Goal: Task Accomplishment & Management: Manage account settings

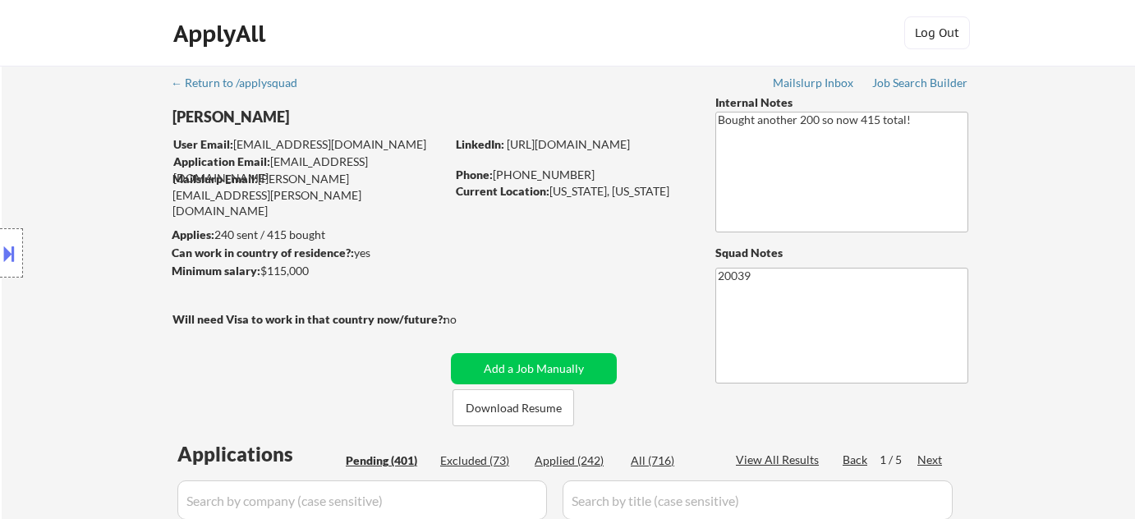
select select ""pending""
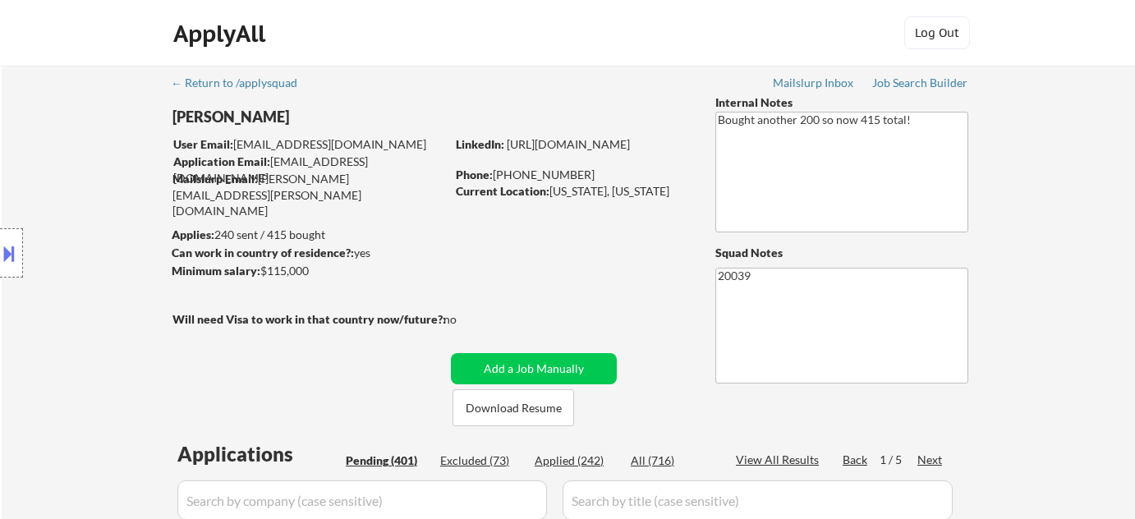
select select ""pending""
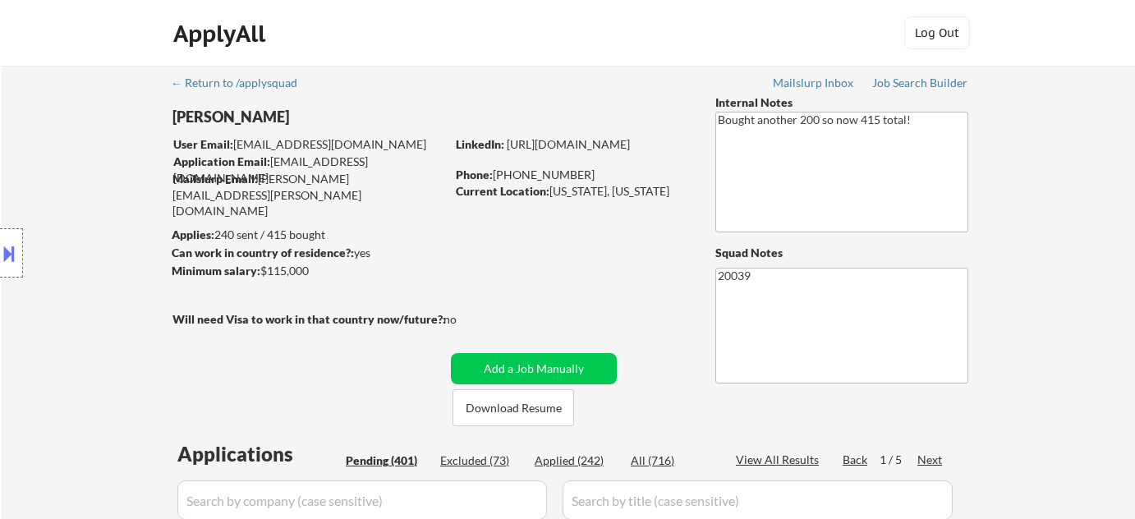
select select ""pending""
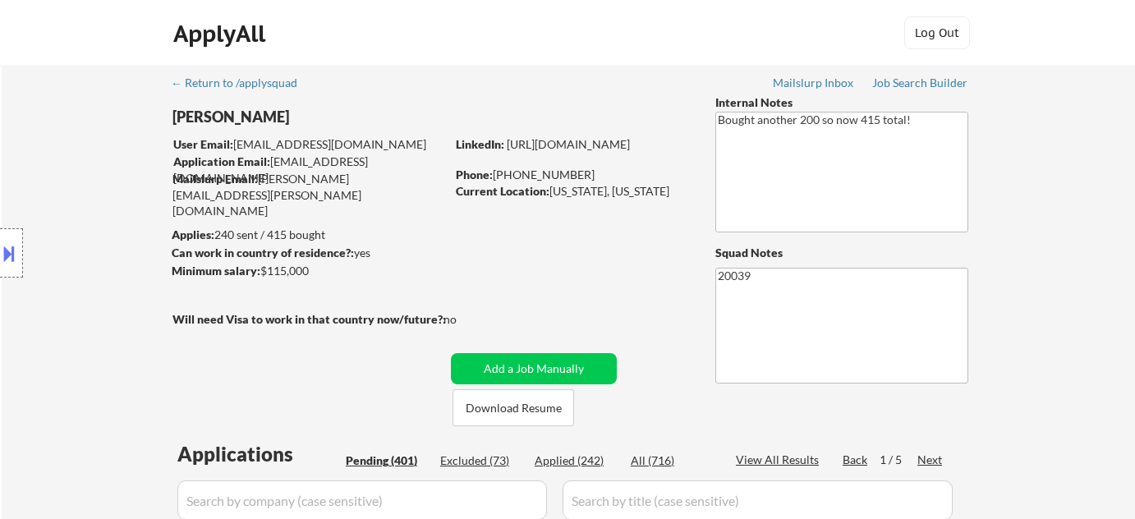
select select ""pending""
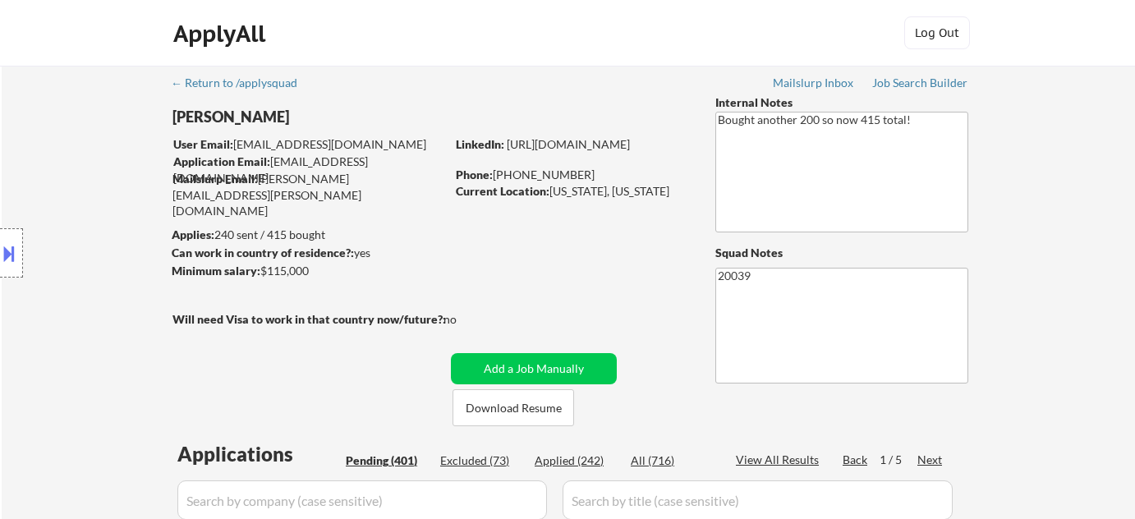
select select ""pending""
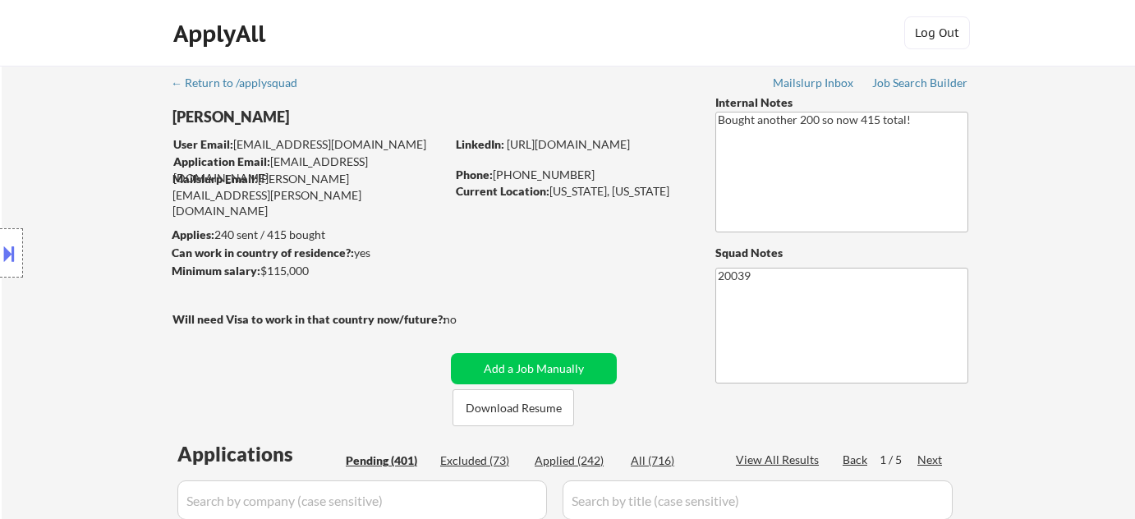
select select ""pending""
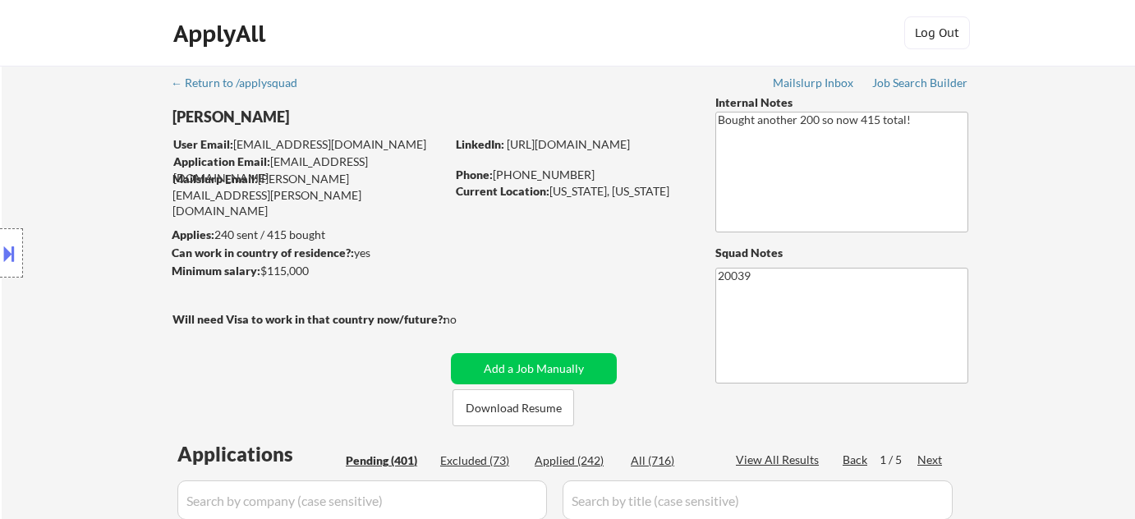
select select ""pending""
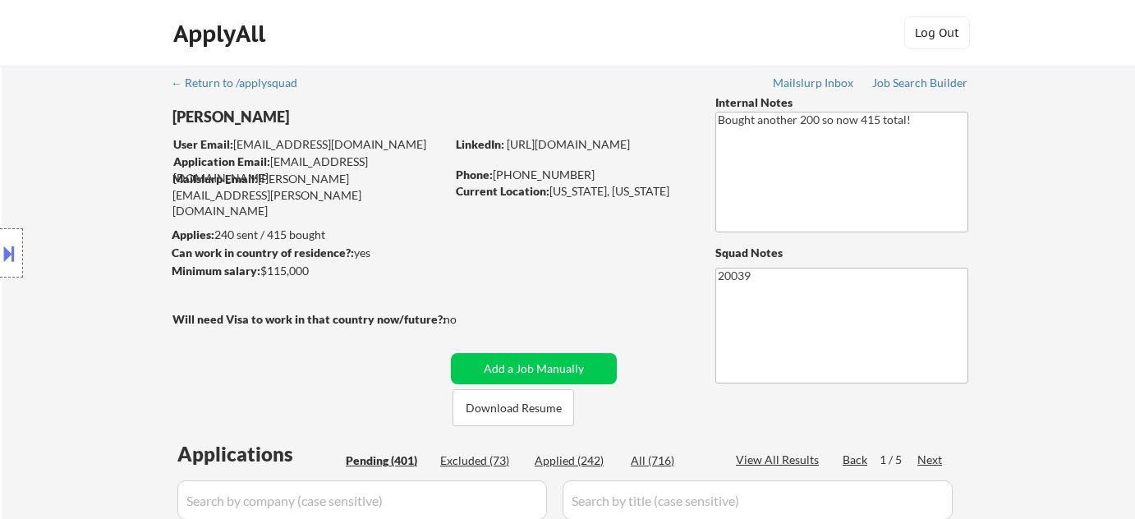
select select ""pending""
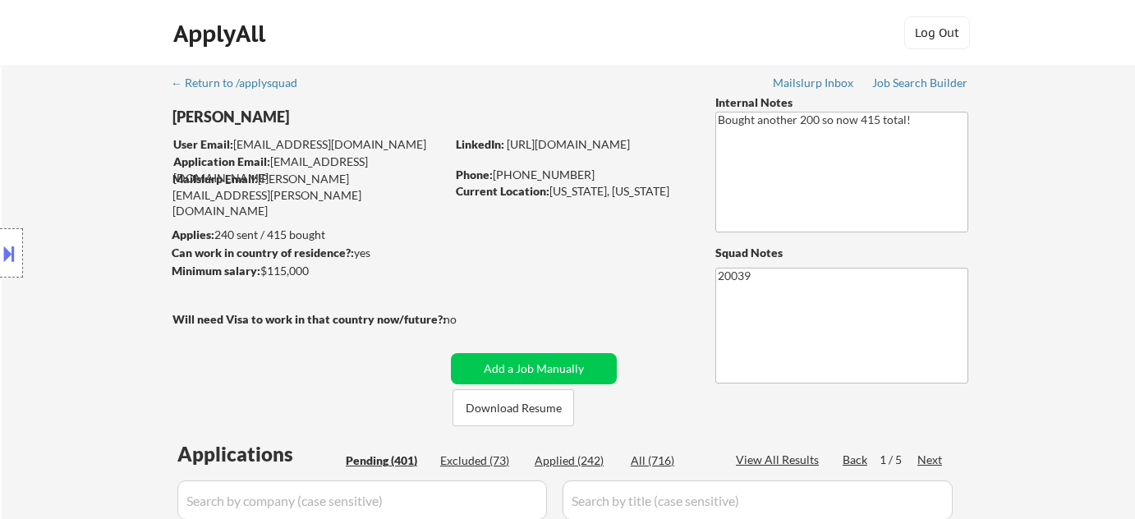
select select ""pending""
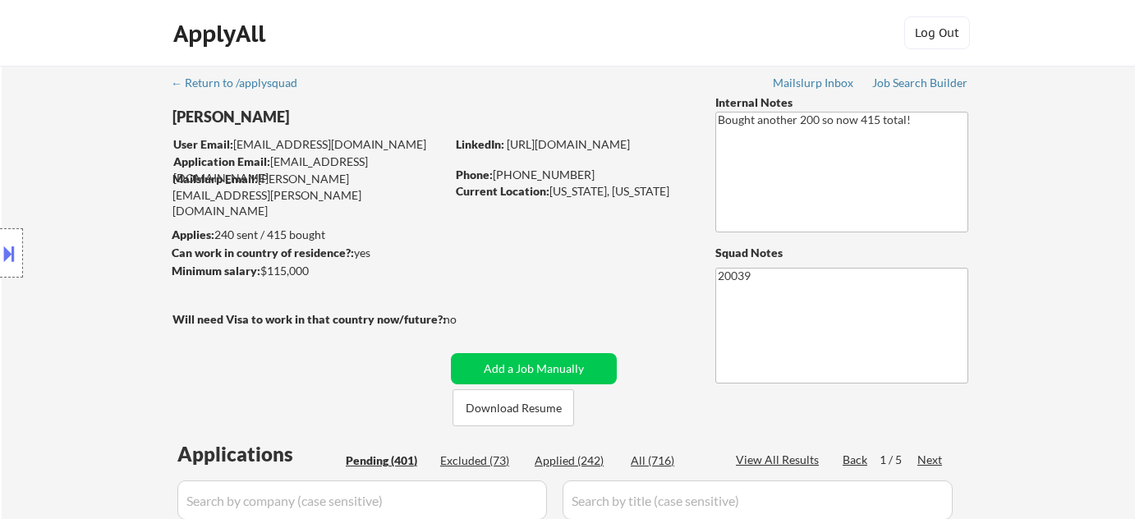
select select ""pending""
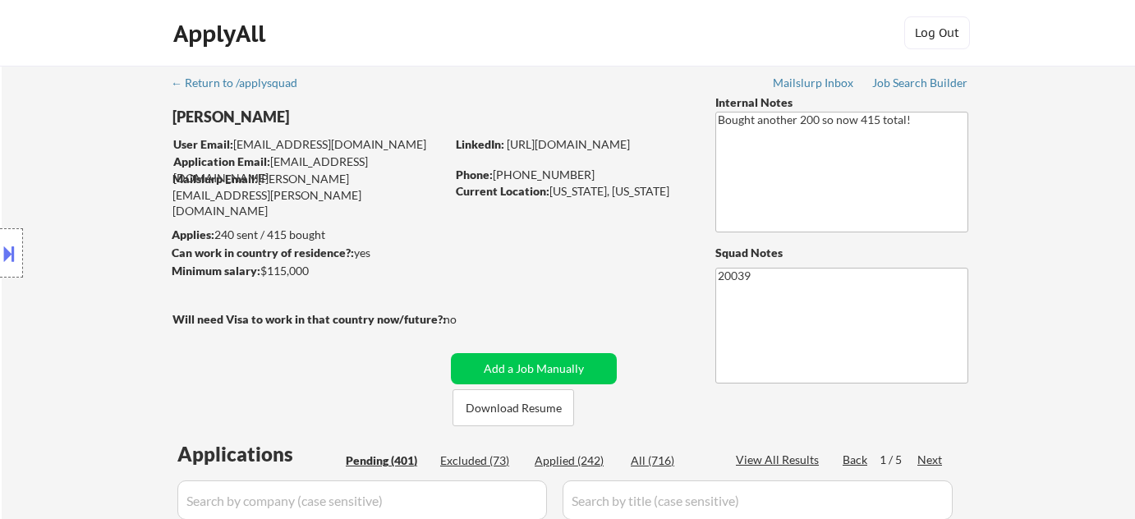
select select ""pending""
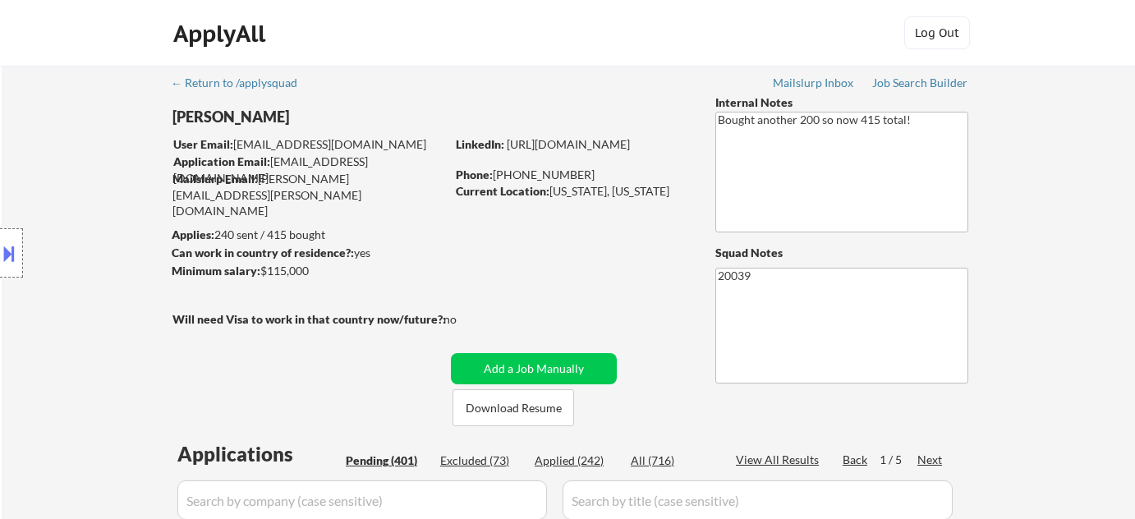
select select ""pending""
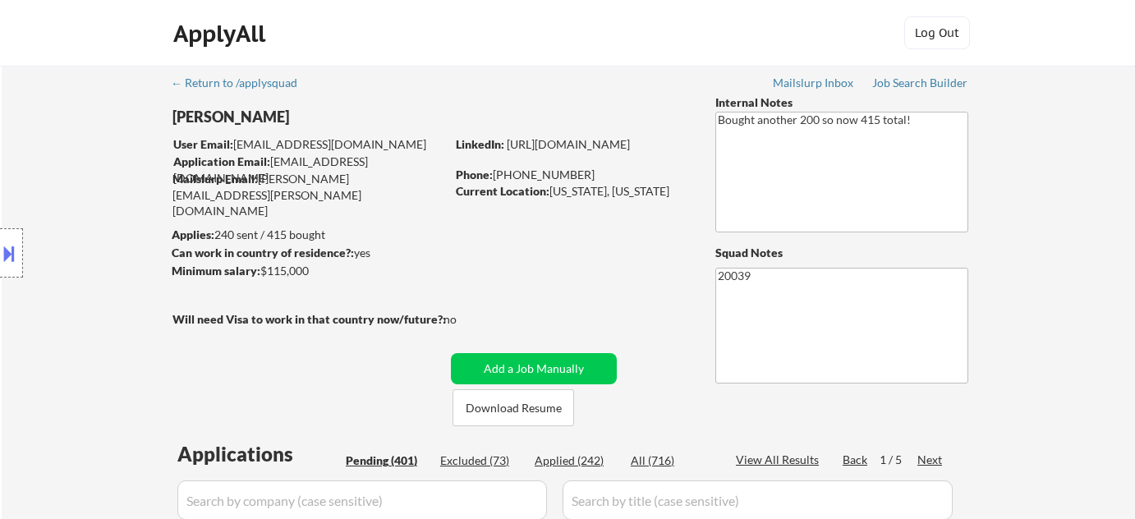
select select ""pending""
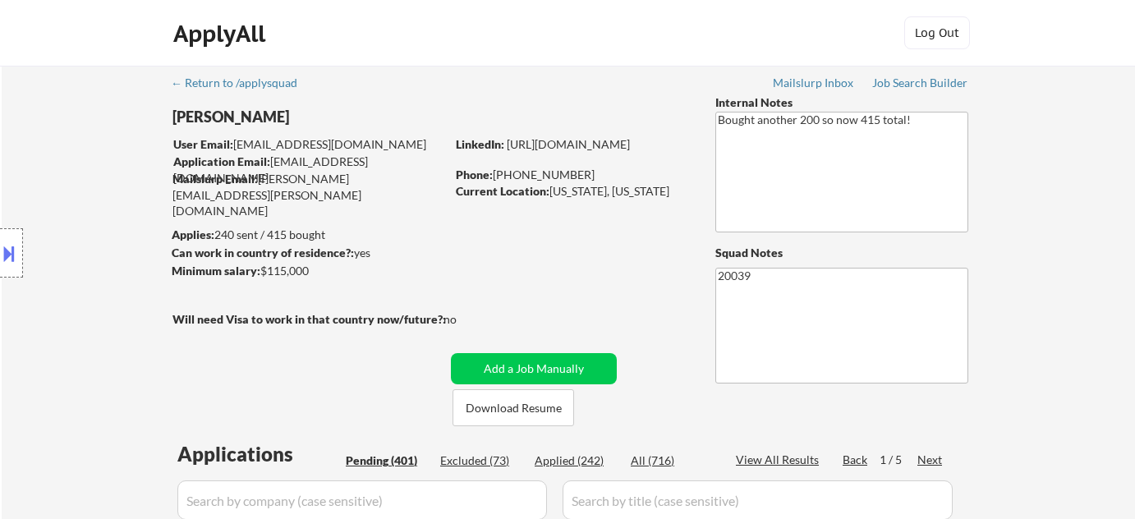
select select ""pending""
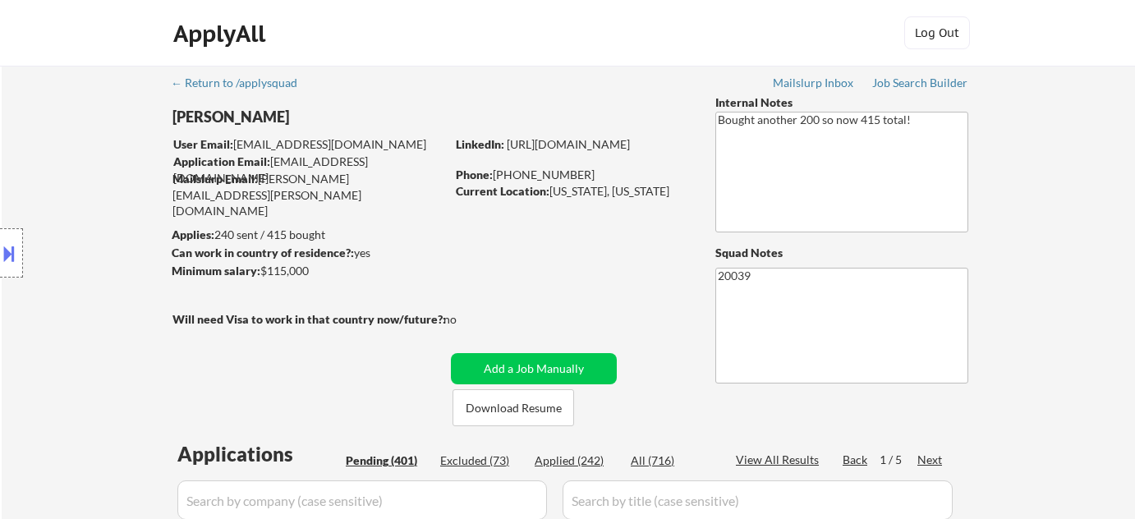
select select ""pending""
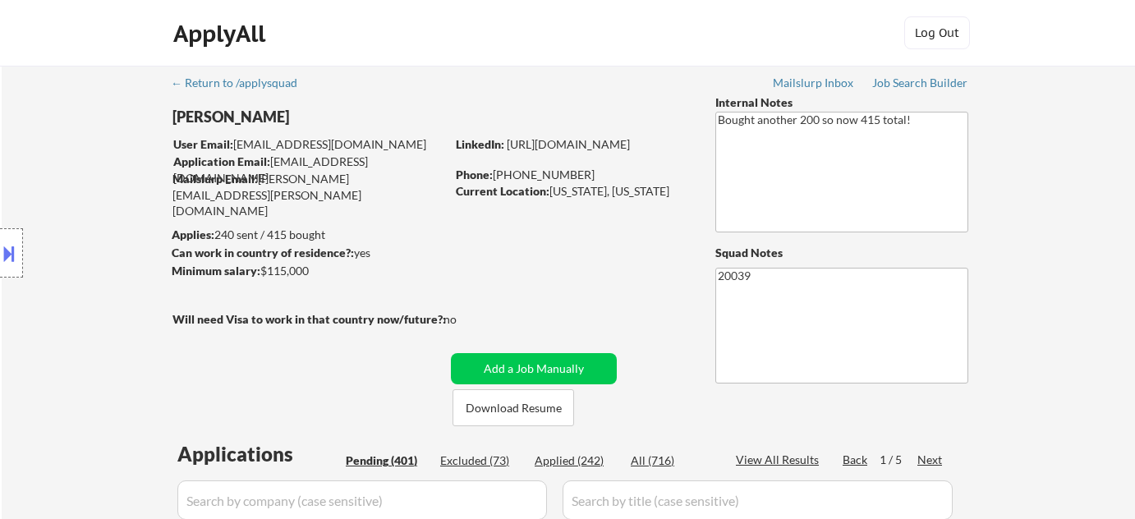
select select ""pending""
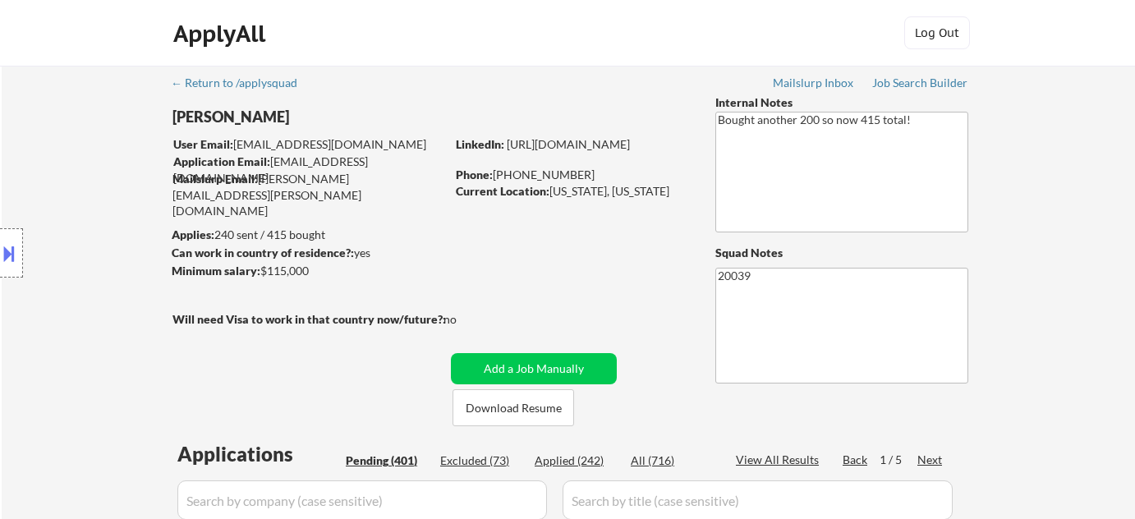
select select ""pending""
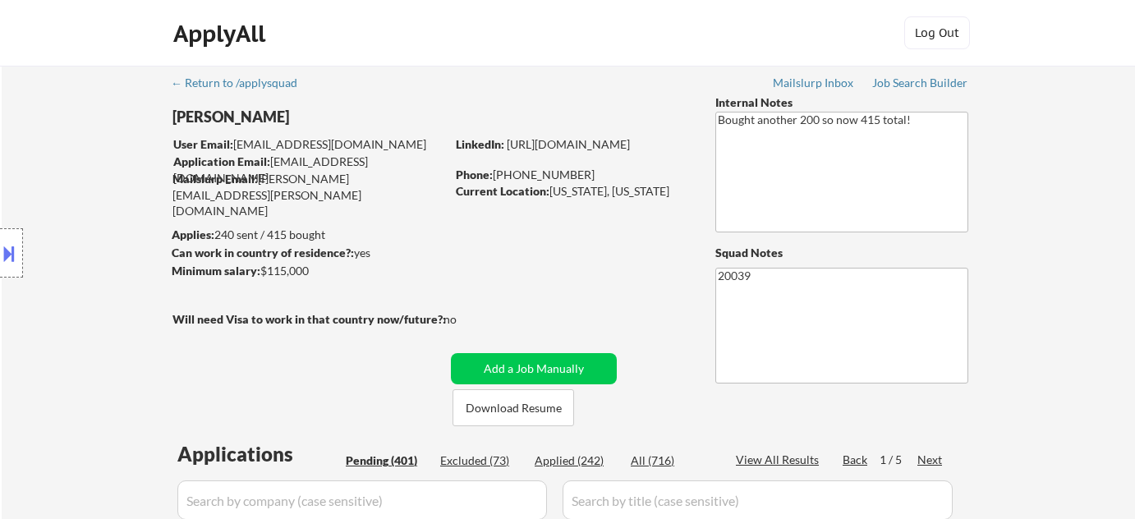
select select ""pending""
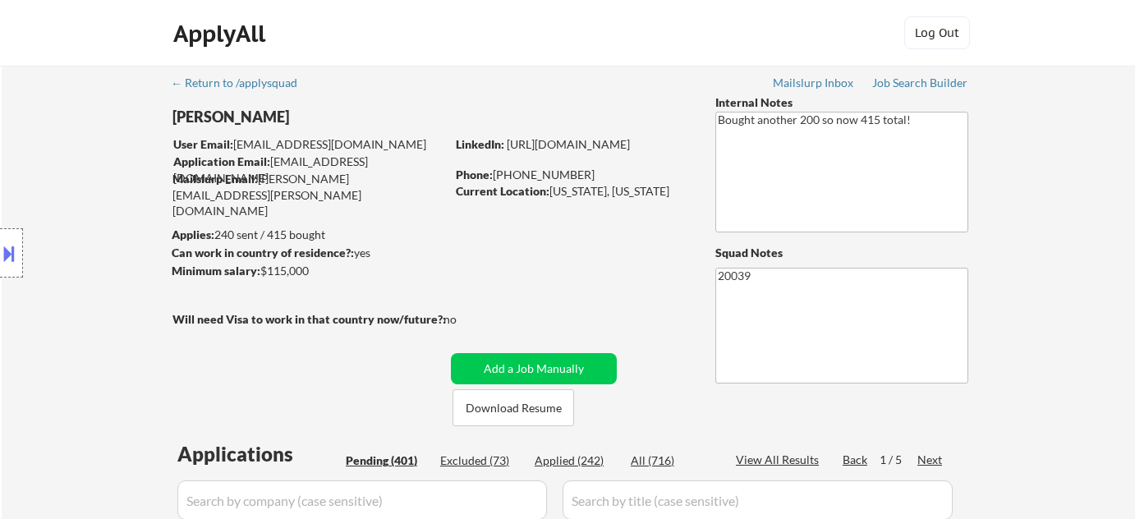
select select ""pending""
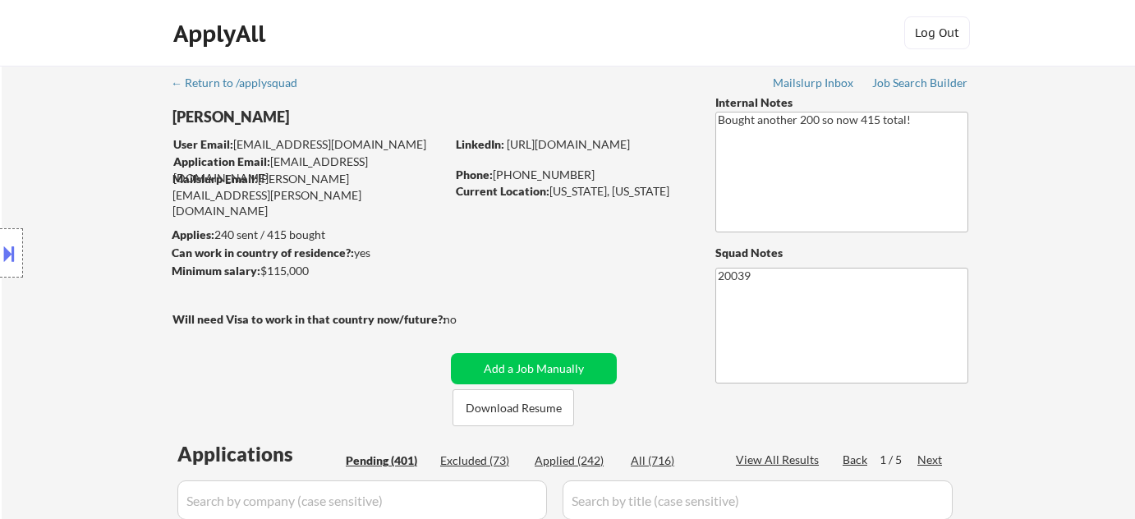
select select ""pending""
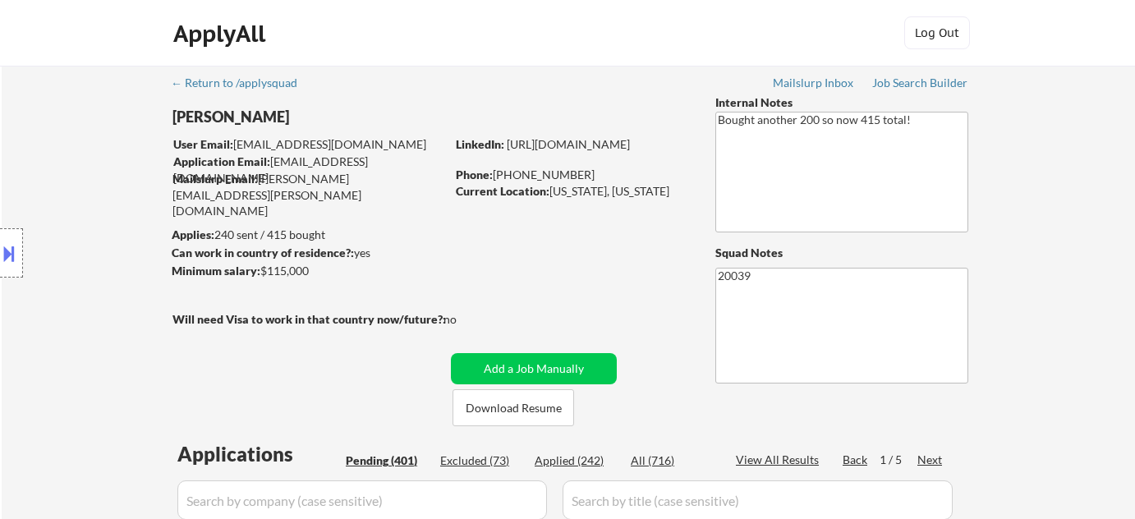
scroll to position [3734, 0]
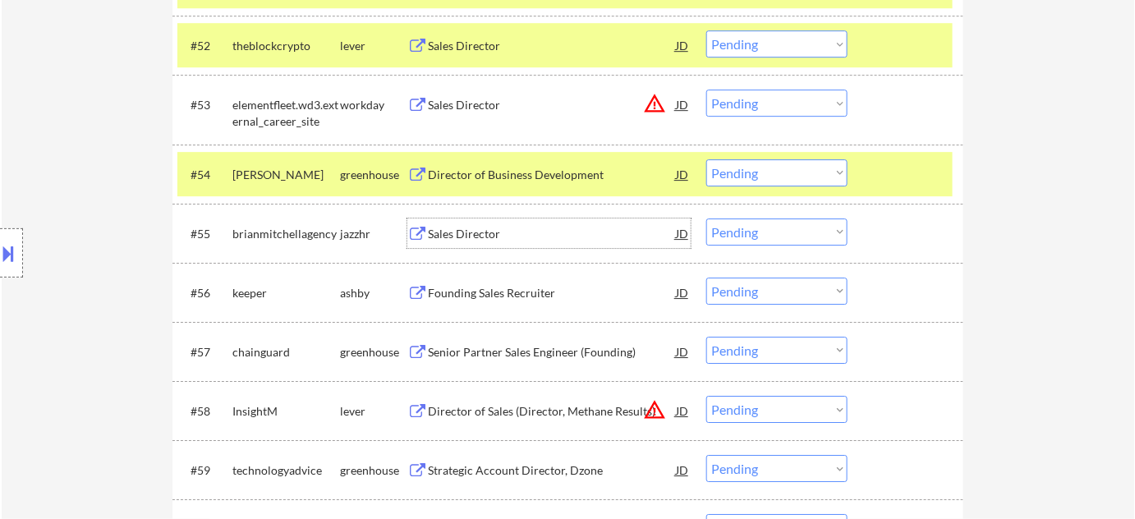
click at [477, 236] on div "Sales Director" at bounding box center [552, 234] width 248 height 16
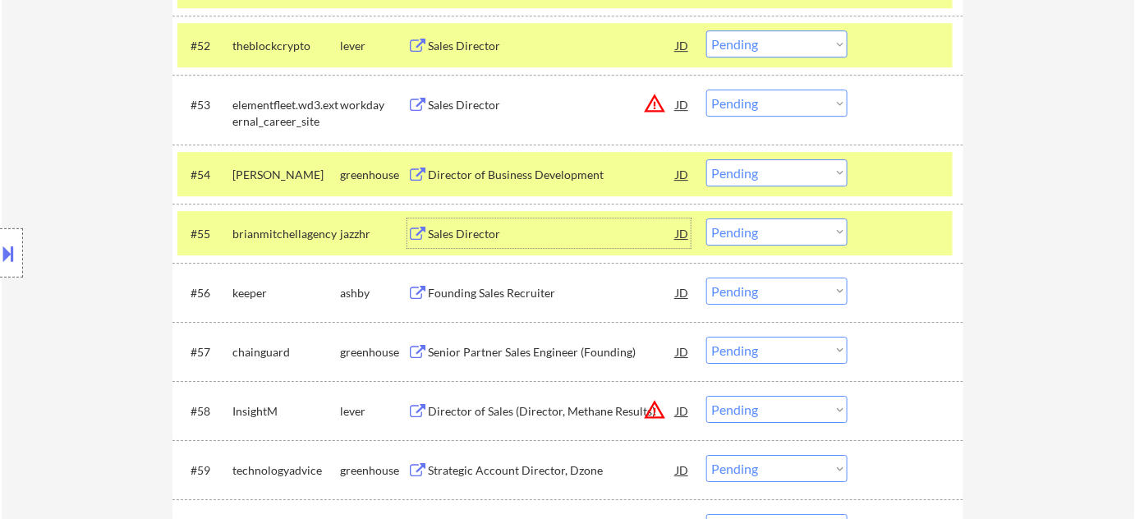
click at [777, 237] on select "Choose an option... Pending Applied Excluded (Questions) Excluded (Expired) Exc…" at bounding box center [776, 232] width 141 height 27
click at [706, 219] on select "Choose an option... Pending Applied Excluded (Questions) Excluded (Expired) Exc…" at bounding box center [776, 232] width 141 height 27
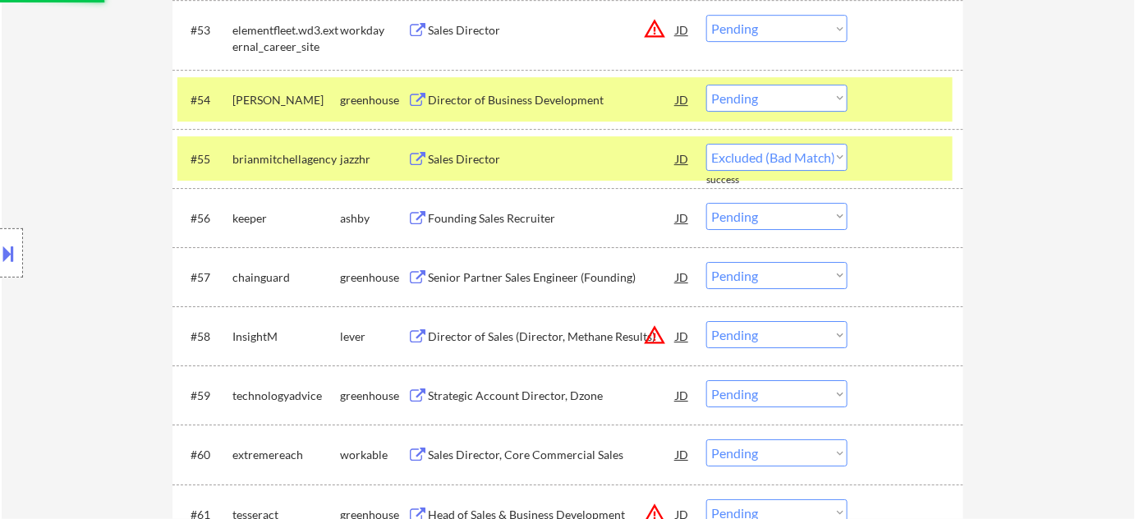
select select ""pending""
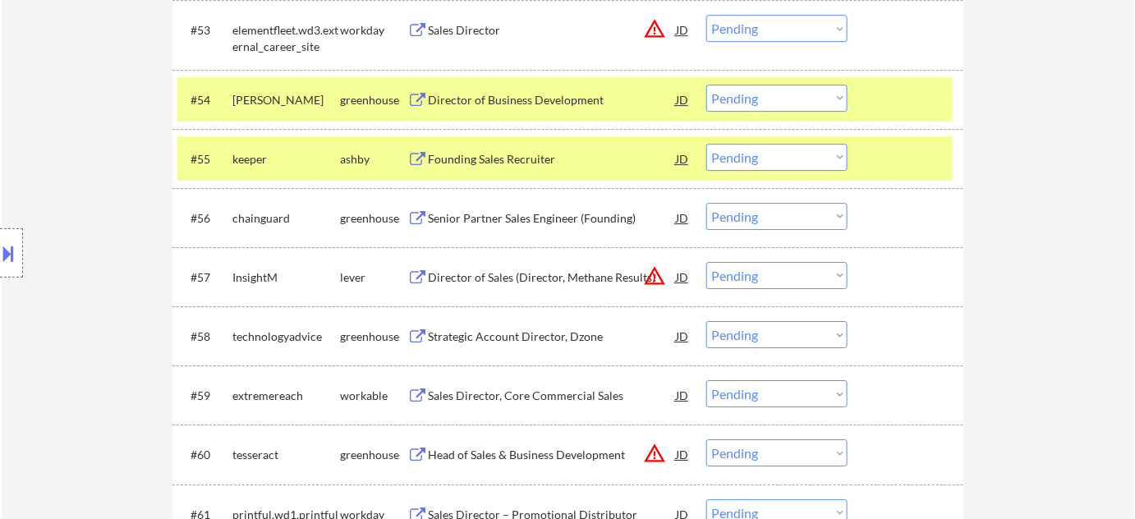
scroll to position [3883, 0]
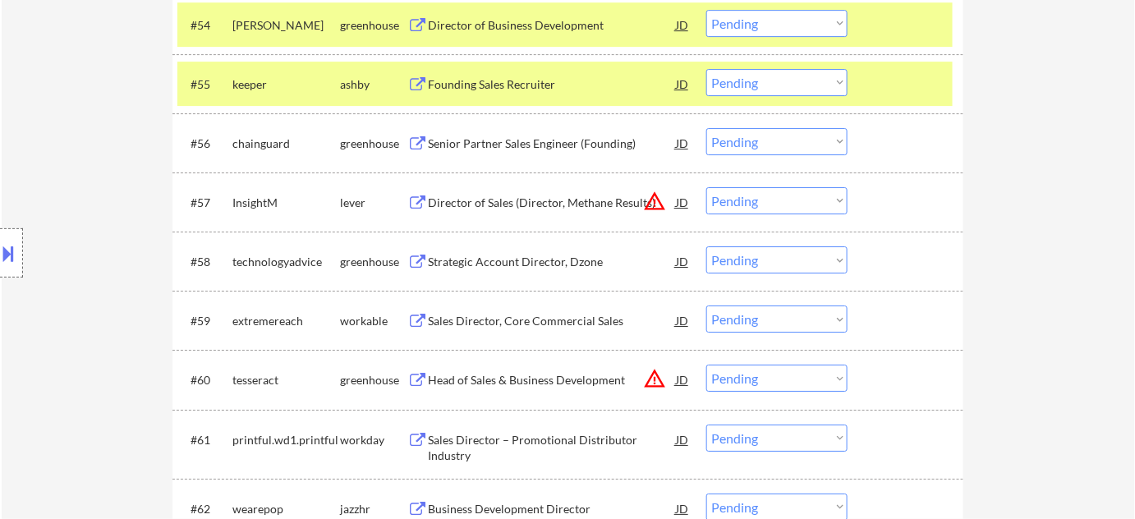
click at [551, 149] on div "Senior Partner Sales Engineer (Founding)" at bounding box center [552, 144] width 248 height 16
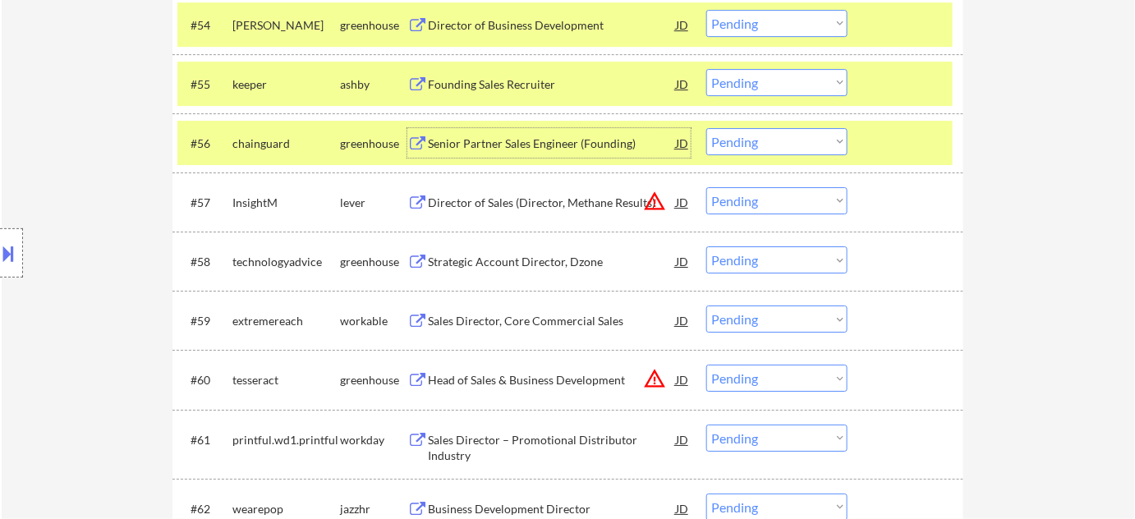
click at [767, 150] on select "Choose an option... Pending Applied Excluded (Questions) Excluded (Expired) Exc…" at bounding box center [776, 141] width 141 height 27
click at [706, 128] on select "Choose an option... Pending Applied Excluded (Questions) Excluded (Expired) Exc…" at bounding box center [776, 141] width 141 height 27
select select ""pending""
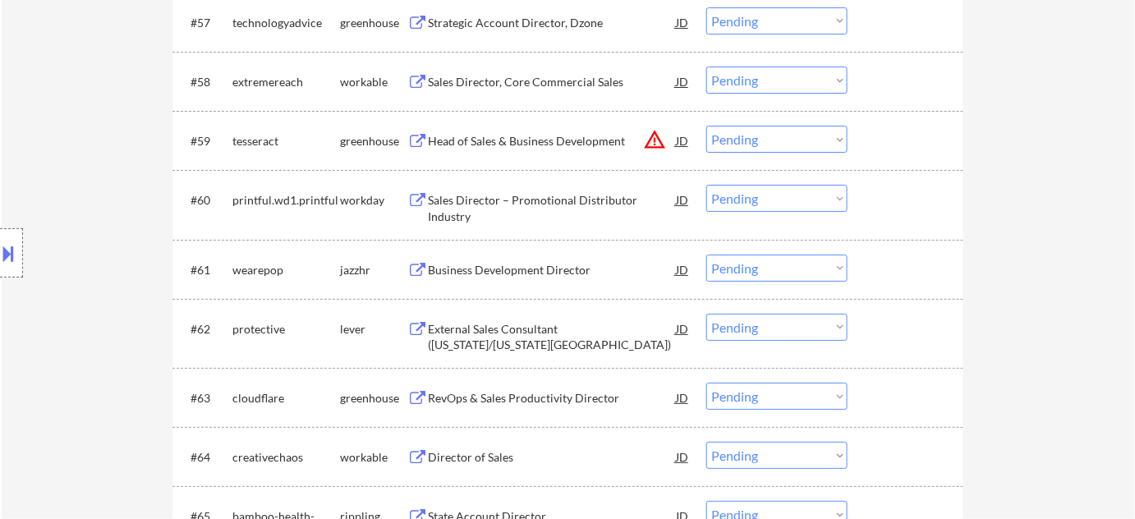
scroll to position [4107, 0]
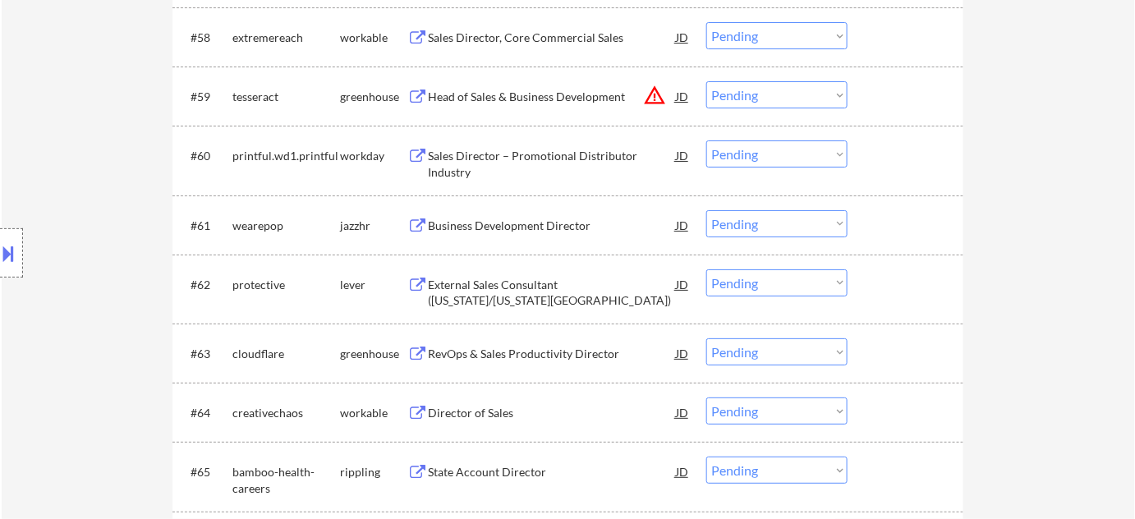
click at [553, 288] on div "External Sales Consultant (Maryland/Delaware Territories)" at bounding box center [552, 293] width 248 height 32
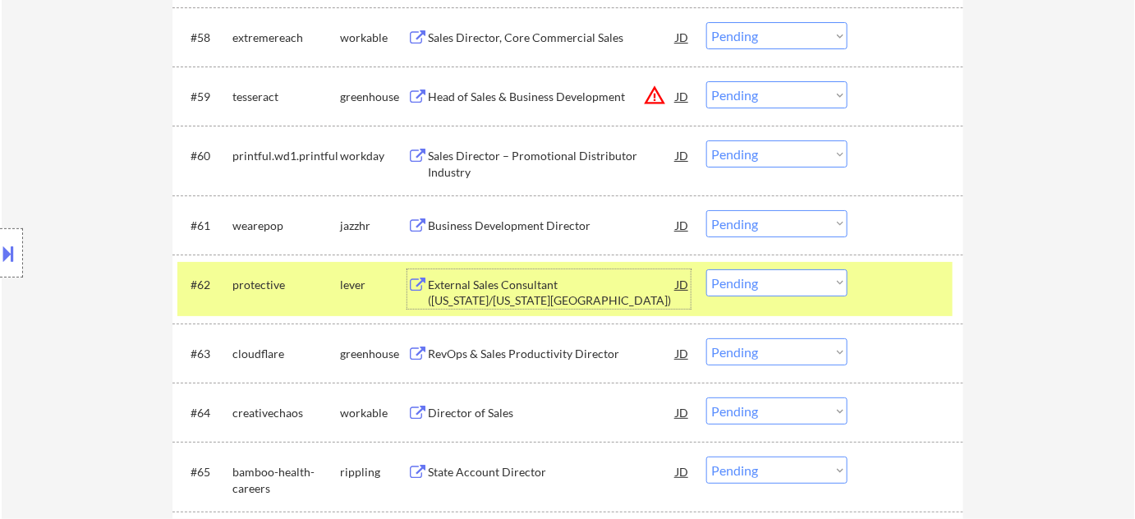
click at [803, 272] on select "Choose an option... Pending Applied Excluded (Questions) Excluded (Expired) Exc…" at bounding box center [776, 282] width 141 height 27
click at [706, 269] on select "Choose an option... Pending Applied Excluded (Questions) Excluded (Expired) Exc…" at bounding box center [776, 282] width 141 height 27
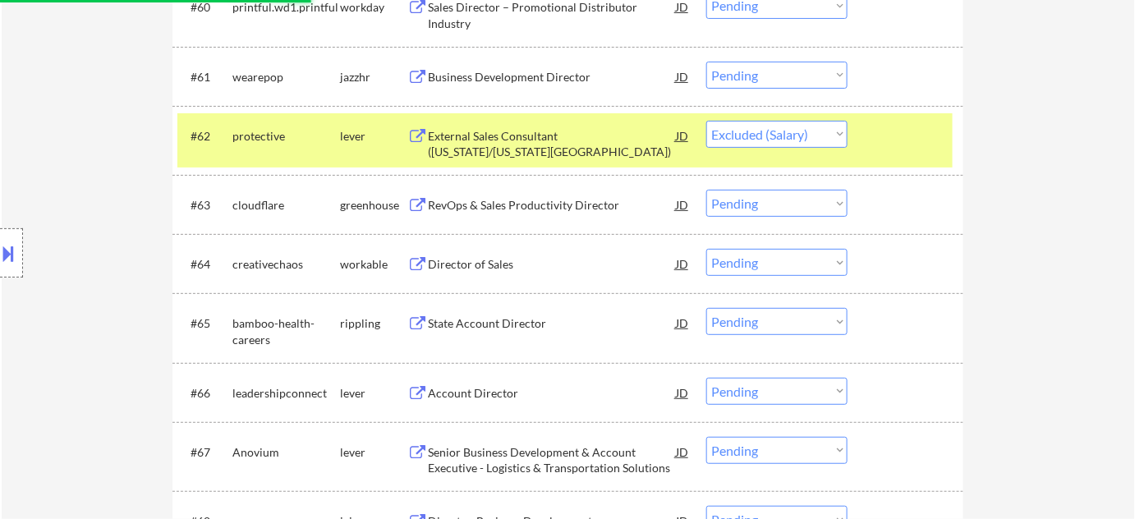
scroll to position [4406, 0]
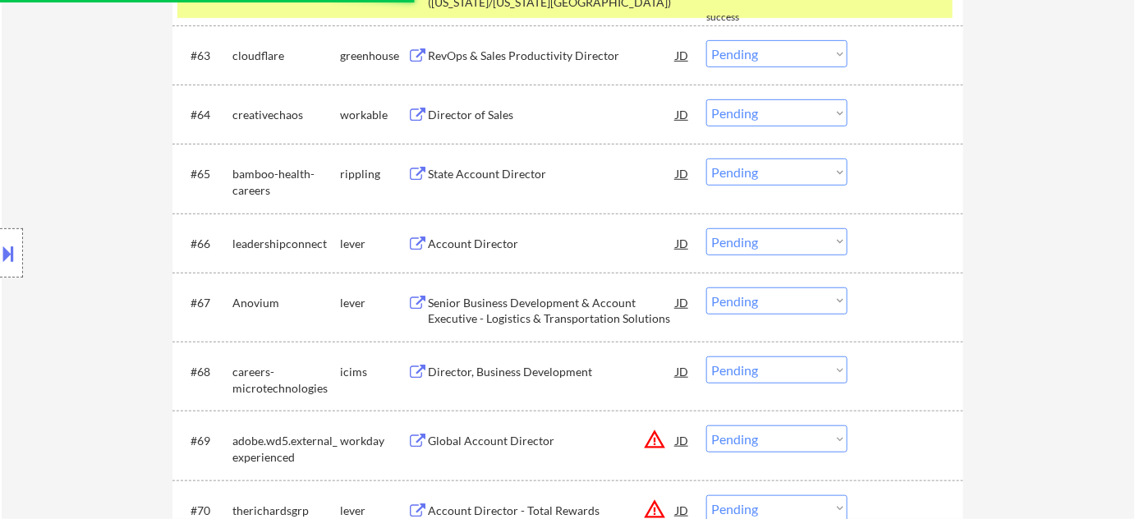
select select ""pending""
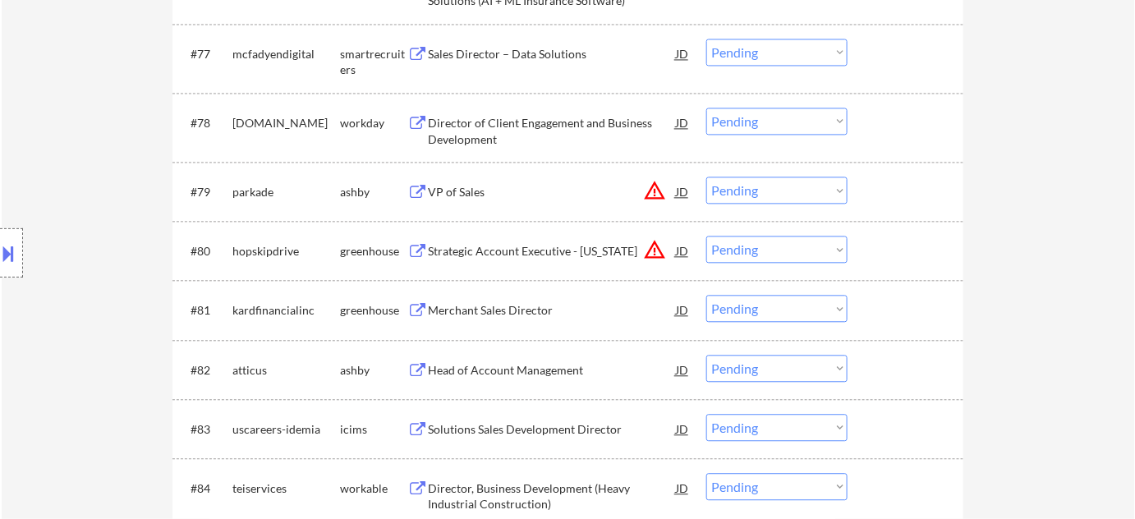
scroll to position [5377, 0]
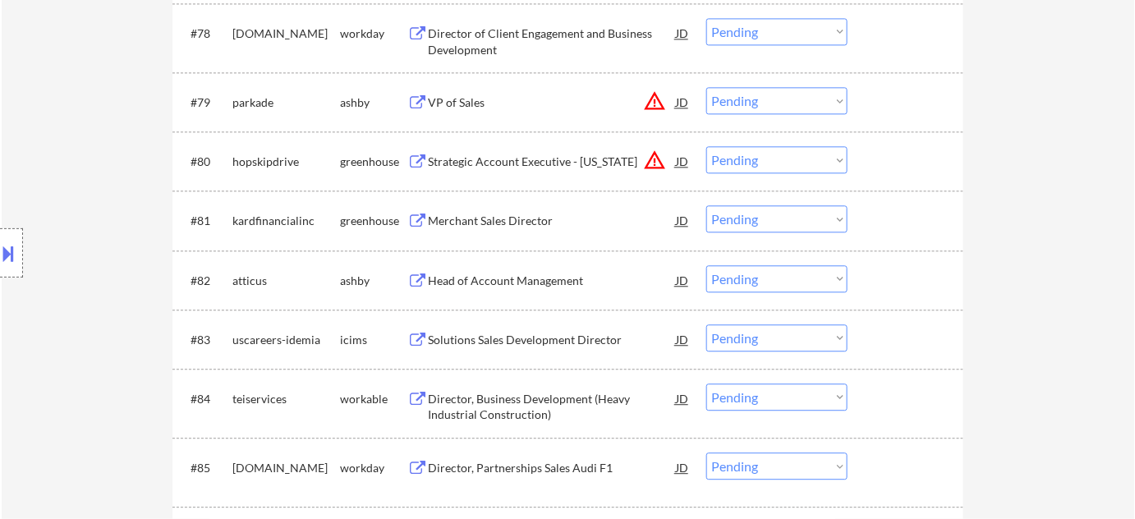
click at [509, 224] on div "Merchant Sales Director" at bounding box center [552, 221] width 248 height 16
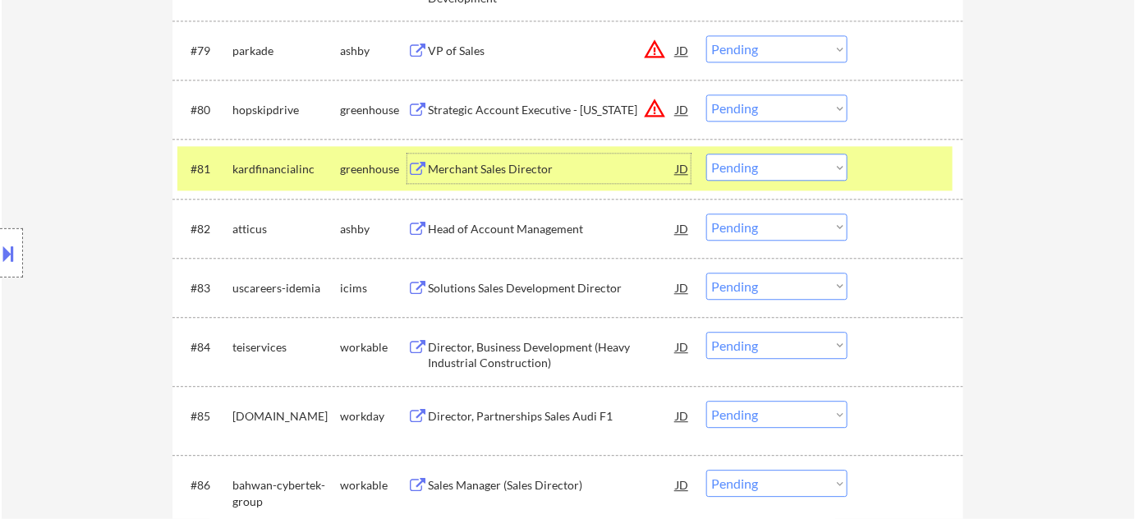
scroll to position [5526, 0]
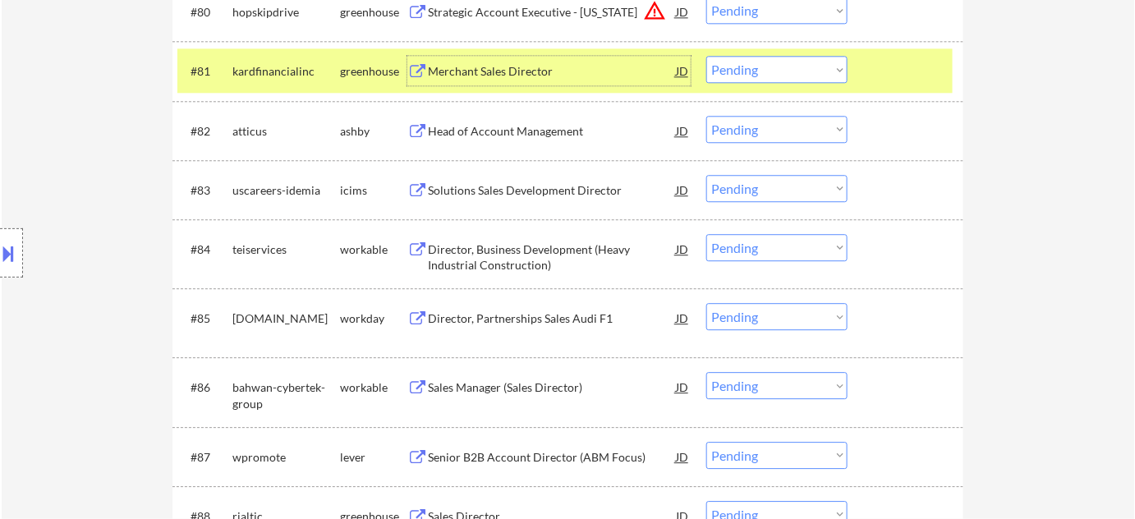
click at [506, 131] on div "Head of Account Management" at bounding box center [552, 131] width 248 height 16
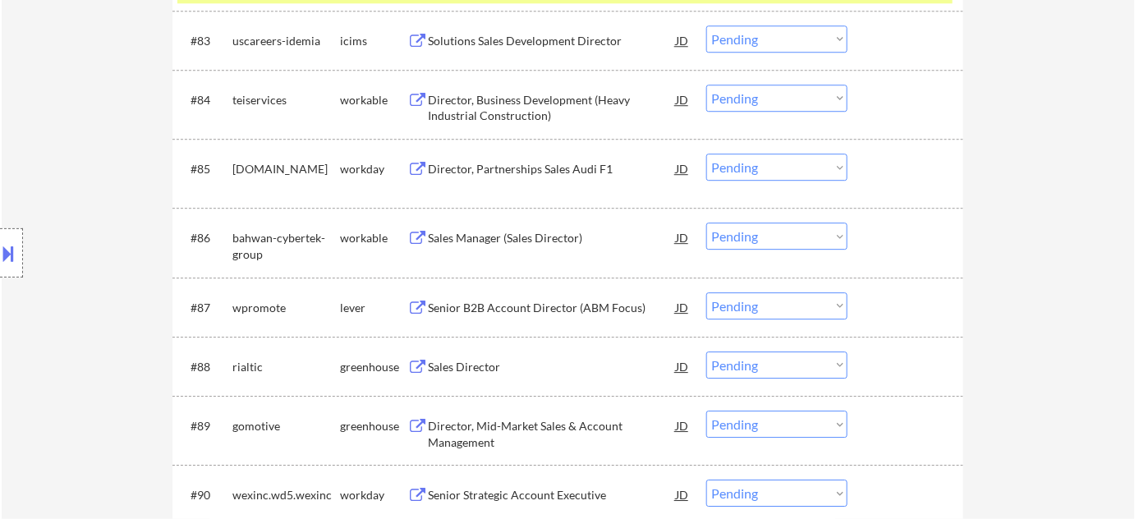
scroll to position [5750, 0]
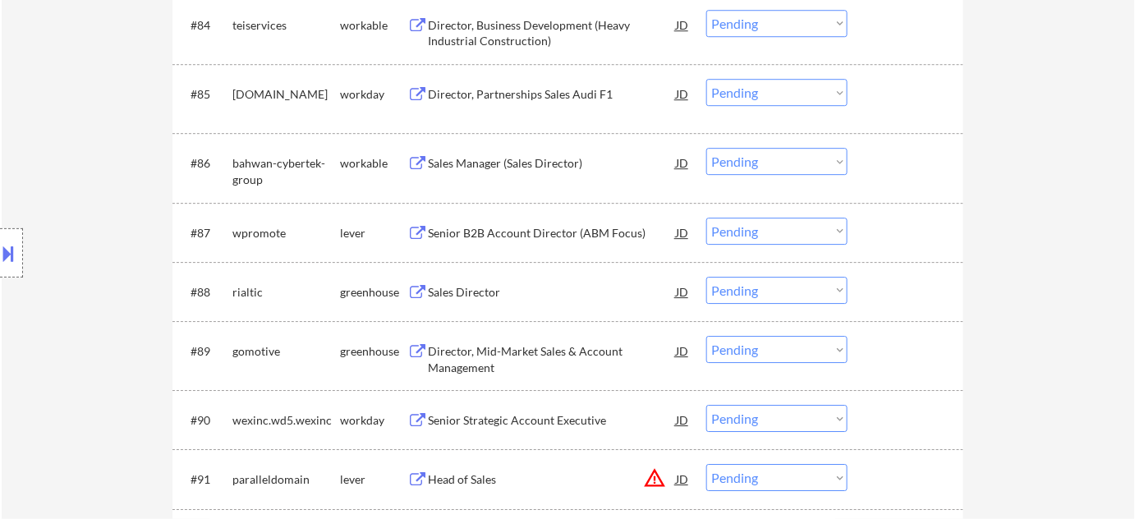
click at [448, 297] on div "Sales Director" at bounding box center [552, 292] width 248 height 16
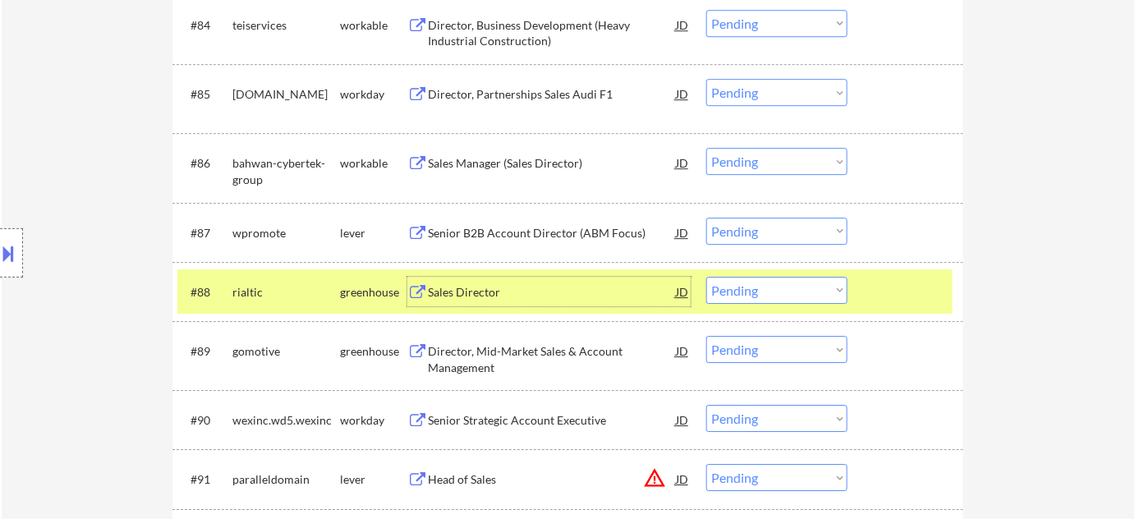
click at [736, 299] on select "Choose an option... Pending Applied Excluded (Questions) Excluded (Expired) Exc…" at bounding box center [776, 290] width 141 height 27
click at [706, 277] on select "Choose an option... Pending Applied Excluded (Questions) Excluded (Expired) Exc…" at bounding box center [776, 290] width 141 height 27
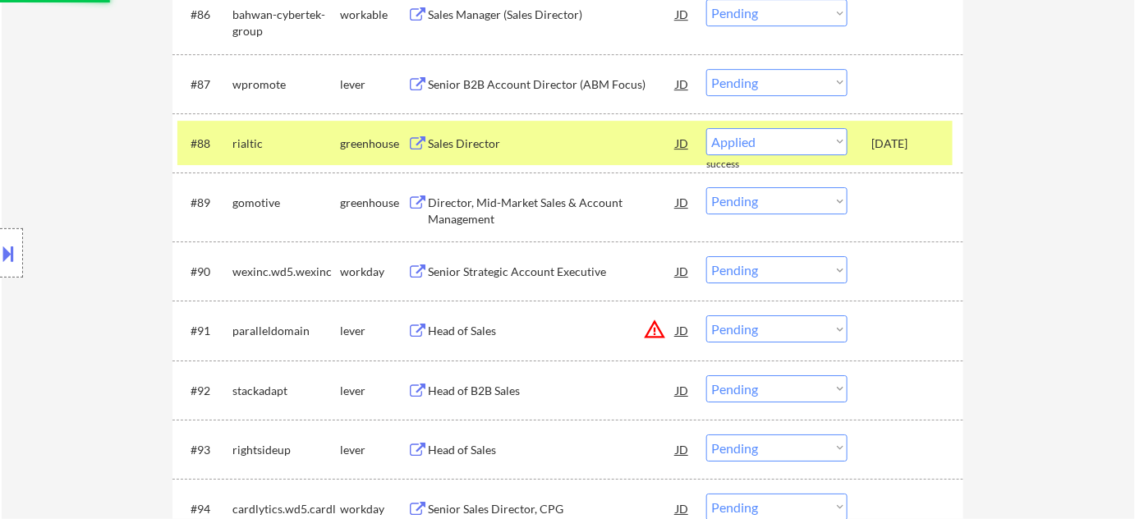
scroll to position [5974, 0]
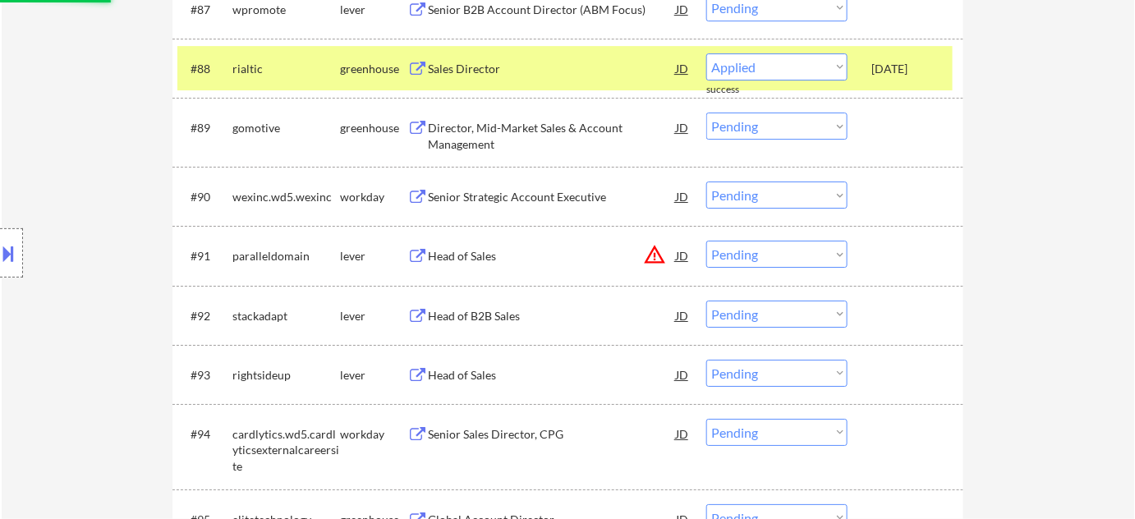
select select ""pending""
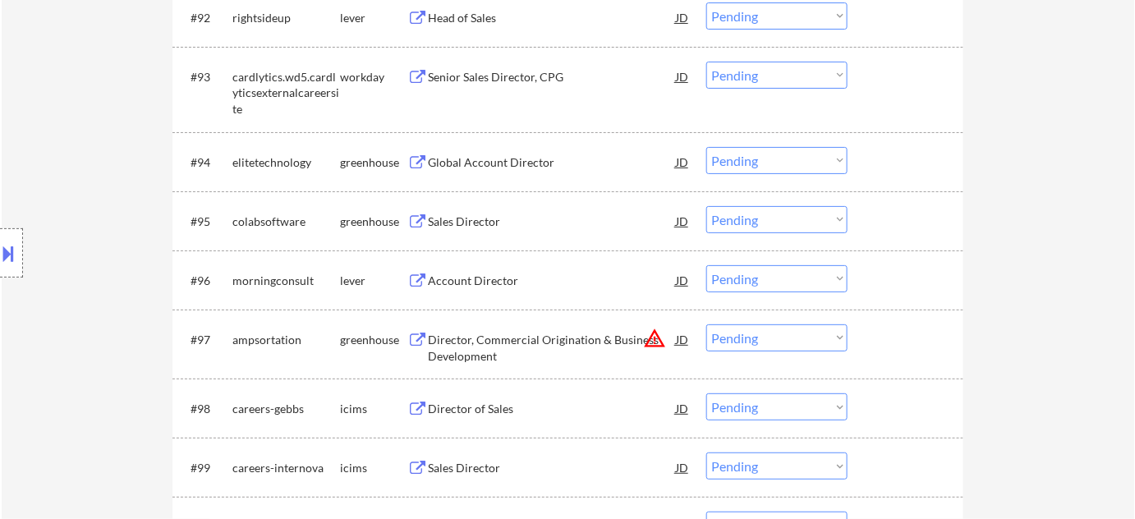
scroll to position [6273, 0]
click at [465, 219] on div "Sales Director" at bounding box center [552, 221] width 248 height 16
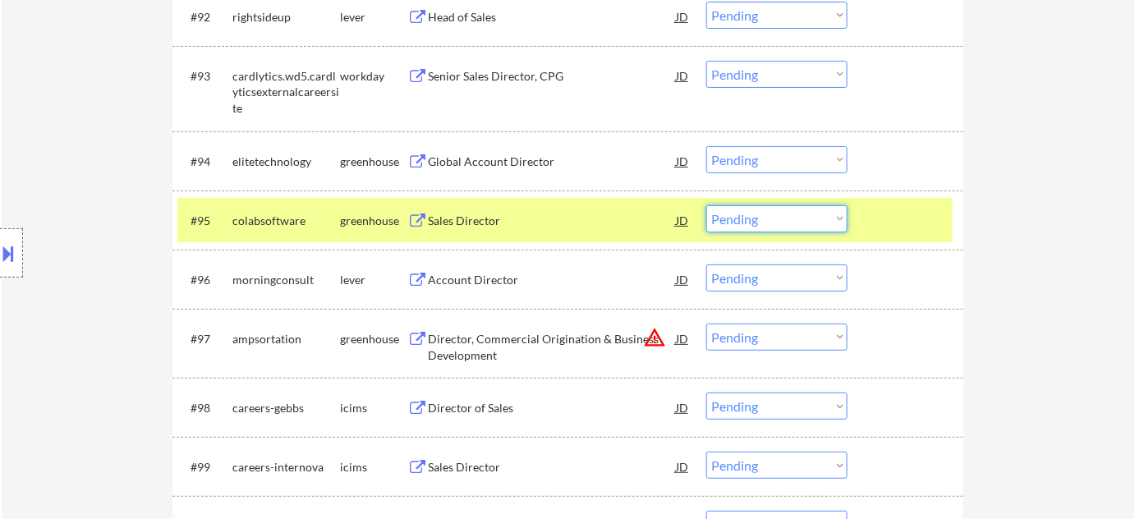
drag, startPoint x: 776, startPoint y: 205, endPoint x: 780, endPoint y: 220, distance: 16.0
click at [776, 205] on select "Choose an option... Pending Applied Excluded (Questions) Excluded (Expired) Exc…" at bounding box center [776, 218] width 141 height 27
click at [706, 205] on select "Choose an option... Pending Applied Excluded (Questions) Excluded (Expired) Exc…" at bounding box center [776, 218] width 141 height 27
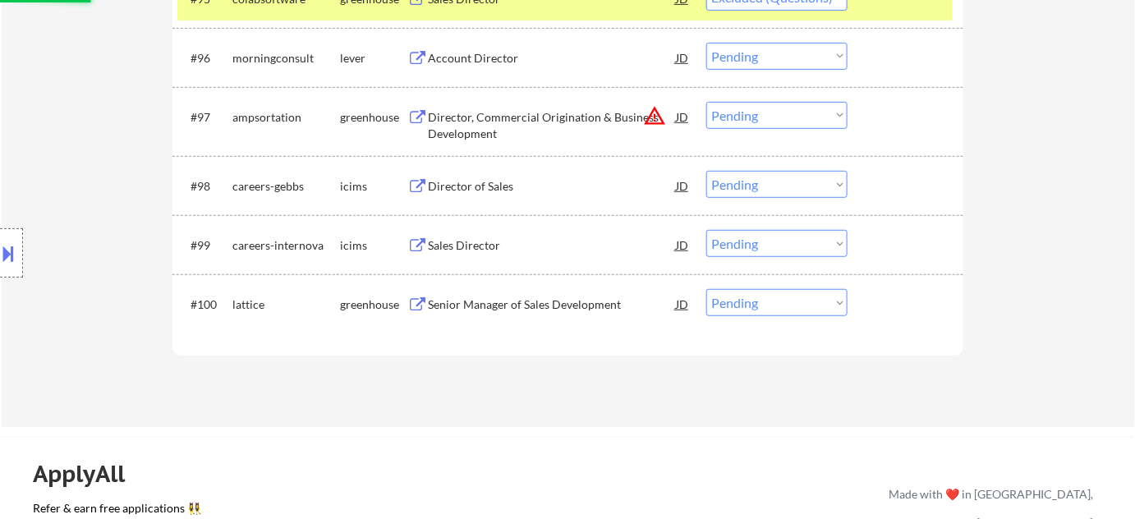
scroll to position [6497, 0]
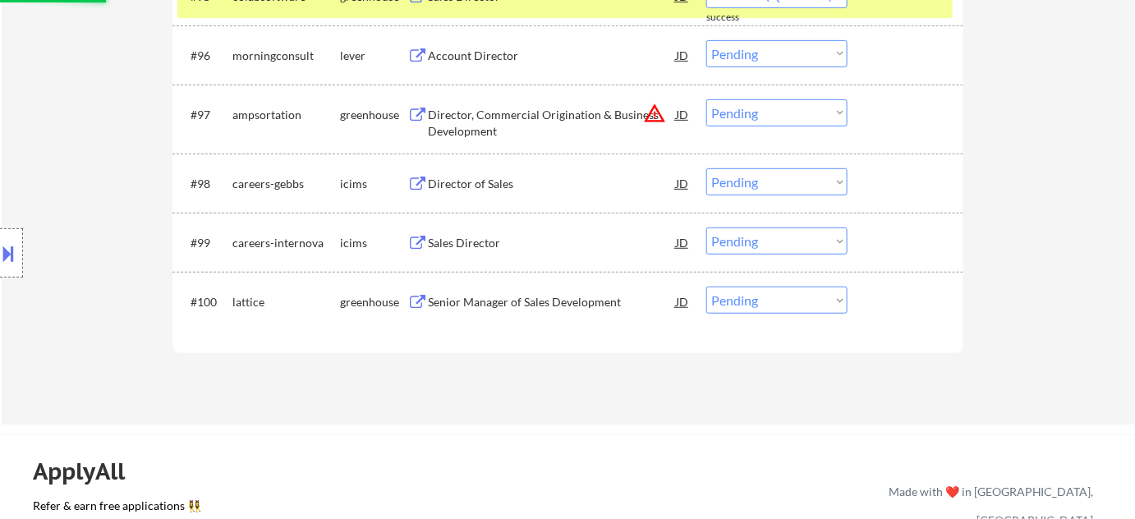
select select ""pending""
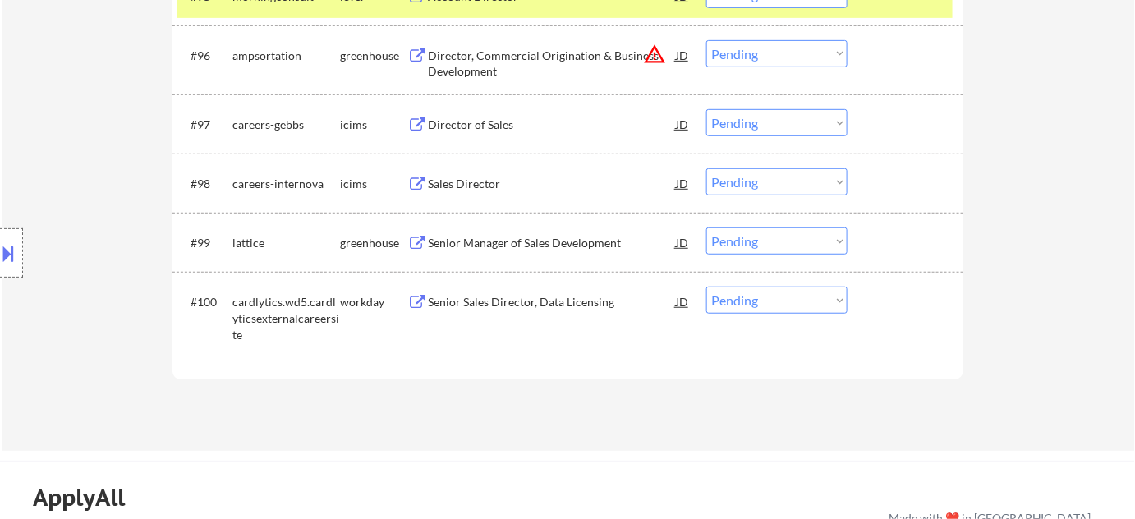
click at [532, 242] on div "Senior Manager of Sales Development" at bounding box center [552, 243] width 248 height 16
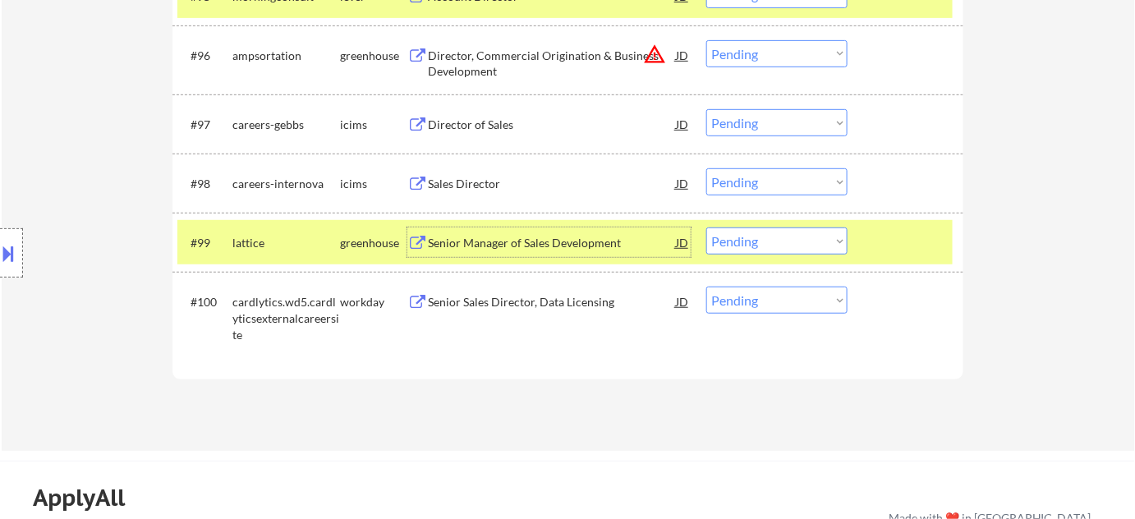
click at [760, 239] on select "Choose an option... Pending Applied Excluded (Questions) Excluded (Expired) Exc…" at bounding box center [776, 241] width 141 height 27
click at [706, 228] on select "Choose an option... Pending Applied Excluded (Questions) Excluded (Expired) Exc…" at bounding box center [776, 241] width 141 height 27
select select ""pending""
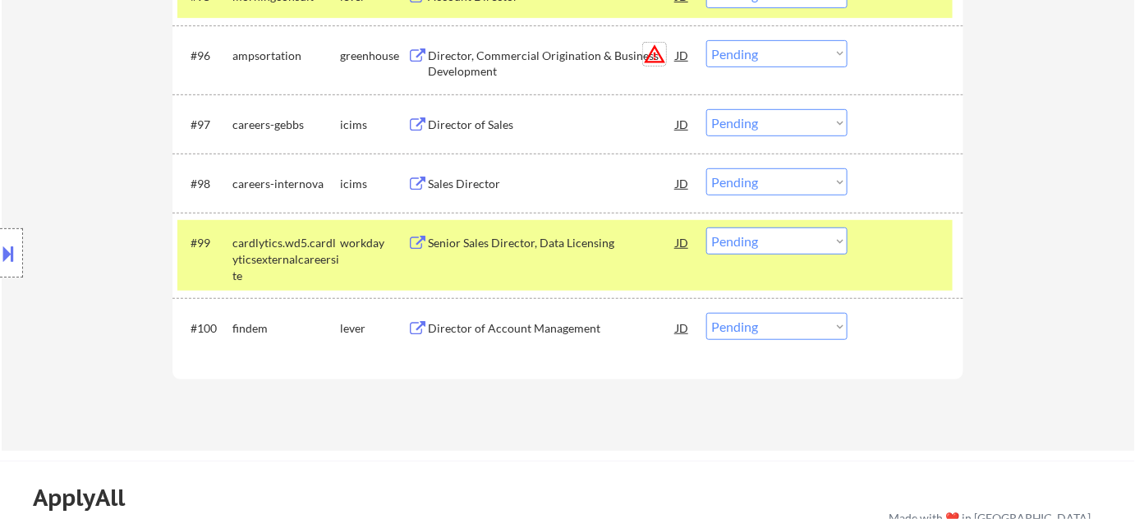
click at [656, 58] on button "warning_amber" at bounding box center [654, 54] width 23 height 23
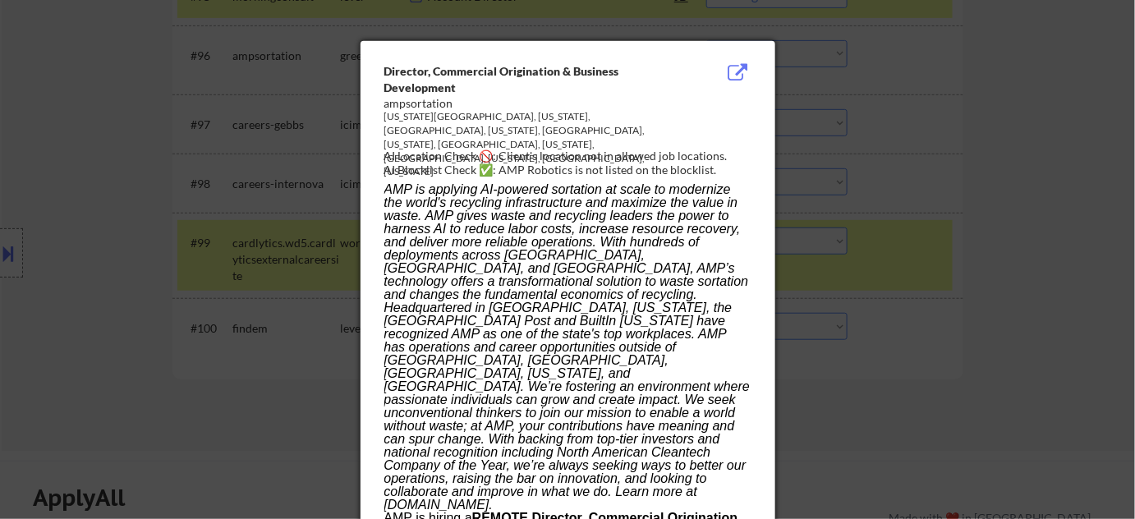
click at [1037, 248] on div at bounding box center [567, 259] width 1135 height 519
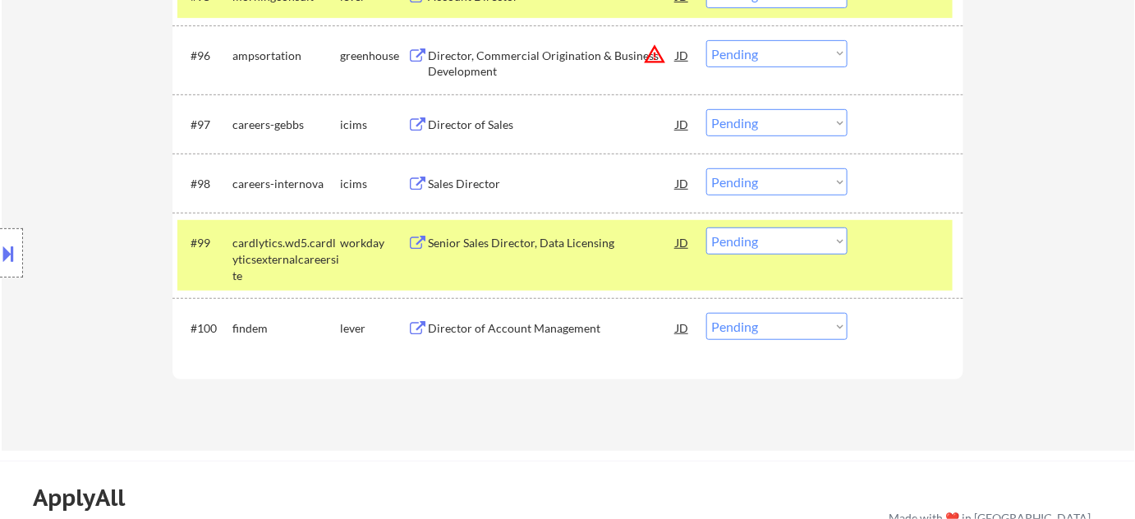
click at [799, 54] on select "Choose an option... Pending Applied Excluded (Questions) Excluded (Expired) Exc…" at bounding box center [776, 53] width 141 height 27
click at [706, 40] on select "Choose an option... Pending Applied Excluded (Questions) Excluded (Expired) Exc…" at bounding box center [776, 53] width 141 height 27
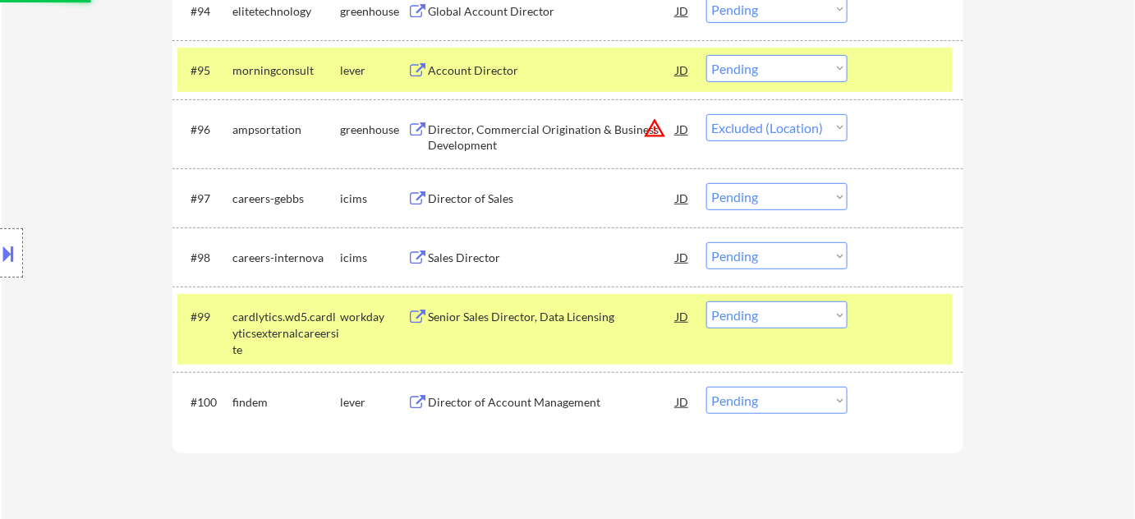
scroll to position [6348, 0]
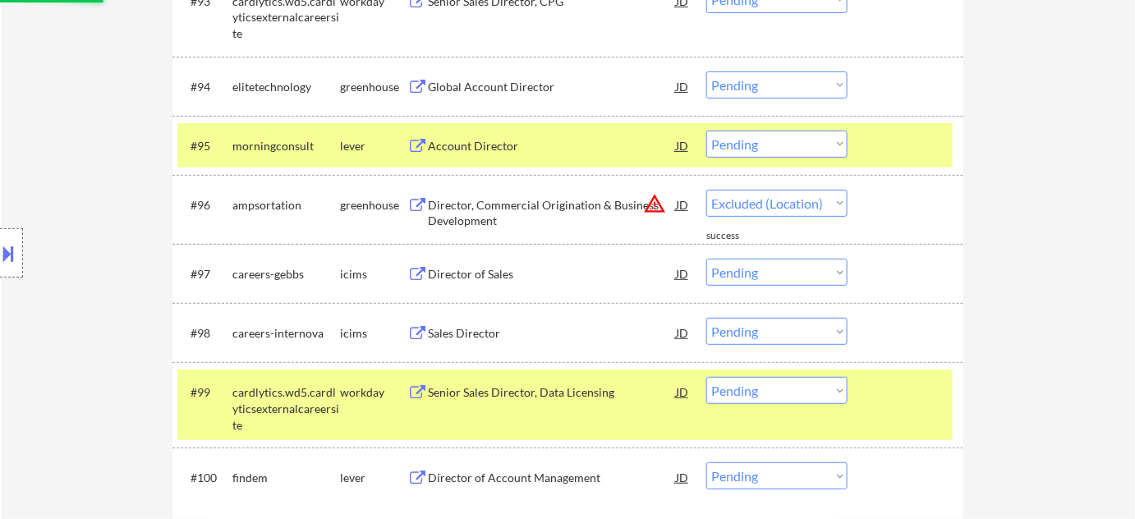
select select ""pending""
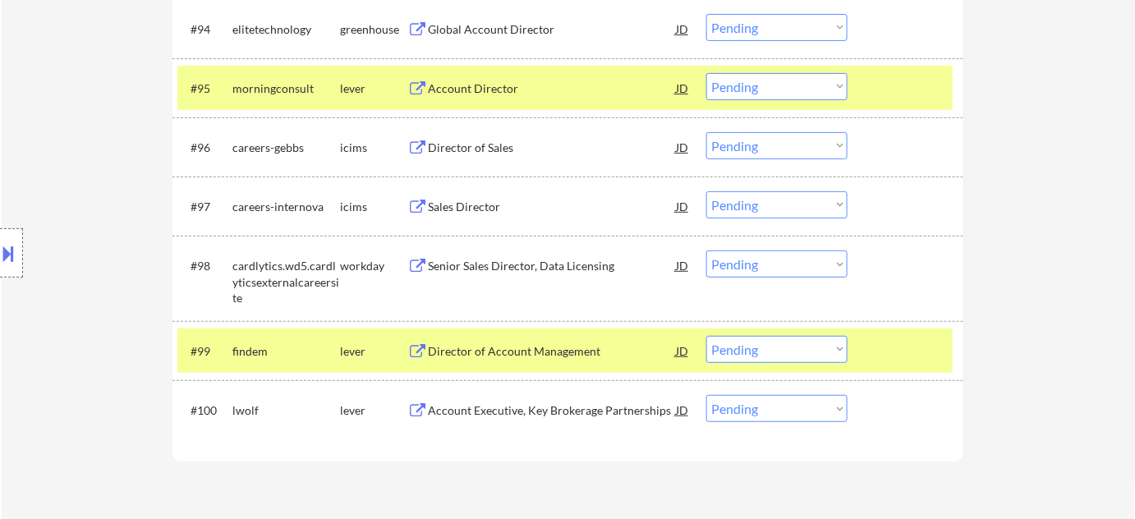
scroll to position [6422, 0]
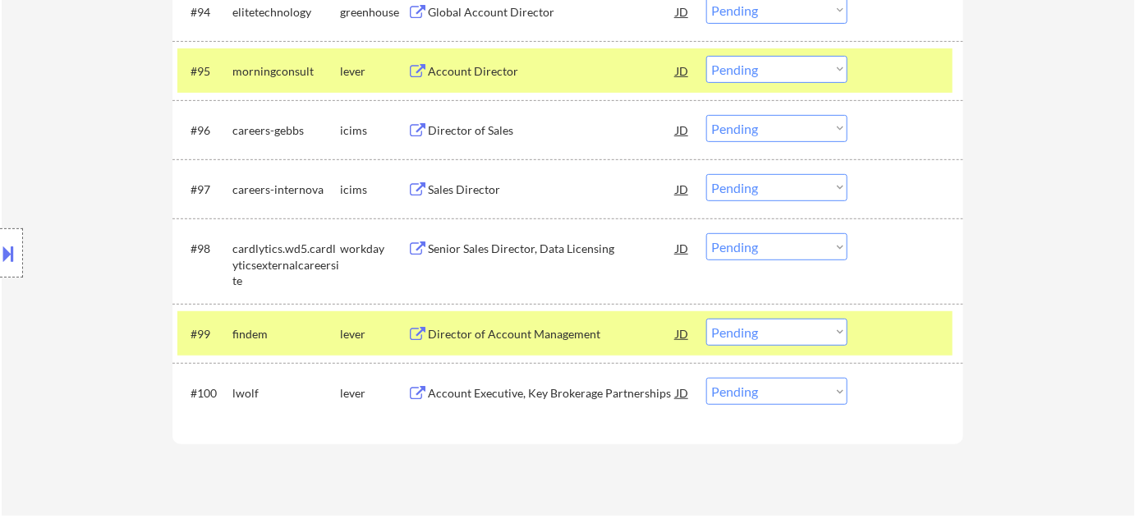
click at [584, 390] on div "Account Executive, Key Brokerage Partnerships" at bounding box center [552, 393] width 248 height 16
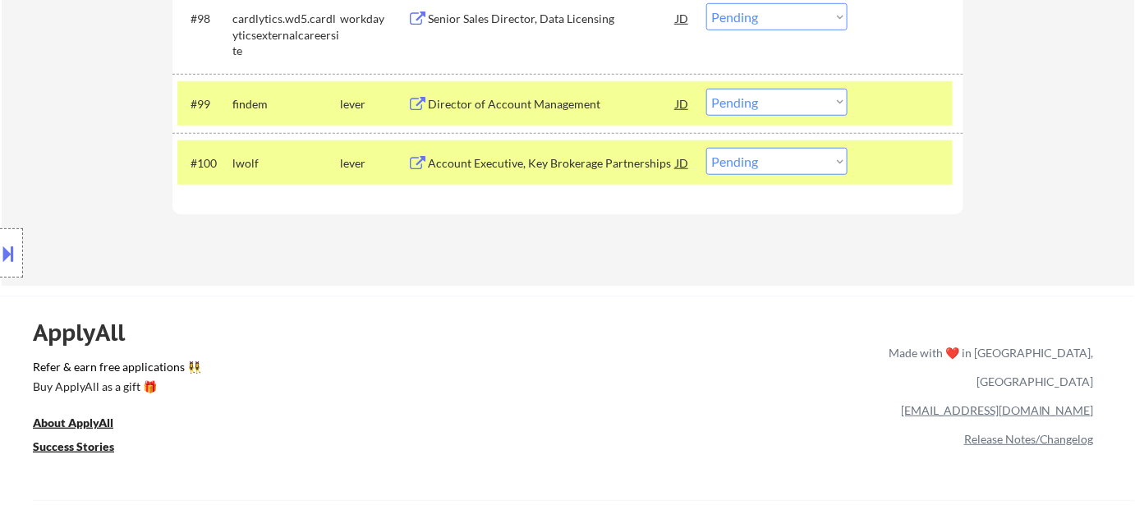
scroll to position [6681, 0]
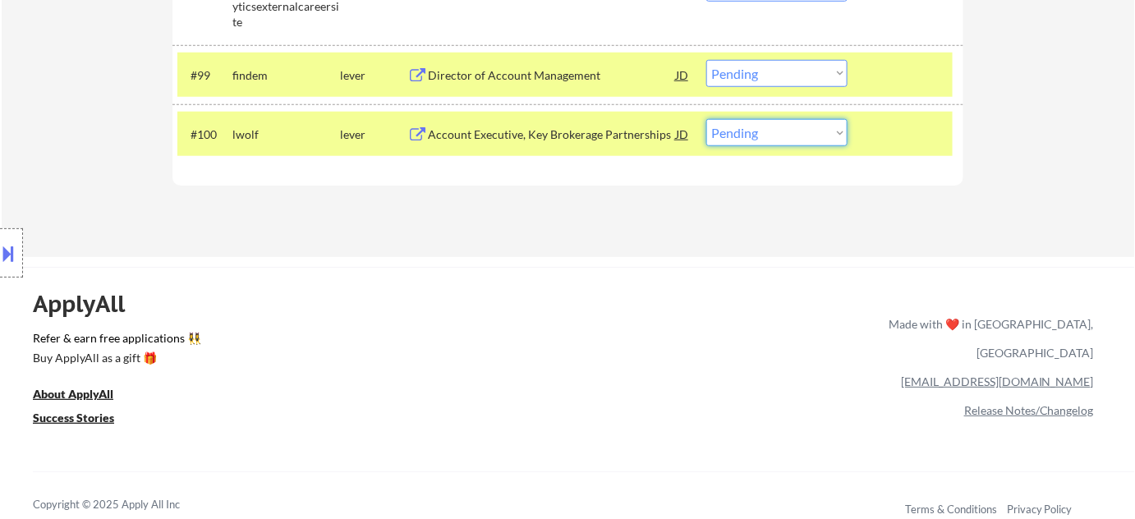
drag, startPoint x: 826, startPoint y: 128, endPoint x: 819, endPoint y: 135, distance: 9.9
click at [826, 128] on select "Choose an option... Pending Applied Excluded (Questions) Excluded (Expired) Exc…" at bounding box center [776, 132] width 141 height 27
click at [706, 119] on select "Choose an option... Pending Applied Excluded (Questions) Excluded (Expired) Exc…" at bounding box center [776, 132] width 141 height 27
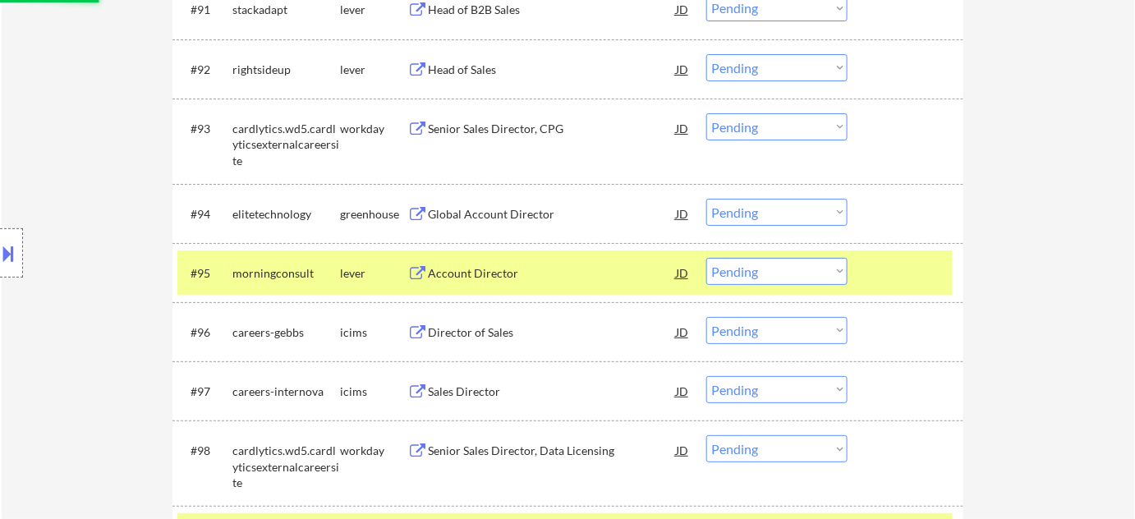
select select ""pending""
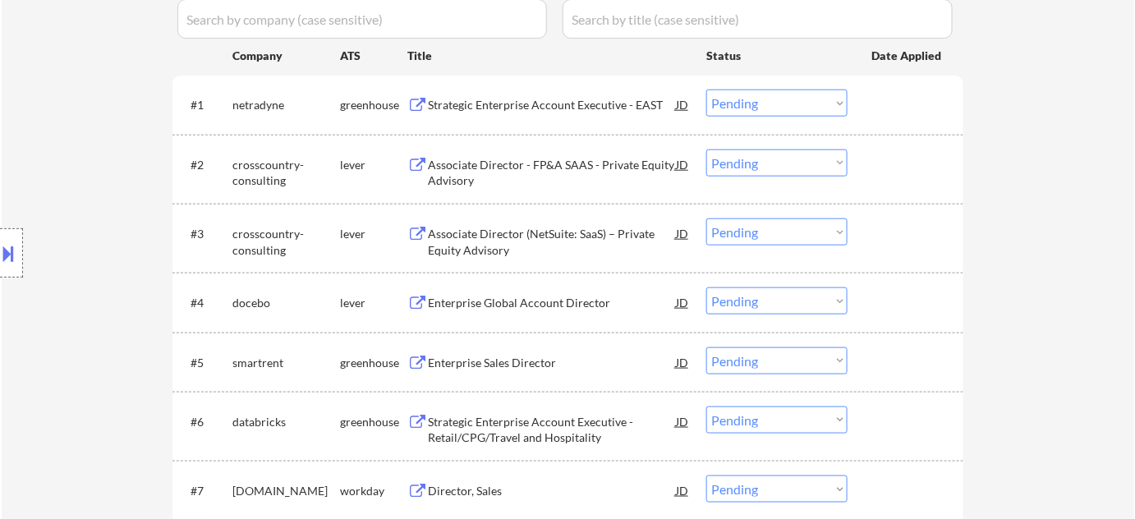
scroll to position [456, 0]
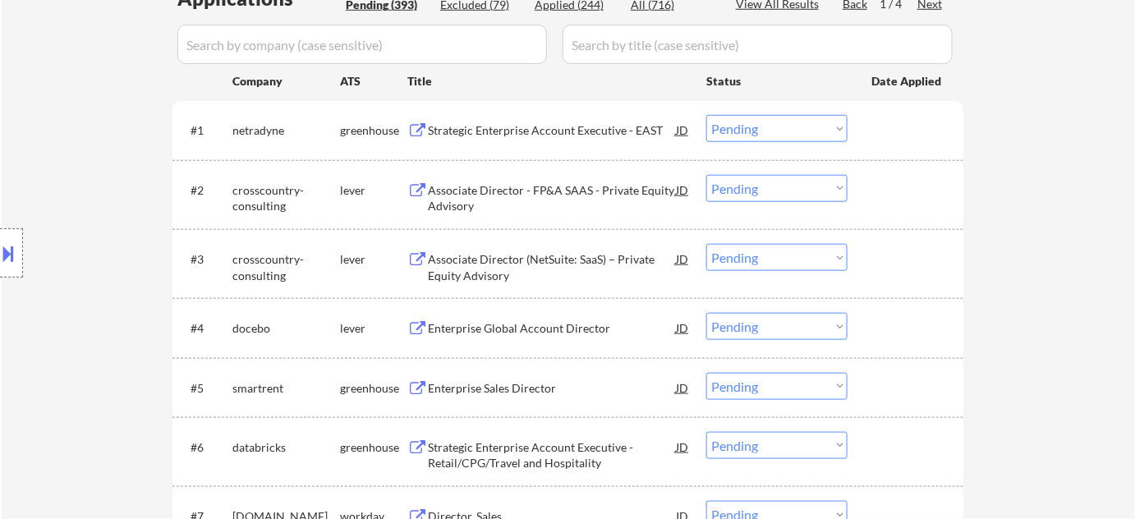
click at [441, 207] on div "Associate Director - FP&A SAAS - Private Equity Advisory" at bounding box center [552, 198] width 248 height 32
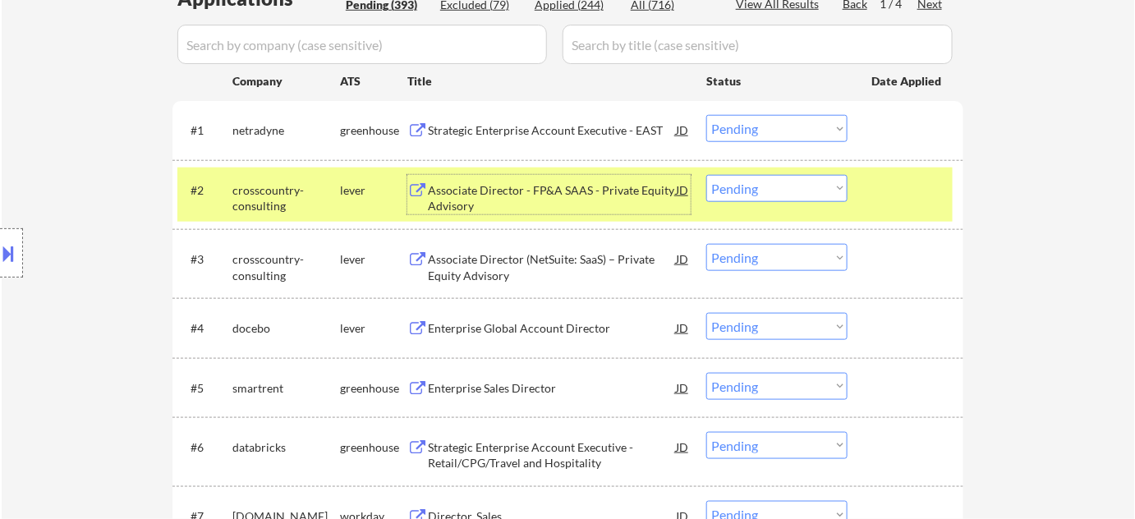
drag, startPoint x: 725, startPoint y: 191, endPoint x: 731, endPoint y: 197, distance: 9.3
click at [725, 191] on select "Choose an option... Pending Applied Excluded (Questions) Excluded (Expired) Exc…" at bounding box center [776, 188] width 141 height 27
click at [706, 175] on select "Choose an option... Pending Applied Excluded (Questions) Excluded (Expired) Exc…" at bounding box center [776, 188] width 141 height 27
click at [754, 182] on select "Choose an option... Pending Applied Excluded (Questions) Excluded (Expired) Exc…" at bounding box center [776, 188] width 141 height 27
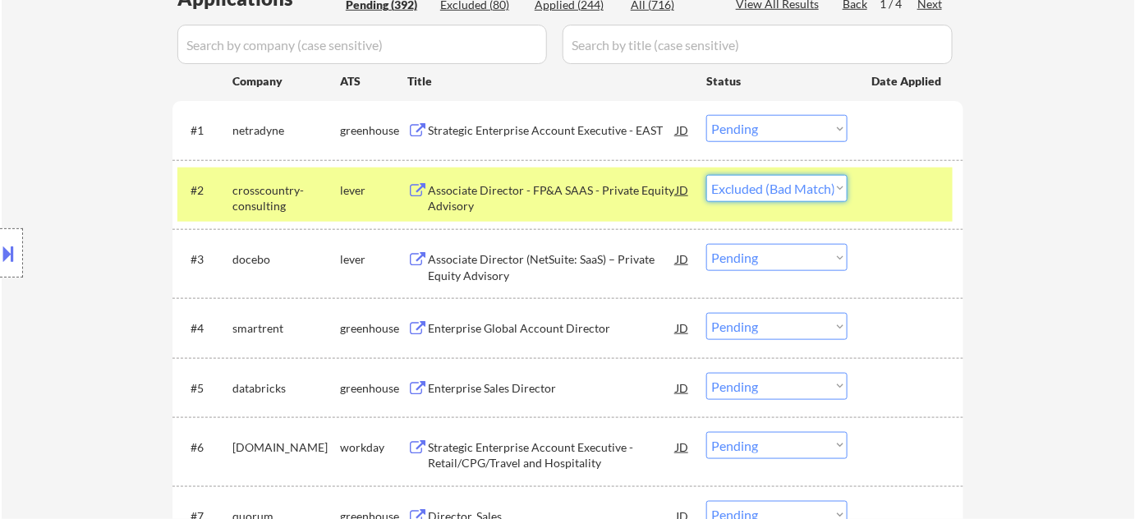
click at [706, 175] on select "Choose an option... Pending Applied Excluded (Questions) Excluded (Expired) Exc…" at bounding box center [776, 188] width 141 height 27
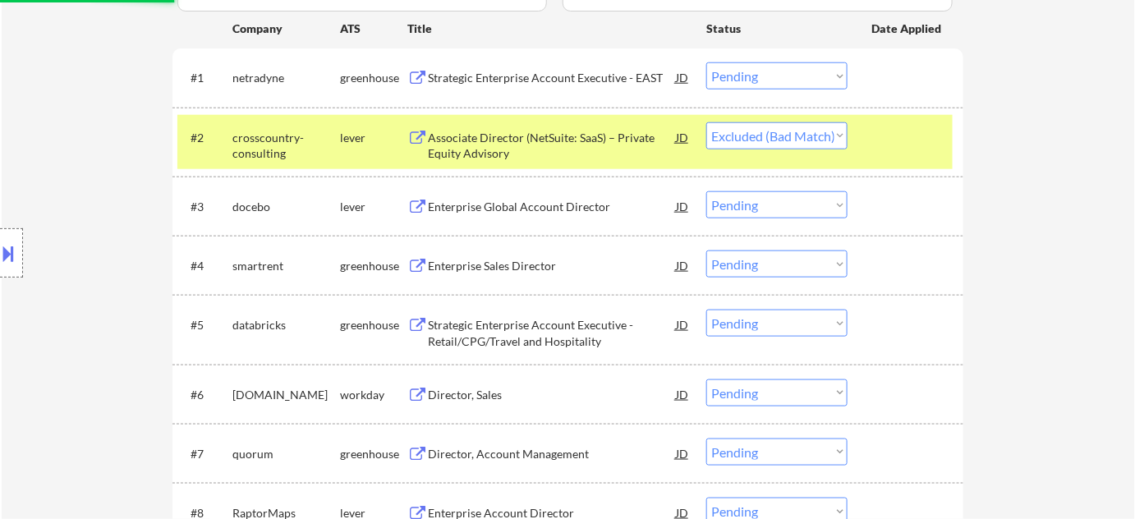
scroll to position [531, 0]
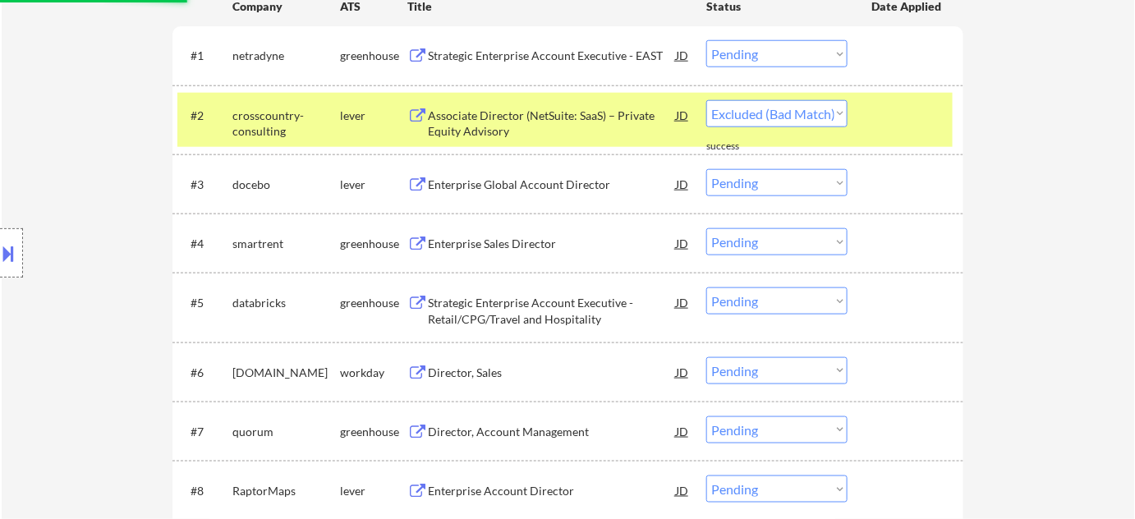
select select ""pending""
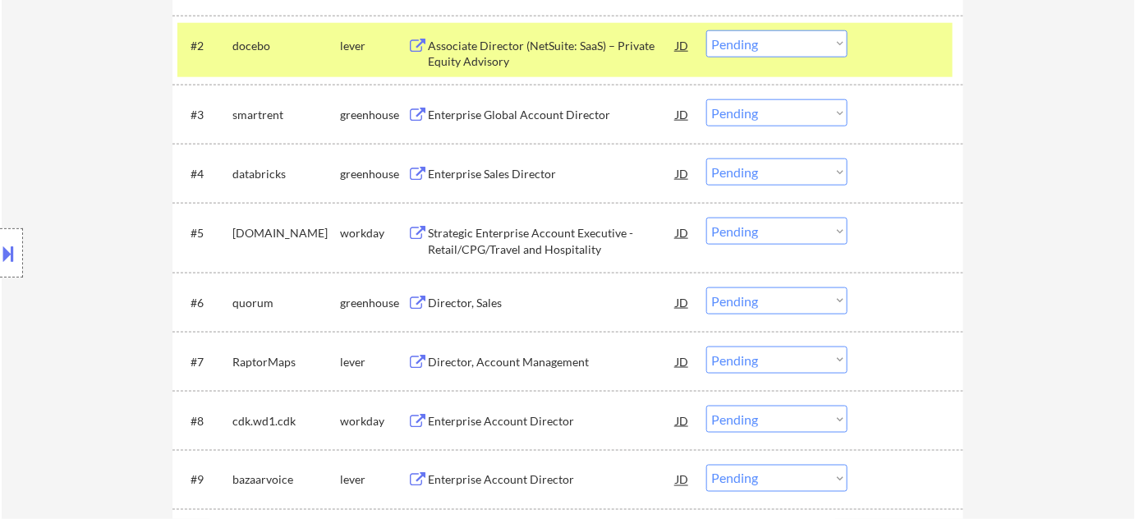
scroll to position [381, 0]
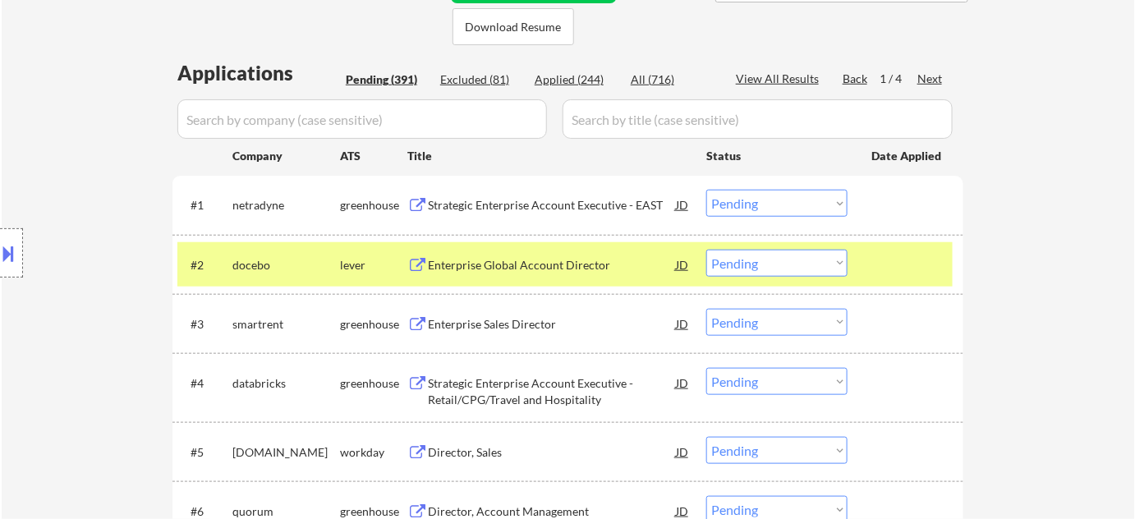
click at [927, 76] on div "Next" at bounding box center [931, 79] width 26 height 16
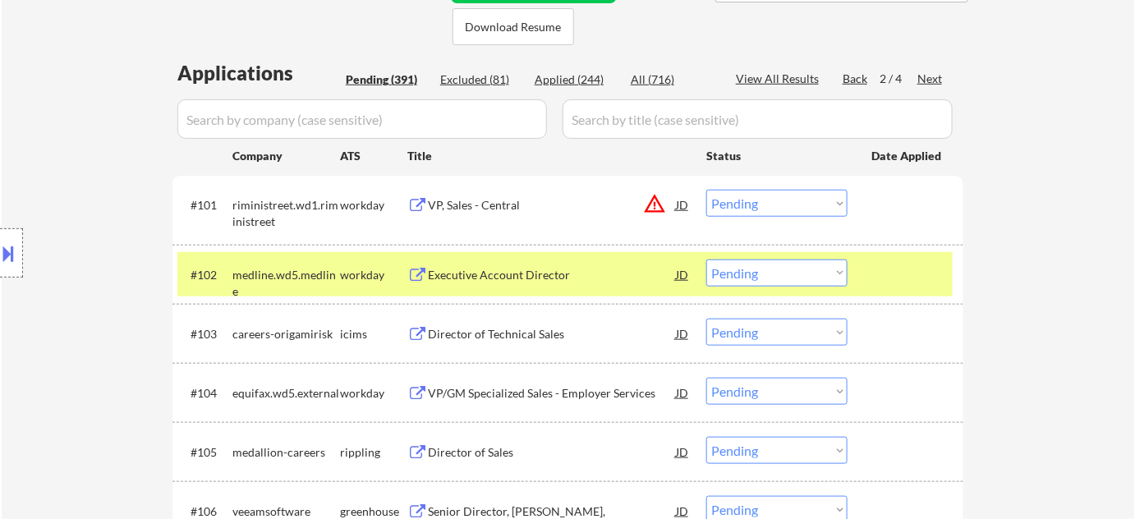
drag, startPoint x: 927, startPoint y: 75, endPoint x: 905, endPoint y: 145, distance: 73.8
click at [926, 75] on div "Next" at bounding box center [931, 79] width 26 height 16
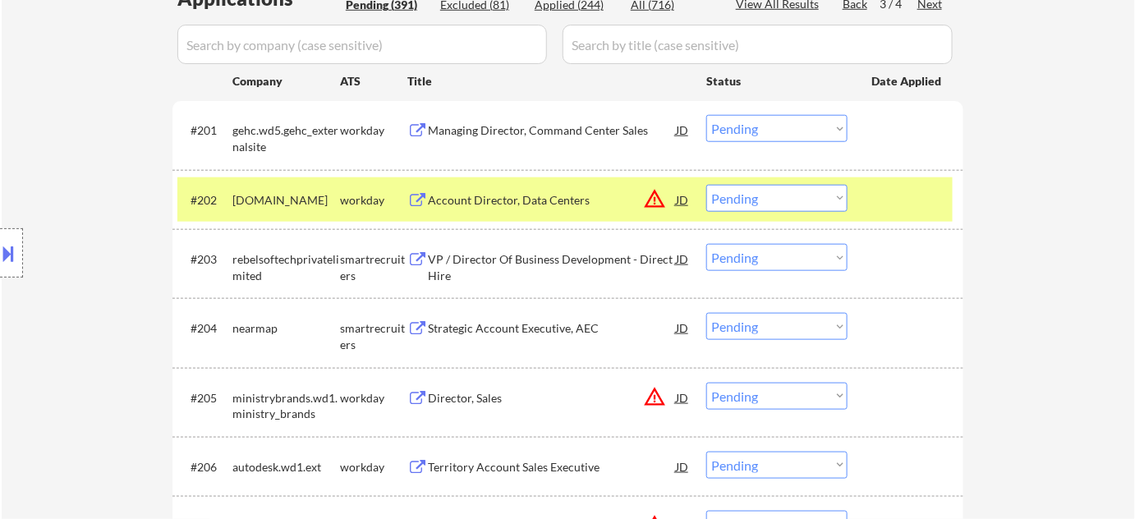
scroll to position [531, 0]
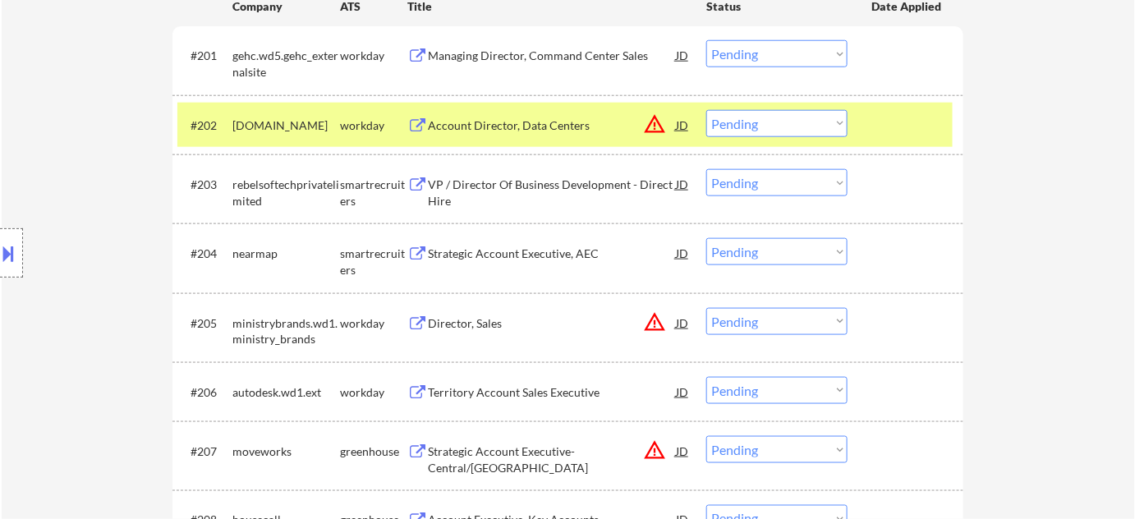
click at [529, 184] on div "VP / Director Of Business Development - Direct Hire" at bounding box center [552, 193] width 248 height 32
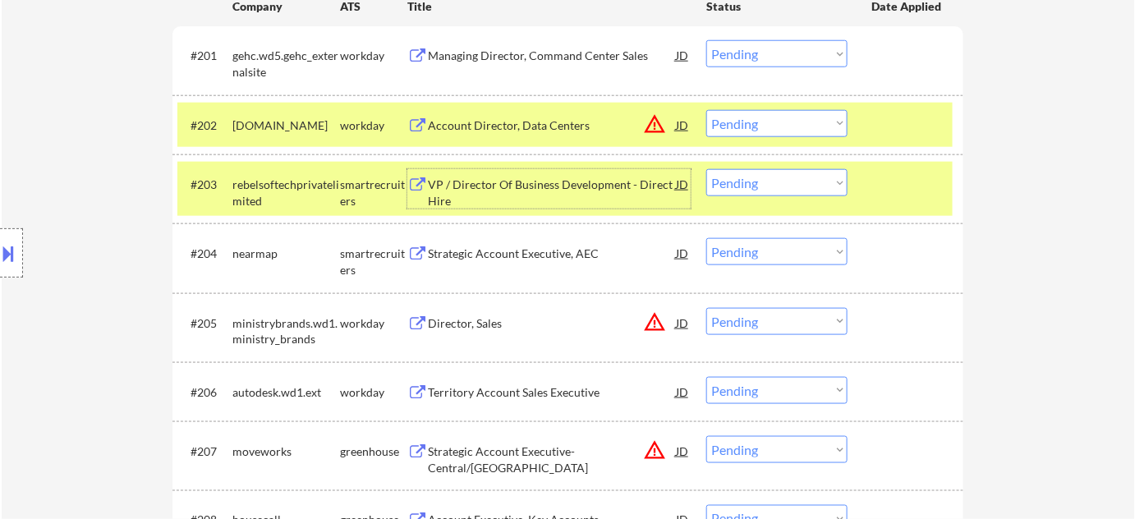
click at [811, 192] on select "Choose an option... Pending Applied Excluded (Questions) Excluded (Expired) Exc…" at bounding box center [776, 182] width 141 height 27
click at [706, 169] on select "Choose an option... Pending Applied Excluded (Questions) Excluded (Expired) Exc…" at bounding box center [776, 182] width 141 height 27
click at [541, 260] on div "Strategic Account Executive, AEC" at bounding box center [552, 254] width 248 height 16
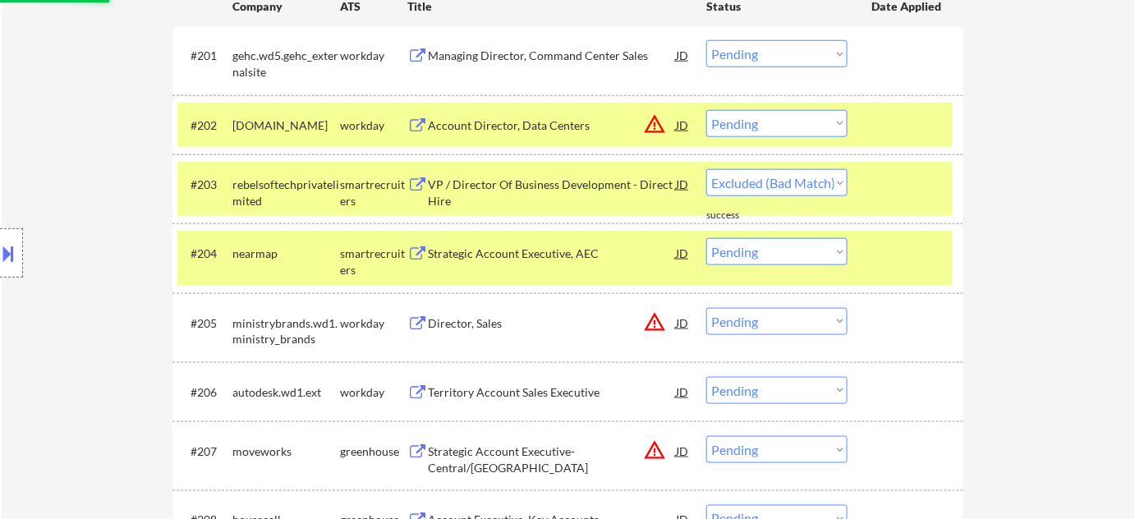
select select ""pending""
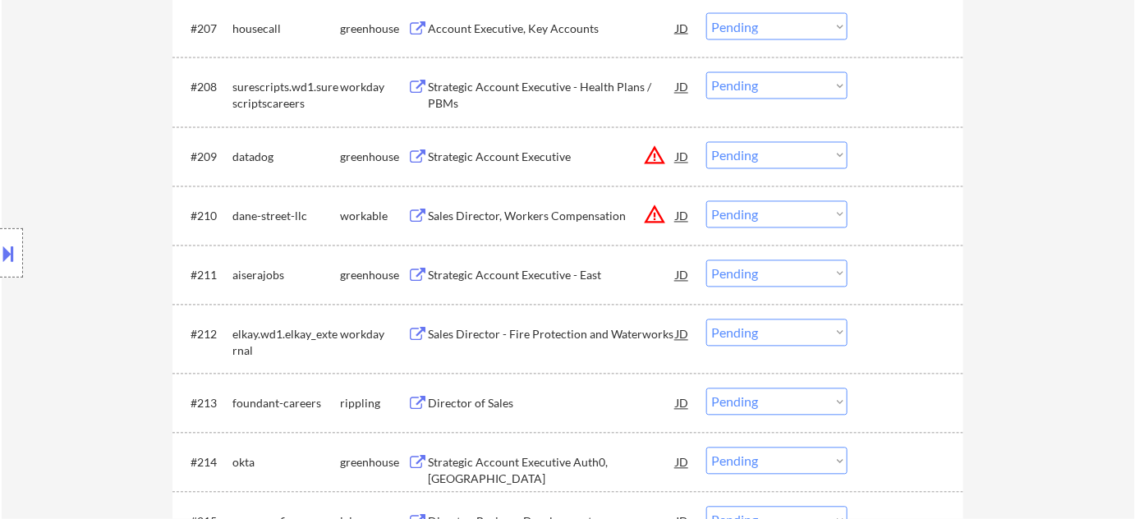
scroll to position [979, 0]
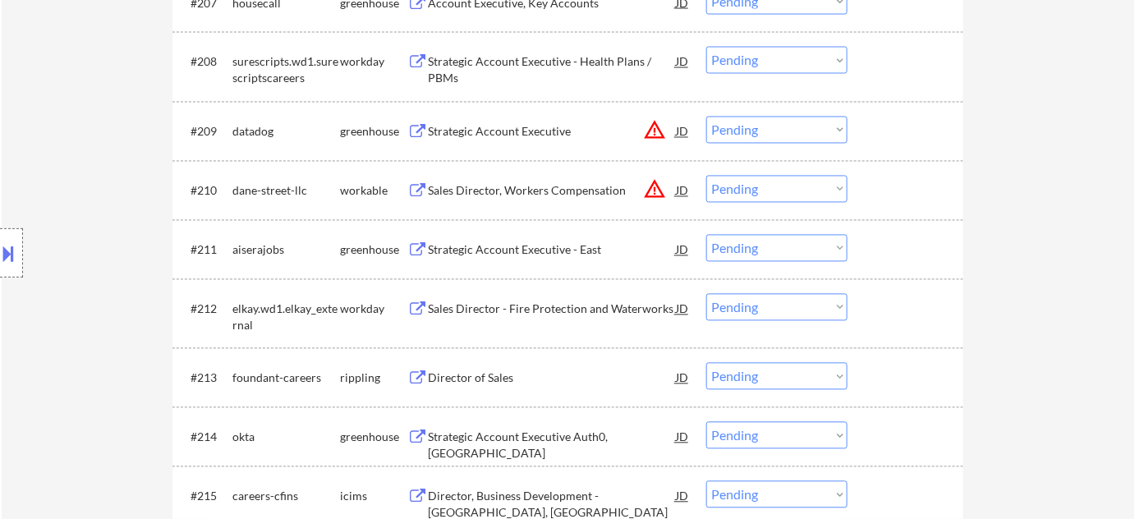
click at [575, 240] on div "Strategic Account Executive - East" at bounding box center [552, 250] width 248 height 30
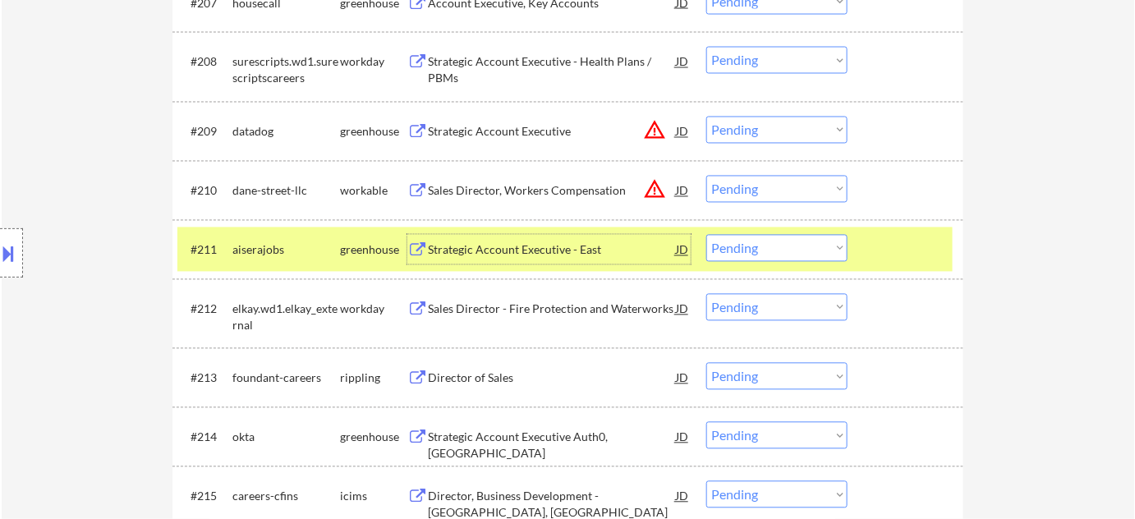
click at [798, 255] on select "Choose an option... Pending Applied Excluded (Questions) Excluded (Expired) Exc…" at bounding box center [776, 248] width 141 height 27
click at [706, 235] on select "Choose an option... Pending Applied Excluded (Questions) Excluded (Expired) Exc…" at bounding box center [776, 248] width 141 height 27
select select ""pending""
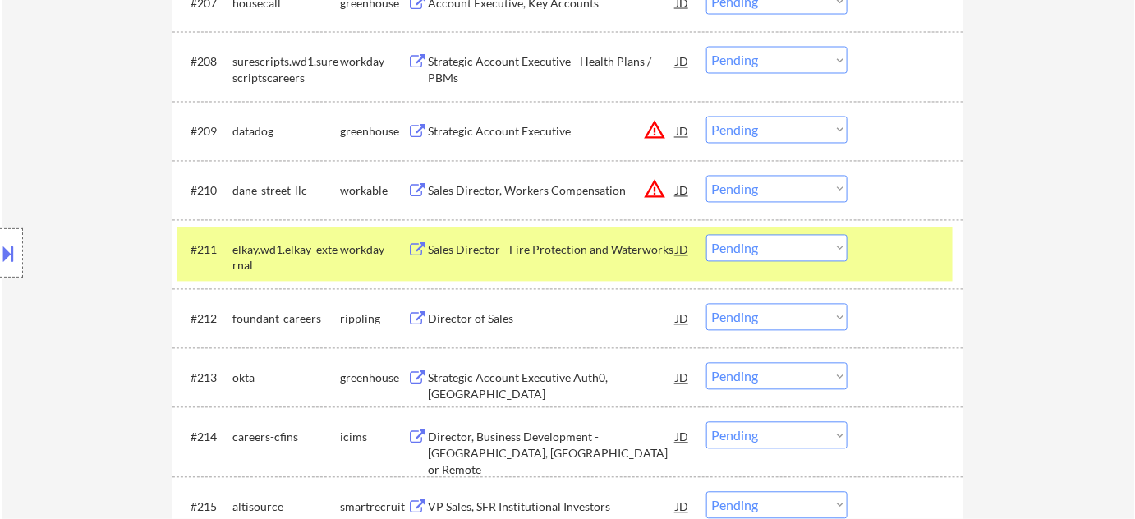
click at [539, 246] on div "Sales Director - Fire Protection and Waterworks" at bounding box center [552, 250] width 248 height 16
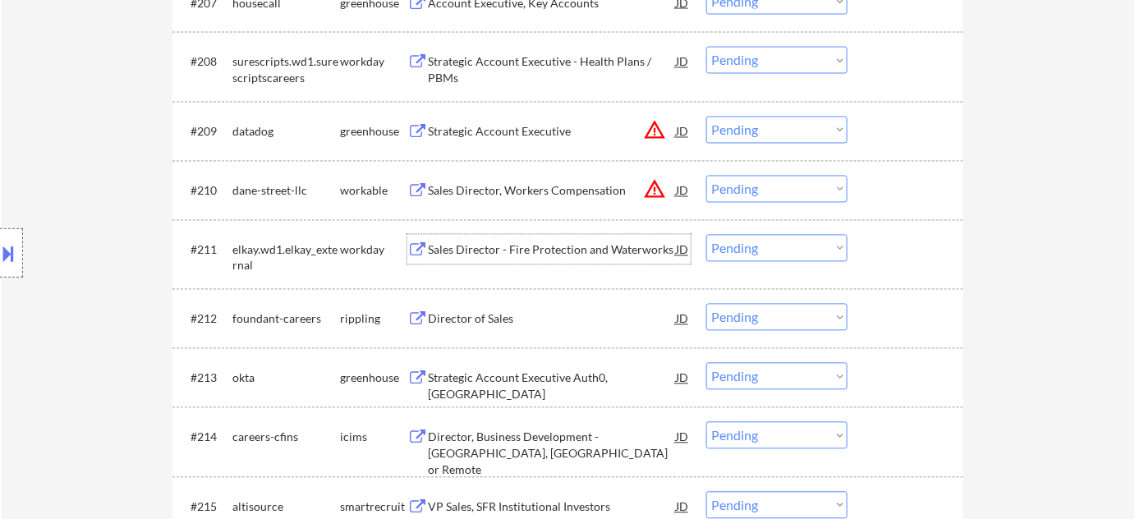
click at [486, 312] on div "Director of Sales" at bounding box center [552, 319] width 248 height 16
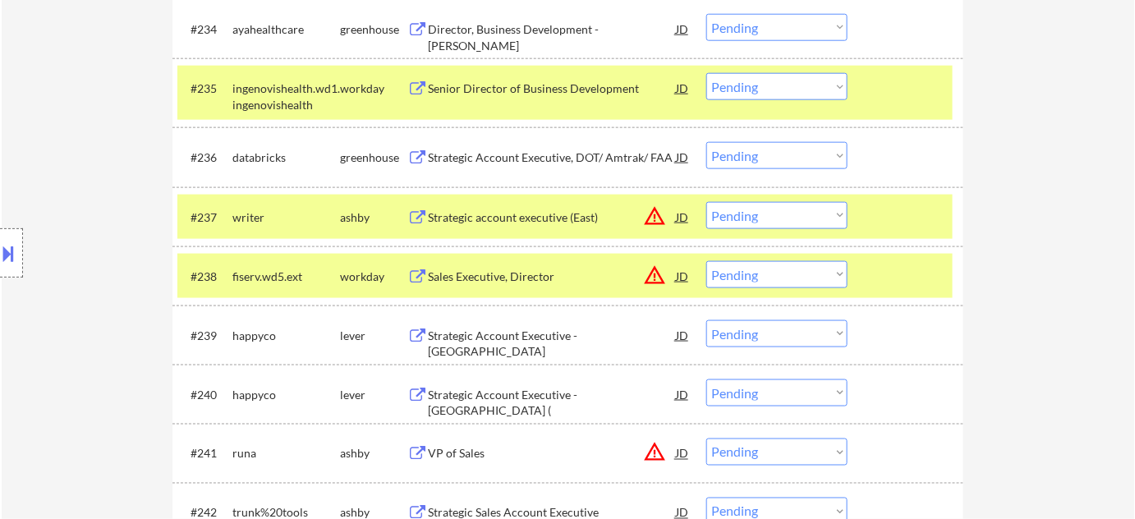
scroll to position [2846, 0]
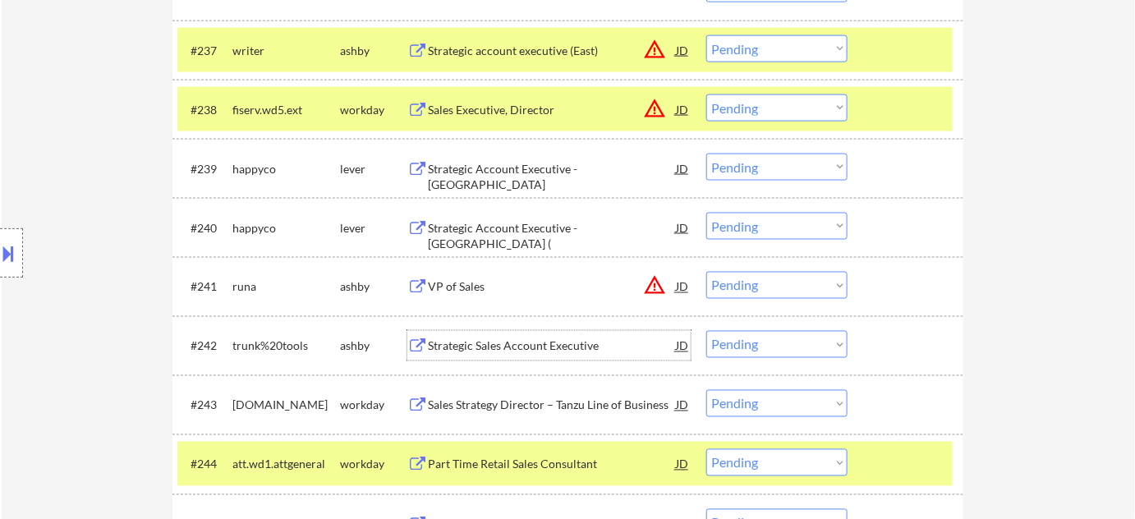
click at [531, 342] on div "Strategic Sales Account Executive" at bounding box center [552, 346] width 248 height 16
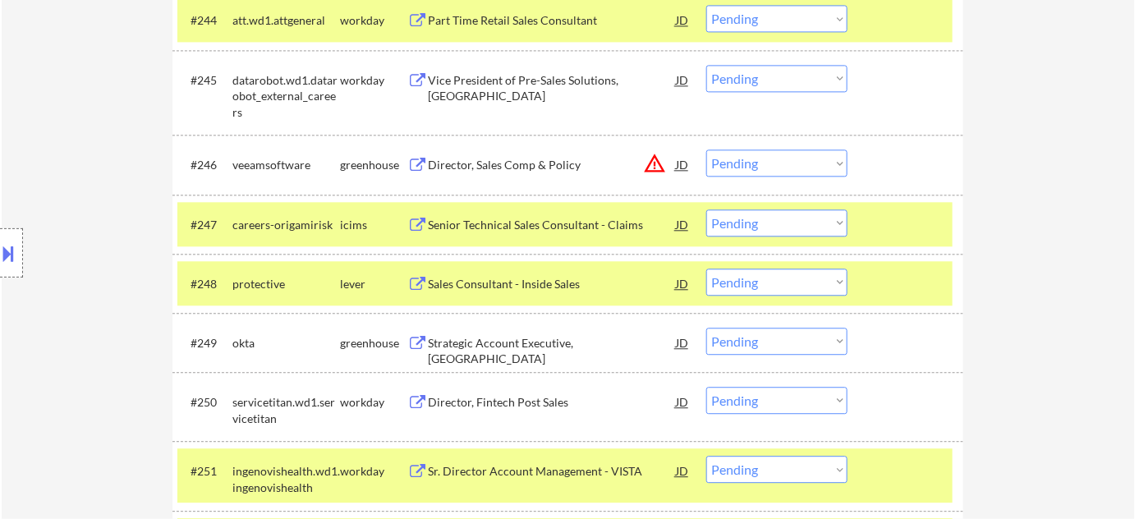
scroll to position [3294, 0]
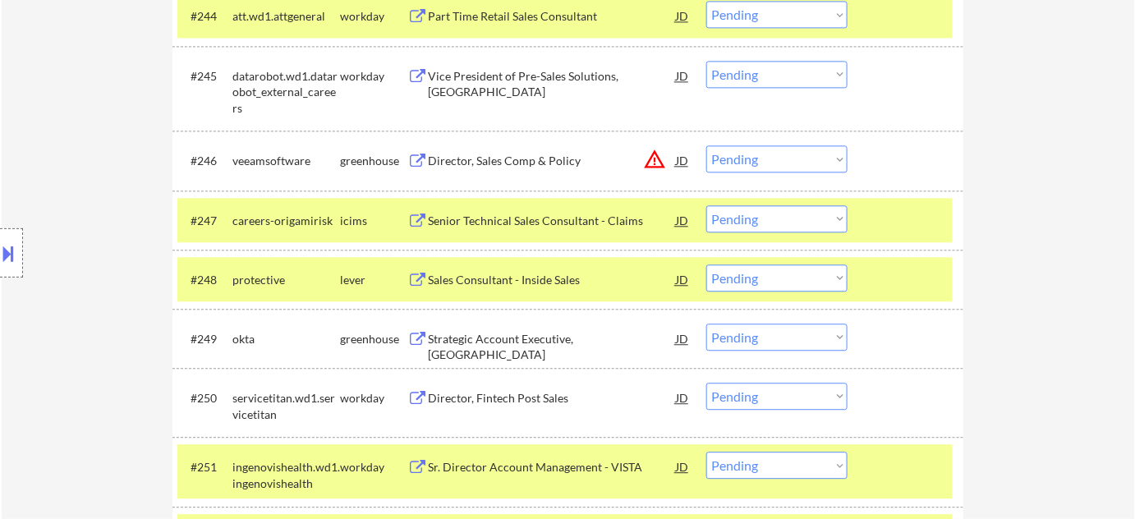
click at [526, 285] on div "Sales Consultant - Inside Sales" at bounding box center [552, 280] width 248 height 16
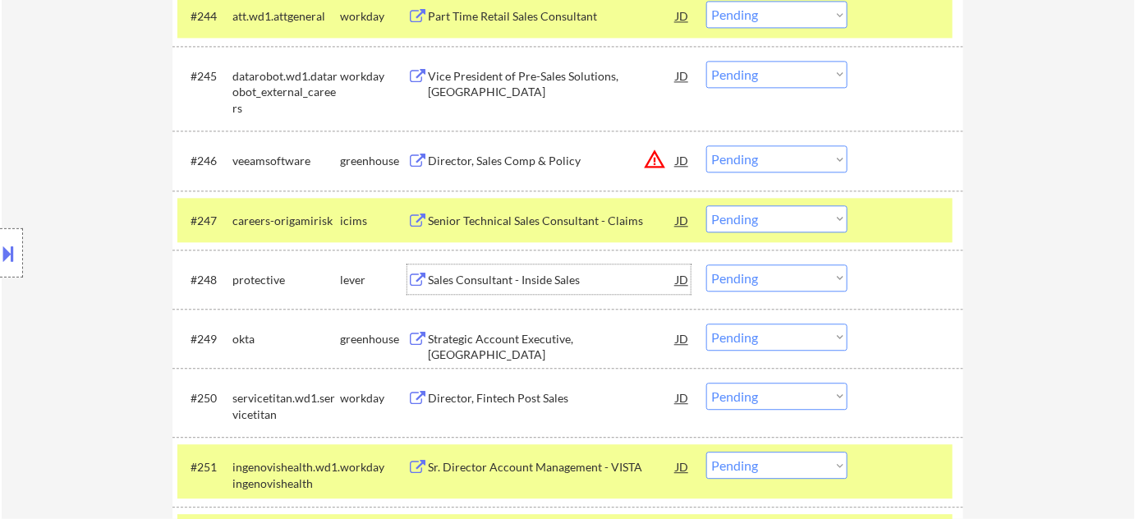
click at [780, 211] on select "Choose an option... Pending Applied Excluded (Questions) Excluded (Expired) Exc…" at bounding box center [776, 218] width 141 height 27
click at [706, 205] on select "Choose an option... Pending Applied Excluded (Questions) Excluded (Expired) Exc…" at bounding box center [776, 218] width 141 height 27
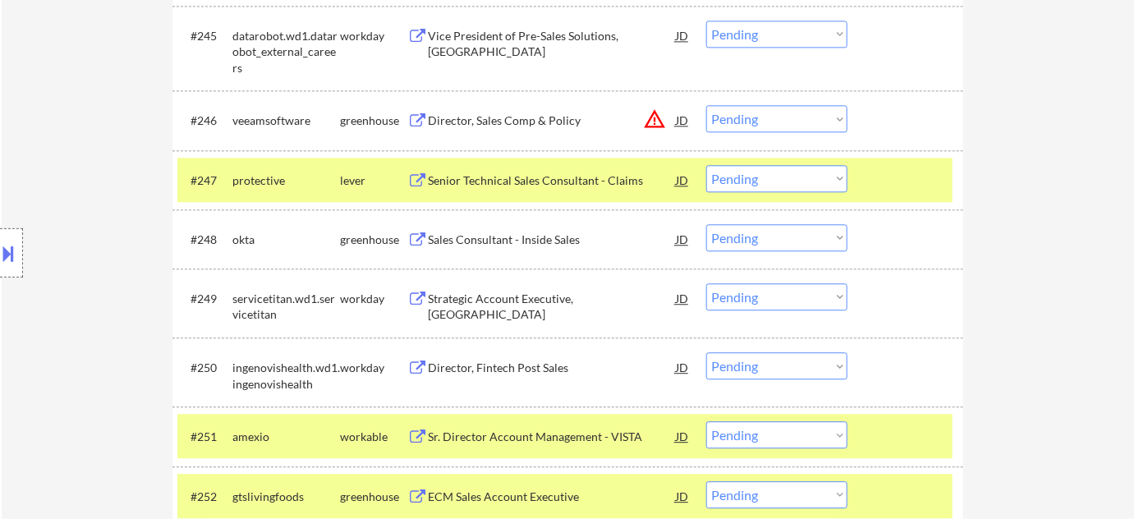
scroll to position [3369, 0]
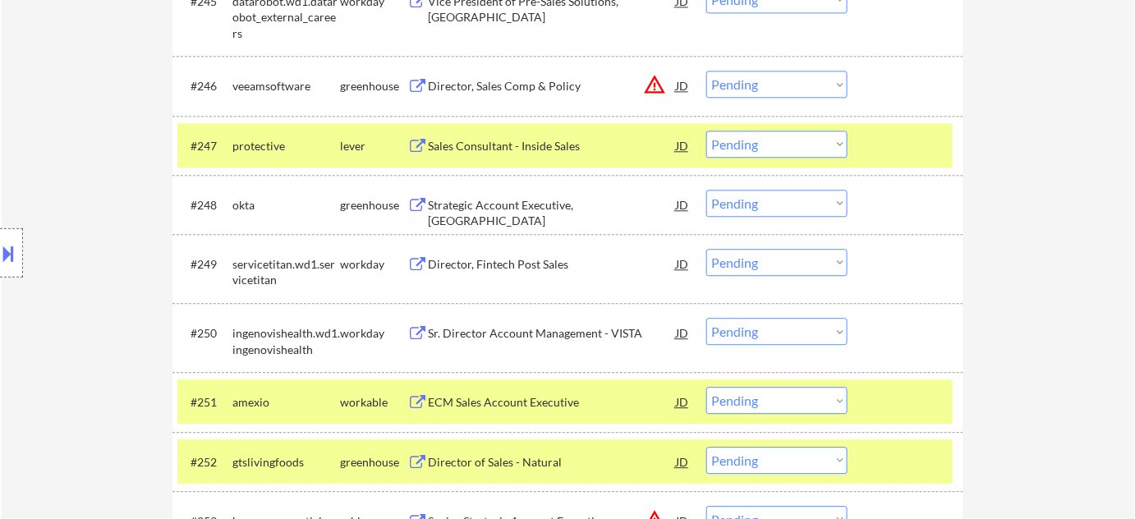
click at [764, 145] on select "Choose an option... Pending Applied Excluded (Questions) Excluded (Expired) Exc…" at bounding box center [776, 144] width 141 height 27
click at [789, 148] on select "Choose an option... Pending Applied Excluded (Questions) Excluded (Expired) Exc…" at bounding box center [776, 144] width 141 height 27
click at [706, 131] on select "Choose an option... Pending Applied Excluded (Questions) Excluded (Expired) Exc…" at bounding box center [776, 144] width 141 height 27
select select ""pending""
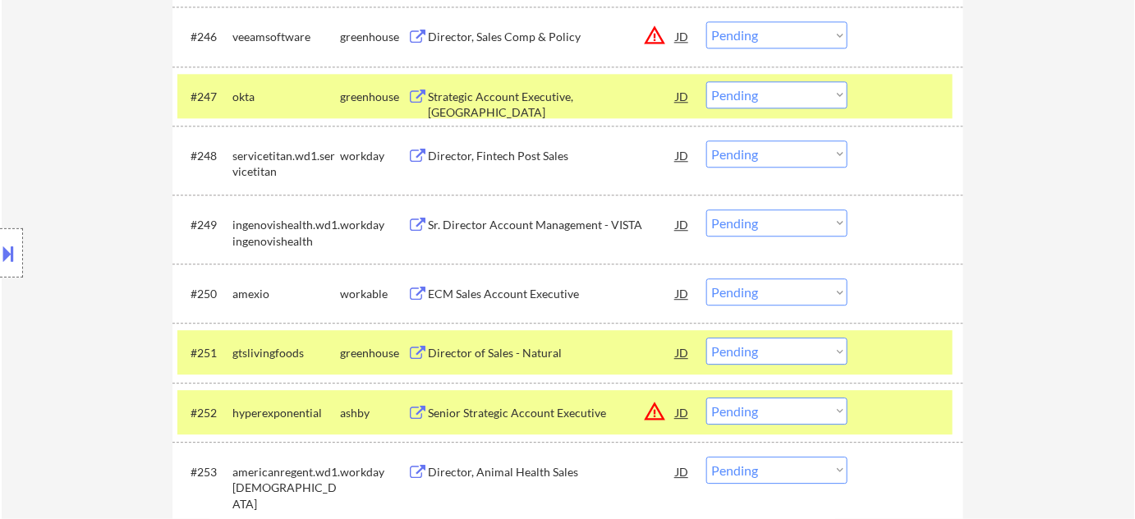
scroll to position [3444, 0]
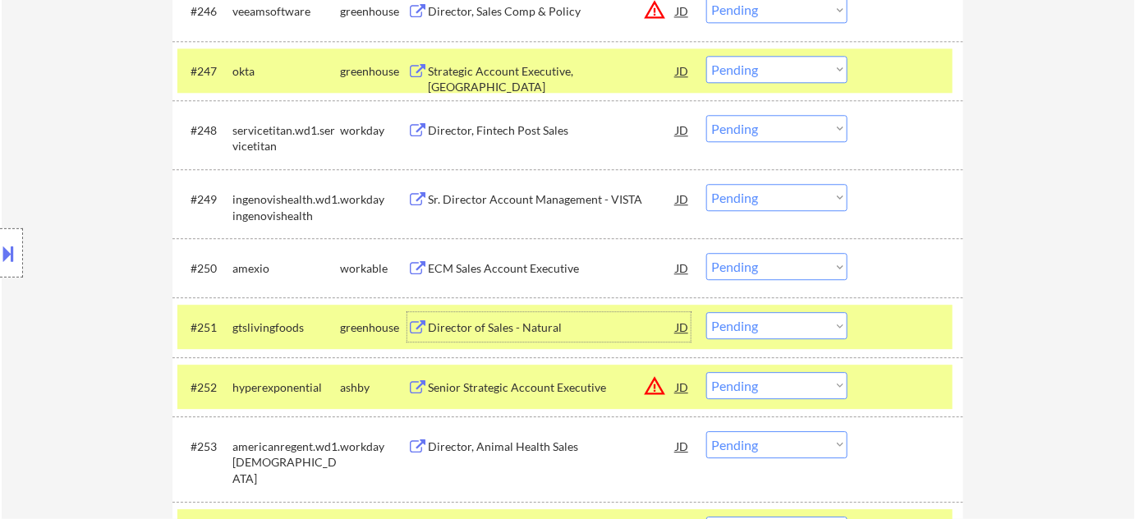
click at [530, 324] on div "Director of Sales - Natural" at bounding box center [552, 328] width 248 height 16
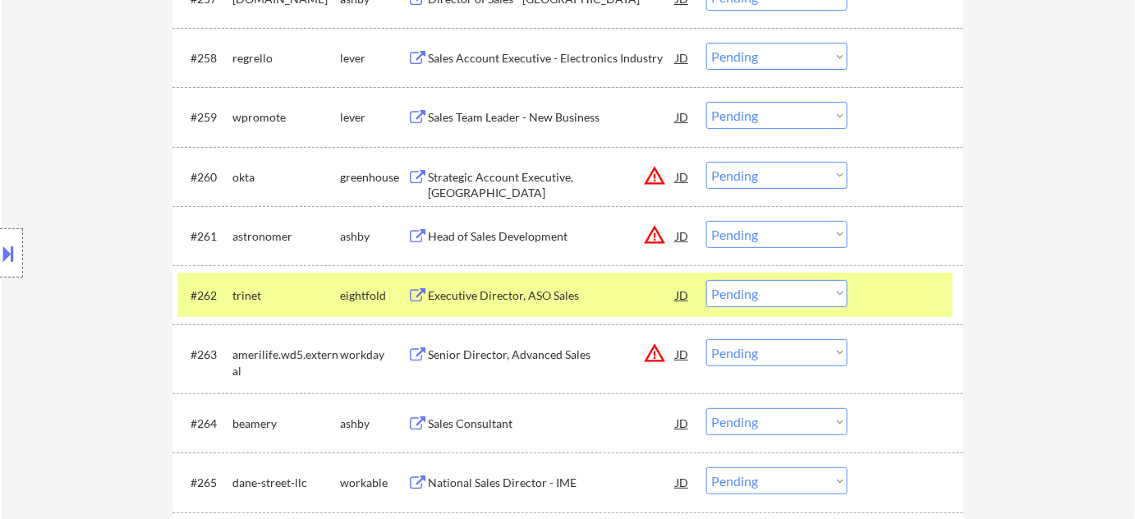
scroll to position [4265, 0]
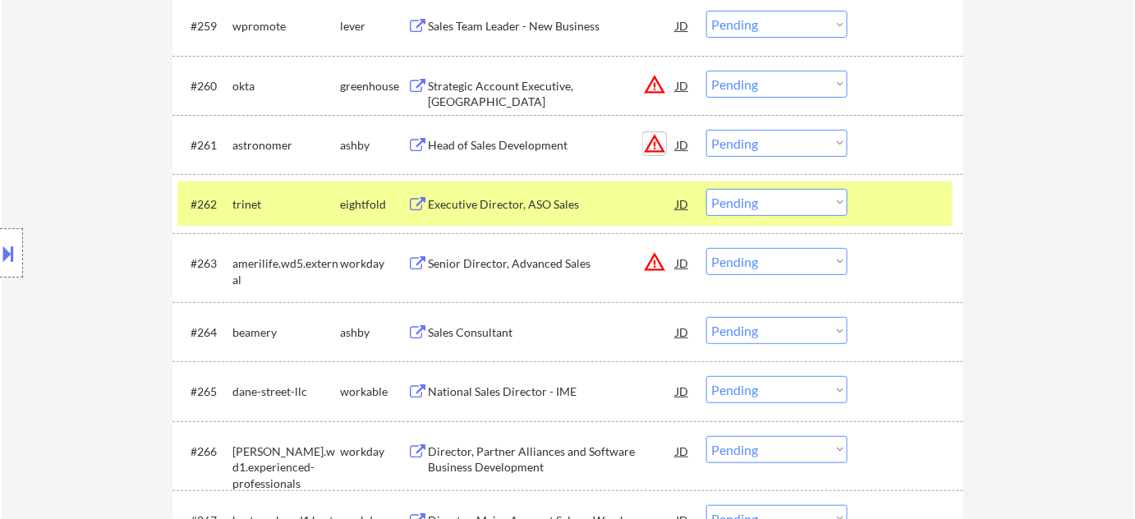
click at [654, 141] on button "warning_amber" at bounding box center [654, 143] width 23 height 23
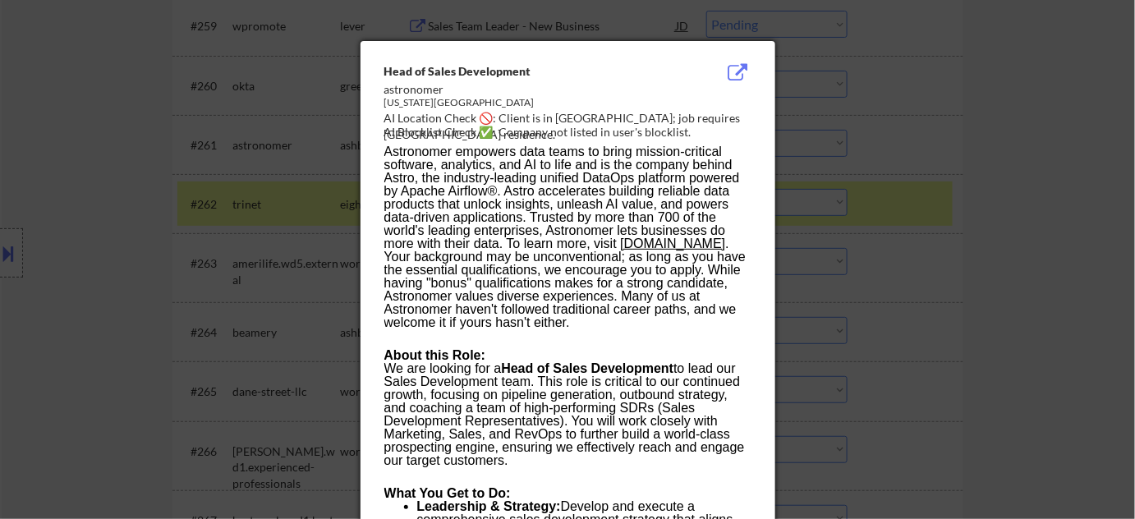
click at [931, 191] on div at bounding box center [567, 259] width 1135 height 519
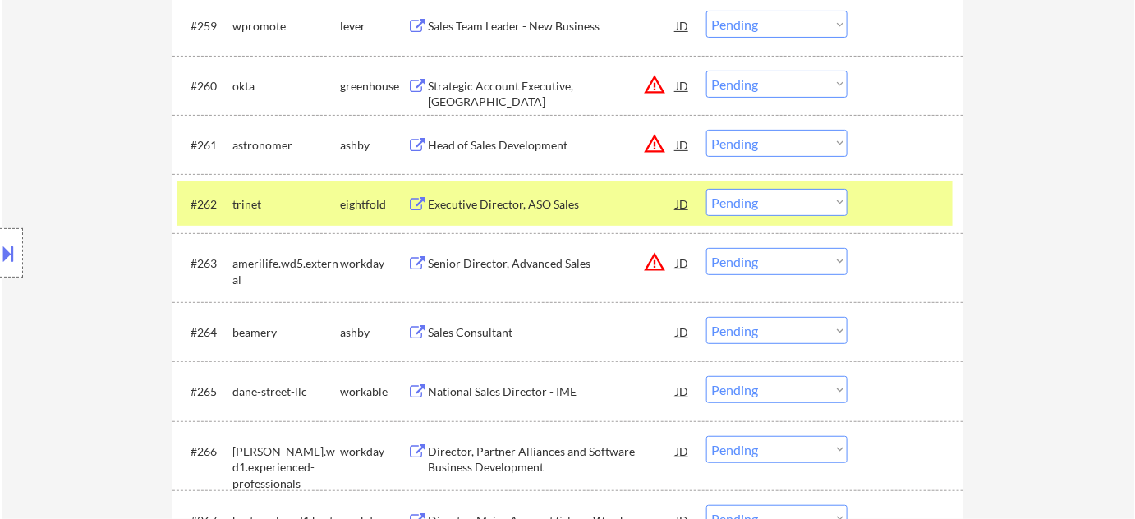
click at [800, 135] on select "Choose an option... Pending Applied Excluded (Questions) Excluded (Expired) Exc…" at bounding box center [776, 143] width 141 height 27
click at [706, 130] on select "Choose an option... Pending Applied Excluded (Questions) Excluded (Expired) Exc…" at bounding box center [776, 143] width 141 height 27
click at [655, 86] on button "warning_amber" at bounding box center [654, 84] width 23 height 23
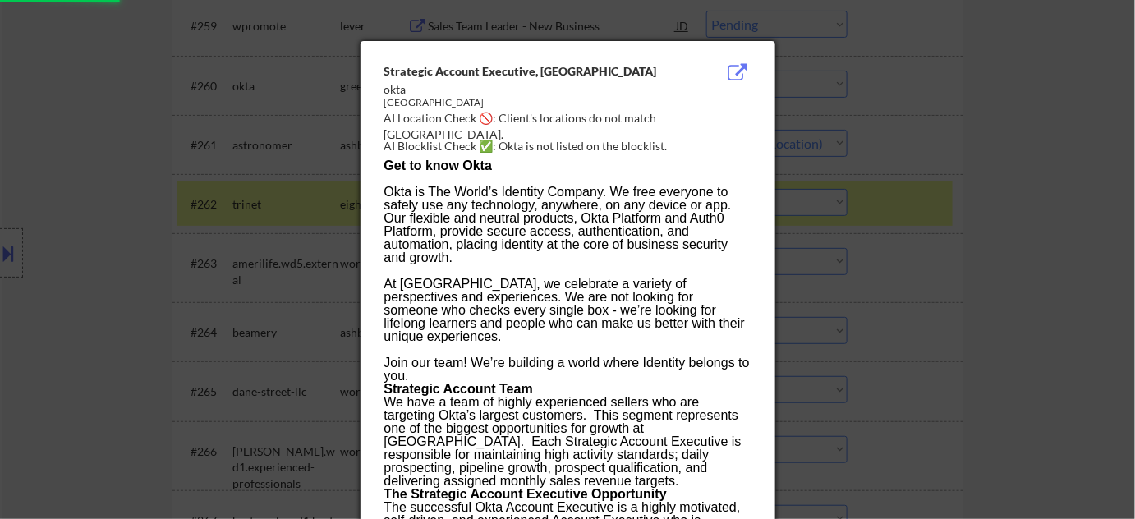
select select ""pending""
click at [875, 143] on div at bounding box center [567, 259] width 1135 height 519
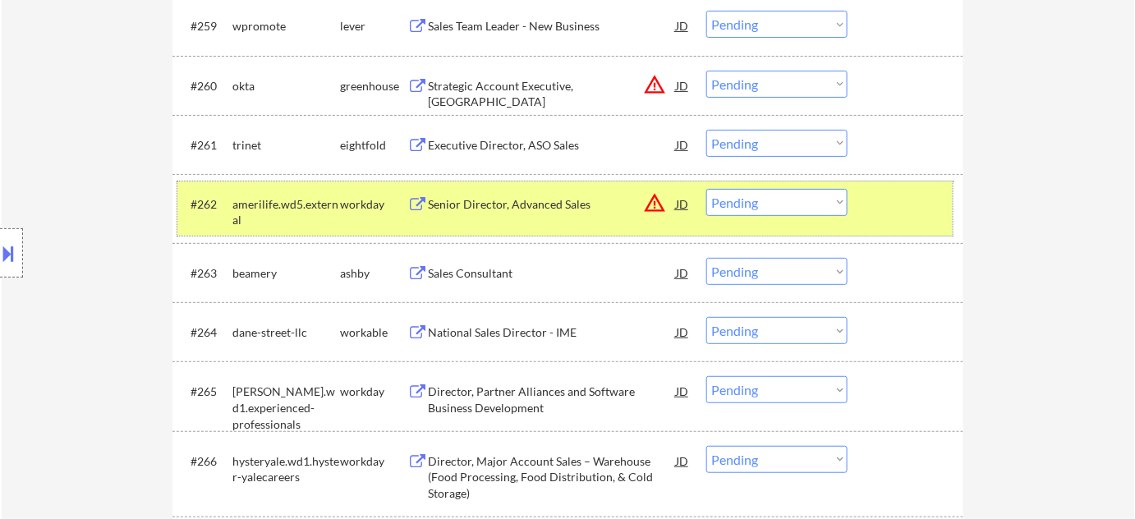
click at [797, 217] on div "#262 amerilife.wd5.external workday Senior Director, Advanced Sales JD warning_…" at bounding box center [564, 209] width 775 height 54
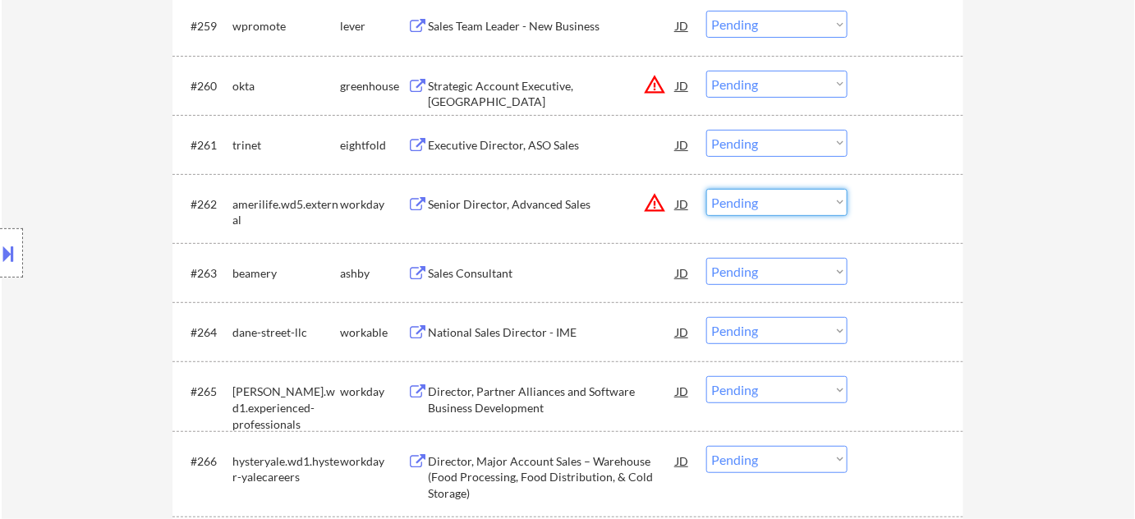
click at [812, 207] on select "Choose an option... Pending Applied Excluded (Questions) Excluded (Expired) Exc…" at bounding box center [776, 202] width 141 height 27
click at [706, 189] on select "Choose an option... Pending Applied Excluded (Questions) Excluded (Expired) Exc…" at bounding box center [776, 202] width 141 height 27
click at [657, 89] on button "warning_amber" at bounding box center [654, 84] width 23 height 23
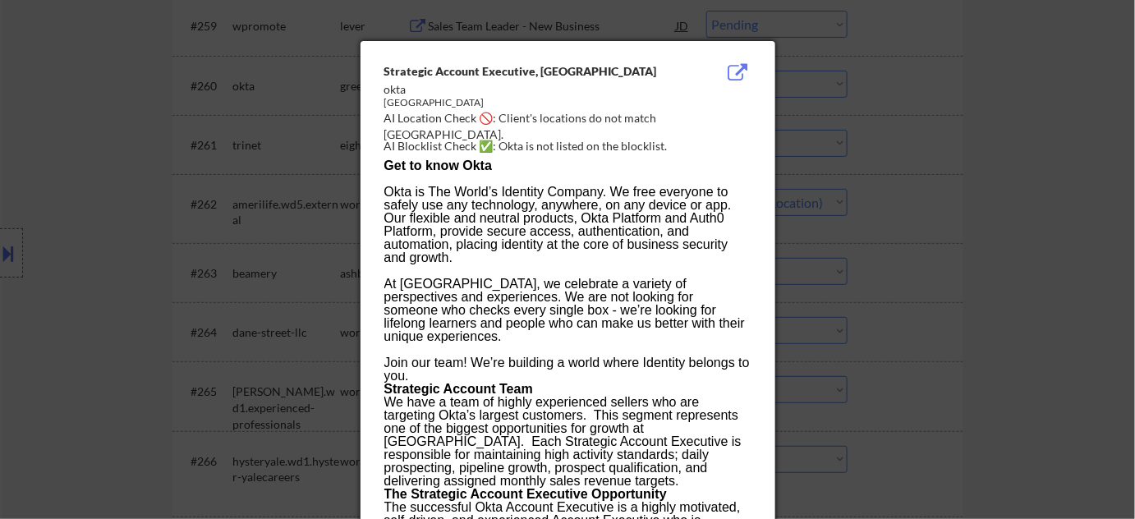
select select ""pending""
click at [920, 275] on div at bounding box center [567, 259] width 1135 height 519
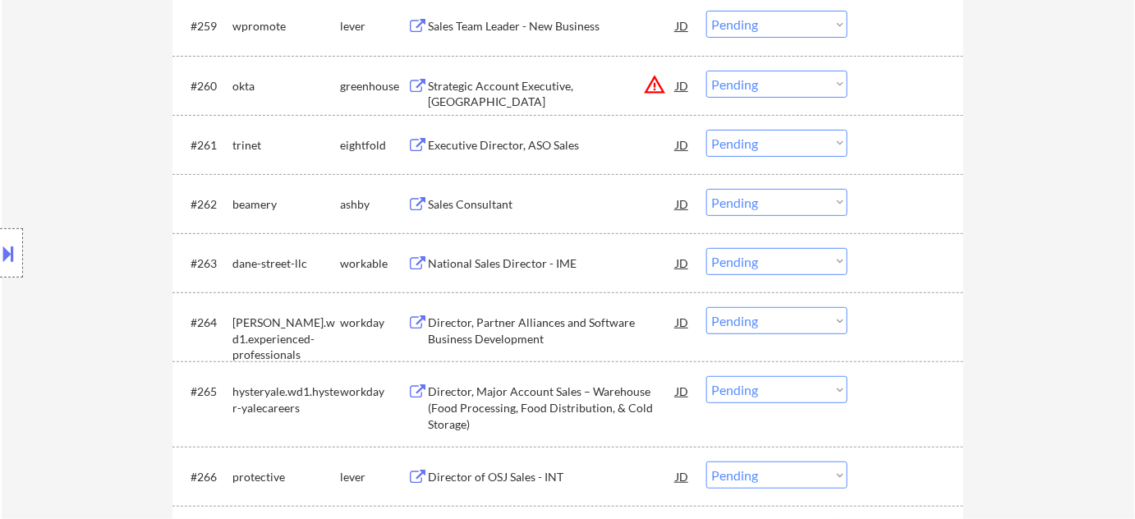
click at [798, 90] on select "Choose an option... Pending Applied Excluded (Questions) Excluded (Expired) Exc…" at bounding box center [776, 84] width 141 height 27
click at [706, 71] on select "Choose an option... Pending Applied Excluded (Questions) Excluded (Expired) Exc…" at bounding box center [776, 84] width 141 height 27
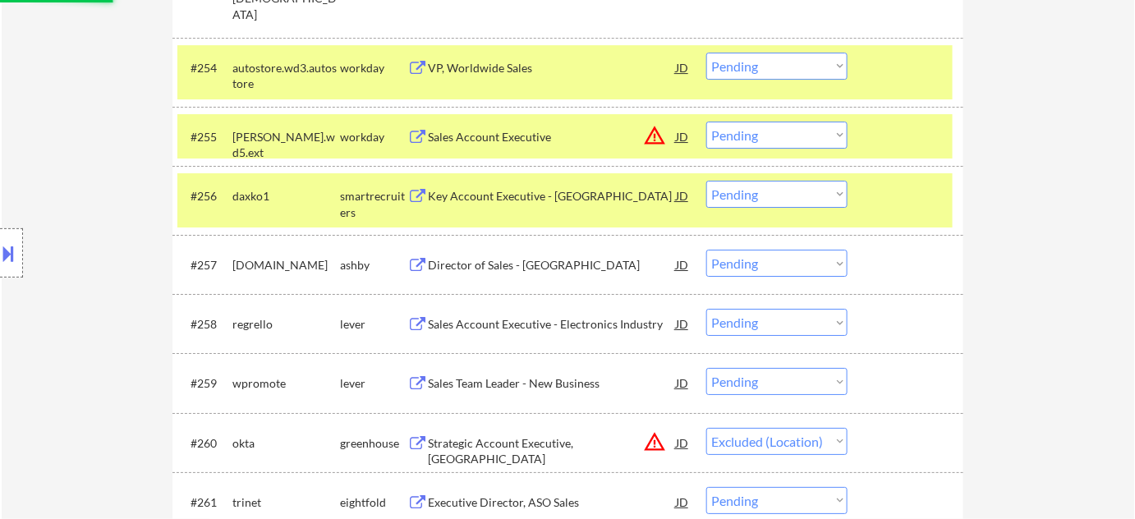
scroll to position [3817, 0]
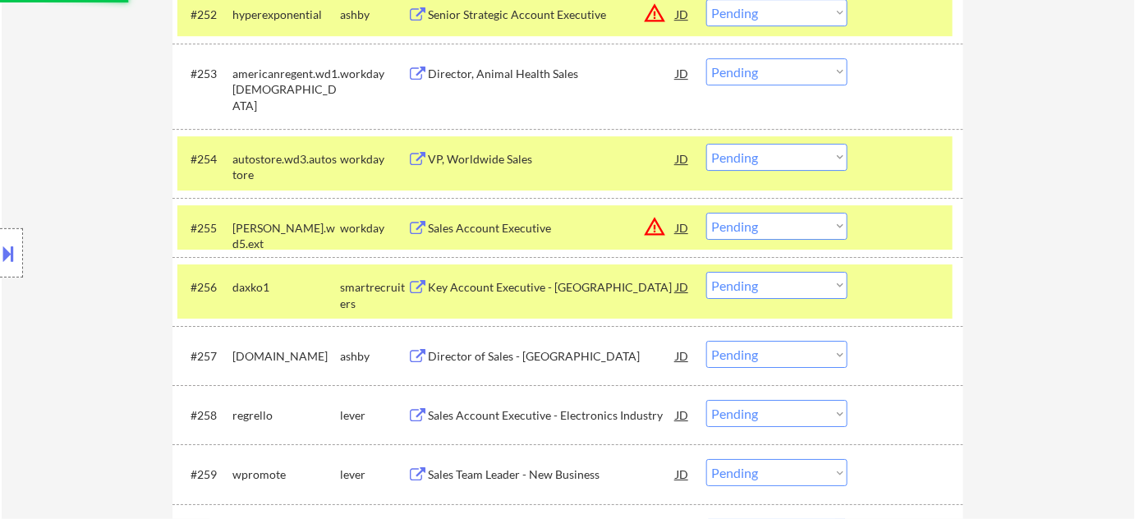
select select ""pending""
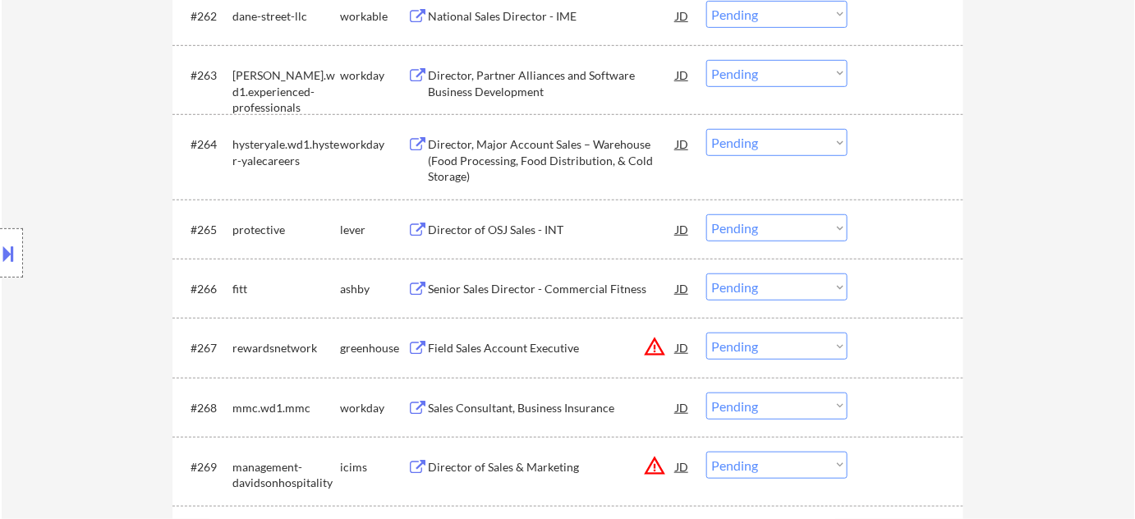
scroll to position [4489, 0]
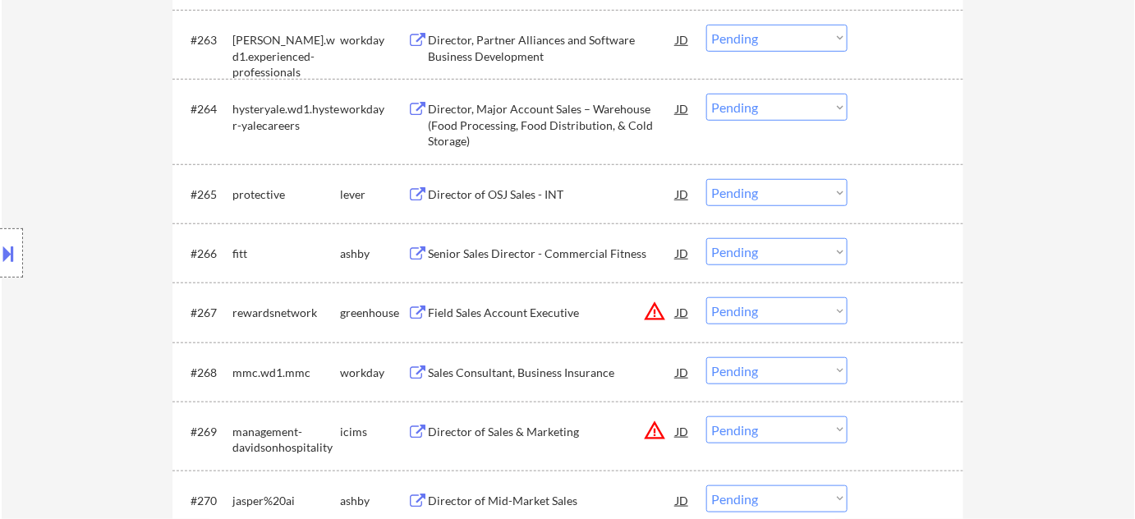
click at [653, 311] on button "warning_amber" at bounding box center [654, 311] width 23 height 23
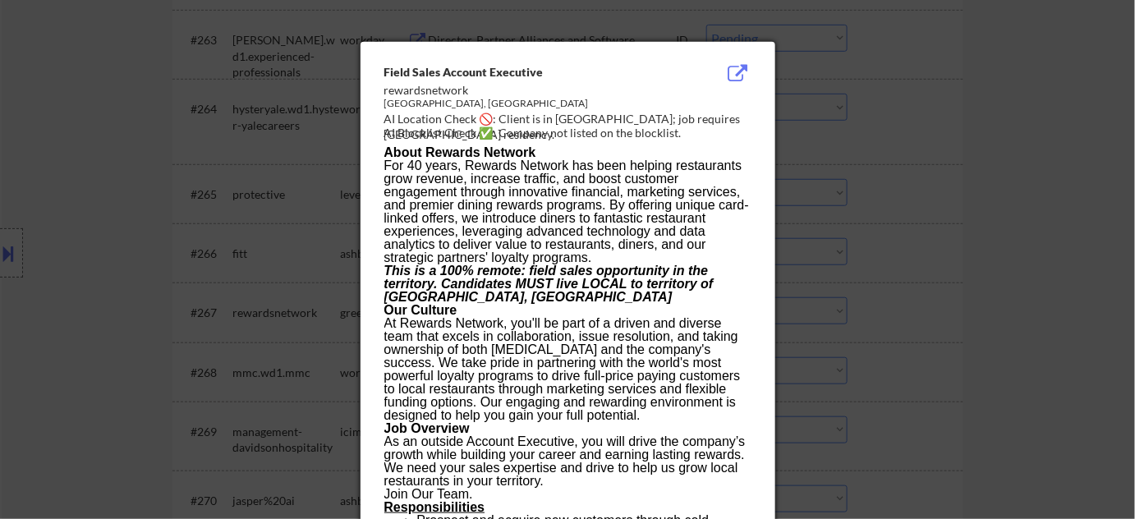
click at [909, 338] on div at bounding box center [567, 259] width 1135 height 519
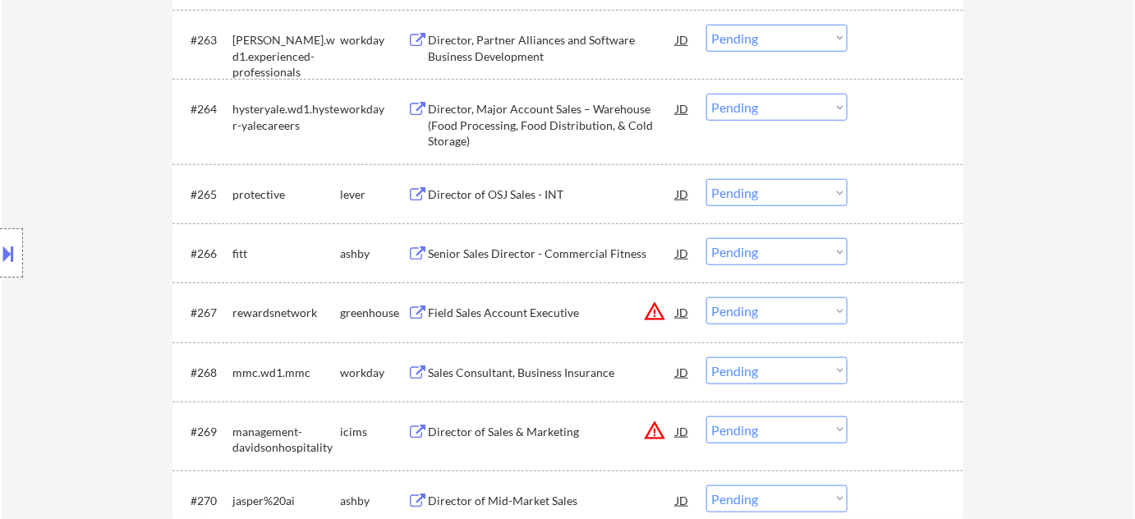
click at [740, 297] on select "Choose an option... Pending Applied Excluded (Questions) Excluded (Expired) Exc…" at bounding box center [776, 310] width 141 height 27
click at [757, 315] on select "Choose an option... Pending Applied Excluded (Questions) Excluded (Expired) Exc…" at bounding box center [776, 310] width 141 height 27
click at [766, 312] on select "Choose an option... Pending Applied Excluded (Questions) Excluded (Expired) Exc…" at bounding box center [776, 310] width 141 height 27
click at [706, 297] on select "Choose an option... Pending Applied Excluded (Questions) Excluded (Expired) Exc…" at bounding box center [776, 310] width 141 height 27
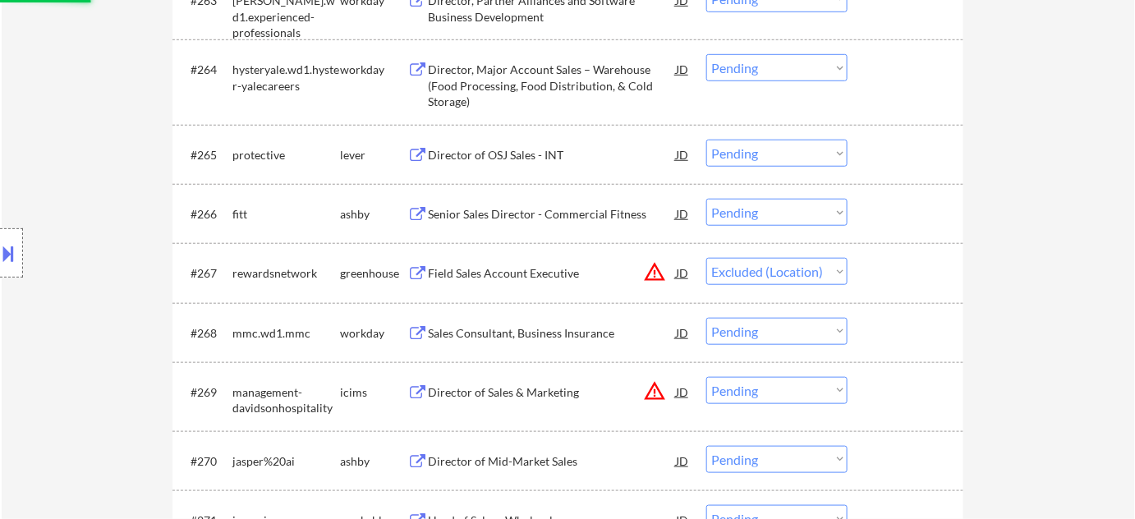
scroll to position [4638, 0]
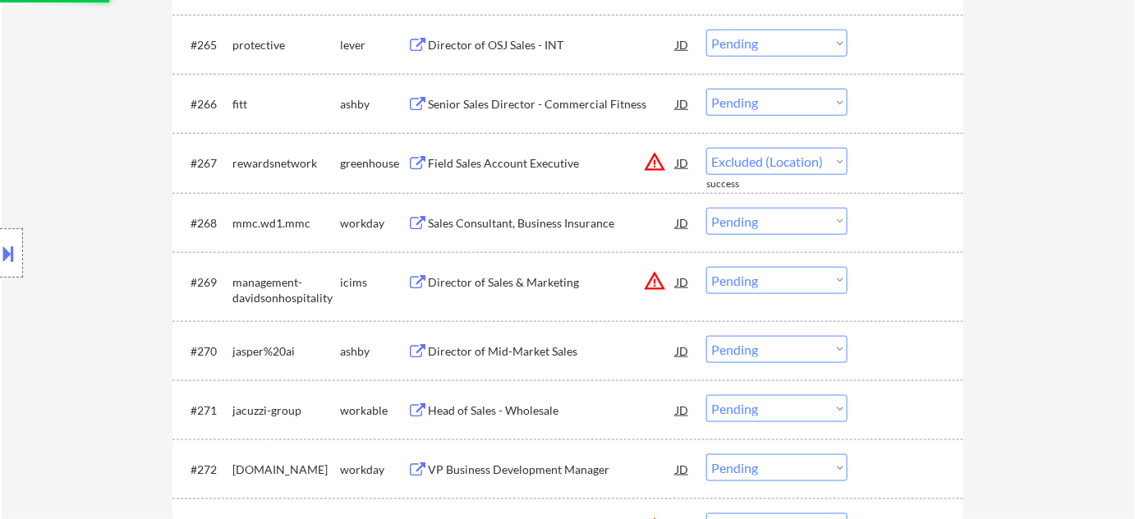
select select ""pending""
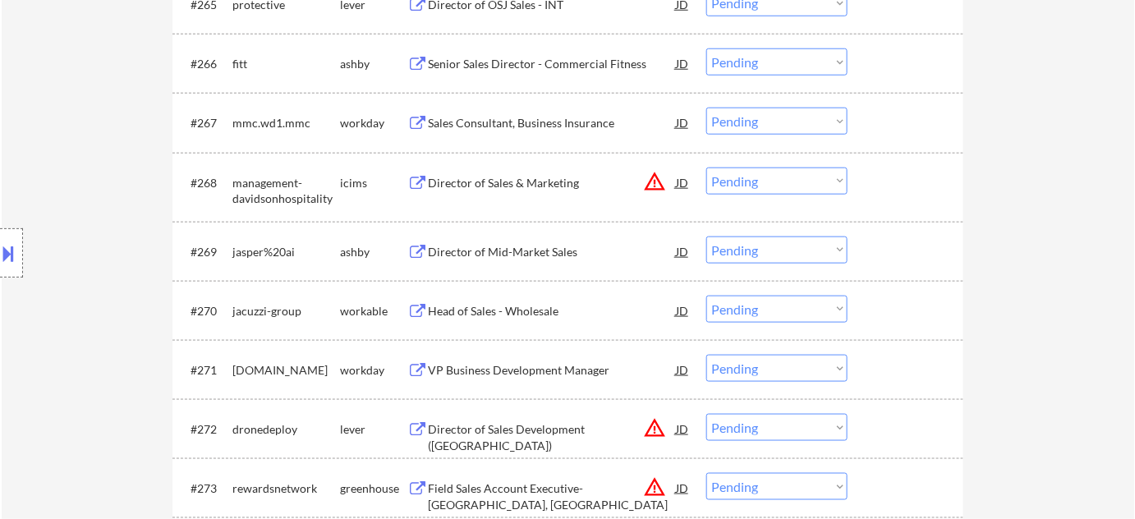
scroll to position [4713, 0]
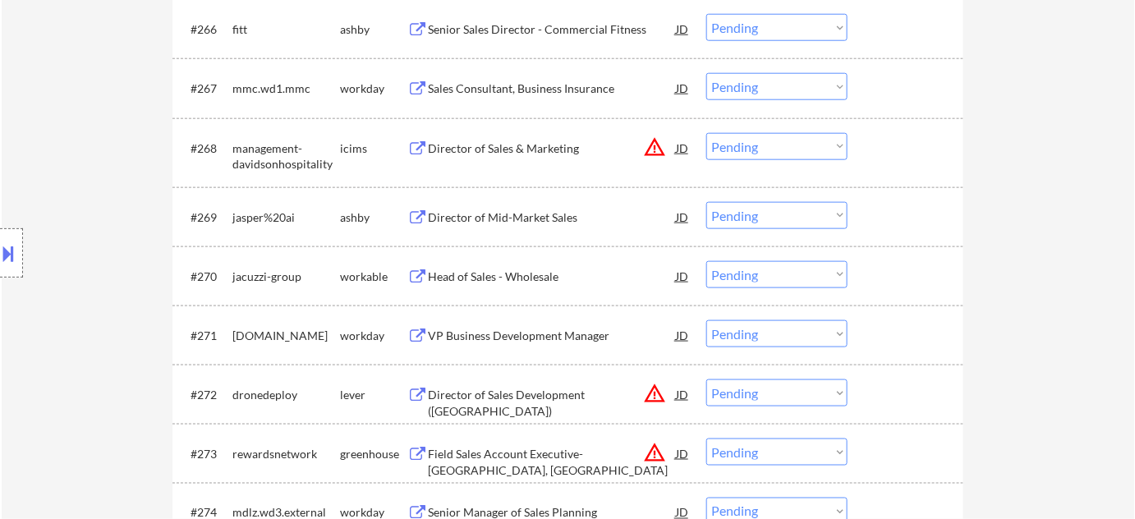
click at [541, 277] on div "Head of Sales - Wholesale" at bounding box center [552, 277] width 248 height 16
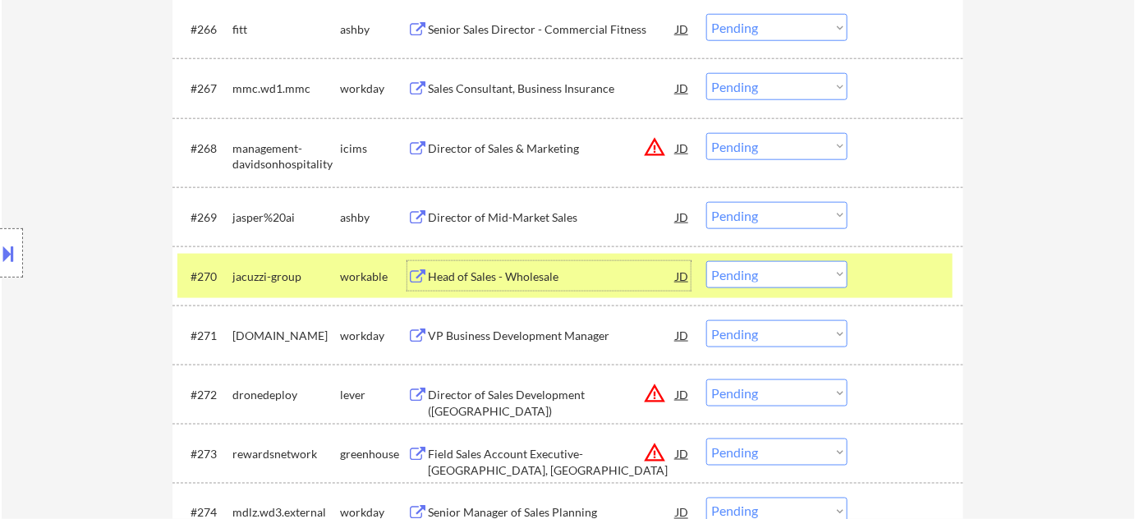
click at [823, 277] on select "Choose an option... Pending Applied Excluded (Questions) Excluded (Expired) Exc…" at bounding box center [776, 274] width 141 height 27
click at [706, 261] on select "Choose an option... Pending Applied Excluded (Questions) Excluded (Expired) Exc…" at bounding box center [776, 274] width 141 height 27
select select ""pending""
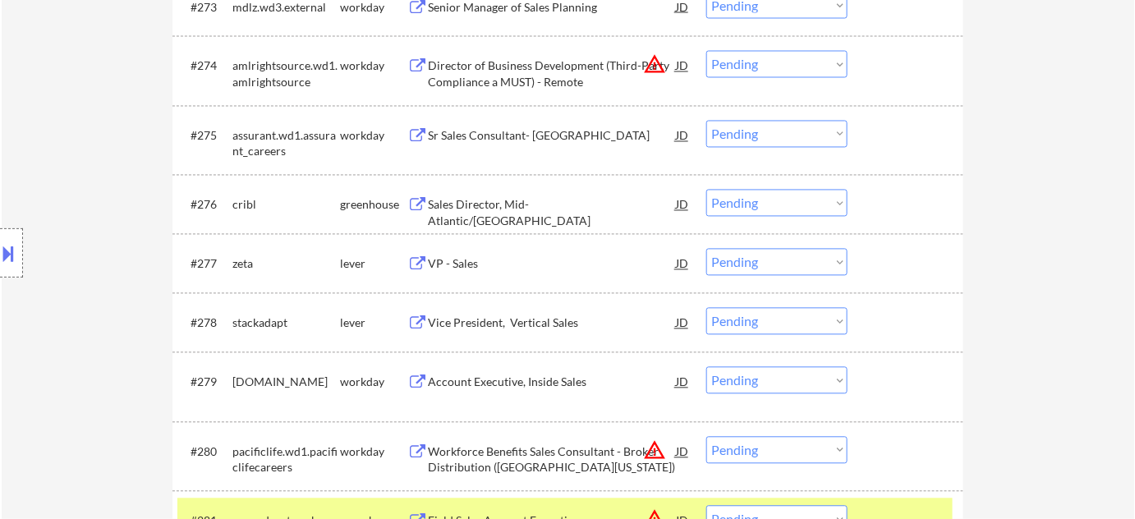
scroll to position [5161, 0]
click at [522, 202] on div "Sales Director, Mid-Atlantic/Great Lakes" at bounding box center [552, 212] width 248 height 32
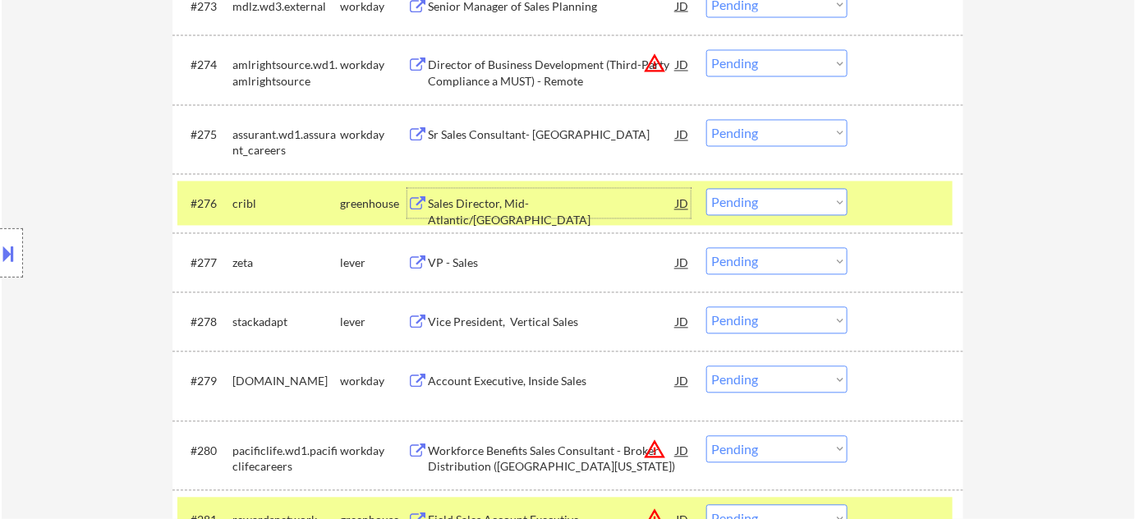
scroll to position [5235, 0]
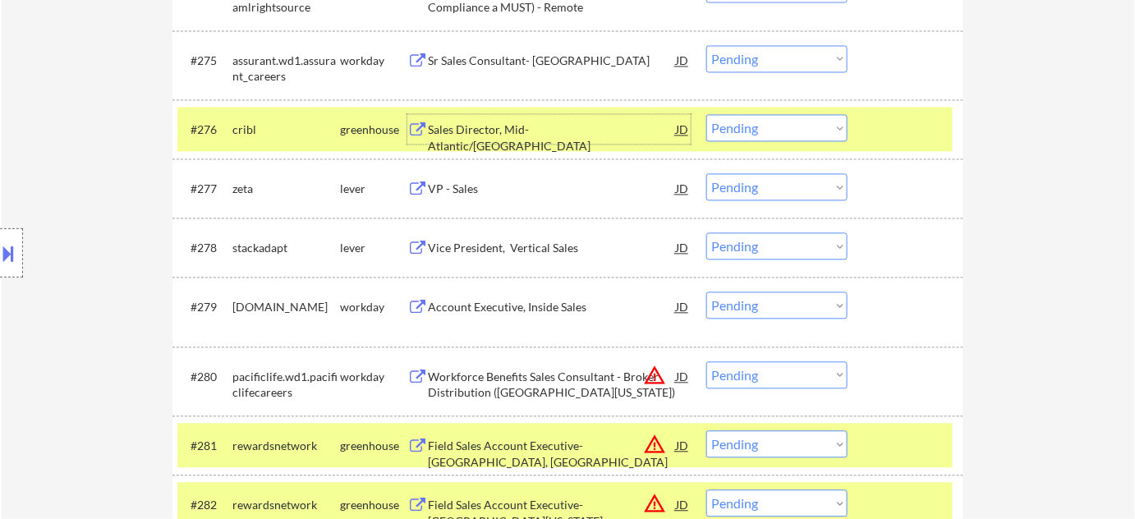
click at [459, 187] on div "VP - Sales" at bounding box center [552, 189] width 248 height 16
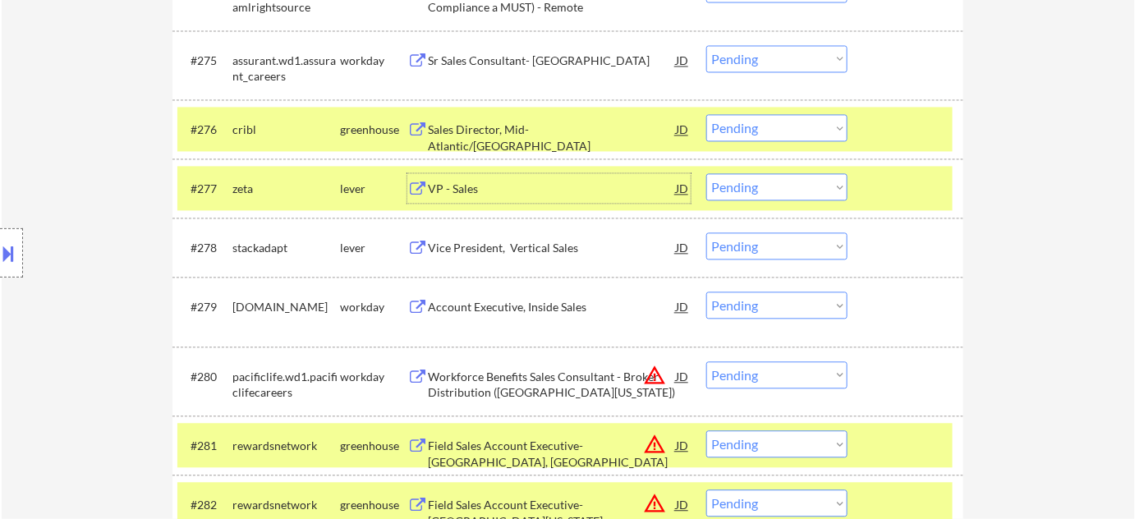
click at [735, 195] on select "Choose an option... Pending Applied Excluded (Questions) Excluded (Expired) Exc…" at bounding box center [776, 186] width 141 height 27
click at [706, 173] on select "Choose an option... Pending Applied Excluded (Questions) Excluded (Expired) Exc…" at bounding box center [776, 186] width 141 height 27
click at [523, 245] on div "Vice President, Vertical Sales" at bounding box center [552, 248] width 248 height 16
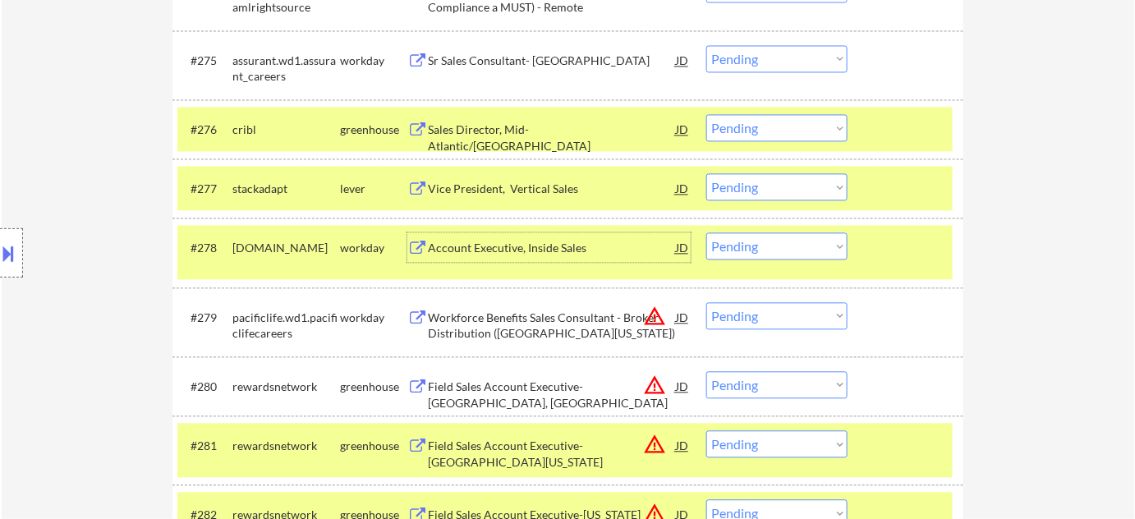
click at [774, 188] on select "Choose an option... Pending Applied Excluded (Questions) Excluded (Expired) Exc…" at bounding box center [776, 186] width 141 height 27
click at [706, 173] on select "Choose an option... Pending Applied Excluded (Questions) Excluded (Expired) Exc…" at bounding box center [776, 186] width 141 height 27
select select ""pending""
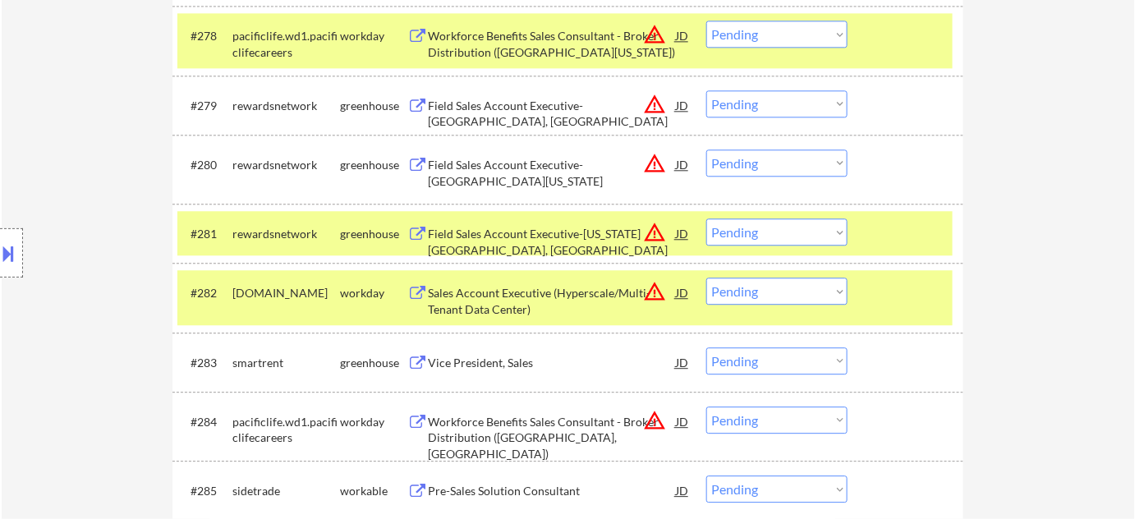
scroll to position [5460, 0]
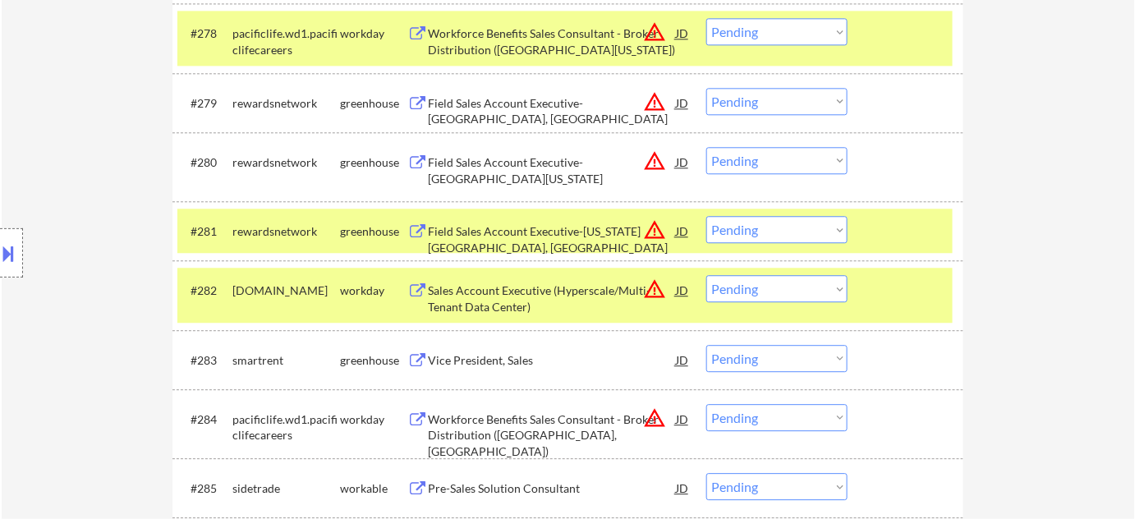
click at [775, 166] on select "Choose an option... Pending Applied Excluded (Questions) Excluded (Expired) Exc…" at bounding box center [776, 160] width 141 height 27
select select ""excluded__location_""
click at [706, 147] on select "Choose an option... Pending Applied Excluded (Questions) Excluded (Expired) Exc…" at bounding box center [776, 160] width 141 height 27
click at [782, 102] on select "Choose an option... Pending Applied Excluded (Questions) Excluded (Expired) Exc…" at bounding box center [776, 101] width 141 height 27
select select ""excluded__location_""
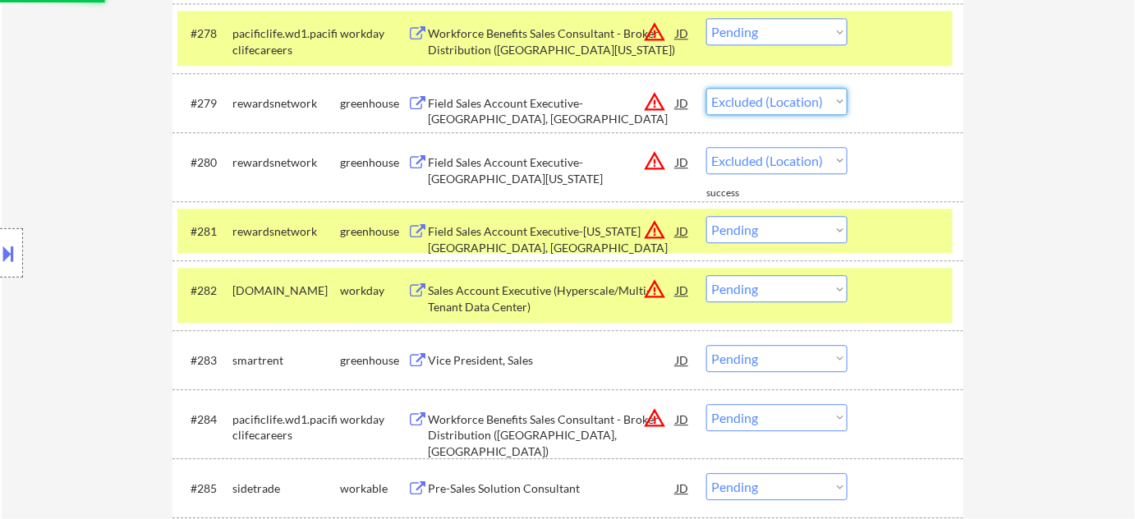
click at [706, 88] on select "Choose an option... Pending Applied Excluded (Questions) Excluded (Expired) Exc…" at bounding box center [776, 101] width 141 height 27
click at [769, 44] on select "Choose an option... Pending Applied Excluded (Questions) Excluded (Expired) Exc…" at bounding box center [776, 31] width 141 height 27
select select ""pending""
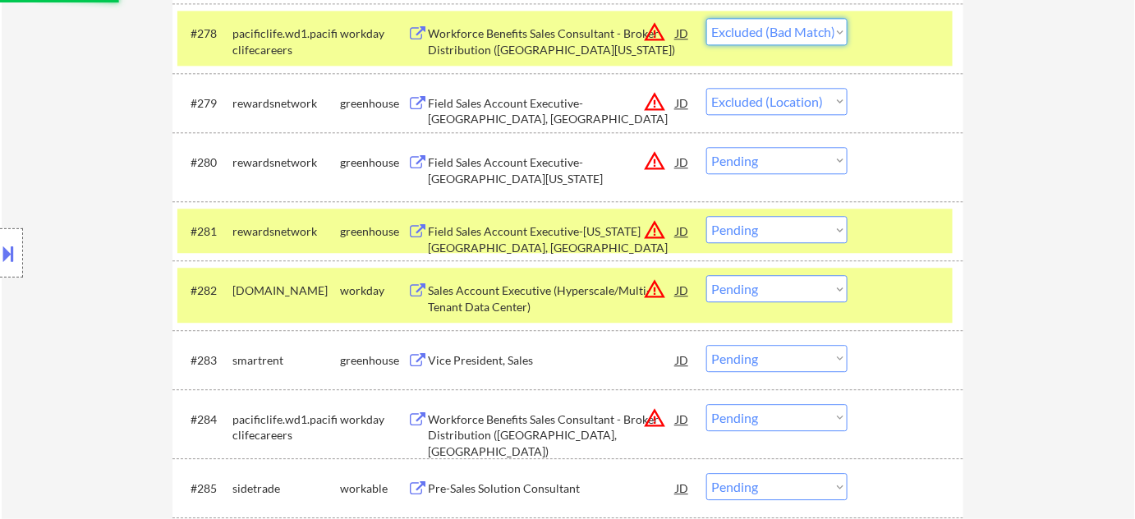
click at [706, 18] on select "Choose an option... Pending Applied Excluded (Questions) Excluded (Expired) Exc…" at bounding box center [776, 31] width 141 height 27
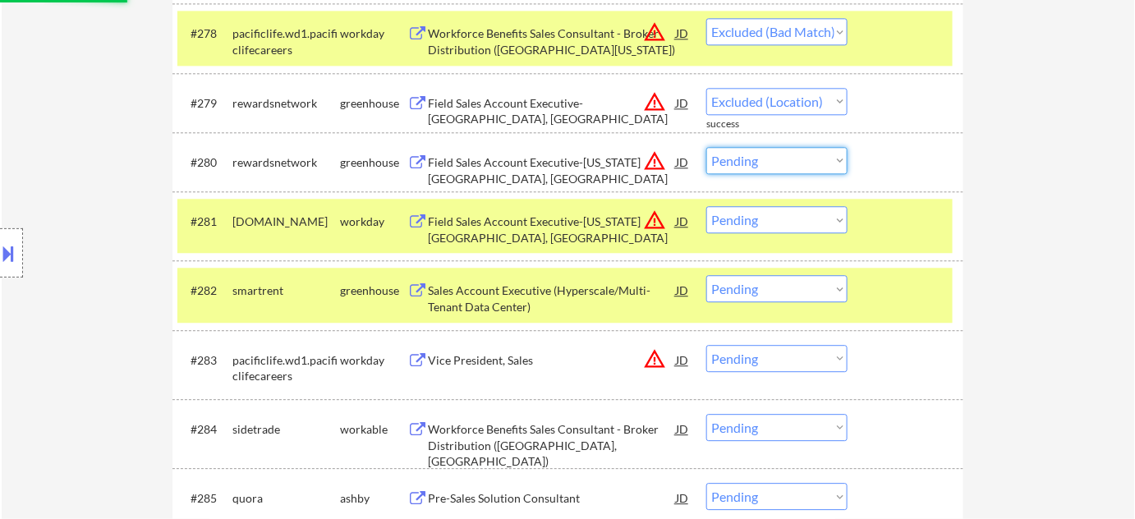
drag, startPoint x: 786, startPoint y: 159, endPoint x: 1007, endPoint y: 67, distance: 239.7
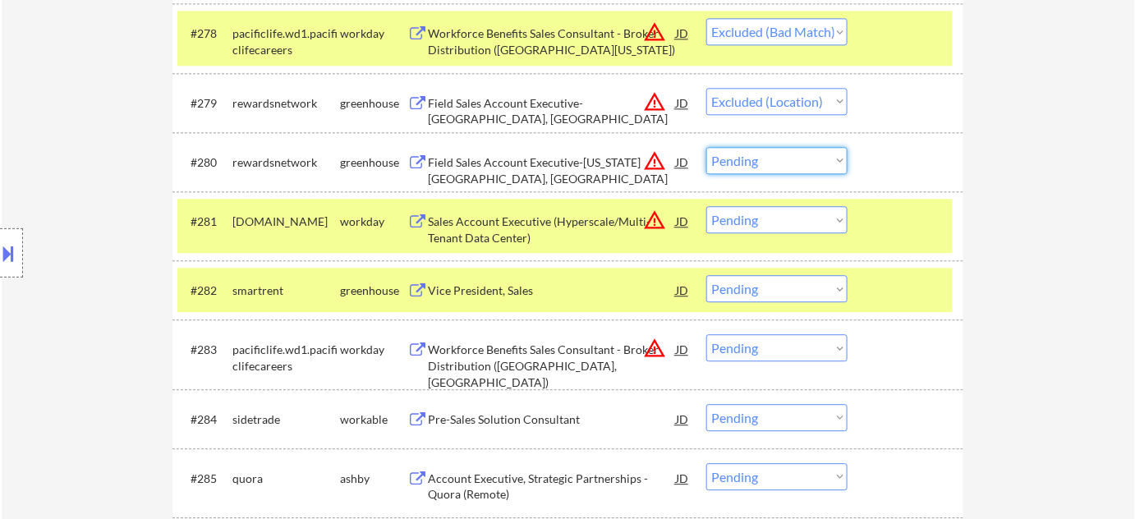
select select ""pending""
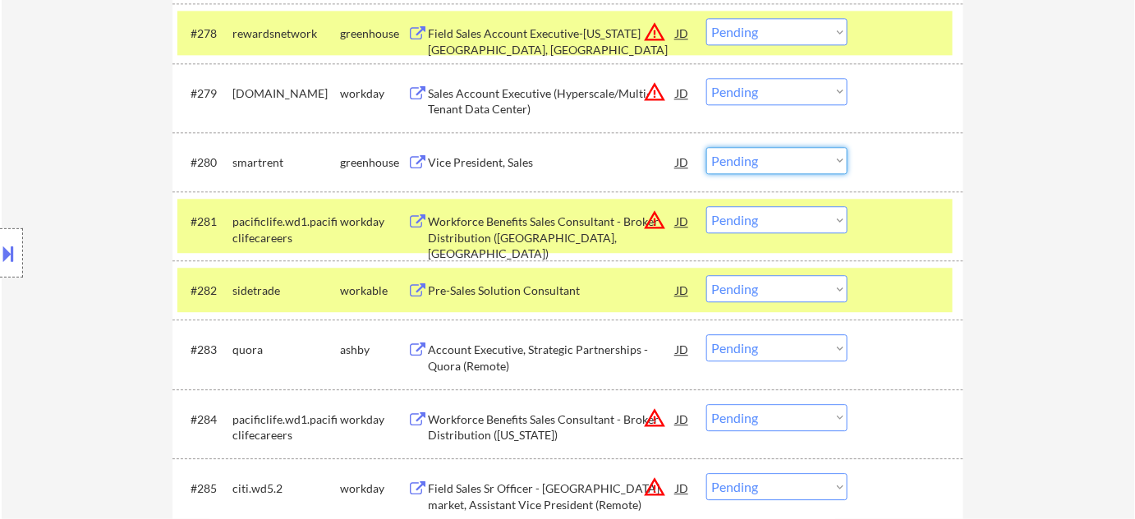
click at [819, 96] on select "Choose an option... Pending Applied Excluded (Questions) Excluded (Expired) Exc…" at bounding box center [776, 91] width 141 height 27
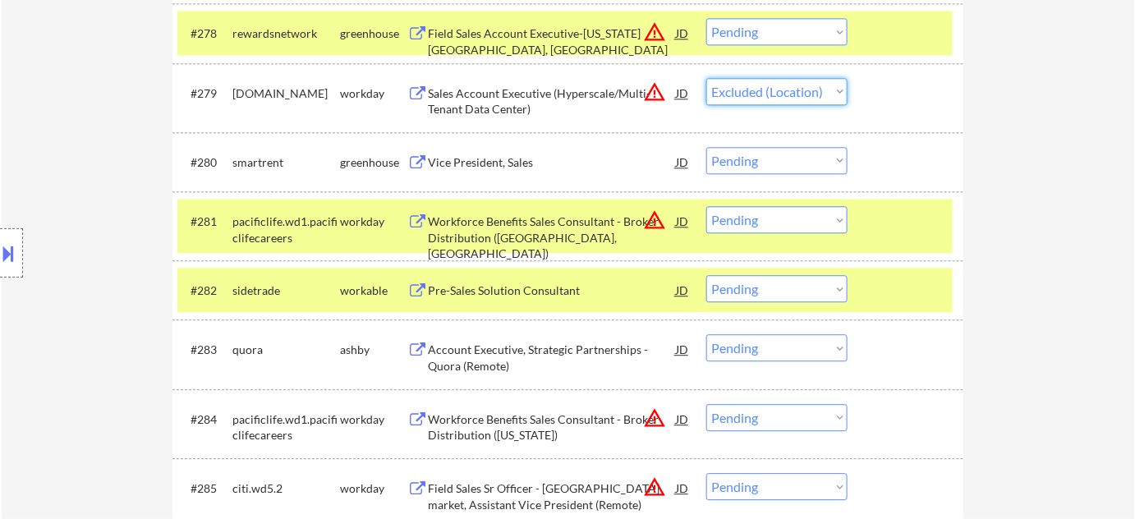
click at [706, 78] on select "Choose an option... Pending Applied Excluded (Questions) Excluded (Expired) Exc…" at bounding box center [776, 91] width 141 height 27
click at [790, 35] on select "Choose an option... Pending Applied Excluded (Questions) Excluded (Expired) Exc…" at bounding box center [776, 31] width 141 height 27
select select ""pending""
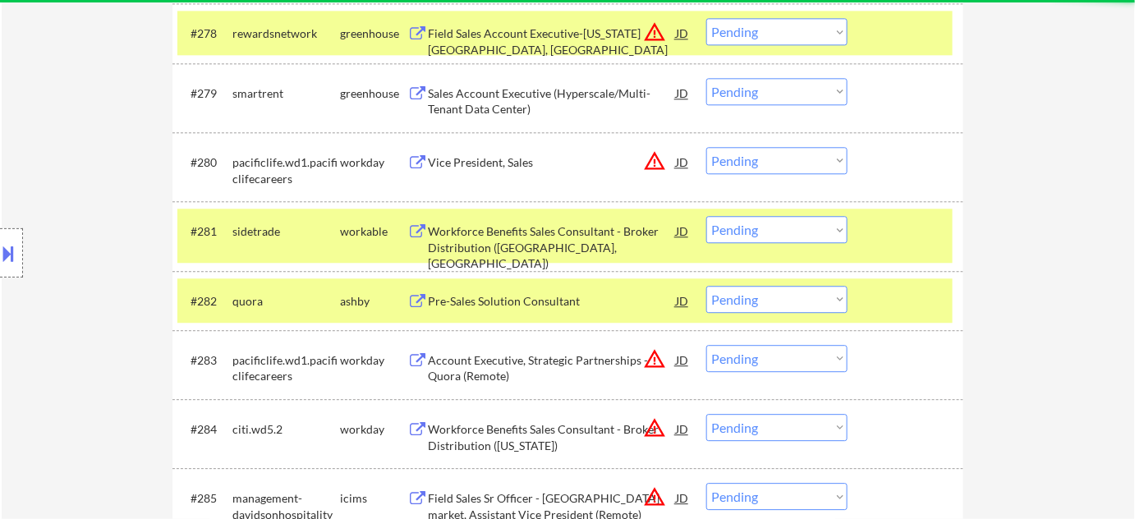
click at [818, 38] on select "Choose an option... Pending Applied Excluded (Questions) Excluded (Expired) Exc…" at bounding box center [776, 31] width 141 height 27
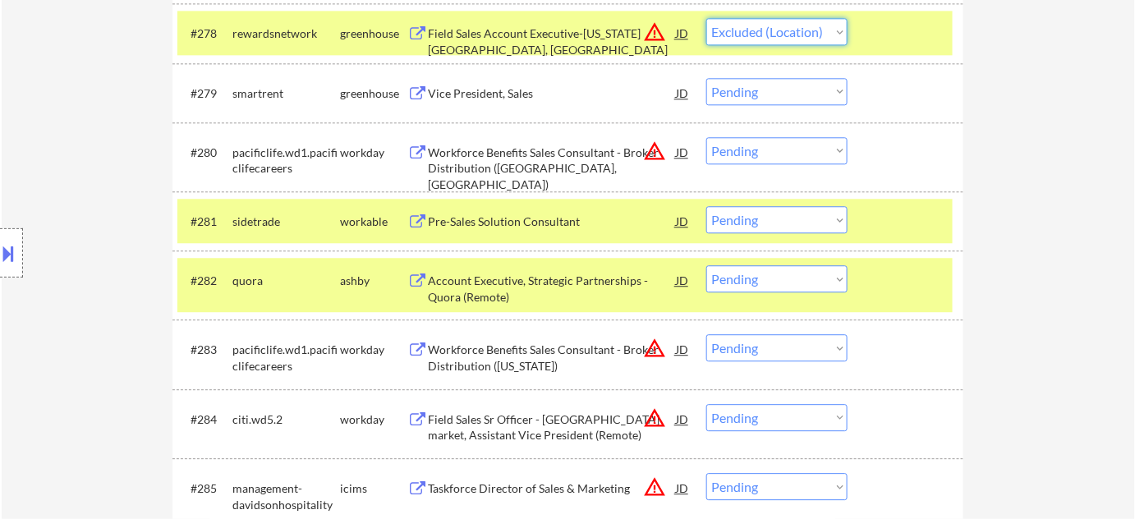
click at [706, 18] on select "Choose an option... Pending Applied Excluded (Questions) Excluded (Expired) Exc…" at bounding box center [776, 31] width 141 height 27
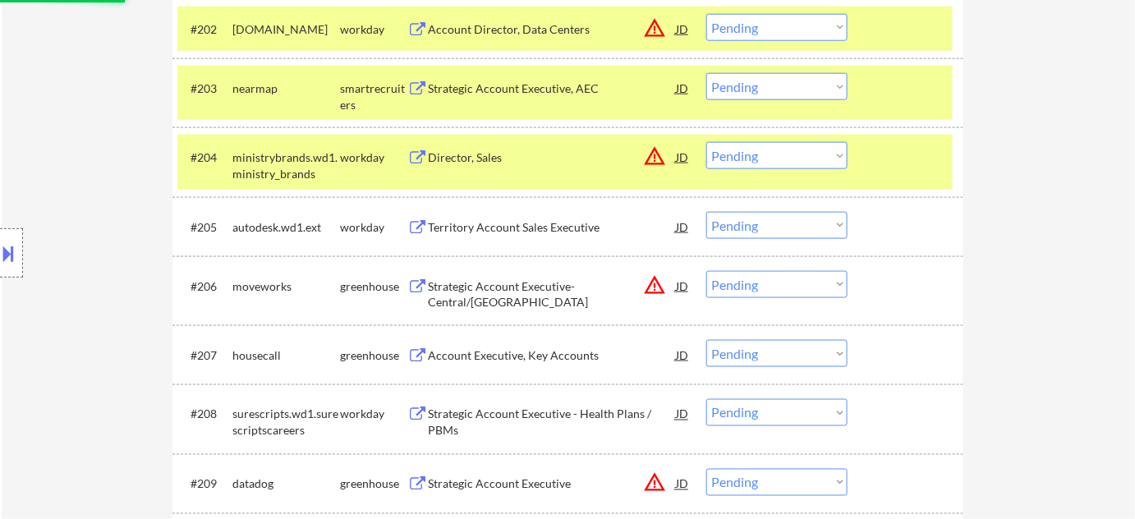
scroll to position [0, 0]
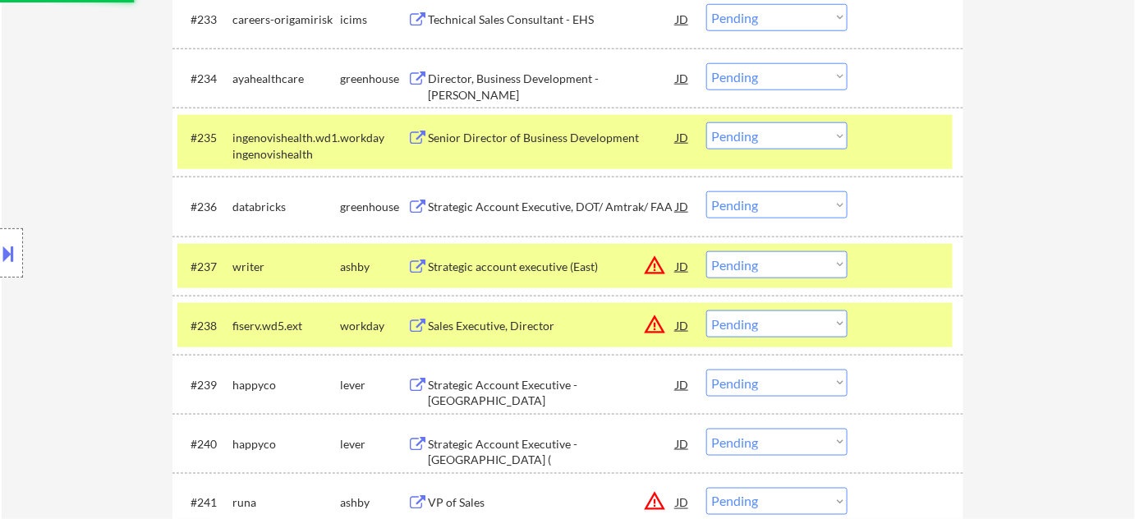
select select ""pending""
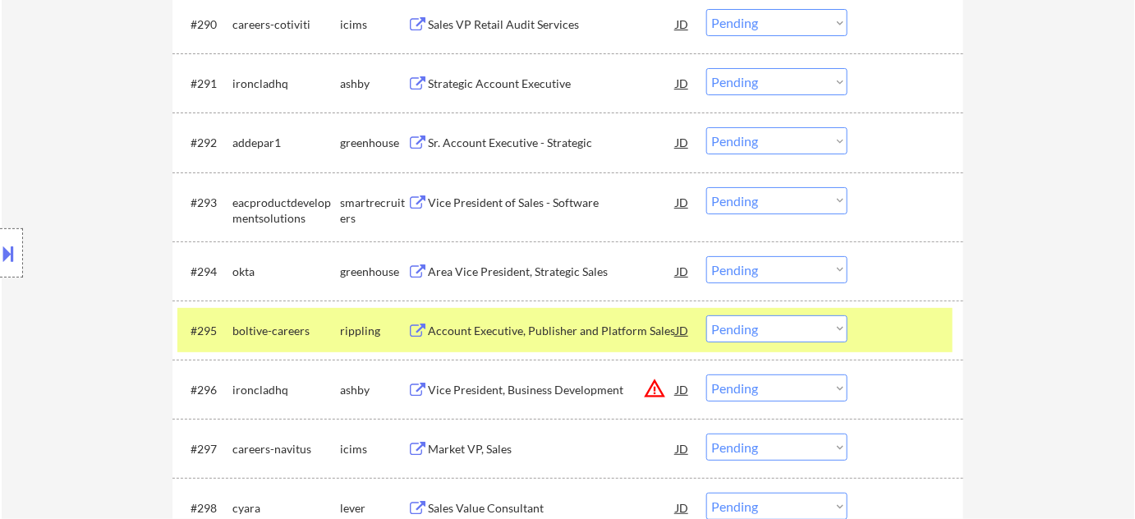
scroll to position [6275, 0]
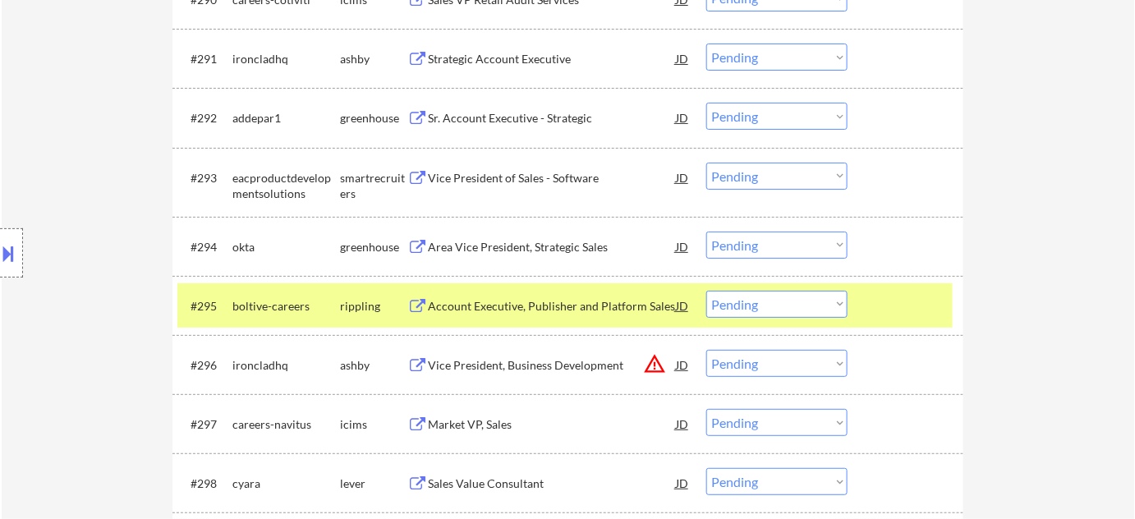
click at [567, 248] on div "Area Vice President, Strategic Sales" at bounding box center [552, 247] width 248 height 16
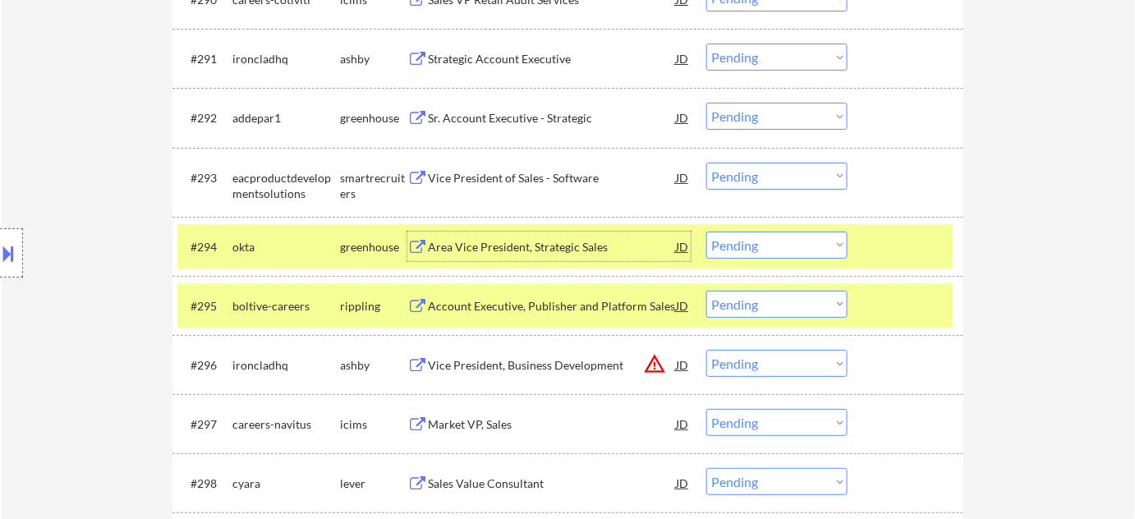
drag, startPoint x: 760, startPoint y: 241, endPoint x: 765, endPoint y: 253, distance: 13.3
click at [760, 241] on select "Choose an option... Pending Applied Excluded (Questions) Excluded (Expired) Exc…" at bounding box center [776, 245] width 141 height 27
click at [706, 232] on select "Choose an option... Pending Applied Excluded (Questions) Excluded (Expired) Exc…" at bounding box center [776, 245] width 141 height 27
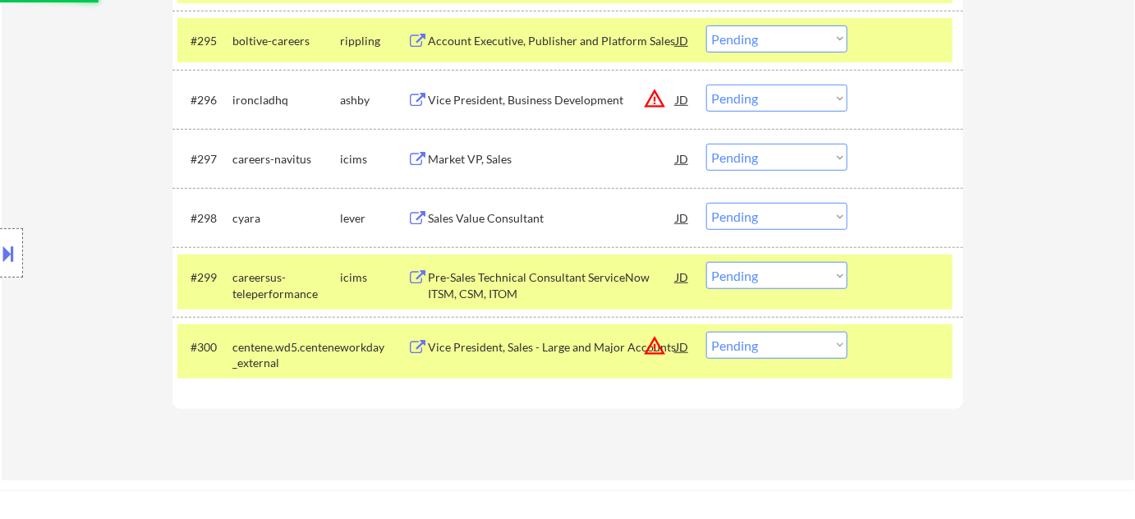
scroll to position [6574, 0]
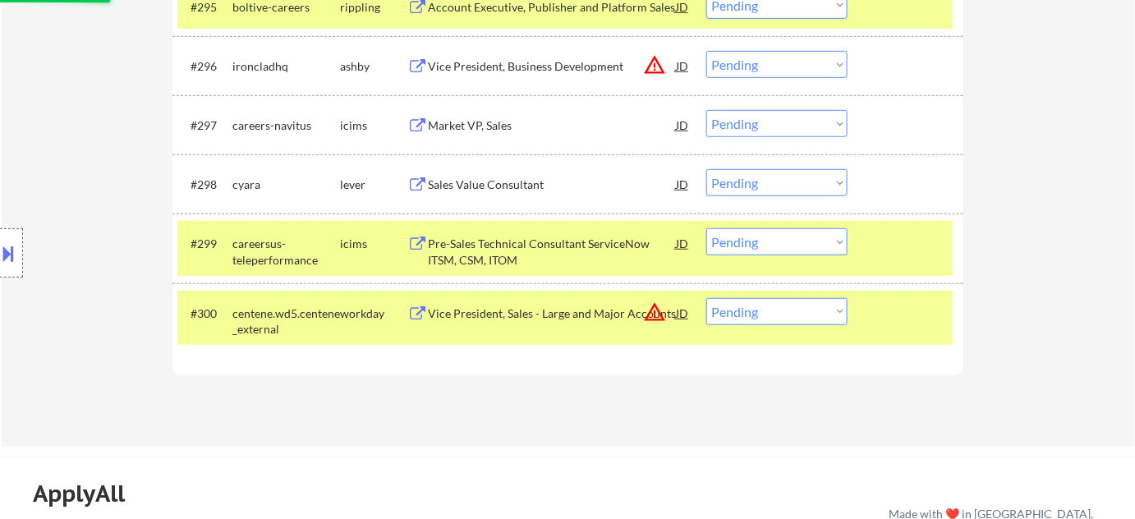
select select ""pending""
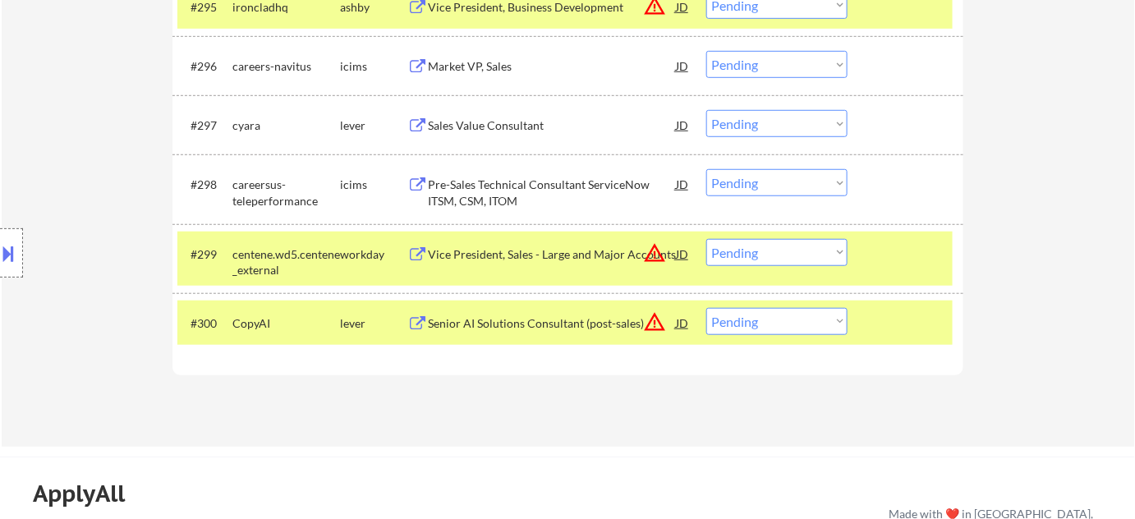
click at [513, 122] on div "Sales Value Consultant" at bounding box center [552, 125] width 248 height 16
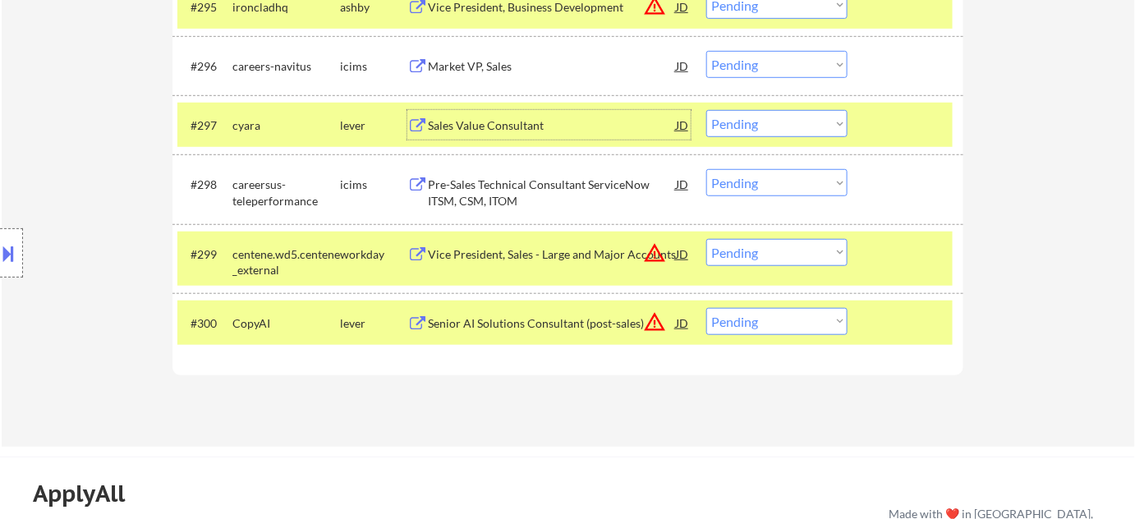
click at [598, 325] on div "Senior AI Solutions Consultant (post-sales)" at bounding box center [552, 323] width 248 height 16
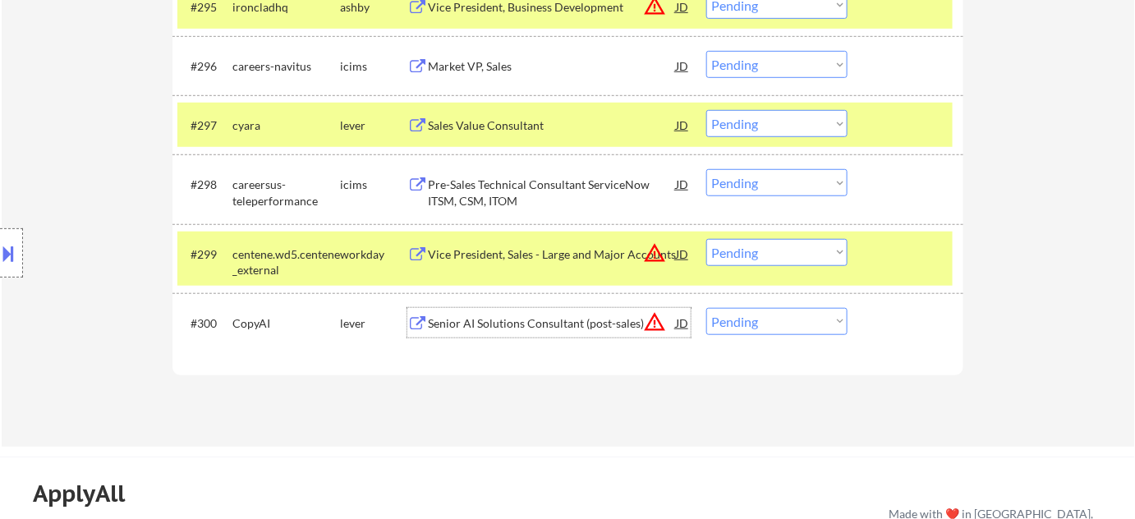
click at [746, 324] on select "Choose an option... Pending Applied Excluded (Questions) Excluded (Expired) Exc…" at bounding box center [776, 321] width 141 height 27
click at [706, 308] on select "Choose an option... Pending Applied Excluded (Questions) Excluded (Expired) Exc…" at bounding box center [776, 321] width 141 height 27
click at [656, 254] on button "warning_amber" at bounding box center [654, 253] width 23 height 23
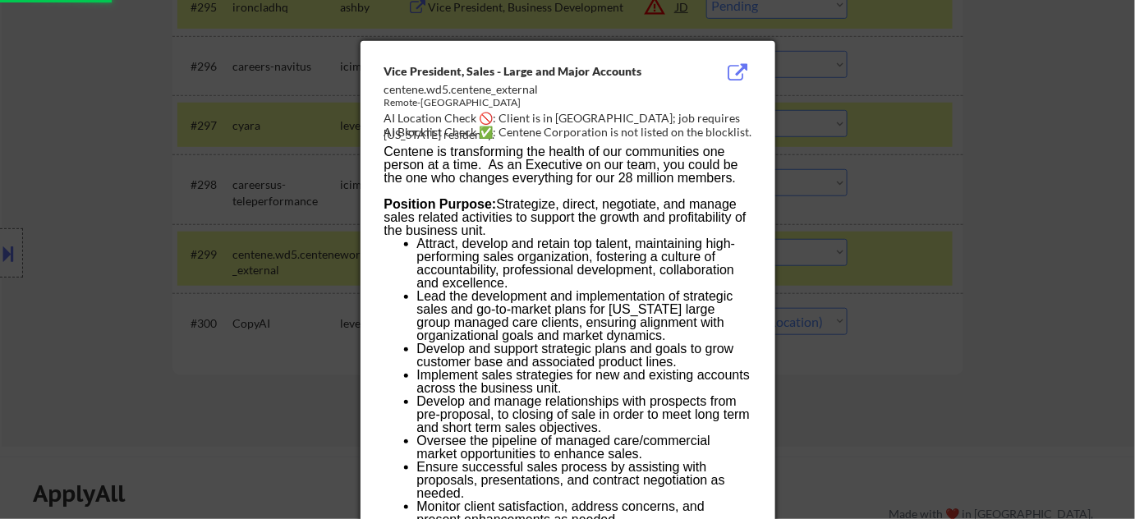
click at [955, 274] on div at bounding box center [567, 259] width 1135 height 519
select select ""pending""
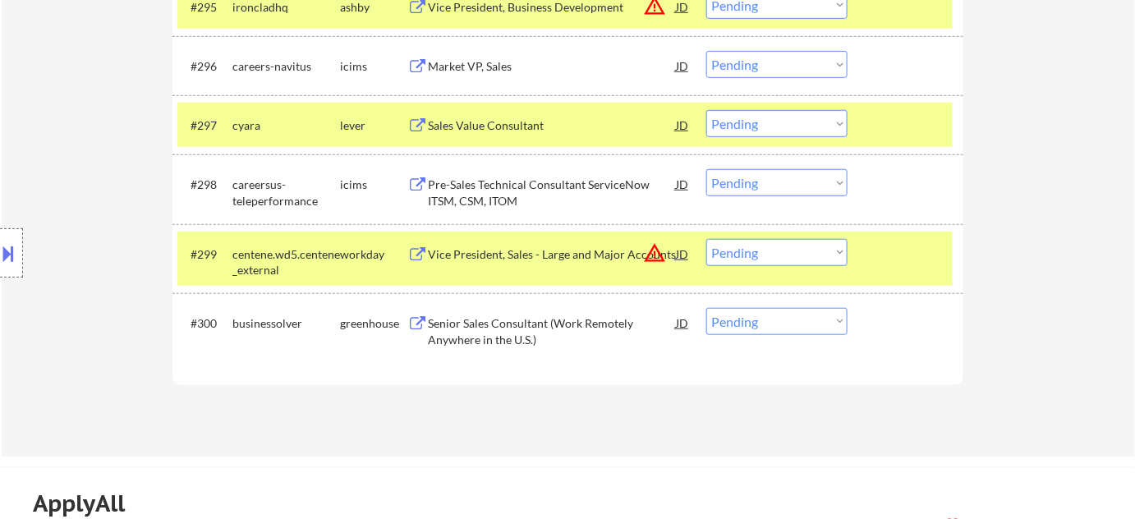
click at [764, 257] on select "Choose an option... Pending Applied Excluded (Questions) Excluded (Expired) Exc…" at bounding box center [776, 252] width 141 height 27
click at [706, 239] on select "Choose an option... Pending Applied Excluded (Questions) Excluded (Expired) Exc…" at bounding box center [776, 252] width 141 height 27
select select ""pending""
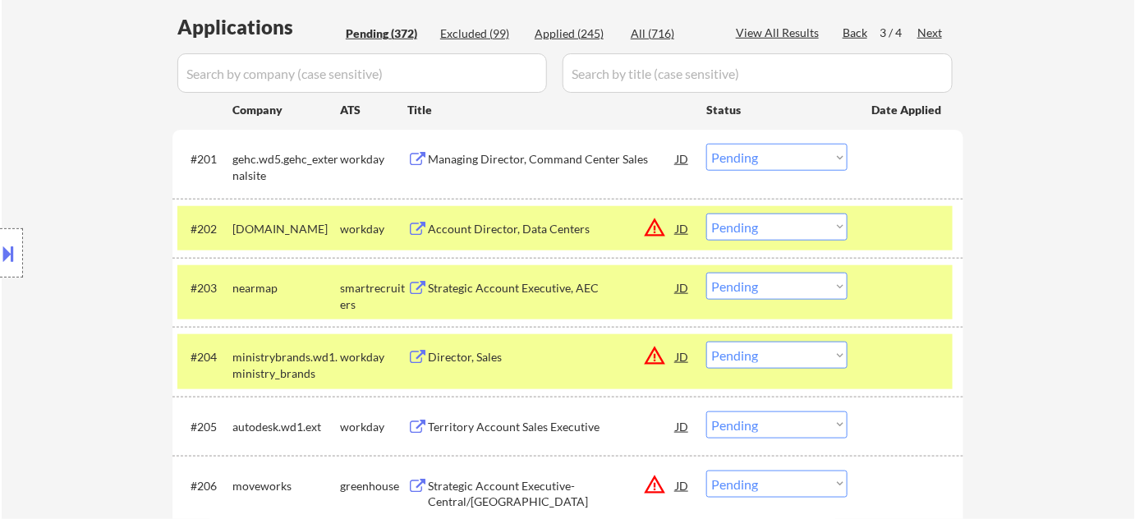
scroll to position [418, 0]
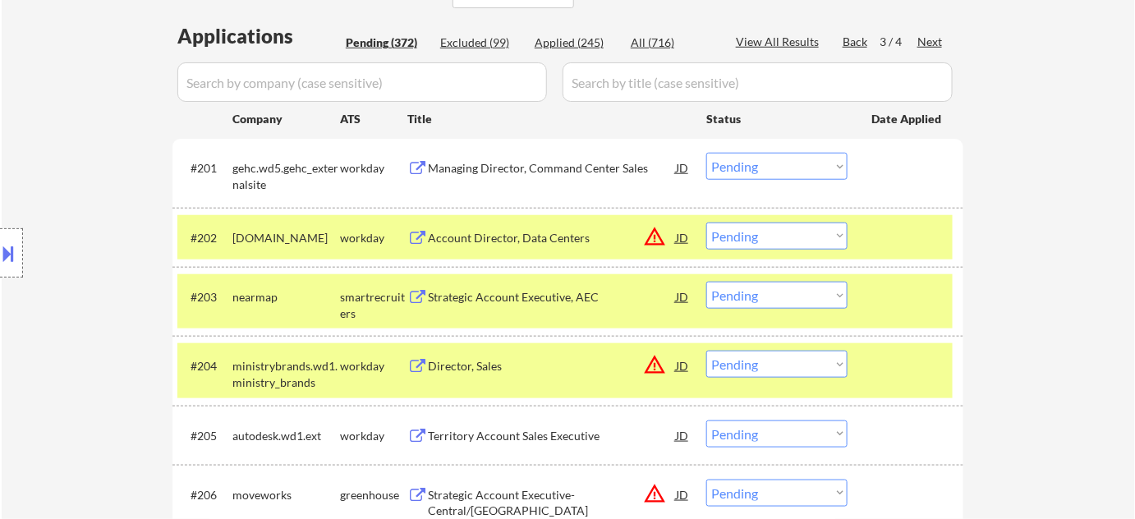
click at [650, 240] on button "warning_amber" at bounding box center [654, 236] width 23 height 23
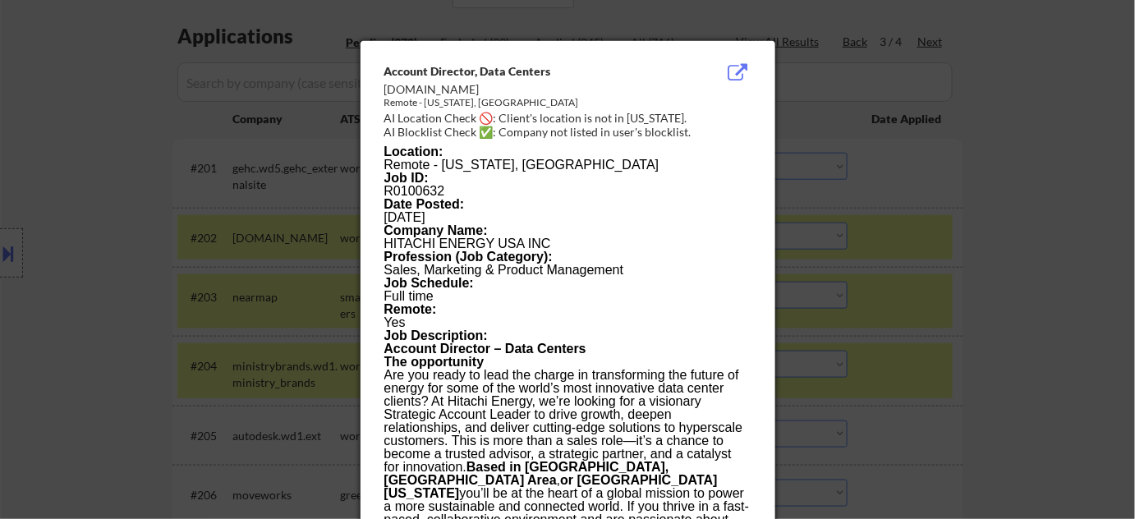
click at [966, 275] on div at bounding box center [567, 259] width 1135 height 519
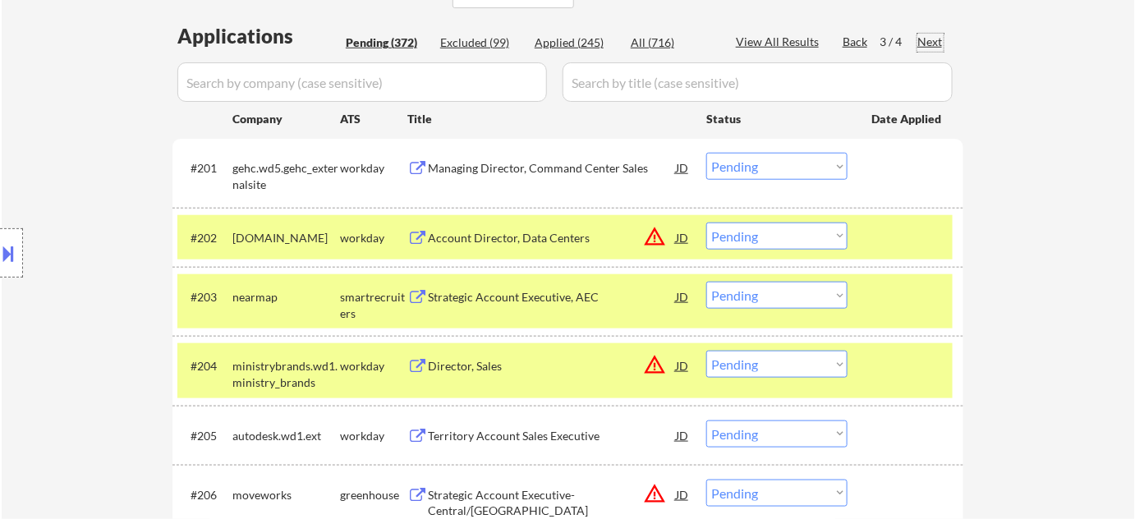
click at [929, 41] on div "Next" at bounding box center [931, 42] width 26 height 16
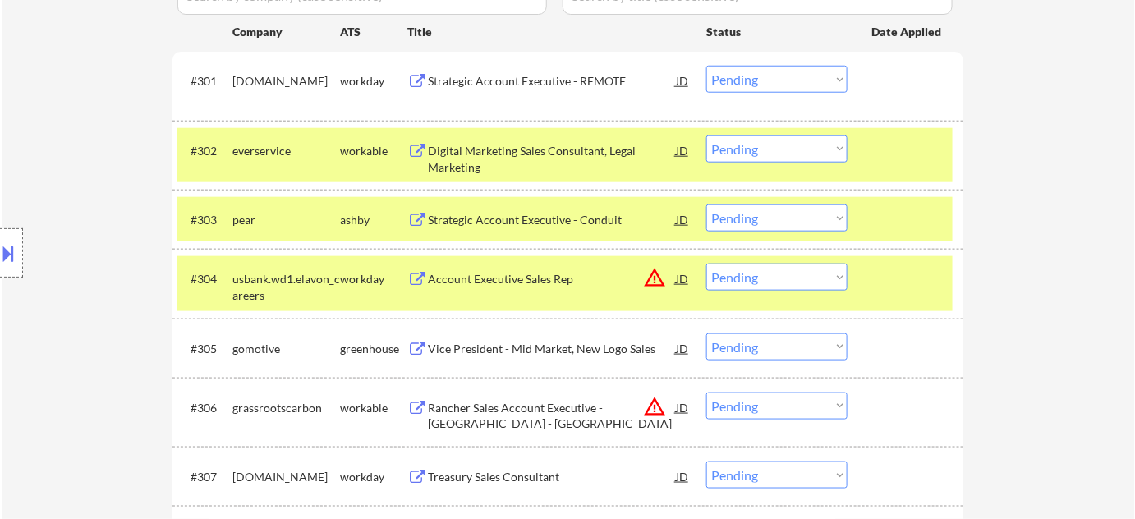
scroll to position [567, 0]
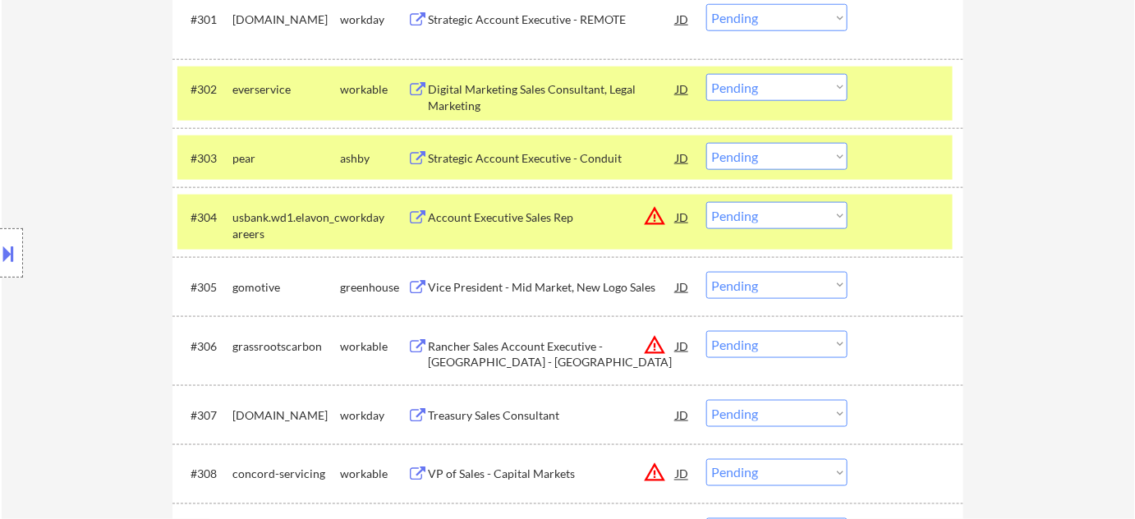
click at [659, 216] on button "warning_amber" at bounding box center [654, 216] width 23 height 23
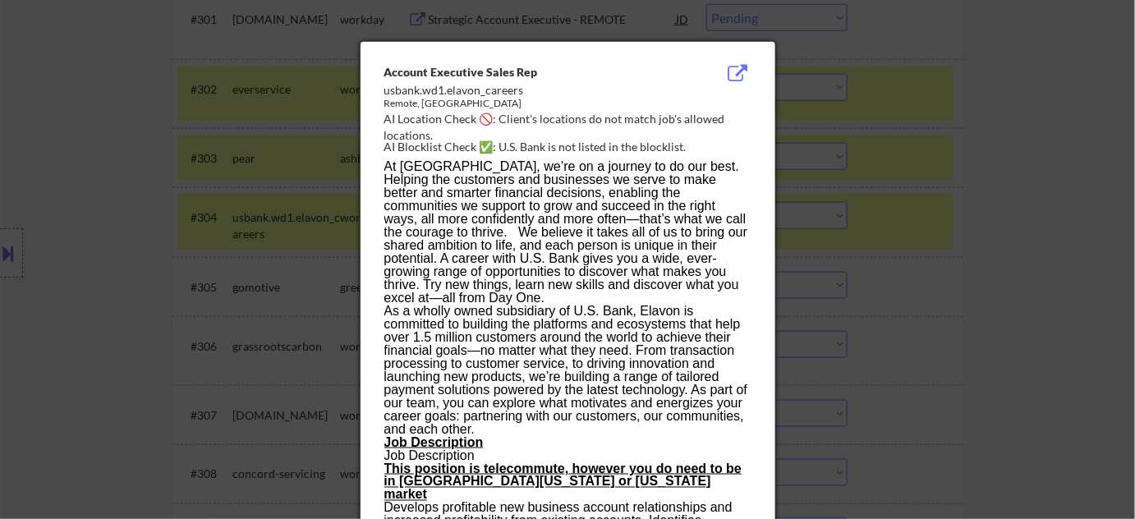
click at [959, 275] on div at bounding box center [567, 259] width 1135 height 519
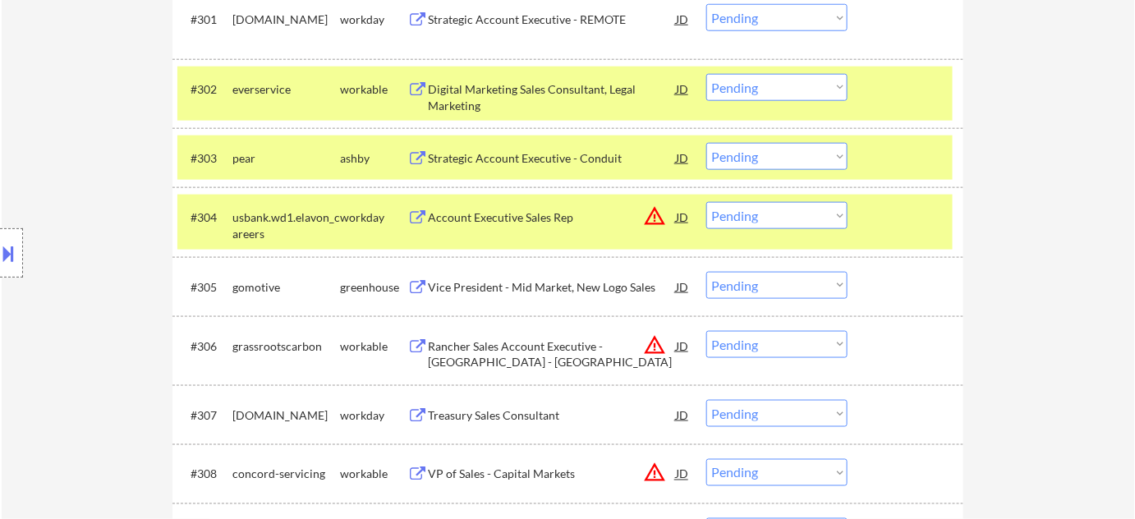
click at [820, 224] on select "Choose an option... Pending Applied Excluded (Questions) Excluded (Expired) Exc…" at bounding box center [776, 215] width 141 height 27
click at [706, 202] on select "Choose an option... Pending Applied Excluded (Questions) Excluded (Expired) Exc…" at bounding box center [776, 215] width 141 height 27
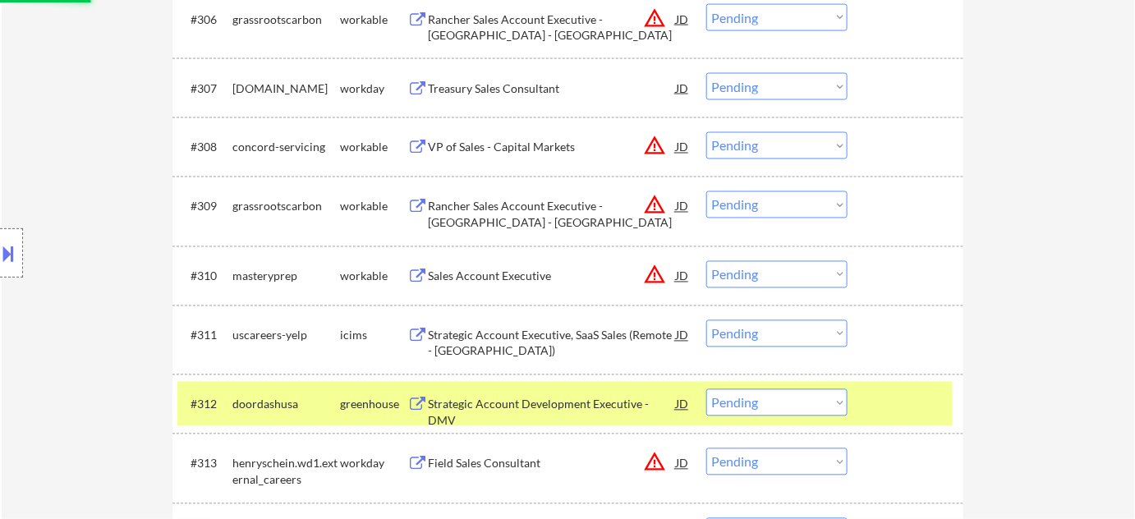
scroll to position [941, 0]
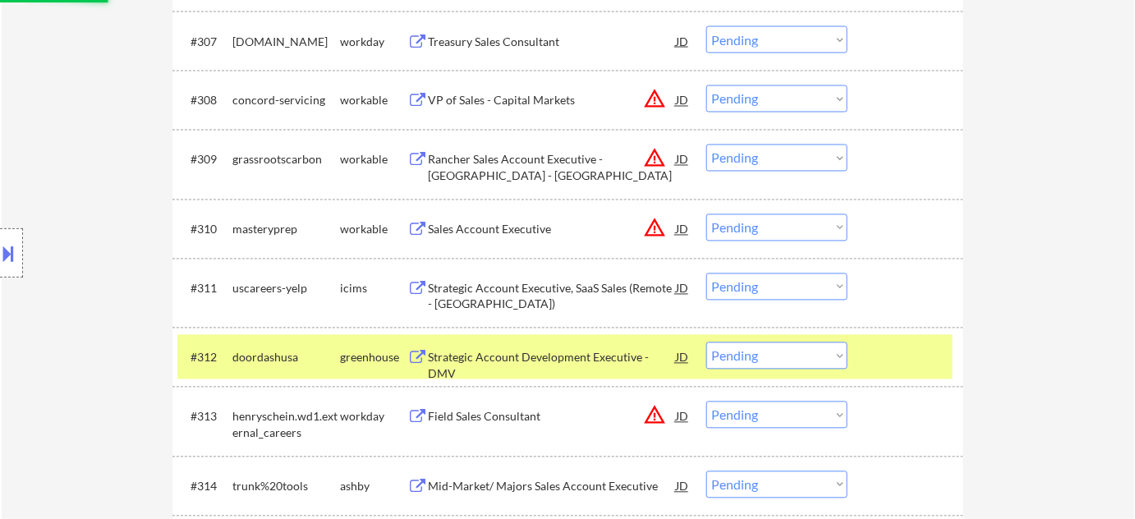
click at [653, 233] on button "warning_amber" at bounding box center [654, 228] width 23 height 23
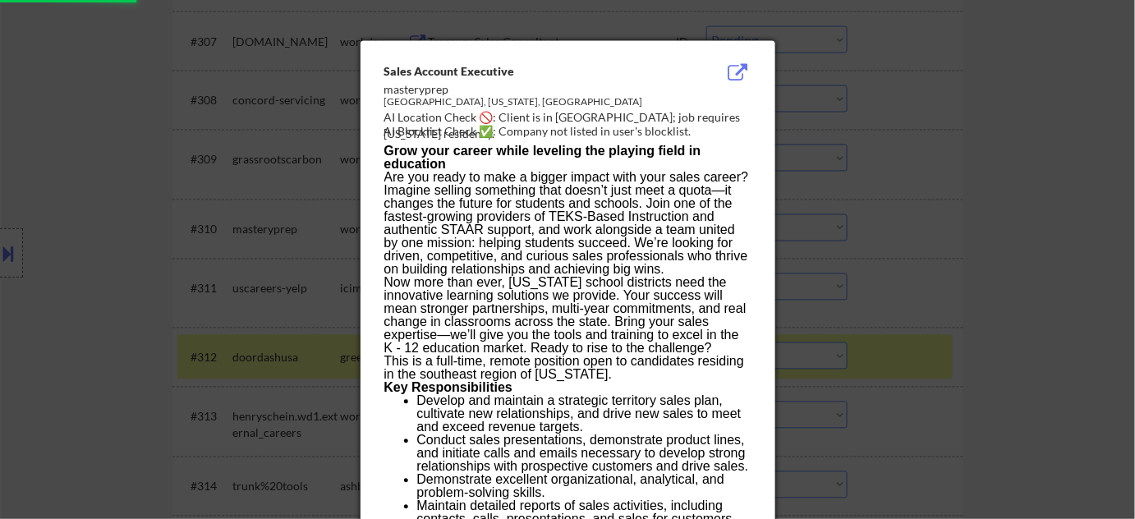
select select ""pending""
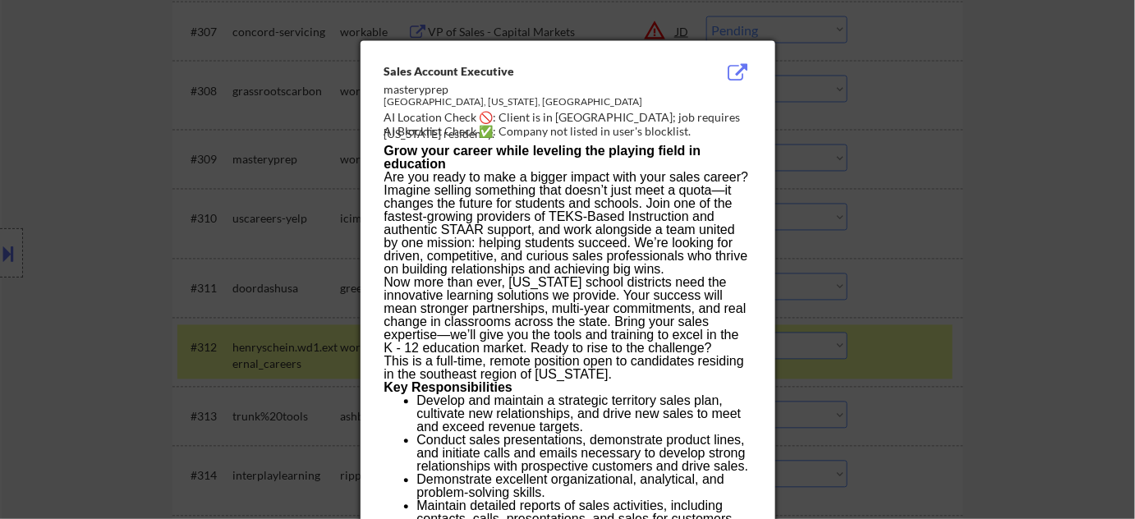
click at [945, 187] on div at bounding box center [567, 259] width 1135 height 519
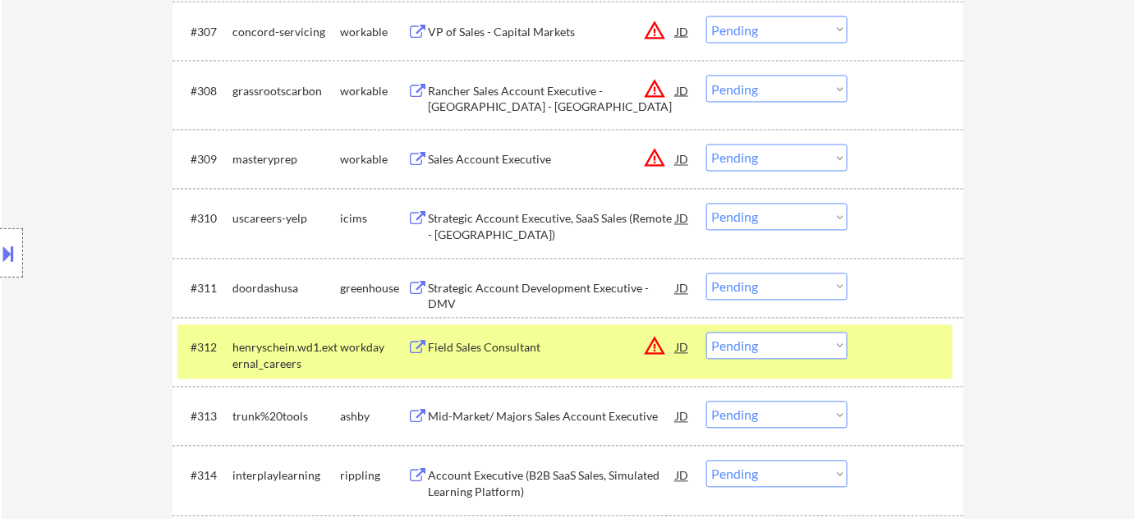
click at [804, 348] on select "Choose an option... Pending Applied Excluded (Questions) Excluded (Expired) Exc…" at bounding box center [776, 346] width 141 height 27
click at [706, 333] on select "Choose an option... Pending Applied Excluded (Questions) Excluded (Expired) Exc…" at bounding box center [776, 346] width 141 height 27
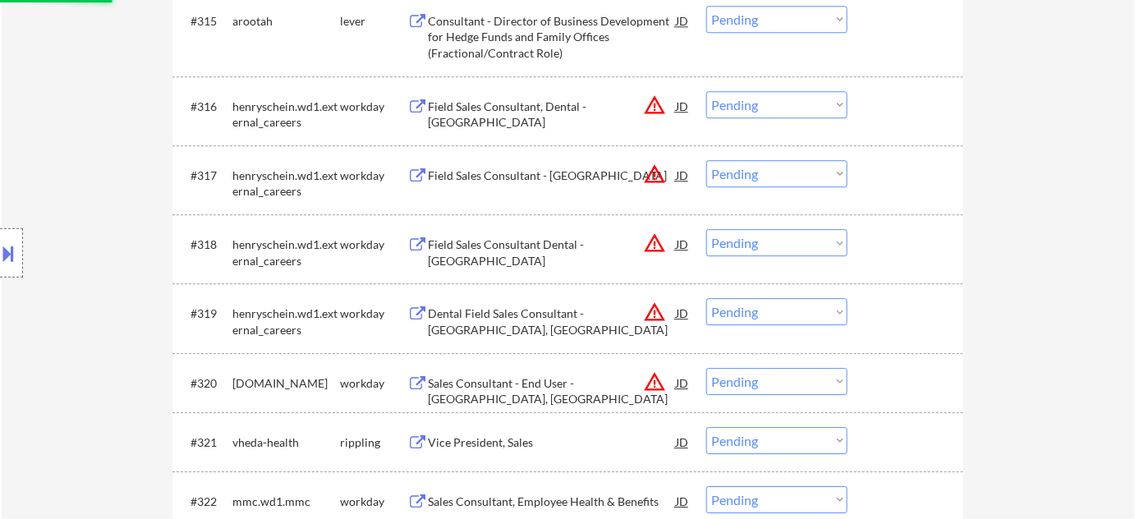
scroll to position [1538, 0]
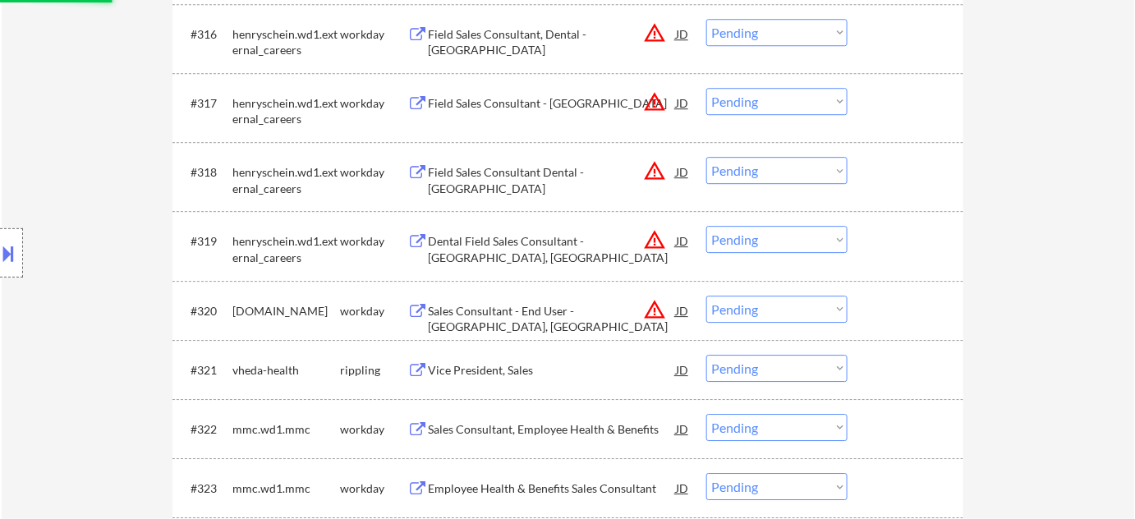
select select ""pending""
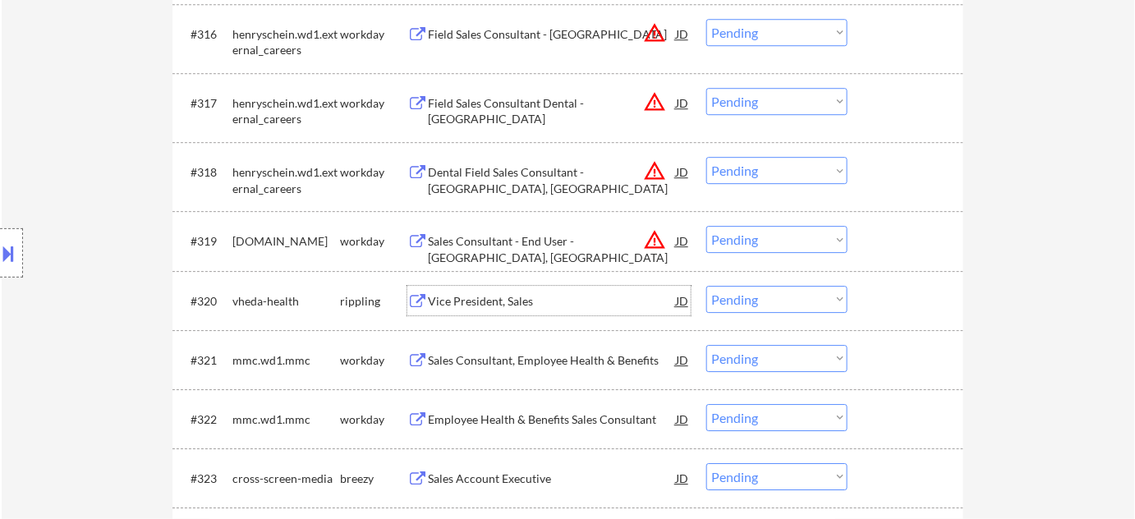
click at [499, 295] on div "Vice President, Sales" at bounding box center [552, 301] width 248 height 16
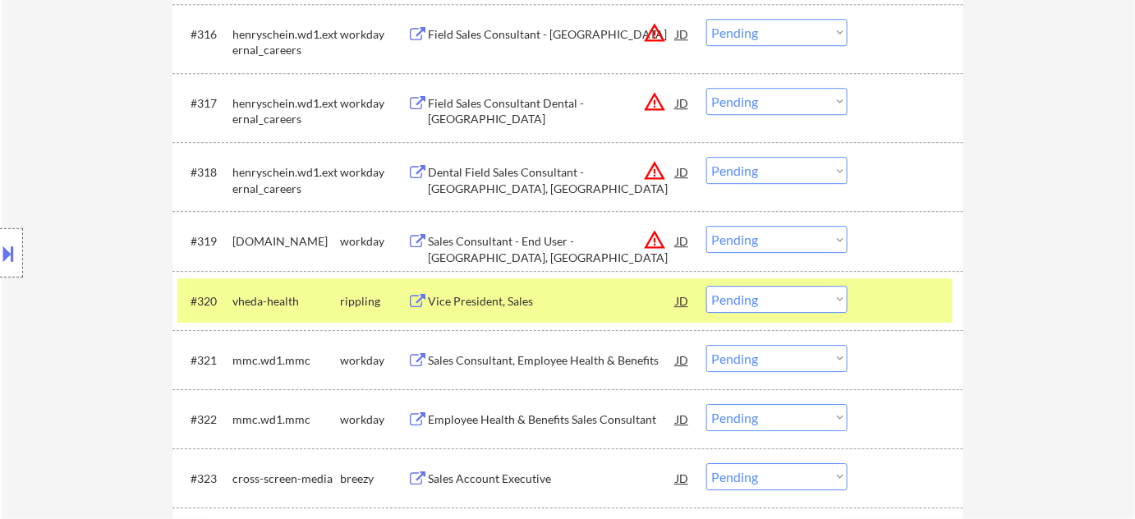
click at [17, 255] on button at bounding box center [9, 253] width 18 height 27
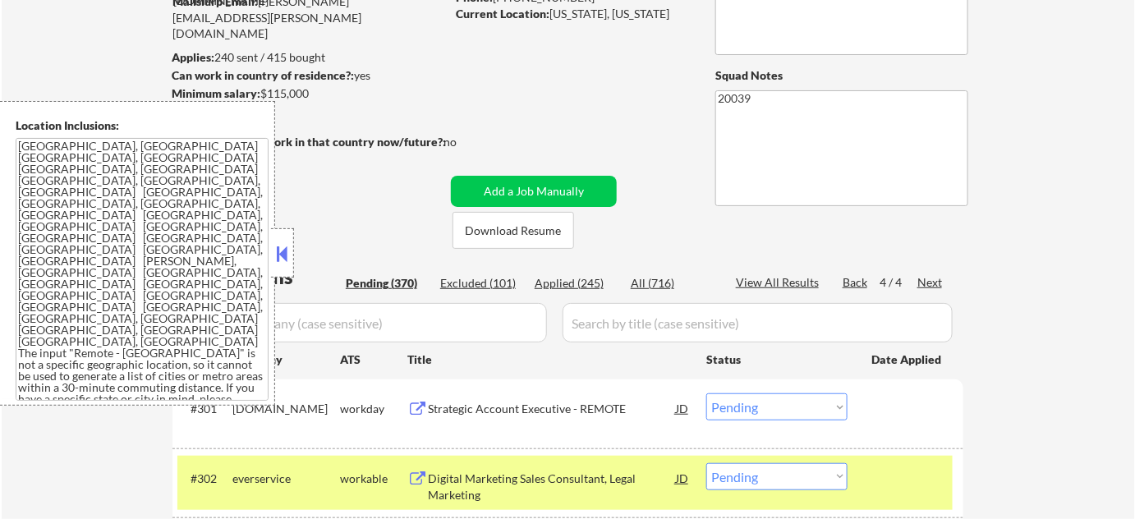
scroll to position [373, 0]
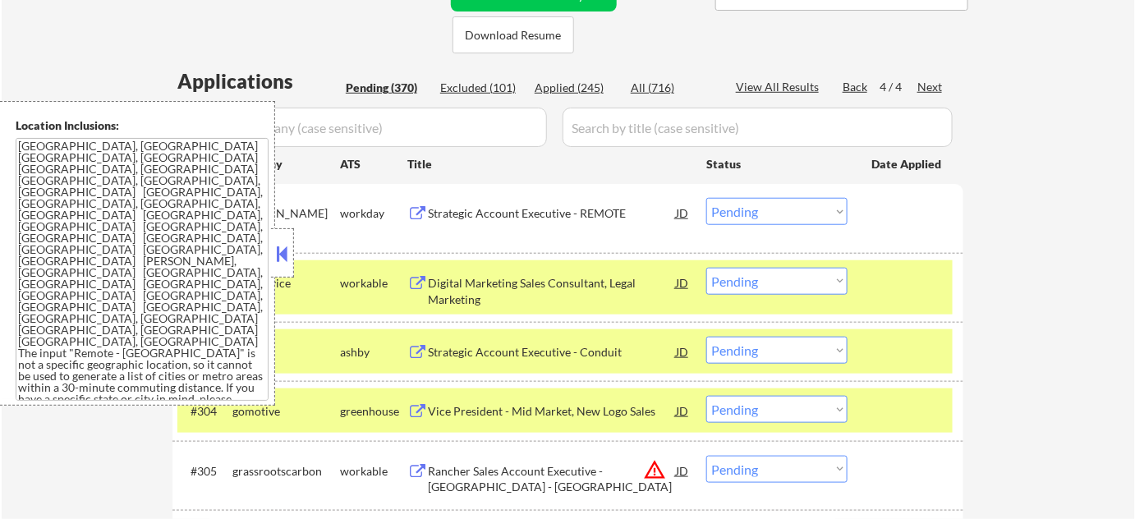
click at [286, 257] on button at bounding box center [283, 254] width 18 height 25
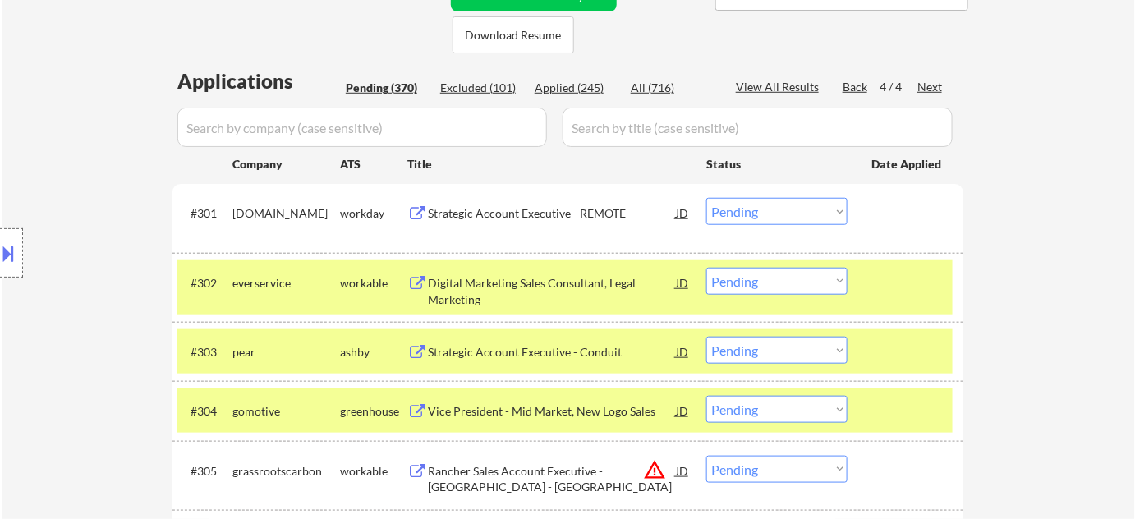
scroll to position [1578, 0]
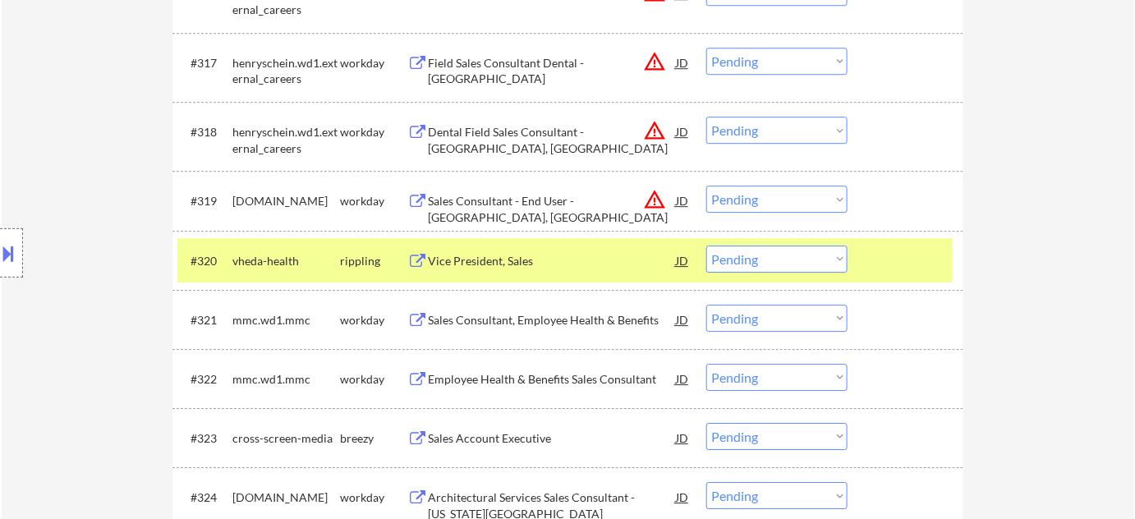
click at [490, 255] on div "Vice President, Sales" at bounding box center [552, 261] width 248 height 16
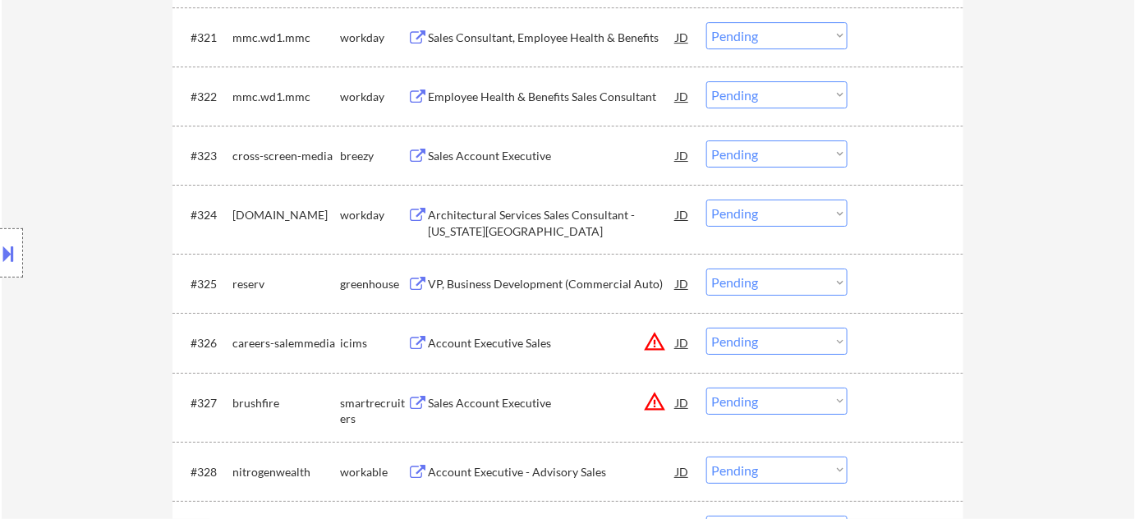
scroll to position [1877, 0]
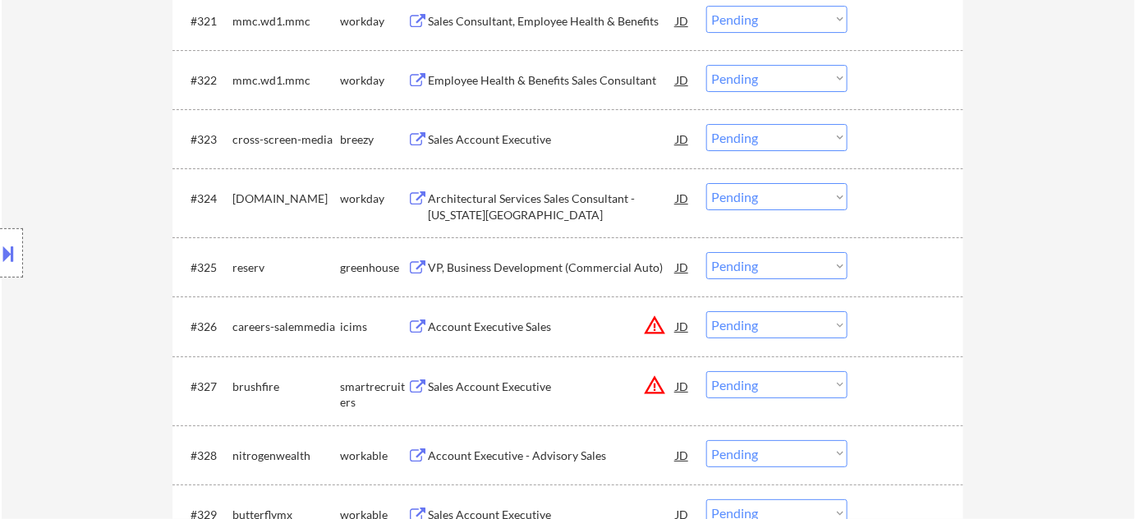
click at [527, 133] on div "Sales Account Executive" at bounding box center [552, 139] width 248 height 16
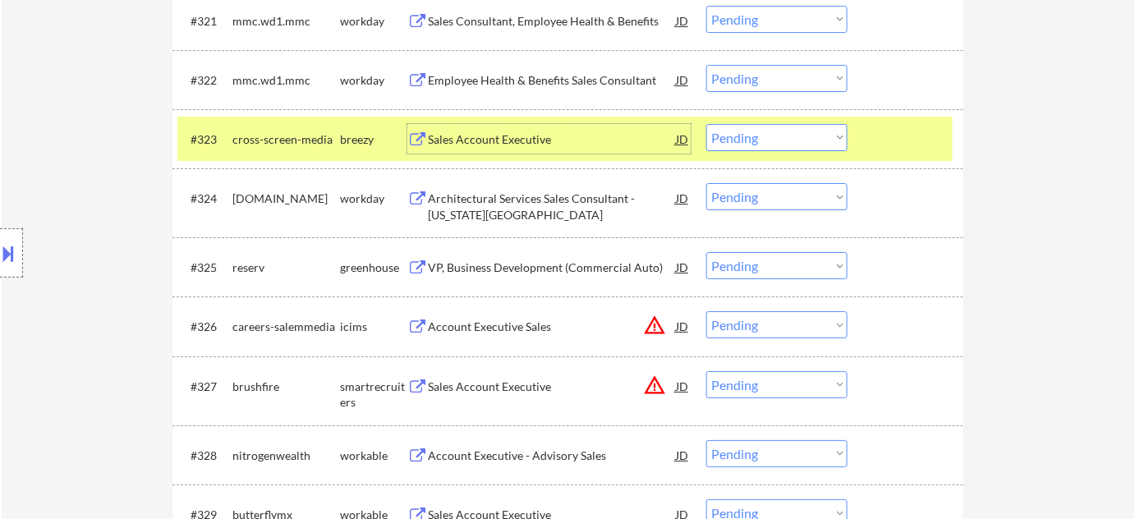
click at [744, 130] on select "Choose an option... Pending Applied Excluded (Questions) Excluded (Expired) Exc…" at bounding box center [776, 137] width 141 height 27
click at [706, 124] on select "Choose an option... Pending Applied Excluded (Questions) Excluded (Expired) Exc…" at bounding box center [776, 137] width 141 height 27
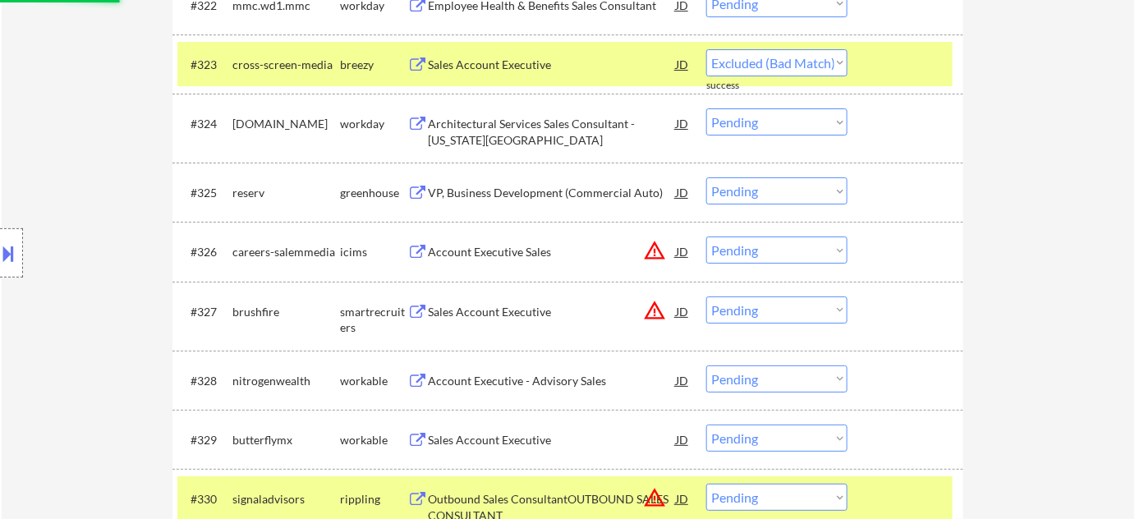
select select ""pending""
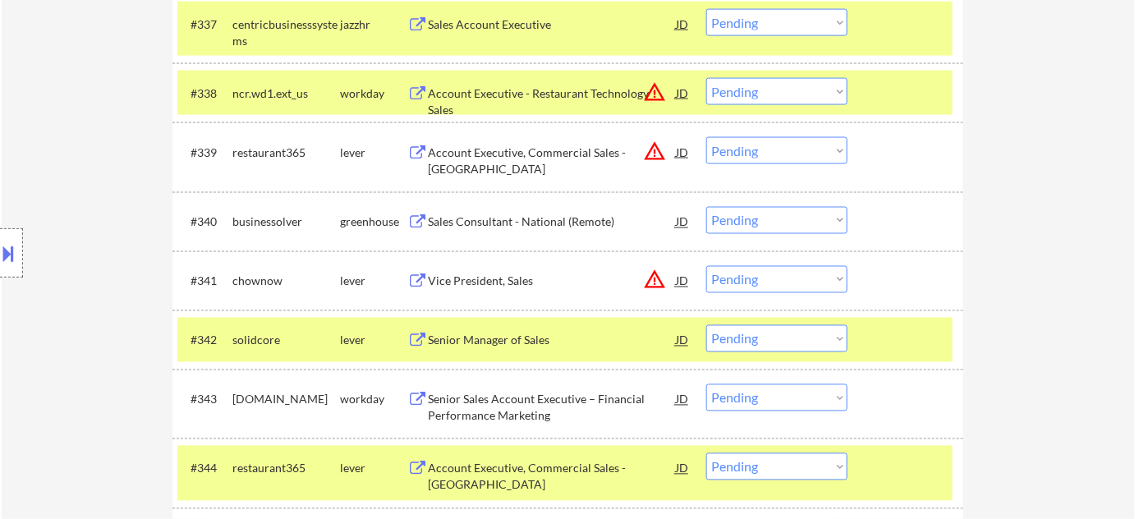
scroll to position [2997, 0]
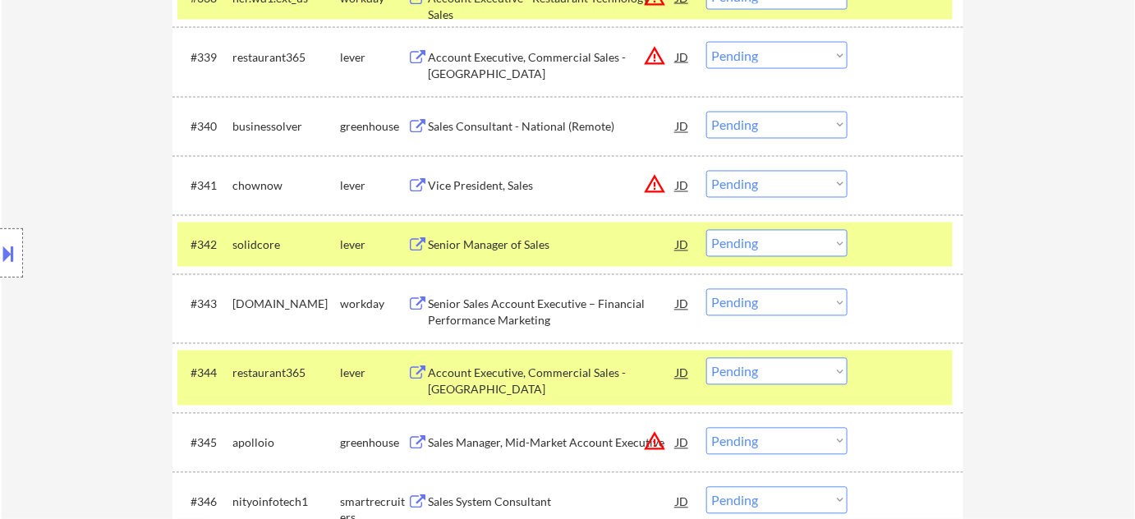
click at [530, 247] on div "Senior Manager of Sales" at bounding box center [552, 245] width 248 height 16
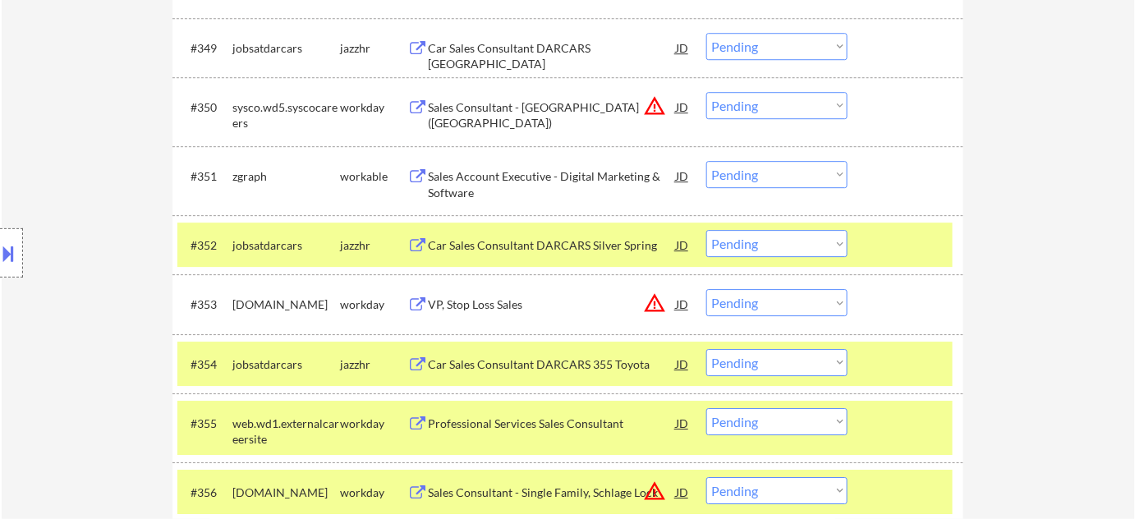
scroll to position [3669, 0]
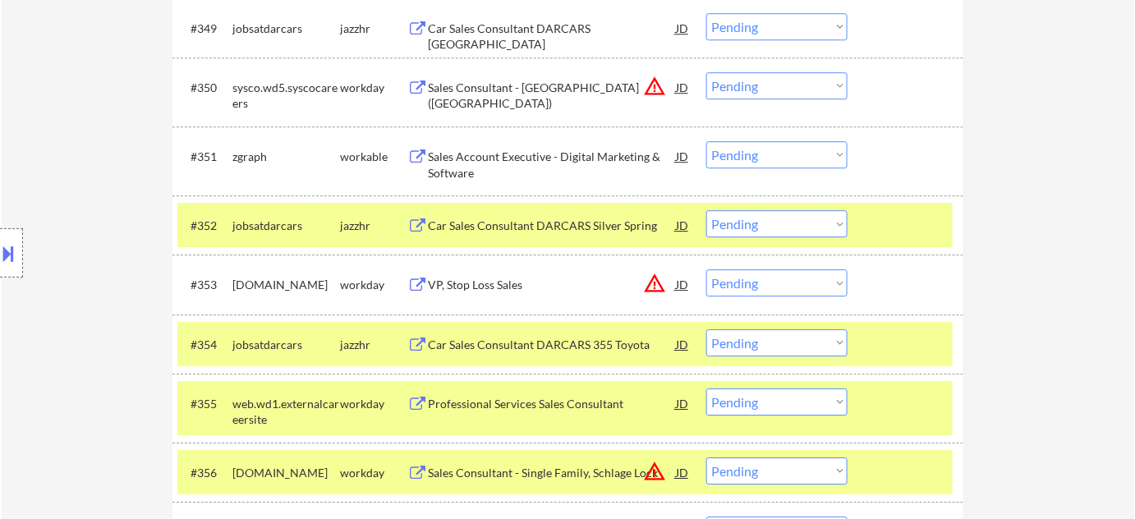
click at [456, 168] on div "Sales Account Executive - Digital Marketing & Software" at bounding box center [552, 165] width 248 height 32
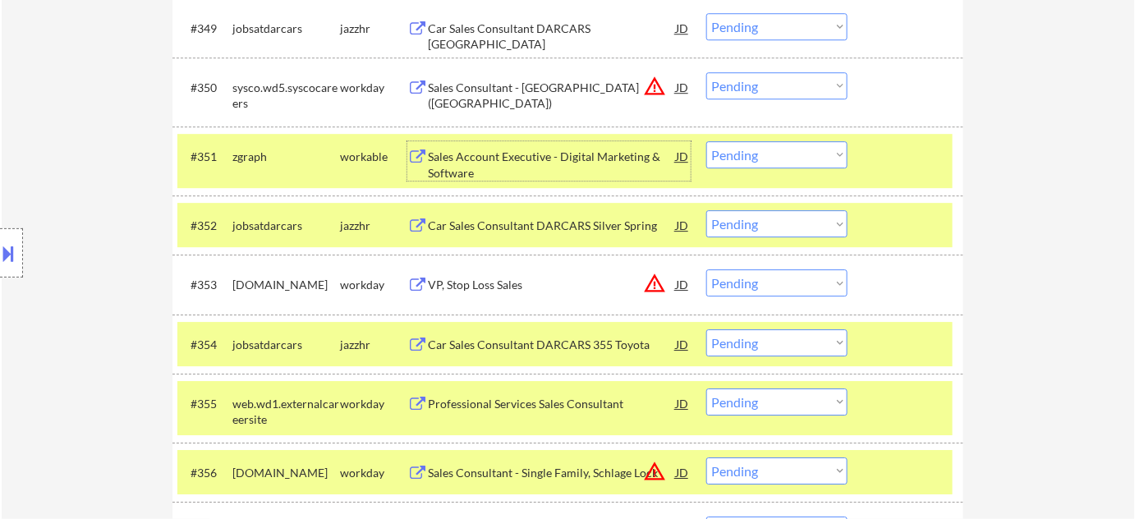
click at [736, 158] on select "Choose an option... Pending Applied Excluded (Questions) Excluded (Expired) Exc…" at bounding box center [776, 154] width 141 height 27
click at [706, 141] on select "Choose an option... Pending Applied Excluded (Questions) Excluded (Expired) Exc…" at bounding box center [776, 154] width 141 height 27
select select ""pending""
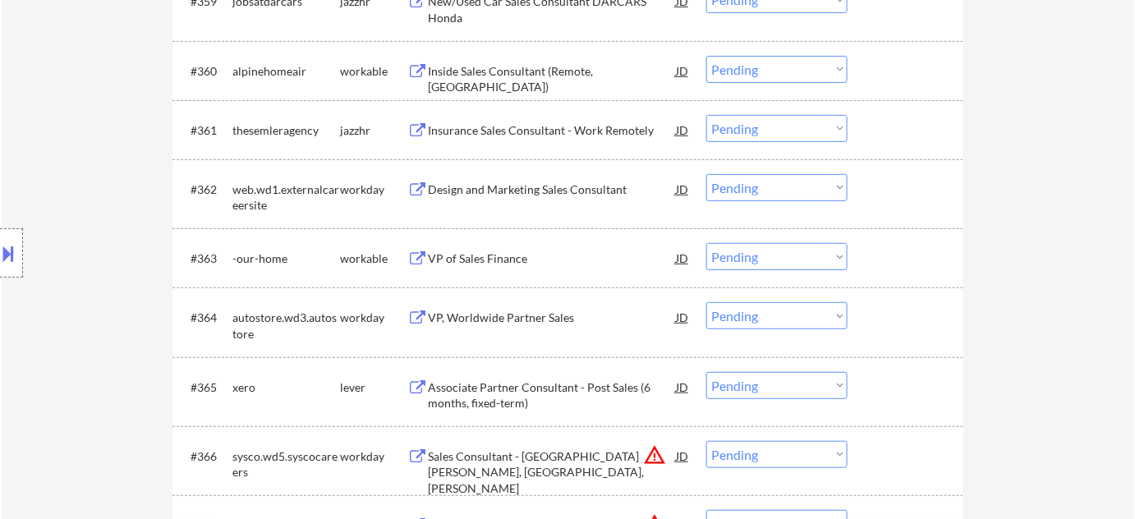
scroll to position [4342, 0]
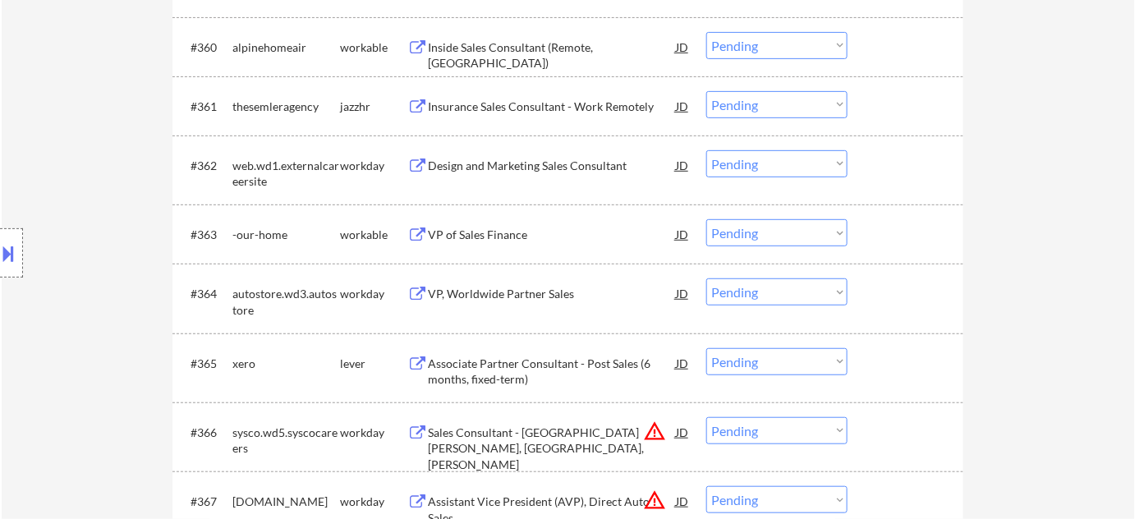
click at [499, 238] on div "VP of Sales Finance" at bounding box center [552, 235] width 248 height 16
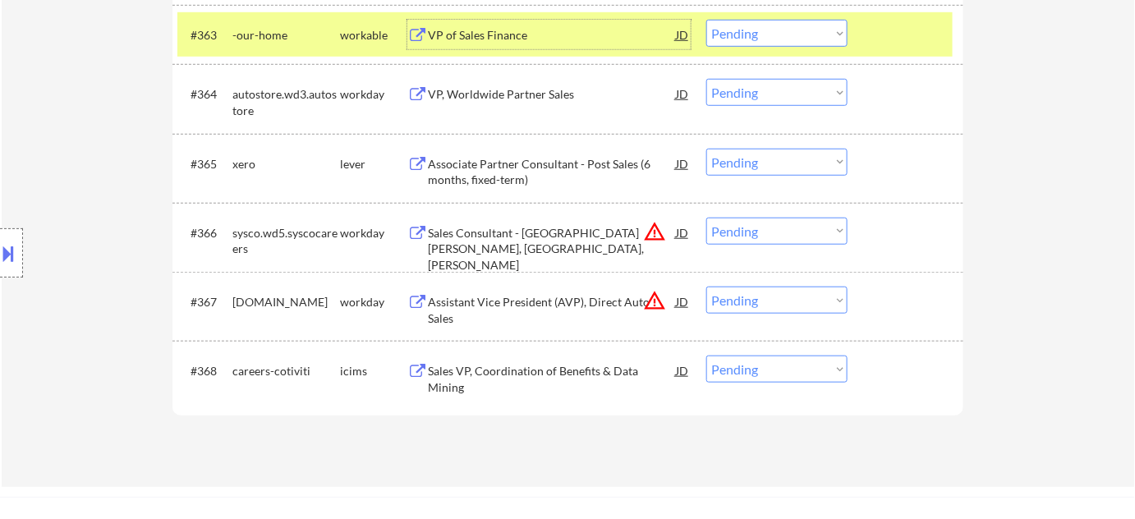
scroll to position [4565, 0]
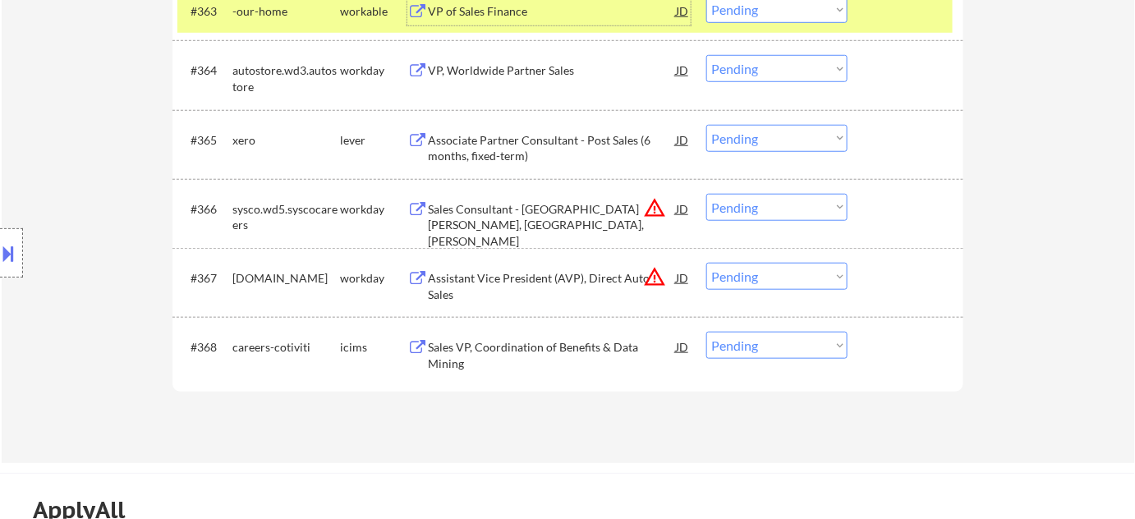
click at [656, 277] on button "warning_amber" at bounding box center [654, 276] width 23 height 23
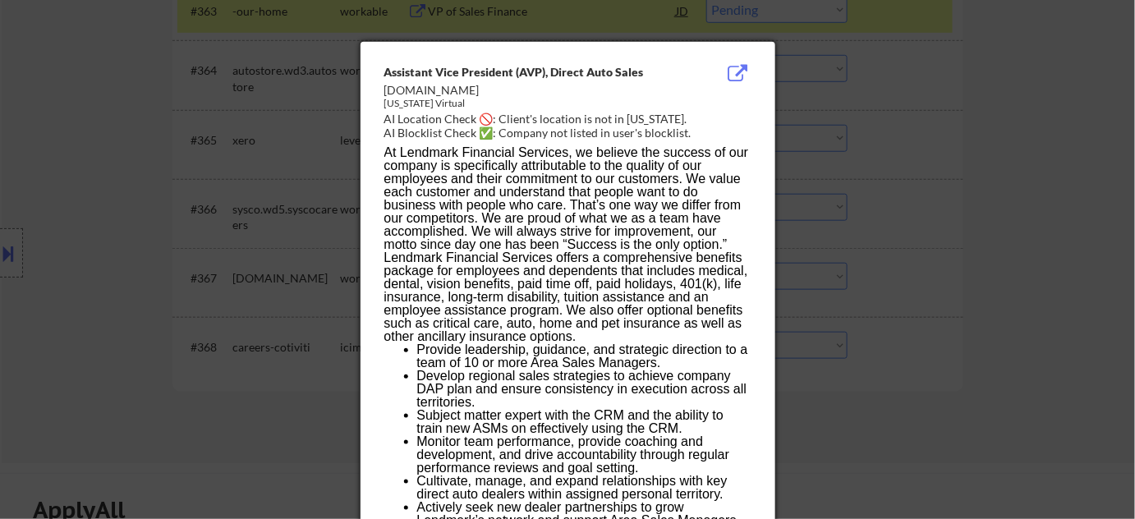
click at [925, 296] on div at bounding box center [567, 259] width 1135 height 519
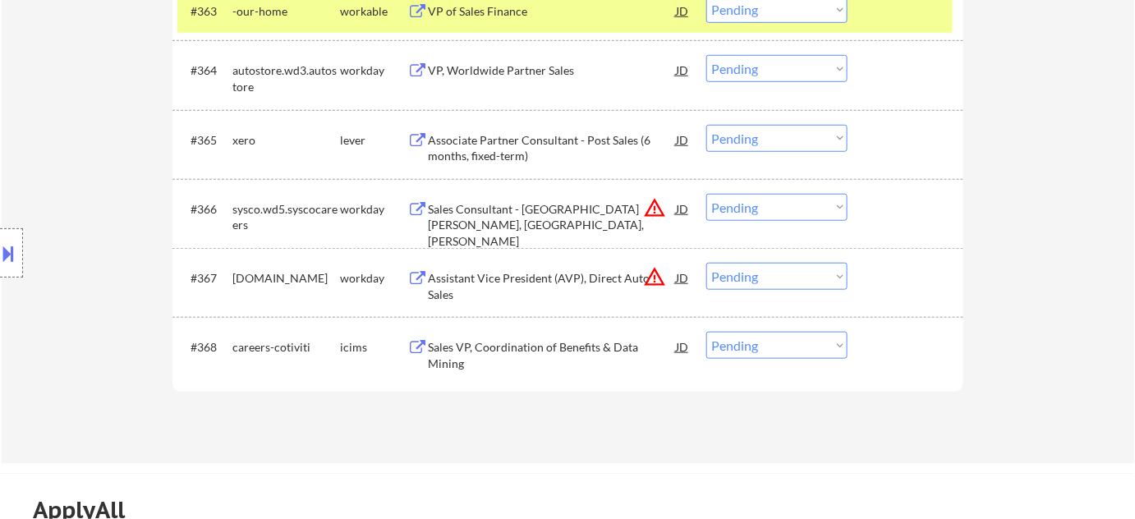
click at [811, 281] on select "Choose an option... Pending Applied Excluded (Questions) Excluded (Expired) Exc…" at bounding box center [776, 276] width 141 height 27
click at [706, 263] on select "Choose an option... Pending Applied Excluded (Questions) Excluded (Expired) Exc…" at bounding box center [776, 276] width 141 height 27
click at [657, 213] on button "warning_amber" at bounding box center [654, 207] width 23 height 23
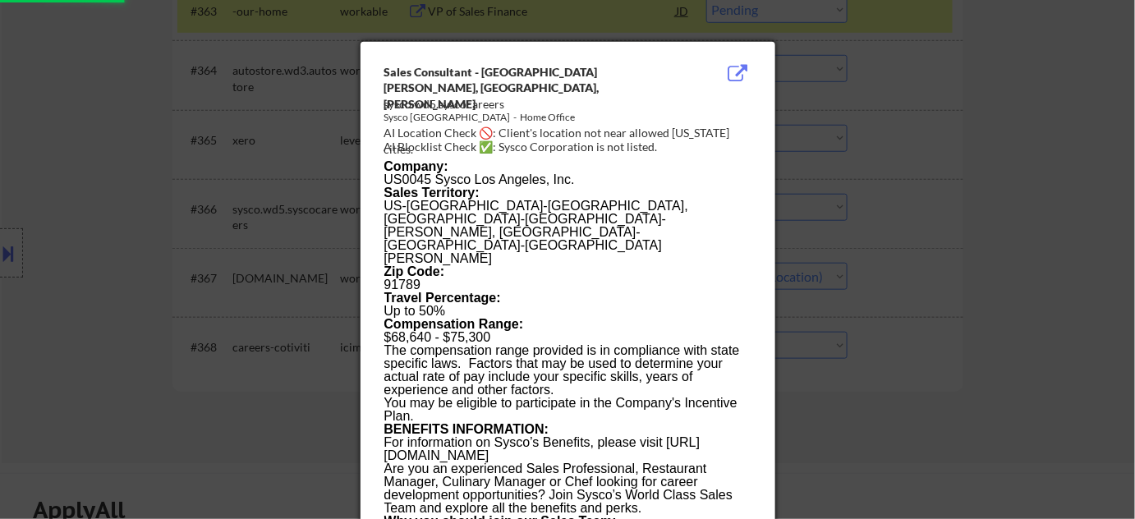
click at [978, 246] on div at bounding box center [567, 259] width 1135 height 519
select select ""pending""
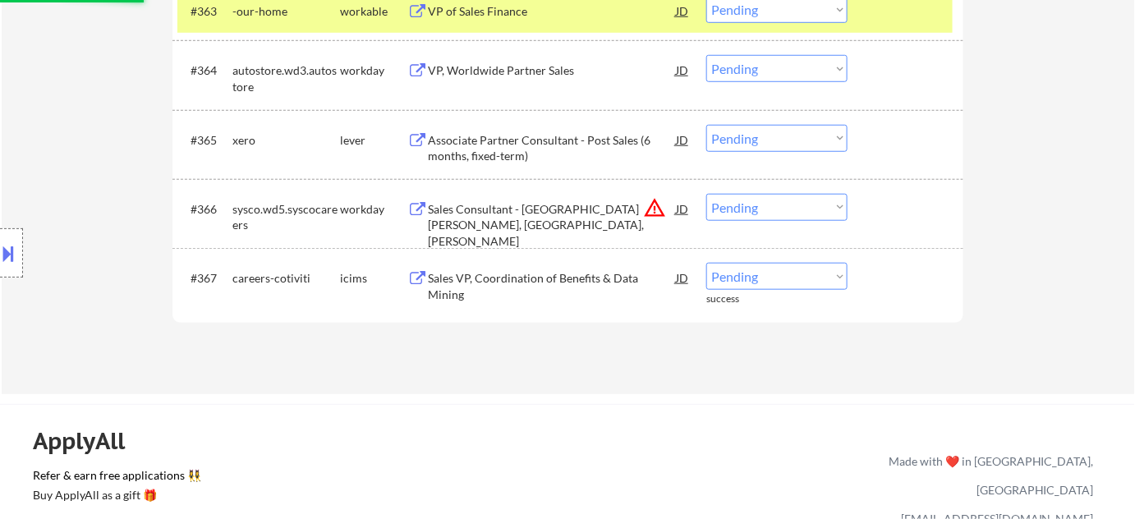
click at [785, 207] on select "Choose an option... Pending Applied Excluded (Questions) Excluded (Expired) Exc…" at bounding box center [776, 207] width 141 height 27
click at [706, 194] on select "Choose an option... Pending Applied Excluded (Questions) Excluded (Expired) Exc…" at bounding box center [776, 207] width 141 height 27
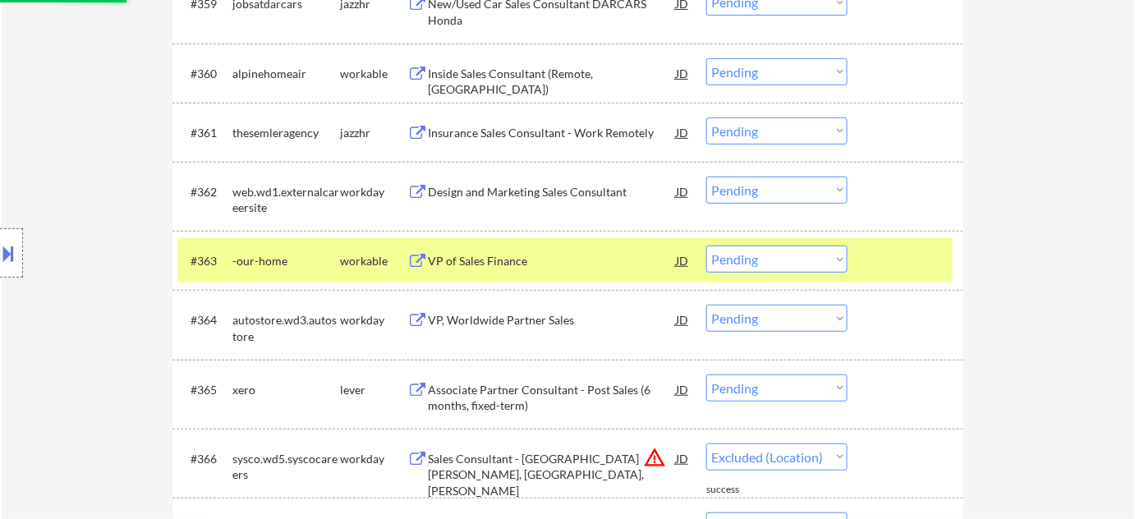
scroll to position [4267, 0]
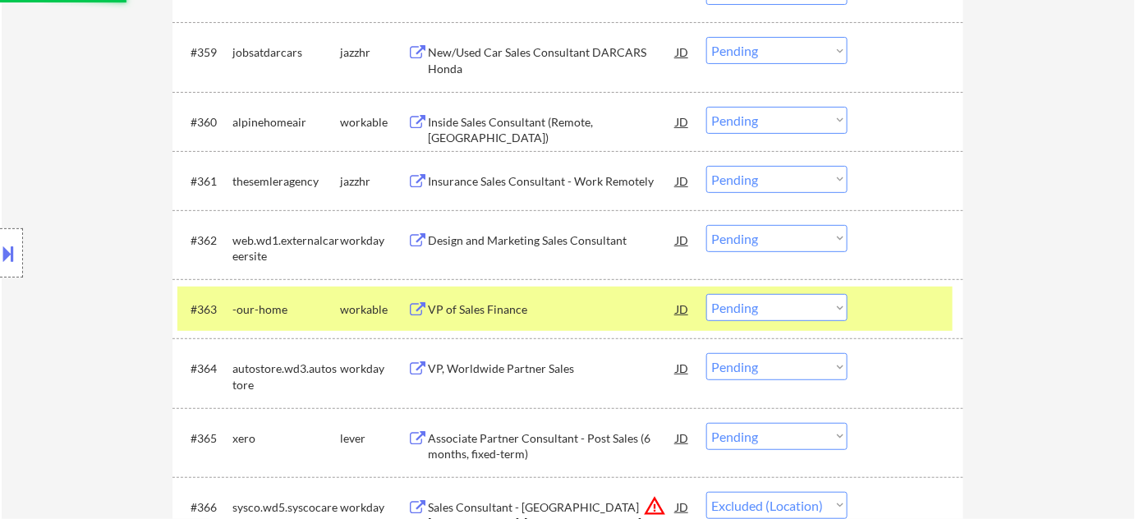
select select ""pending""
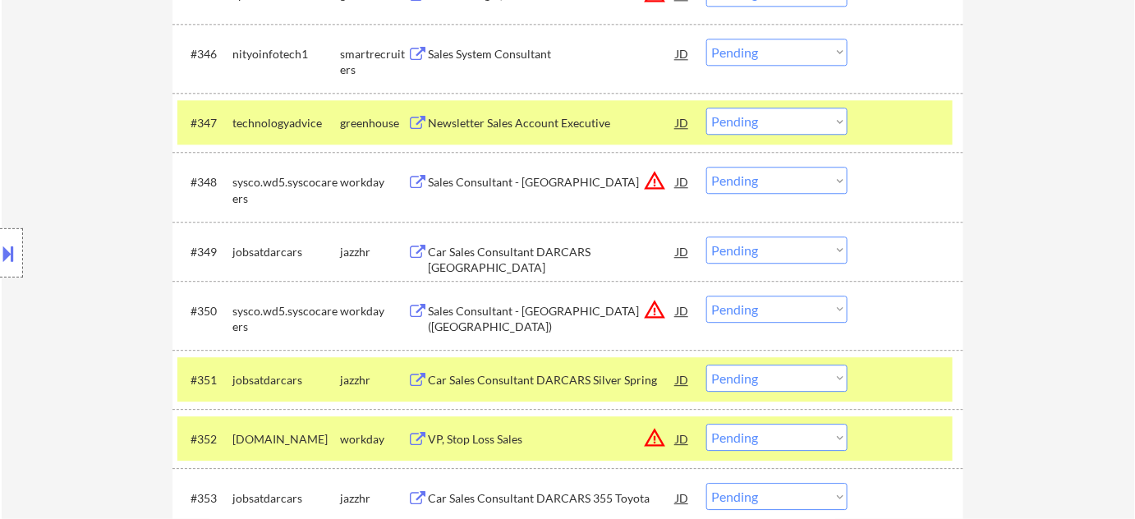
scroll to position [3371, 0]
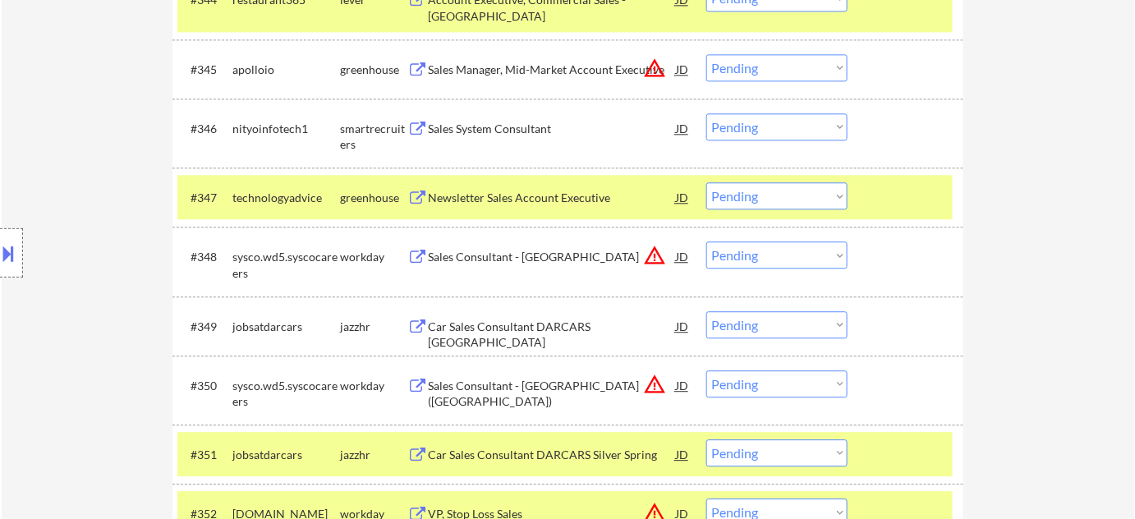
click at [820, 260] on select "Choose an option... Pending Applied Excluded (Questions) Excluded (Expired) Exc…" at bounding box center [776, 255] width 141 height 27
click at [706, 242] on select "Choose an option... Pending Applied Excluded (Questions) Excluded (Expired) Exc…" at bounding box center [776, 255] width 141 height 27
click at [654, 69] on button "warning_amber" at bounding box center [654, 68] width 23 height 23
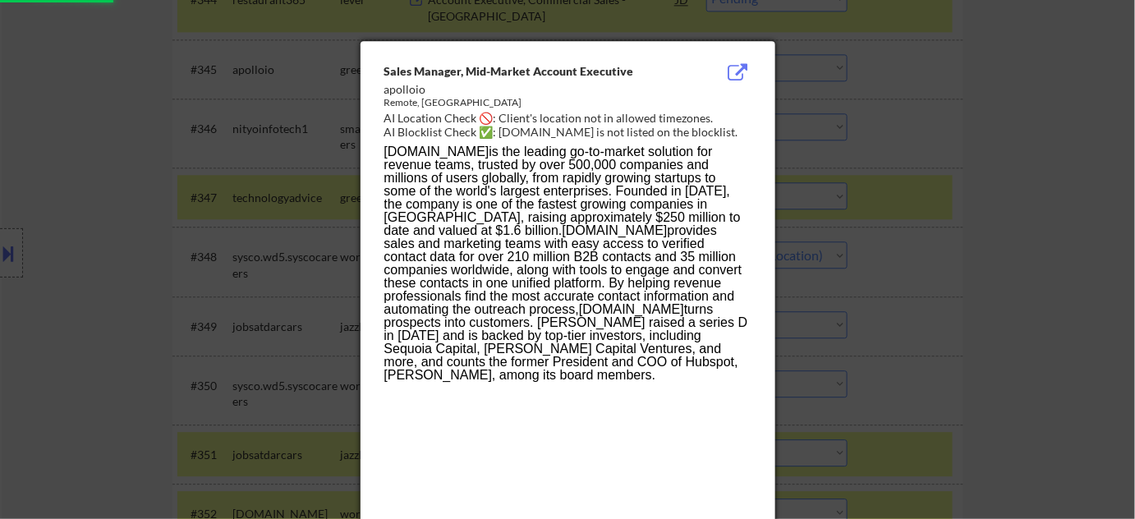
click at [986, 140] on div at bounding box center [567, 259] width 1135 height 519
select select ""pending""
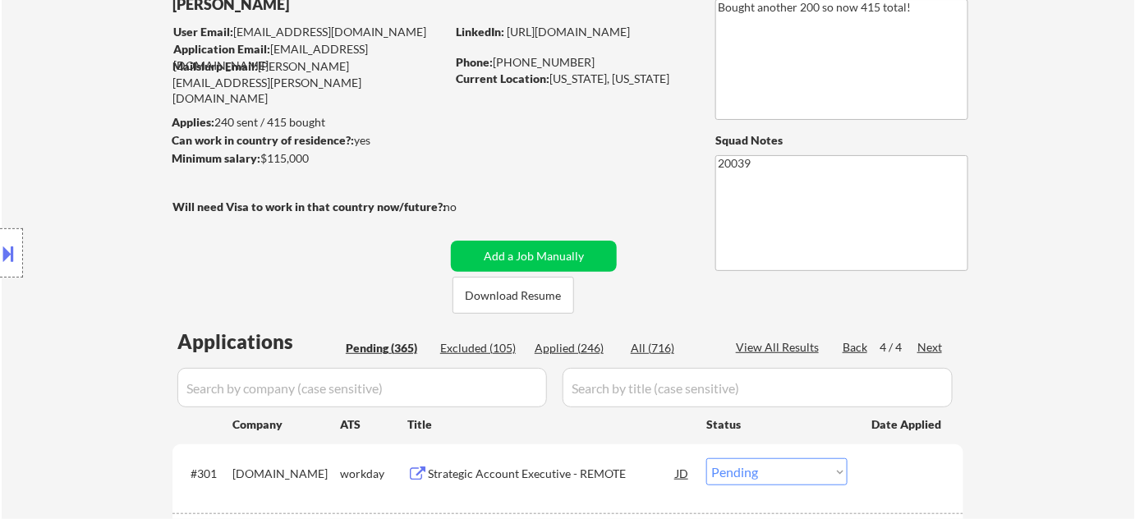
scroll to position [159, 0]
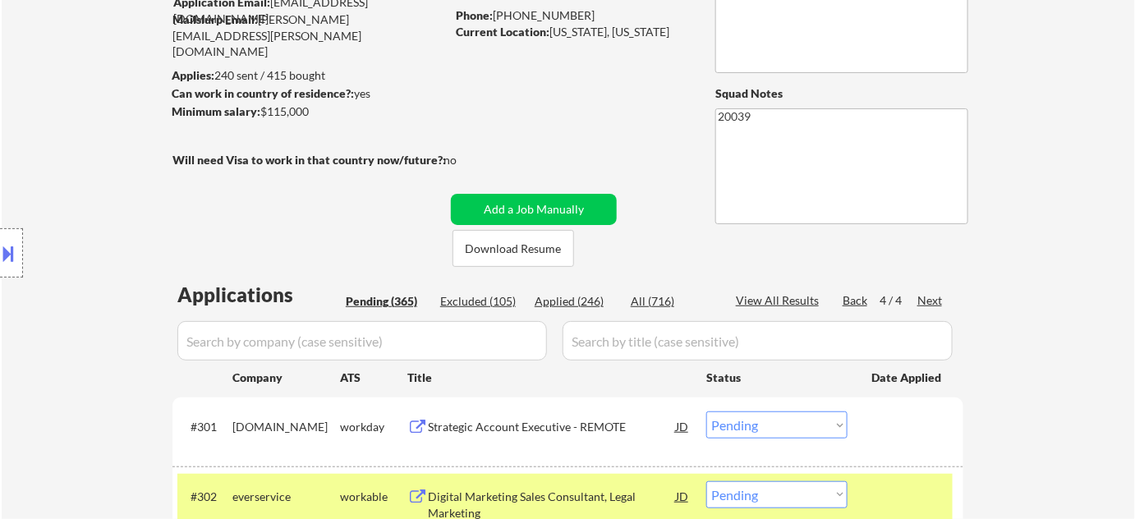
click at [509, 310] on div "Excluded (105)" at bounding box center [481, 301] width 82 height 17
select select ""excluded__bad_match_""
select select ""excluded__location_""
select select ""excluded__bad_match_""
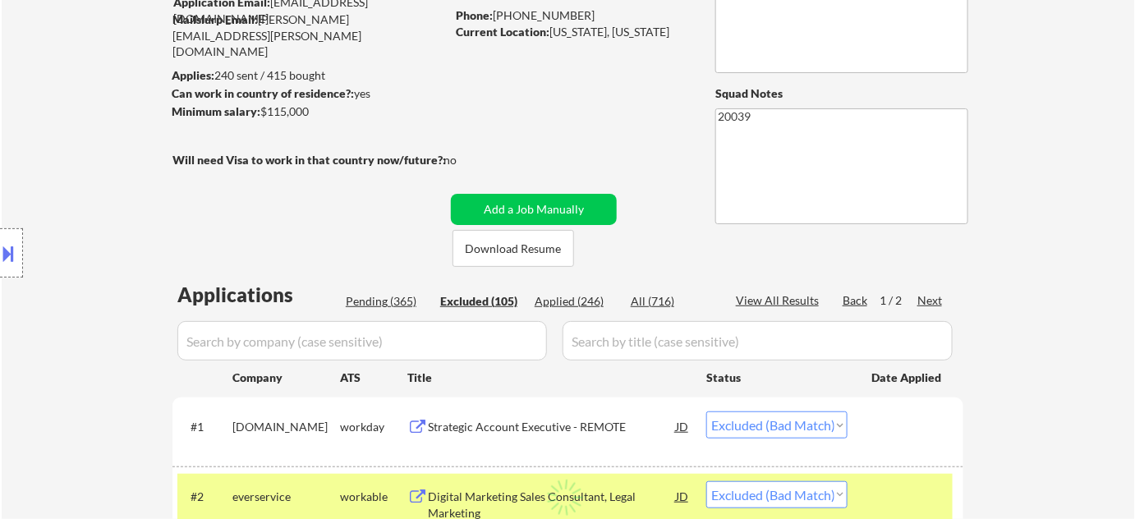
select select ""excluded__bad_match_""
select select ""excluded__location_""
select select ""excluded__bad_match_""
select select ""excluded__expired_""
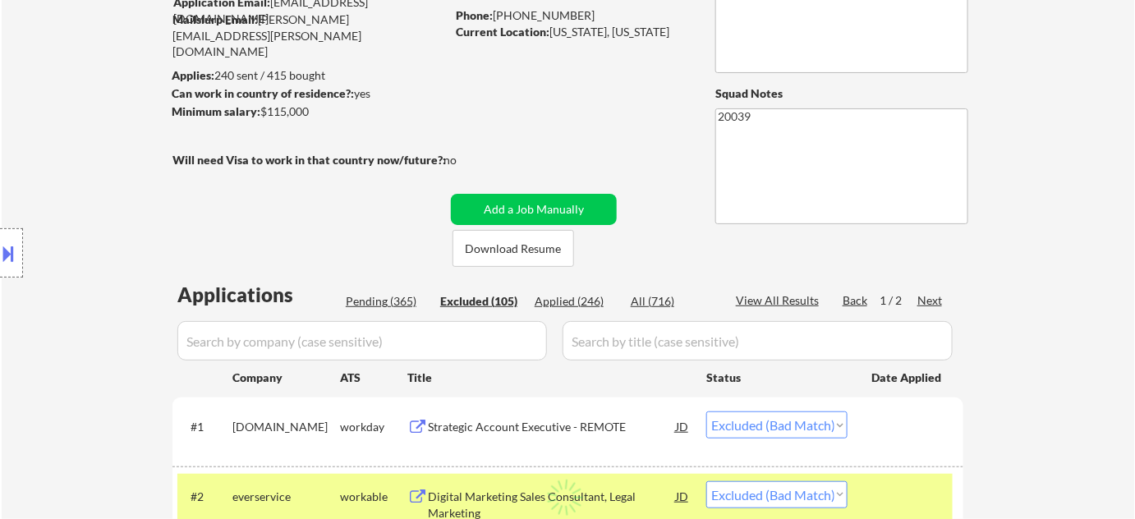
select select ""excluded__expired_""
select select ""excluded__bad_match_""
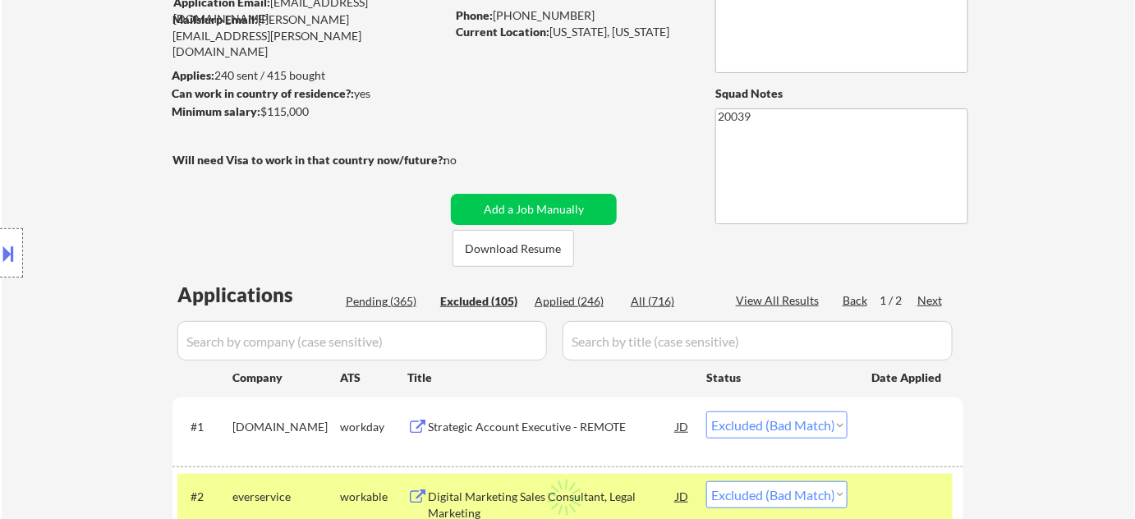
select select ""excluded__bad_match_""
select select ""excluded__other_""
select select ""excluded__location_""
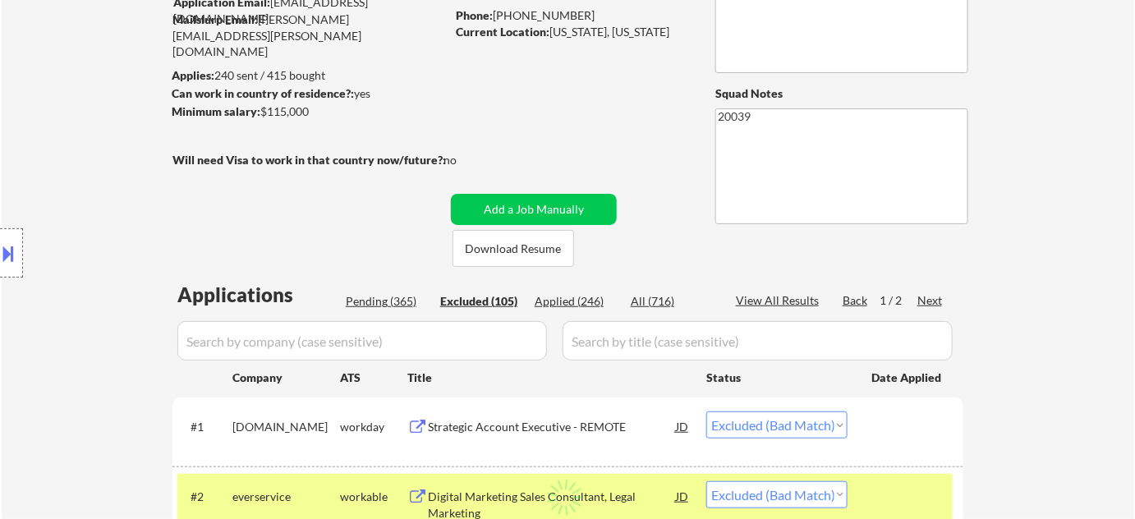
select select ""excluded""
select select ""excluded__bad_match_""
select select ""excluded""
select select ""excluded__bad_match_""
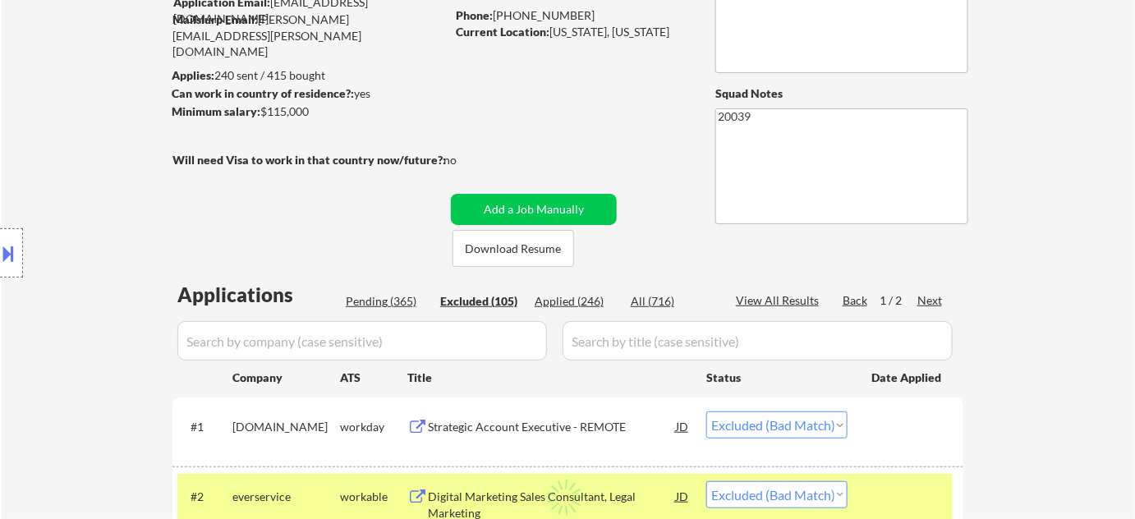
select select ""excluded__salary_""
select select ""excluded__bad_match_""
select select ""excluded__expired_""
select select ""excluded__location_""
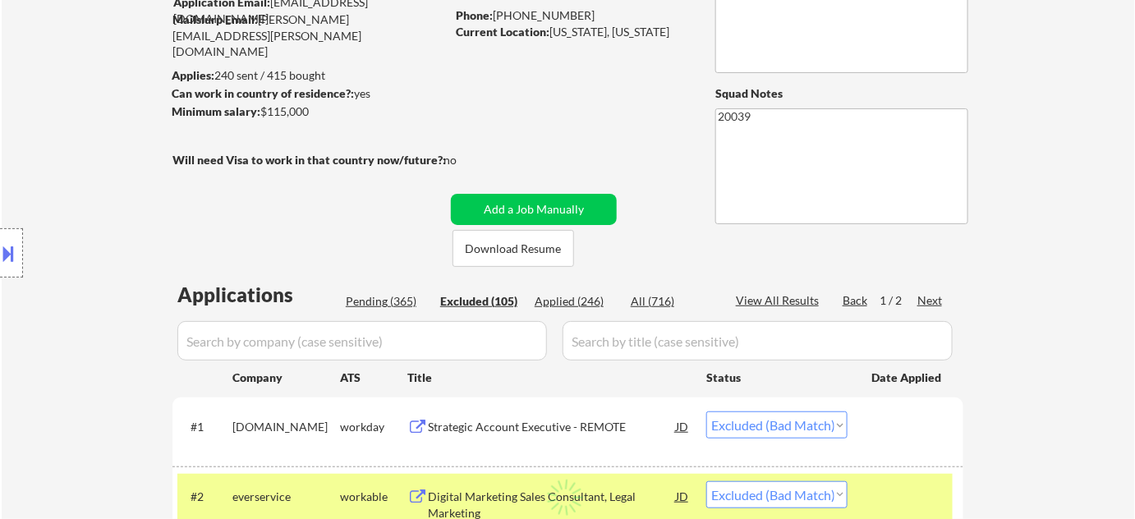
select select ""excluded__bad_match_""
select select ""excluded__location_""
select select ""excluded""
select select ""excluded__bad_match_""
select select ""excluded__location_""
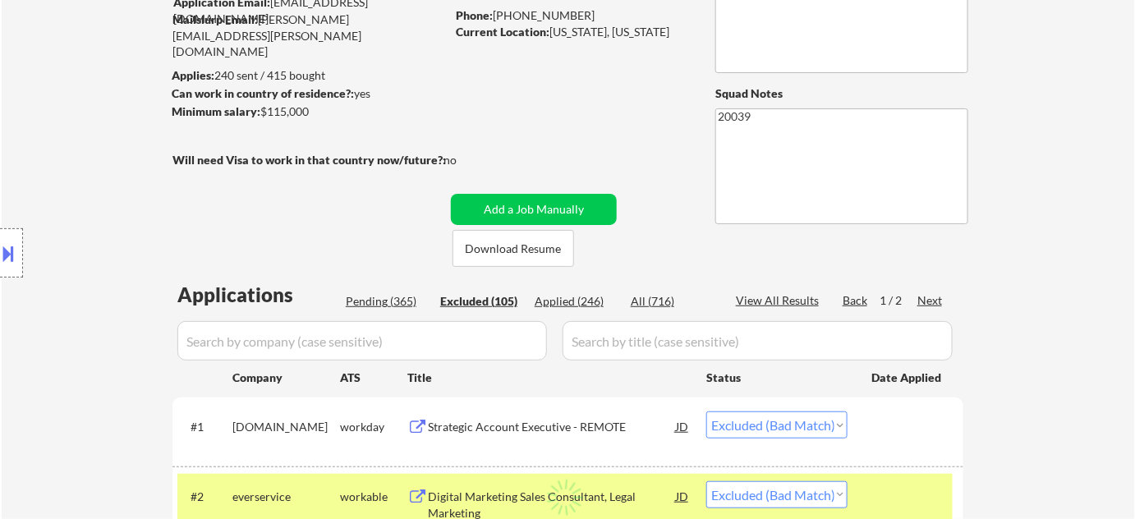
select select ""excluded__expired_""
select select ""excluded__salary_""
select select ""excluded__expired_""
select select ""excluded__bad_match_""
select select ""excluded__location_""
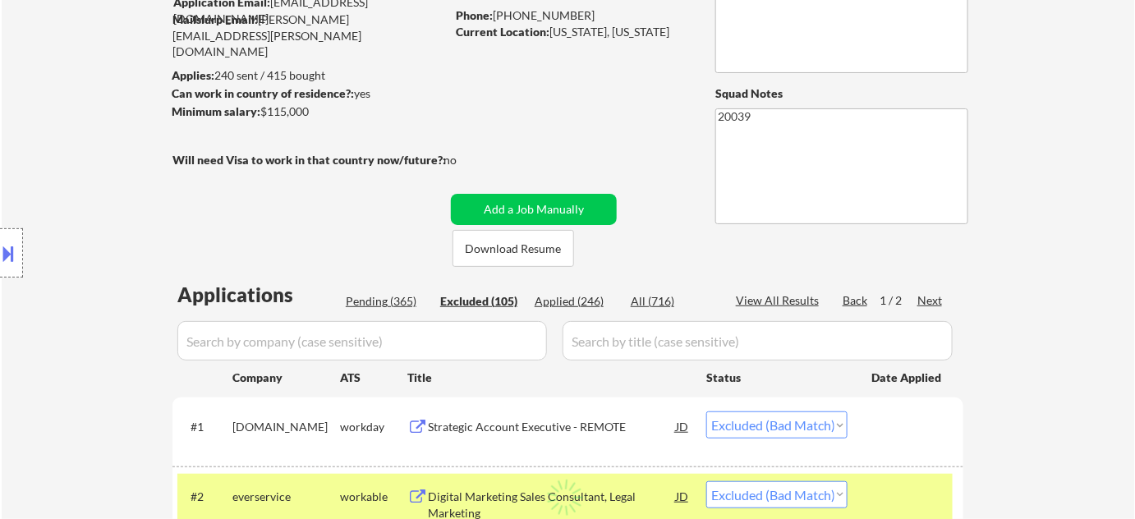
select select ""excluded__bad_match_""
select select ""excluded__location_""
select select ""excluded__bad_match_""
select select ""excluded__expired_""
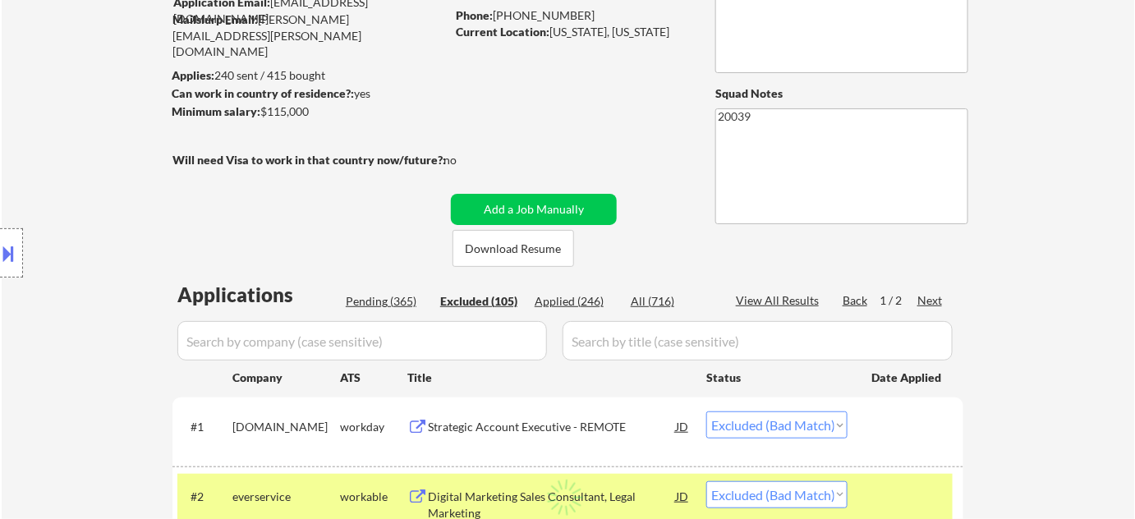
select select ""excluded__bad_match_""
select select ""excluded__other_""
select select ""excluded__expired_""
select select ""excluded__bad_match_""
select select ""excluded__expired_""
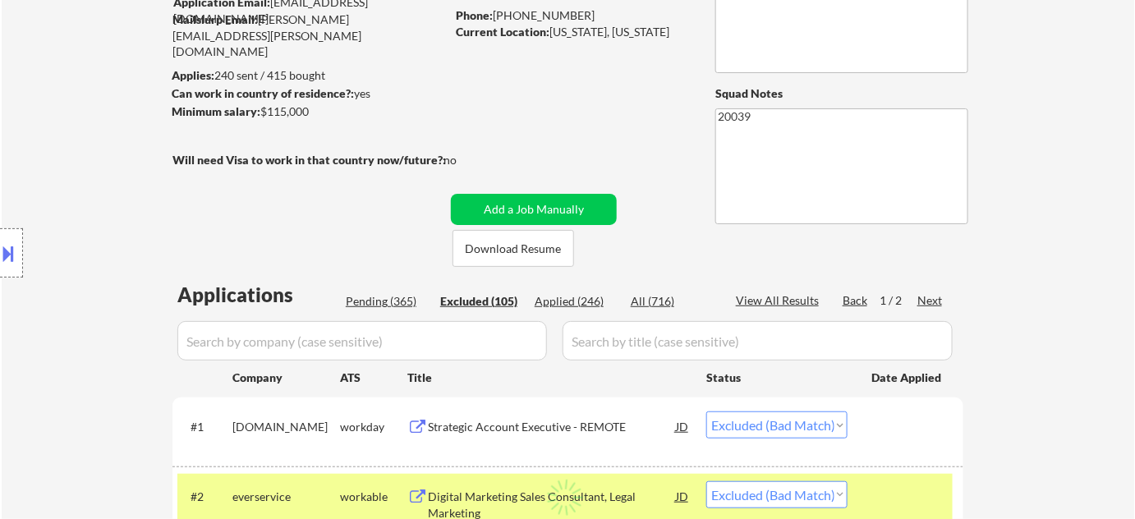
select select ""excluded__other_""
select select ""excluded__expired_""
select select ""excluded__bad_match_""
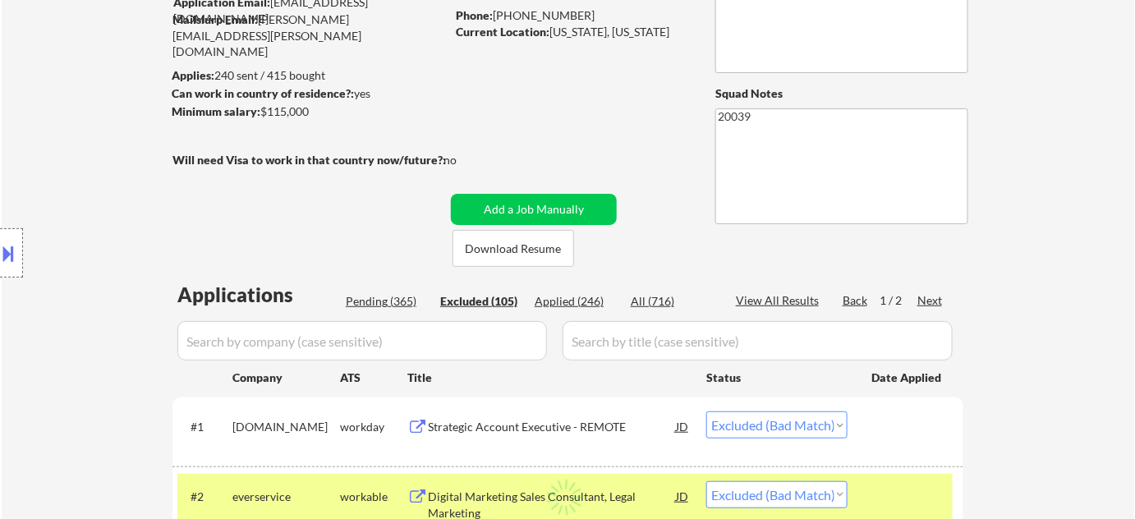
select select ""excluded""
select select ""excluded__bad_match_""
select select ""excluded__location_""
select select ""excluded""
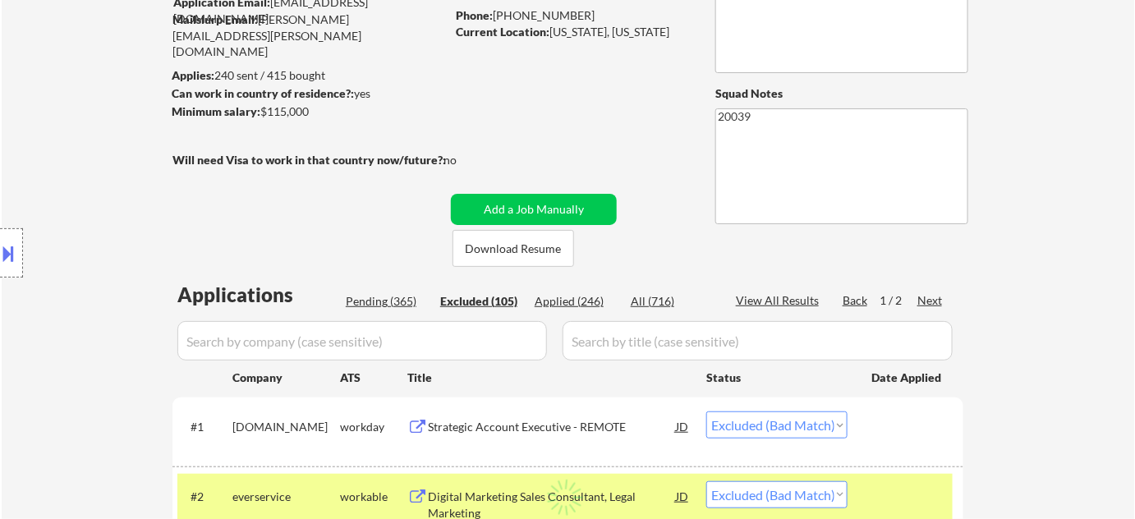
select select ""excluded""
select select ""excluded__location_""
select select ""excluded__expired_""
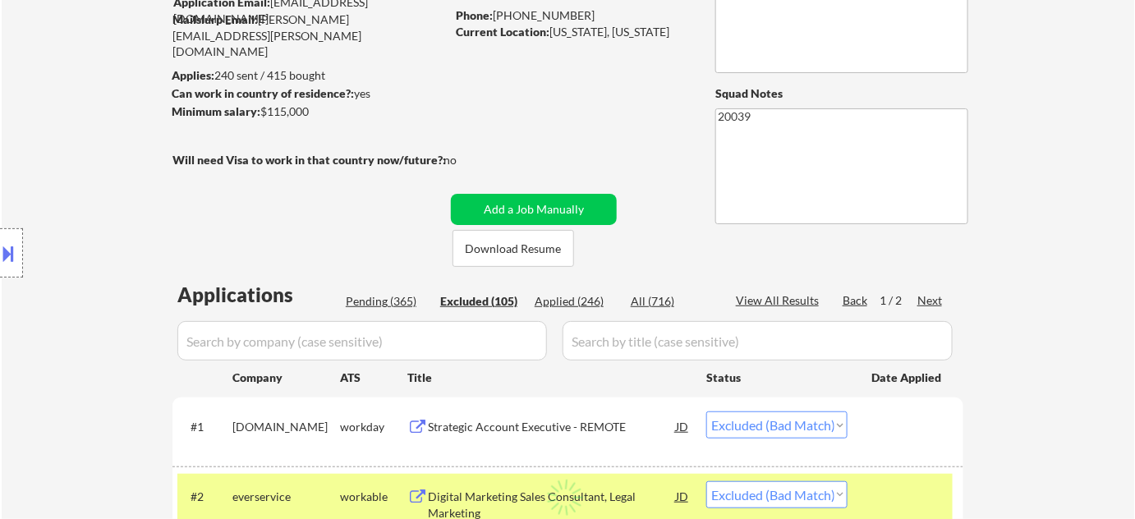
select select ""excluded""
select select ""excluded__location_""
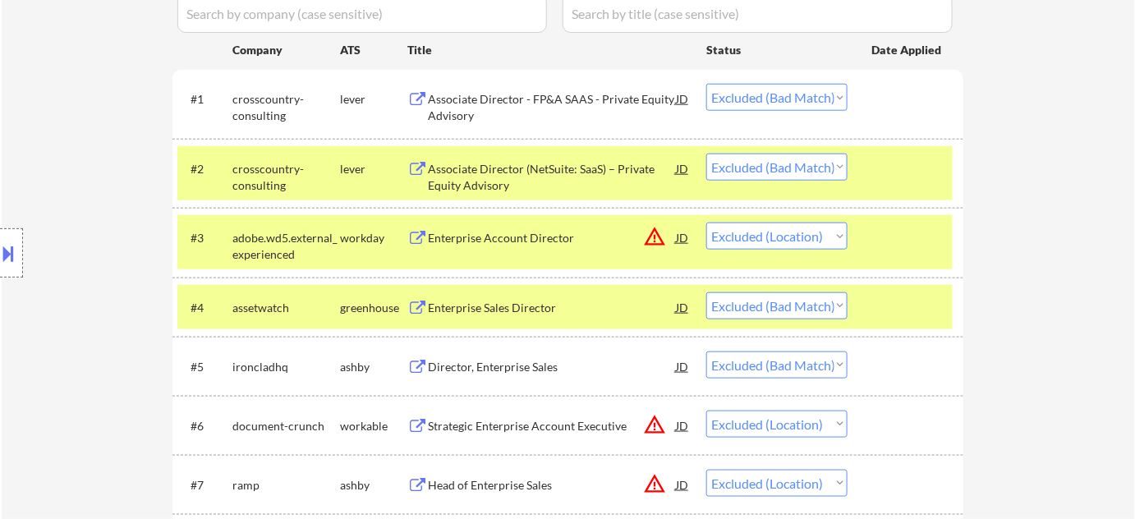
scroll to position [532, 0]
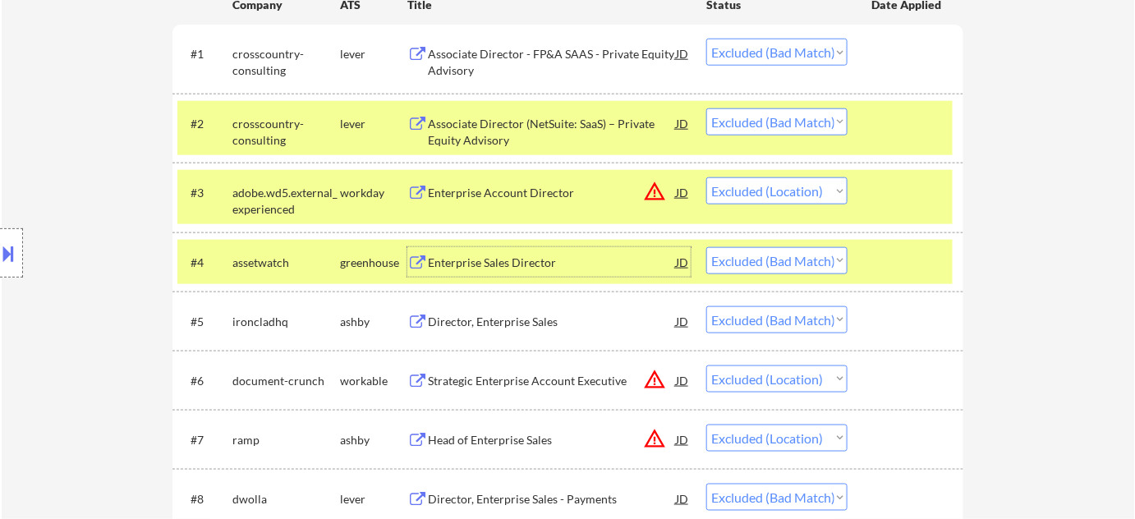
click at [510, 258] on div "Enterprise Sales Director" at bounding box center [552, 263] width 248 height 16
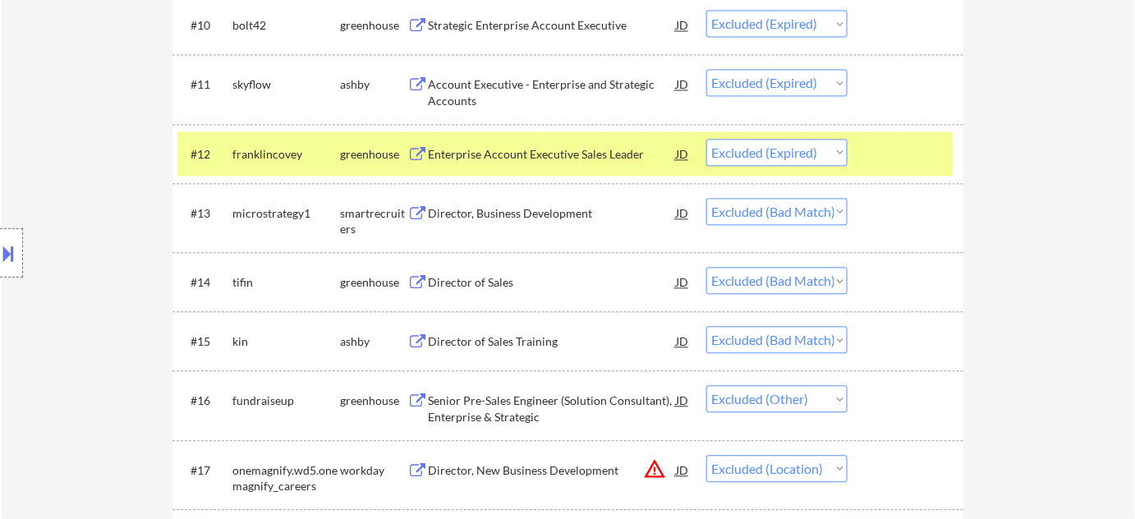
scroll to position [1130, 0]
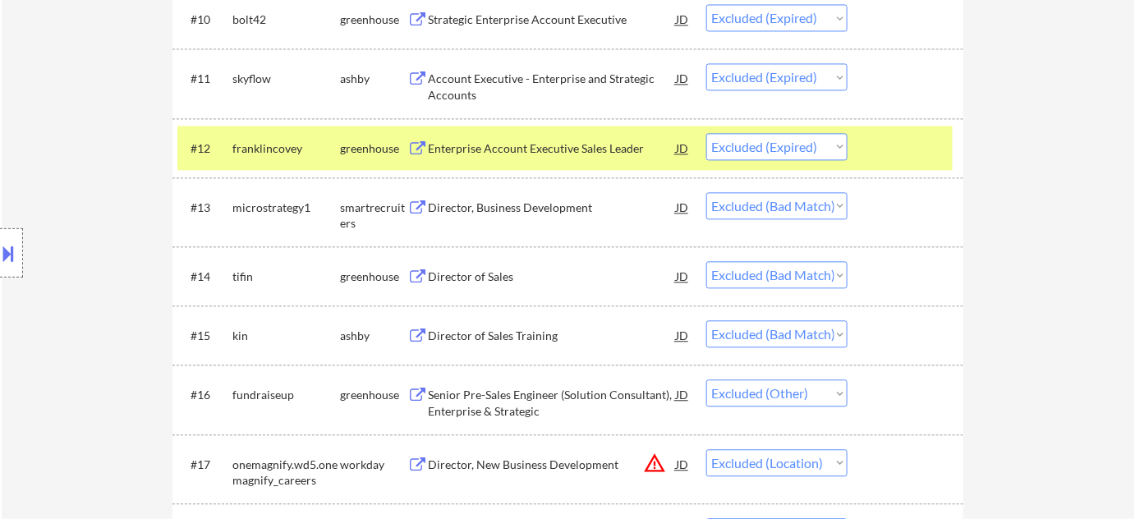
click at [510, 271] on div "Director of Sales" at bounding box center [552, 277] width 248 height 16
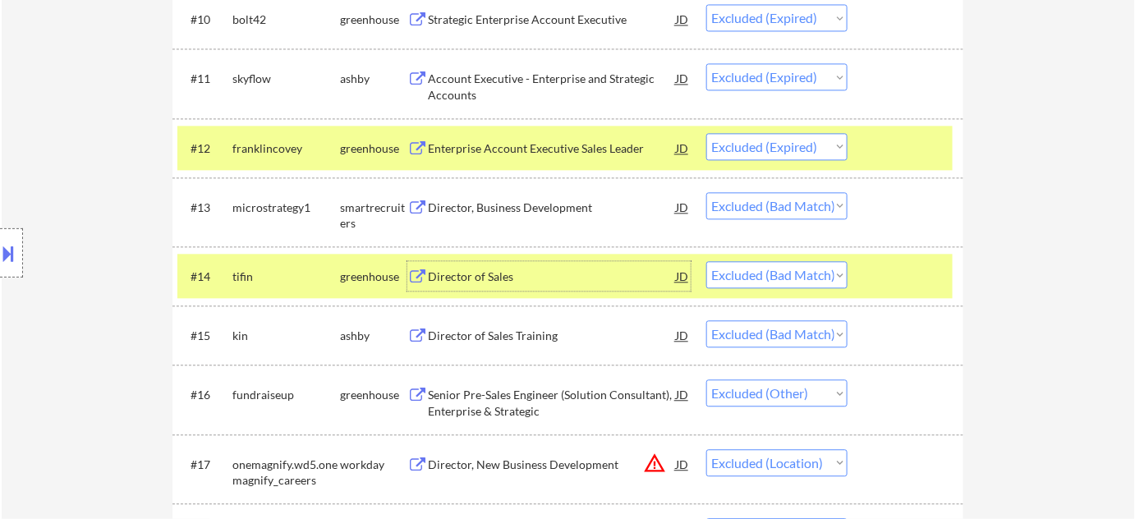
click at [757, 279] on select "Choose an option... Pending Applied Excluded (Questions) Excluded (Expired) Exc…" at bounding box center [776, 274] width 141 height 27
click at [706, 261] on select "Choose an option... Pending Applied Excluded (Questions) Excluded (Expired) Exc…" at bounding box center [776, 274] width 141 height 27
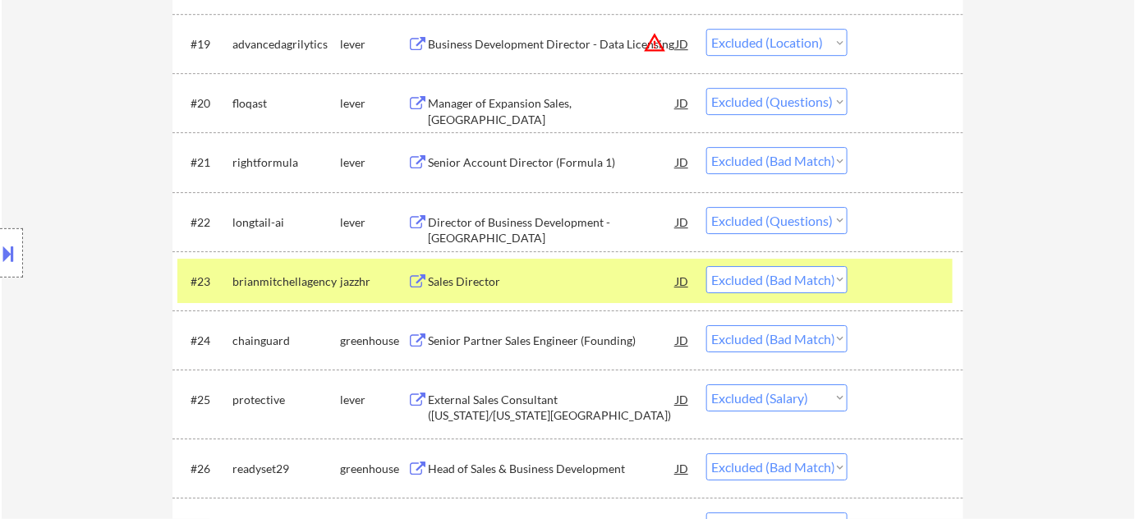
scroll to position [1802, 0]
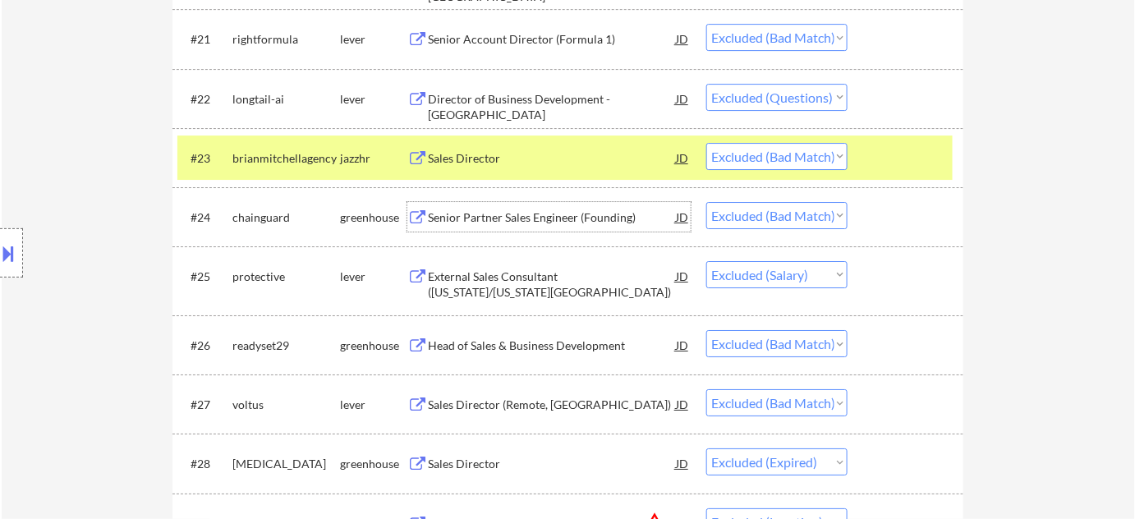
click at [517, 217] on div "Senior Partner Sales Engineer (Founding)" at bounding box center [552, 217] width 248 height 16
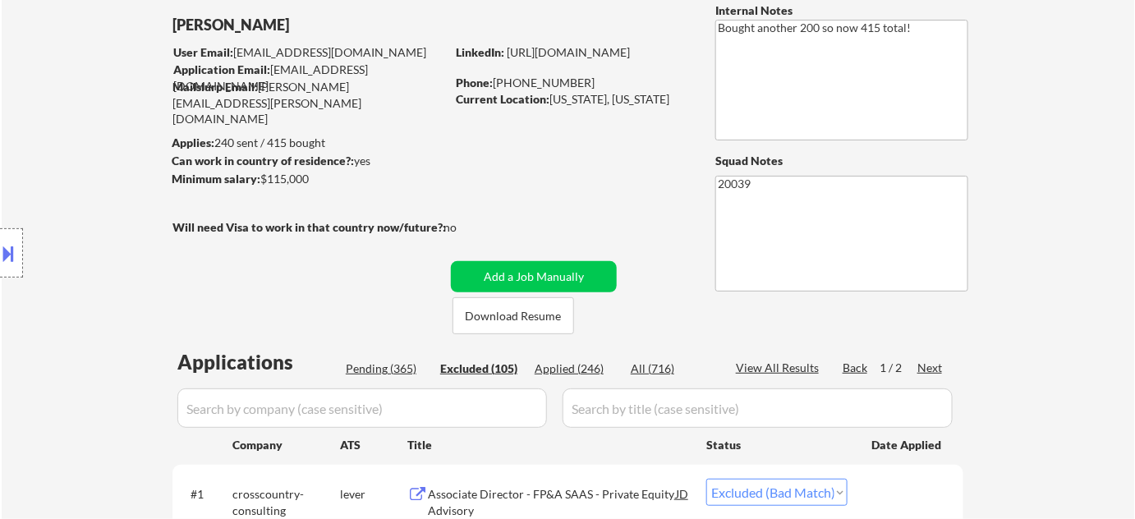
scroll to position [116, 0]
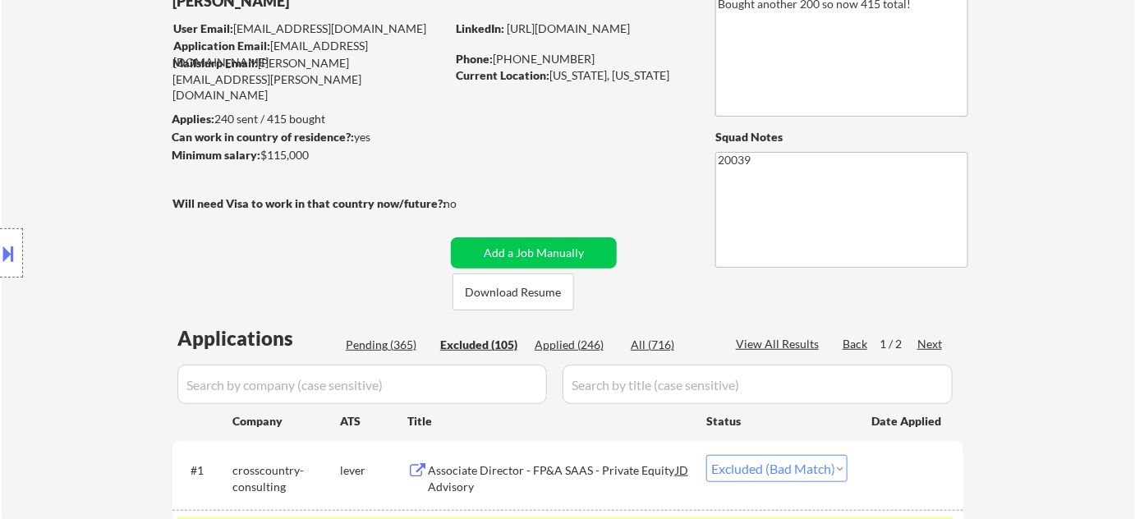
click at [597, 345] on div "Applied (246)" at bounding box center [576, 345] width 82 height 16
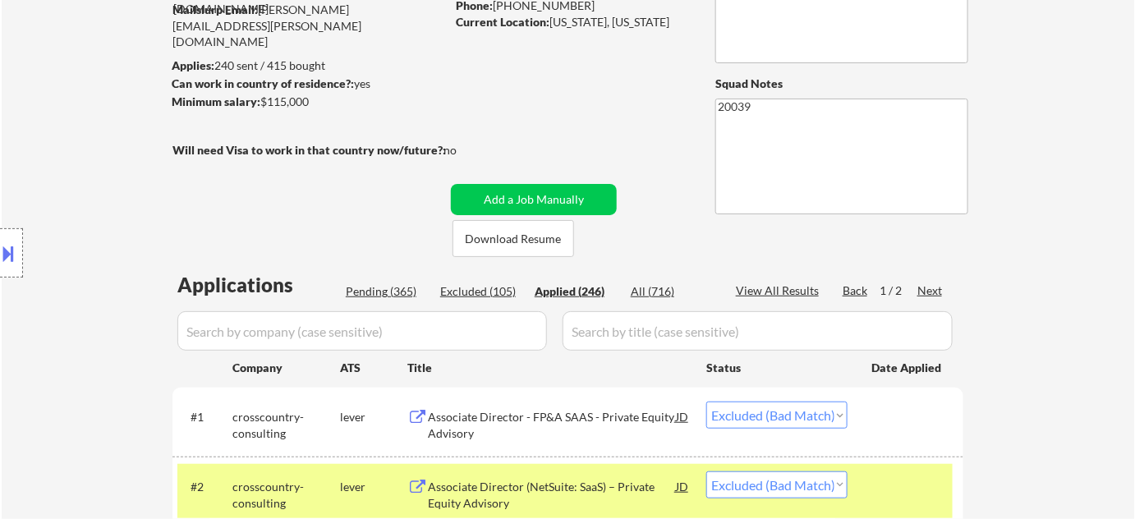
scroll to position [265, 0]
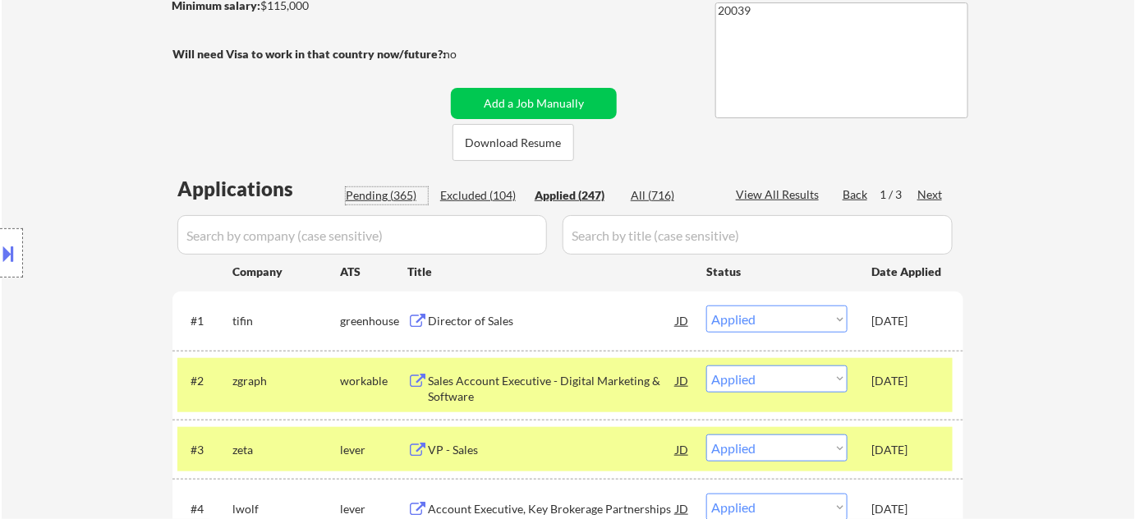
click at [401, 190] on div "Pending (365)" at bounding box center [387, 195] width 82 height 16
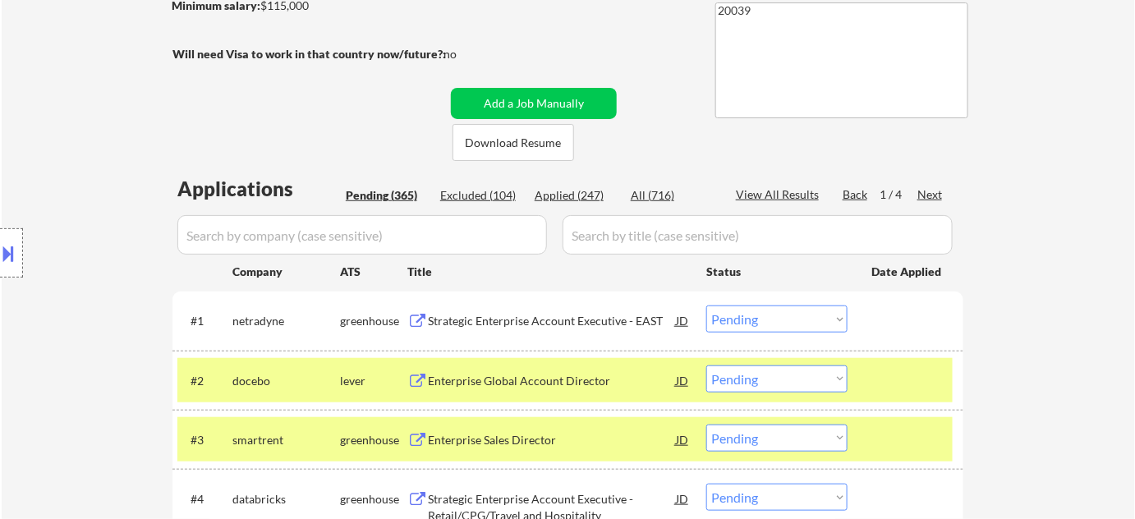
click at [927, 194] on div "Next" at bounding box center [931, 194] width 26 height 16
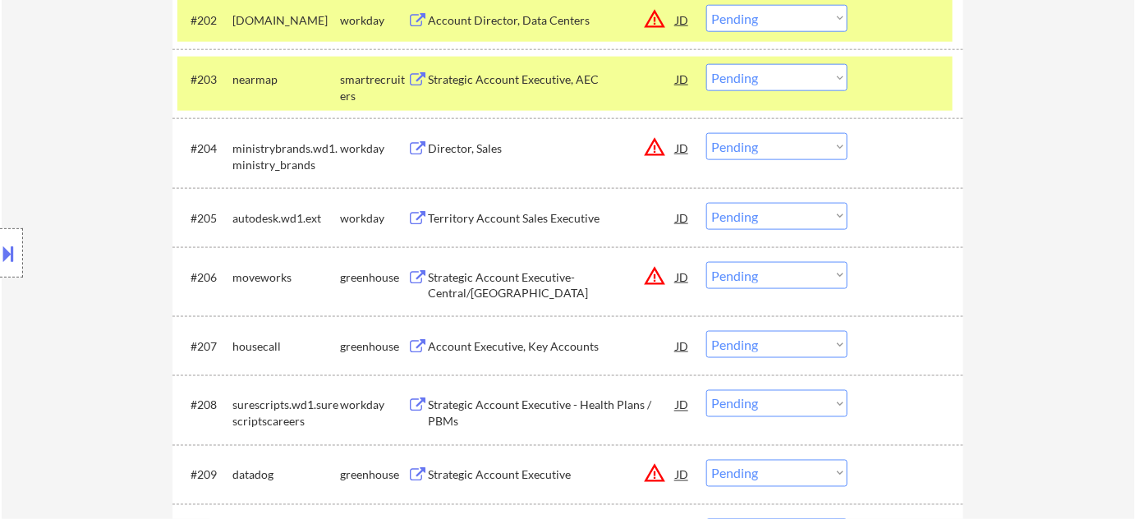
scroll to position [639, 0]
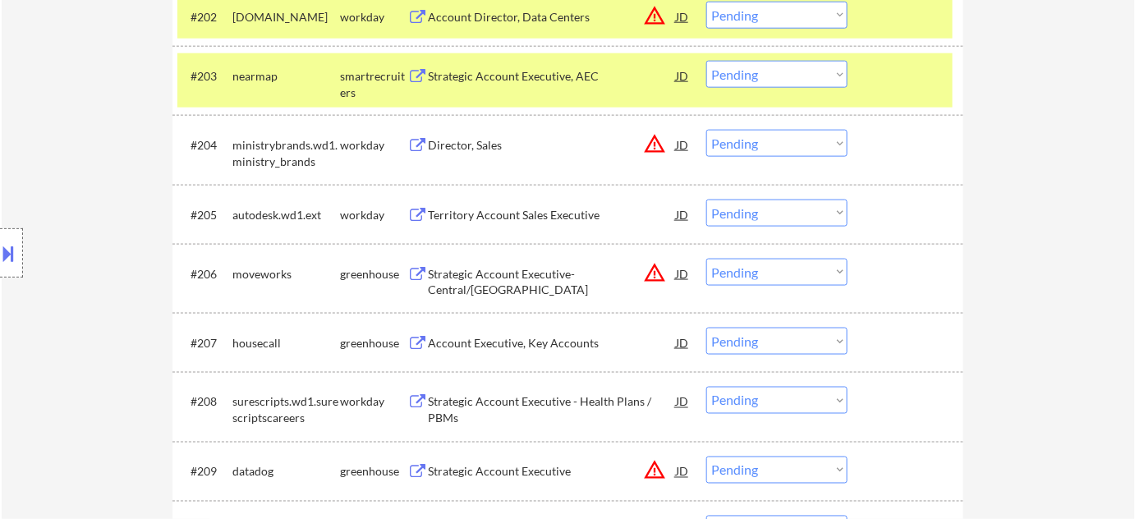
click at [775, 275] on select "Choose an option... Pending Applied Excluded (Questions) Excluded (Expired) Exc…" at bounding box center [776, 272] width 141 height 27
click at [706, 259] on select "Choose an option... Pending Applied Excluded (Questions) Excluded (Expired) Exc…" at bounding box center [776, 272] width 141 height 27
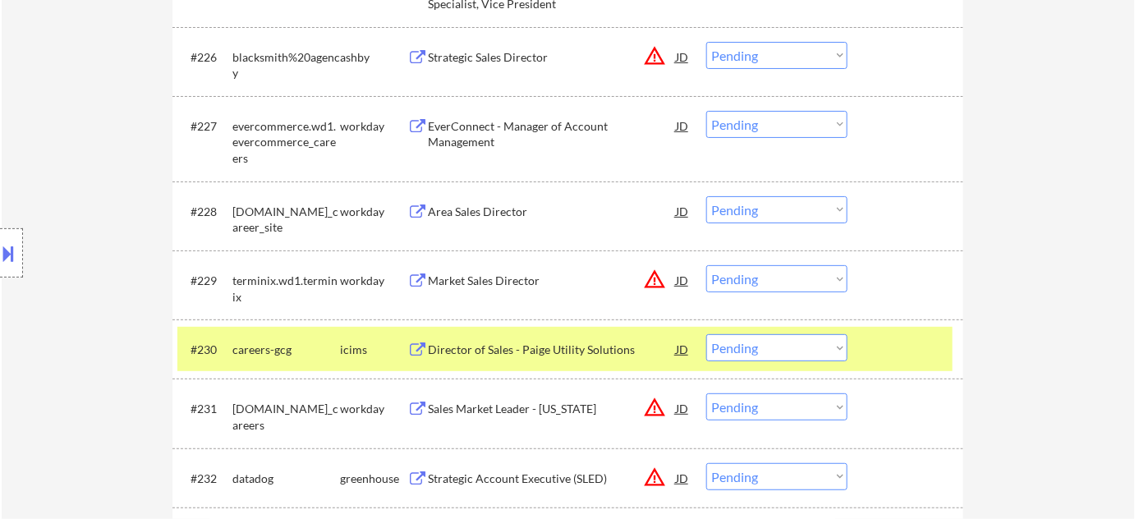
scroll to position [2207, 0]
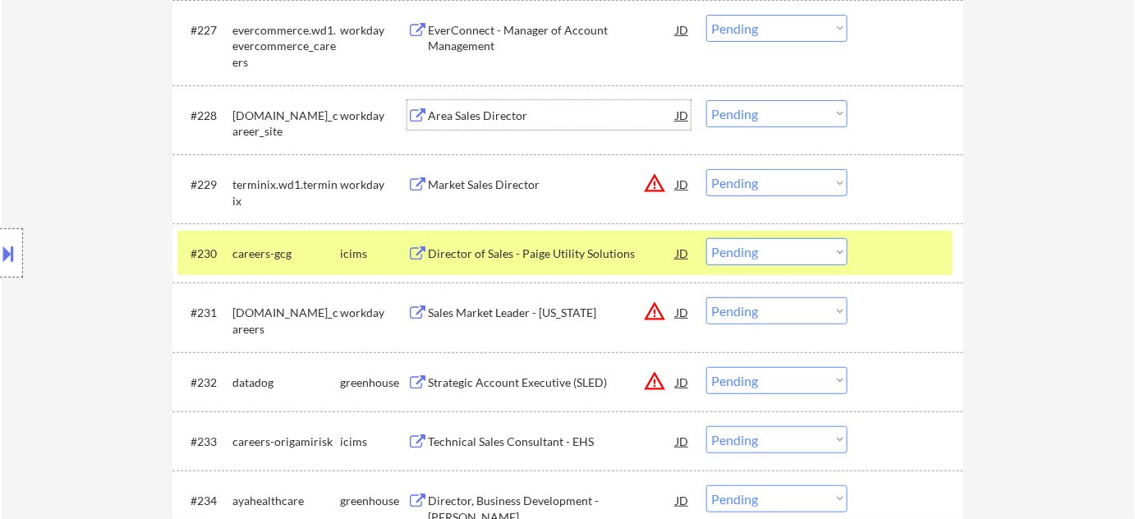
click at [499, 111] on div "Area Sales Director" at bounding box center [552, 116] width 248 height 16
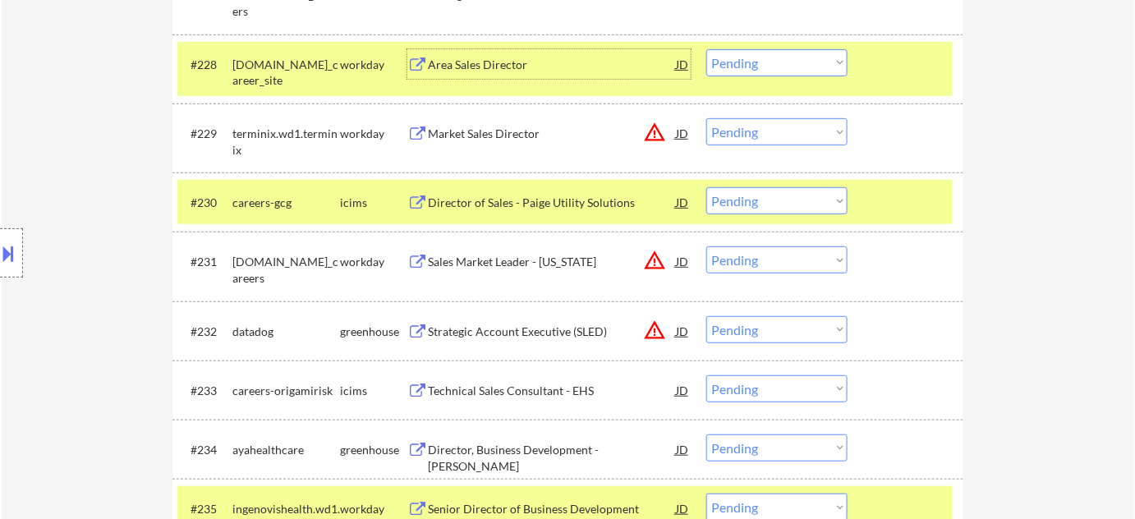
scroll to position [2282, 0]
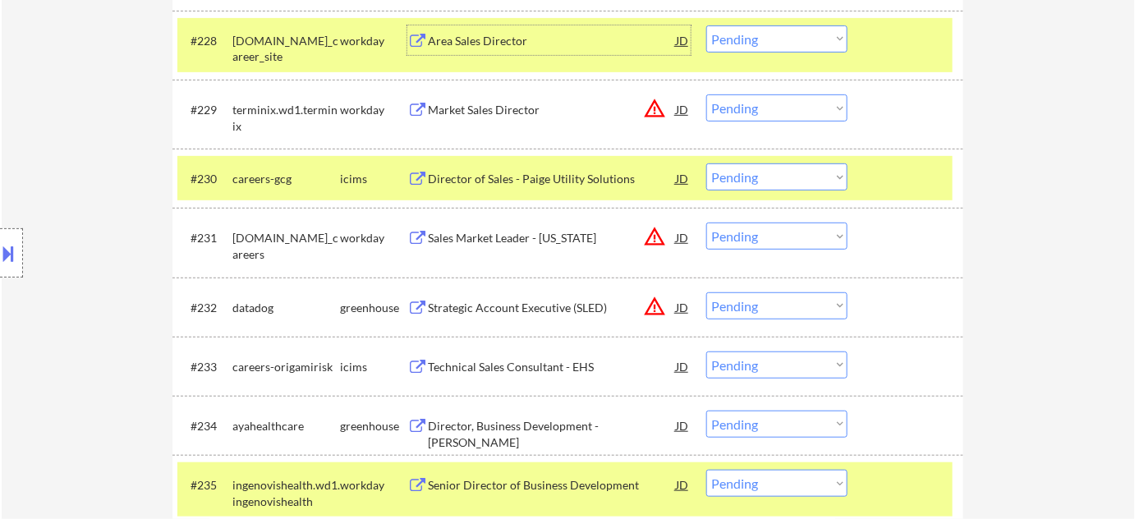
click at [756, 232] on select "Choose an option... Pending Applied Excluded (Questions) Excluded (Expired) Exc…" at bounding box center [776, 236] width 141 height 27
click at [706, 223] on select "Choose an option... Pending Applied Excluded (Questions) Excluded (Expired) Exc…" at bounding box center [776, 236] width 141 height 27
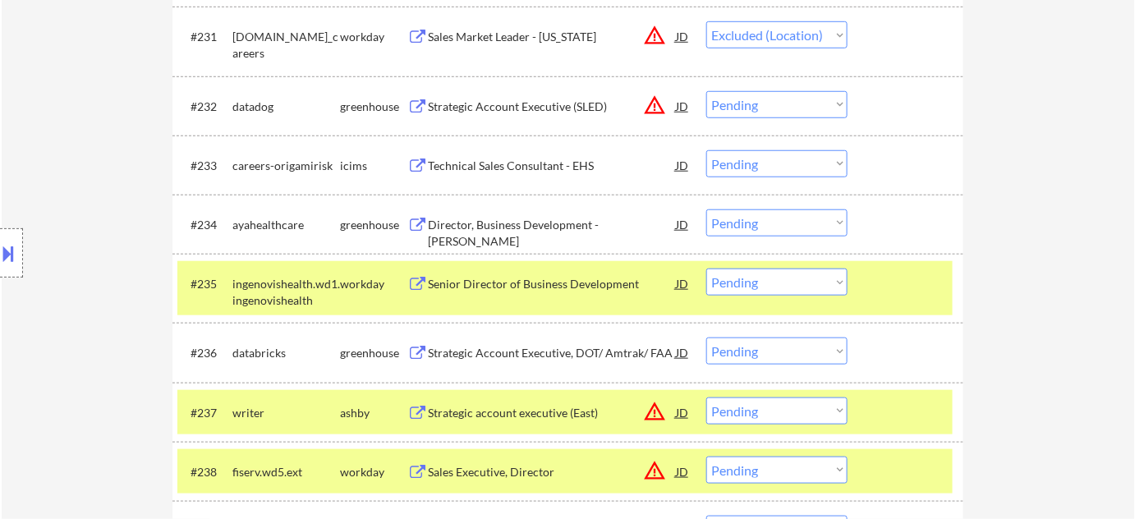
scroll to position [2506, 0]
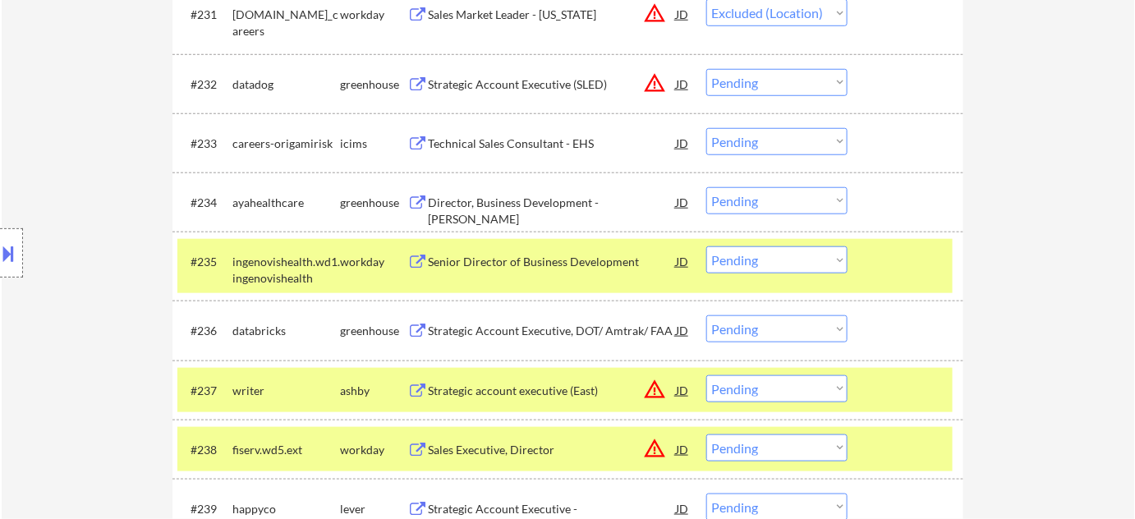
click at [545, 214] on div "Director, Business Development - Locum Tenens" at bounding box center [552, 202] width 248 height 30
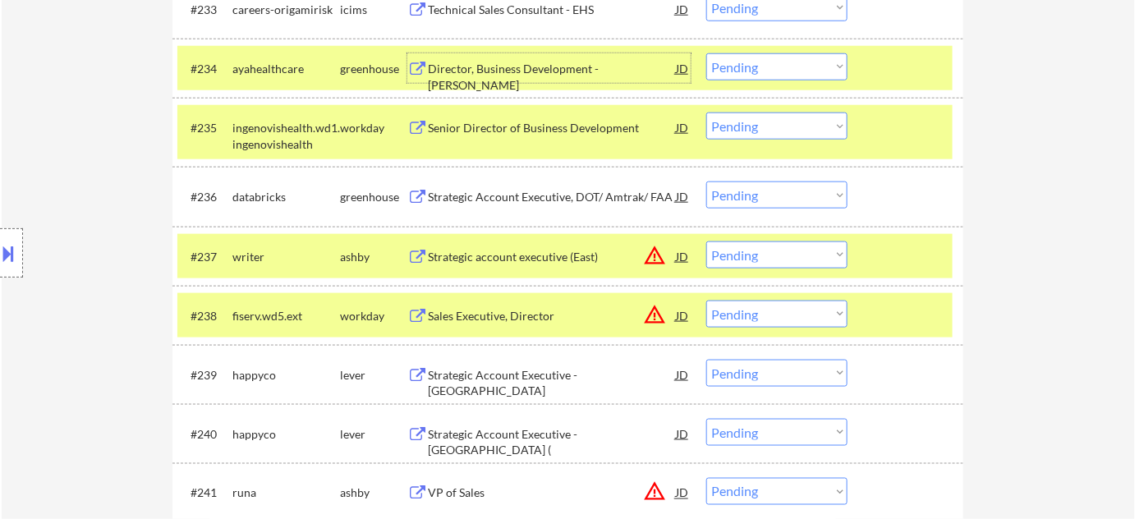
scroll to position [2655, 0]
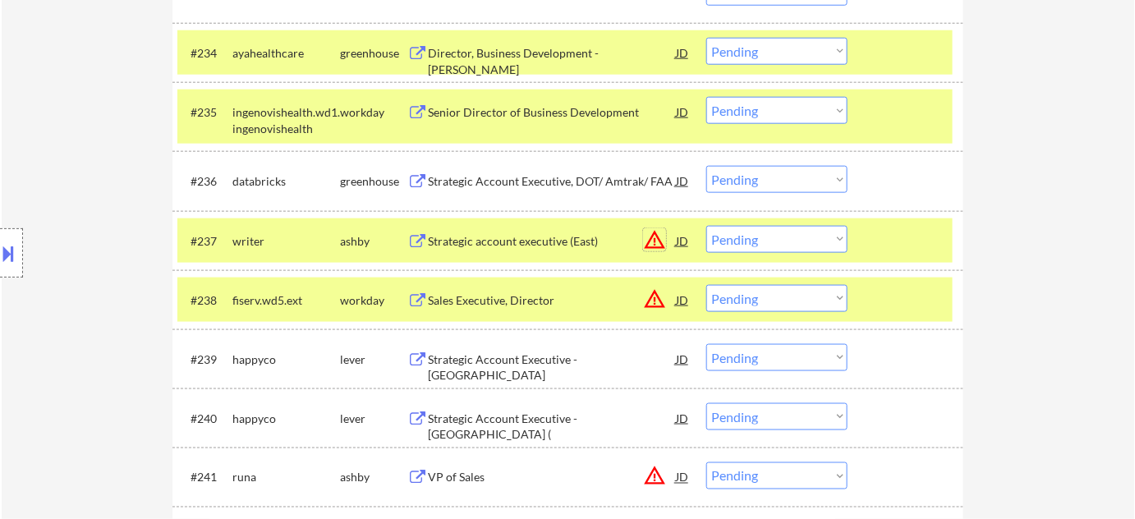
click at [655, 236] on button "warning_amber" at bounding box center [654, 239] width 23 height 23
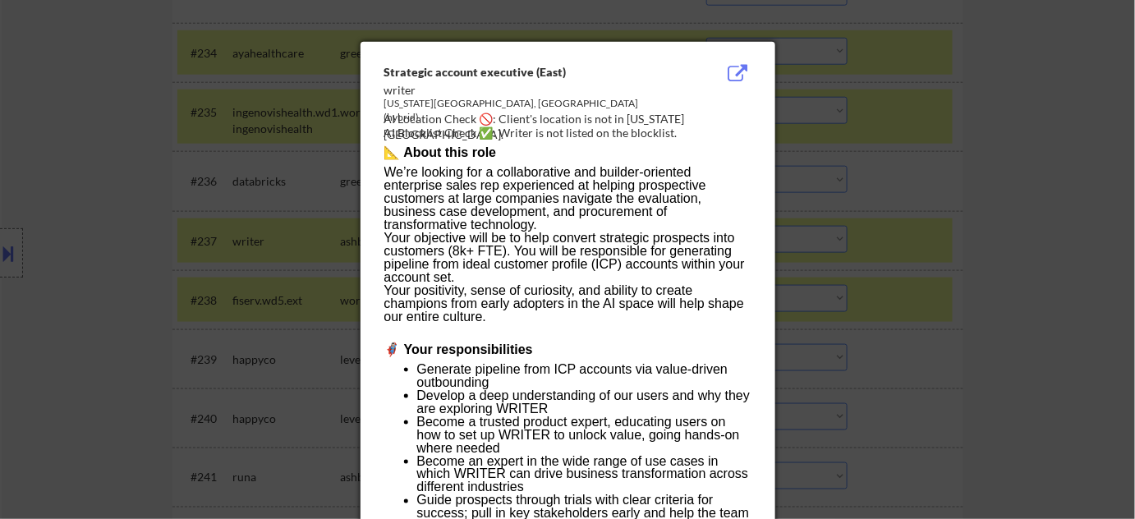
click at [932, 266] on div at bounding box center [567, 259] width 1135 height 519
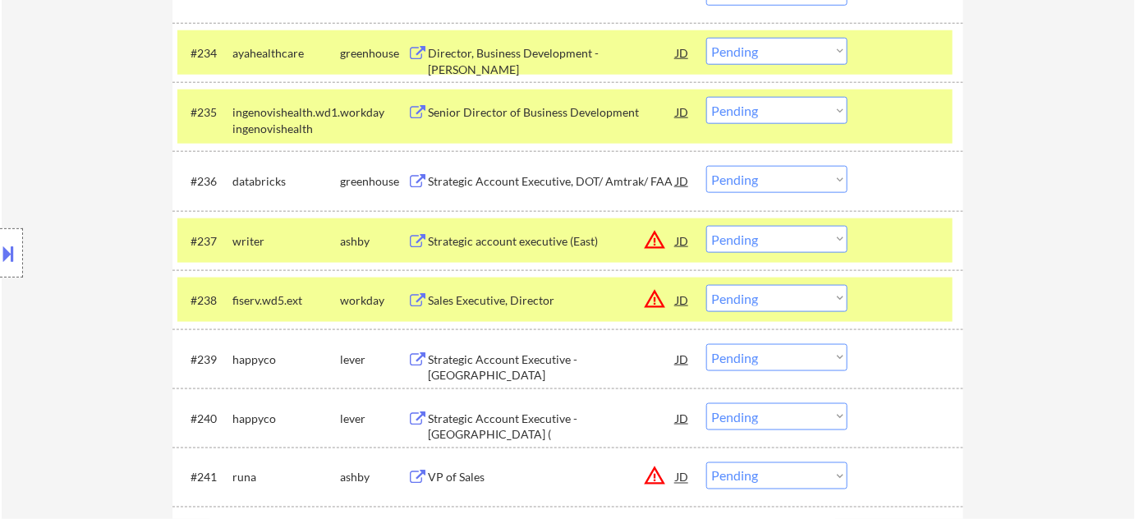
click at [776, 230] on select "Choose an option... Pending Applied Excluded (Questions) Excluded (Expired) Exc…" at bounding box center [776, 239] width 141 height 27
click at [706, 226] on select "Choose an option... Pending Applied Excluded (Questions) Excluded (Expired) Exc…" at bounding box center [776, 239] width 141 height 27
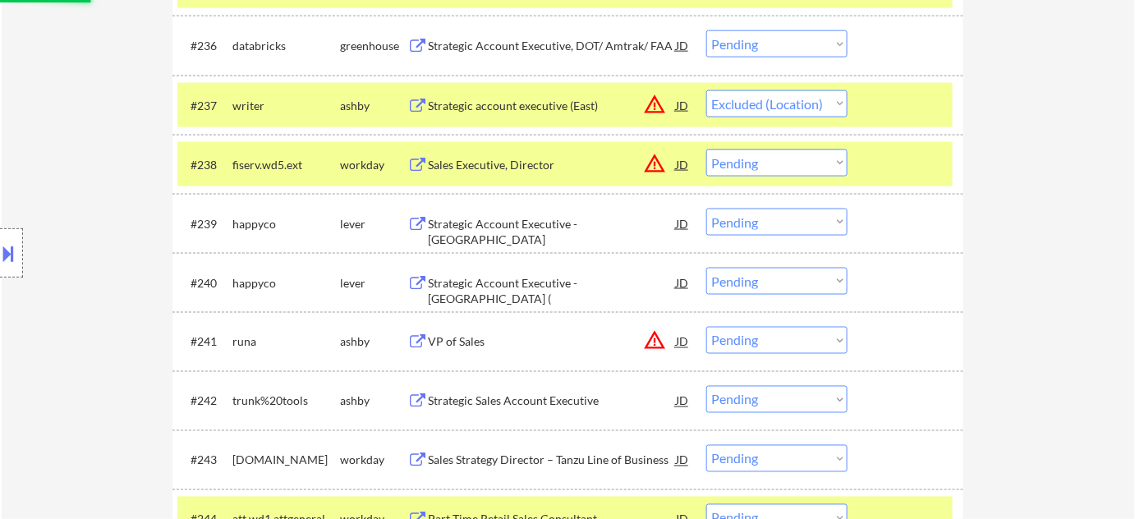
scroll to position [2805, 0]
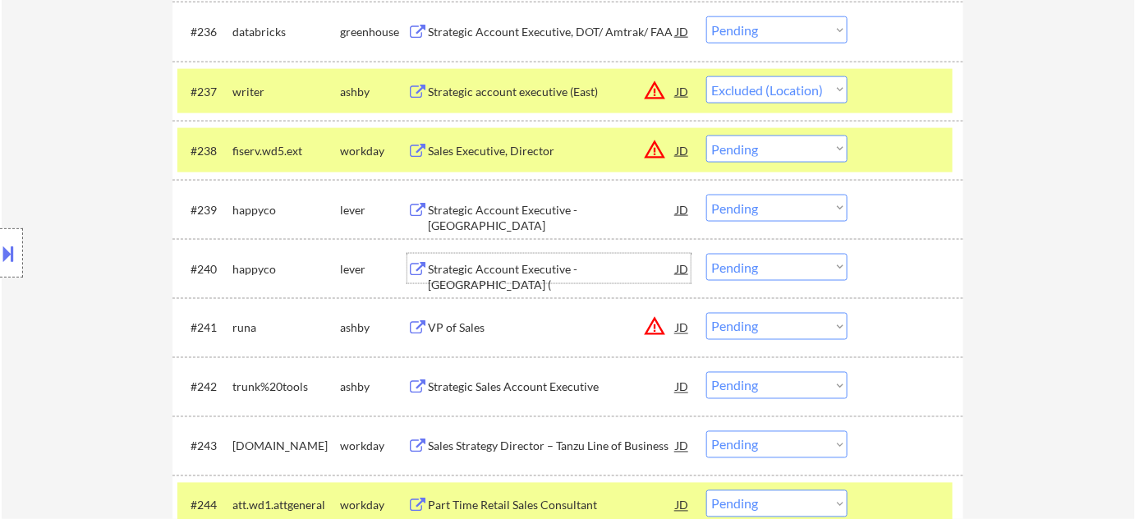
click at [590, 265] on div "Strategic Account Executive - Northeast Region (" at bounding box center [552, 277] width 248 height 32
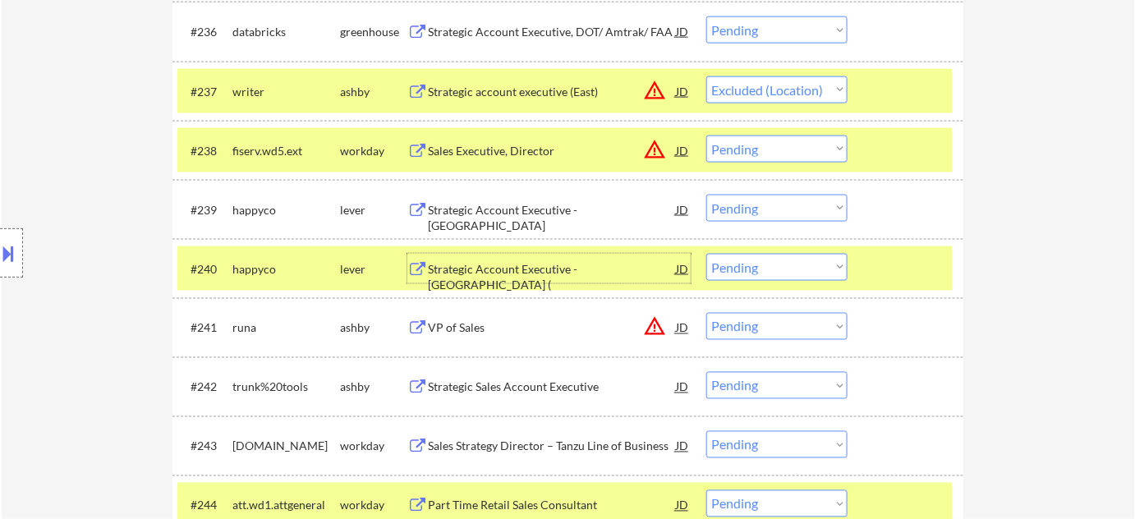
click at [799, 260] on select "Choose an option... Pending Applied Excluded (Questions) Excluded (Expired) Exc…" at bounding box center [776, 267] width 141 height 27
click at [706, 254] on select "Choose an option... Pending Applied Excluded (Questions) Excluded (Expired) Exc…" at bounding box center [776, 267] width 141 height 27
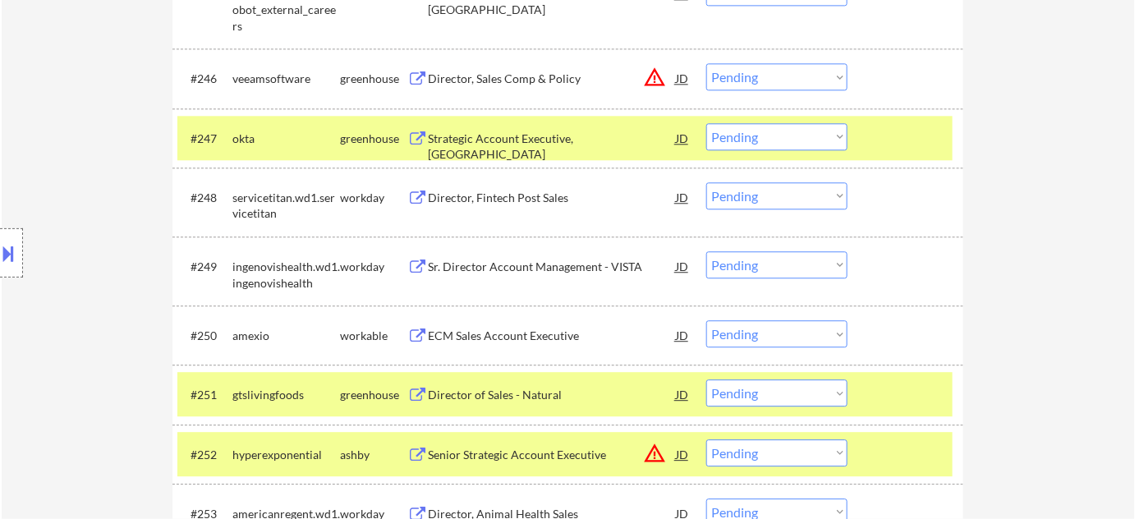
scroll to position [3402, 0]
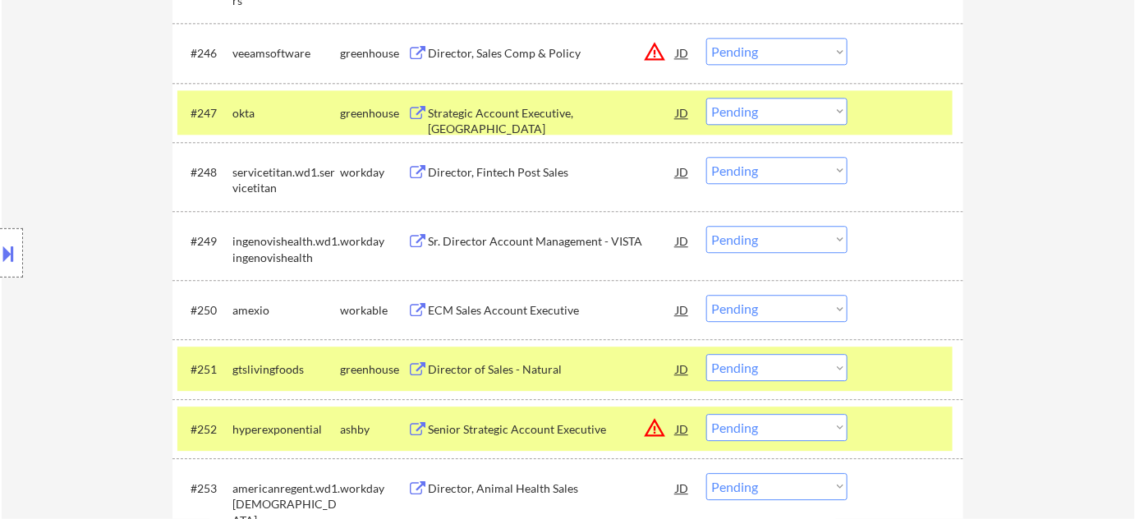
click at [492, 306] on div "ECM Sales Account Executive" at bounding box center [552, 310] width 248 height 16
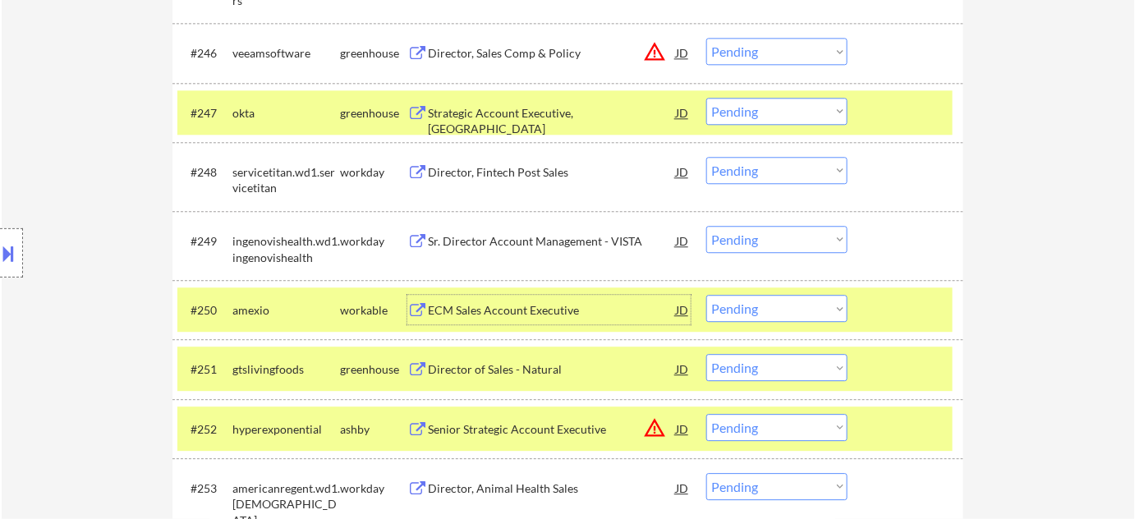
click at [752, 320] on select "Choose an option... Pending Applied Excluded (Questions) Excluded (Expired) Exc…" at bounding box center [776, 308] width 141 height 27
click at [706, 295] on select "Choose an option... Pending Applied Excluded (Questions) Excluded (Expired) Exc…" at bounding box center [776, 308] width 141 height 27
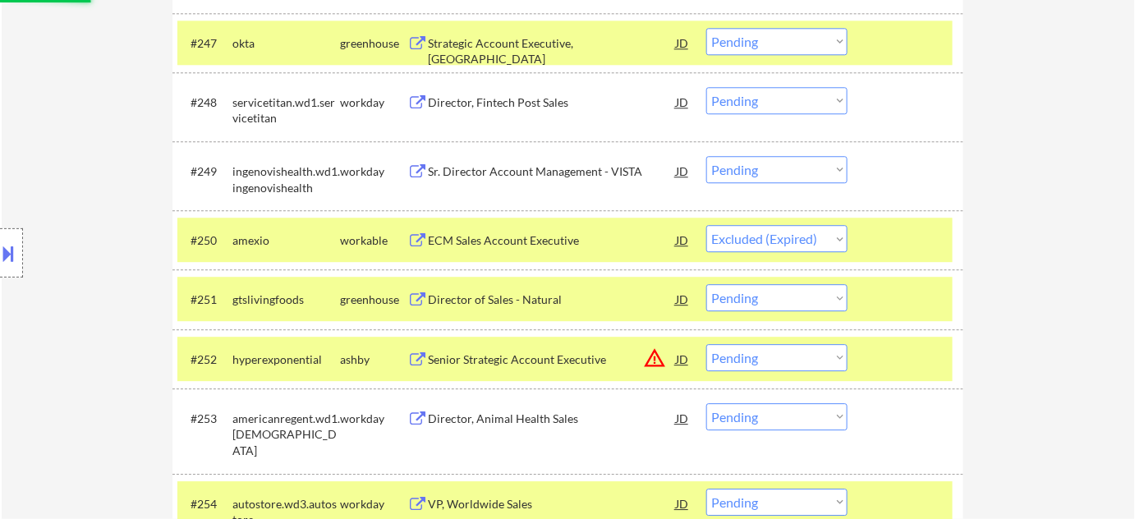
scroll to position [3551, 0]
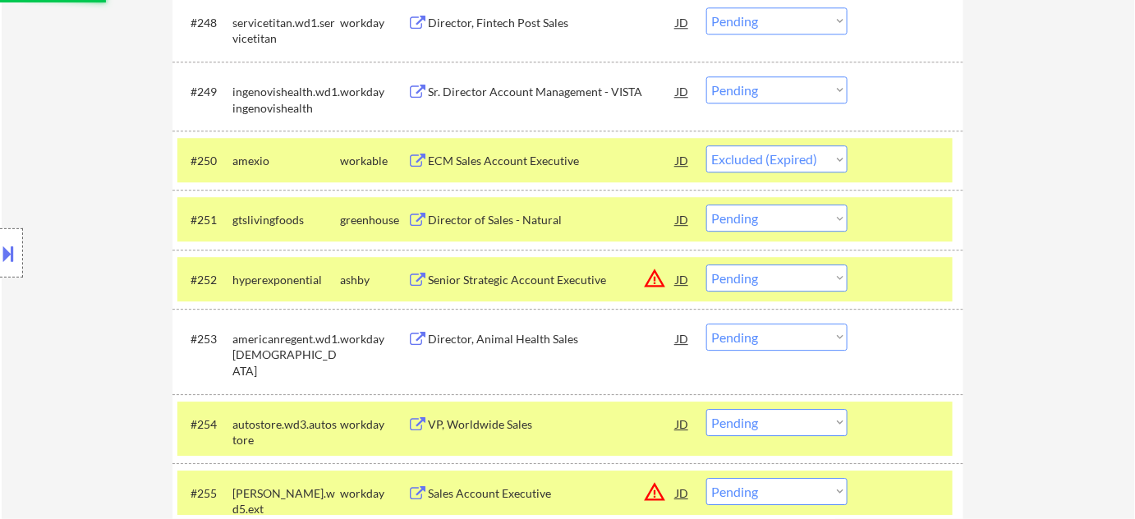
click at [490, 214] on div "Director of Sales - Natural" at bounding box center [552, 220] width 248 height 16
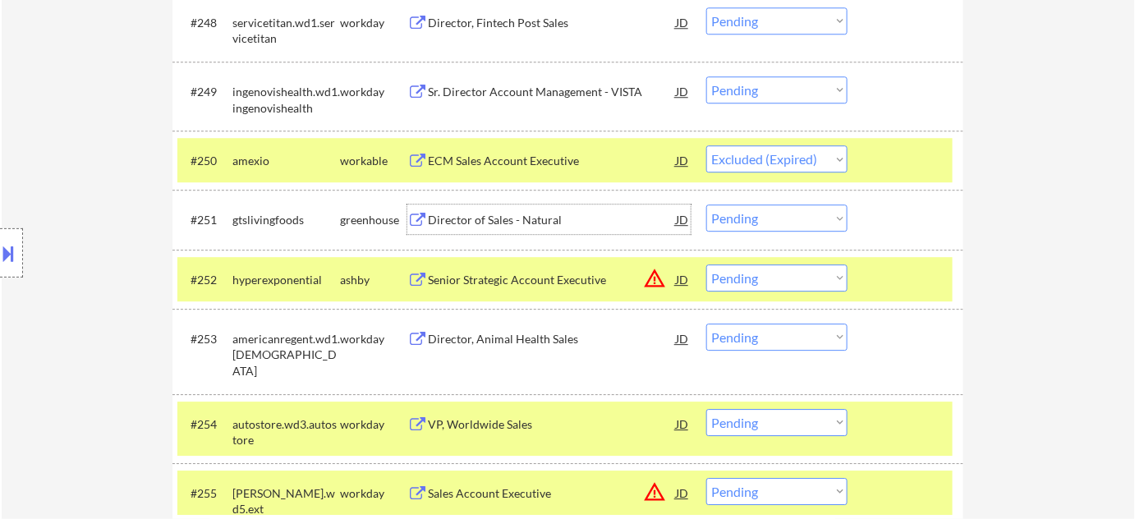
drag, startPoint x: 762, startPoint y: 219, endPoint x: 765, endPoint y: 227, distance: 8.6
click at [762, 219] on select "Choose an option... Pending Applied Excluded (Questions) Excluded (Expired) Exc…" at bounding box center [776, 218] width 141 height 27
click at [706, 205] on select "Choose an option... Pending Applied Excluded (Questions) Excluded (Expired) Exc…" at bounding box center [776, 218] width 141 height 27
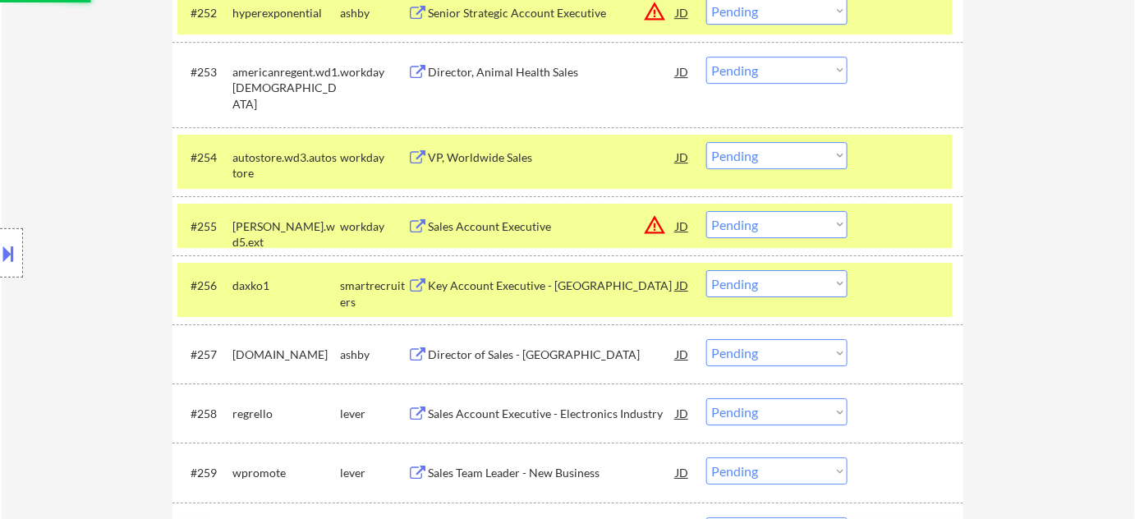
scroll to position [4000, 0]
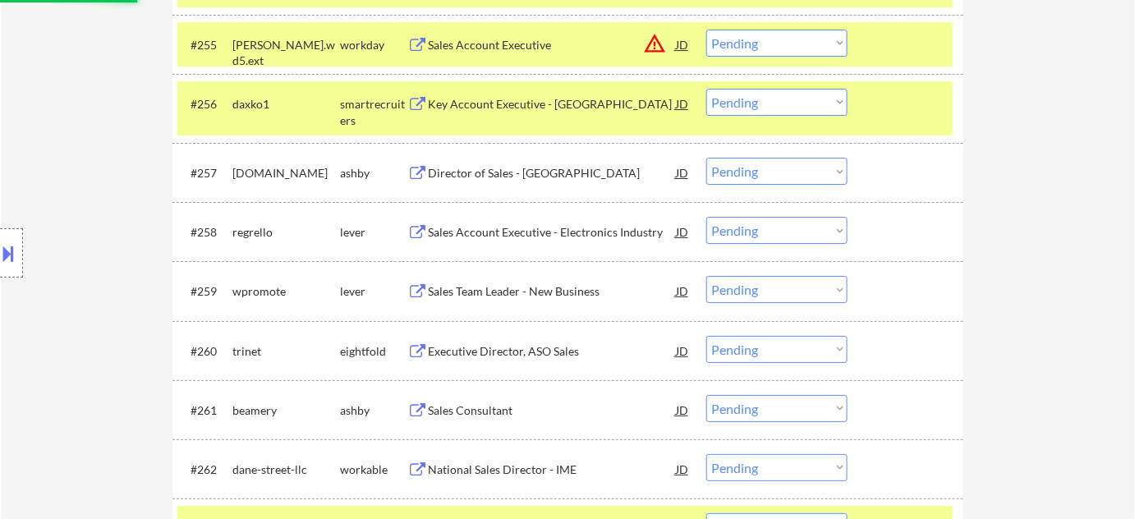
click at [526, 158] on div "Director of Sales - East Region" at bounding box center [552, 173] width 248 height 30
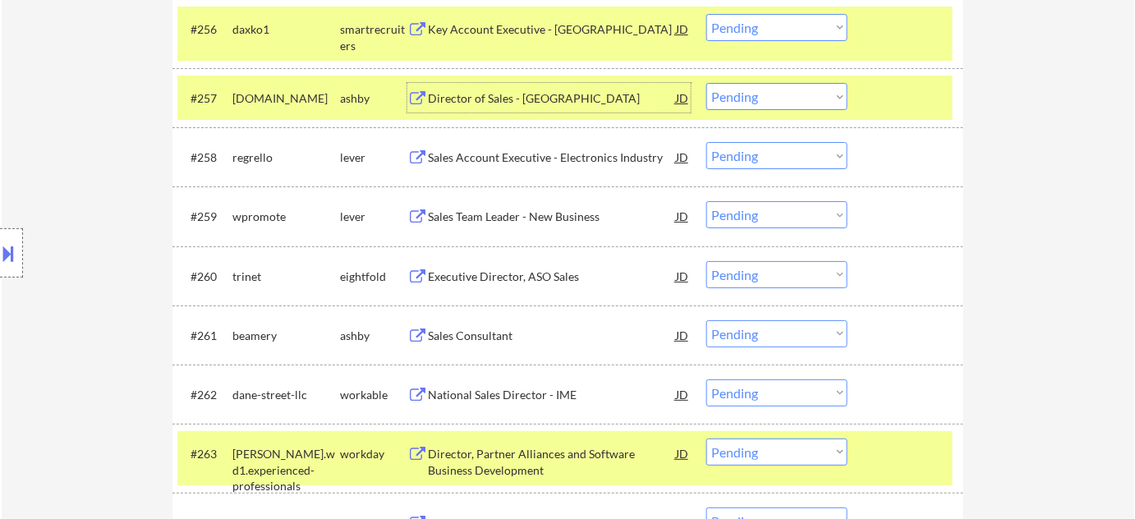
scroll to position [4149, 0]
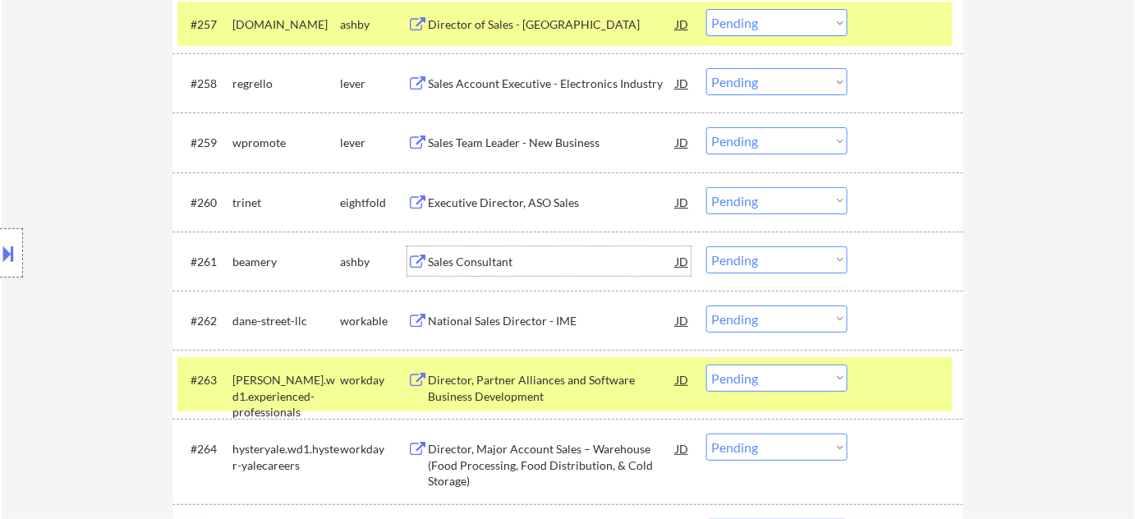
click at [487, 255] on div "Sales Consultant" at bounding box center [552, 262] width 248 height 16
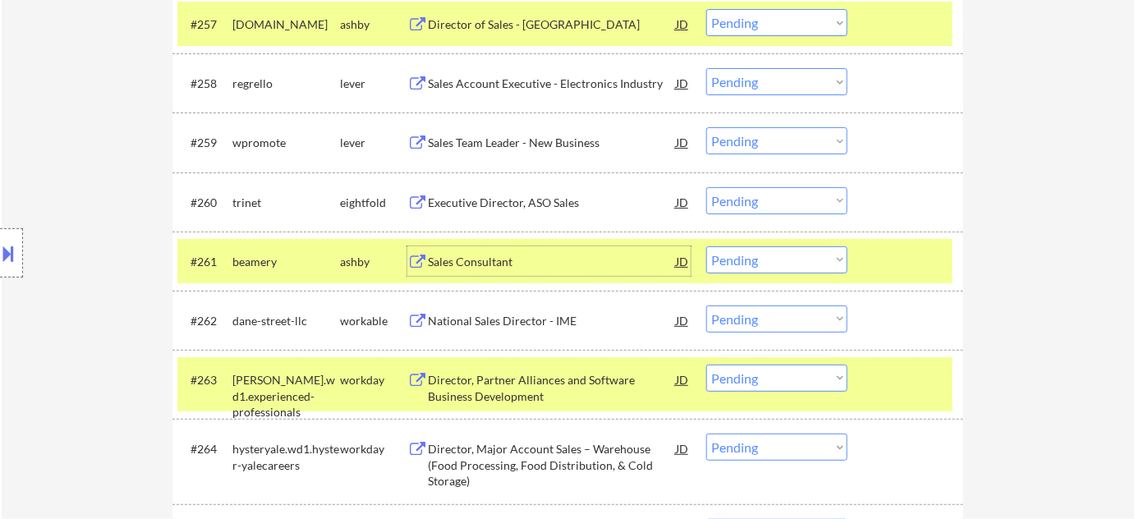
click at [768, 264] on select "Choose an option... Pending Applied Excluded (Questions) Excluded (Expired) Exc…" at bounding box center [776, 259] width 141 height 27
click at [706, 246] on select "Choose an option... Pending Applied Excluded (Questions) Excluded (Expired) Exc…" at bounding box center [776, 259] width 141 height 27
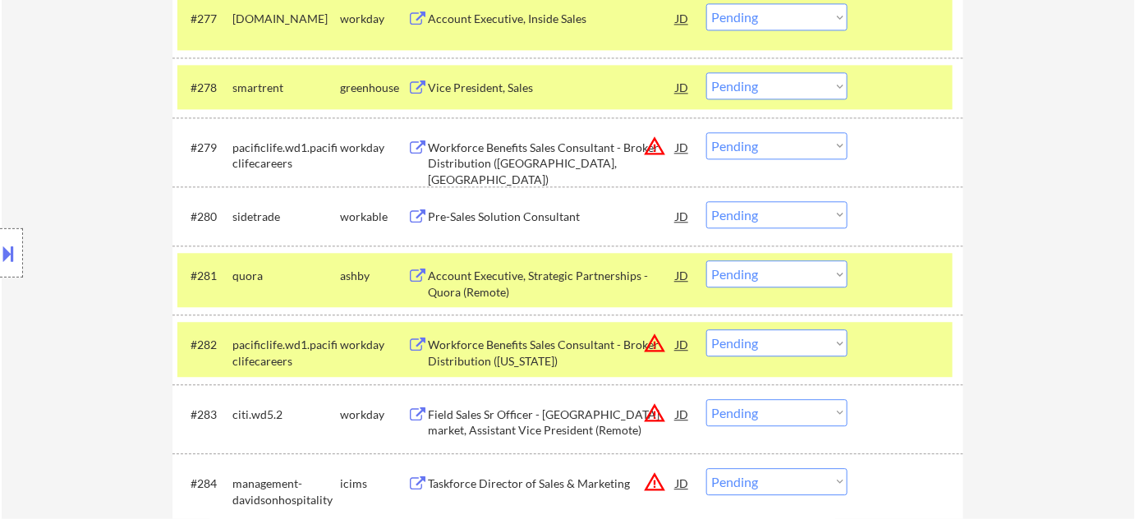
scroll to position [5322, 0]
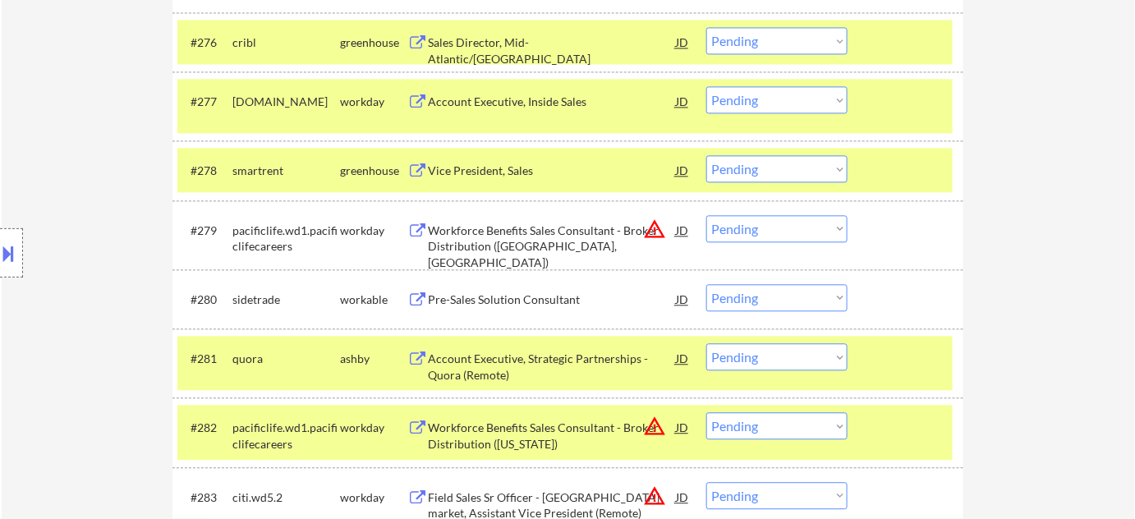
click at [755, 225] on select "Choose an option... Pending Applied Excluded (Questions) Excluded (Expired) Exc…" at bounding box center [776, 228] width 141 height 27
click at [706, 215] on select "Choose an option... Pending Applied Excluded (Questions) Excluded (Expired) Exc…" at bounding box center [776, 228] width 141 height 27
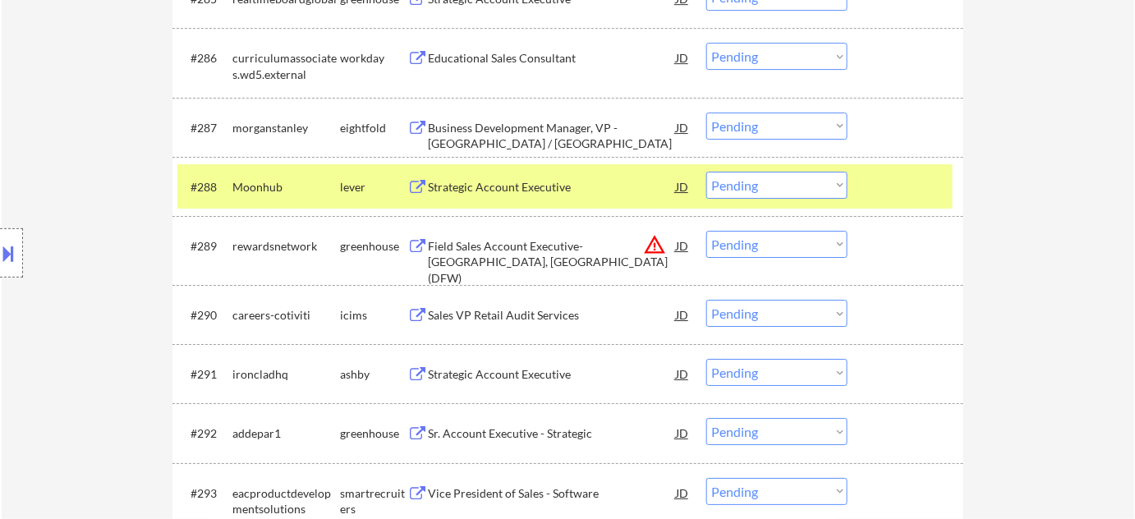
scroll to position [5994, 0]
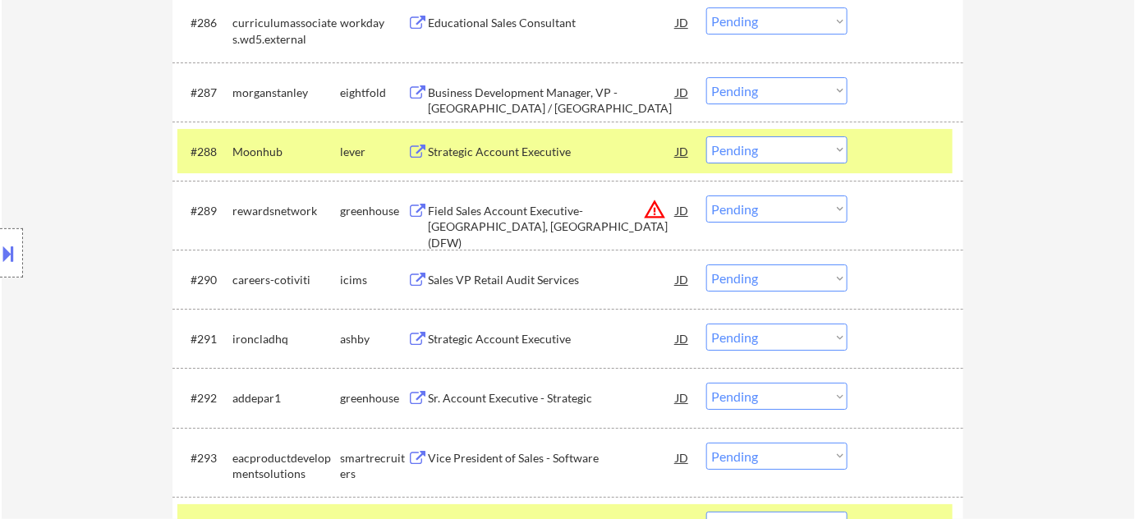
click at [781, 216] on select "Choose an option... Pending Applied Excluded (Questions) Excluded (Expired) Exc…" at bounding box center [776, 209] width 141 height 27
click at [706, 196] on select "Choose an option... Pending Applied Excluded (Questions) Excluded (Expired) Exc…" at bounding box center [776, 209] width 141 height 27
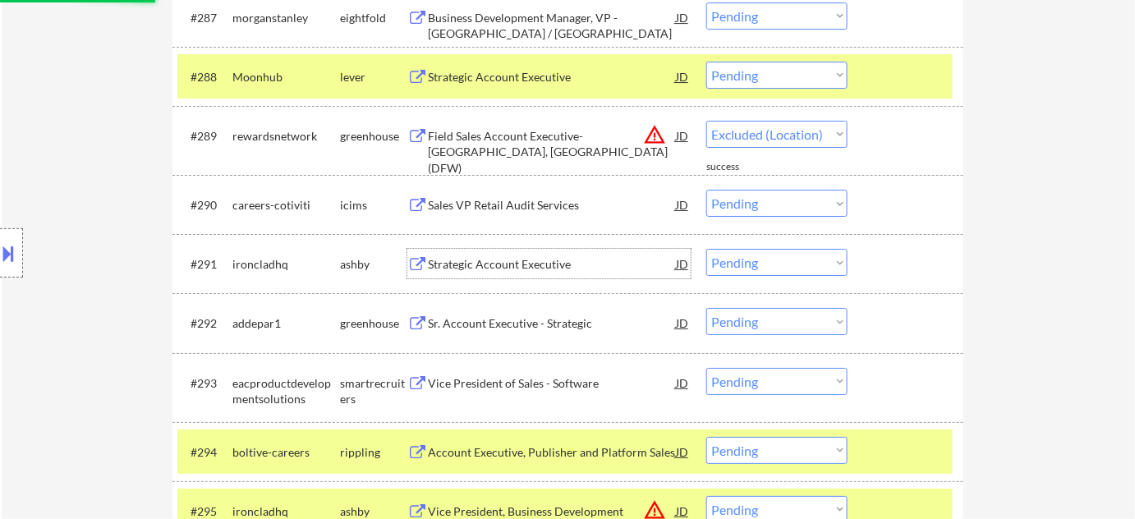
click at [514, 266] on div "Strategic Account Executive" at bounding box center [552, 264] width 248 height 16
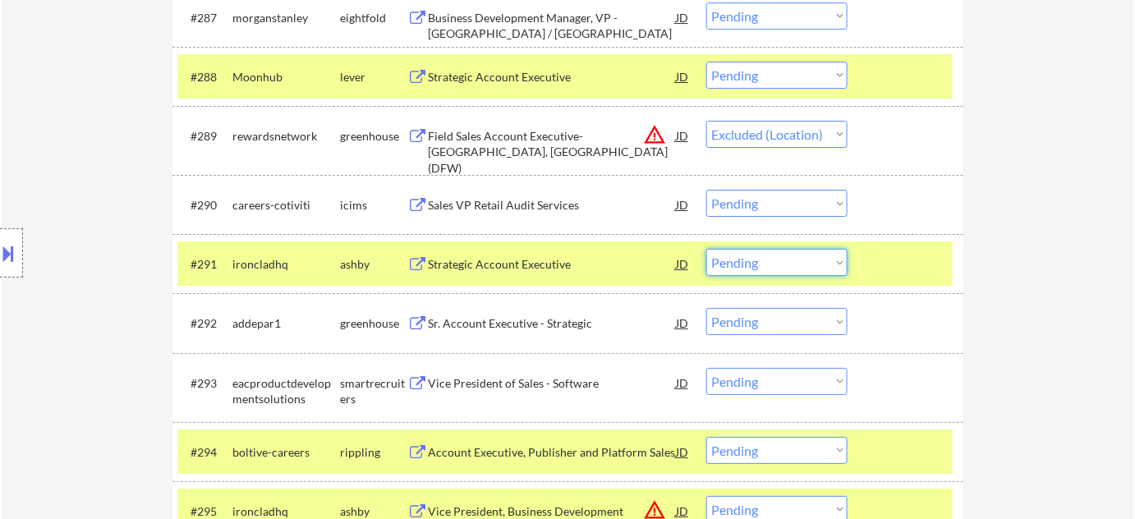
drag, startPoint x: 747, startPoint y: 265, endPoint x: 748, endPoint y: 273, distance: 8.4
click at [747, 265] on select "Choose an option... Pending Applied Excluded (Questions) Excluded (Expired) Exc…" at bounding box center [776, 262] width 141 height 27
click at [706, 249] on select "Choose an option... Pending Applied Excluded (Questions) Excluded (Expired) Exc…" at bounding box center [776, 262] width 141 height 27
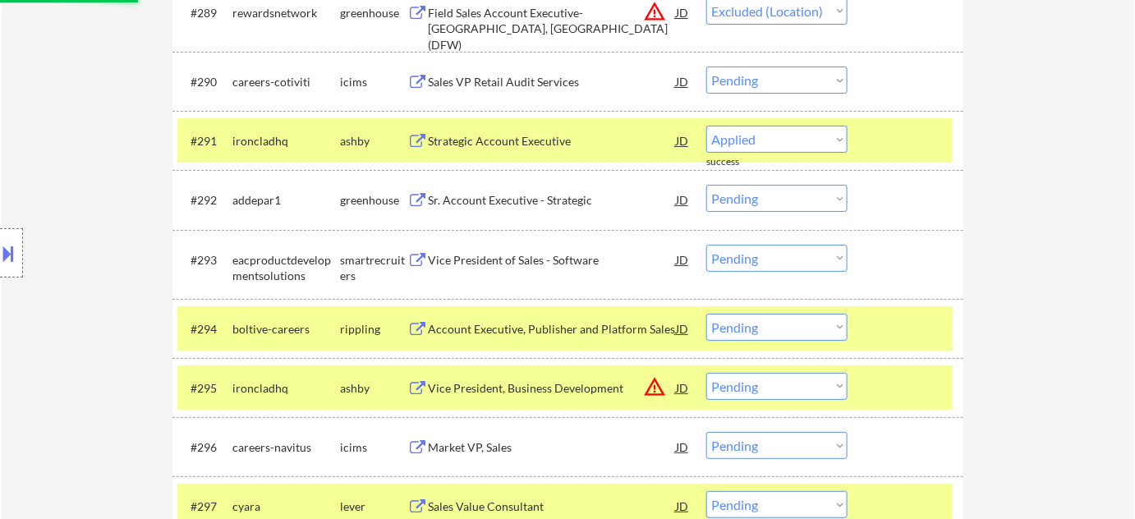
scroll to position [6219, 0]
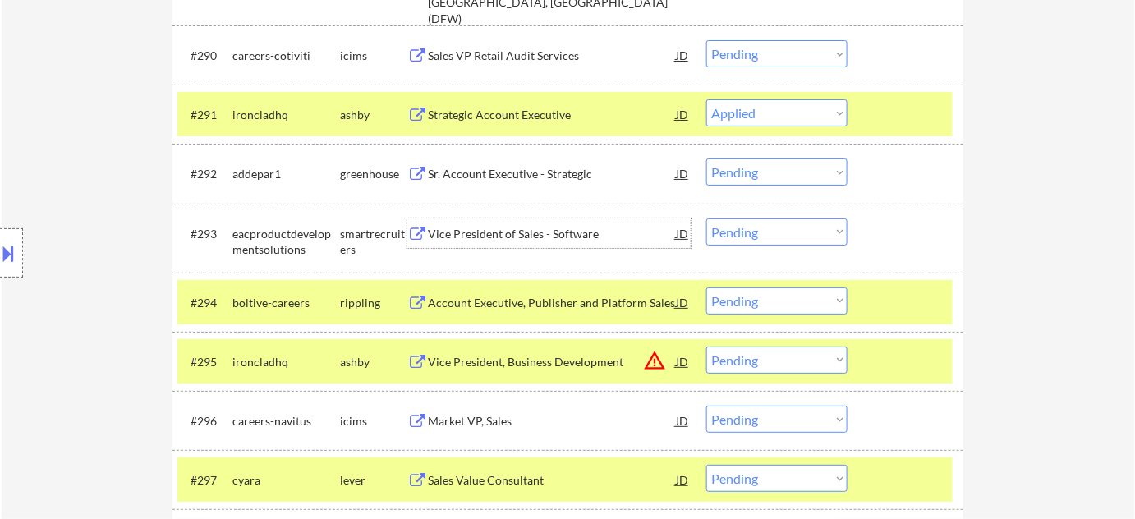
click at [492, 240] on div "Vice President of Sales - Software" at bounding box center [552, 234] width 248 height 16
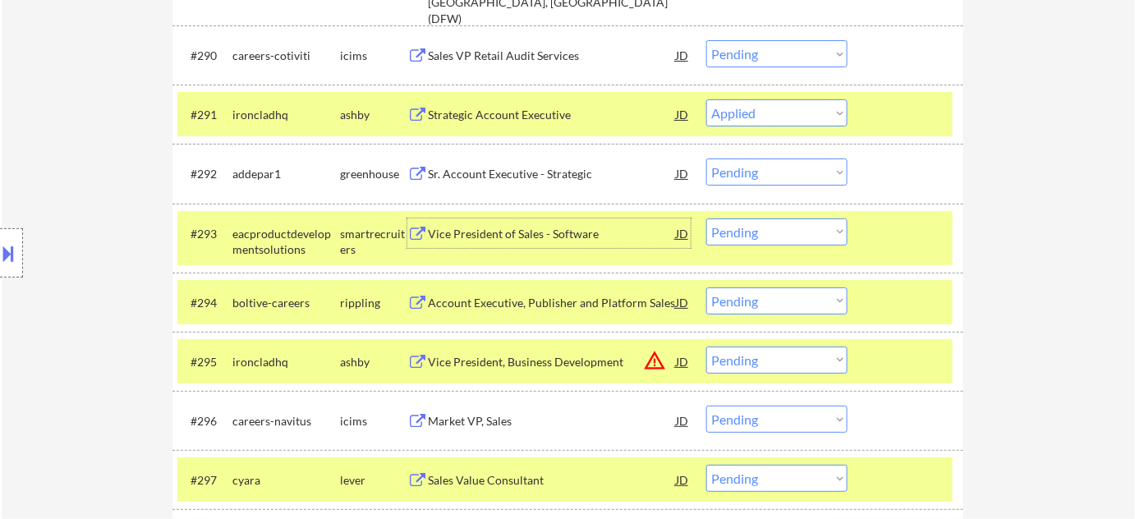
click at [779, 232] on select "Choose an option... Pending Applied Excluded (Questions) Excluded (Expired) Exc…" at bounding box center [776, 232] width 141 height 27
click at [706, 219] on select "Choose an option... Pending Applied Excluded (Questions) Excluded (Expired) Exc…" at bounding box center [776, 232] width 141 height 27
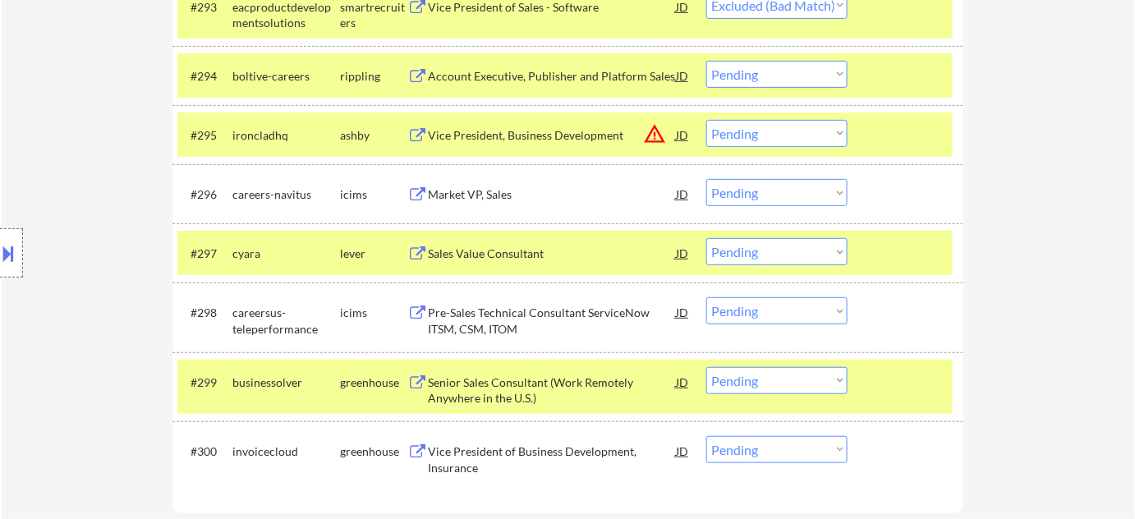
scroll to position [6442, 0]
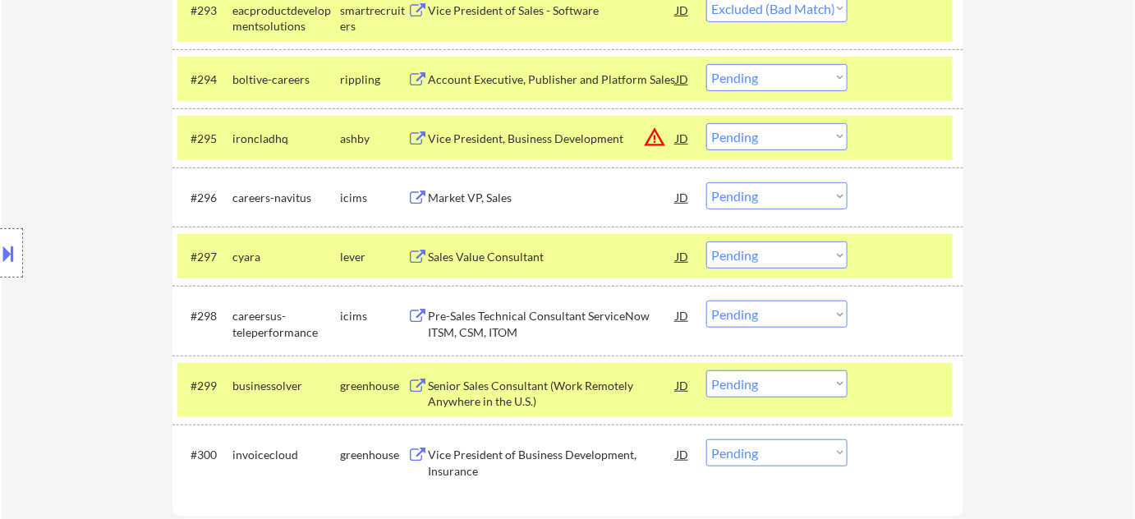
click at [656, 134] on button "warning_amber" at bounding box center [654, 137] width 23 height 23
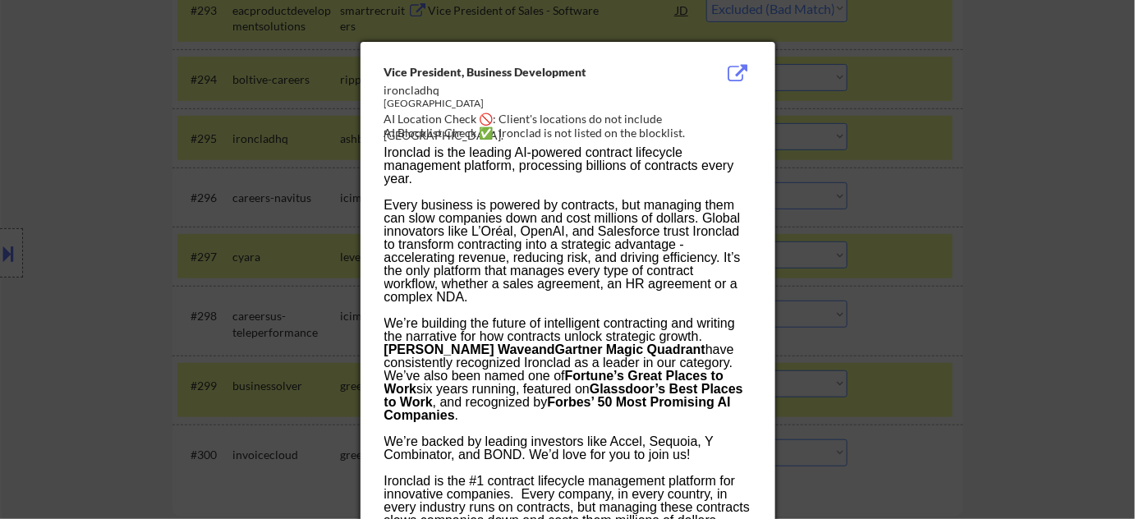
click at [1012, 206] on div at bounding box center [567, 259] width 1135 height 519
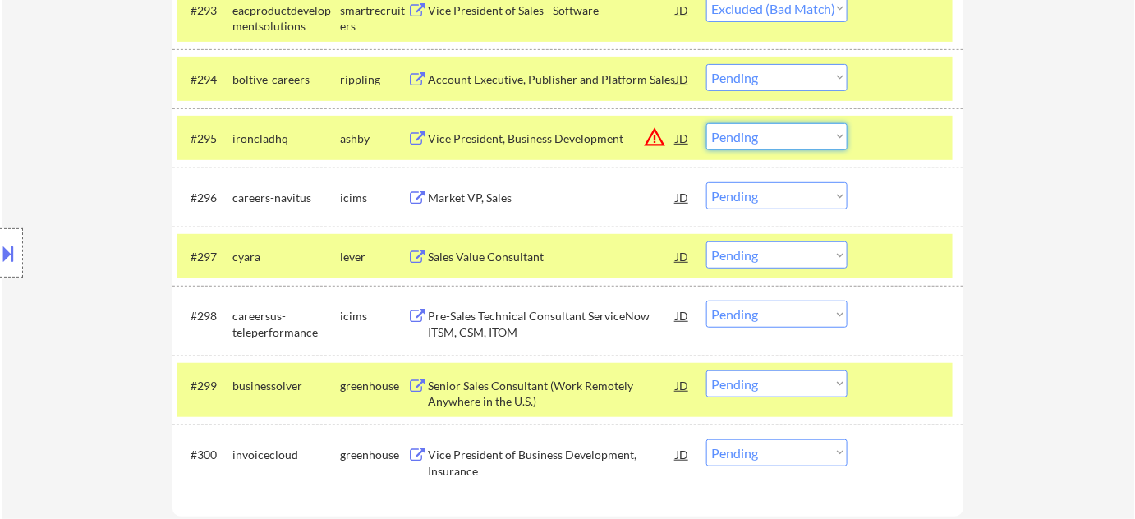
click at [791, 132] on select "Choose an option... Pending Applied Excluded (Questions) Excluded (Expired) Exc…" at bounding box center [776, 136] width 141 height 27
click at [706, 123] on select "Choose an option... Pending Applied Excluded (Questions) Excluded (Expired) Exc…" at bounding box center [776, 136] width 141 height 27
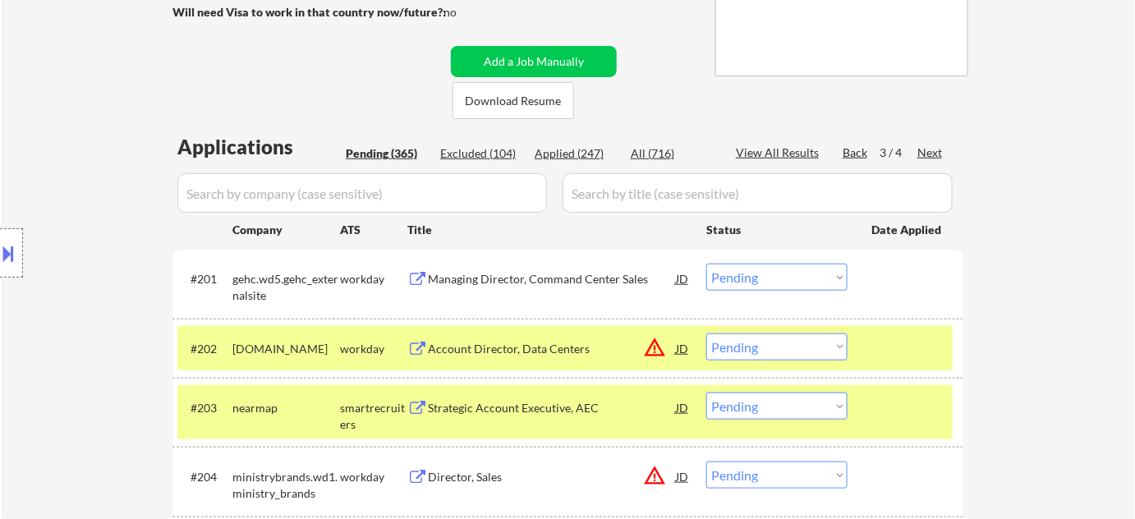
scroll to position [300, 0]
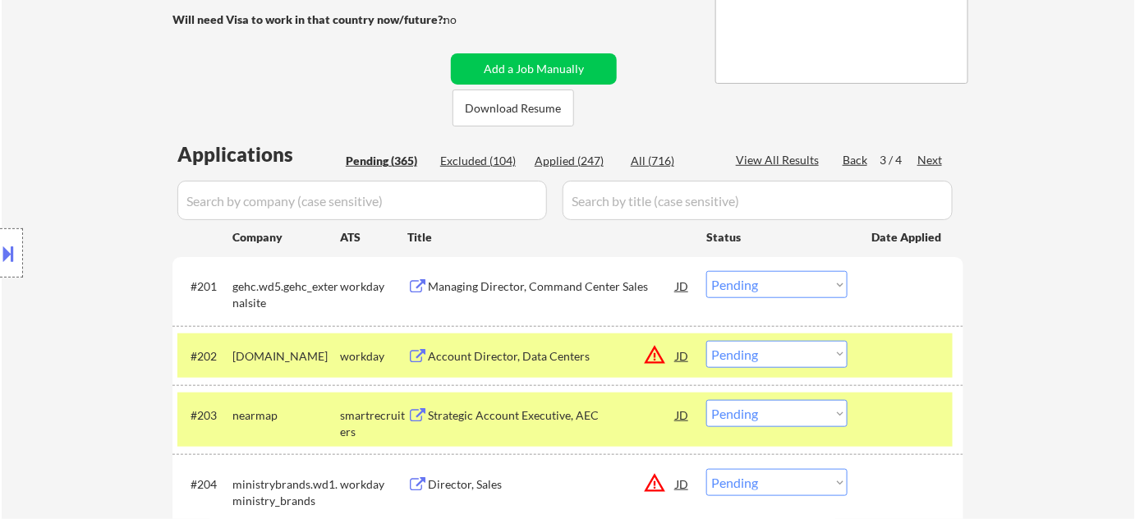
click at [927, 159] on div "Next" at bounding box center [931, 160] width 26 height 16
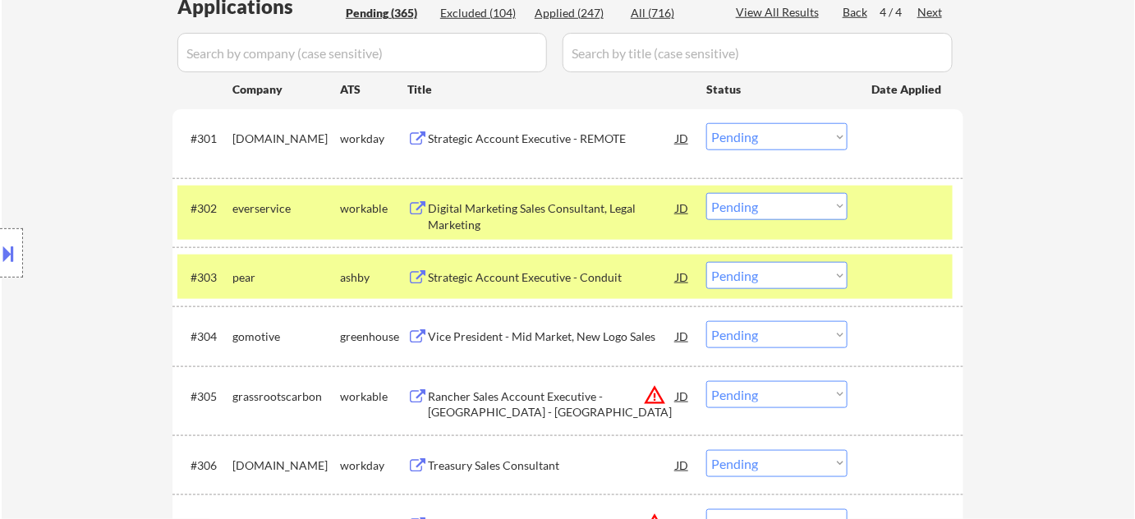
scroll to position [375, 0]
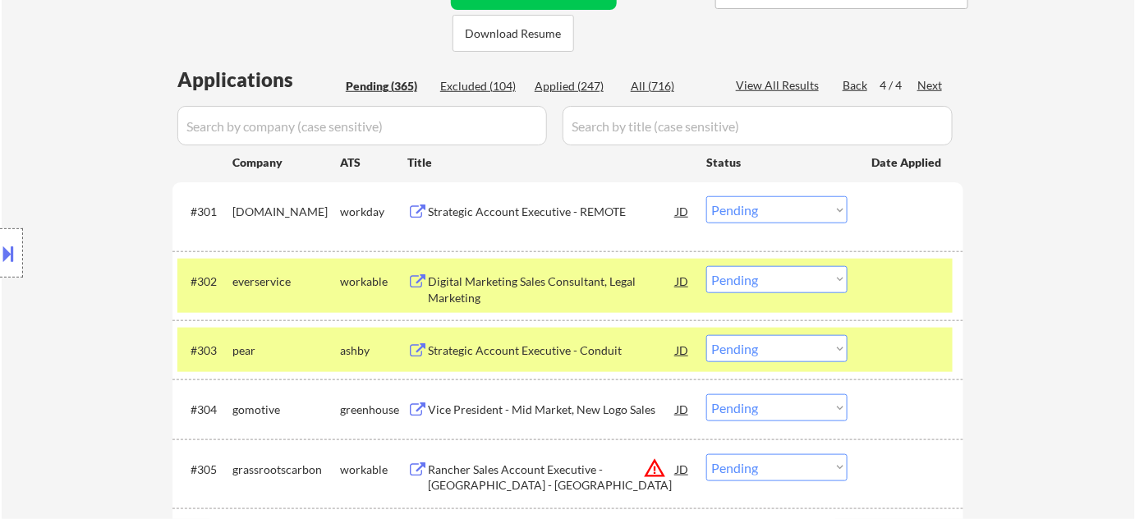
click at [532, 350] on div "Strategic Account Executive - Conduit" at bounding box center [552, 351] width 248 height 16
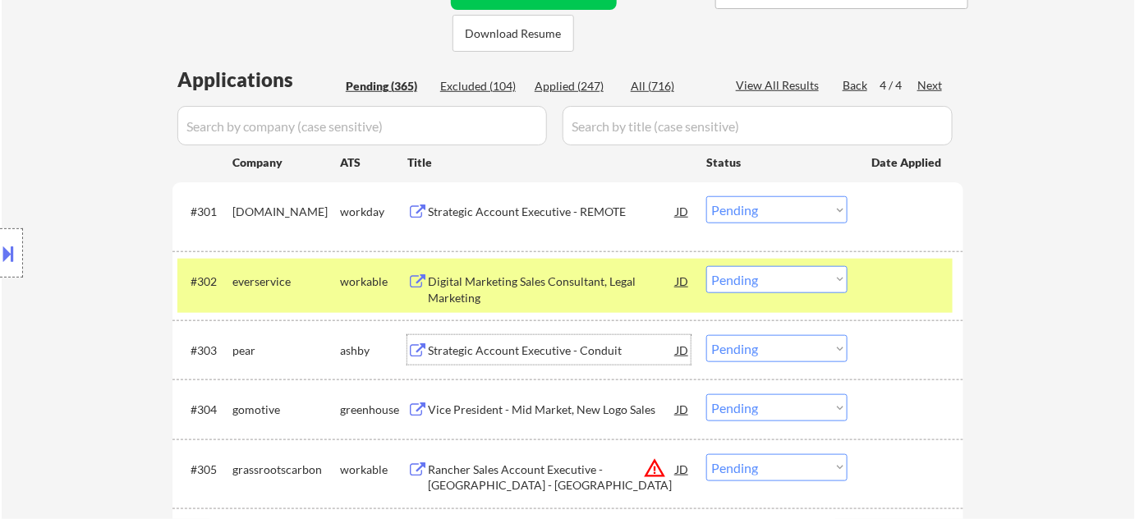
drag, startPoint x: 763, startPoint y: 275, endPoint x: 769, endPoint y: 283, distance: 10.0
click at [763, 275] on select "Choose an option... Pending Applied Excluded (Questions) Excluded (Expired) Exc…" at bounding box center [776, 279] width 141 height 27
click at [706, 266] on select "Choose an option... Pending Applied Excluded (Questions) Excluded (Expired) Exc…" at bounding box center [776, 279] width 141 height 27
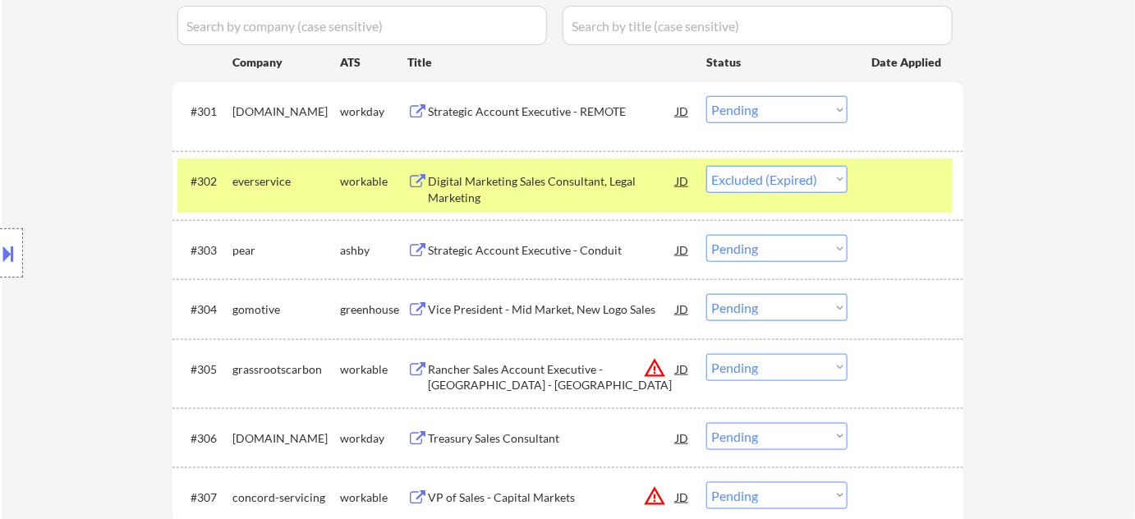
scroll to position [449, 0]
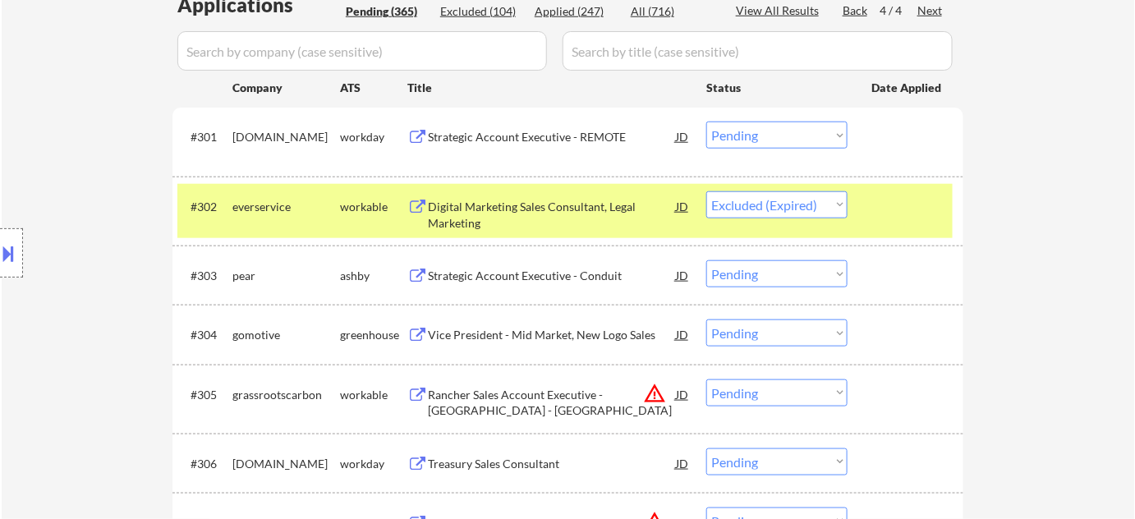
click at [496, 6] on div "Excluded (104)" at bounding box center [481, 11] width 82 height 16
click at [475, 44] on input "input" at bounding box center [362, 50] width 370 height 39
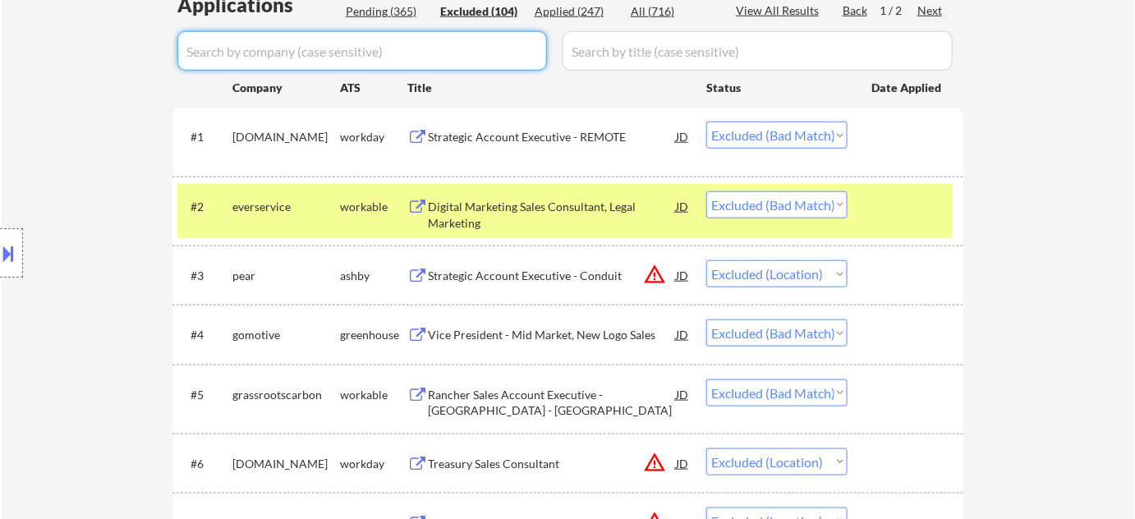
click at [517, 57] on input "input" at bounding box center [362, 50] width 370 height 39
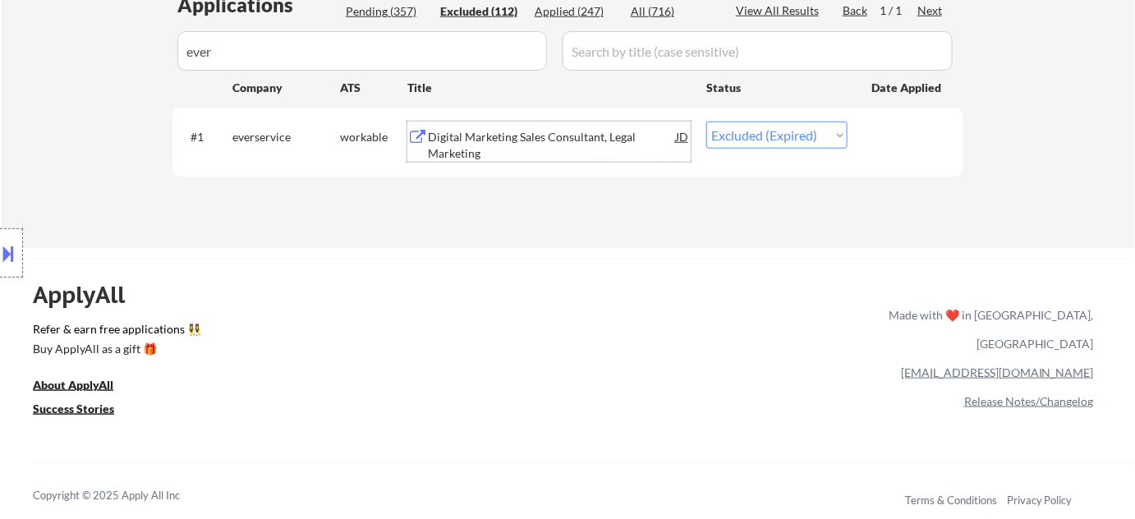
click at [549, 153] on div "Digital Marketing Sales Consultant, Legal Marketing" at bounding box center [552, 145] width 248 height 32
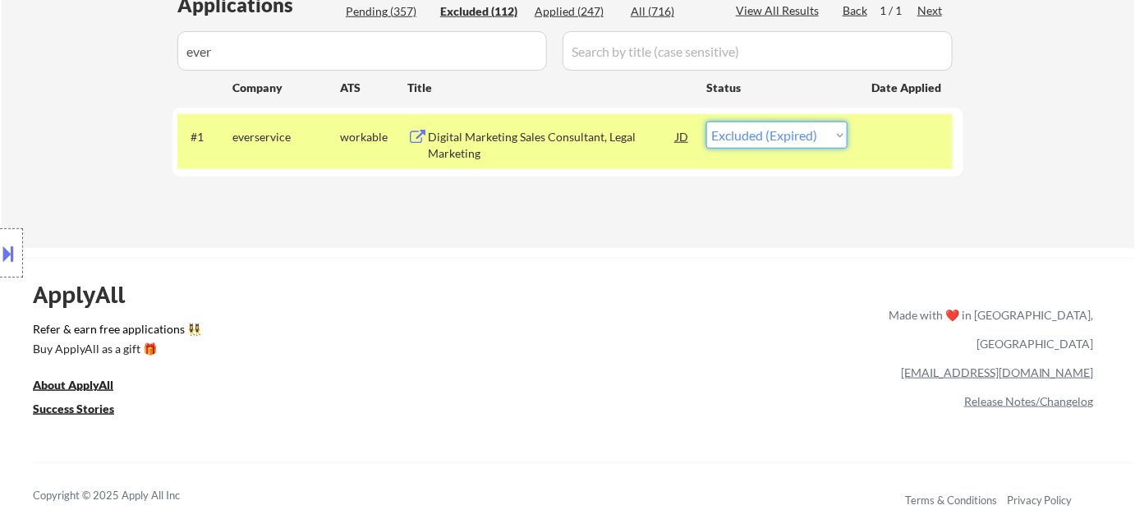
click at [752, 137] on select "Choose an option... Pending Applied Excluded (Questions) Excluded (Expired) Exc…" at bounding box center [776, 135] width 141 height 27
click at [706, 122] on select "Choose an option... Pending Applied Excluded (Questions) Excluded (Expired) Exc…" at bounding box center [776, 135] width 141 height 27
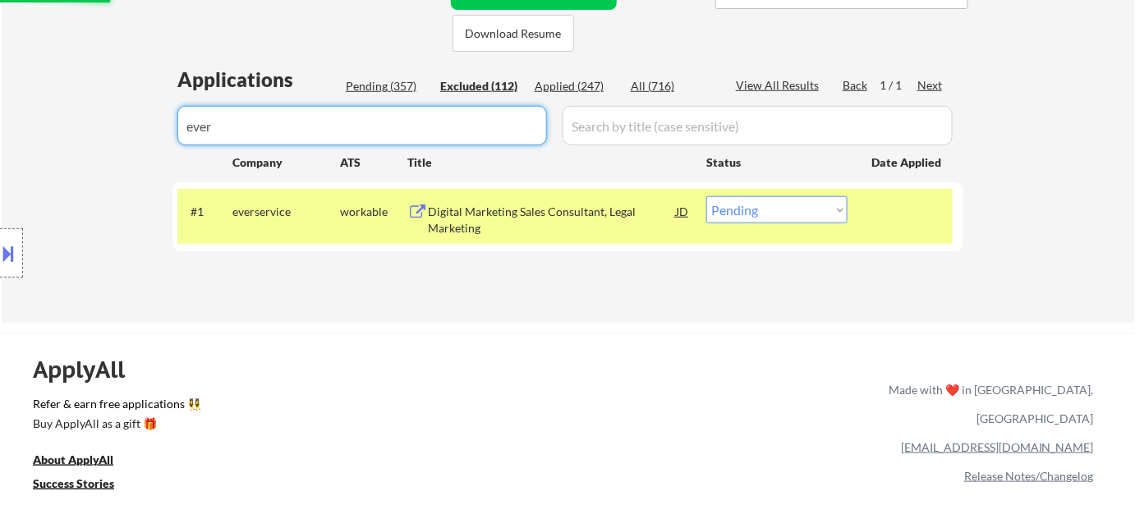
drag, startPoint x: 350, startPoint y: 126, endPoint x: 42, endPoint y: 127, distance: 308.1
click at [392, 74] on div "Applications Pending (357) Excluded (112) Applied (247) All (716) View All Resu…" at bounding box center [568, 179] width 791 height 226
click at [397, 93] on div "Pending (357)" at bounding box center [387, 86] width 82 height 16
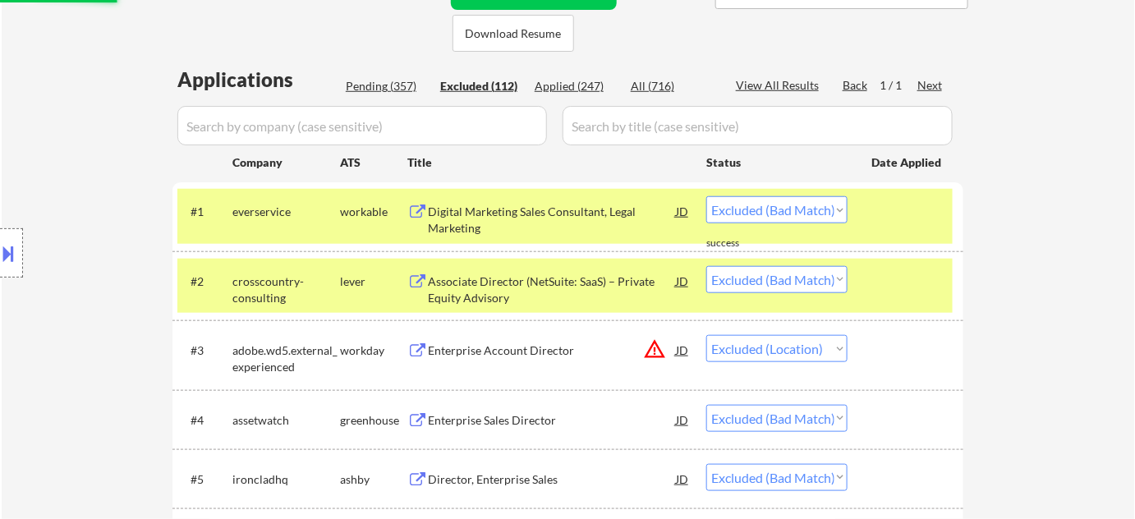
click at [405, 85] on div "Pending (357)" at bounding box center [387, 86] width 82 height 16
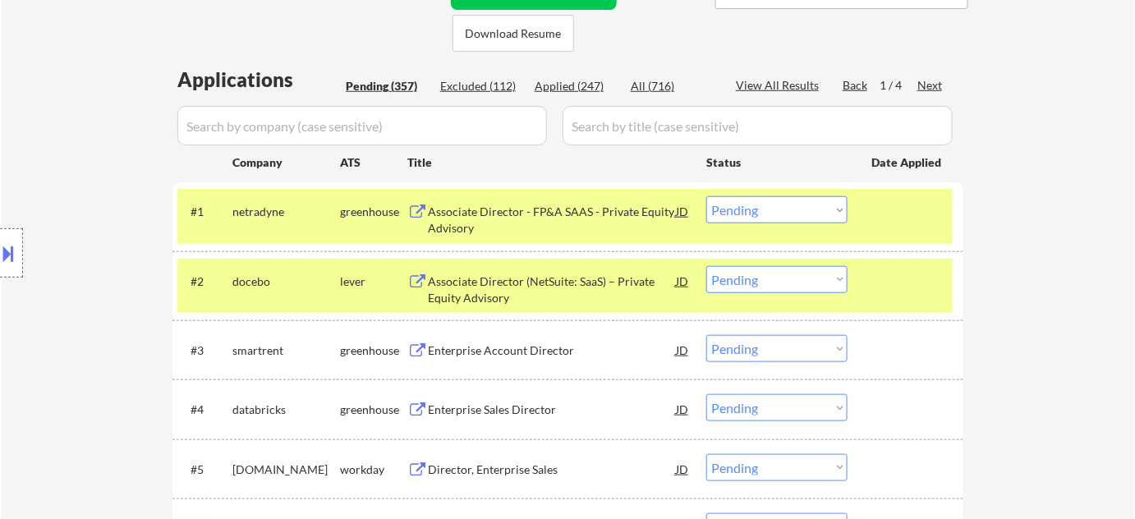
click at [935, 81] on div "Next" at bounding box center [931, 85] width 26 height 16
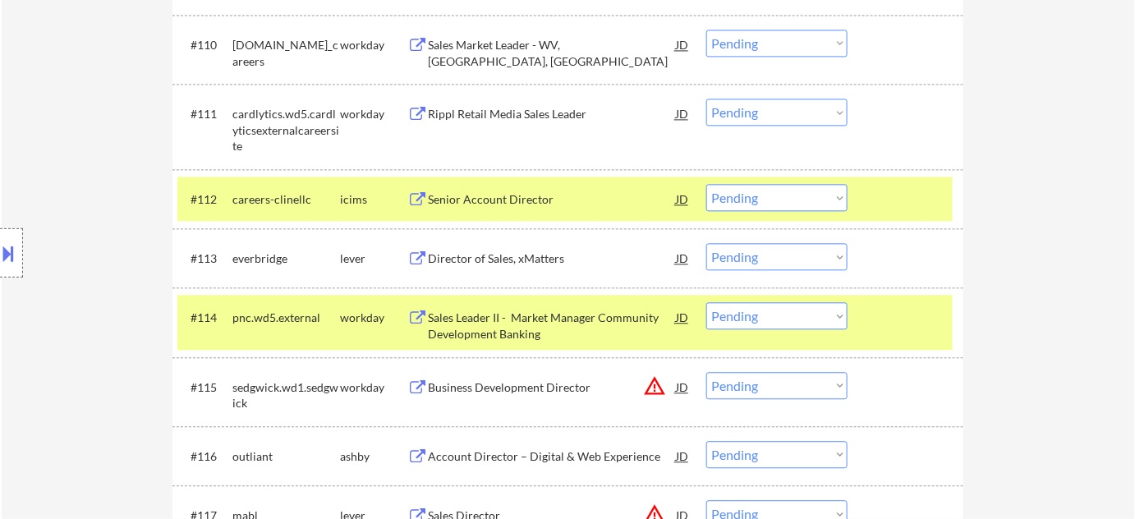
scroll to position [1196, 0]
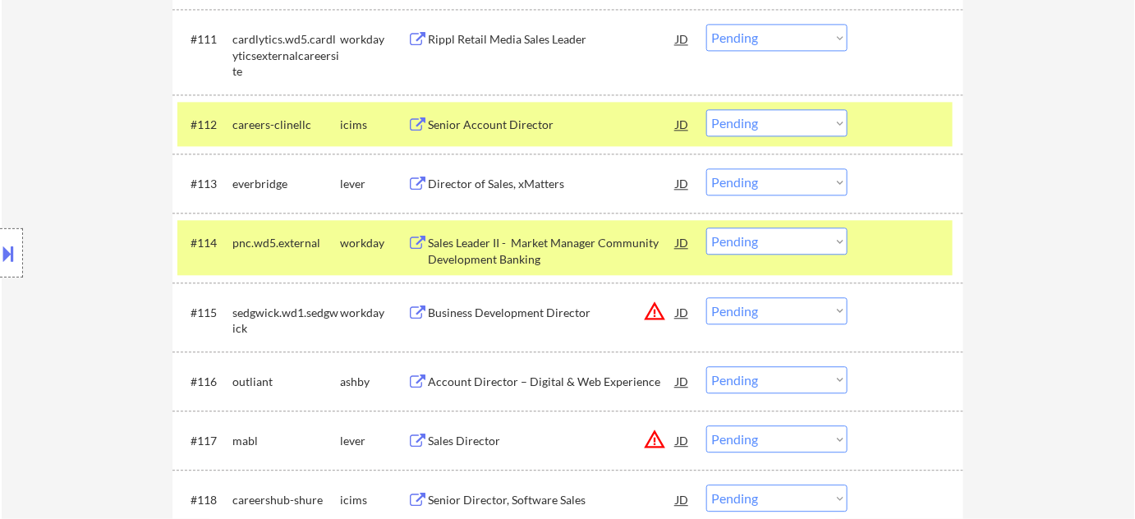
click at [495, 196] on div "Director of Sales, xMatters" at bounding box center [552, 183] width 248 height 30
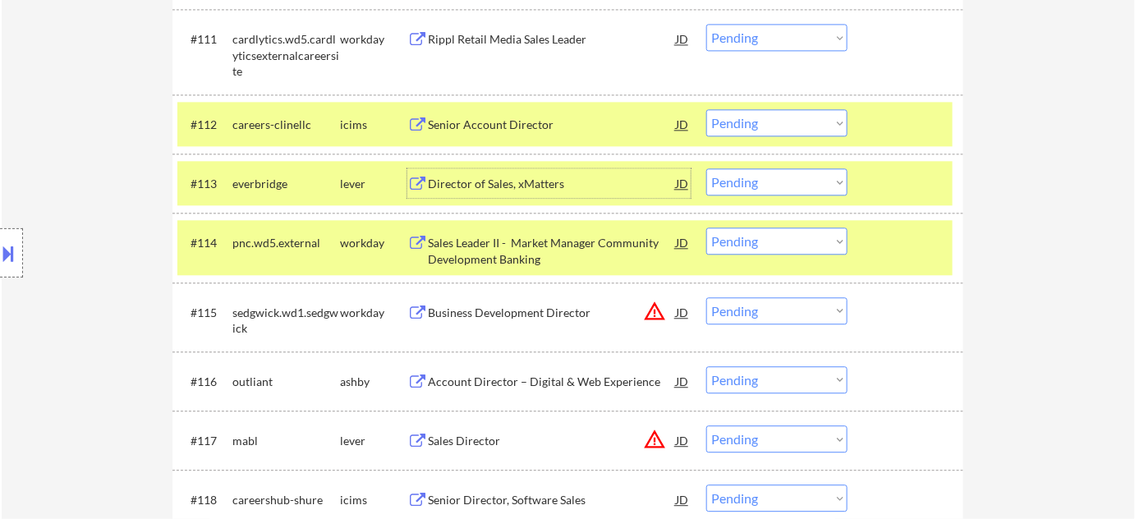
click at [793, 182] on select "Choose an option... Pending Applied Excluded (Questions) Excluded (Expired) Exc…" at bounding box center [776, 181] width 141 height 27
click at [706, 168] on select "Choose an option... Pending Applied Excluded (Questions) Excluded (Expired) Exc…" at bounding box center [776, 181] width 141 height 27
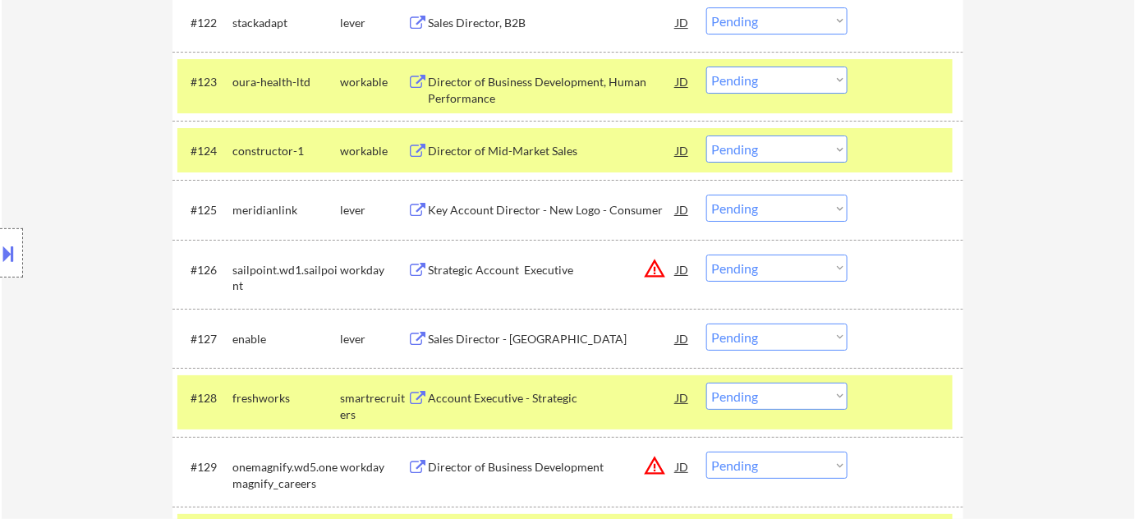
scroll to position [1943, 0]
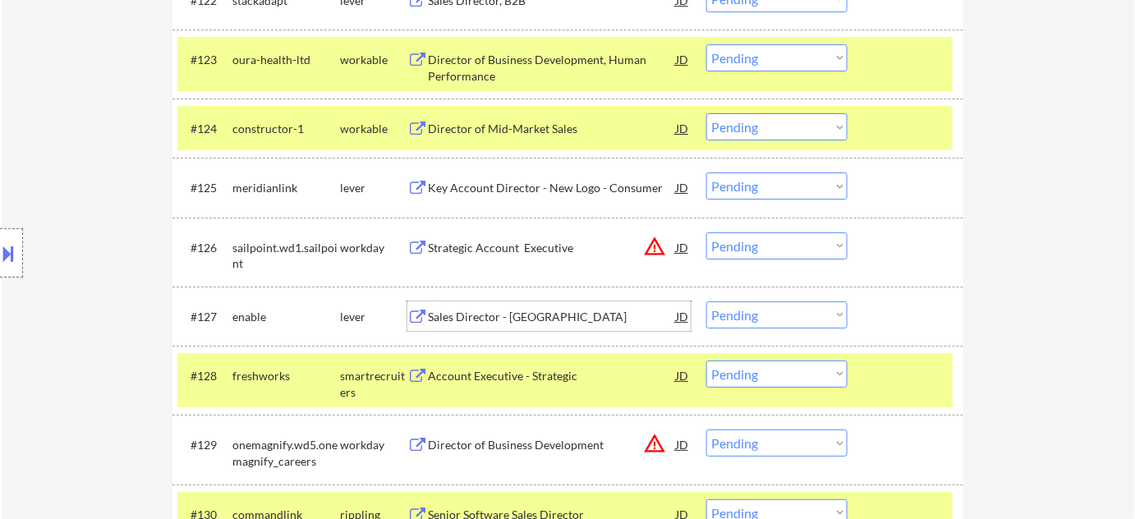
click at [536, 318] on div "Sales Director - North America East" at bounding box center [552, 317] width 248 height 16
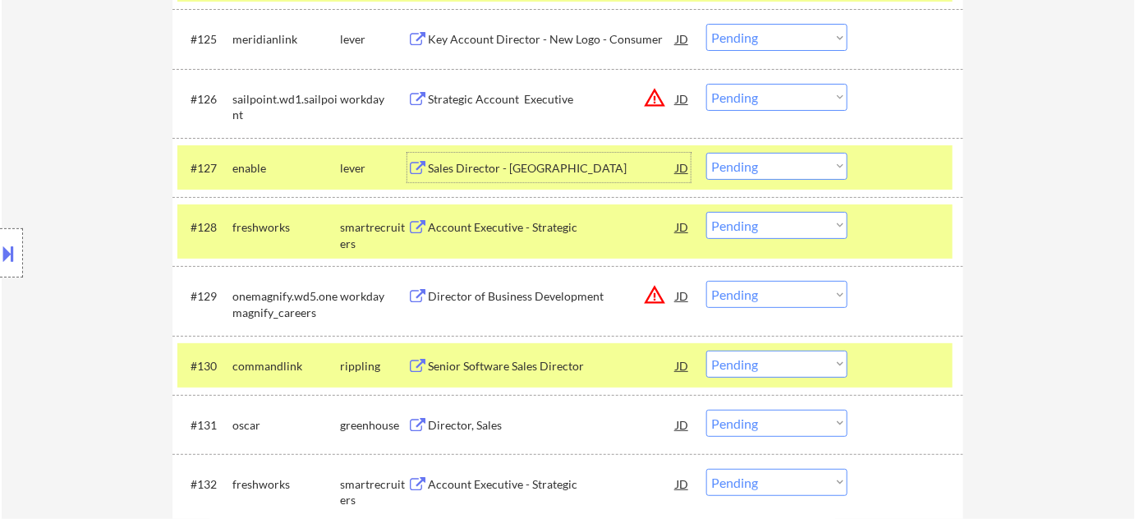
scroll to position [2092, 0]
click at [504, 212] on div "Account Executive - Strategic" at bounding box center [552, 226] width 248 height 30
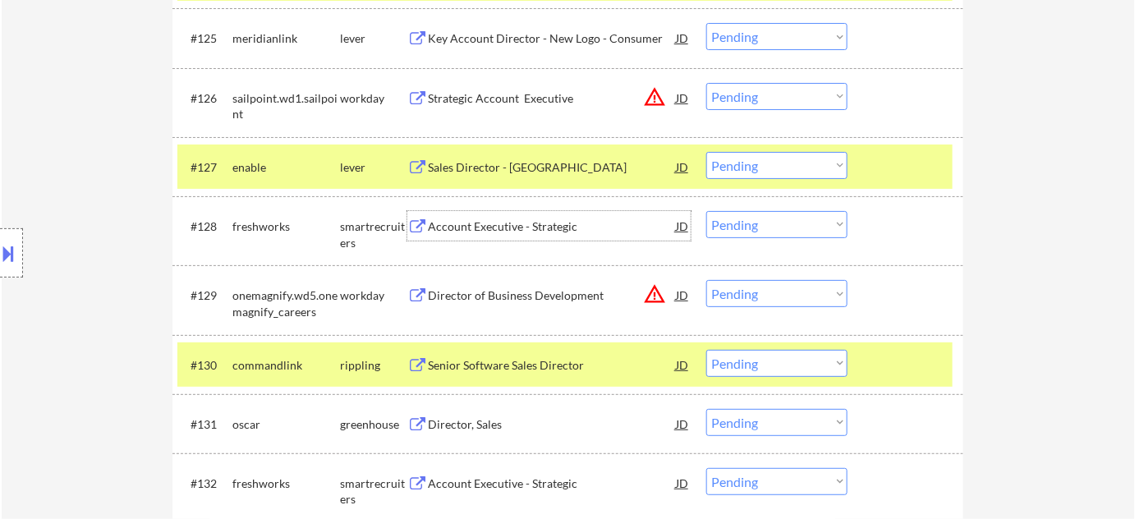
click at [519, 221] on div "Account Executive - Strategic" at bounding box center [552, 227] width 248 height 16
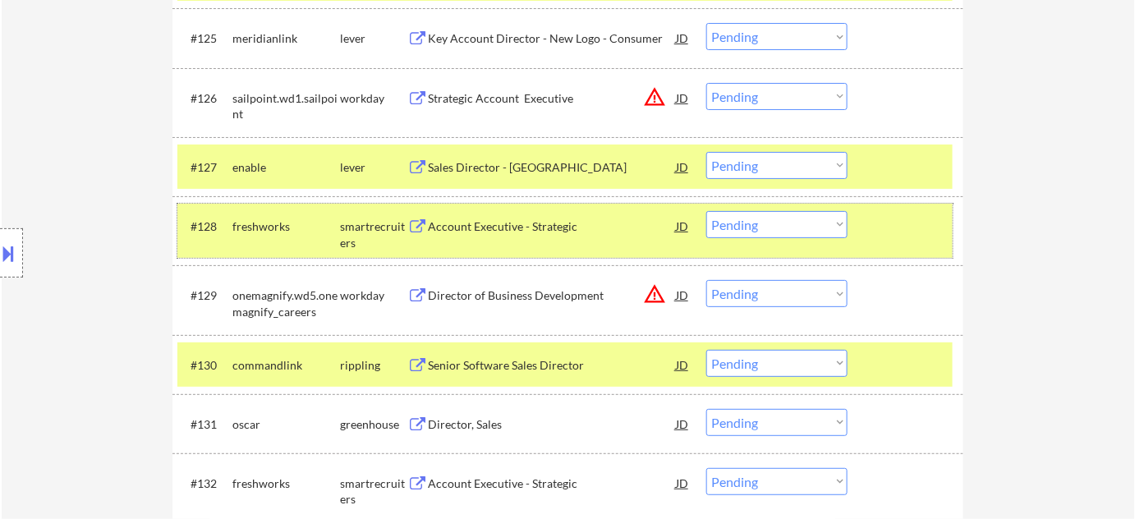
click at [790, 238] on div "#128 freshworks smartrecruiters Account Executive - Strategic JD warning_amber …" at bounding box center [564, 231] width 775 height 54
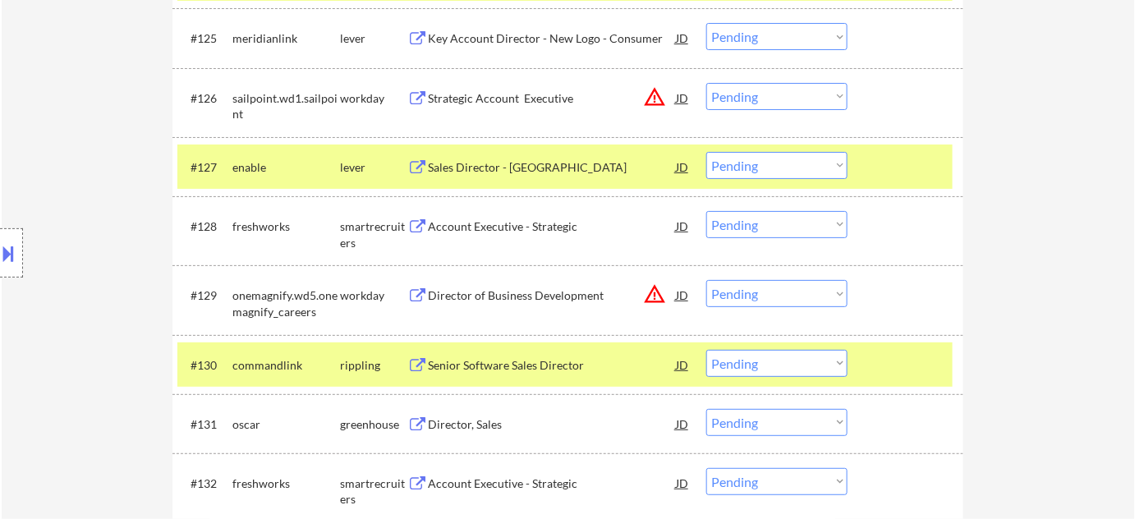
click at [767, 223] on select "Choose an option... Pending Applied Excluded (Questions) Excluded (Expired) Exc…" at bounding box center [776, 224] width 141 height 27
click at [706, 211] on select "Choose an option... Pending Applied Excluded (Questions) Excluded (Expired) Exc…" at bounding box center [776, 224] width 141 height 27
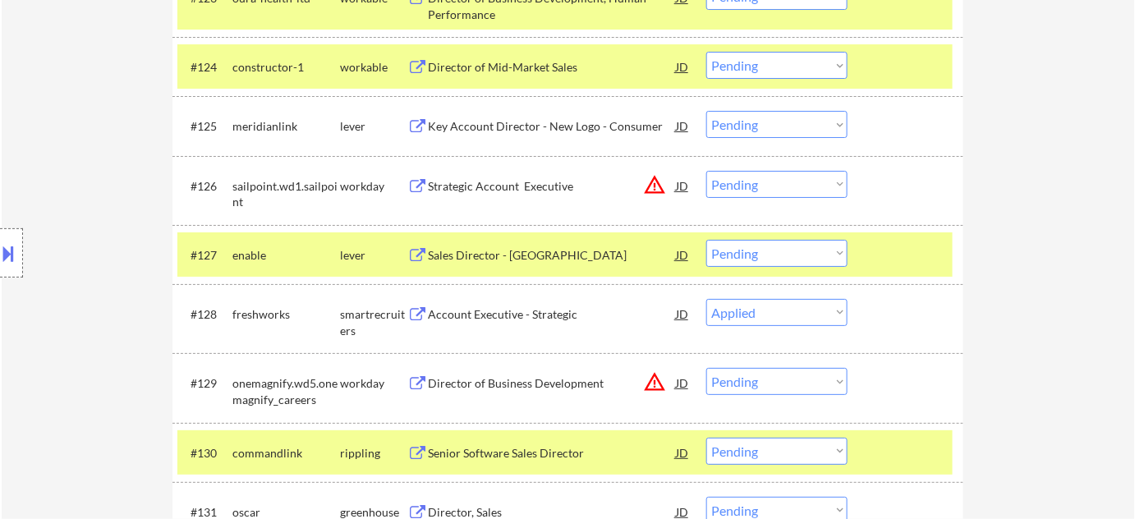
scroll to position [2018, 0]
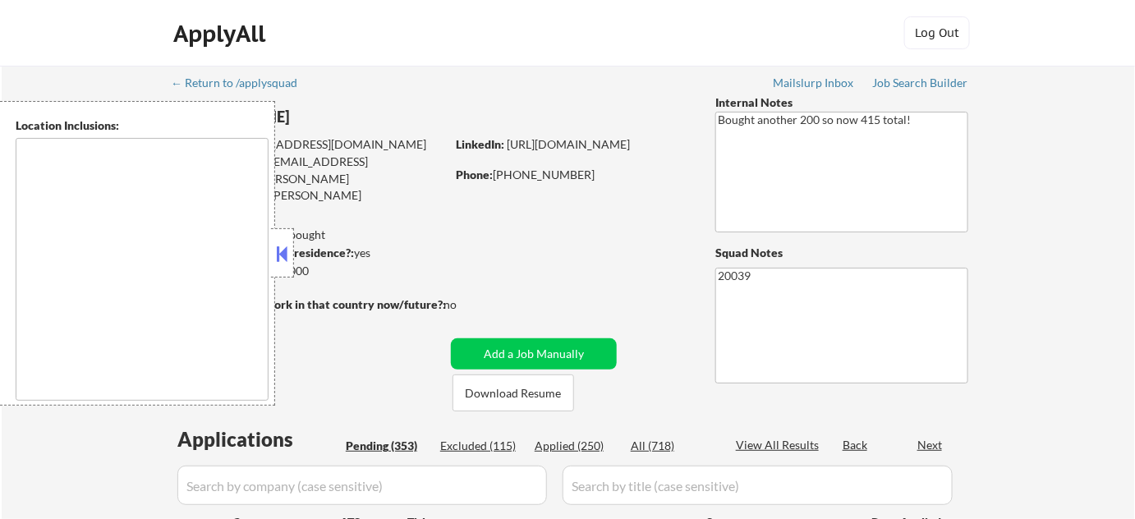
type textarea "[GEOGRAPHIC_DATA], [GEOGRAPHIC_DATA] [GEOGRAPHIC_DATA], [GEOGRAPHIC_DATA] [GEOG…"
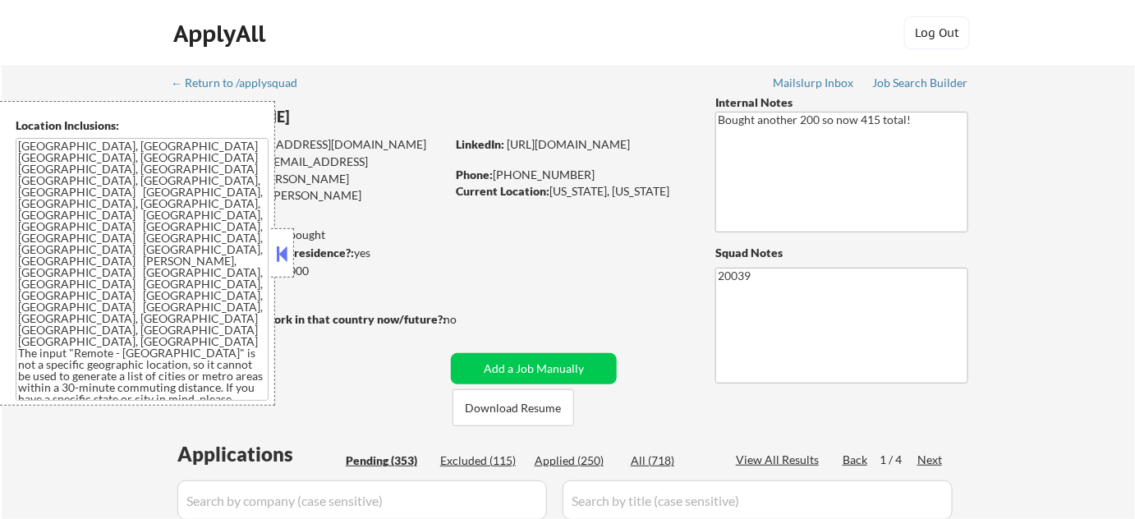
select select ""pending""
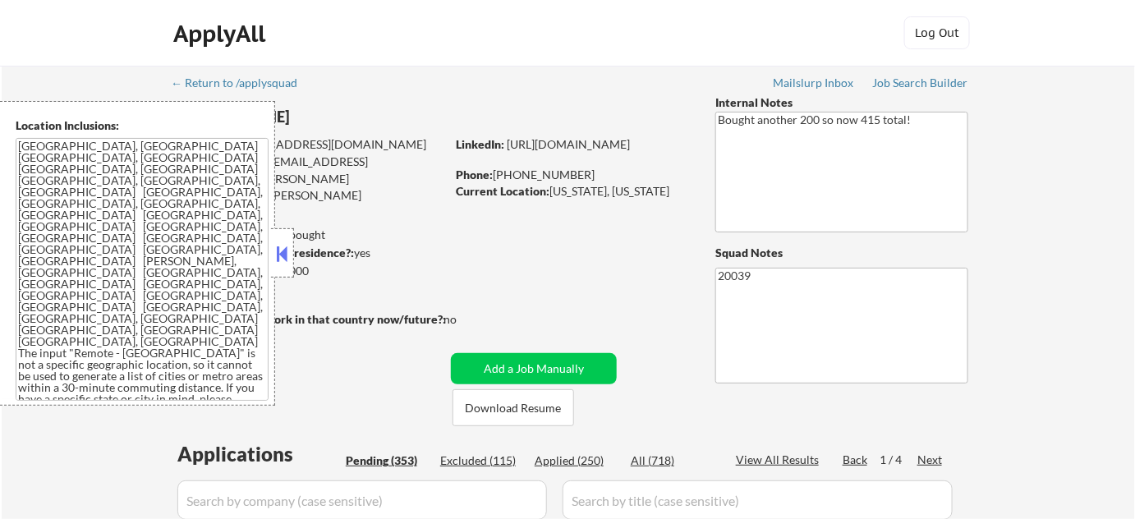
select select ""pending""
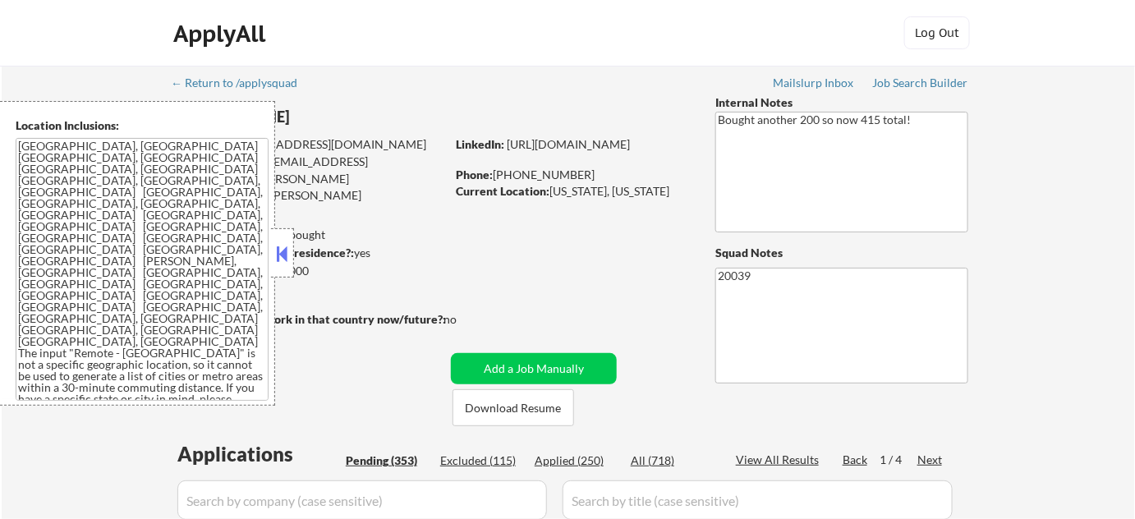
select select ""pending""
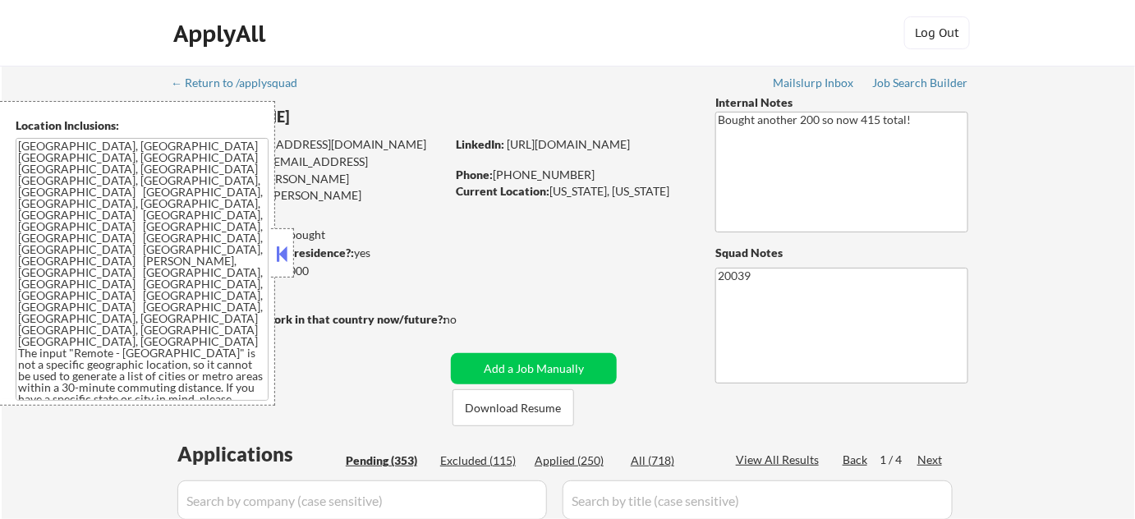
select select ""pending""
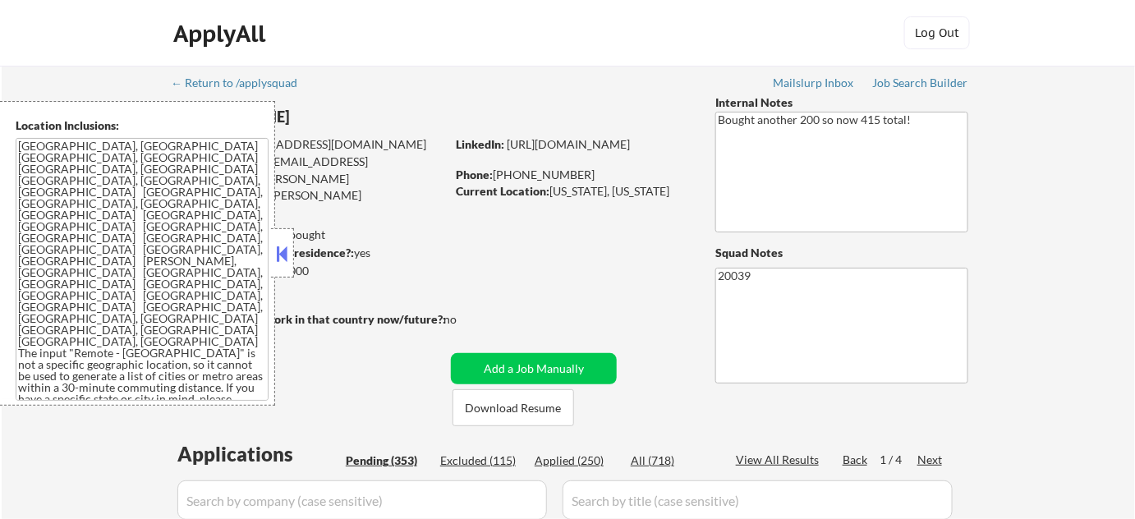
select select ""pending""
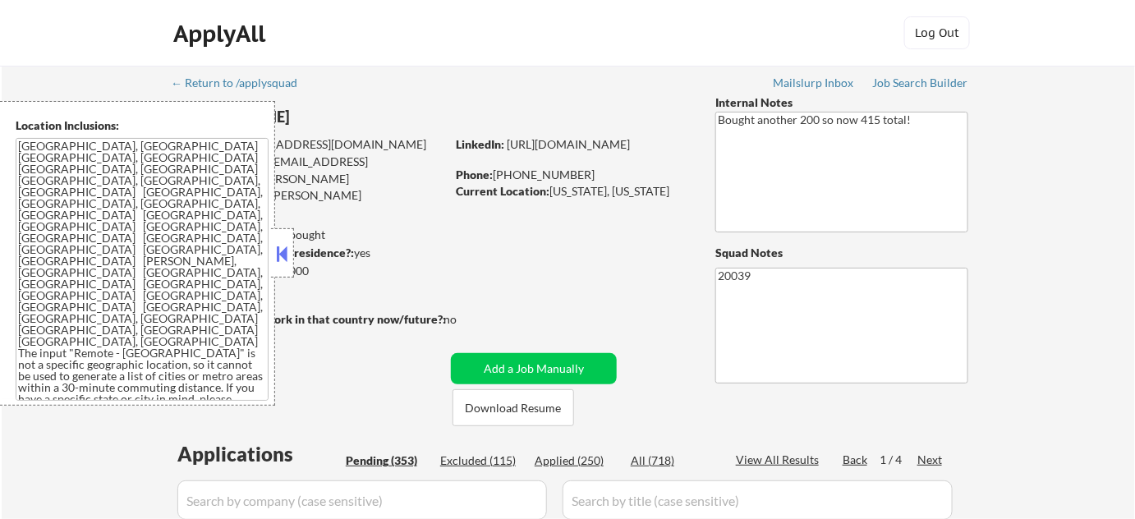
select select ""pending""
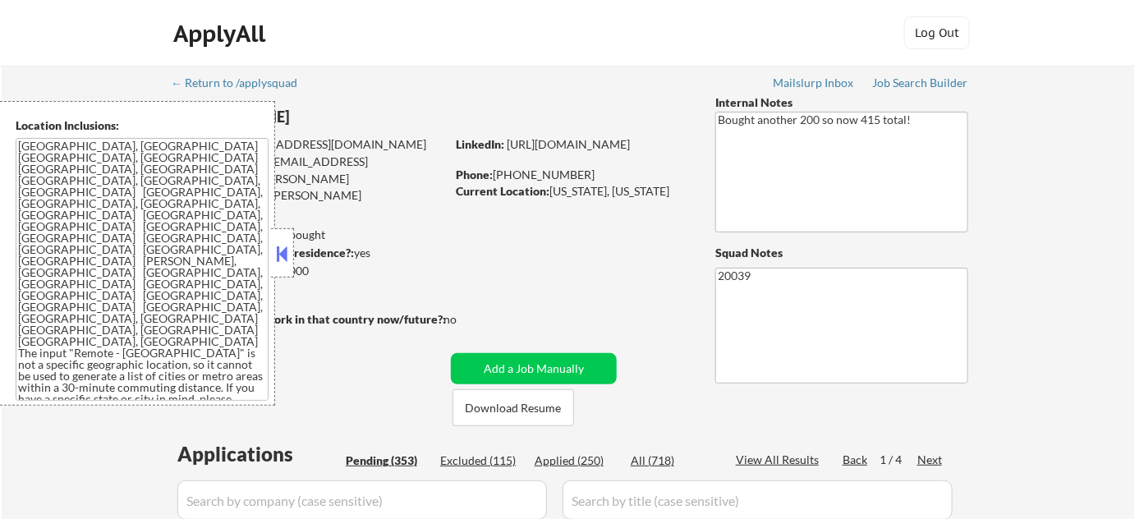
select select ""pending""
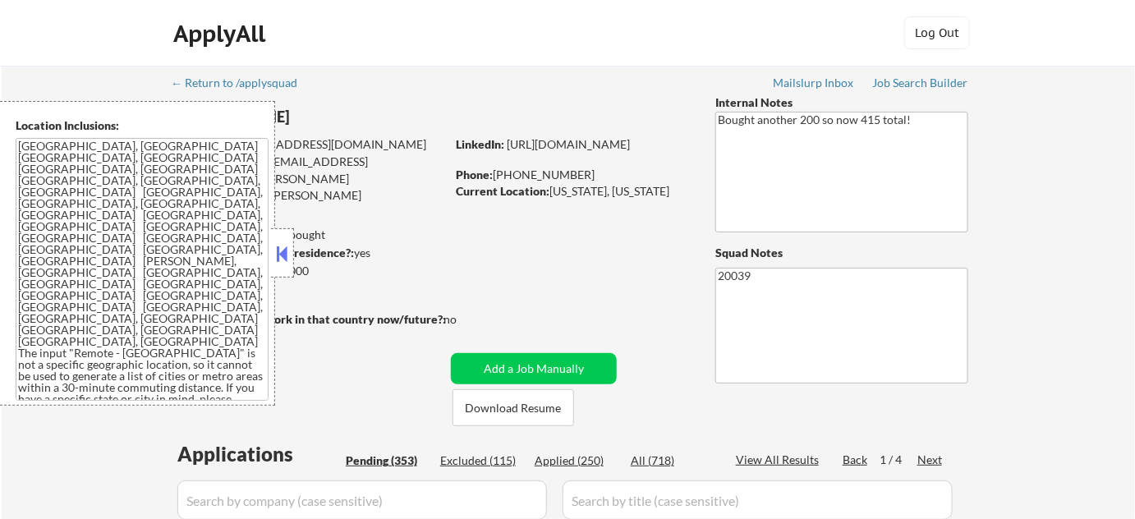
select select ""pending""
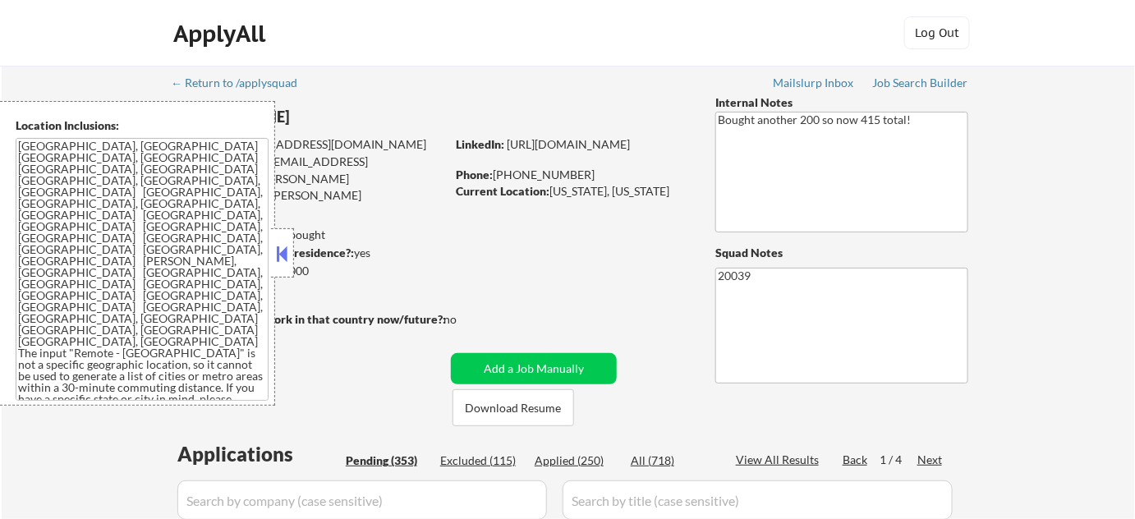
select select ""pending""
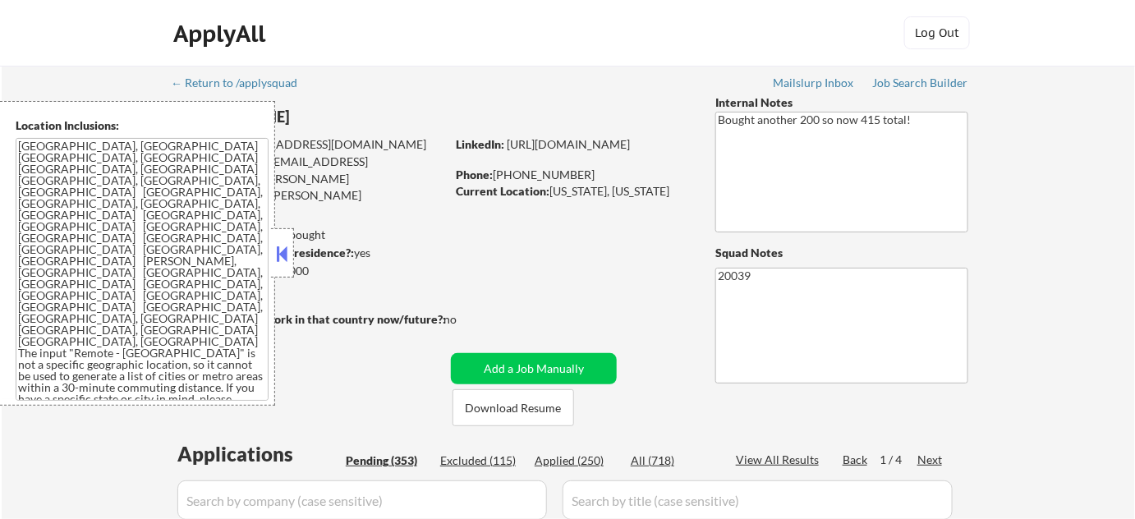
select select ""pending""
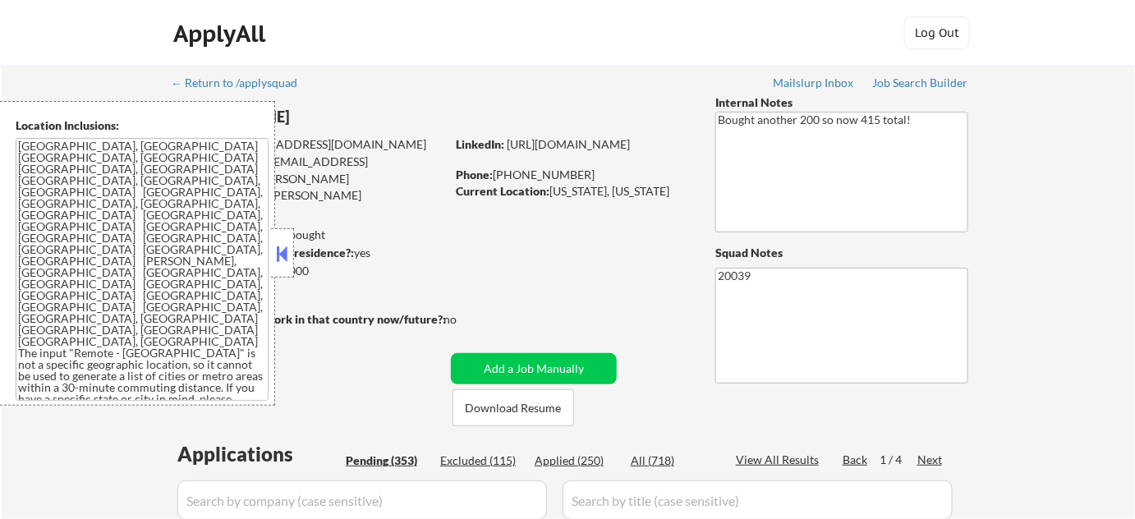
select select ""pending""
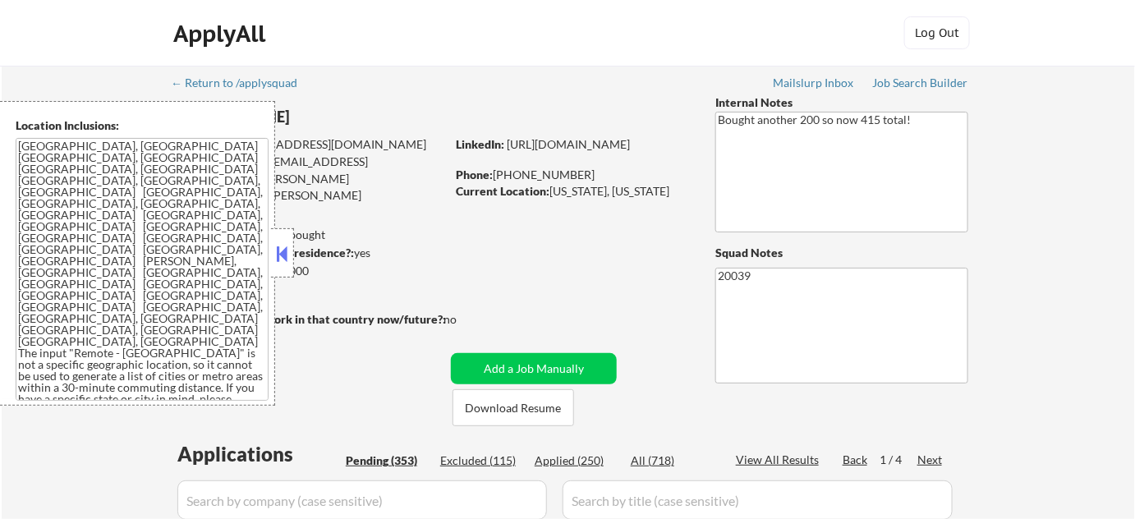
select select ""pending""
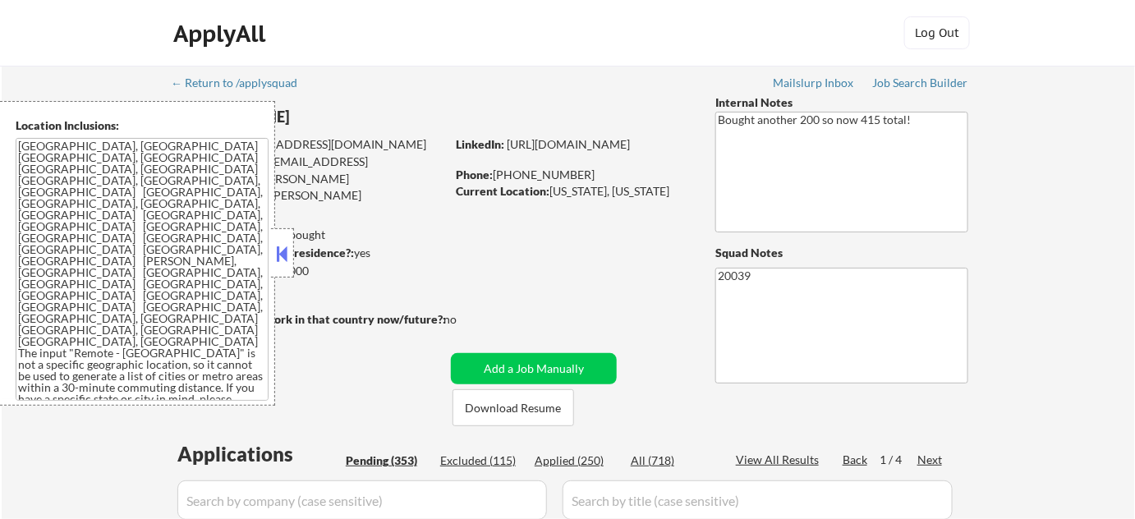
select select ""pending""
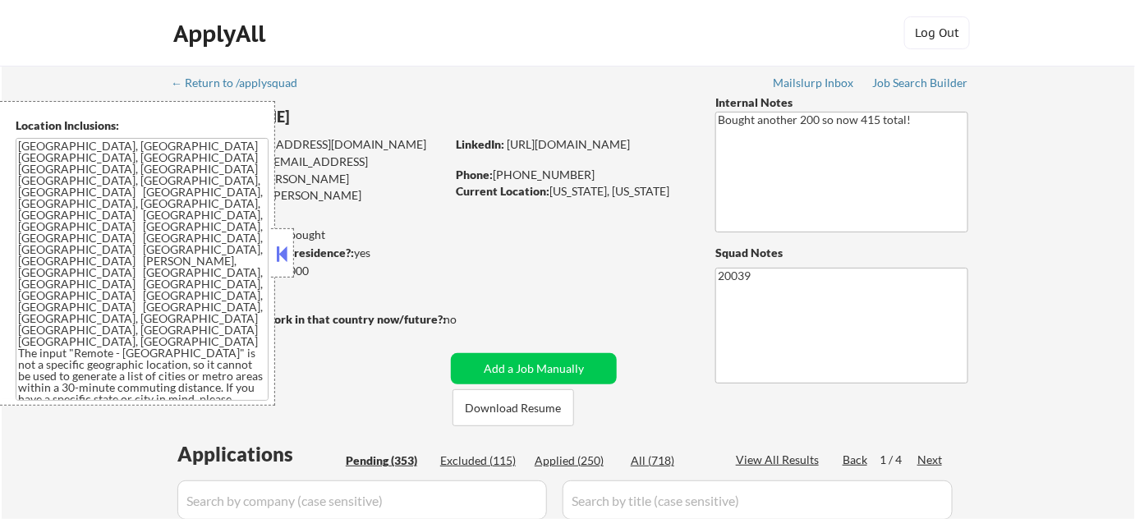
select select ""pending""
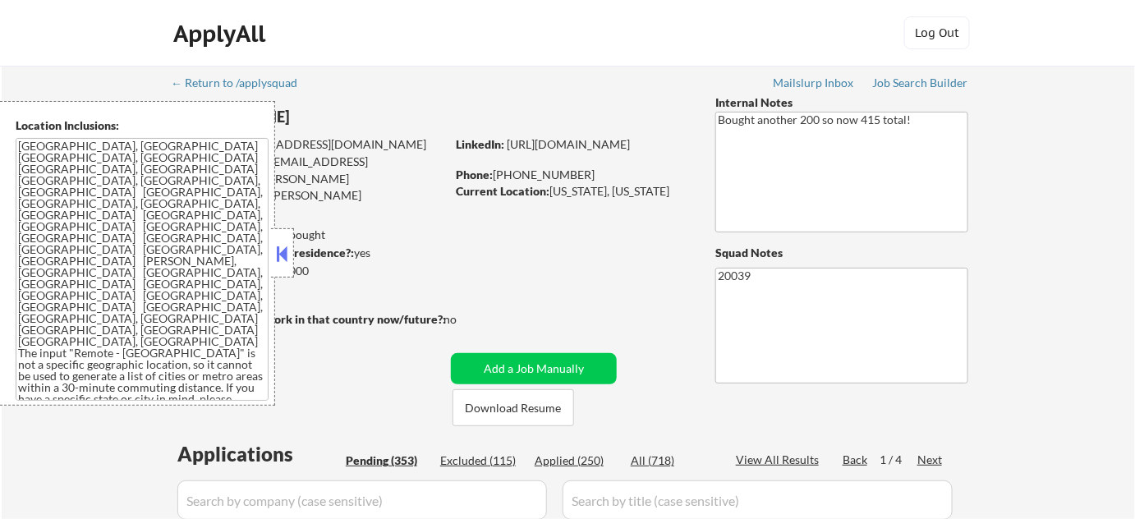
select select ""pending""
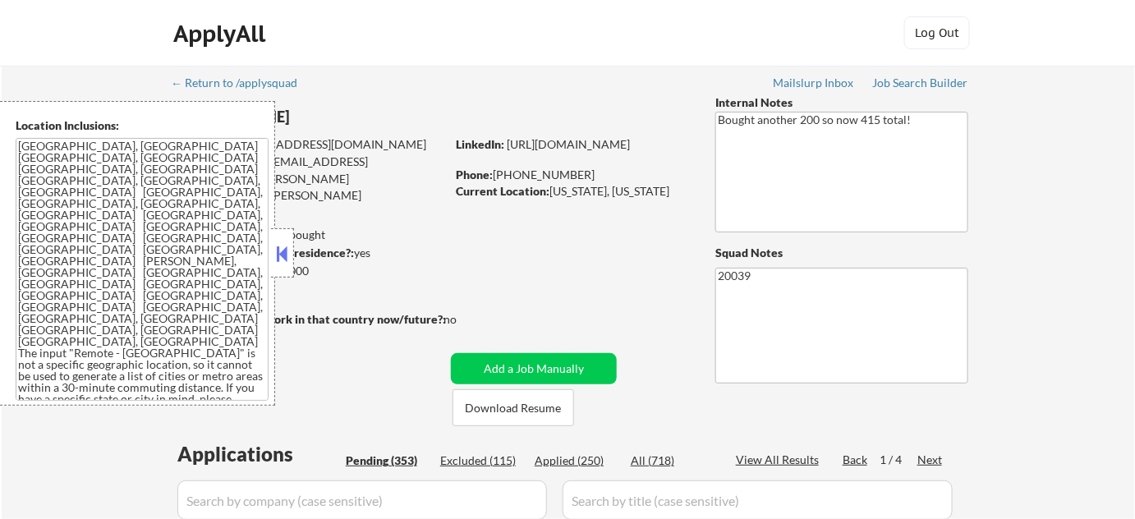
select select ""pending""
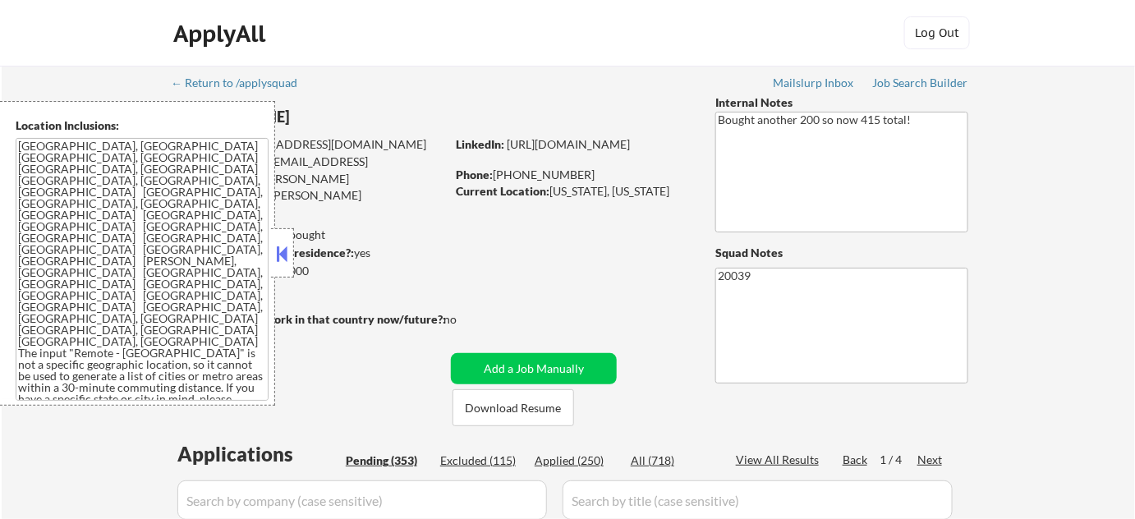
select select ""pending""
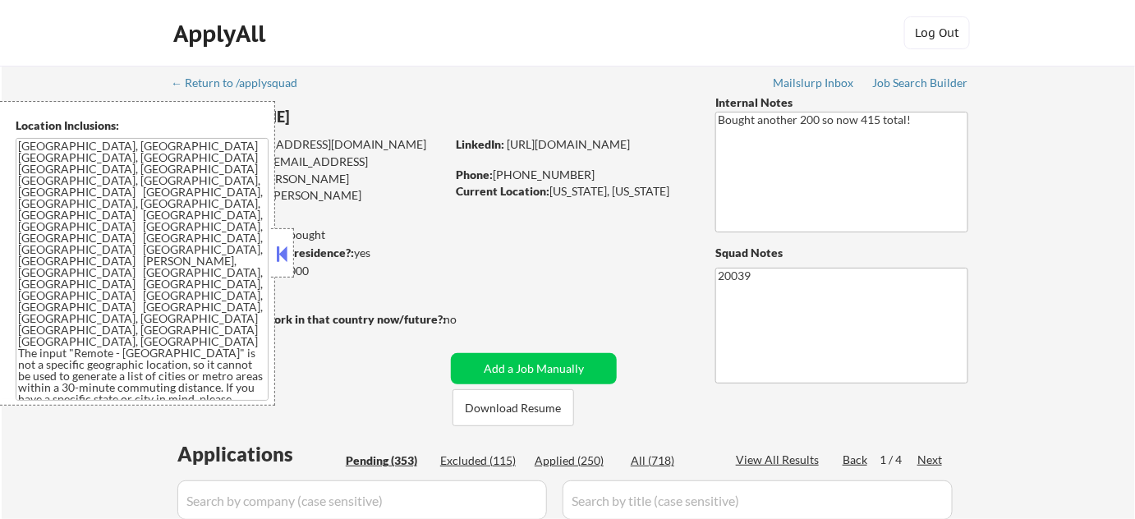
select select ""pending""
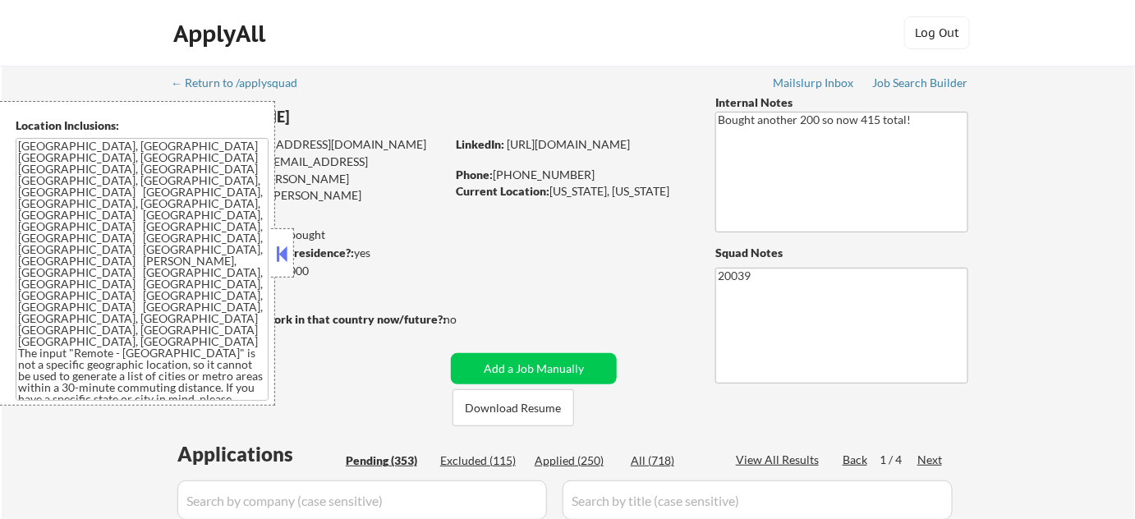
select select ""pending""
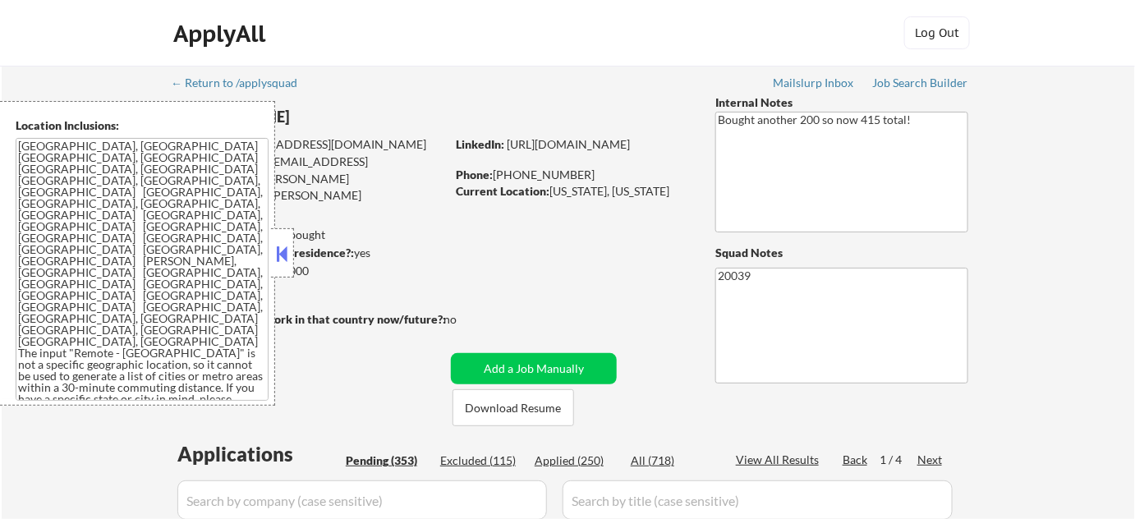
select select ""pending""
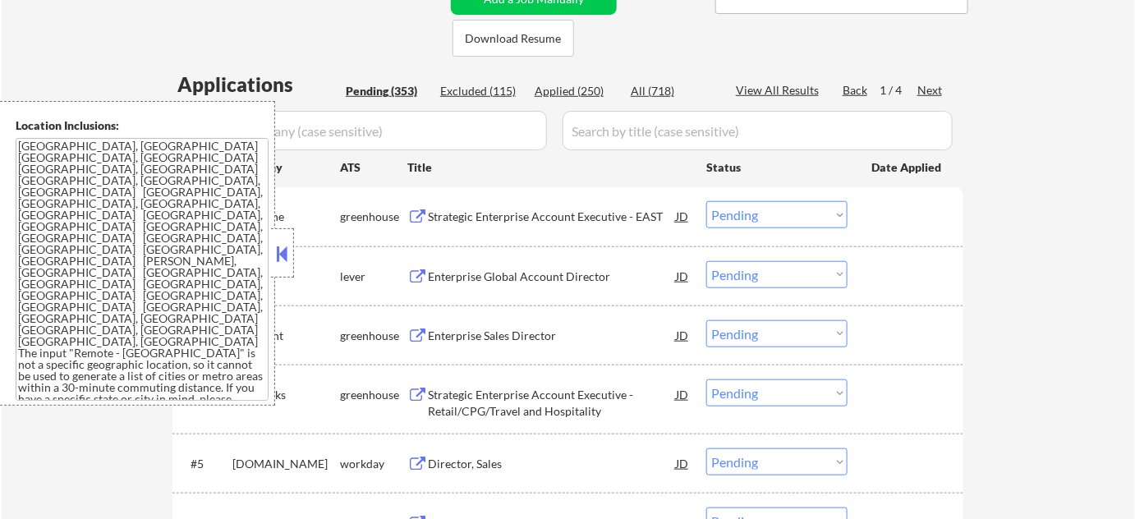
scroll to position [373, 0]
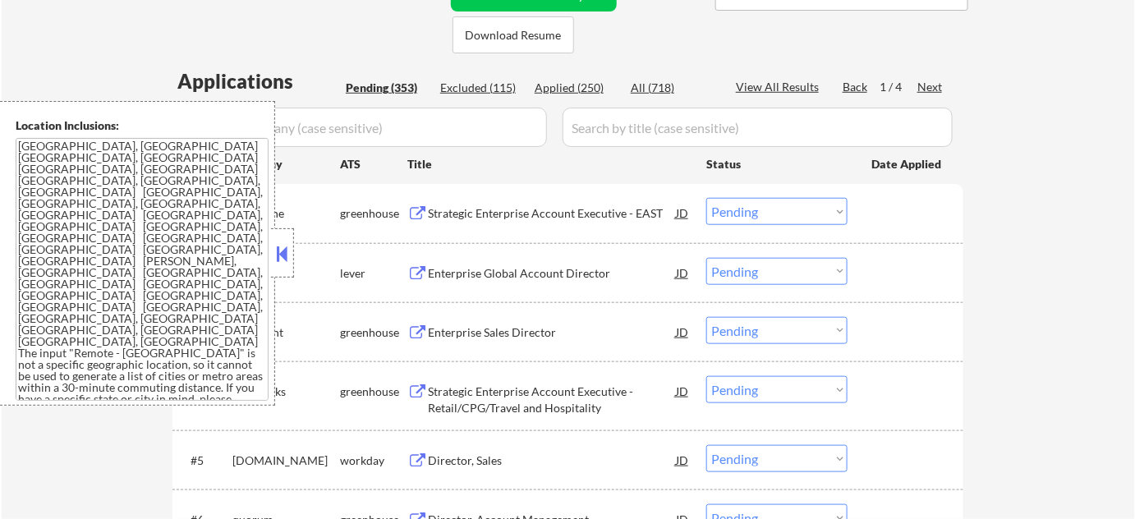
click at [297, 255] on div "#2 docebo lever Enterprise Global Account Director JD Choose an option... Pendi…" at bounding box center [564, 273] width 775 height 44
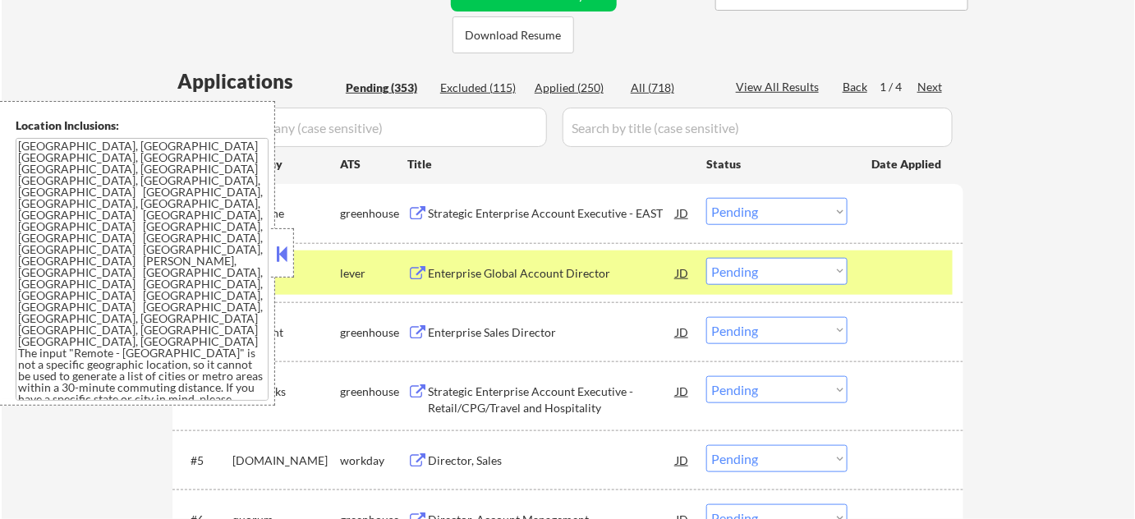
click at [287, 250] on button at bounding box center [283, 254] width 18 height 25
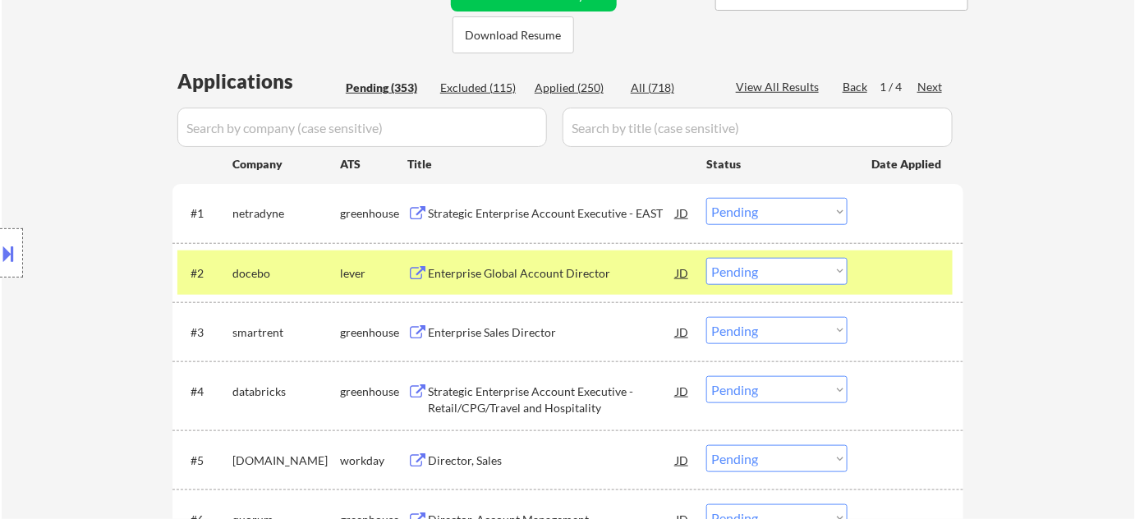
click at [589, 81] on div "Applied (250)" at bounding box center [576, 88] width 82 height 16
select select ""applied""
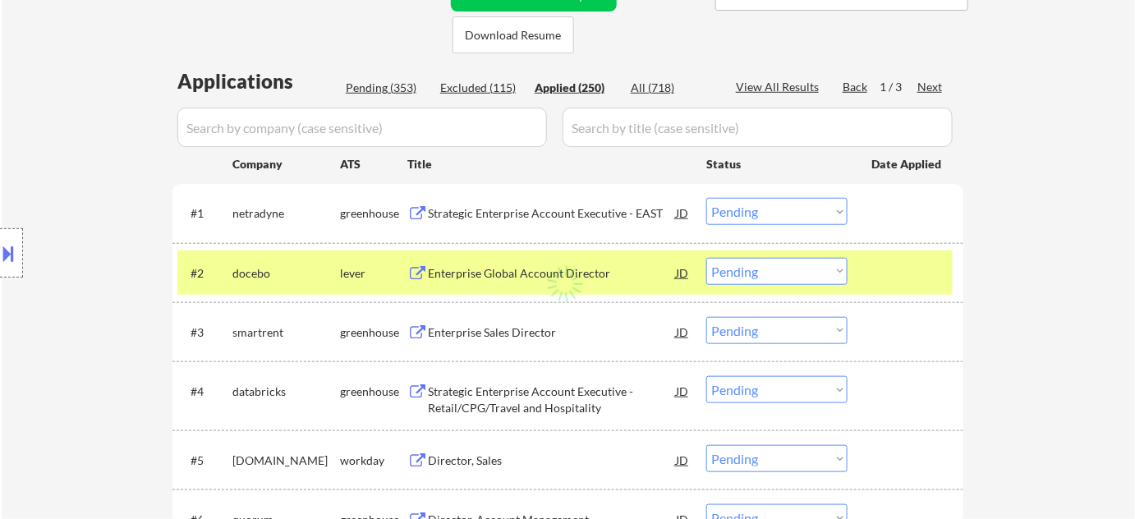
select select ""applied""
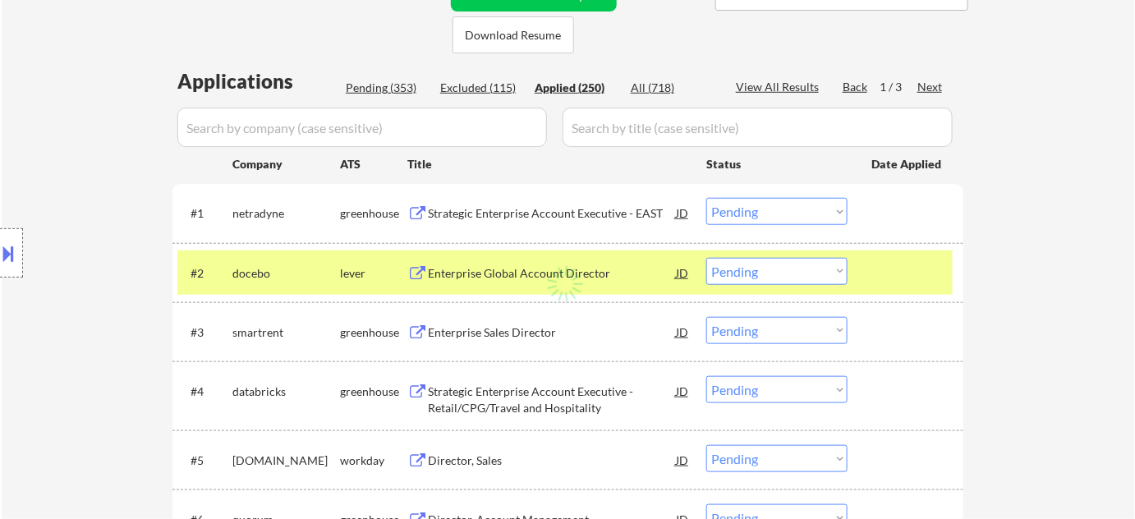
select select ""applied""
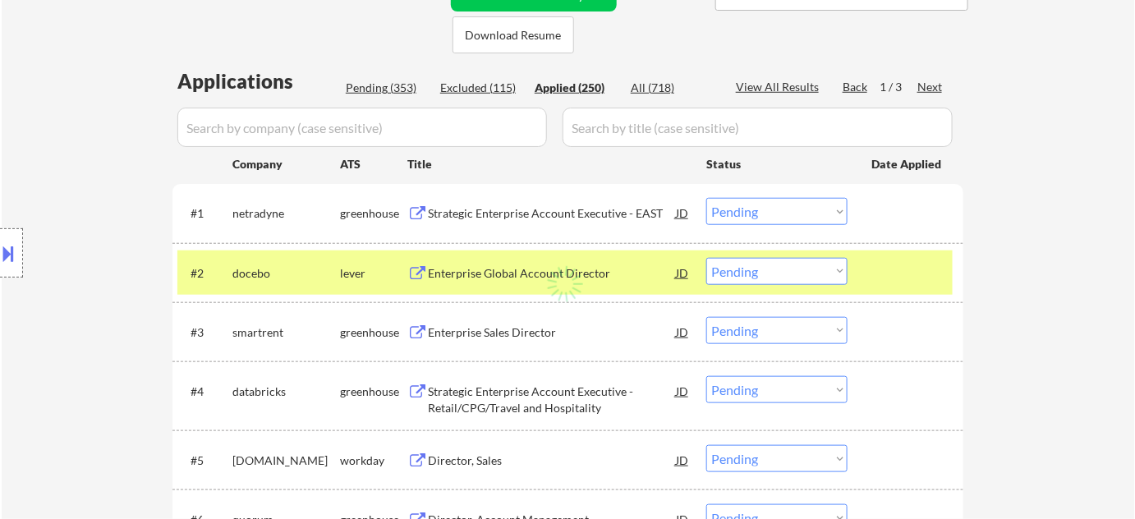
select select ""applied""
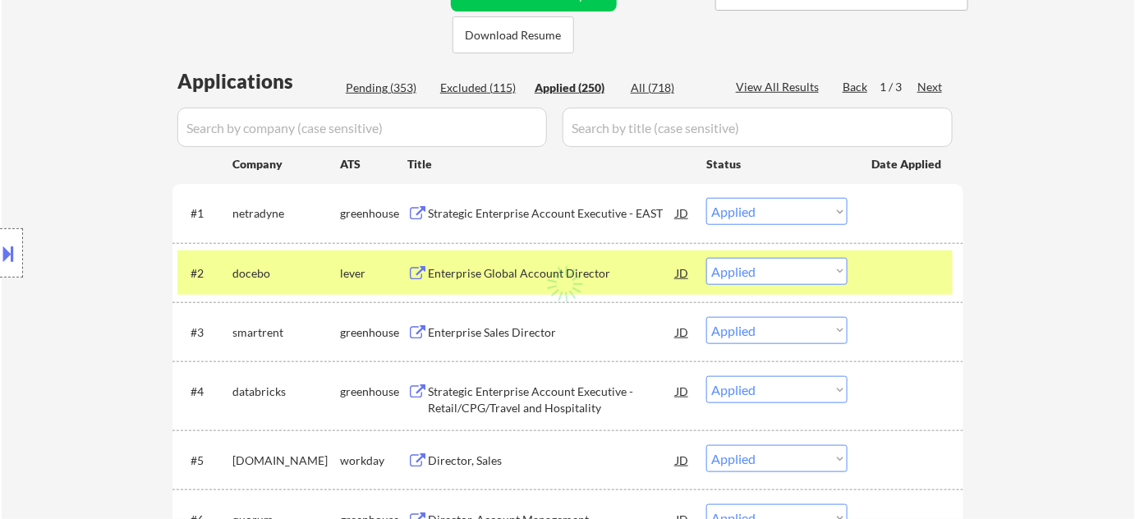
select select ""applied""
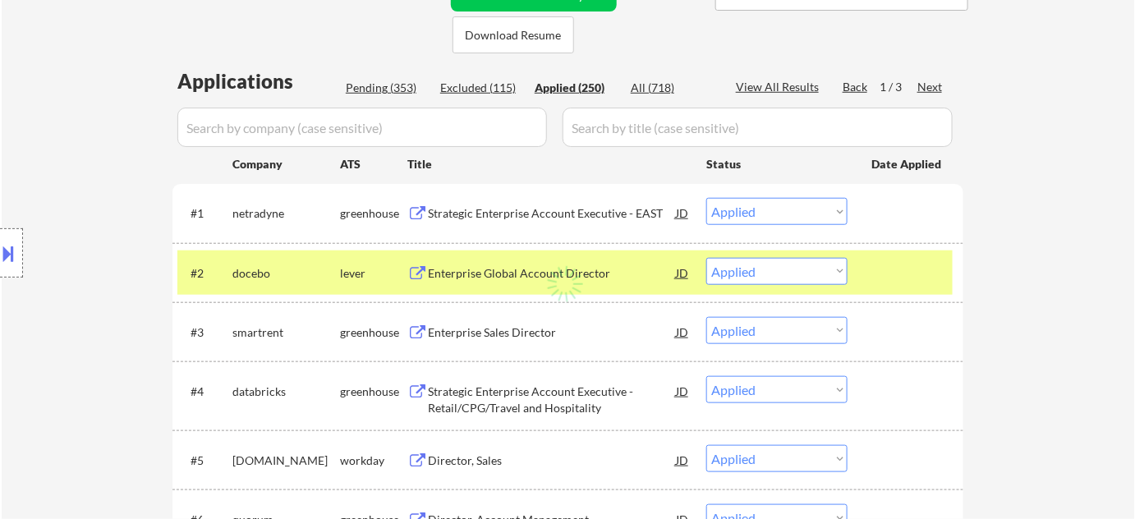
select select ""applied""
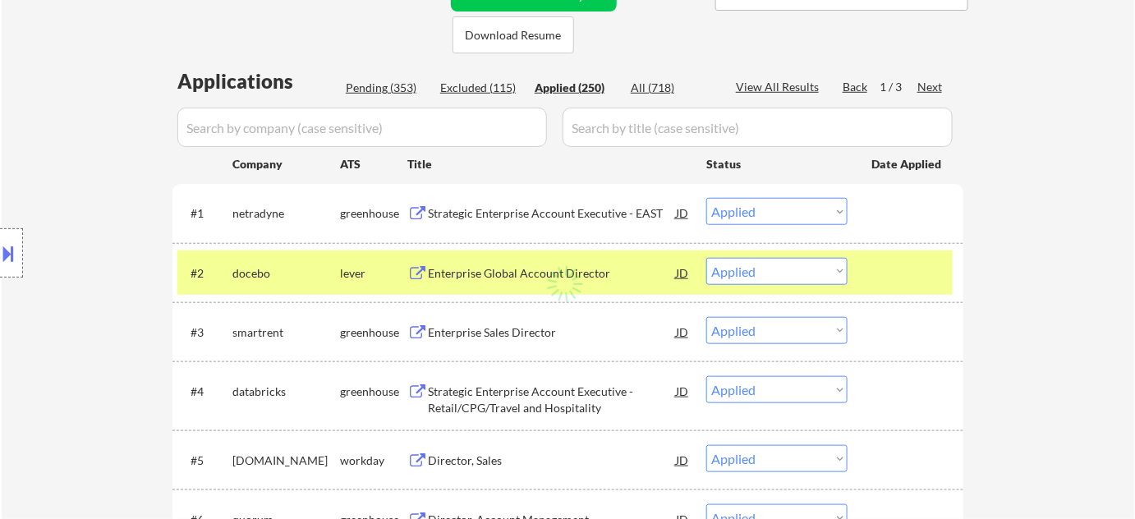
select select ""applied""
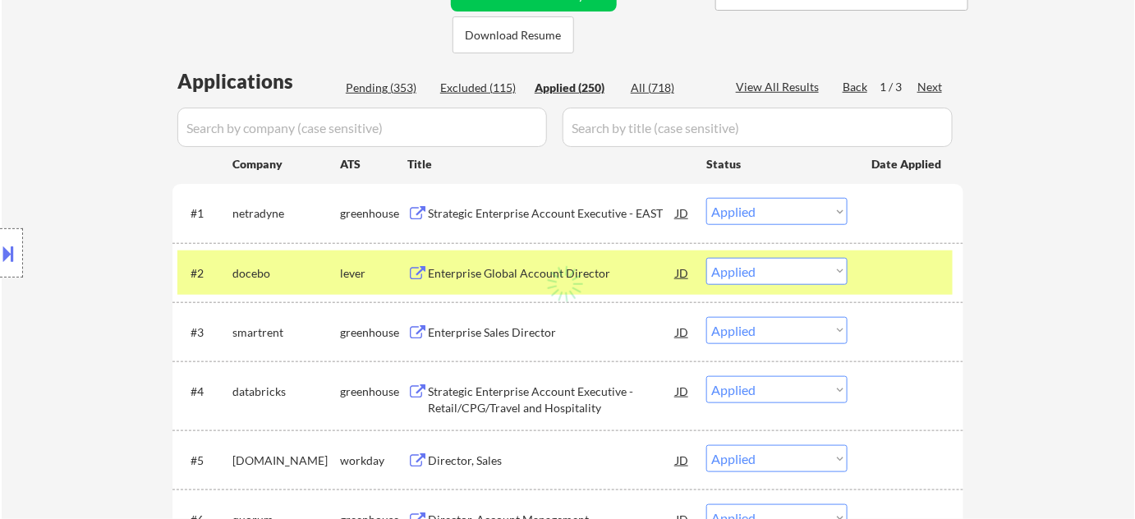
select select ""applied""
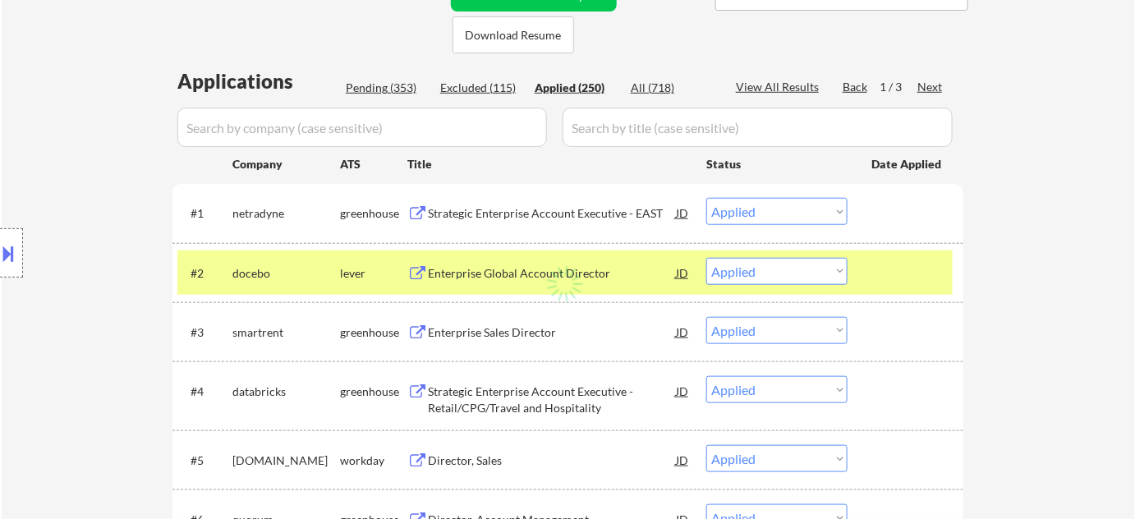
select select ""applied""
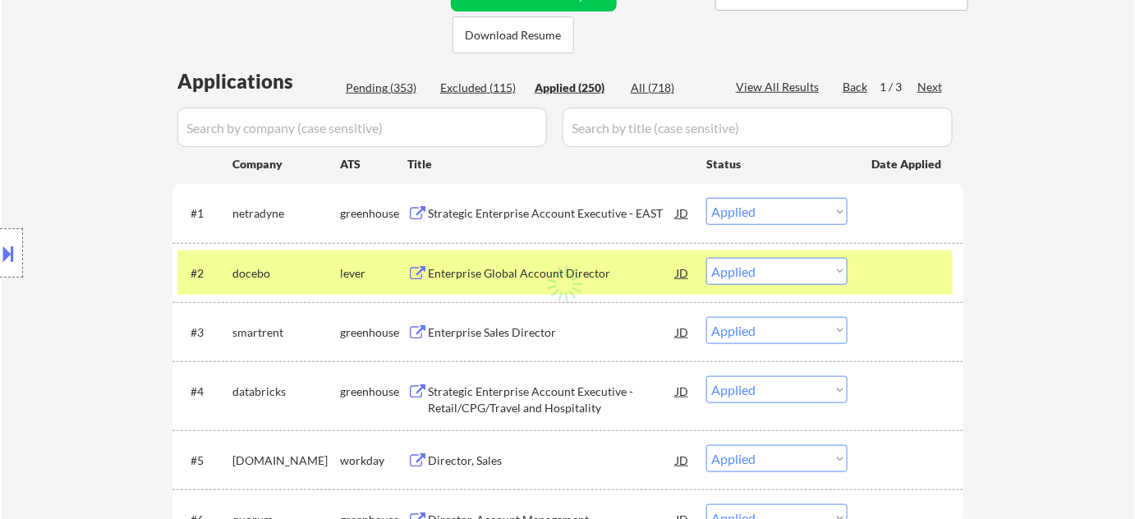
select select ""applied""
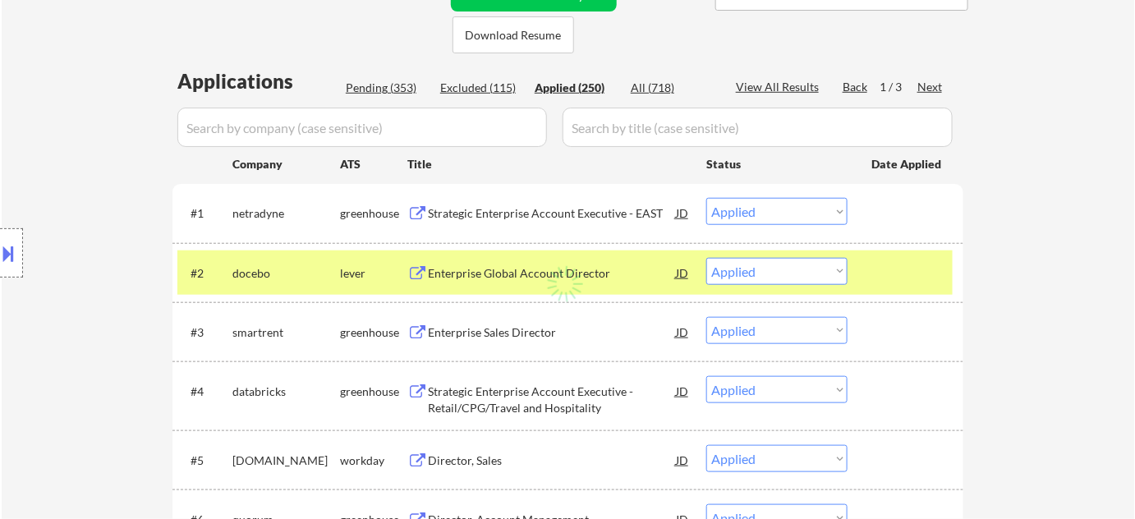
select select ""applied""
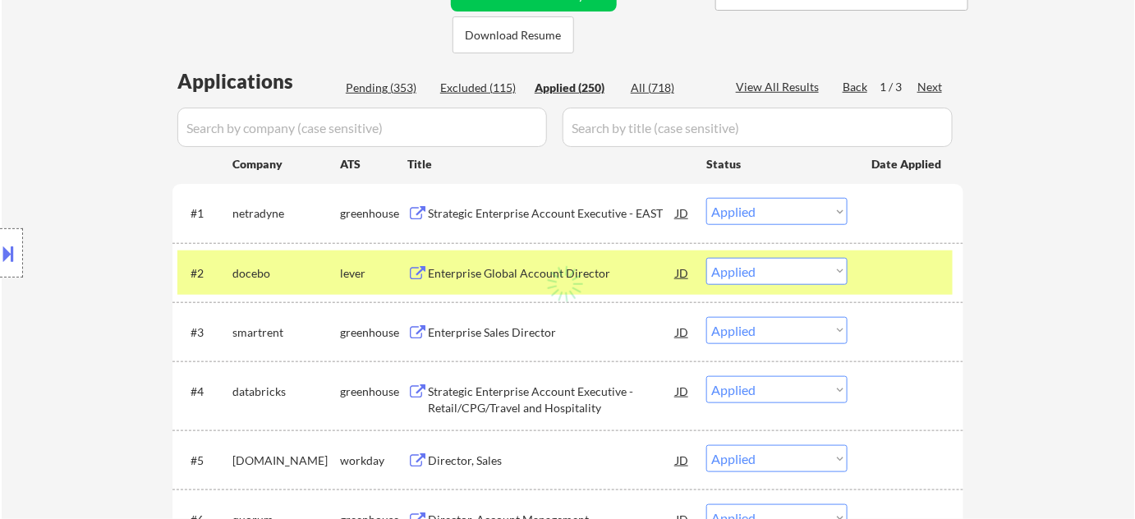
select select ""applied""
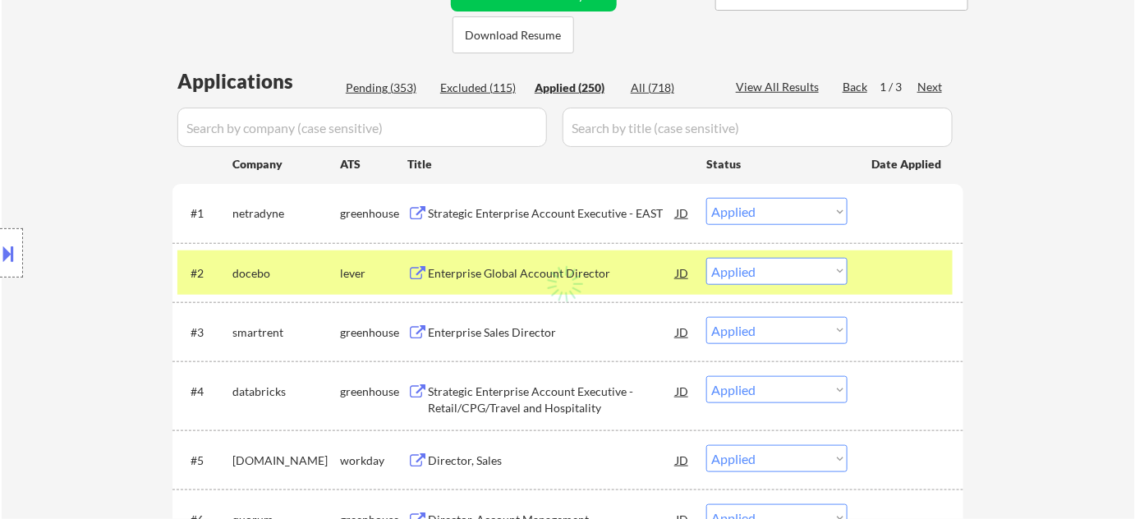
select select ""applied""
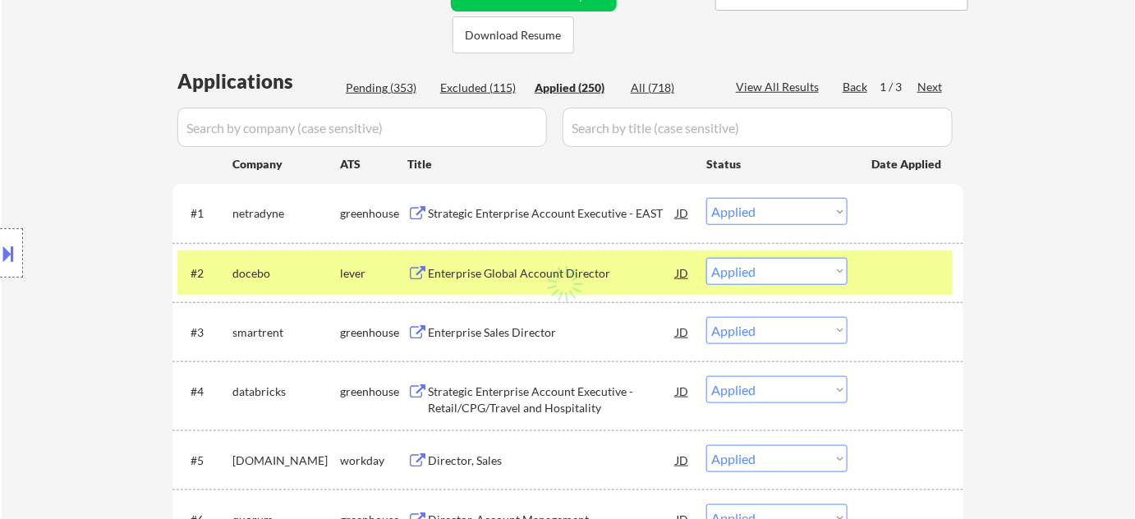
select select ""applied""
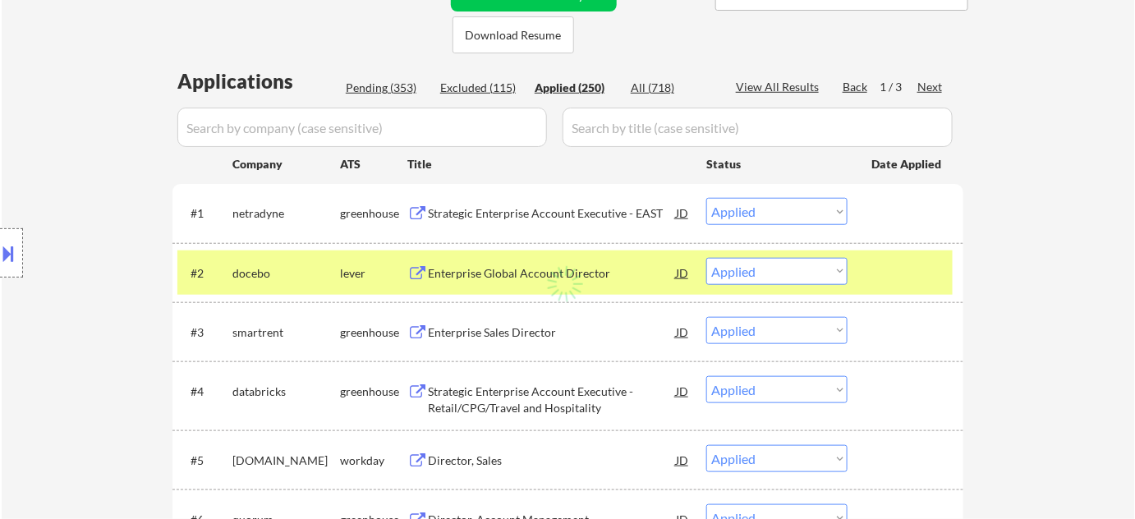
select select ""applied""
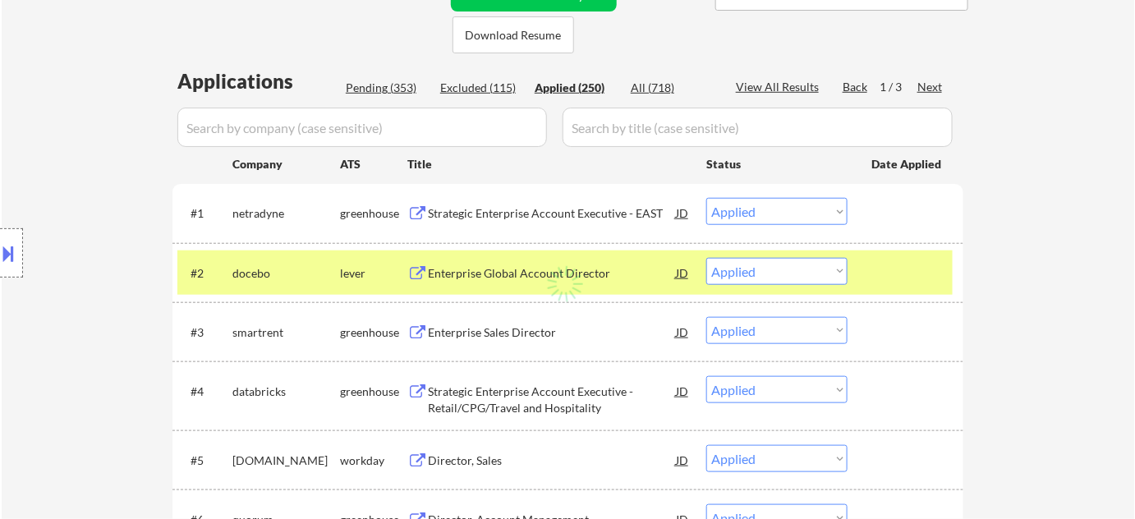
select select ""applied""
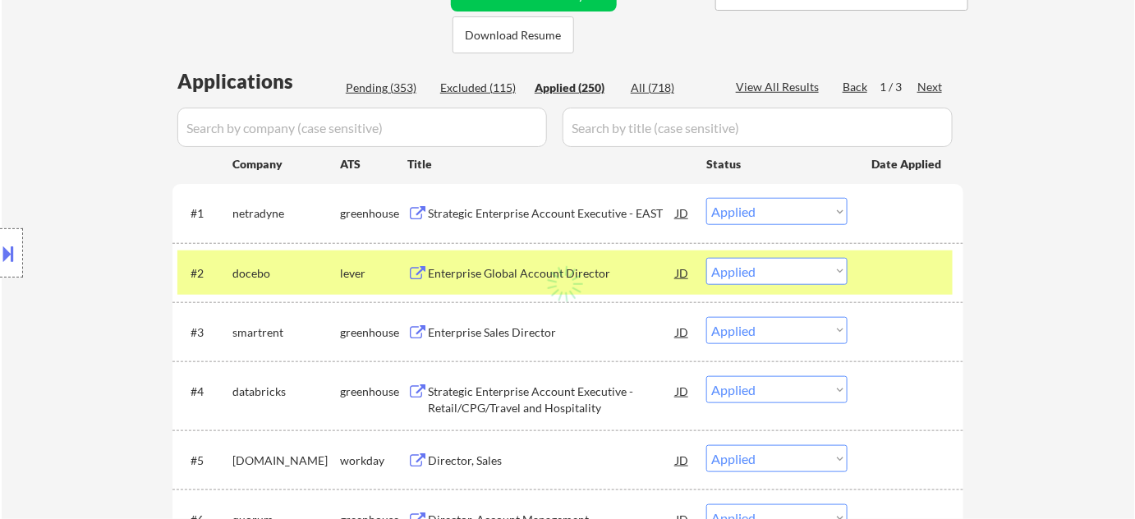
select select ""applied""
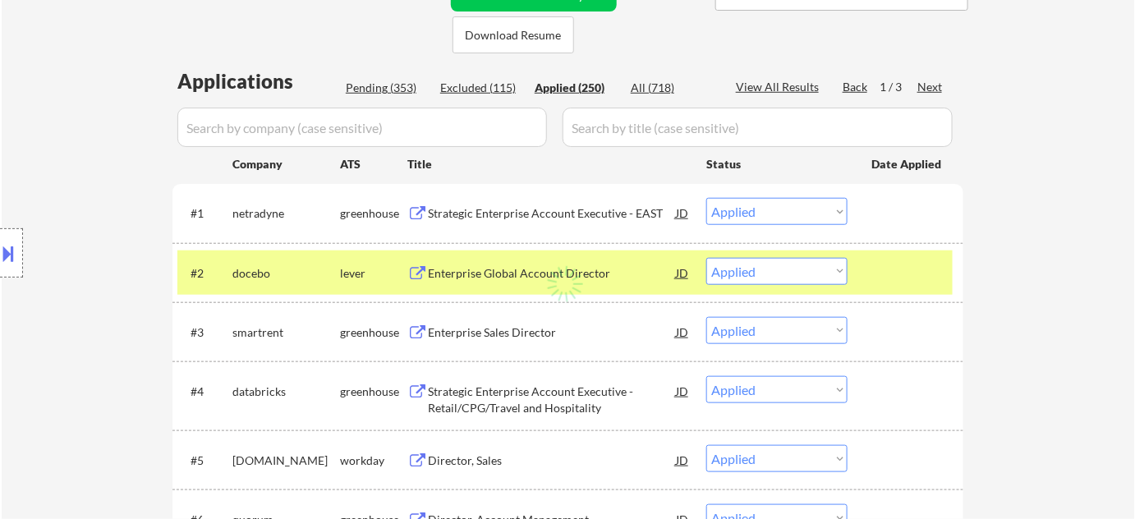
select select ""applied""
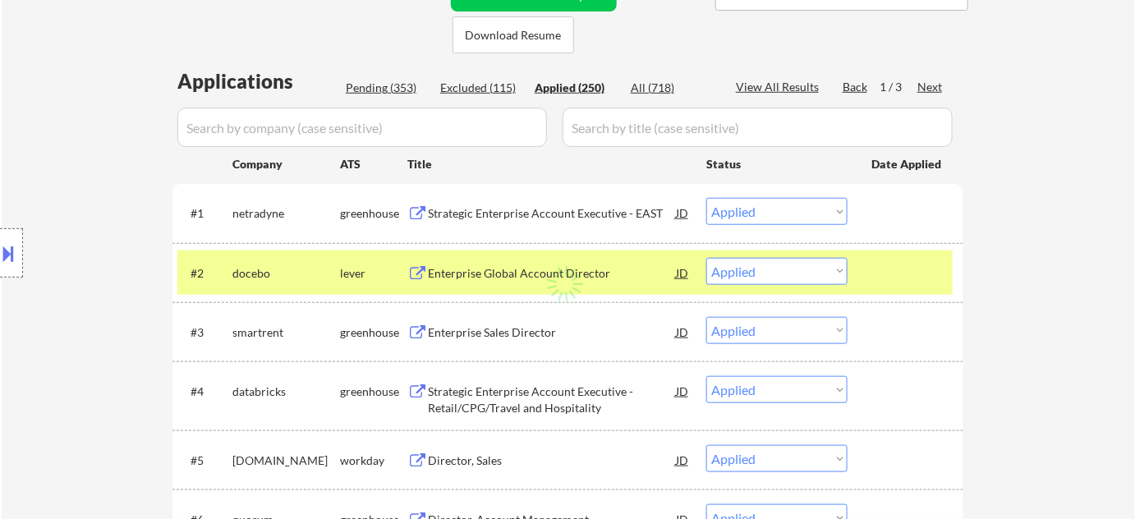
select select ""applied""
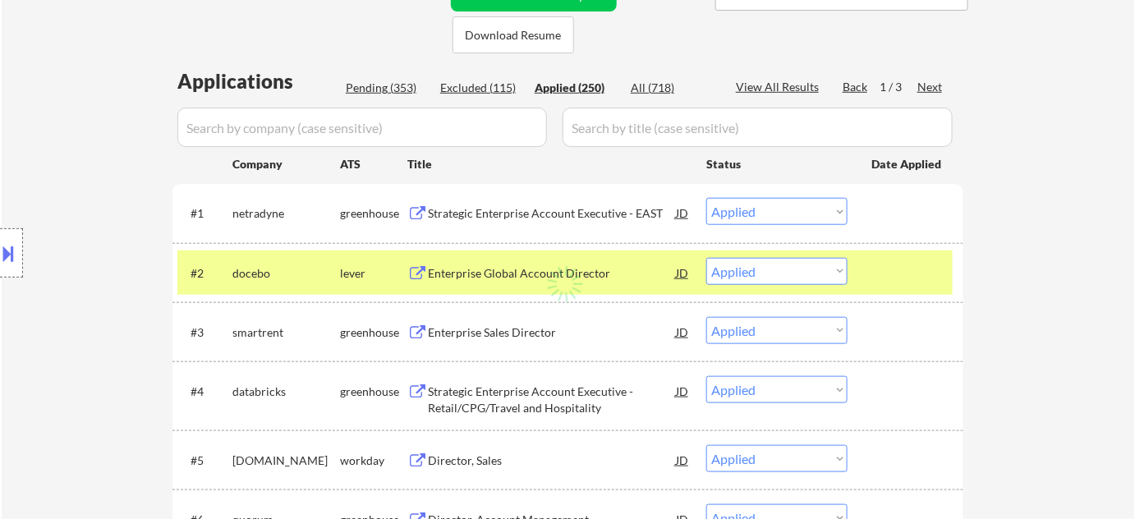
select select ""applied""
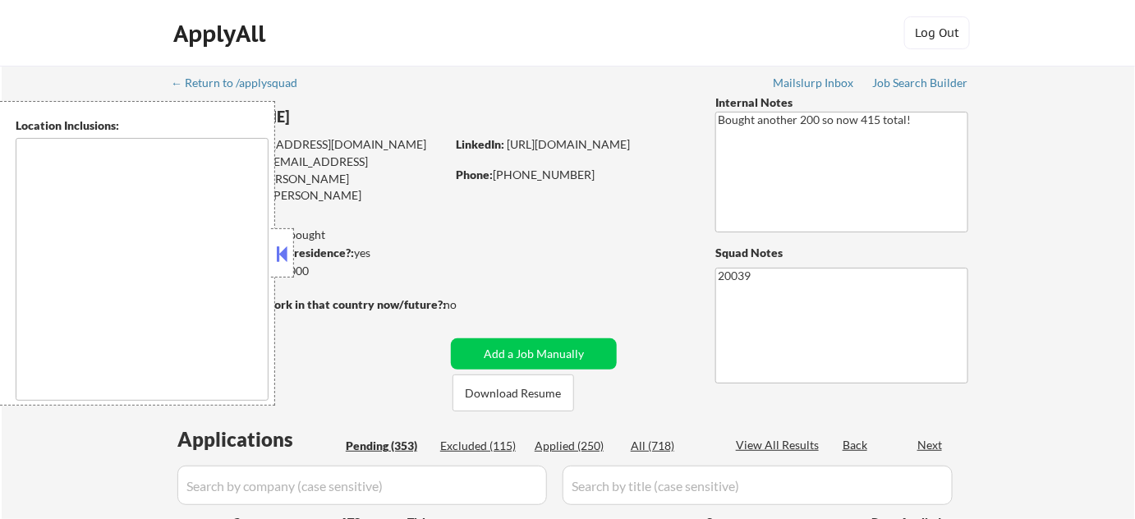
type textarea "[GEOGRAPHIC_DATA], [GEOGRAPHIC_DATA] [GEOGRAPHIC_DATA], [GEOGRAPHIC_DATA] [GEOG…"
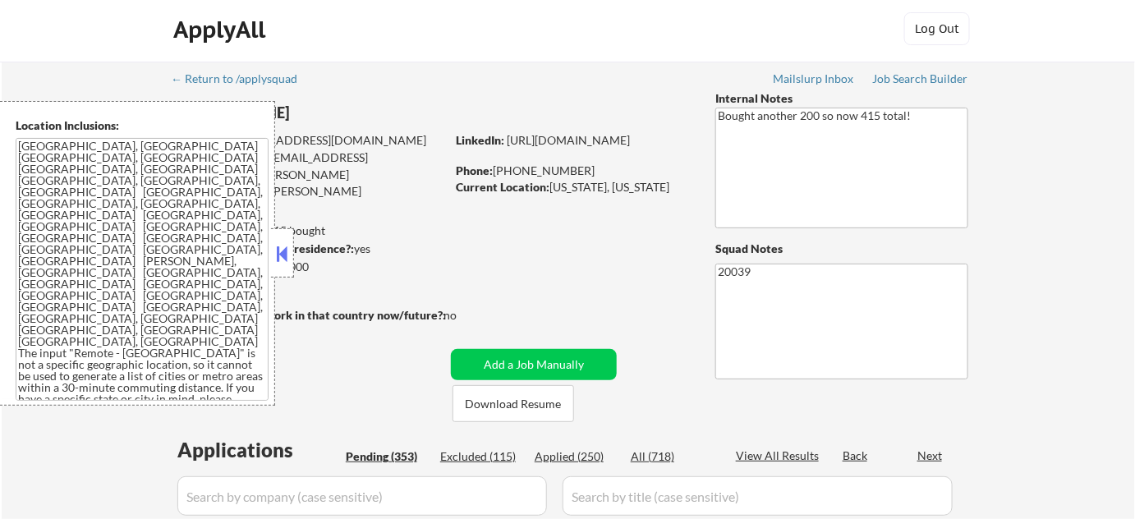
scroll to position [70, 0]
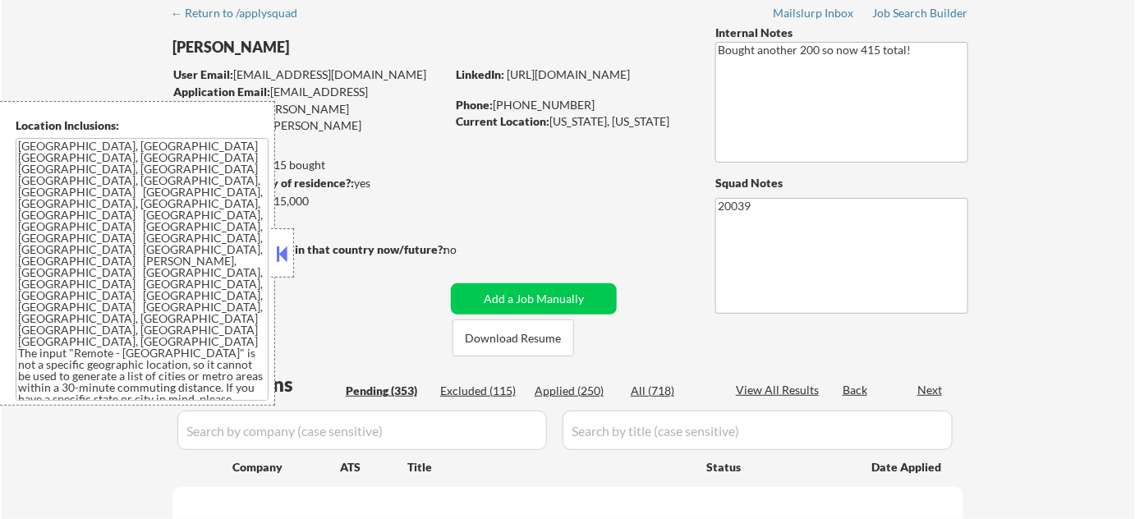
select select ""pending""
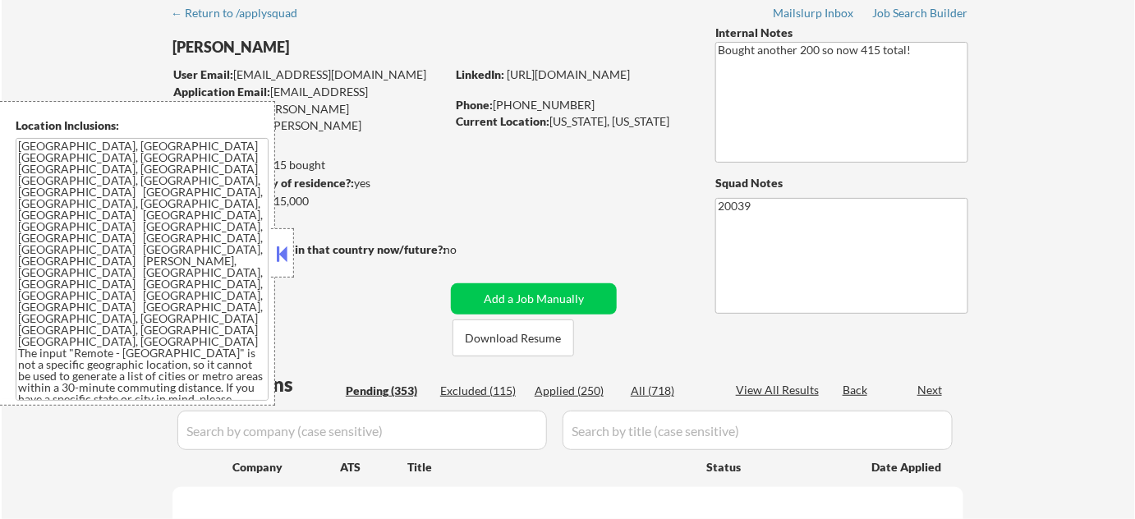
select select ""pending""
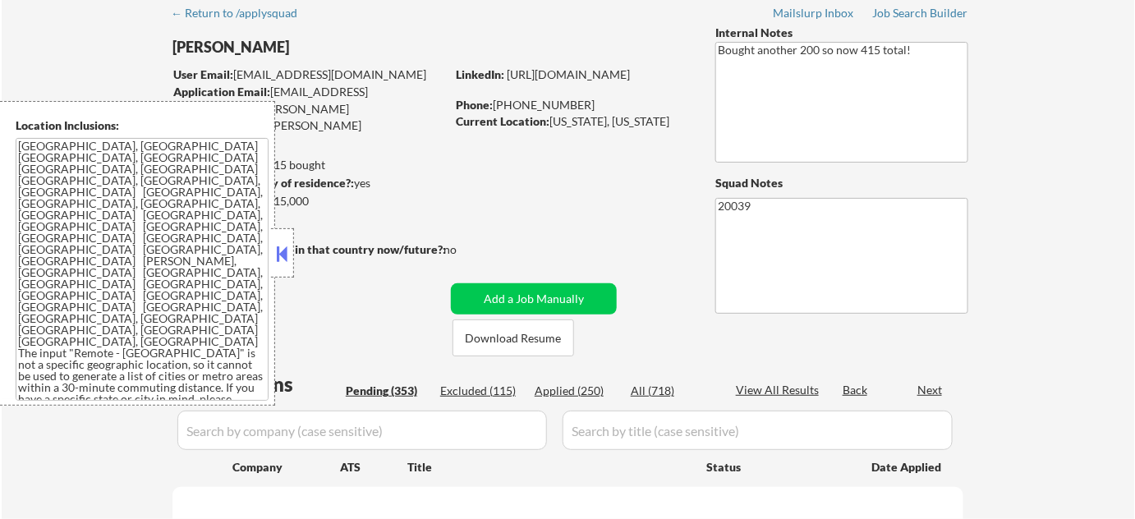
select select ""pending""
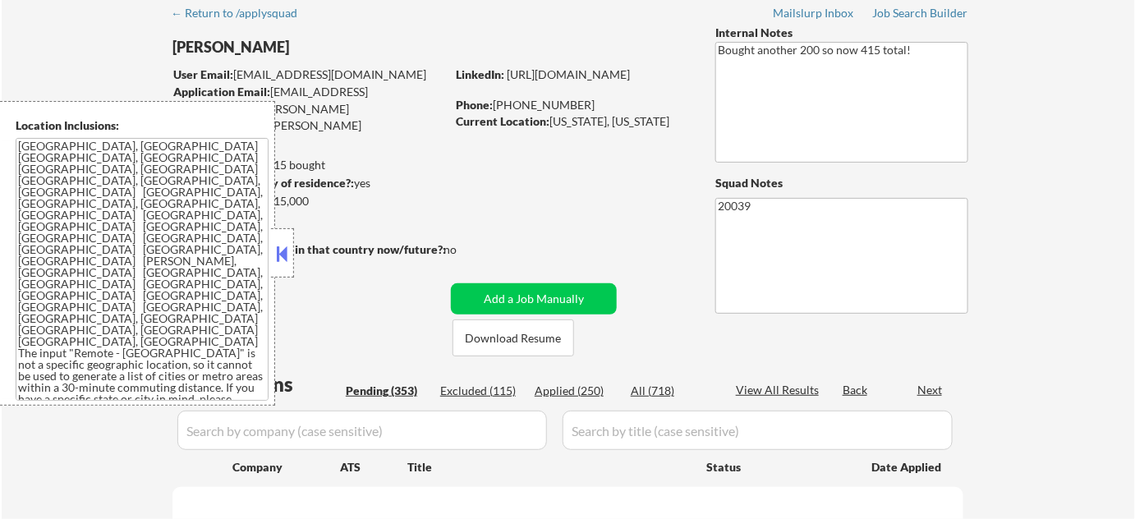
select select ""pending""
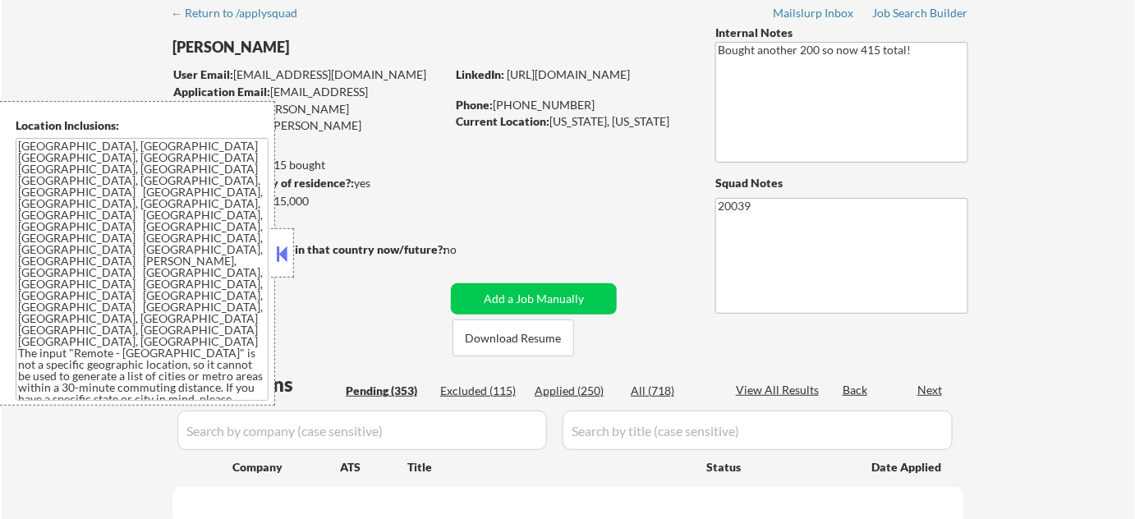
select select ""pending""
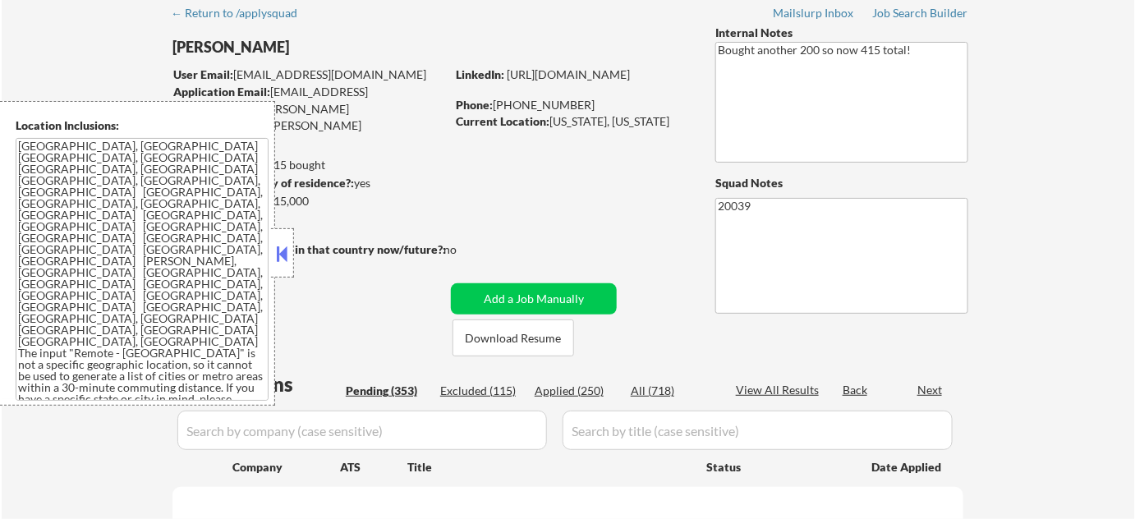
select select ""pending""
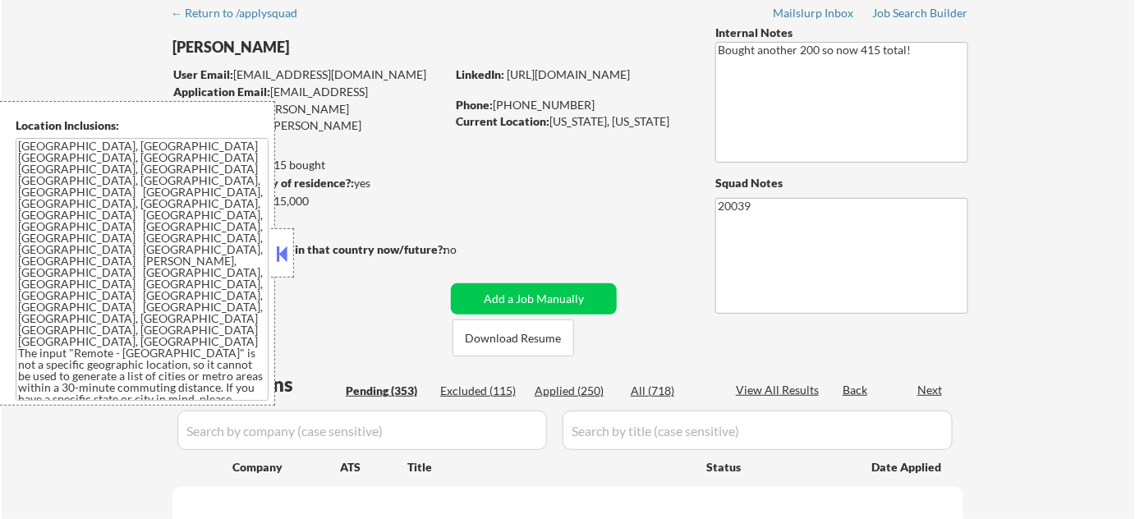
select select ""pending""
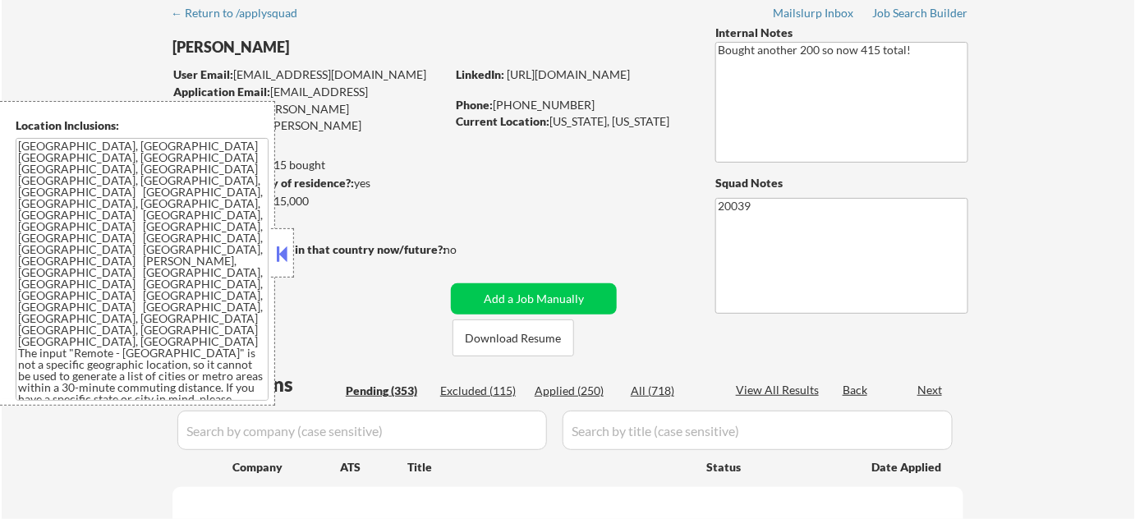
select select ""pending""
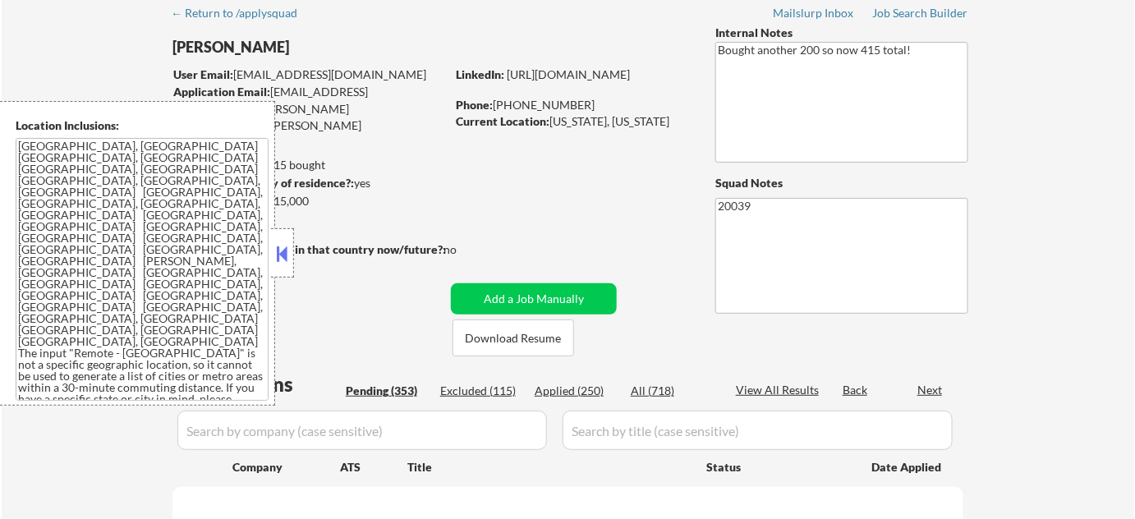
select select ""pending""
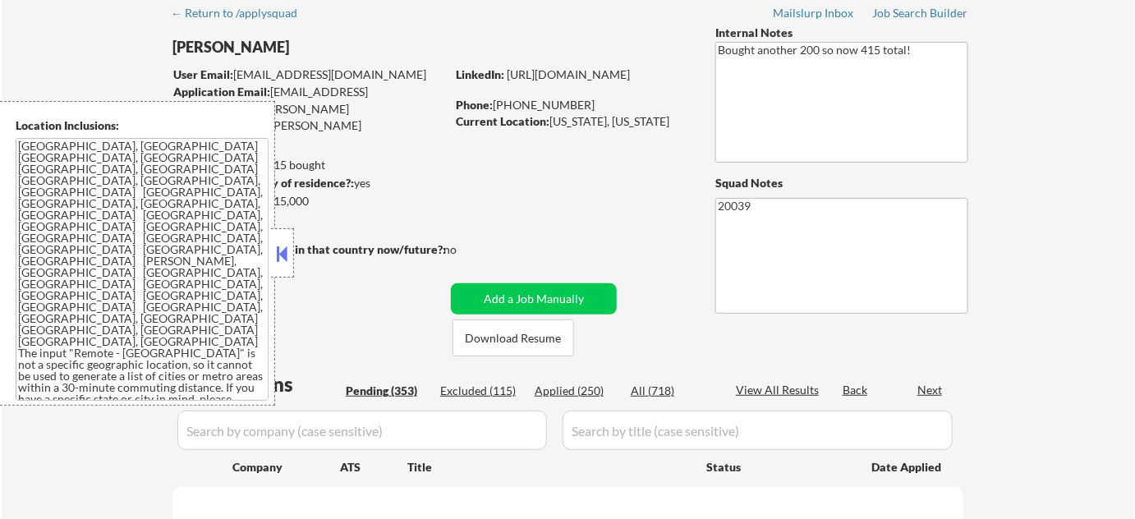
select select ""pending""
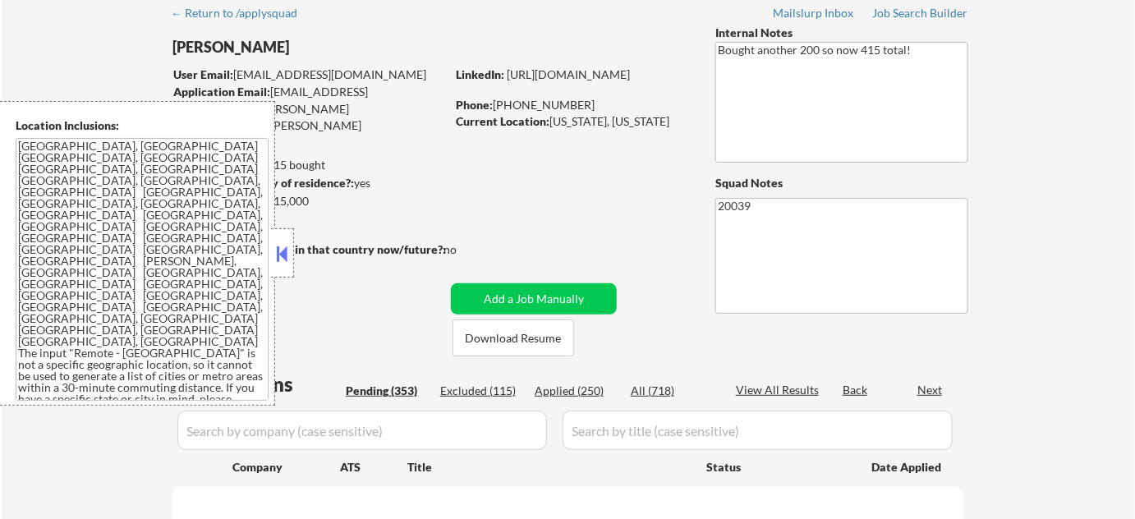
select select ""pending""
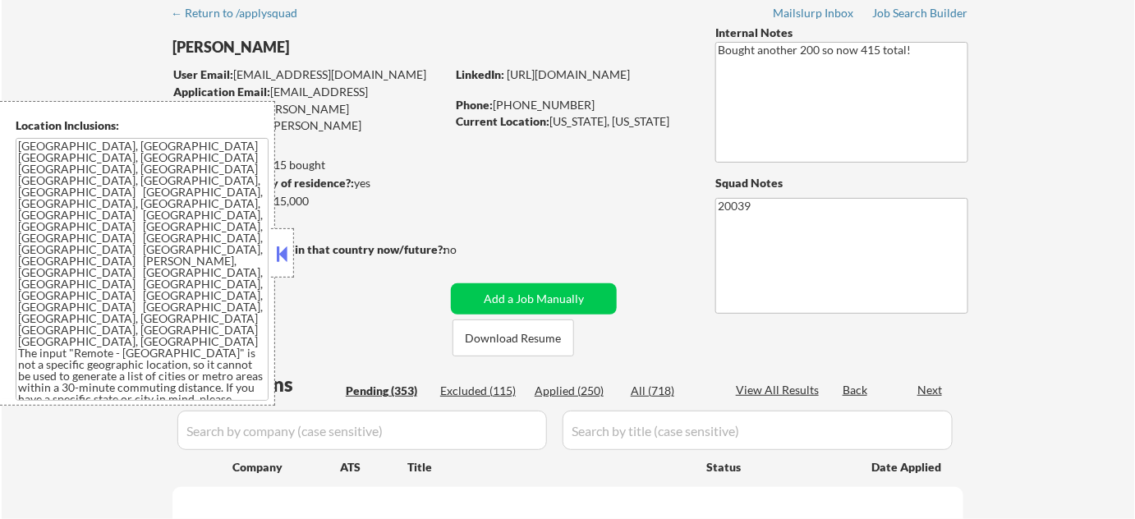
select select ""pending""
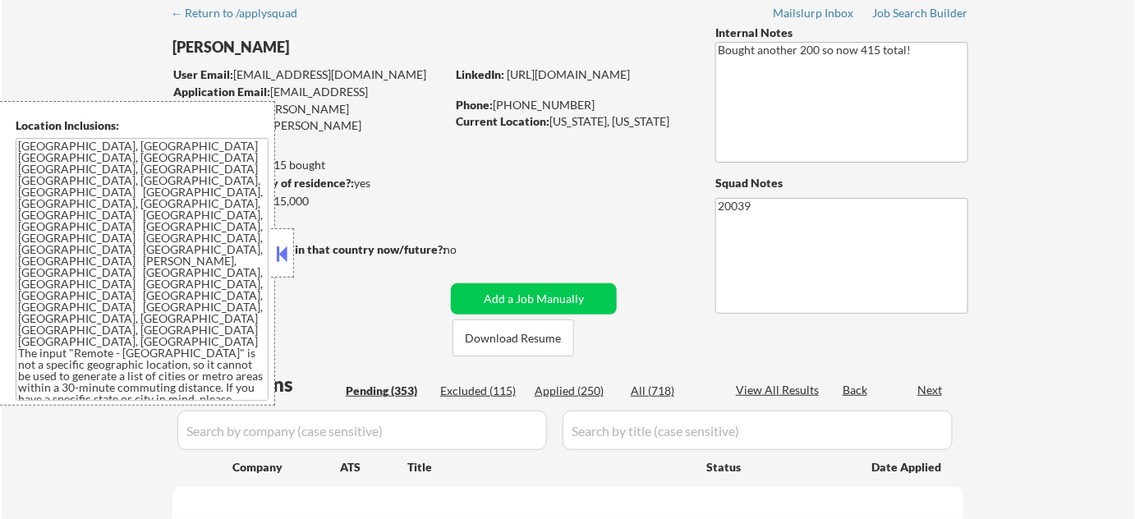
select select ""pending""
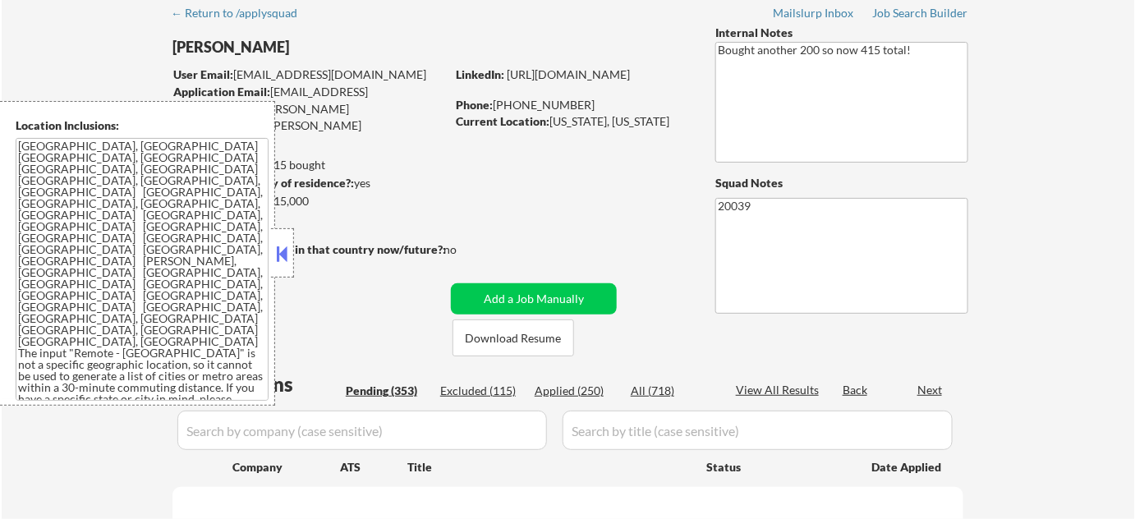
select select ""pending""
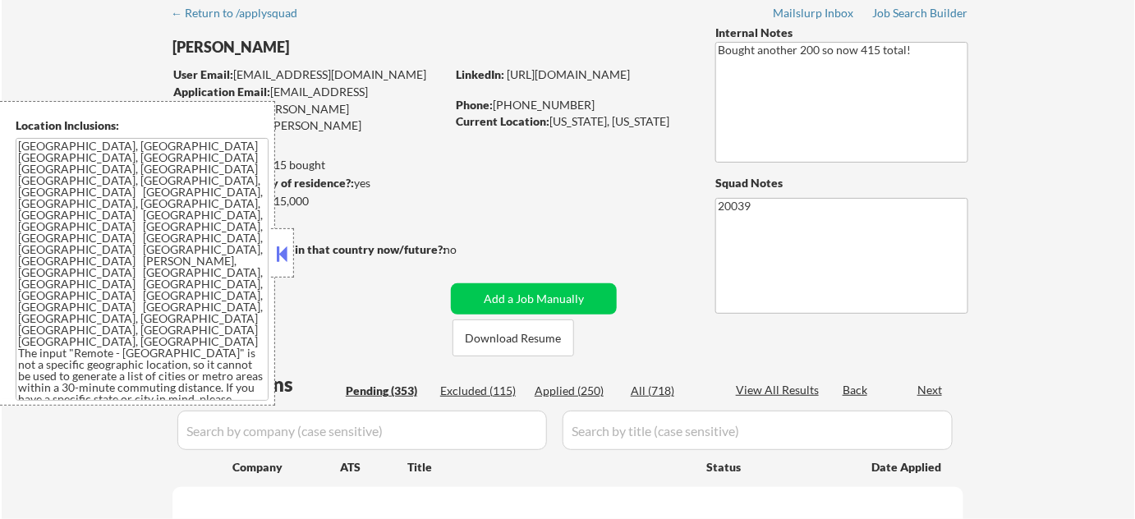
select select ""pending""
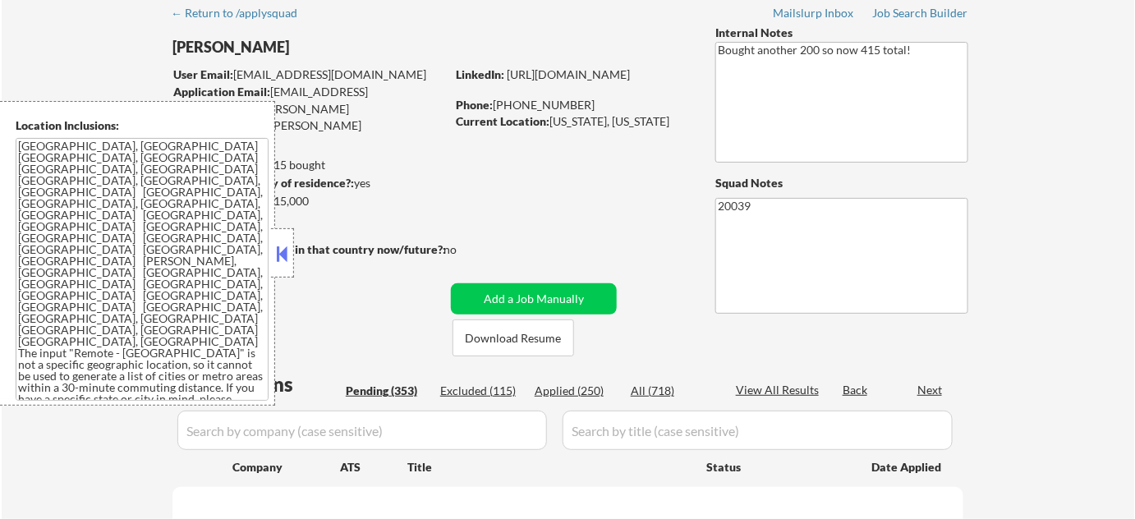
select select ""pending""
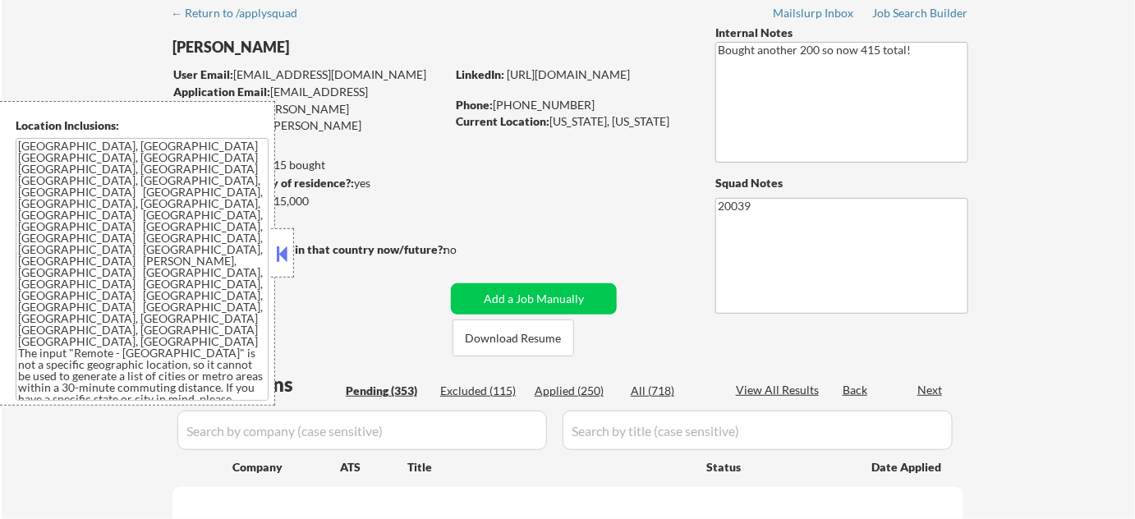
select select ""pending""
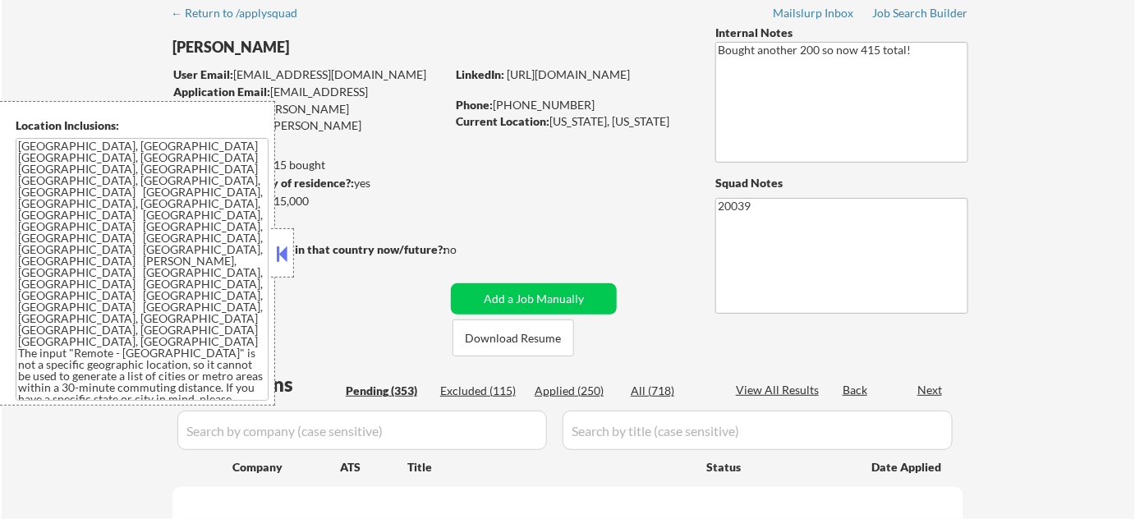
select select ""pending""
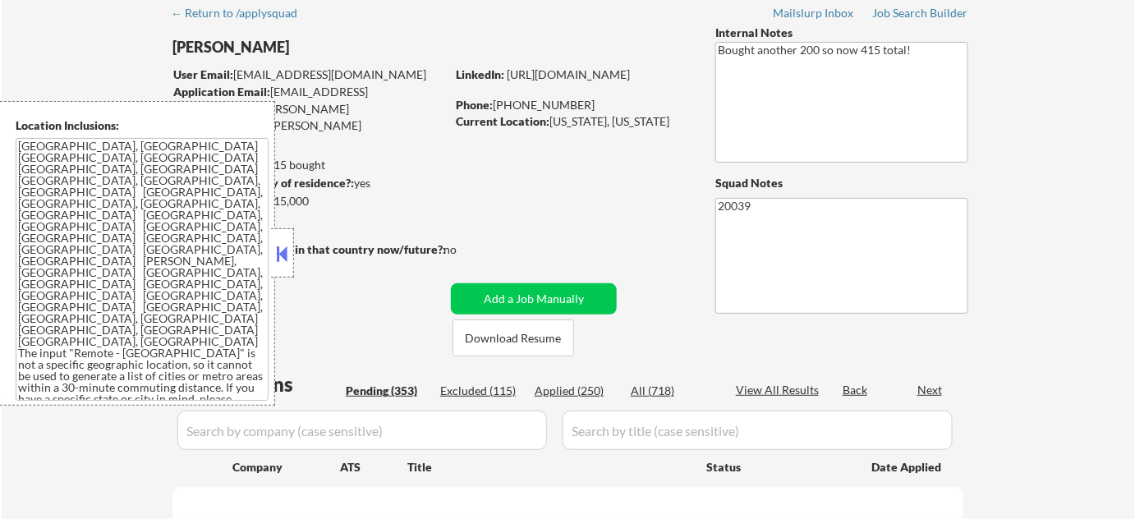
select select ""pending""
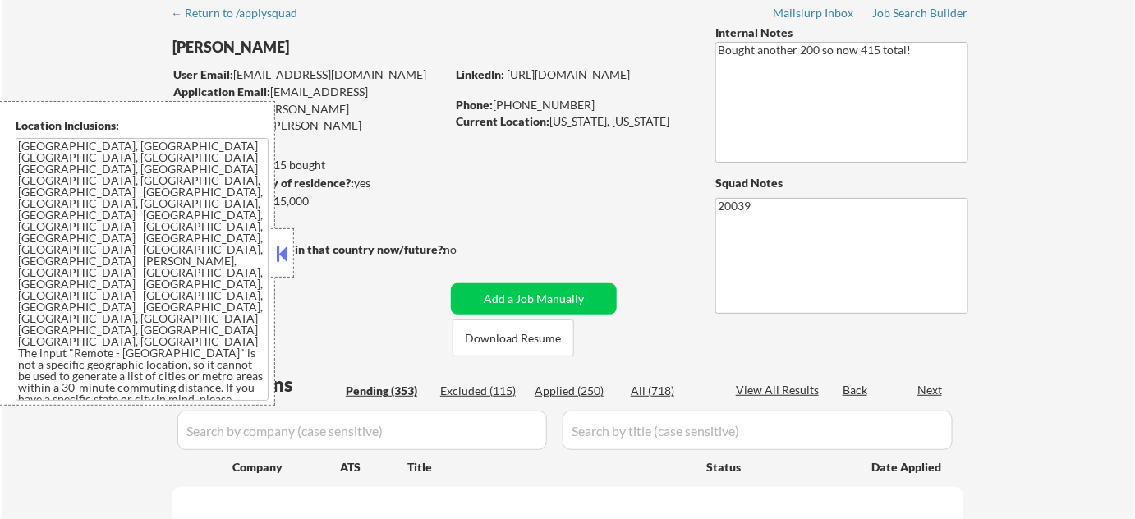
select select ""pending""
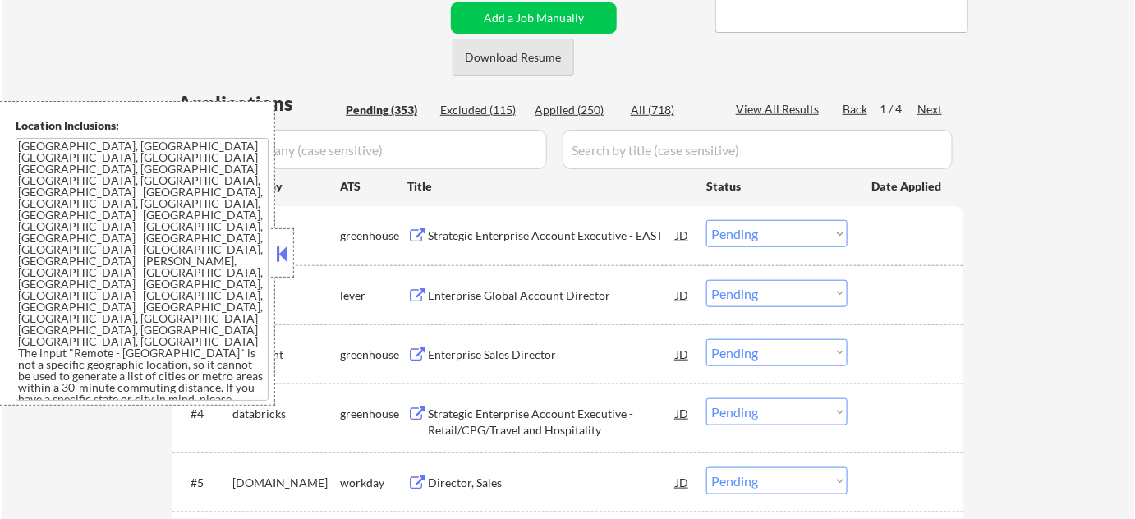
scroll to position [373, 0]
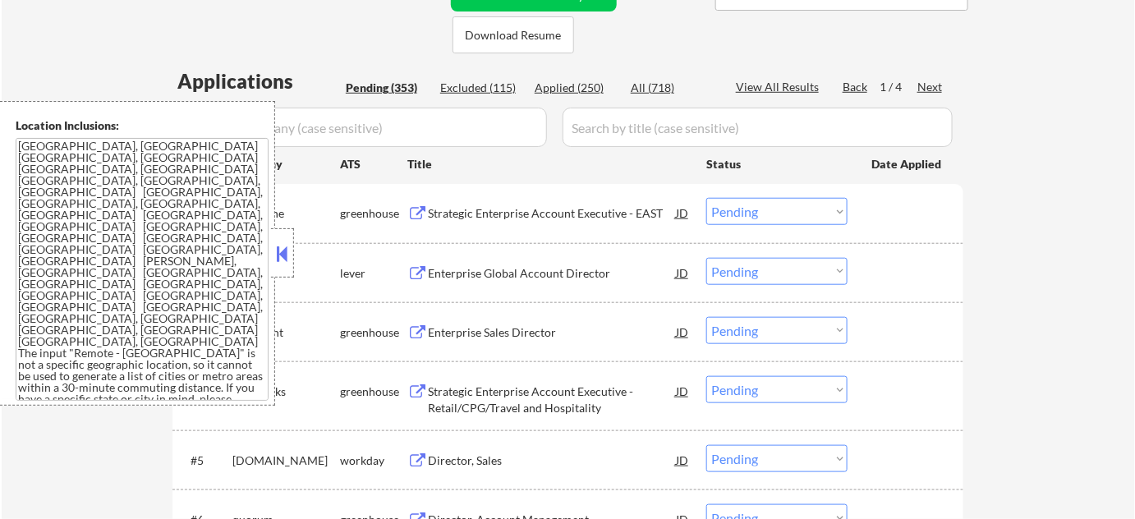
click at [271, 260] on div at bounding box center [282, 252] width 23 height 49
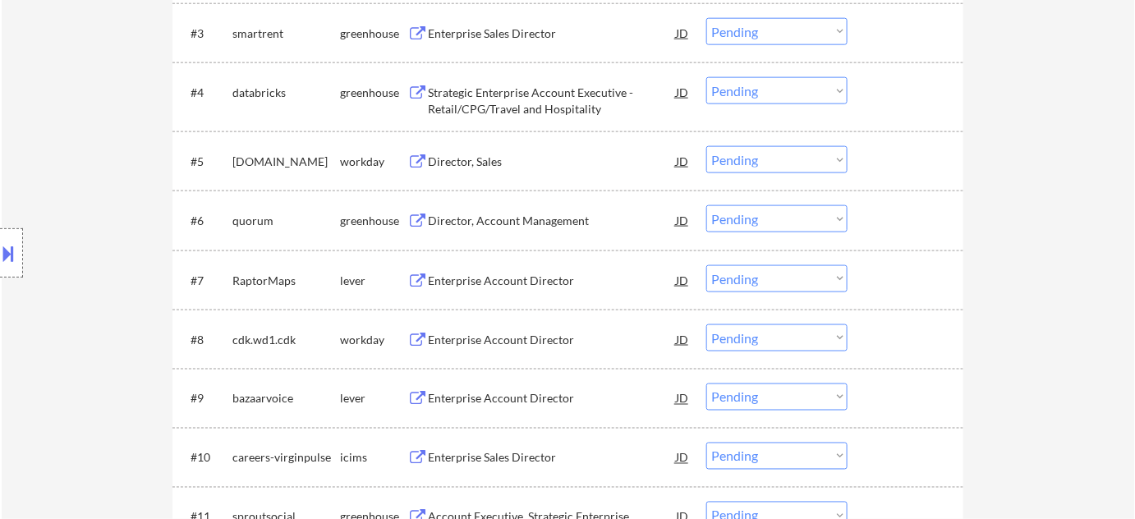
scroll to position [298, 0]
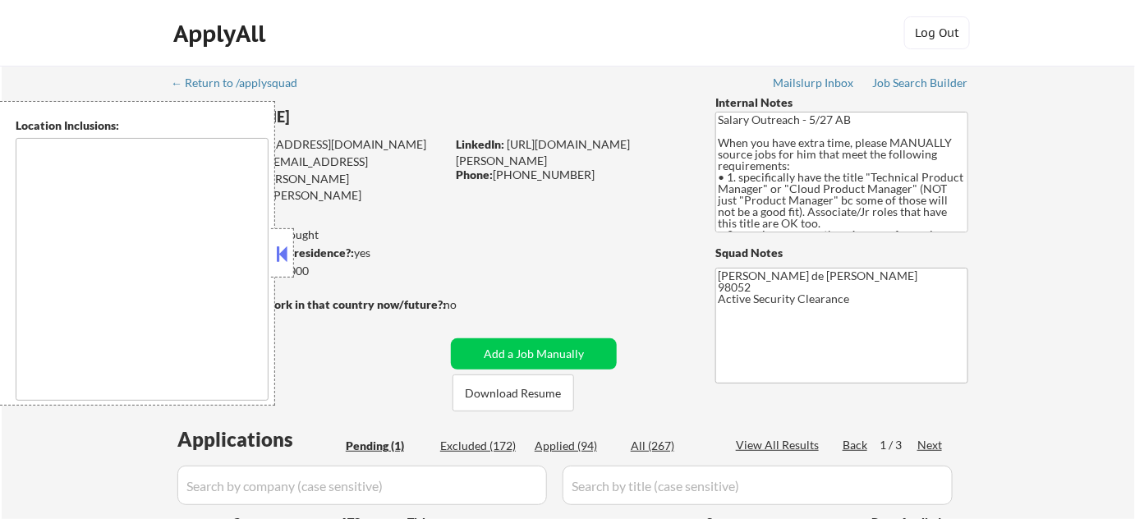
type textarea "[GEOGRAPHIC_DATA], [GEOGRAPHIC_DATA] [GEOGRAPHIC_DATA], [GEOGRAPHIC_DATA] [GEOG…"
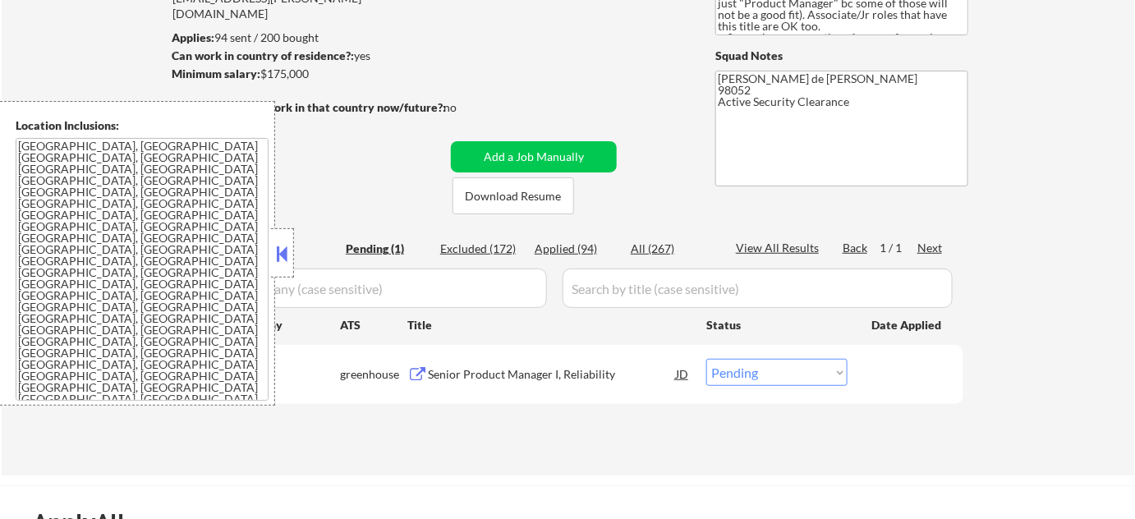
scroll to position [223, 0]
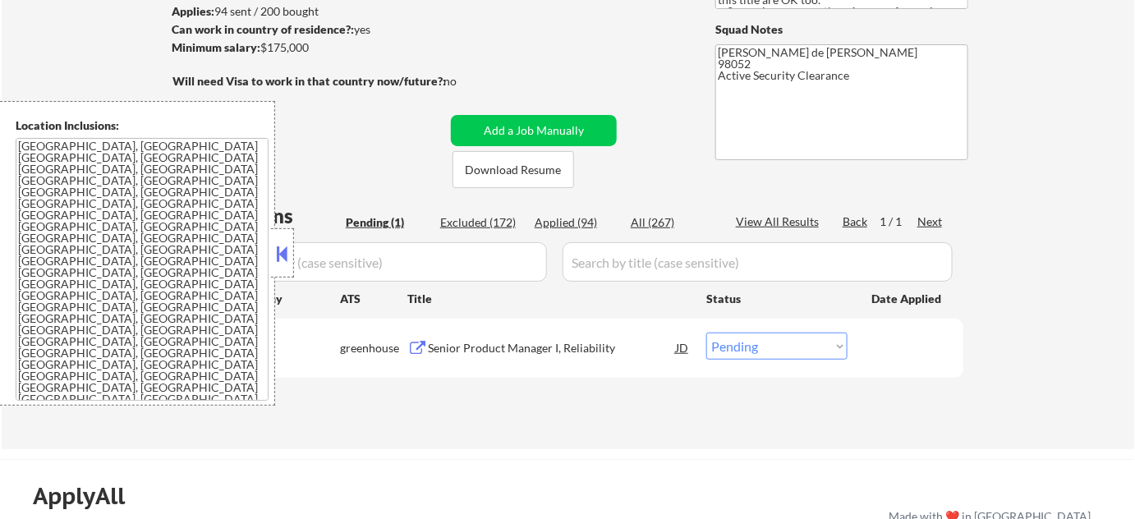
click at [278, 255] on button at bounding box center [283, 254] width 18 height 25
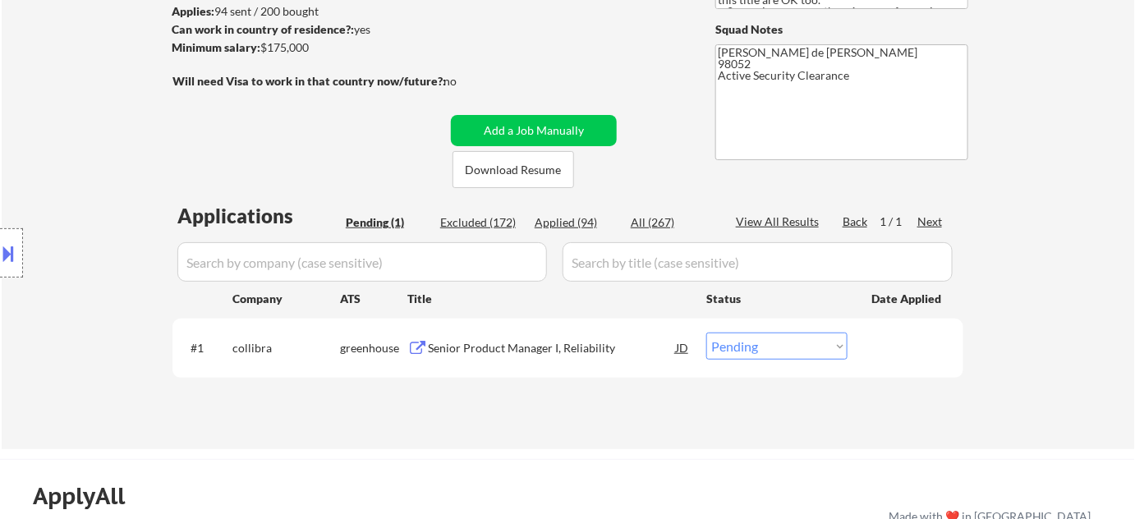
click at [495, 343] on div "Senior Product Manager I, Reliability" at bounding box center [552, 348] width 248 height 16
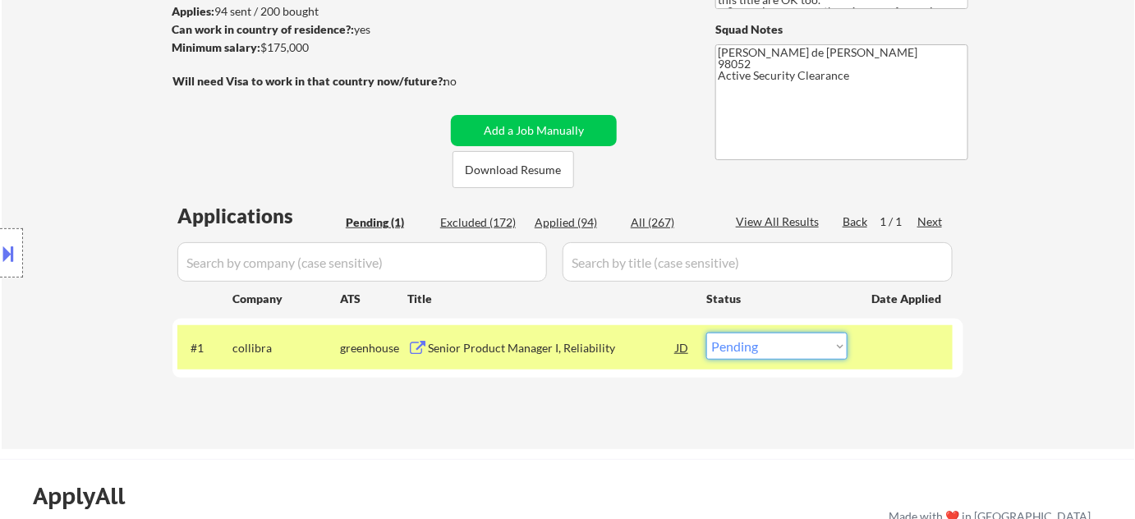
click at [734, 343] on select "Choose an option... Pending Applied Excluded (Questions) Excluded (Expired) Exc…" at bounding box center [776, 346] width 141 height 27
select select ""applied""
click at [706, 333] on select "Choose an option... Pending Applied Excluded (Questions) Excluded (Expired) Exc…" at bounding box center [776, 346] width 141 height 27
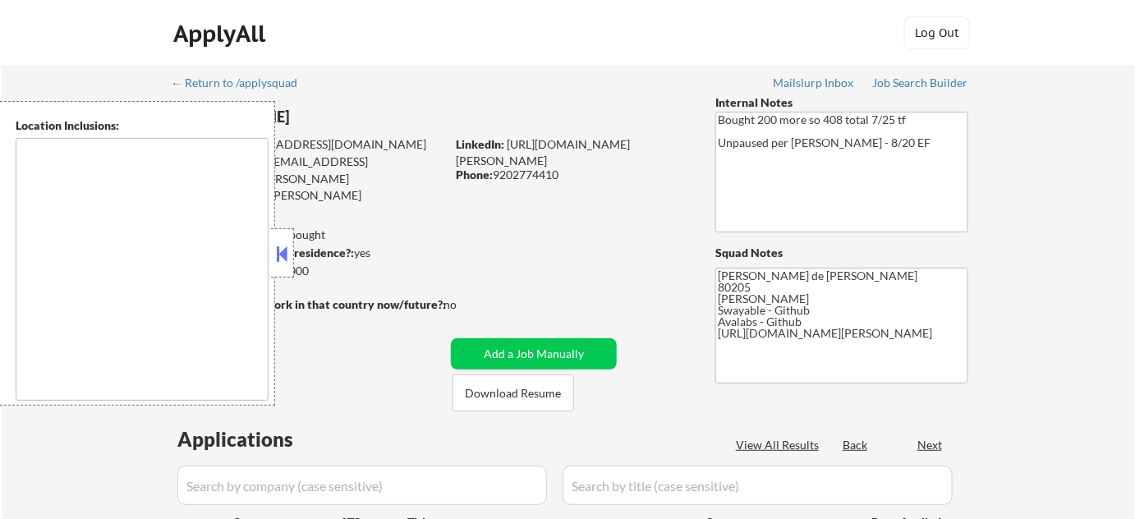
type textarea "[GEOGRAPHIC_DATA], [GEOGRAPHIC_DATA] [GEOGRAPHIC_DATA], [GEOGRAPHIC_DATA], [GEO…"
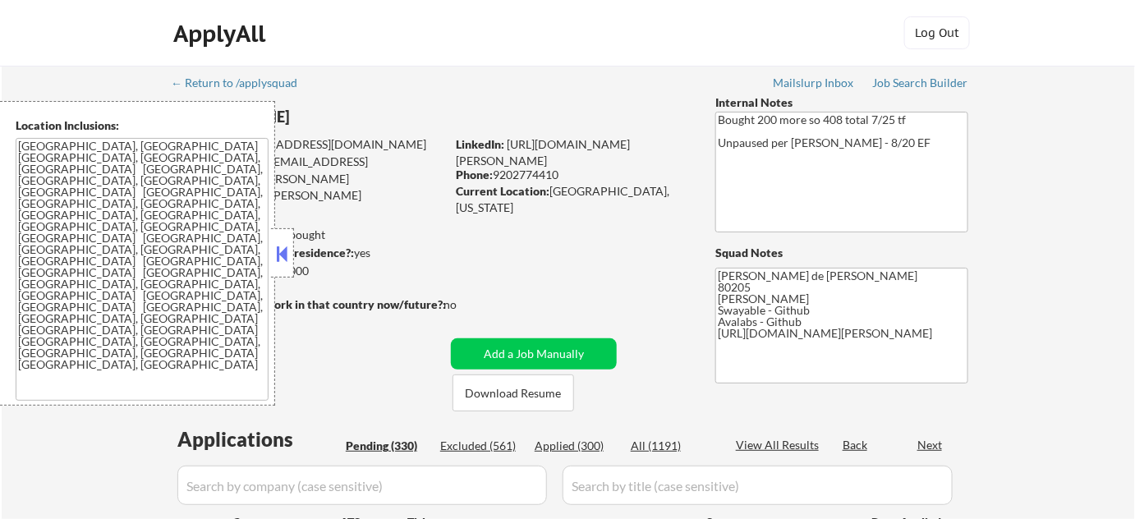
click at [283, 252] on button at bounding box center [283, 254] width 18 height 25
select select ""pending""
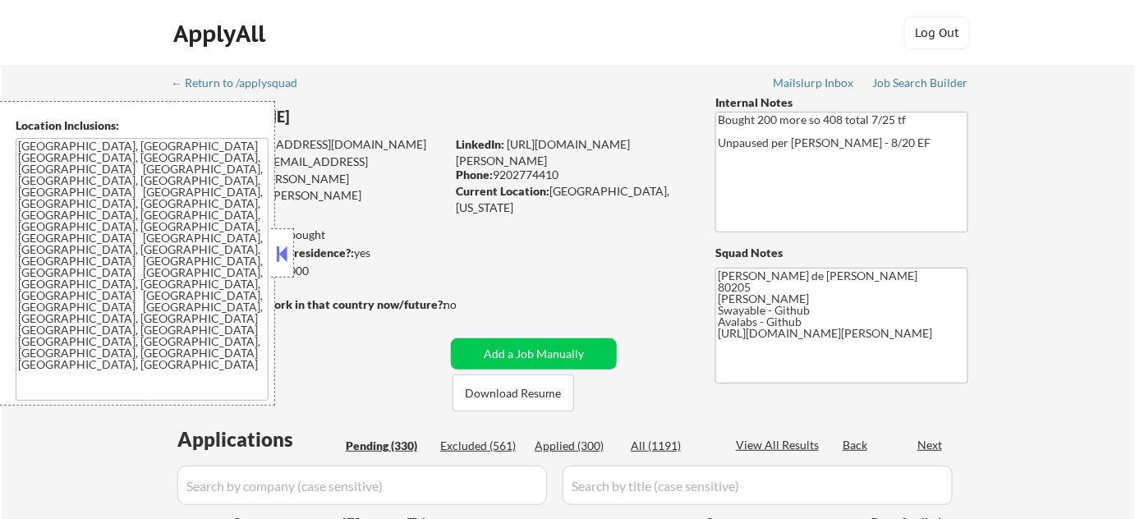
select select ""pending""
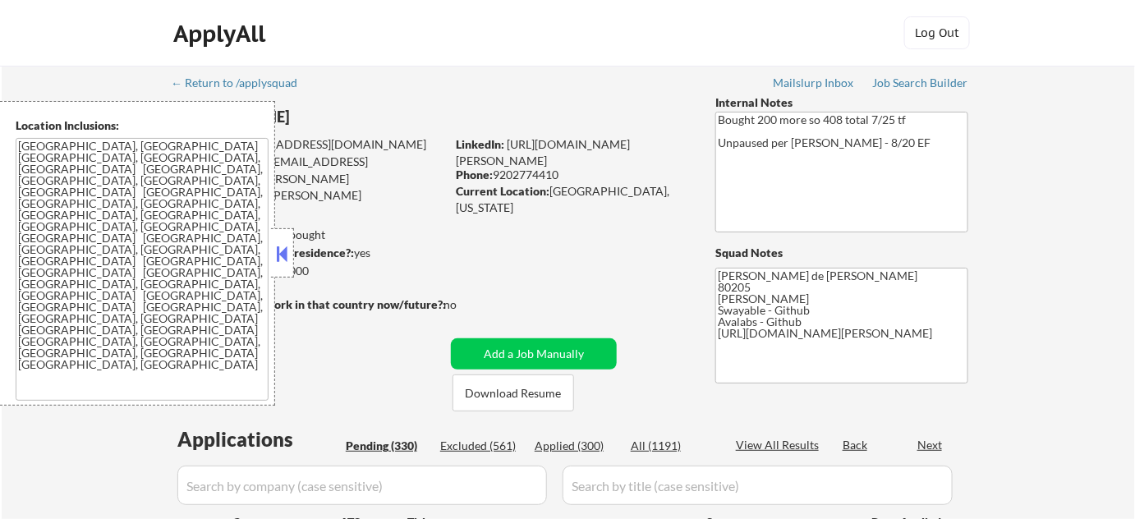
select select ""pending""
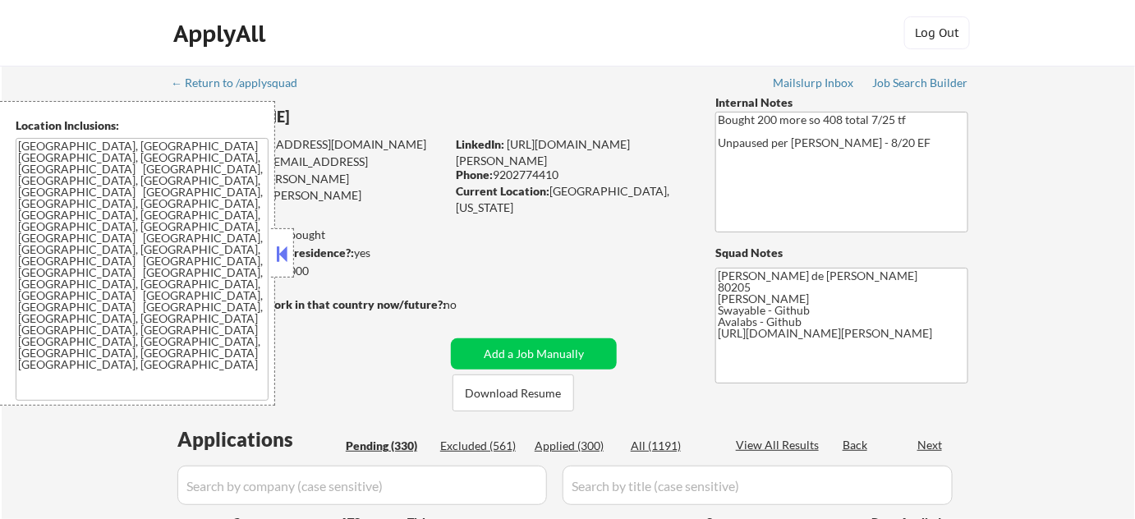
select select ""pending""
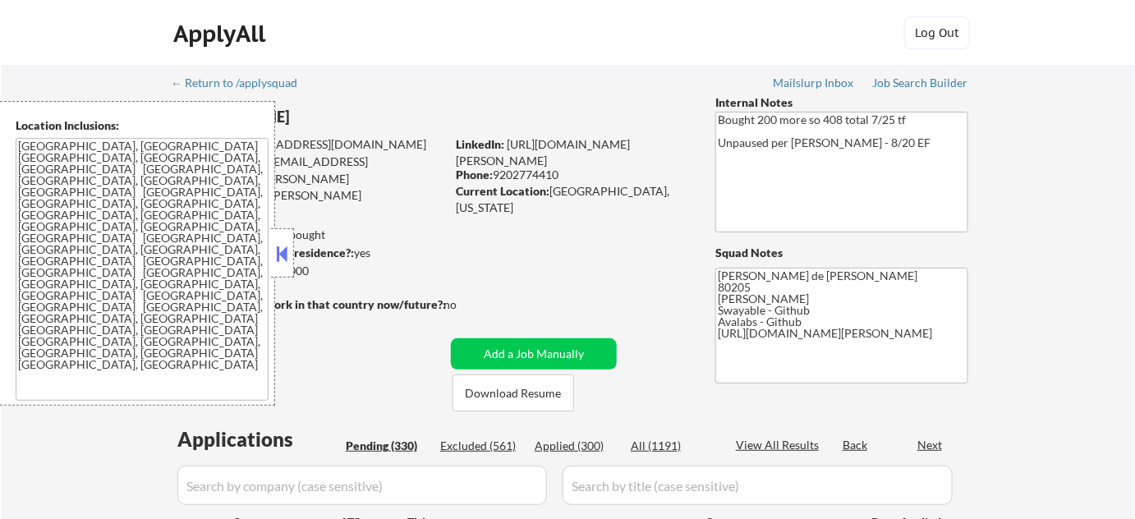
select select ""pending""
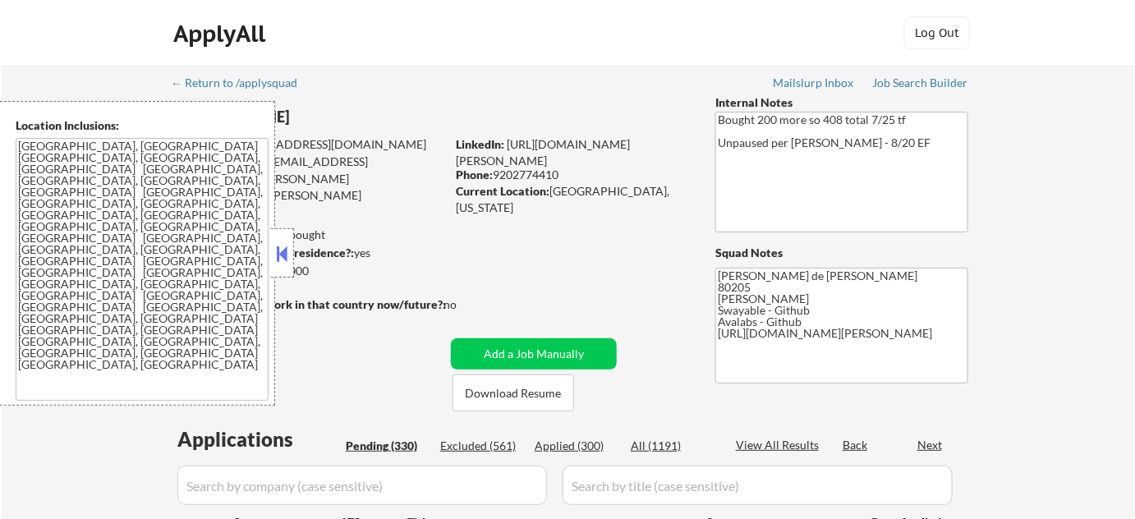
select select ""pending""
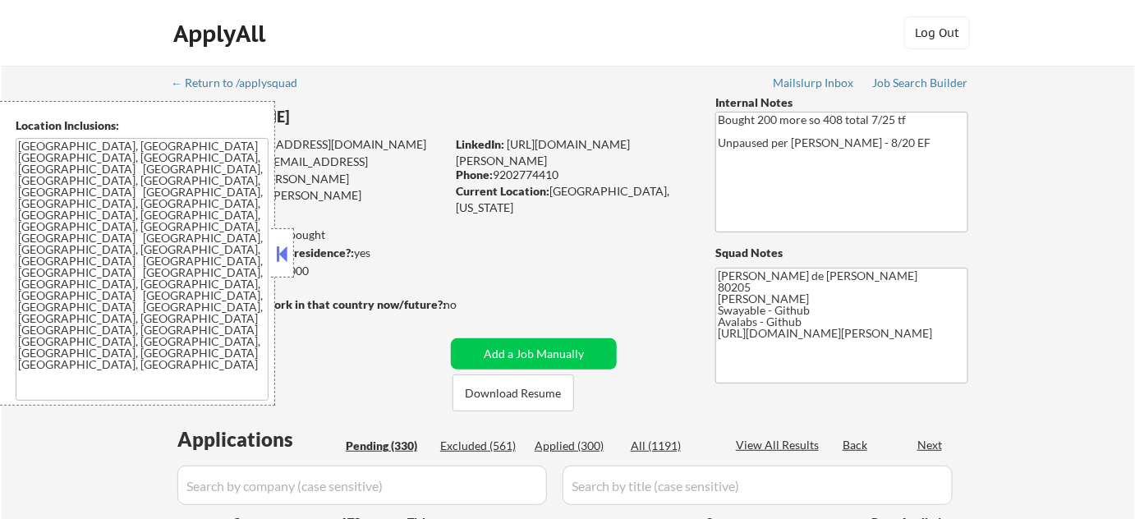
select select ""pending""
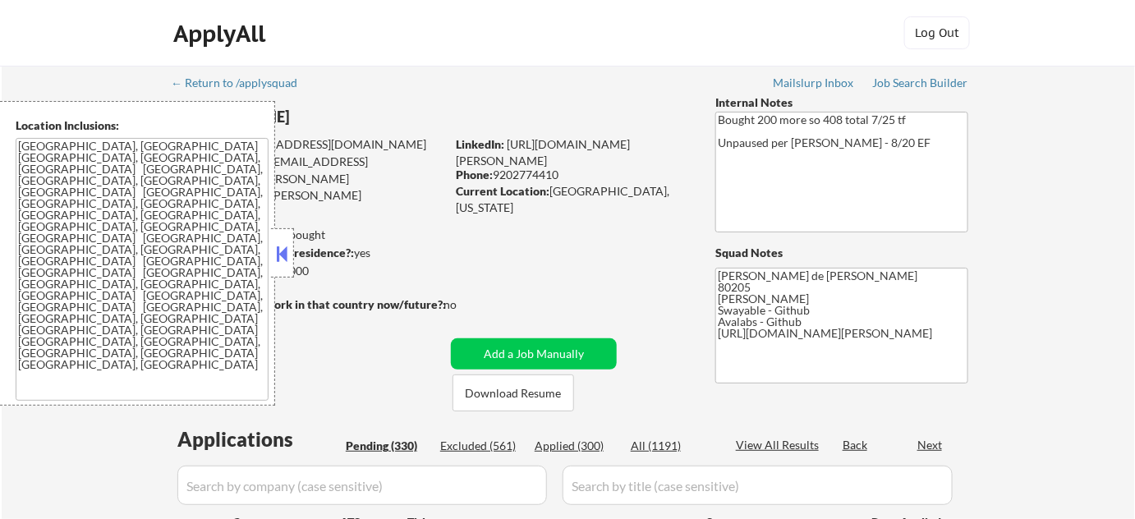
select select ""pending""
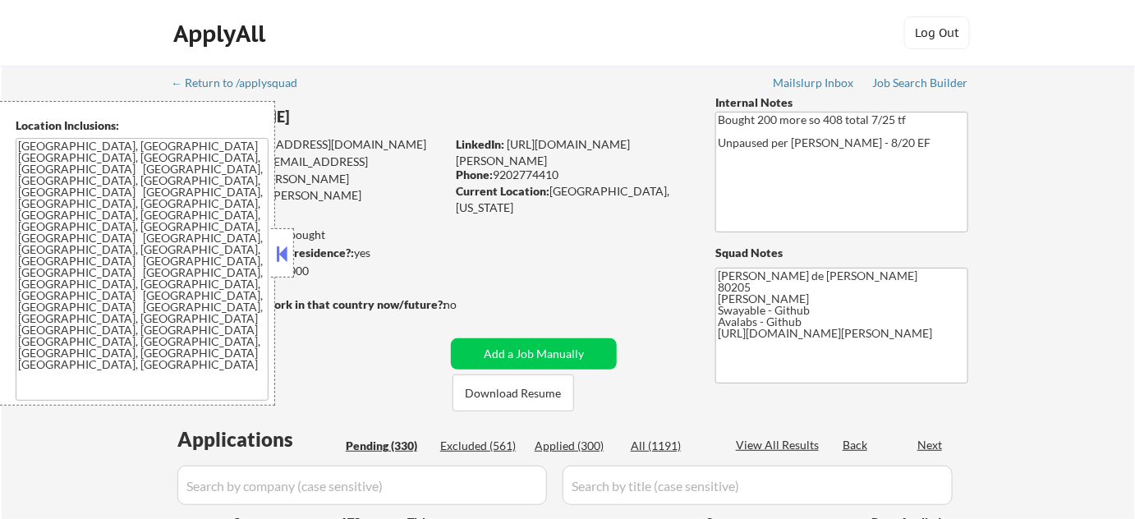
select select ""pending""
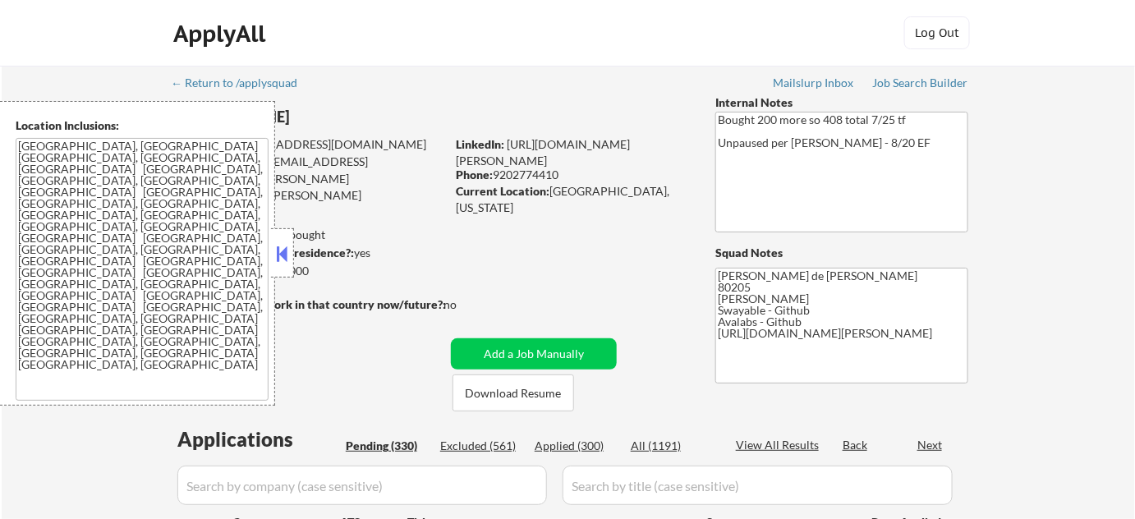
select select ""pending""
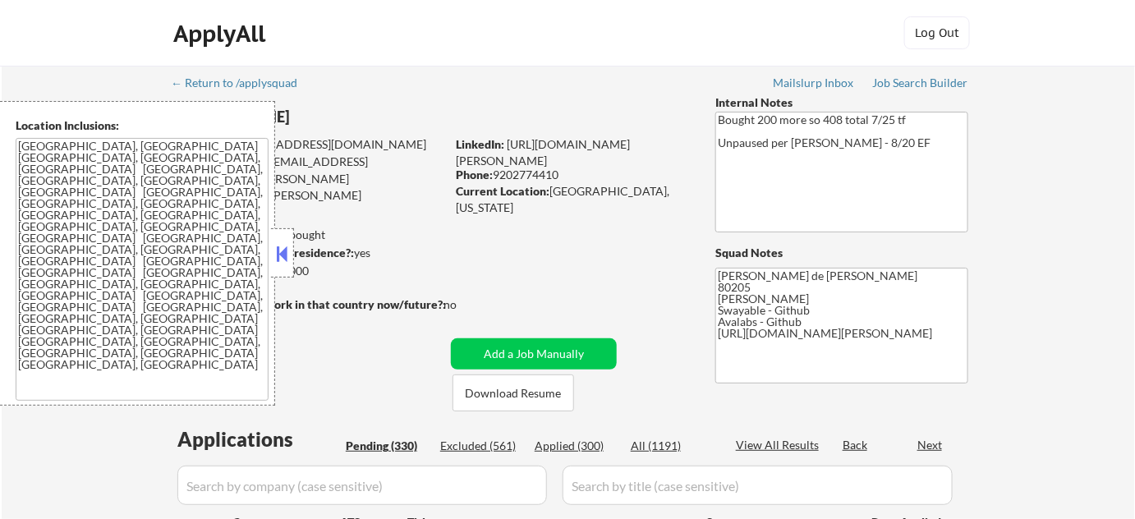
select select ""pending""
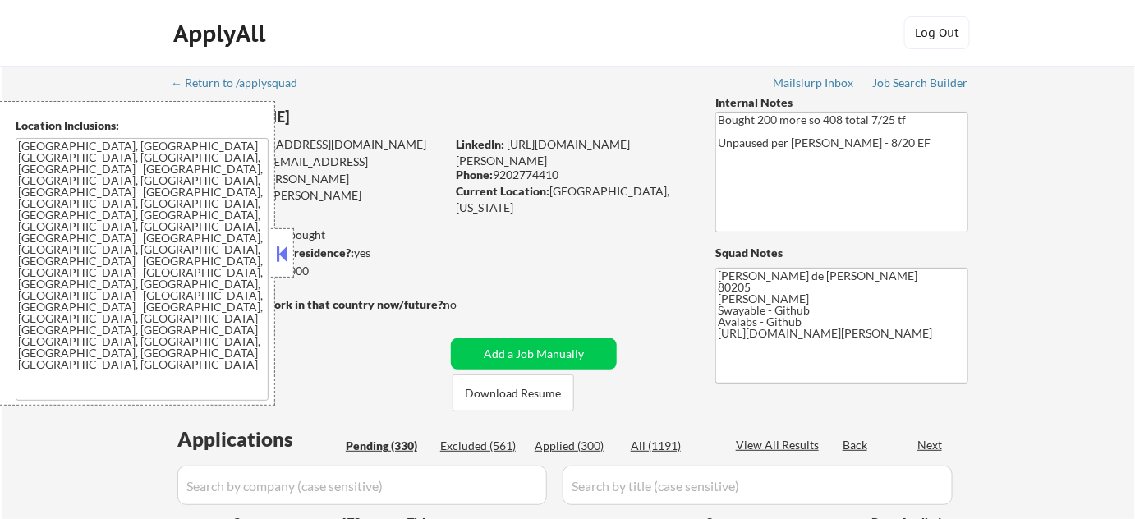
select select ""pending""
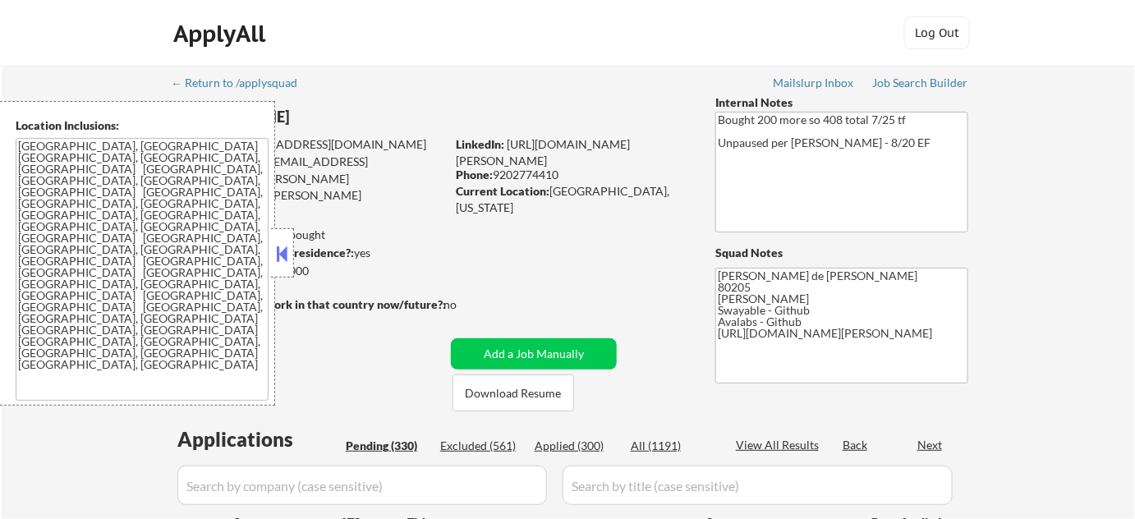
select select ""pending""
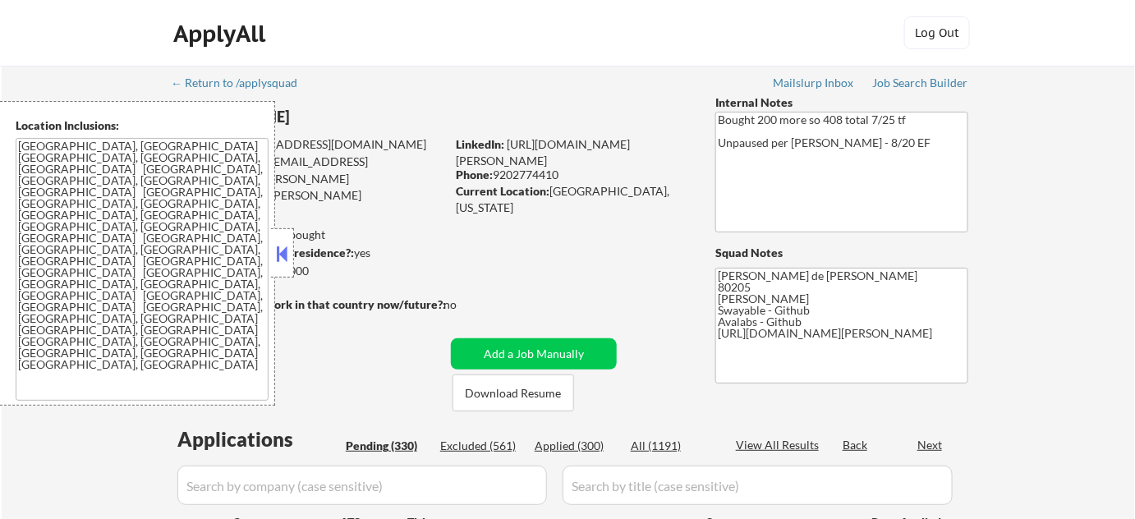
select select ""pending""
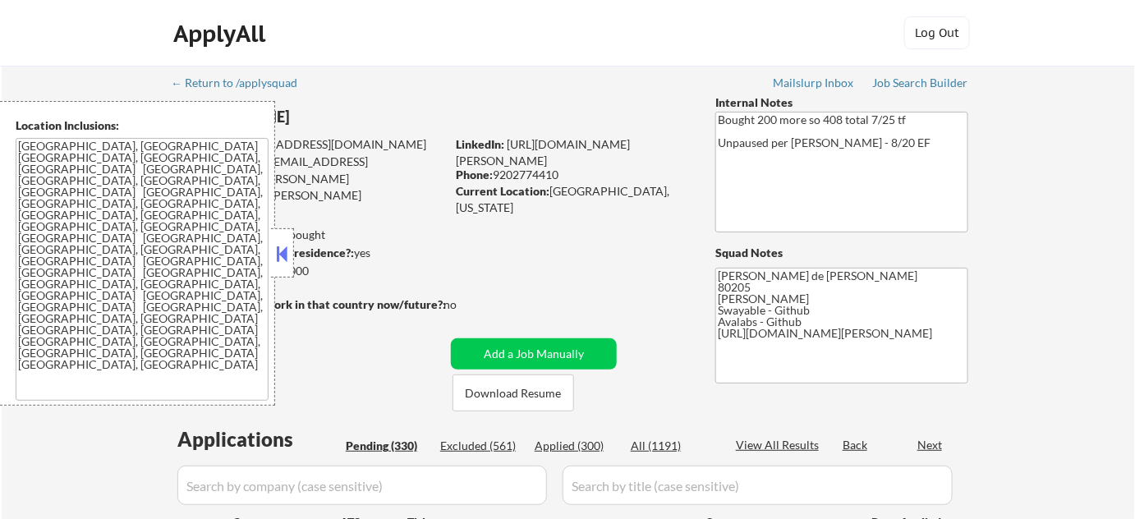
select select ""pending""
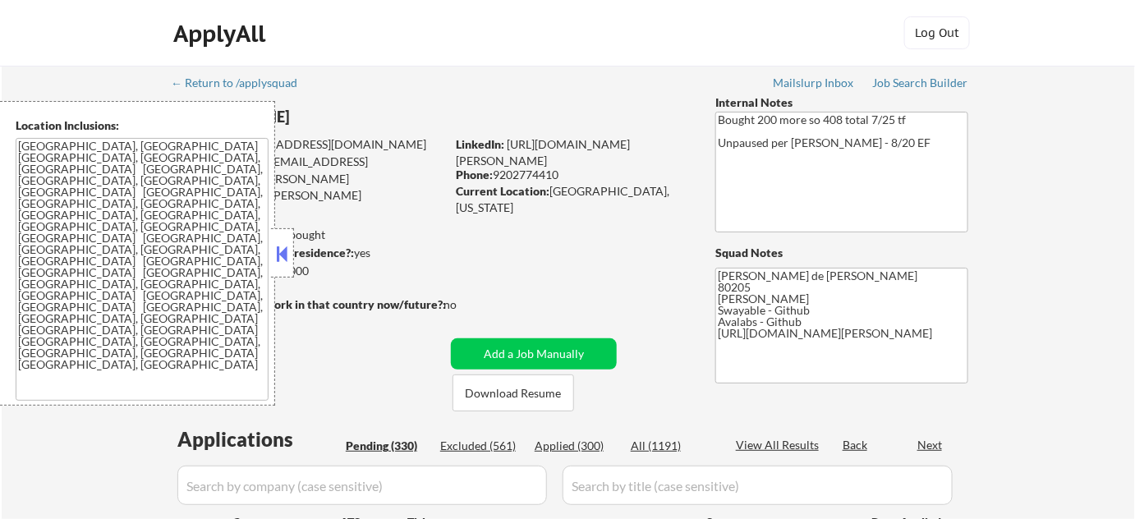
select select ""pending""
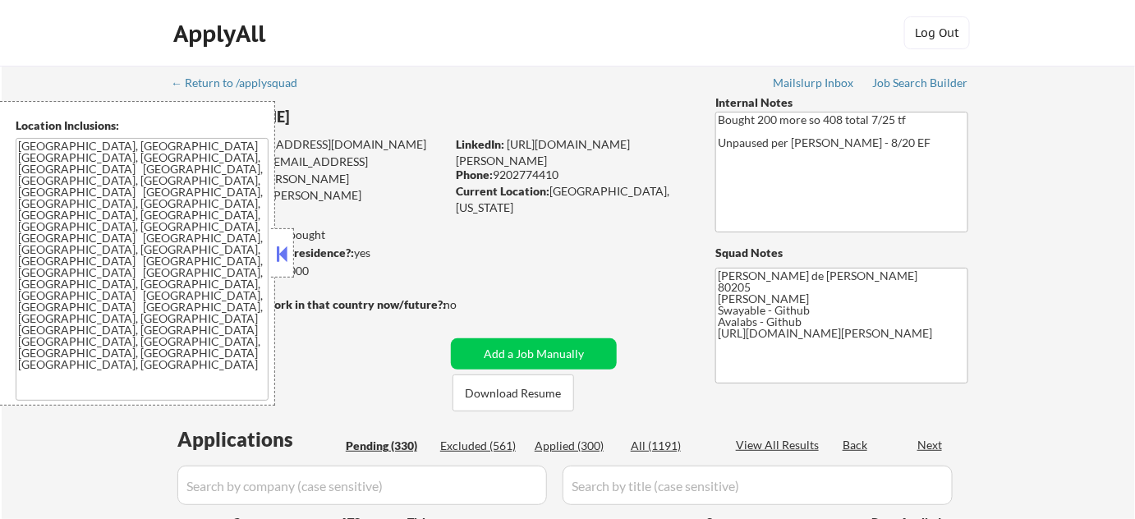
select select ""pending""
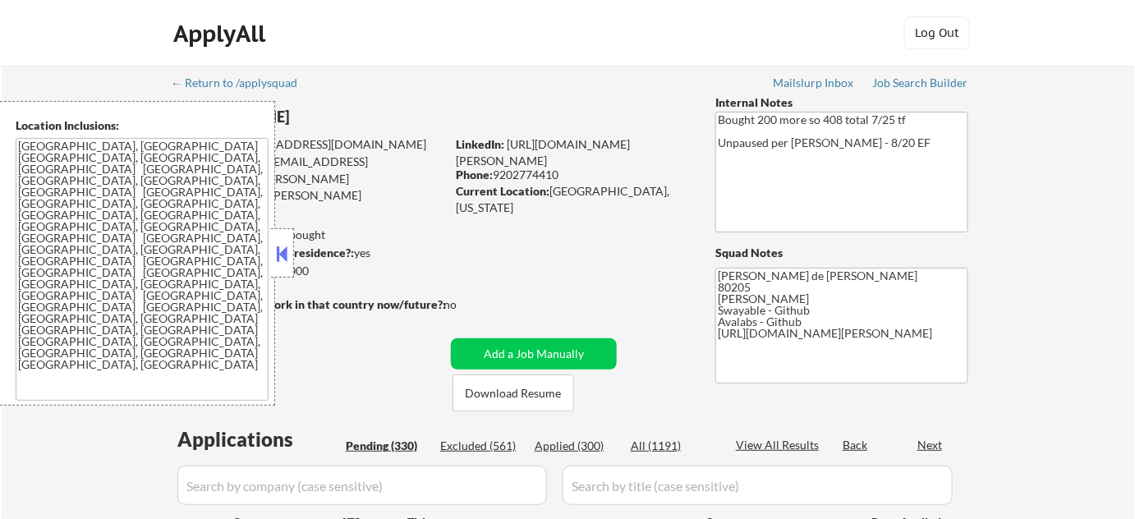
select select ""pending""
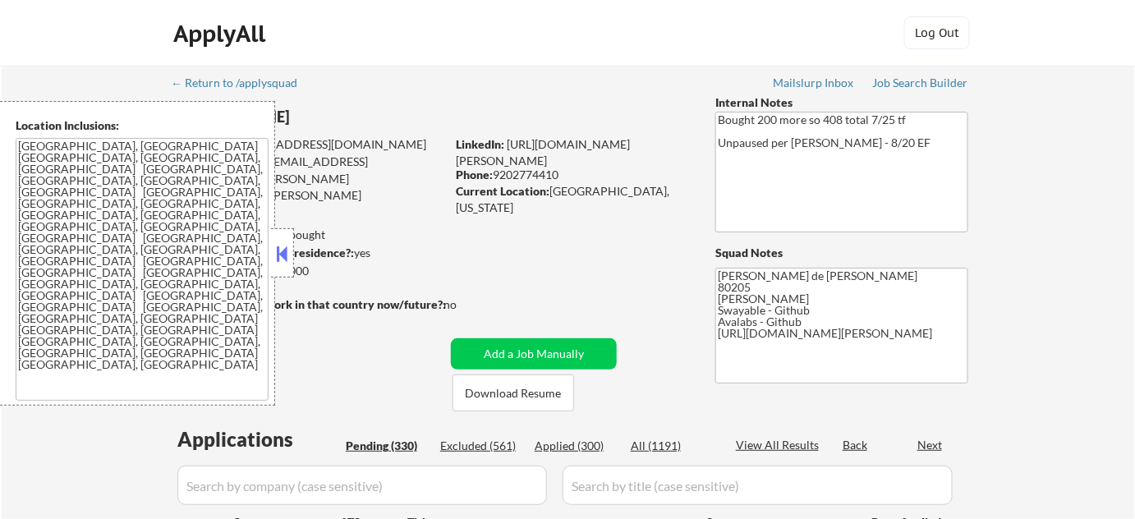
select select ""pending""
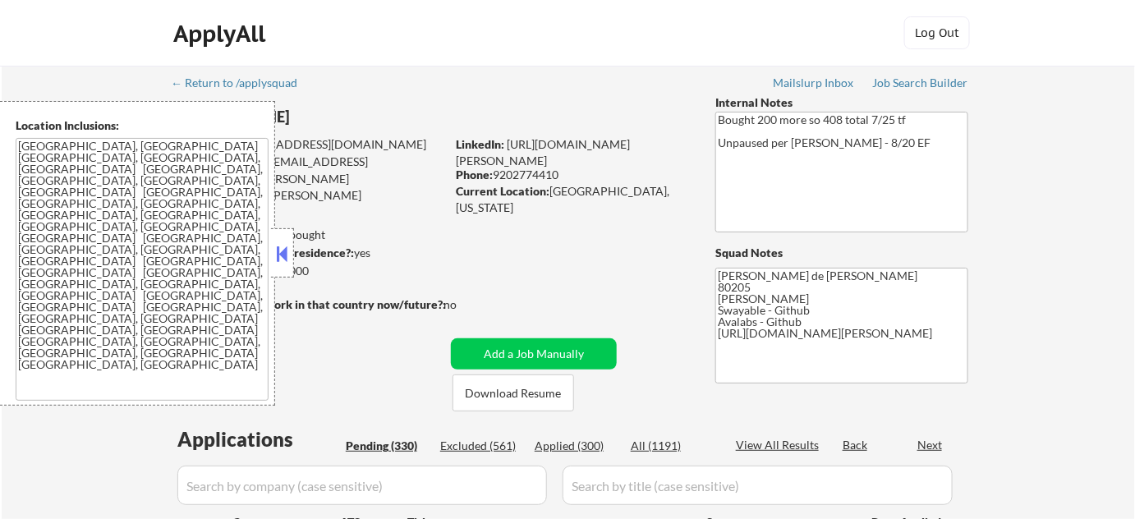
select select ""pending""
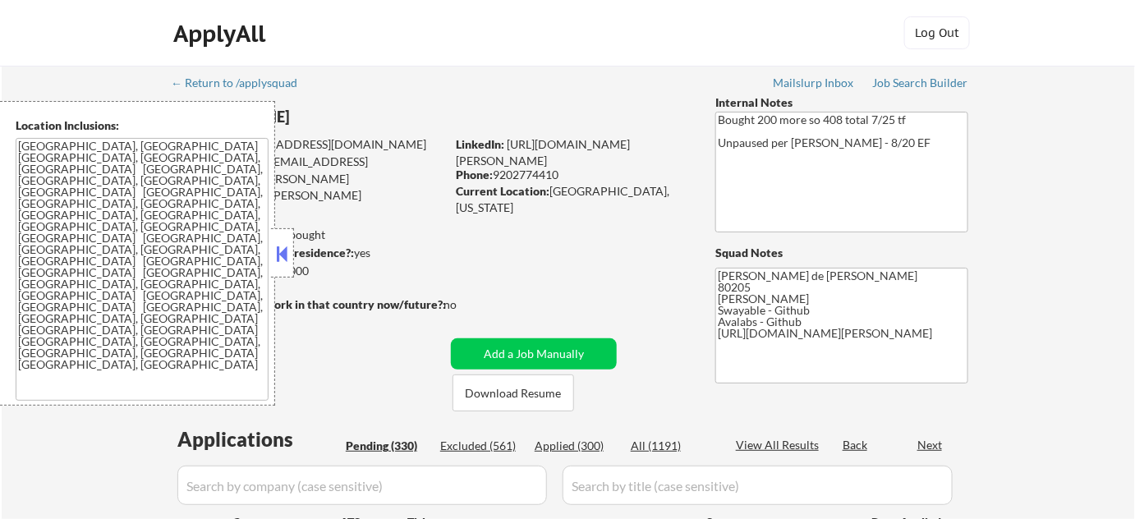
select select ""pending""
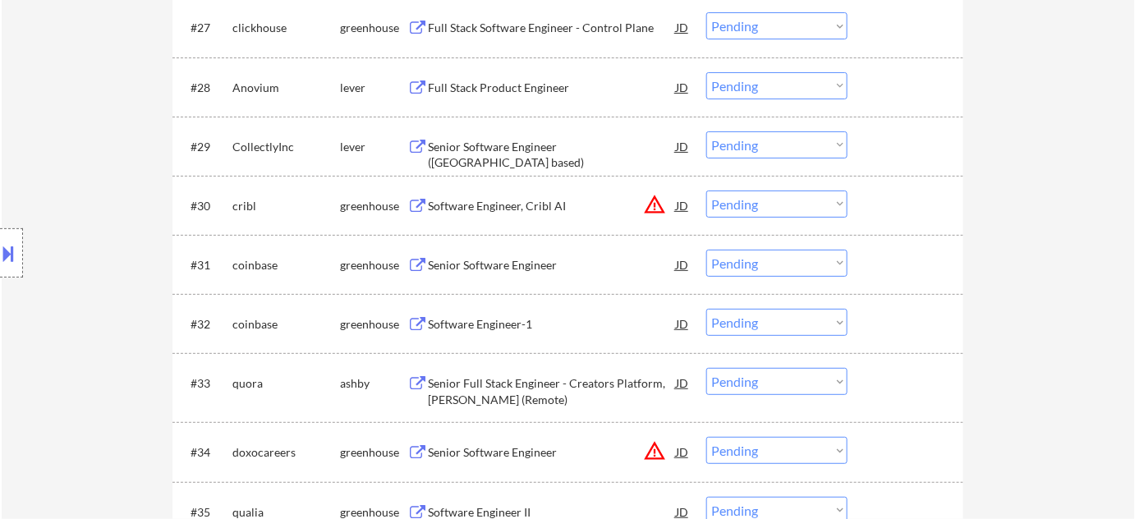
scroll to position [2165, 0]
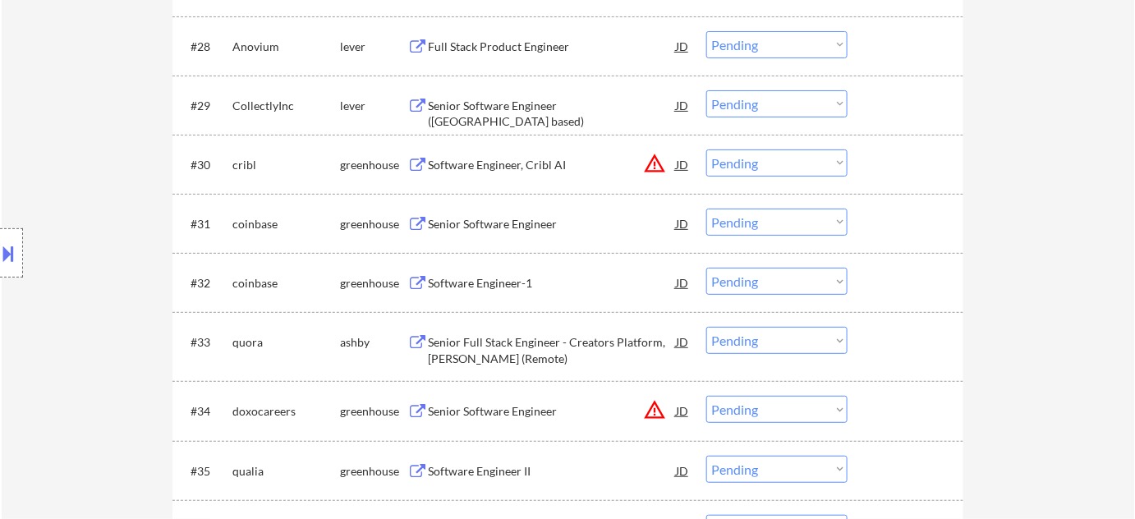
click at [532, 181] on div "#30 cribl greenhouse Software Engineer, Cribl AI JD warning_amber Choose an opt…" at bounding box center [564, 164] width 775 height 44
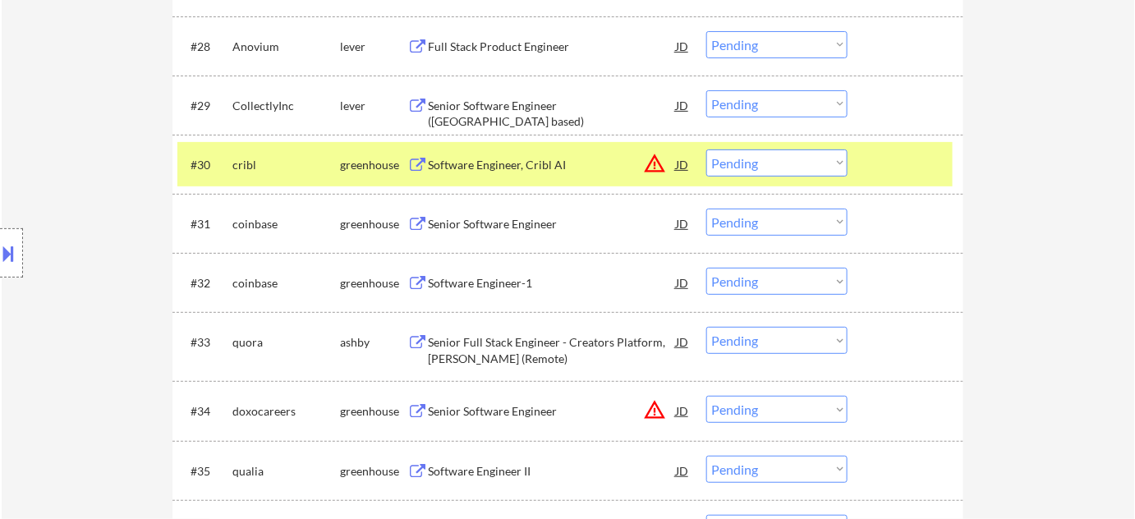
click at [536, 169] on div "Software Engineer, Cribl AI" at bounding box center [552, 165] width 248 height 16
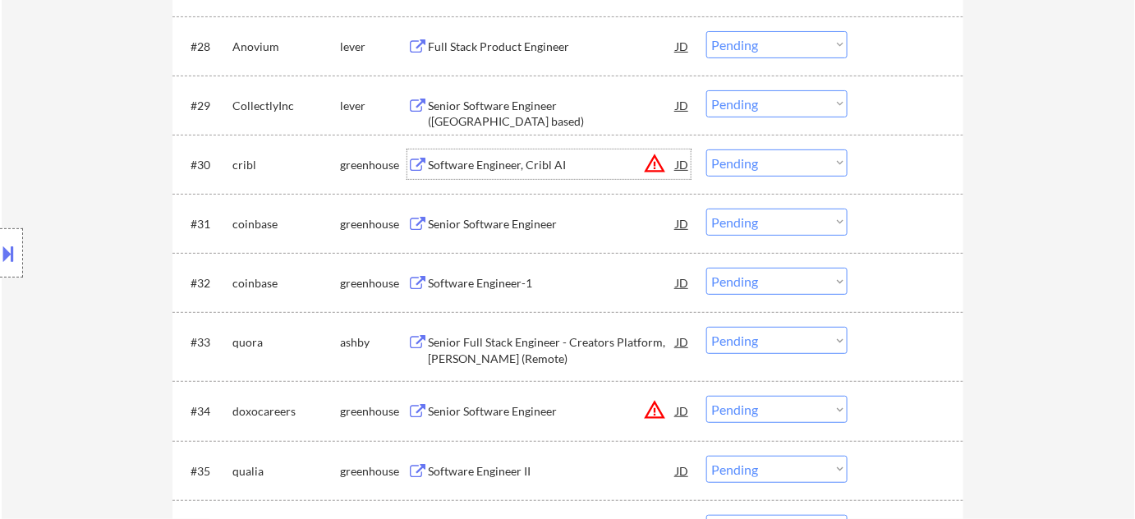
drag, startPoint x: 782, startPoint y: 164, endPoint x: 785, endPoint y: 174, distance: 10.2
click at [782, 164] on select "Choose an option... Pending Applied Excluded (Questions) Excluded (Expired) Exc…" at bounding box center [776, 163] width 141 height 27
click at [706, 150] on select "Choose an option... Pending Applied Excluded (Questions) Excluded (Expired) Exc…" at bounding box center [776, 163] width 141 height 27
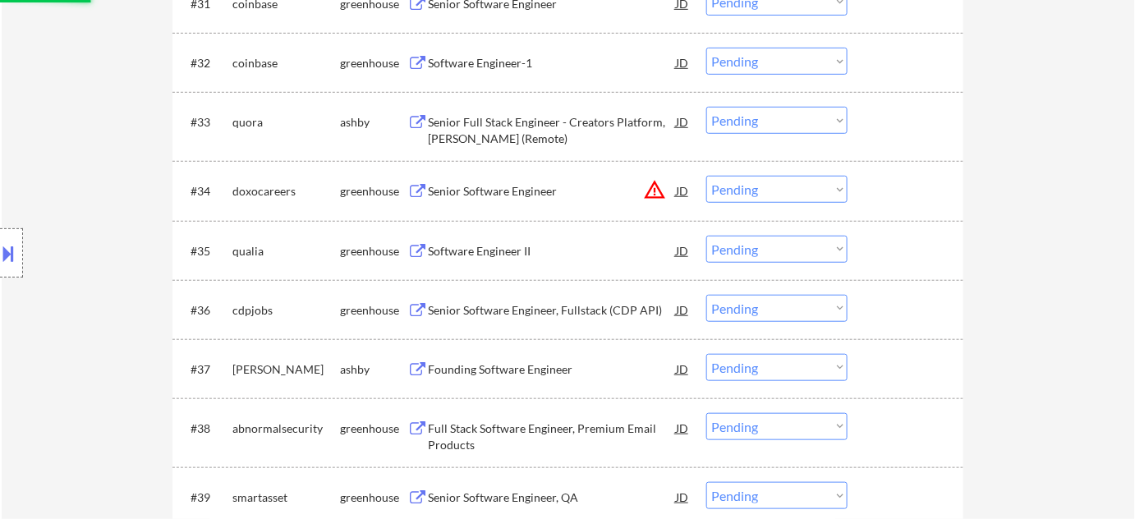
scroll to position [2390, 0]
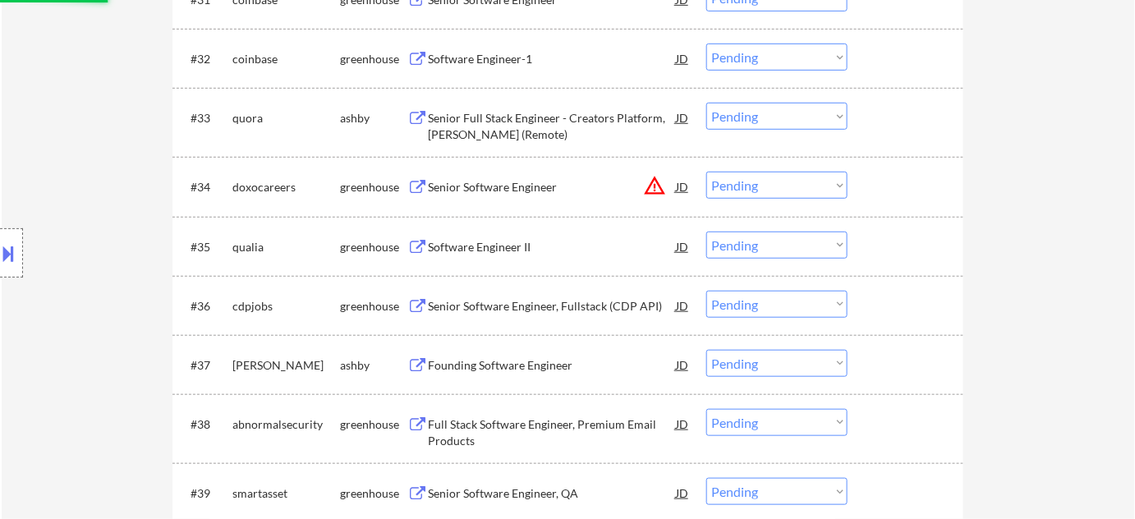
click at [542, 189] on div "Senior Software Engineer" at bounding box center [552, 187] width 248 height 16
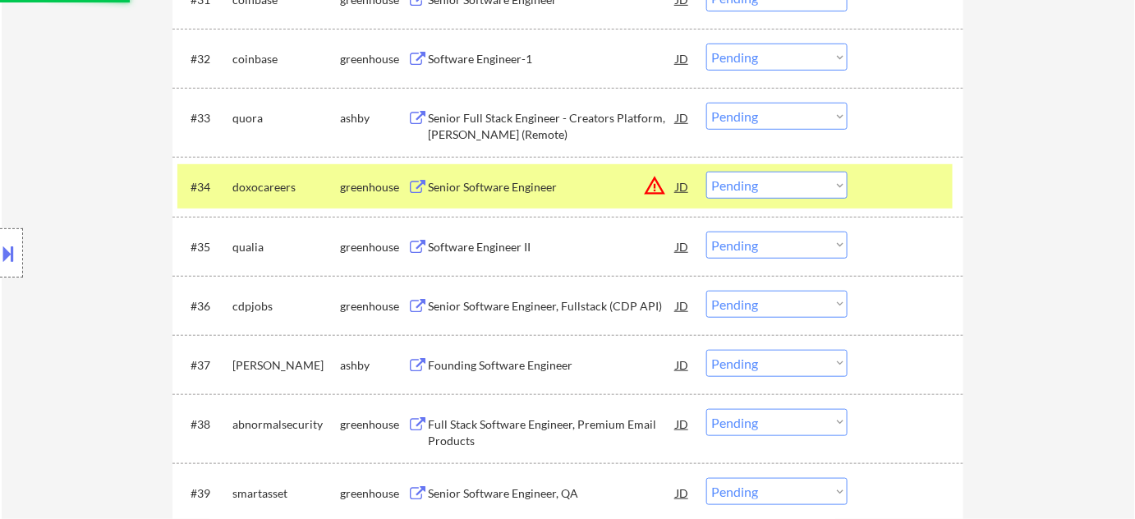
select select ""pending""
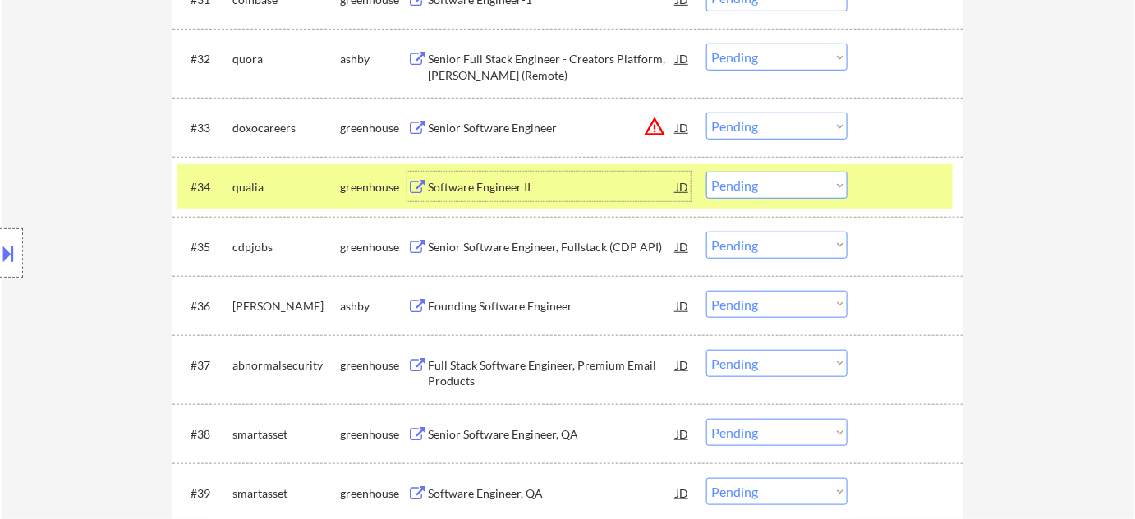
drag, startPoint x: 776, startPoint y: 131, endPoint x: 780, endPoint y: 139, distance: 8.5
click at [776, 131] on select "Choose an option... Pending Applied Excluded (Questions) Excluded (Expired) Exc…" at bounding box center [776, 126] width 141 height 27
click at [706, 113] on select "Choose an option... Pending Applied Excluded (Questions) Excluded (Expired) Exc…" at bounding box center [776, 126] width 141 height 27
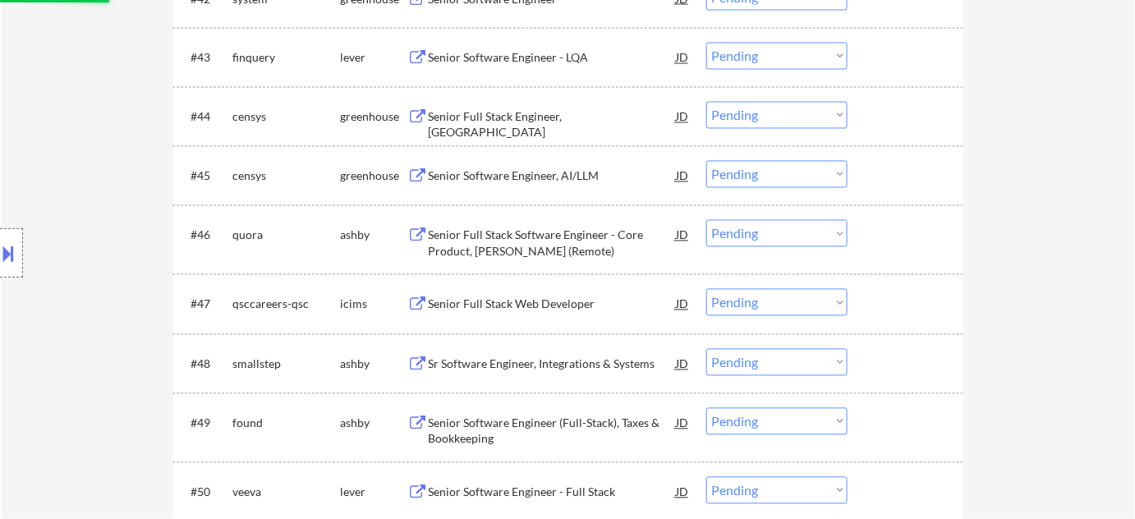
select select ""pending""
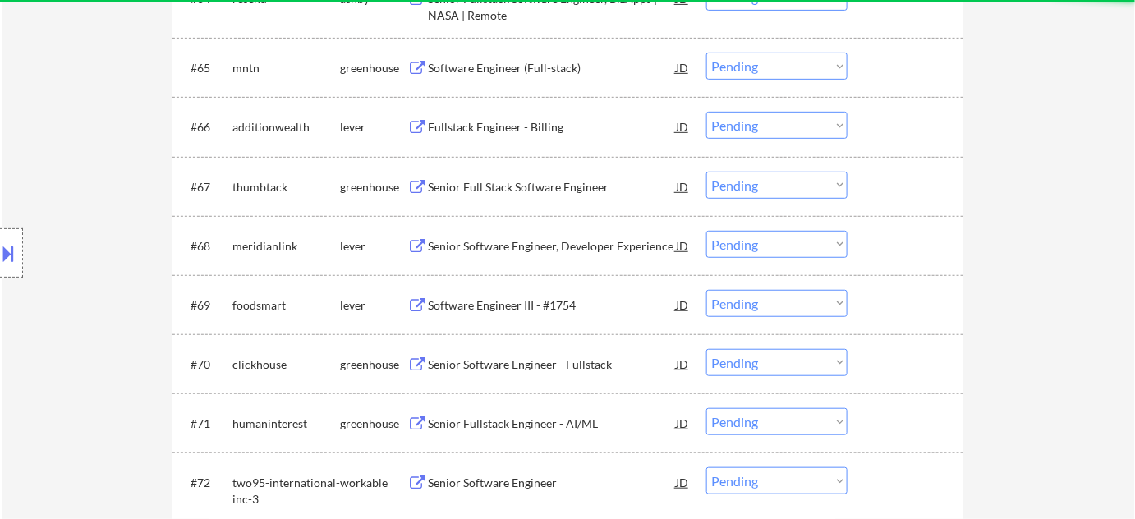
scroll to position [4181, 0]
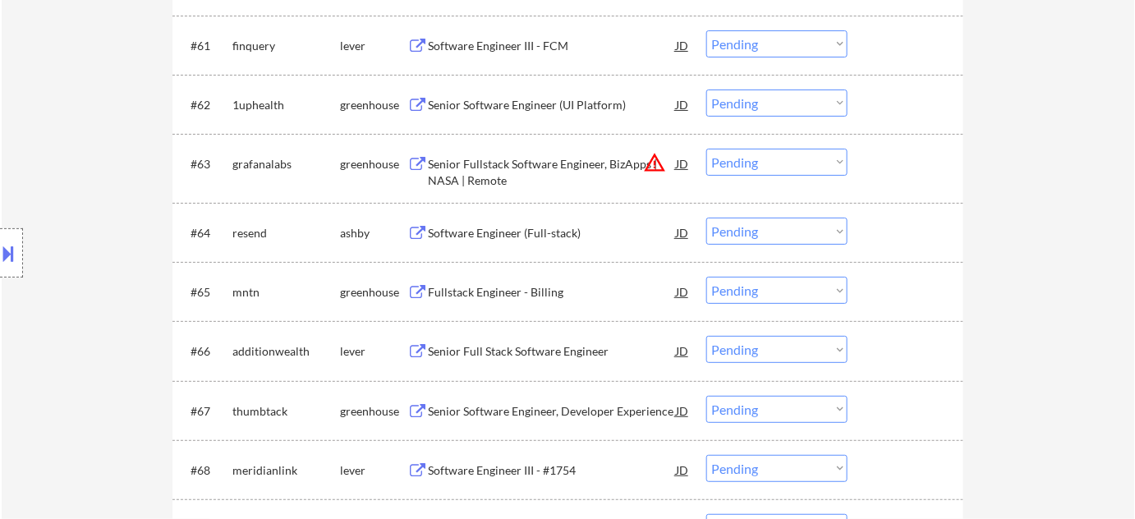
click at [648, 154] on button "warning_amber" at bounding box center [654, 162] width 23 height 23
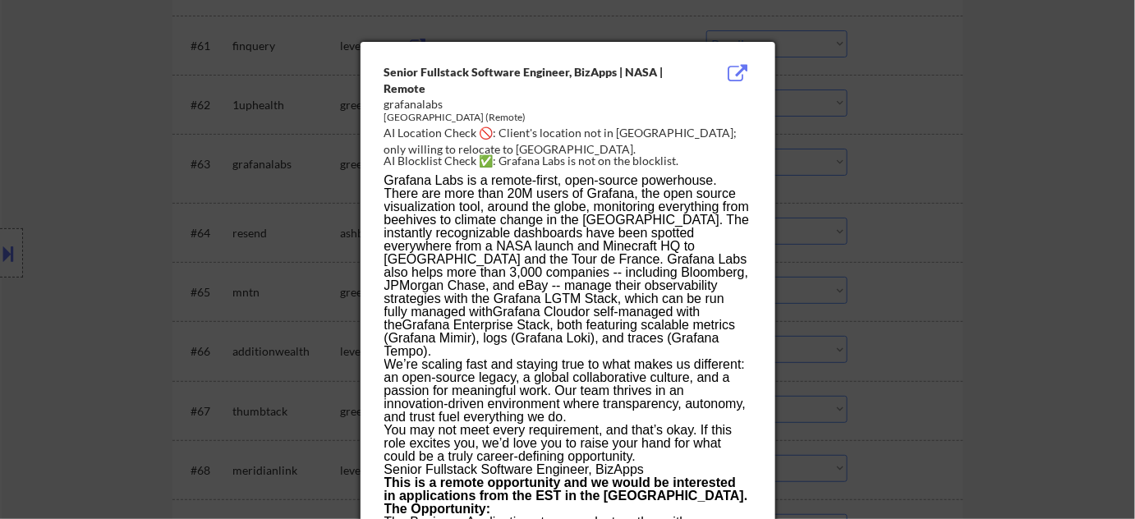
click at [903, 196] on div at bounding box center [567, 259] width 1135 height 519
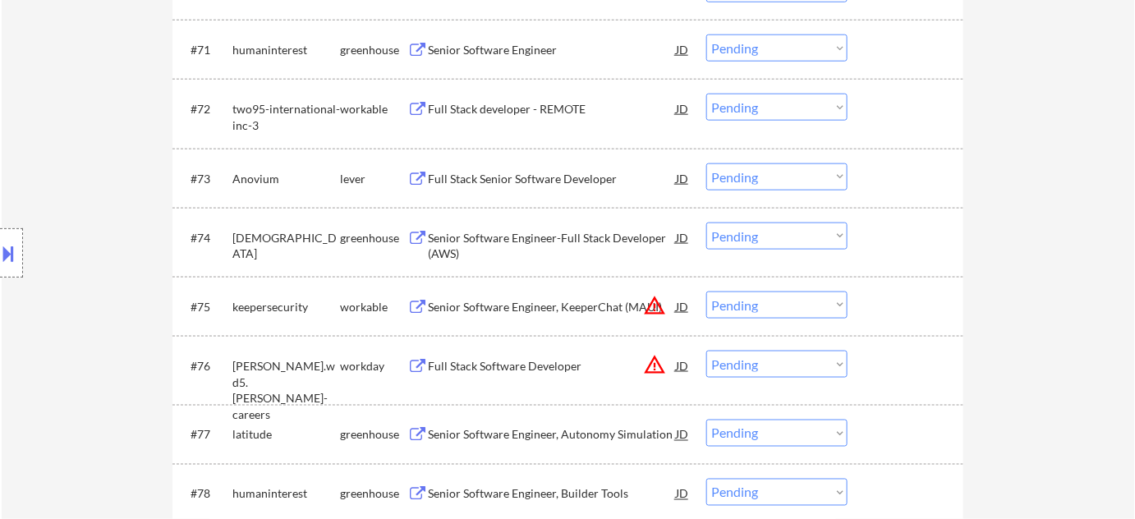
scroll to position [4854, 0]
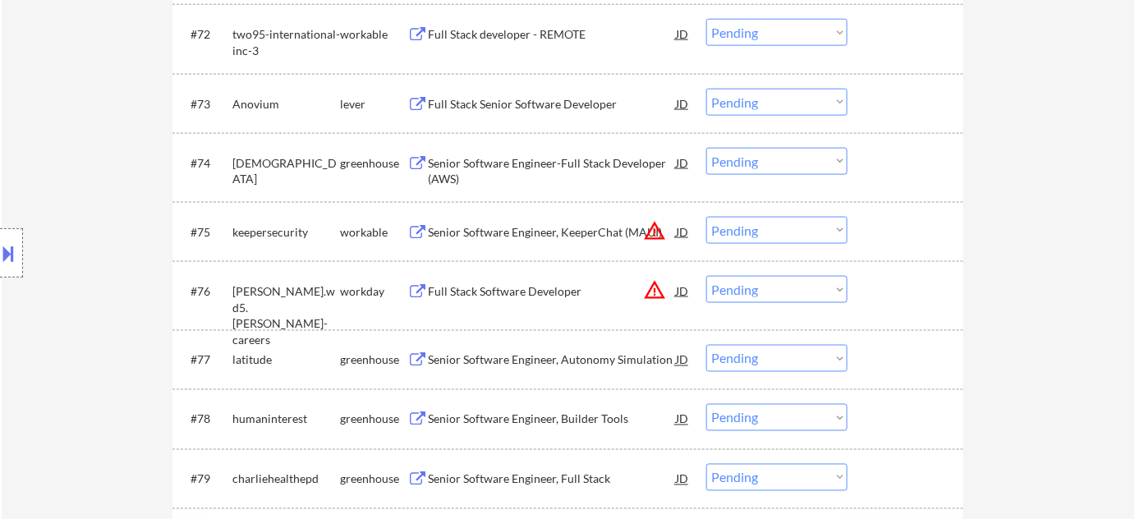
click at [775, 227] on select "Choose an option... Pending Applied Excluded (Questions) Excluded (Expired) Exc…" at bounding box center [776, 230] width 141 height 27
click at [706, 217] on select "Choose an option... Pending Applied Excluded (Questions) Excluded (Expired) Exc…" at bounding box center [776, 230] width 141 height 27
click at [567, 292] on div "Full Stack Software Developer" at bounding box center [552, 291] width 248 height 16
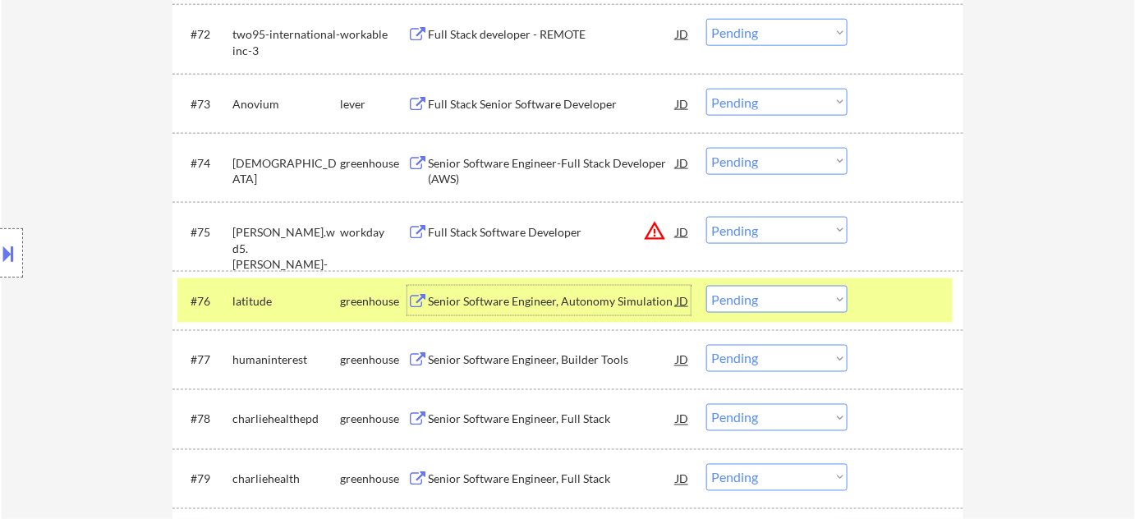
click at [652, 225] on button "warning_amber" at bounding box center [654, 230] width 23 height 23
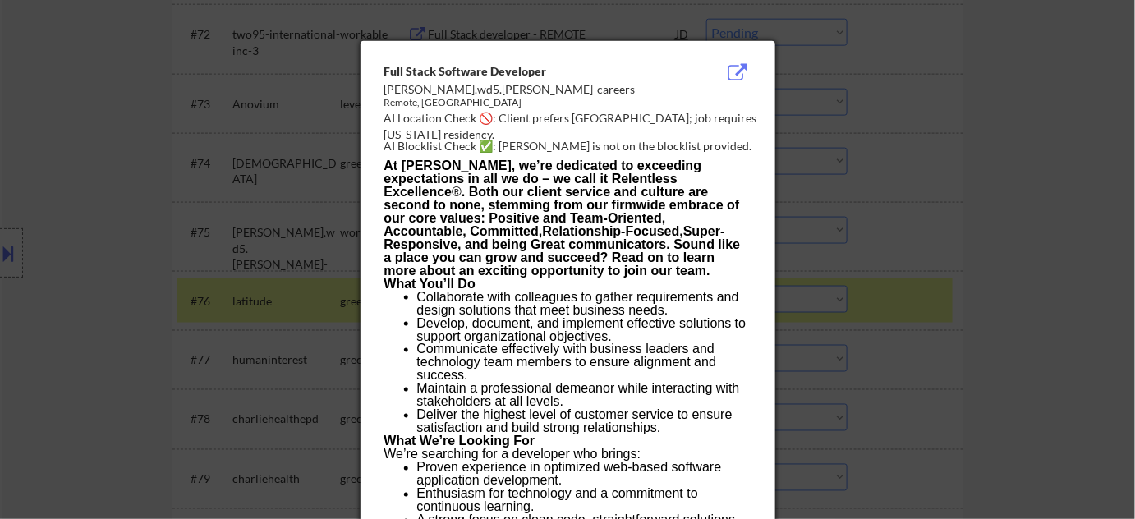
click at [297, 168] on div at bounding box center [567, 259] width 1135 height 519
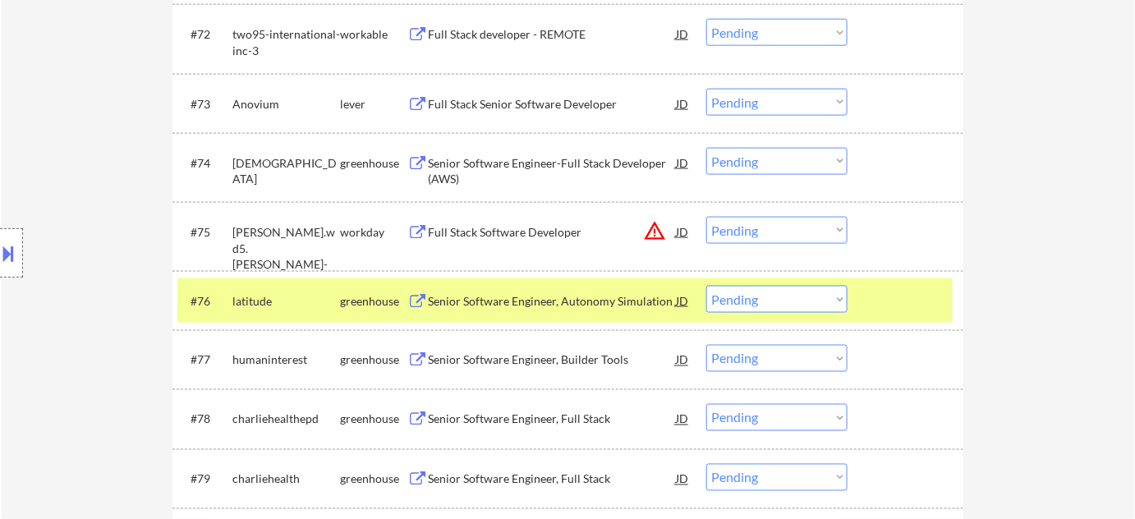
click at [748, 236] on select "Choose an option... Pending Applied Excluded (Questions) Excluded (Expired) Exc…" at bounding box center [776, 230] width 141 height 27
click at [706, 217] on select "Choose an option... Pending Applied Excluded (Questions) Excluded (Expired) Exc…" at bounding box center [776, 230] width 141 height 27
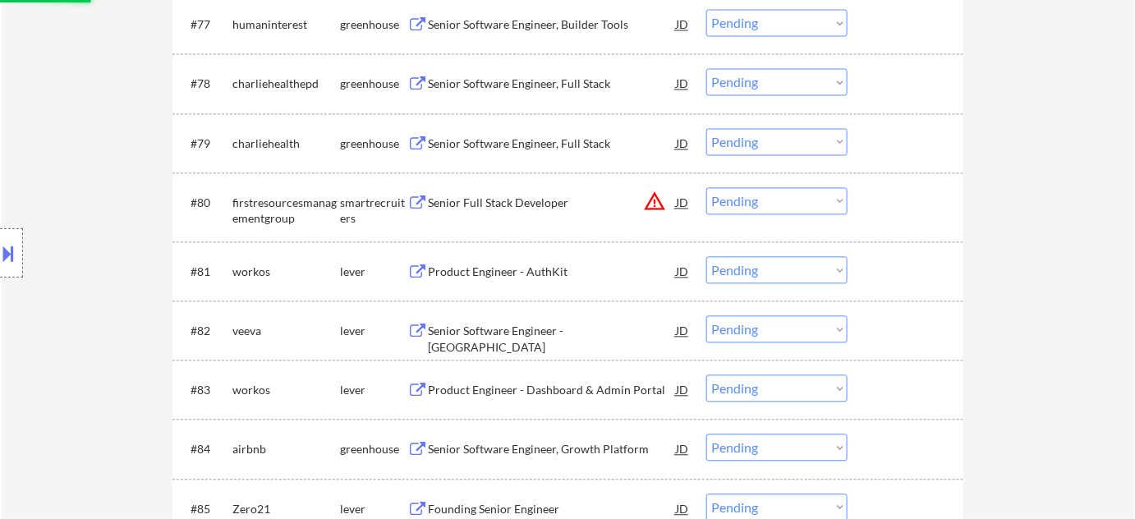
scroll to position [5227, 0]
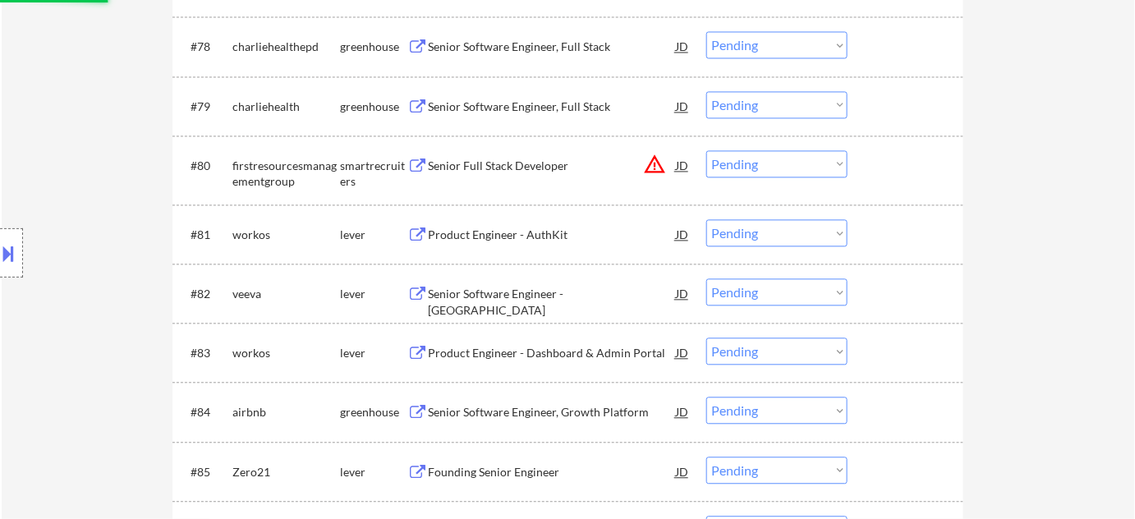
select select ""pending""
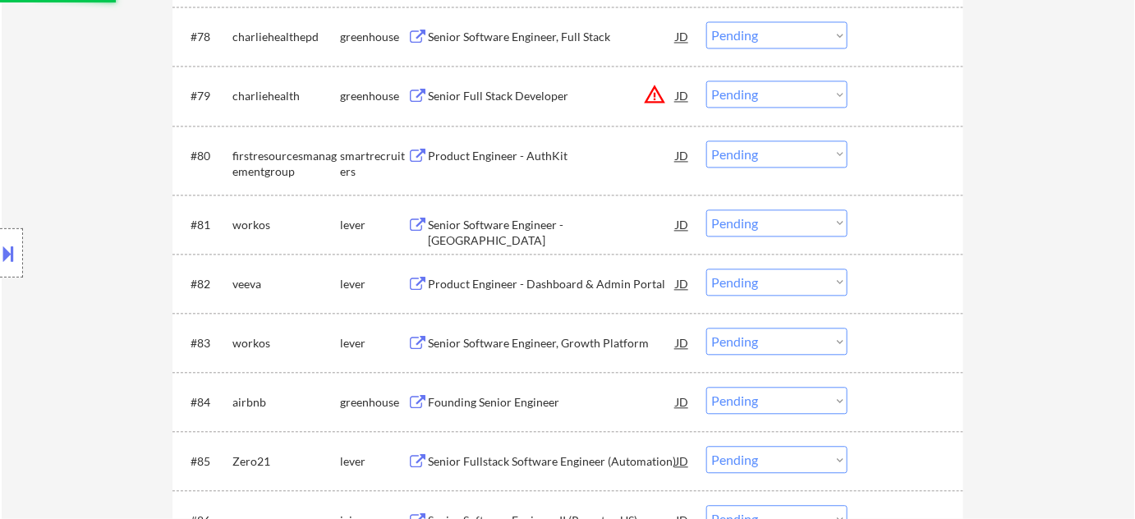
click at [630, 166] on div "Product Engineer - AuthKit" at bounding box center [552, 155] width 248 height 30
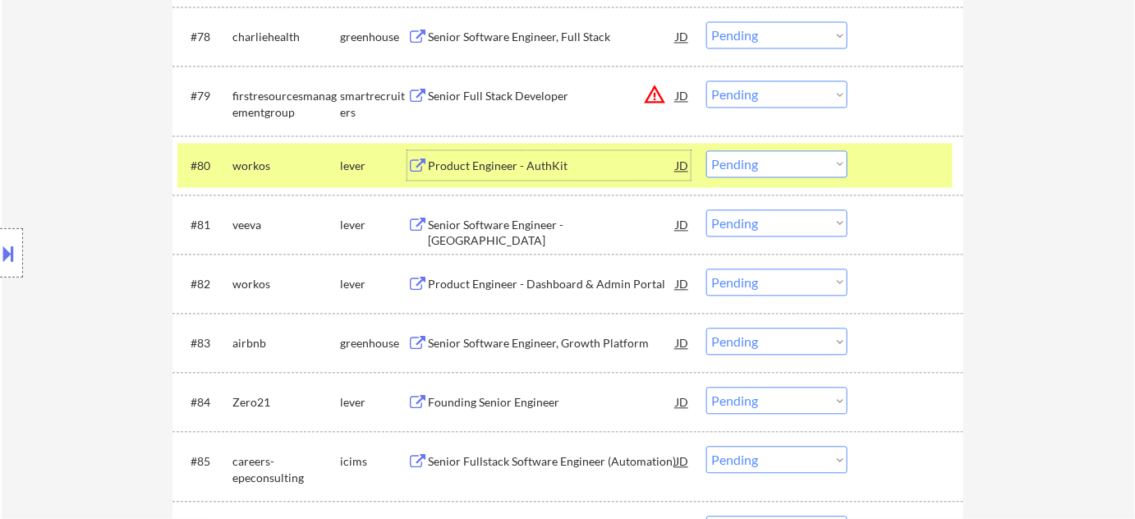
click at [527, 98] on div "Senior Full Stack Developer" at bounding box center [552, 96] width 248 height 16
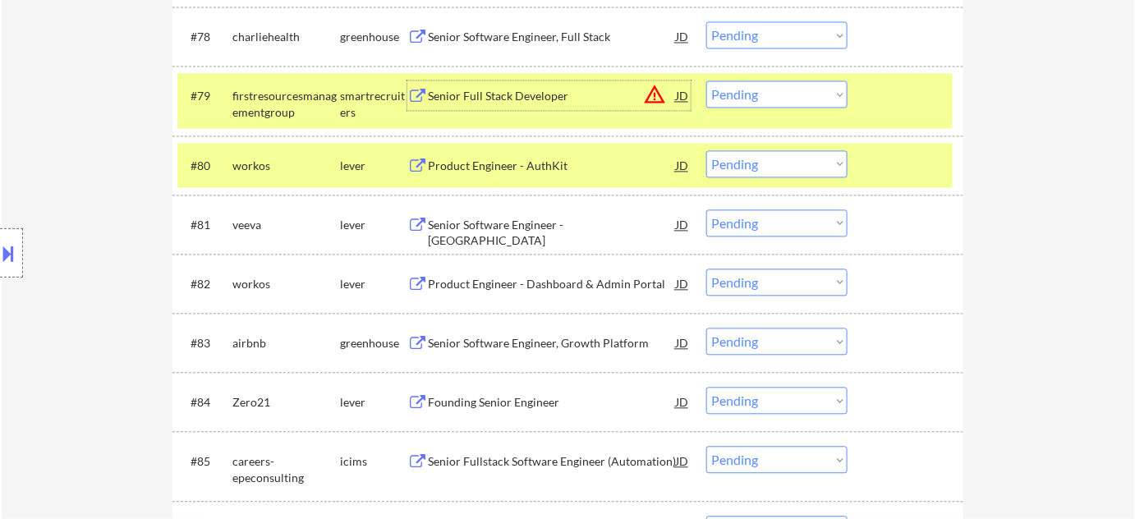
drag, startPoint x: 786, startPoint y: 89, endPoint x: 788, endPoint y: 104, distance: 15.7
click at [786, 89] on select "Choose an option... Pending Applied Excluded (Questions) Excluded (Expired) Exc…" at bounding box center [776, 94] width 141 height 27
click at [706, 81] on select "Choose an option... Pending Applied Excluded (Questions) Excluded (Expired) Exc…" at bounding box center [776, 94] width 141 height 27
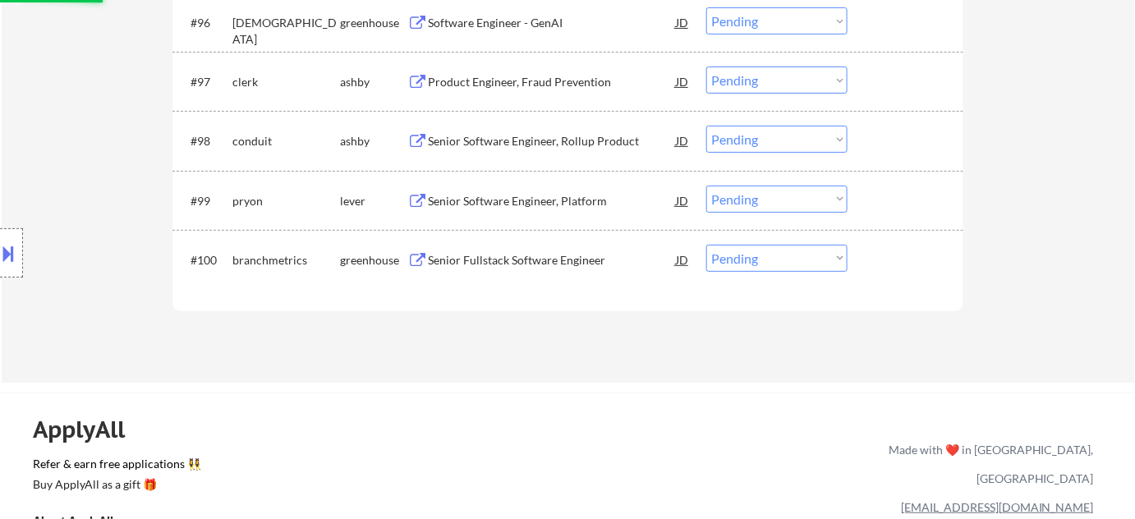
select select ""pending""
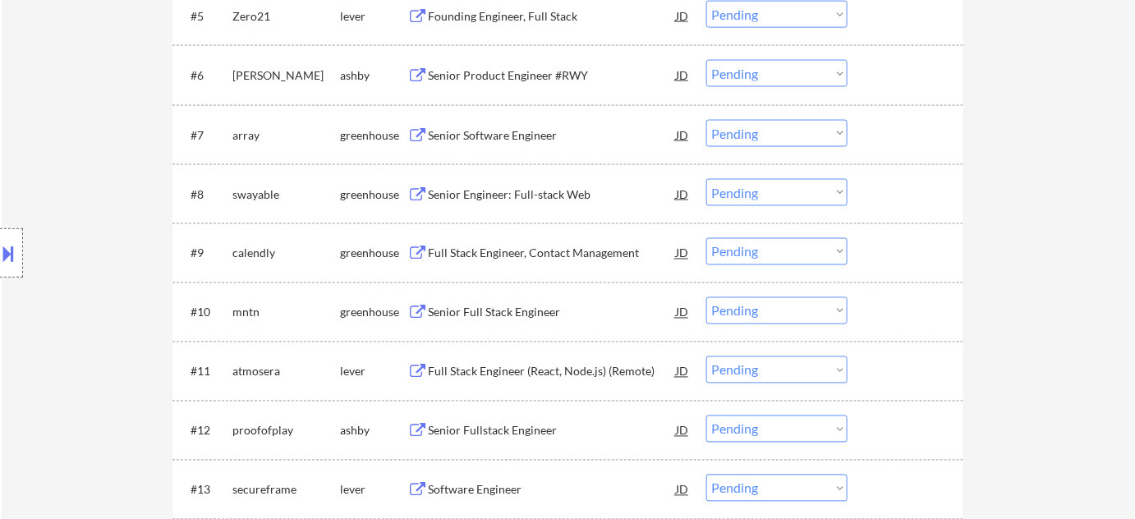
scroll to position [196, 0]
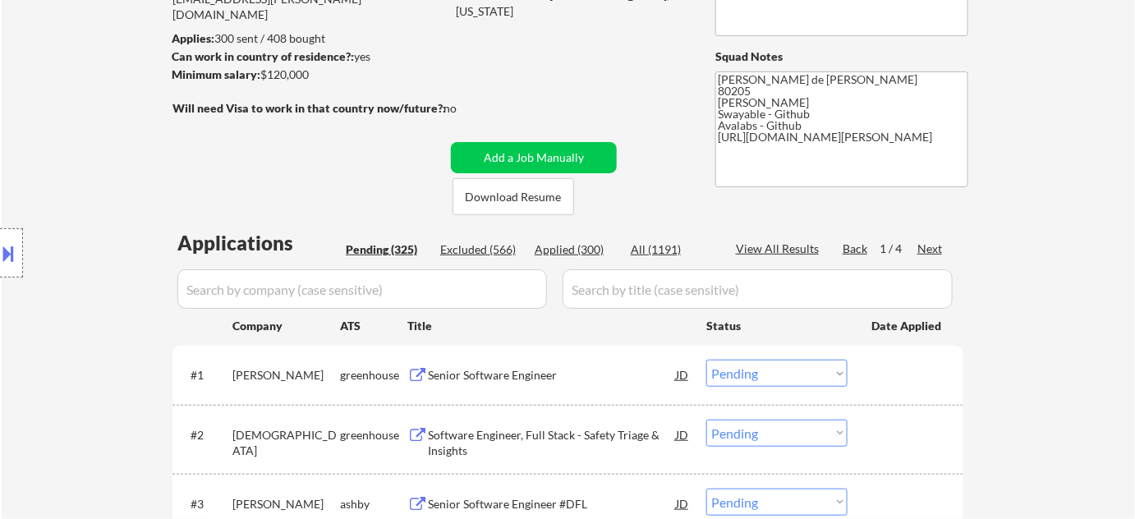
click at [928, 247] on div "Next" at bounding box center [931, 249] width 26 height 16
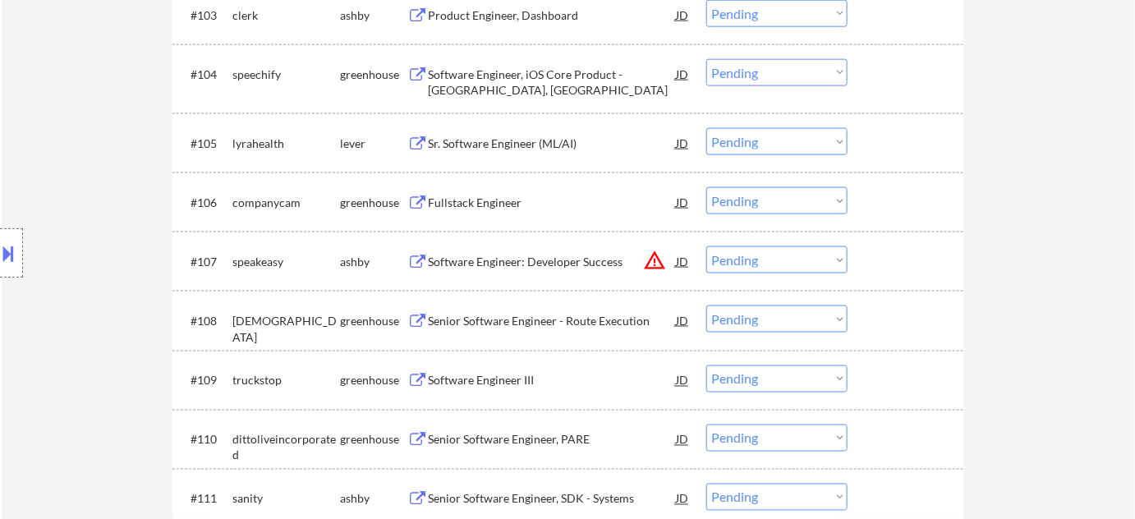
scroll to position [644, 0]
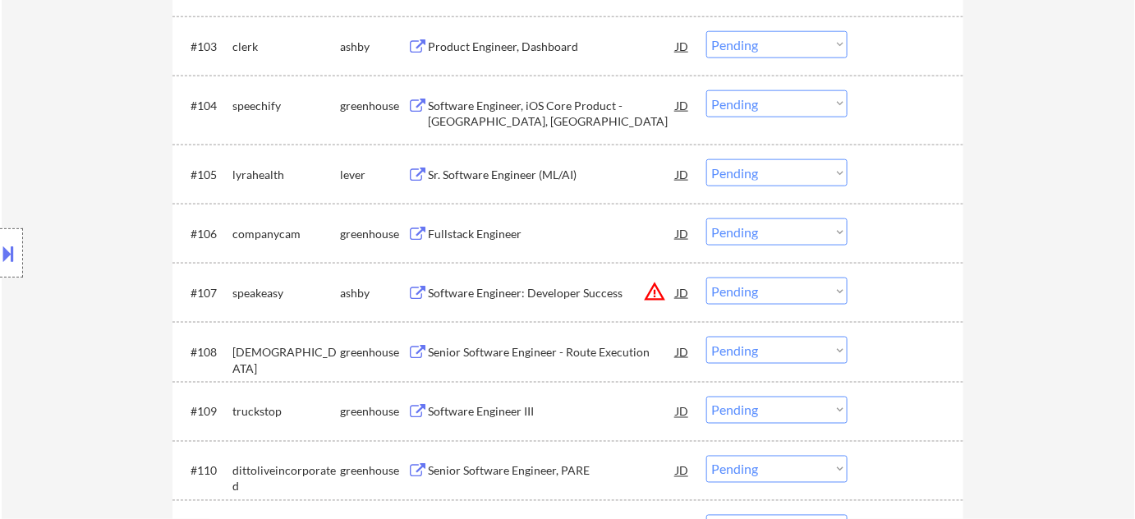
click at [655, 292] on button "warning_amber" at bounding box center [654, 291] width 23 height 23
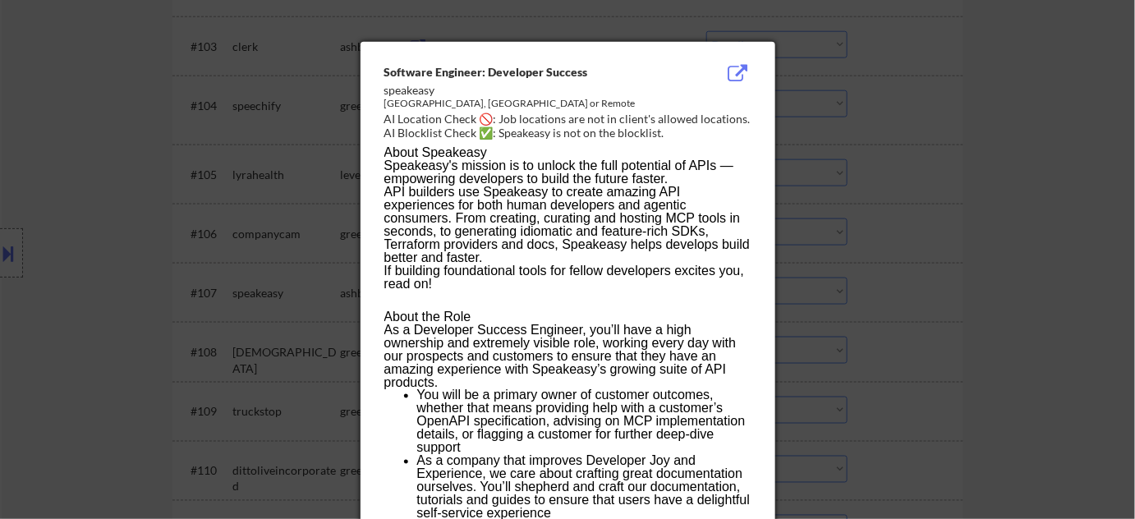
click at [974, 300] on div at bounding box center [567, 259] width 1135 height 519
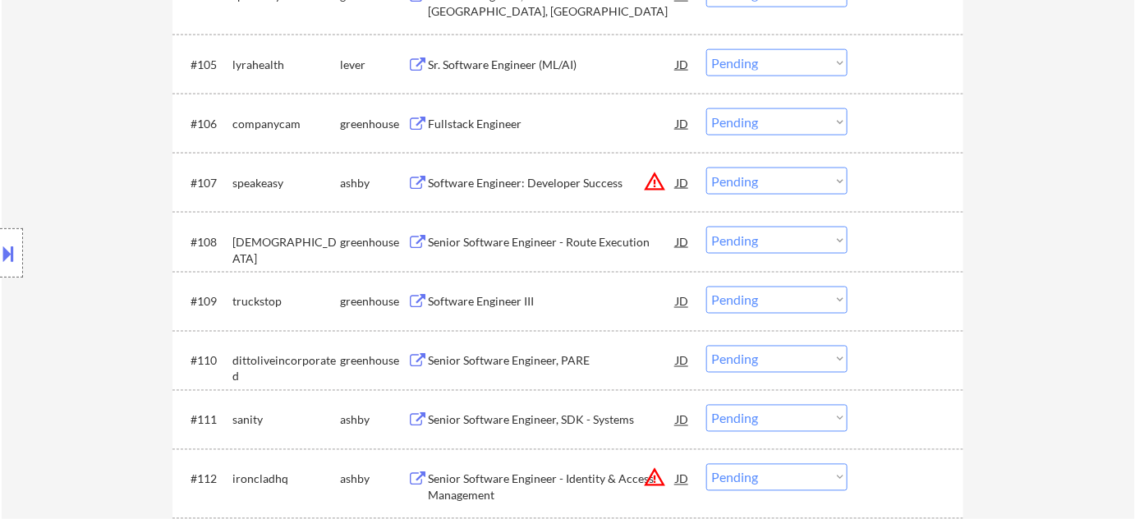
scroll to position [943, 0]
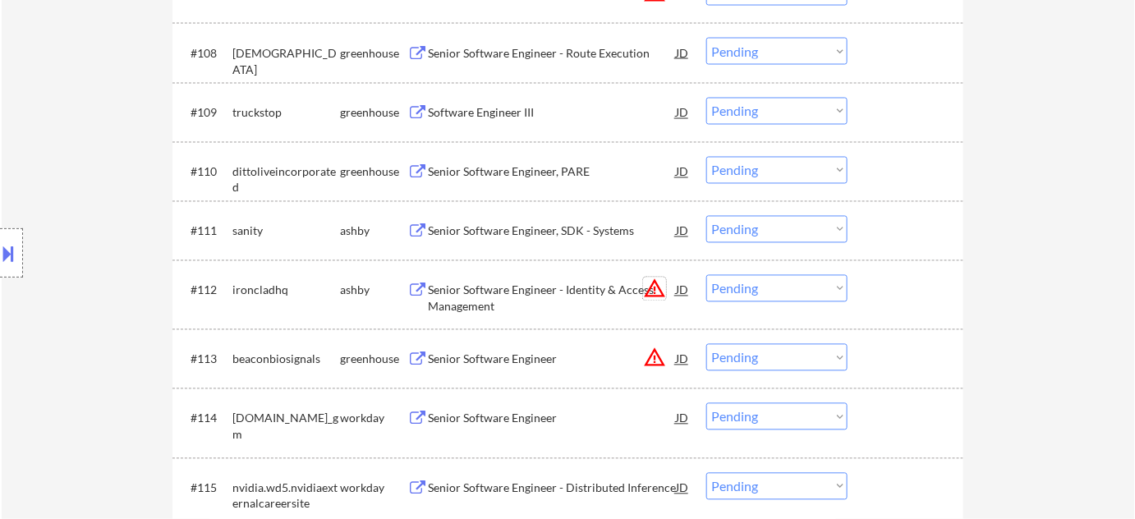
click at [652, 292] on button "warning_amber" at bounding box center [654, 289] width 23 height 23
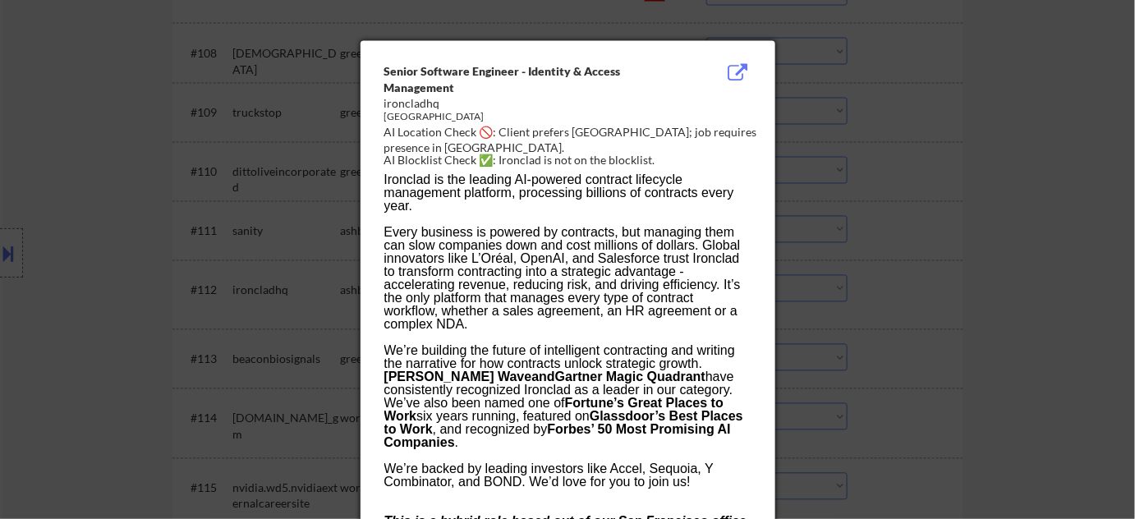
click at [924, 286] on div at bounding box center [567, 259] width 1135 height 519
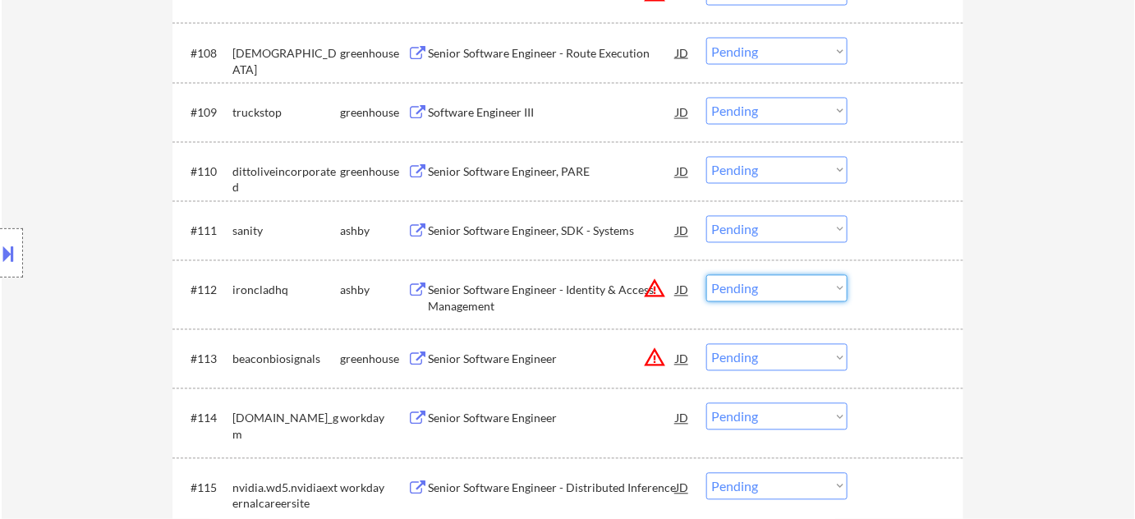
drag, startPoint x: 830, startPoint y: 289, endPoint x: 827, endPoint y: 298, distance: 9.4
click at [830, 289] on select "Choose an option... Pending Applied Excluded (Questions) Excluded (Expired) Exc…" at bounding box center [776, 288] width 141 height 27
click at [706, 275] on select "Choose an option... Pending Applied Excluded (Questions) Excluded (Expired) Exc…" at bounding box center [776, 288] width 141 height 27
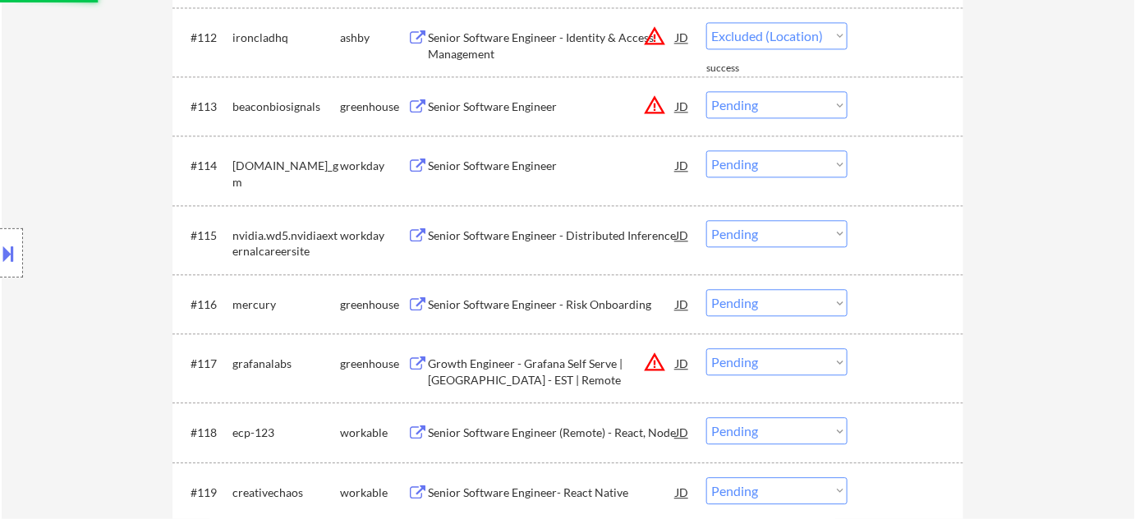
scroll to position [1242, 0]
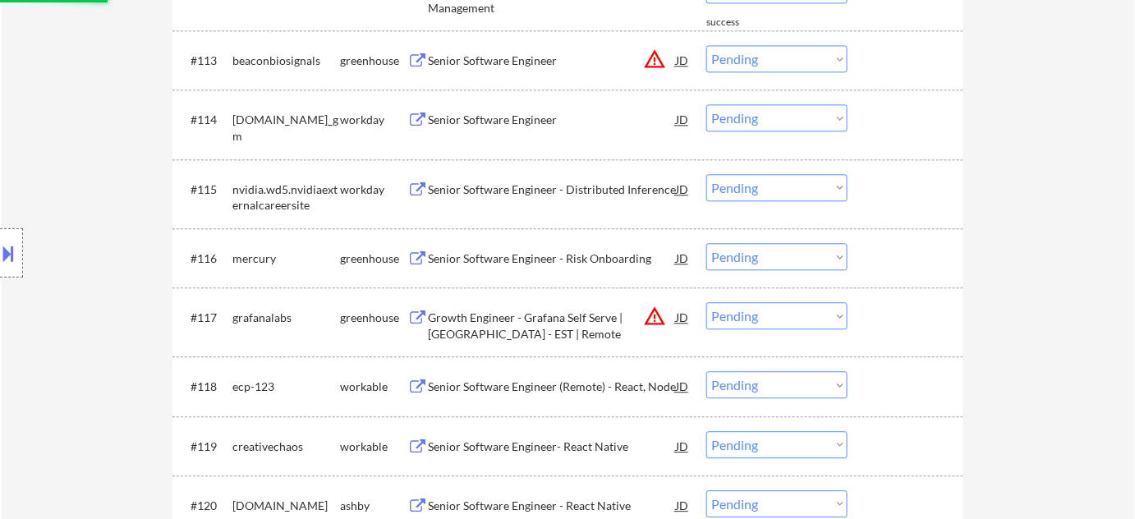
select select ""pending""
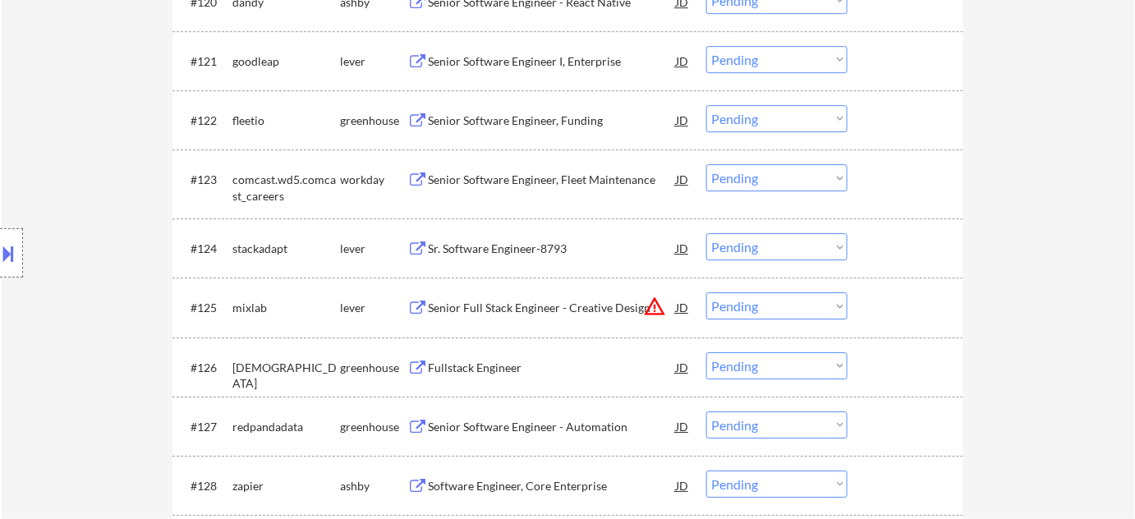
scroll to position [1839, 0]
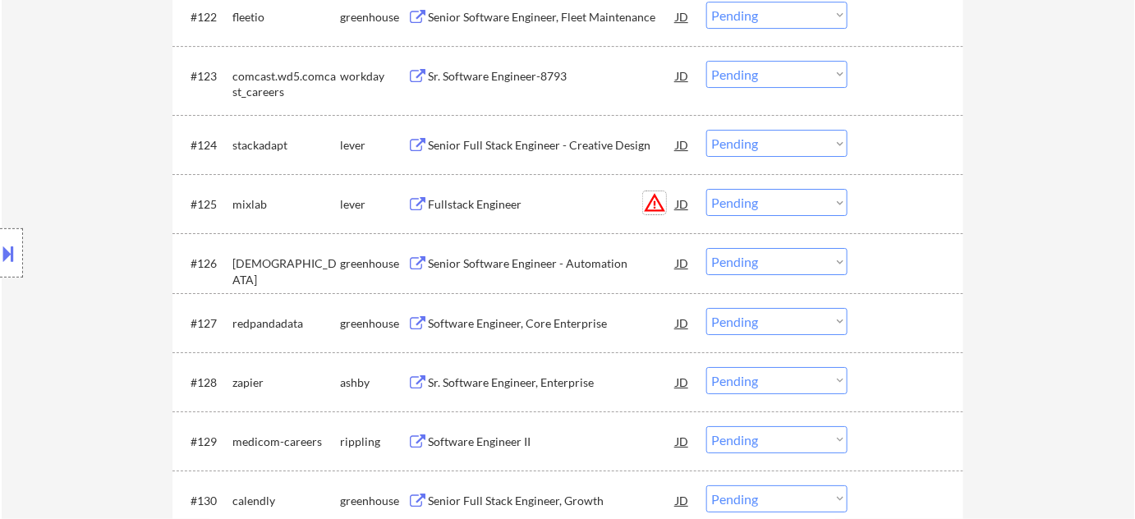
click at [660, 205] on button "warning_amber" at bounding box center [654, 202] width 23 height 23
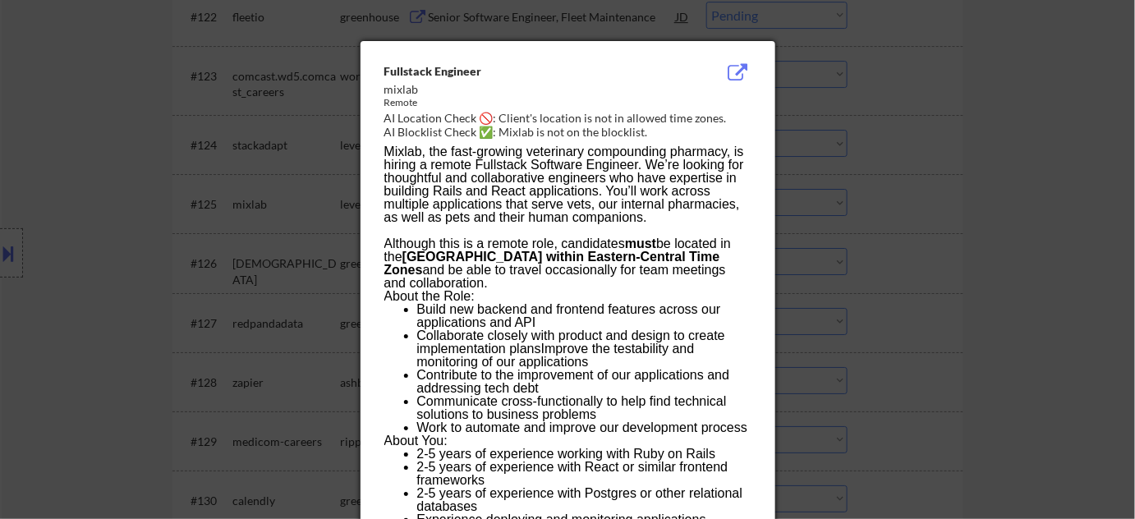
click at [887, 206] on div at bounding box center [567, 259] width 1135 height 519
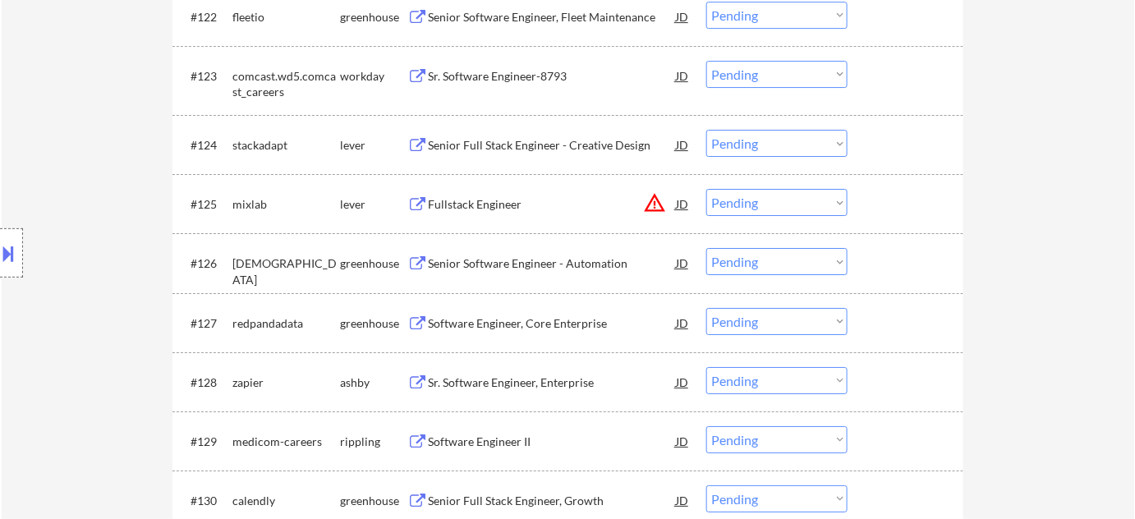
click at [744, 207] on select "Choose an option... Pending Applied Excluded (Questions) Excluded (Expired) Exc…" at bounding box center [776, 202] width 141 height 27
click at [706, 189] on select "Choose an option... Pending Applied Excluded (Questions) Excluded (Expired) Exc…" at bounding box center [776, 202] width 141 height 27
select select ""pending""
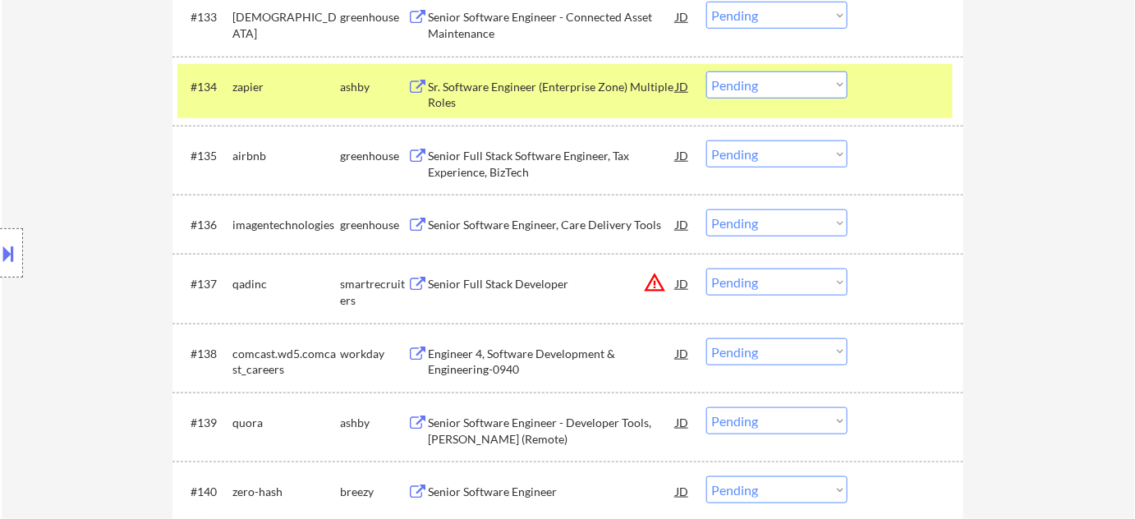
scroll to position [2511, 0]
click at [660, 282] on button "warning_amber" at bounding box center [654, 281] width 23 height 23
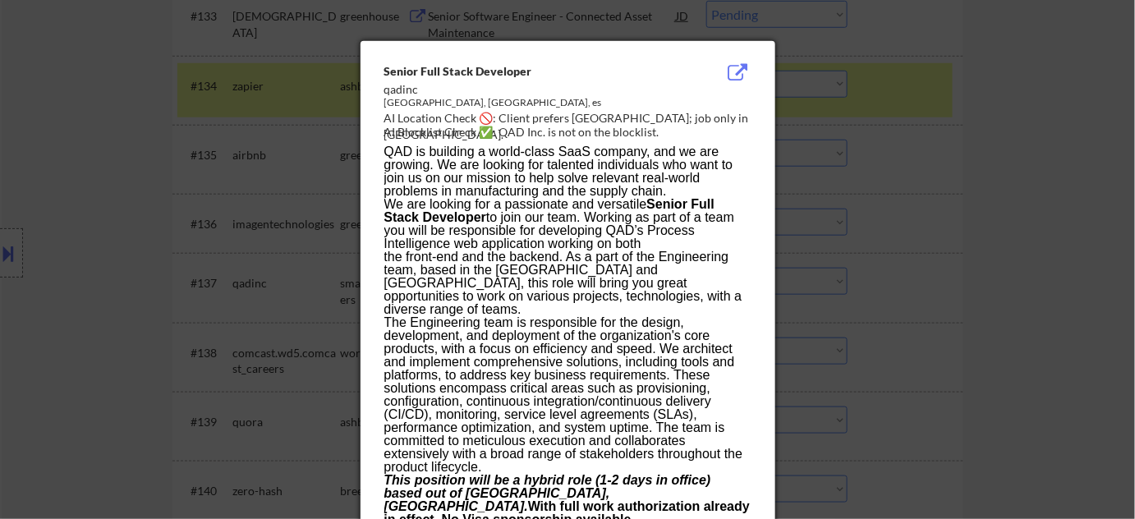
click at [883, 257] on div at bounding box center [567, 259] width 1135 height 519
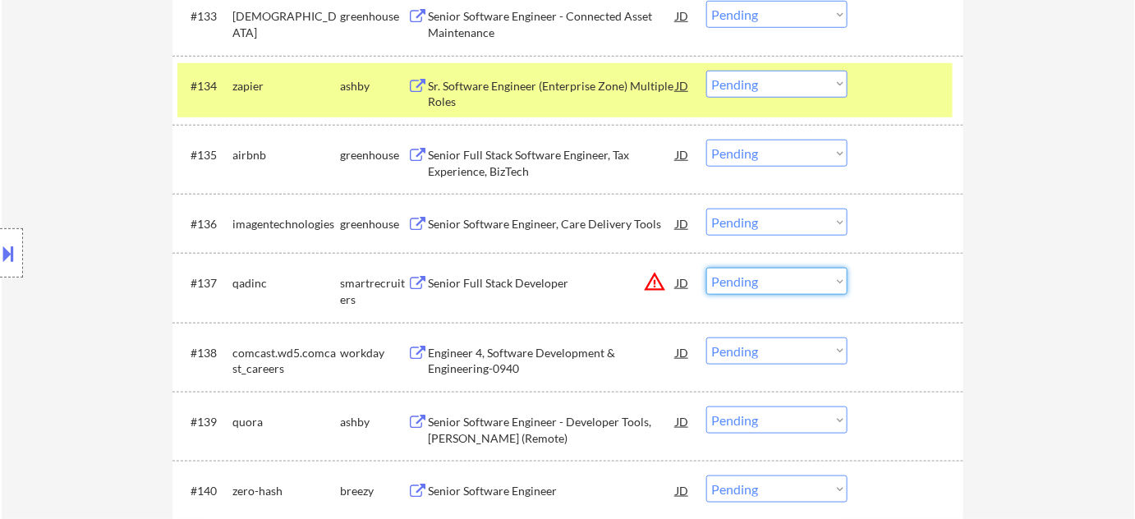
drag, startPoint x: 794, startPoint y: 278, endPoint x: 793, endPoint y: 292, distance: 14.0
click at [794, 278] on select "Choose an option... Pending Applied Excluded (Questions) Excluded (Expired) Exc…" at bounding box center [776, 281] width 141 height 27
click at [706, 268] on select "Choose an option... Pending Applied Excluded (Questions) Excluded (Expired) Exc…" at bounding box center [776, 281] width 141 height 27
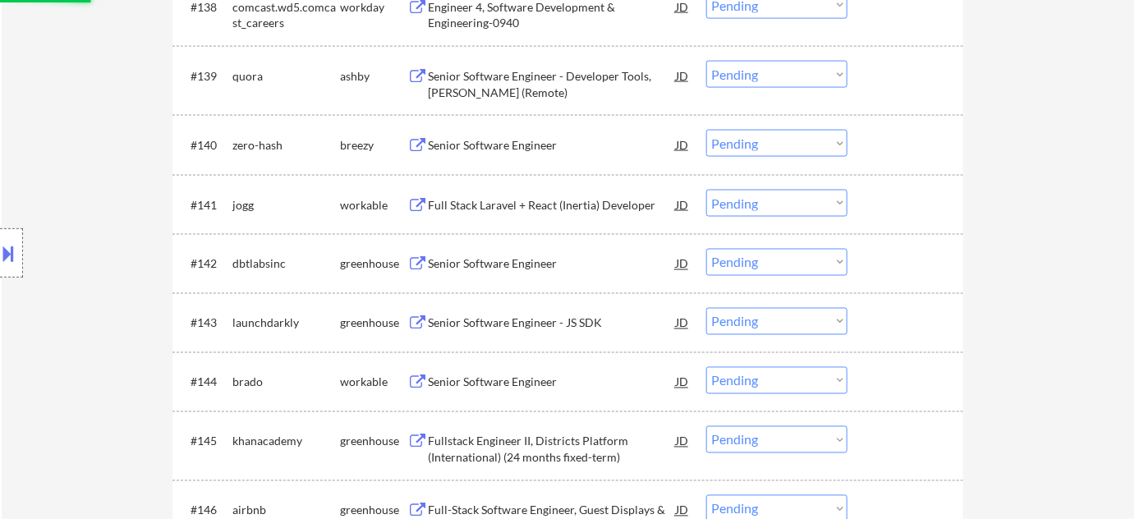
scroll to position [2885, 0]
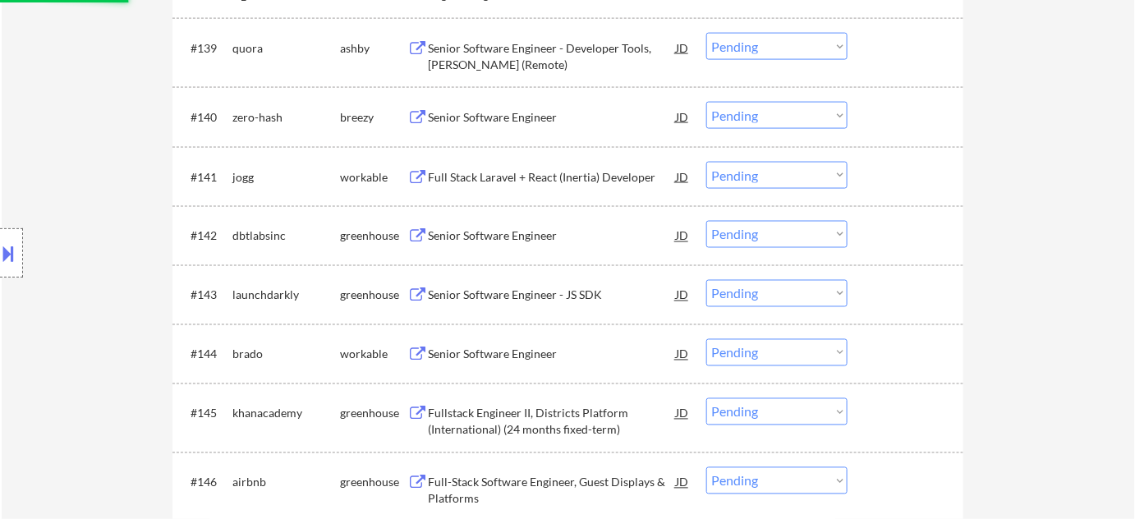
select select ""pending""
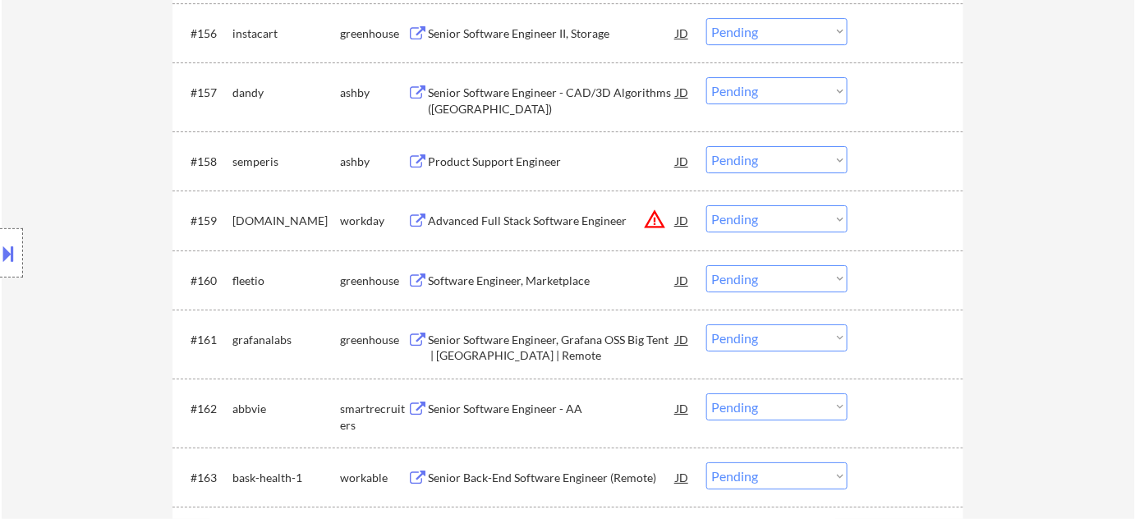
scroll to position [4005, 0]
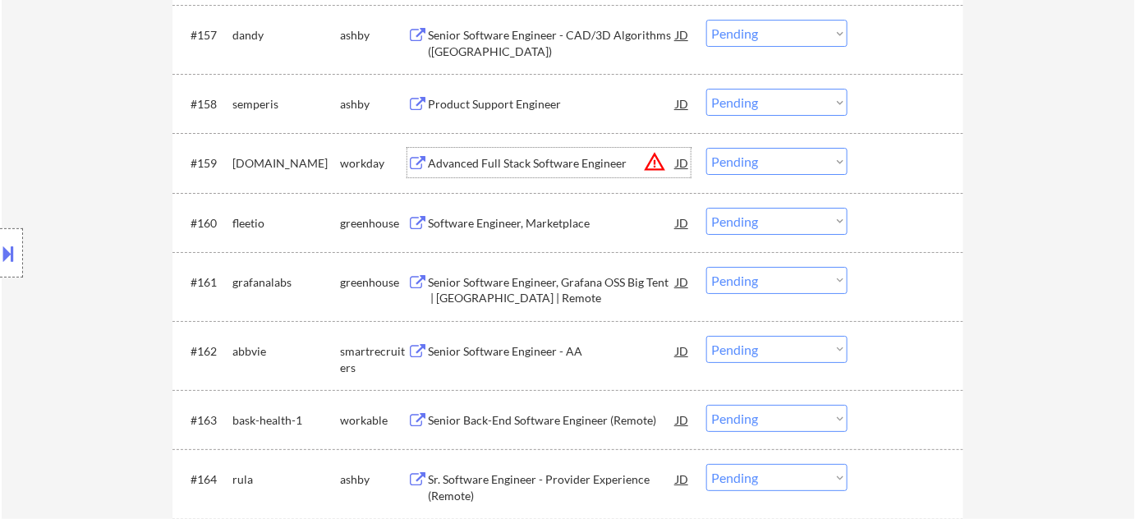
click at [668, 157] on div "Advanced Full Stack Software Engineer" at bounding box center [552, 163] width 248 height 16
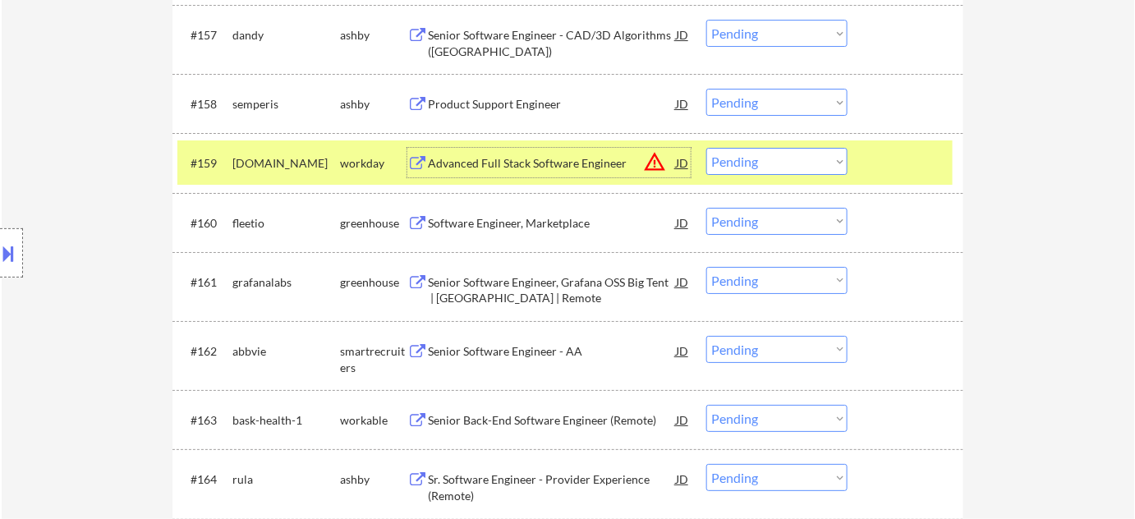
click at [749, 154] on select "Choose an option... Pending Applied Excluded (Questions) Excluded (Expired) Exc…" at bounding box center [776, 161] width 141 height 27
click at [706, 148] on select "Choose an option... Pending Applied Excluded (Questions) Excluded (Expired) Exc…" at bounding box center [776, 161] width 141 height 27
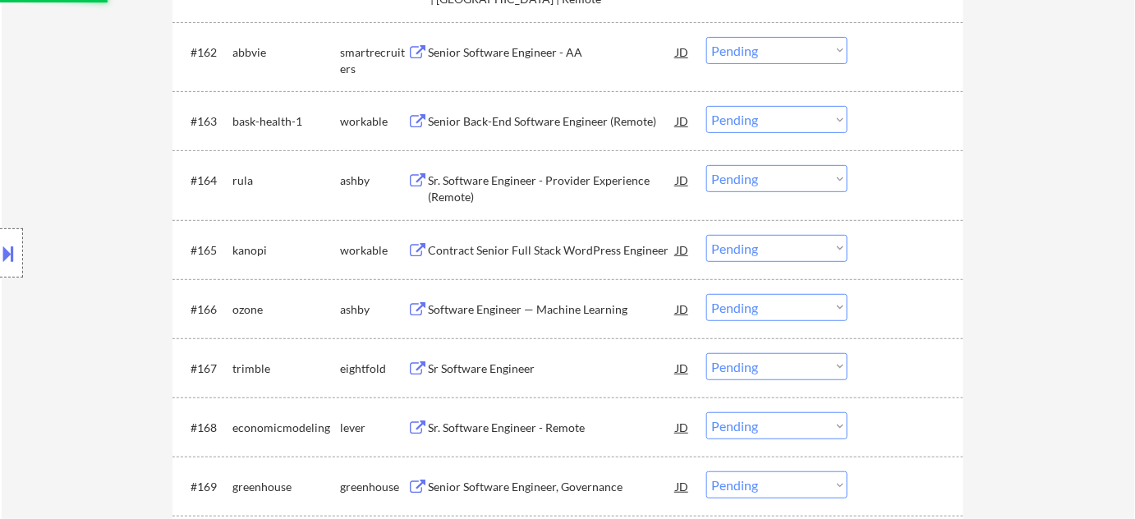
select select ""pending""
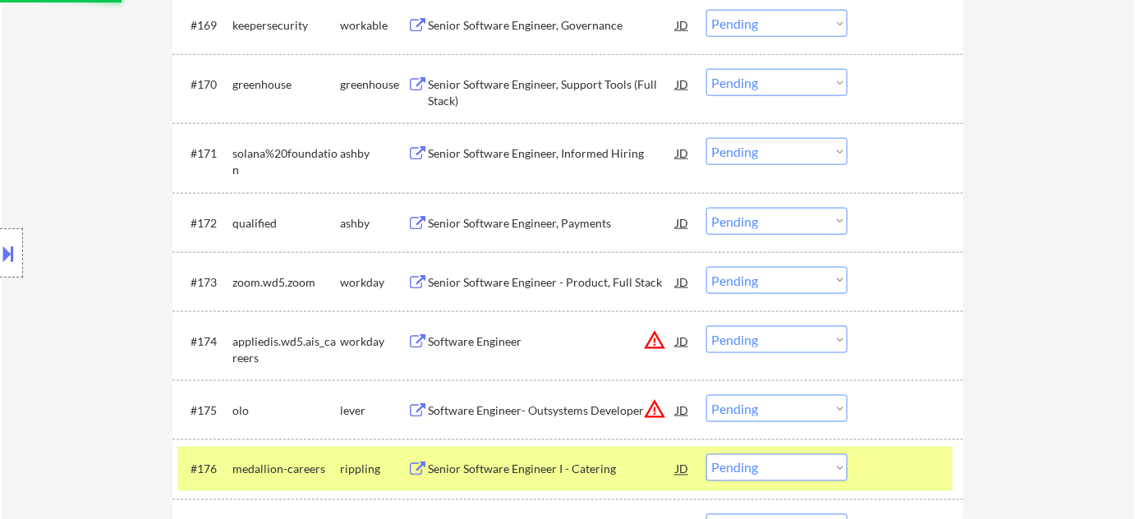
scroll to position [4901, 0]
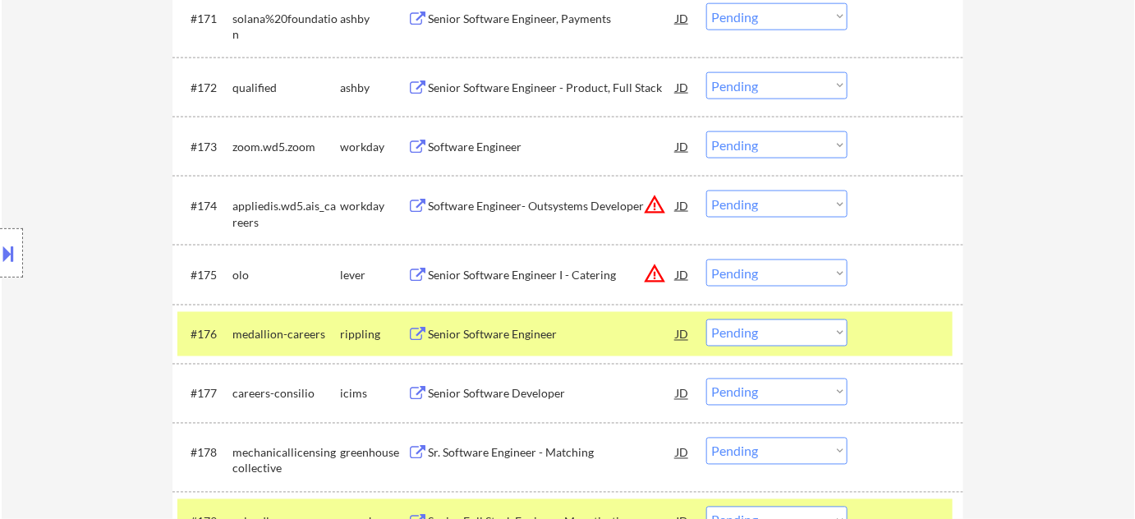
click at [652, 205] on button "warning_amber" at bounding box center [654, 204] width 23 height 23
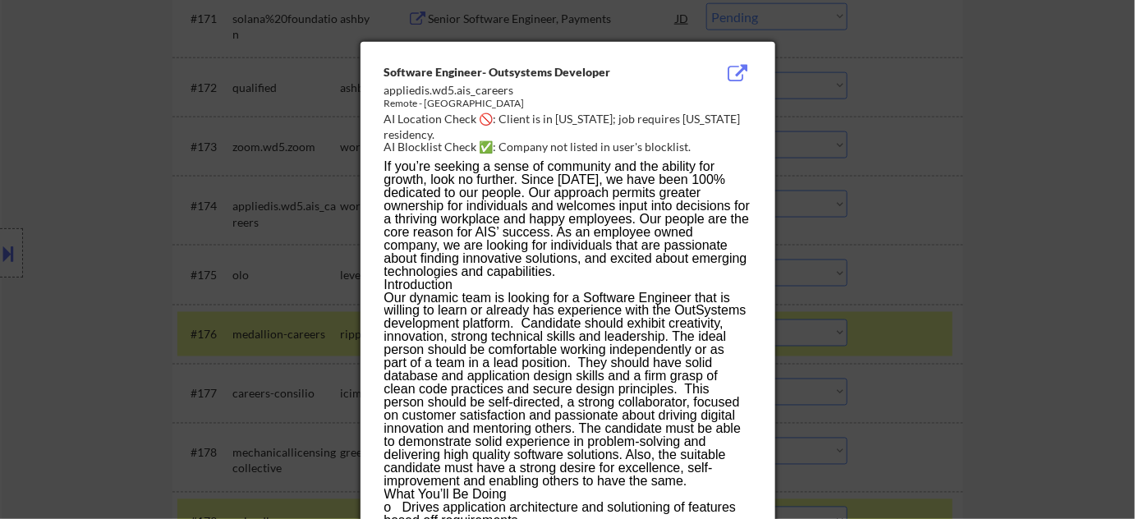
click at [928, 255] on div at bounding box center [567, 259] width 1135 height 519
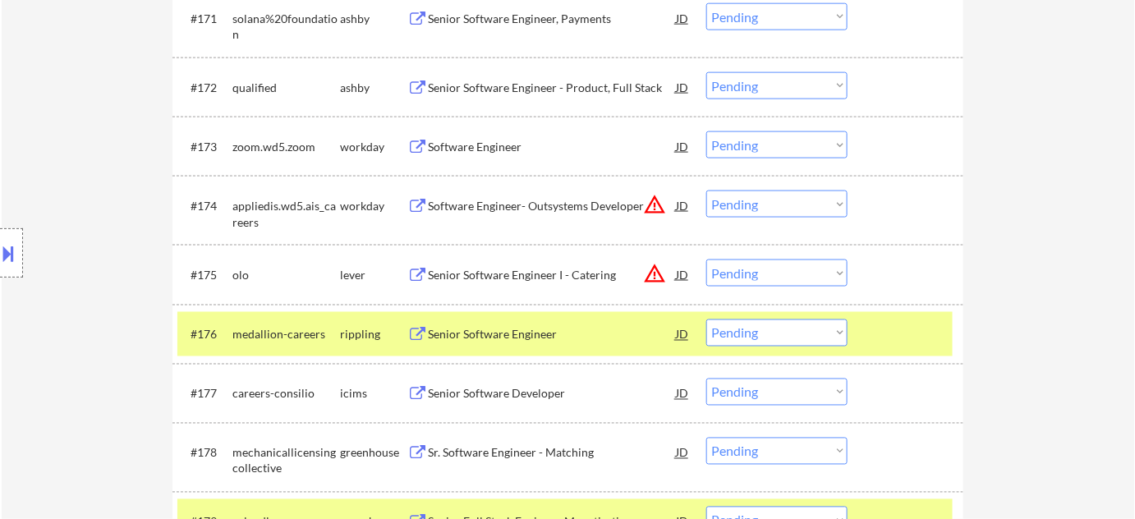
click at [806, 207] on select "Choose an option... Pending Applied Excluded (Questions) Excluded (Expired) Exc…" at bounding box center [776, 204] width 141 height 27
click at [706, 191] on select "Choose an option... Pending Applied Excluded (Questions) Excluded (Expired) Exc…" at bounding box center [776, 204] width 141 height 27
click at [651, 268] on button "warning_amber" at bounding box center [654, 273] width 23 height 23
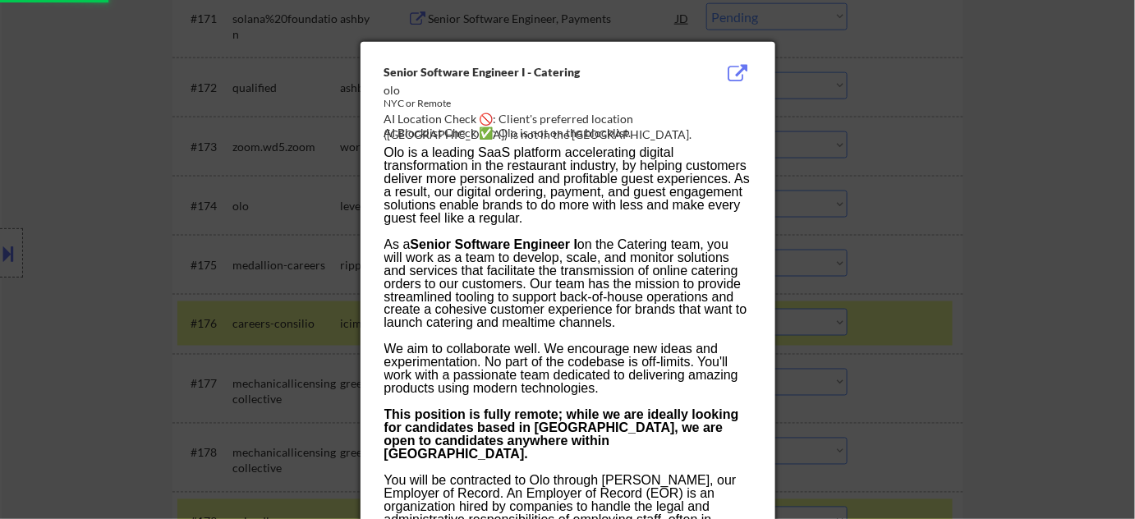
click at [898, 291] on div at bounding box center [567, 259] width 1135 height 519
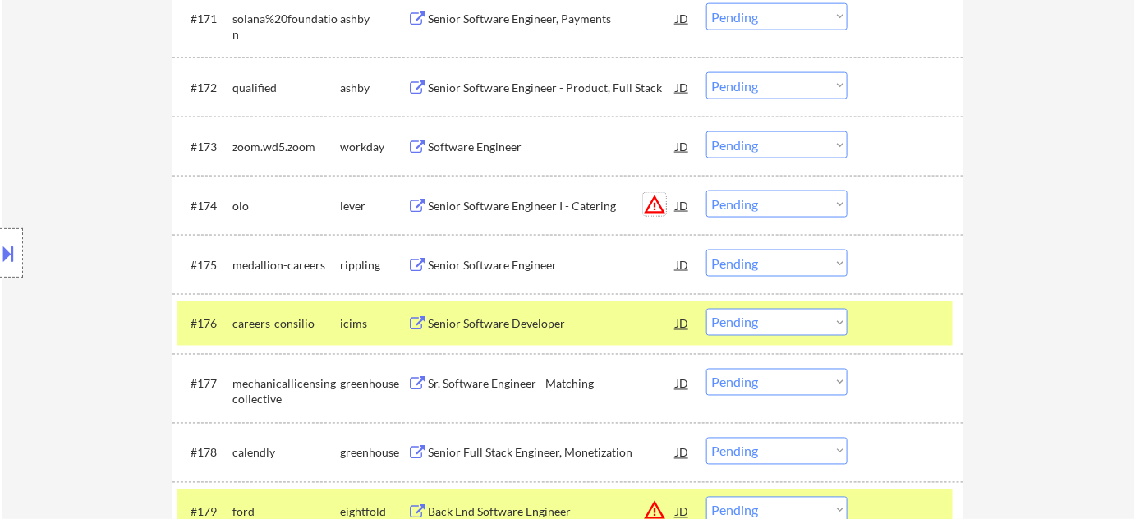
click at [656, 205] on button "warning_amber" at bounding box center [654, 204] width 23 height 23
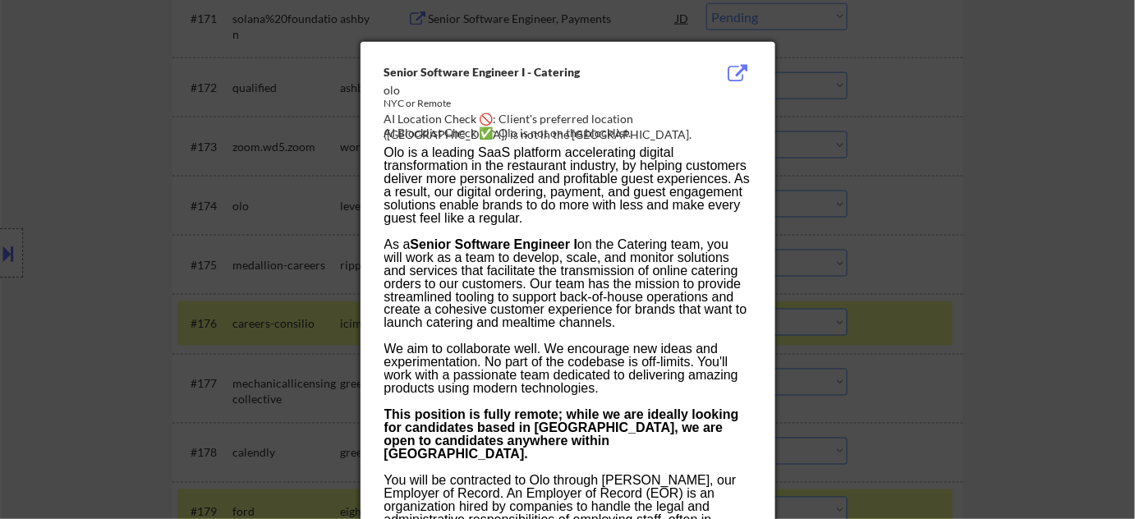
click at [943, 324] on div at bounding box center [567, 259] width 1135 height 519
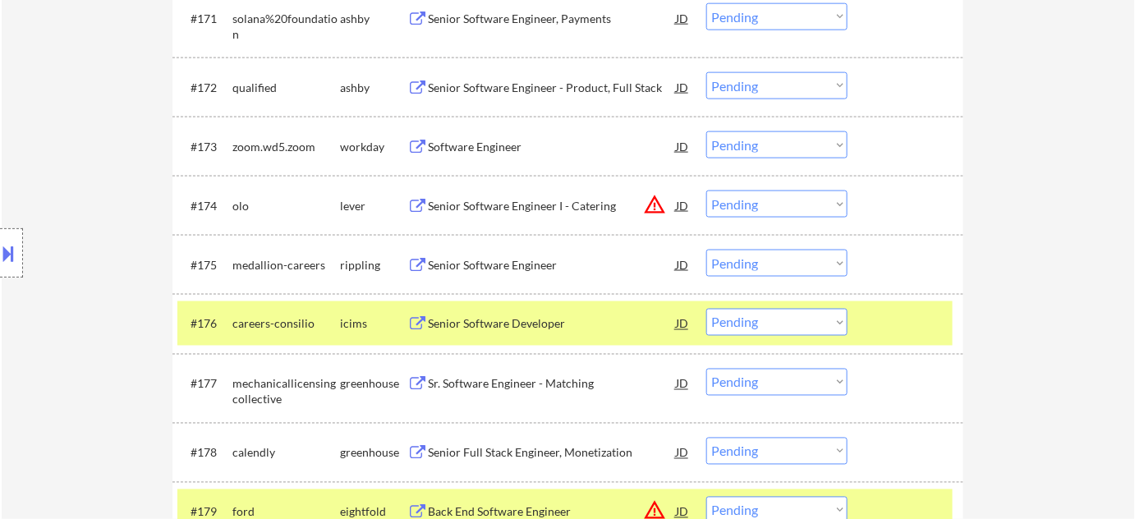
click at [757, 200] on select "Choose an option... Pending Applied Excluded (Questions) Excluded (Expired) Exc…" at bounding box center [776, 204] width 141 height 27
click at [706, 191] on select "Choose an option... Pending Applied Excluded (Questions) Excluded (Expired) Exc…" at bounding box center [776, 204] width 141 height 27
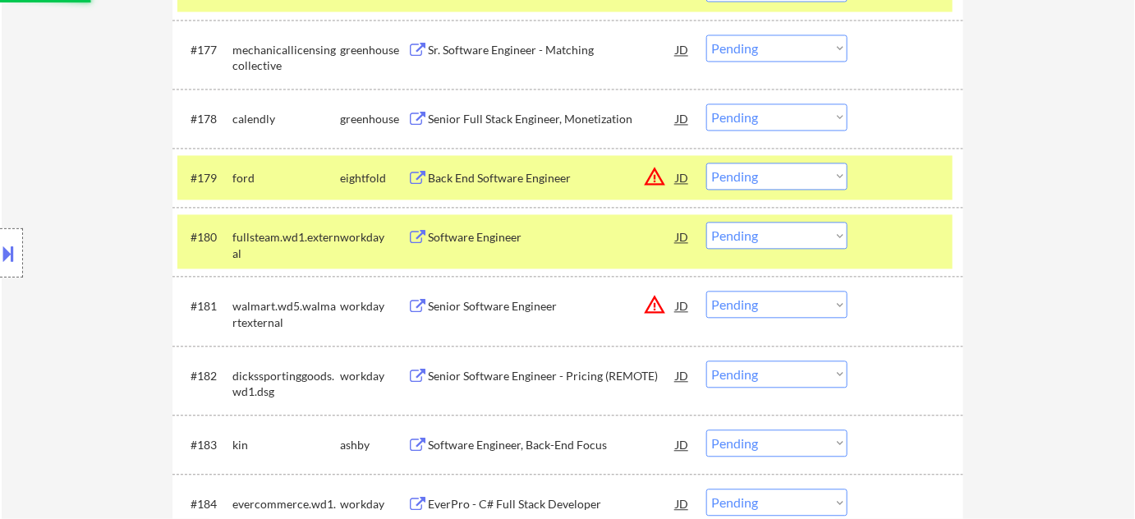
scroll to position [5275, 0]
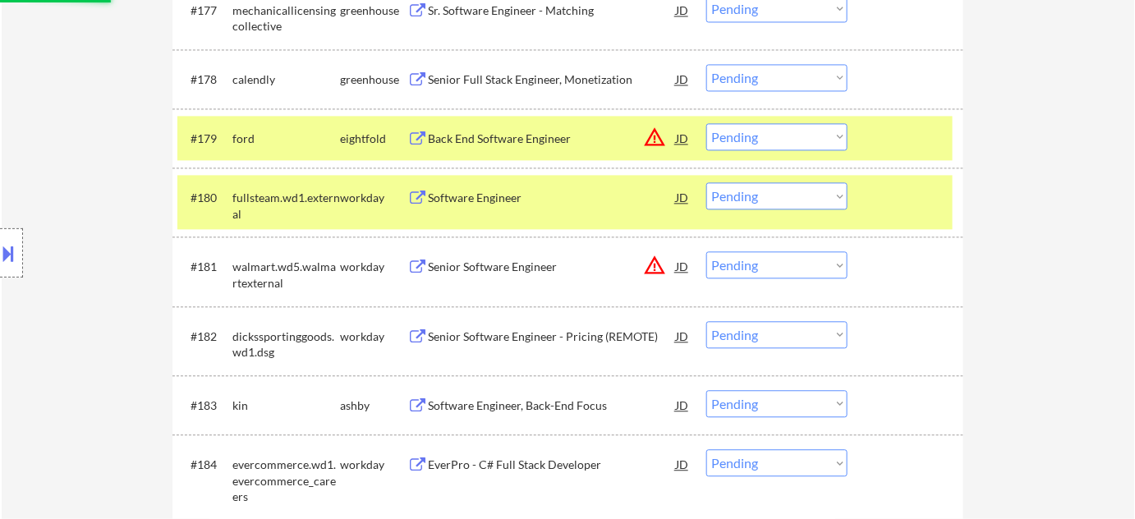
select select ""pending""
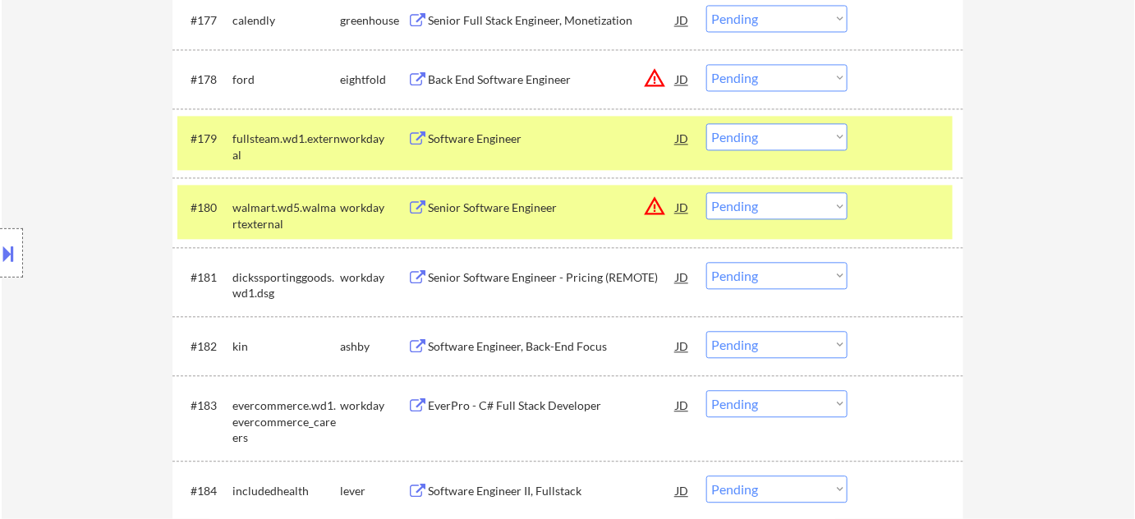
click at [812, 214] on select "Choose an option... Pending Applied Excluded (Questions) Excluded (Expired) Exc…" at bounding box center [776, 205] width 141 height 27
click at [706, 192] on select "Choose an option... Pending Applied Excluded (Questions) Excluded (Expired) Exc…" at bounding box center [776, 205] width 141 height 27
click at [657, 74] on button "warning_amber" at bounding box center [654, 78] width 23 height 23
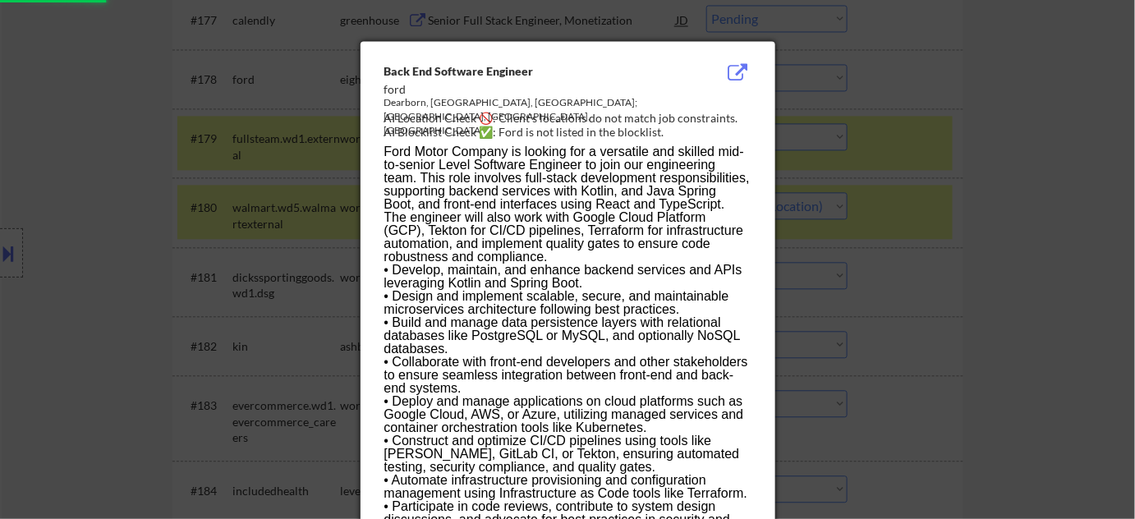
click at [953, 183] on div at bounding box center [567, 259] width 1135 height 519
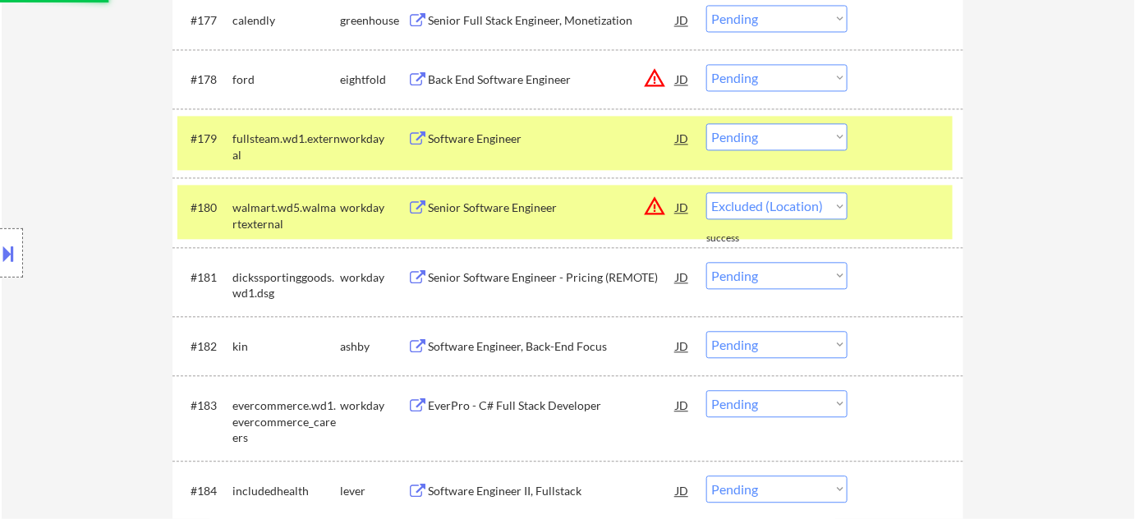
select select ""pending""
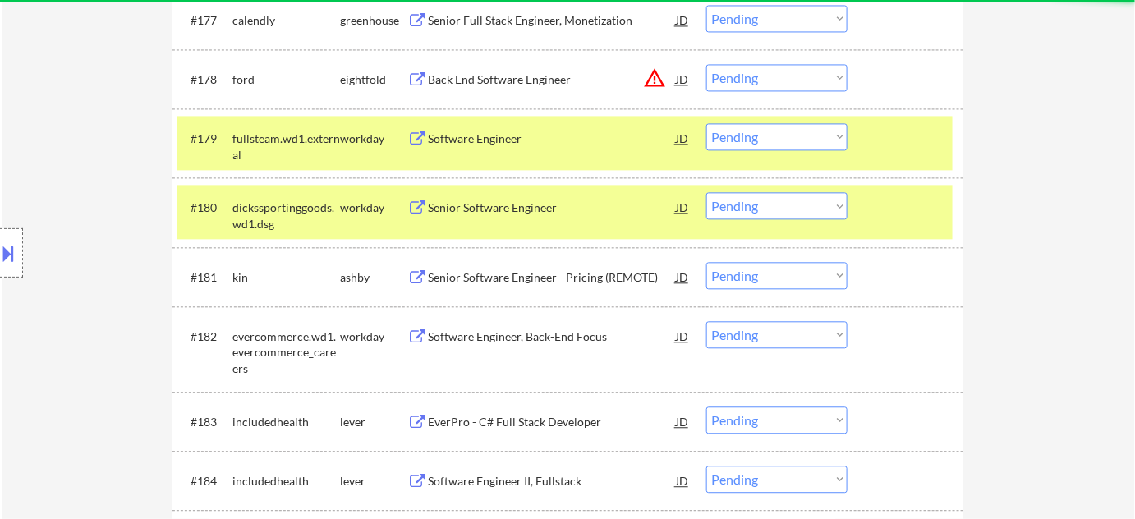
click at [783, 81] on select "Choose an option... Pending Applied Excluded (Questions) Excluded (Expired) Exc…" at bounding box center [776, 77] width 141 height 27
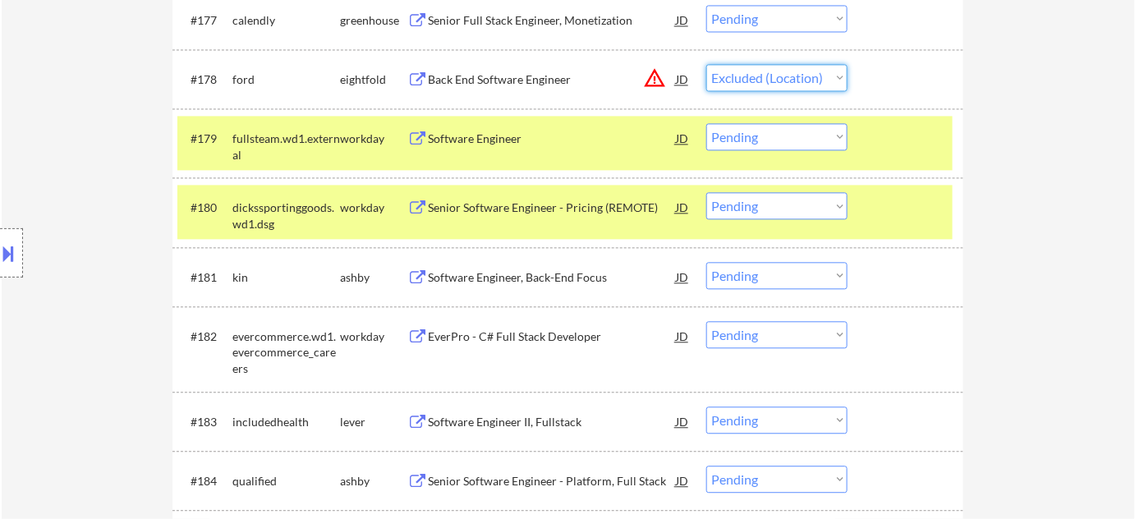
click at [706, 64] on select "Choose an option... Pending Applied Excluded (Questions) Excluded (Expired) Exc…" at bounding box center [776, 77] width 141 height 27
select select ""pending""
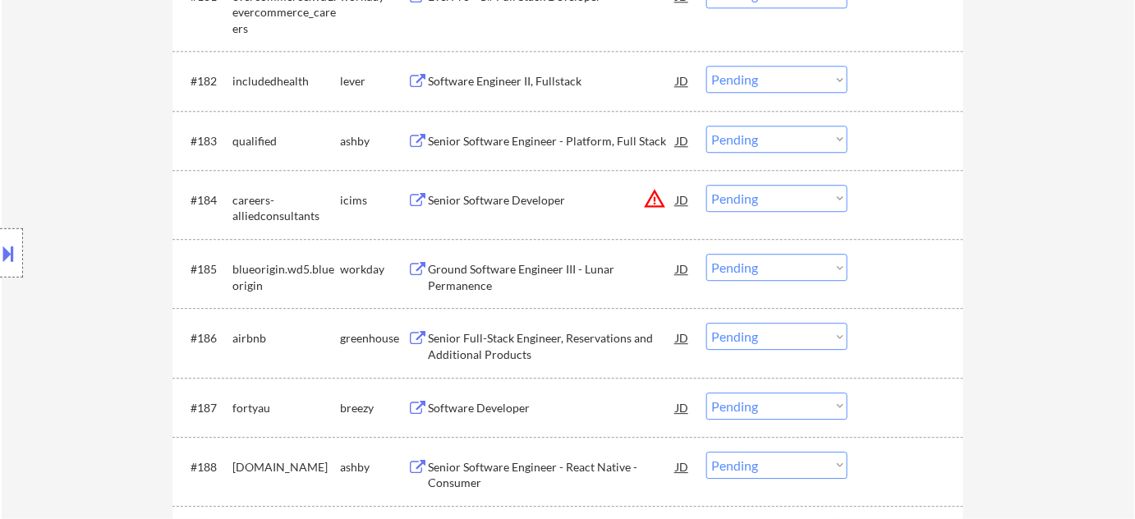
scroll to position [5648, 0]
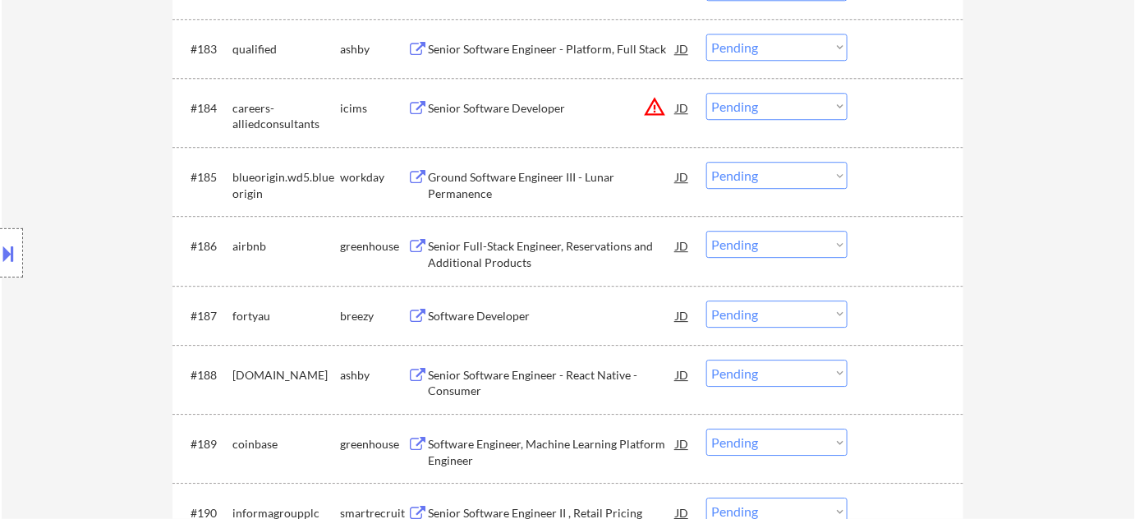
click at [651, 108] on button "warning_amber" at bounding box center [654, 106] width 23 height 23
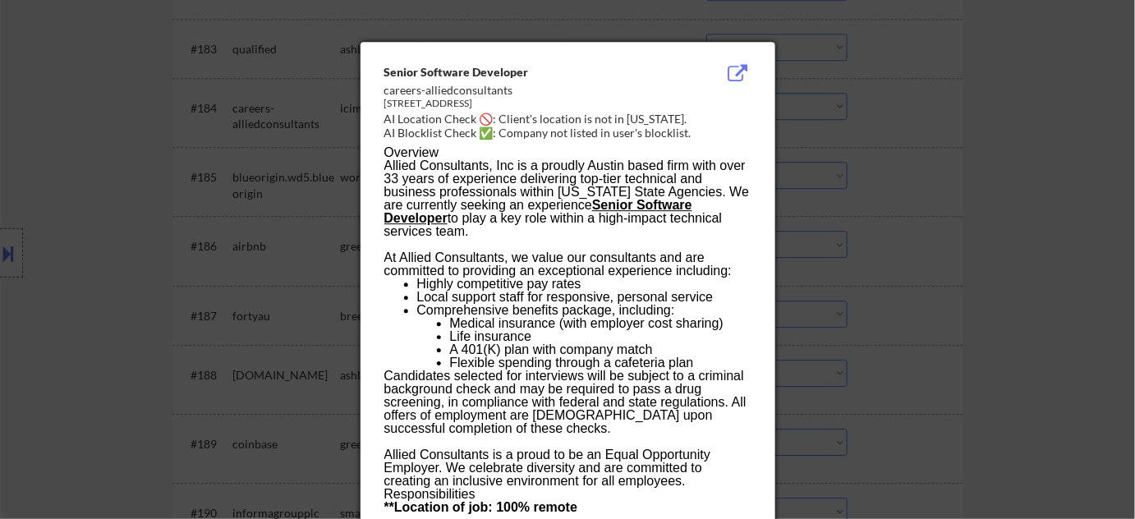
click at [871, 191] on div at bounding box center [567, 259] width 1135 height 519
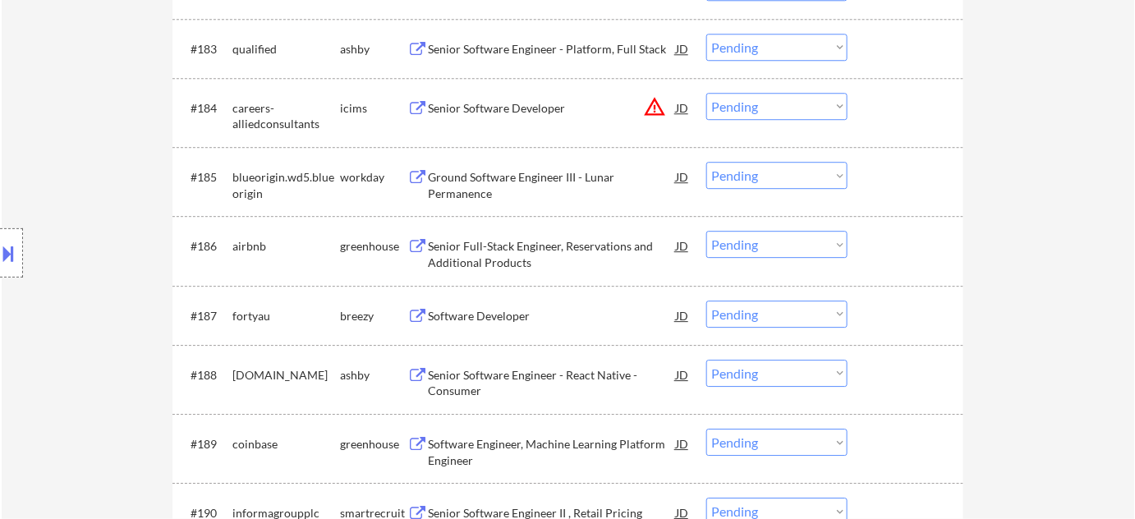
click at [753, 110] on select "Choose an option... Pending Applied Excluded (Questions) Excluded (Expired) Exc…" at bounding box center [776, 106] width 141 height 27
click at [706, 93] on select "Choose an option... Pending Applied Excluded (Questions) Excluded (Expired) Exc…" at bounding box center [776, 106] width 141 height 27
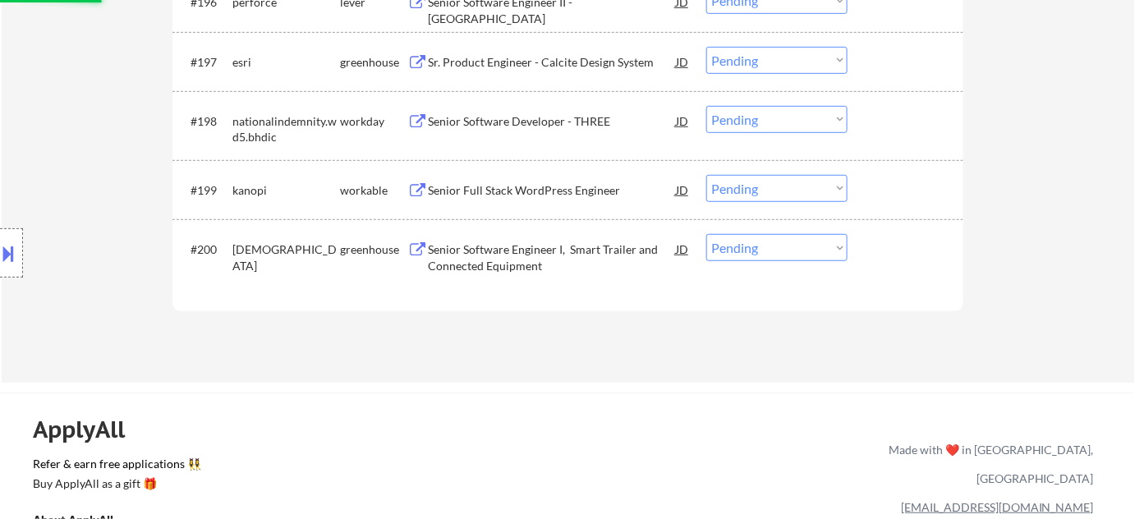
scroll to position [6544, 0]
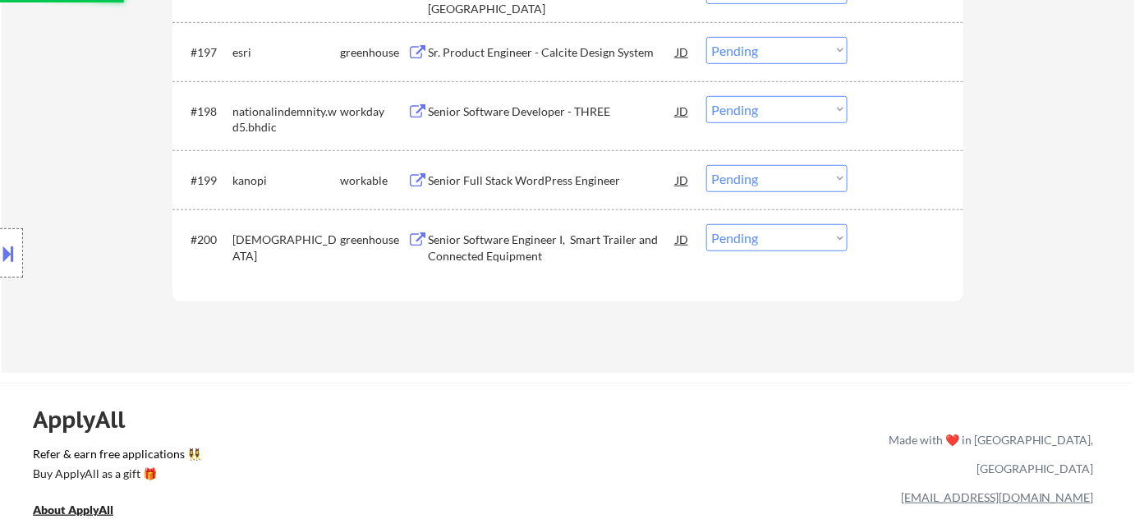
select select ""pending""
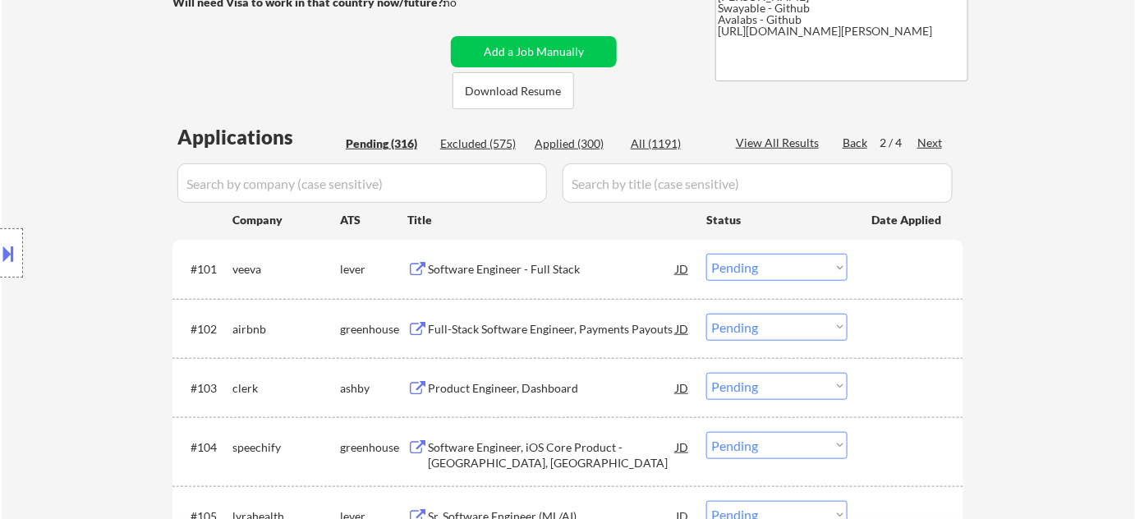
scroll to position [122, 0]
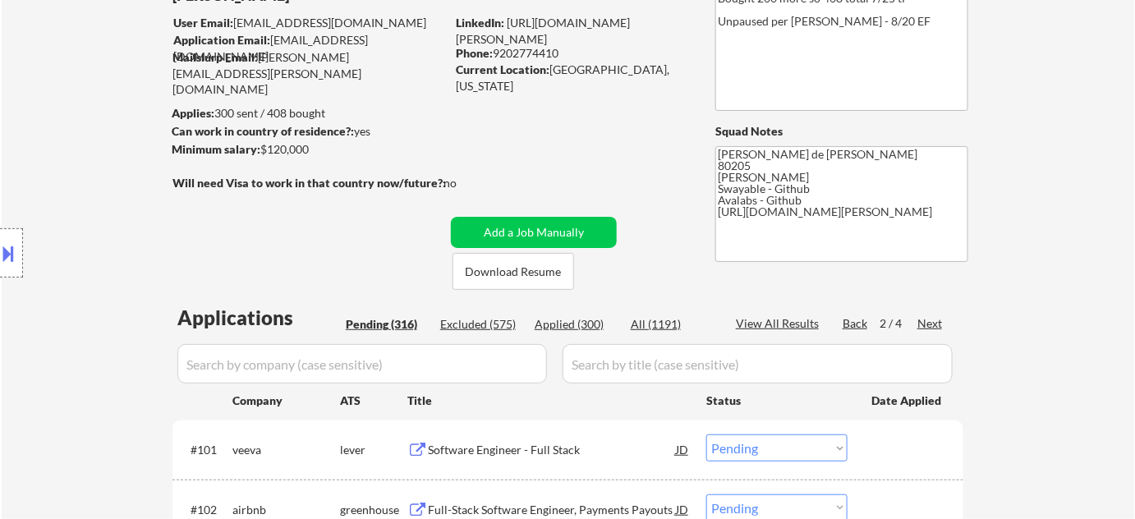
click at [928, 317] on div "Next" at bounding box center [931, 323] width 26 height 16
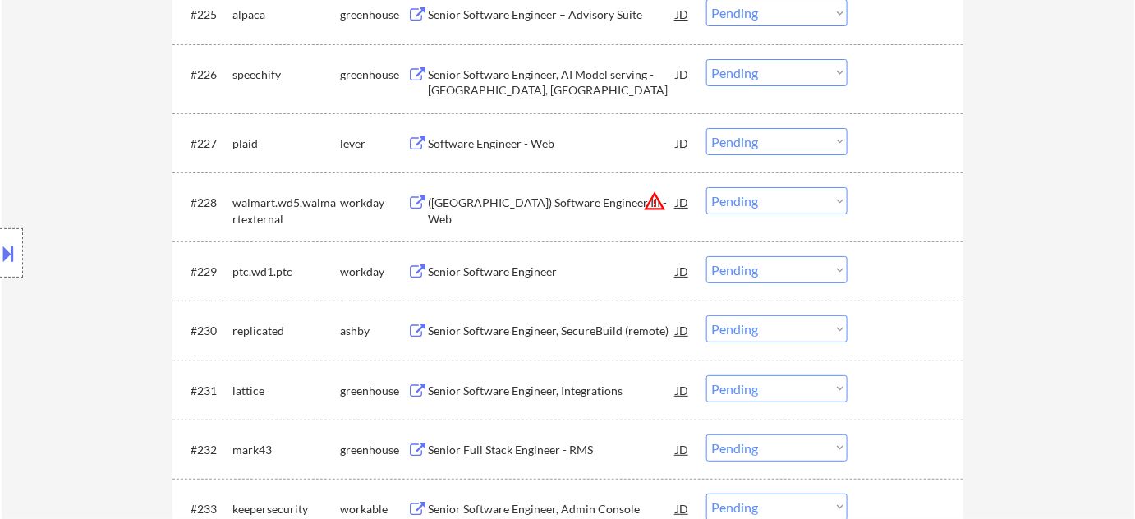
scroll to position [2138, 0]
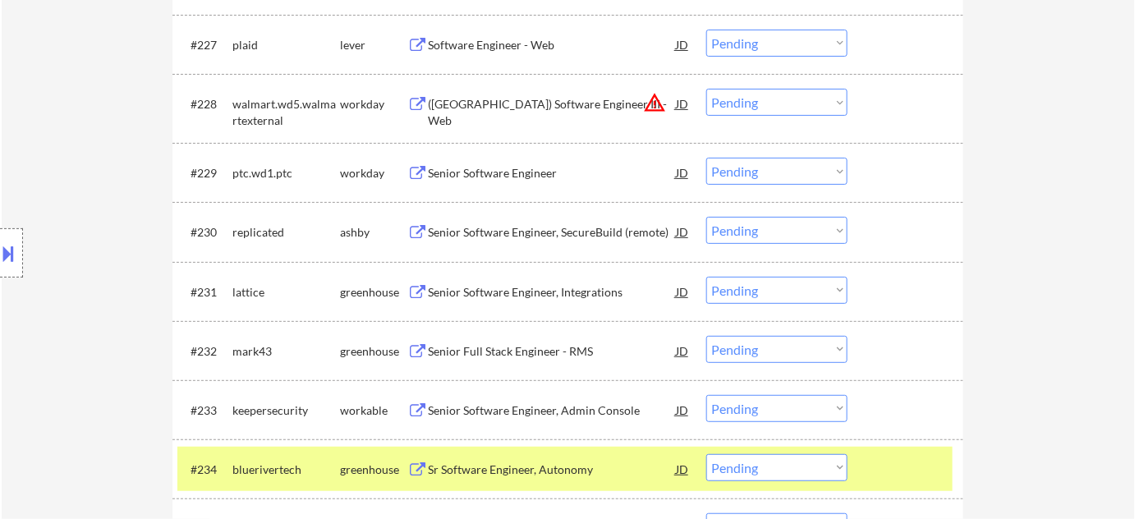
click at [795, 106] on select "Choose an option... Pending Applied Excluded (Questions) Excluded (Expired) Exc…" at bounding box center [776, 102] width 141 height 27
click at [706, 89] on select "Choose an option... Pending Applied Excluded (Questions) Excluded (Expired) Exc…" at bounding box center [776, 102] width 141 height 27
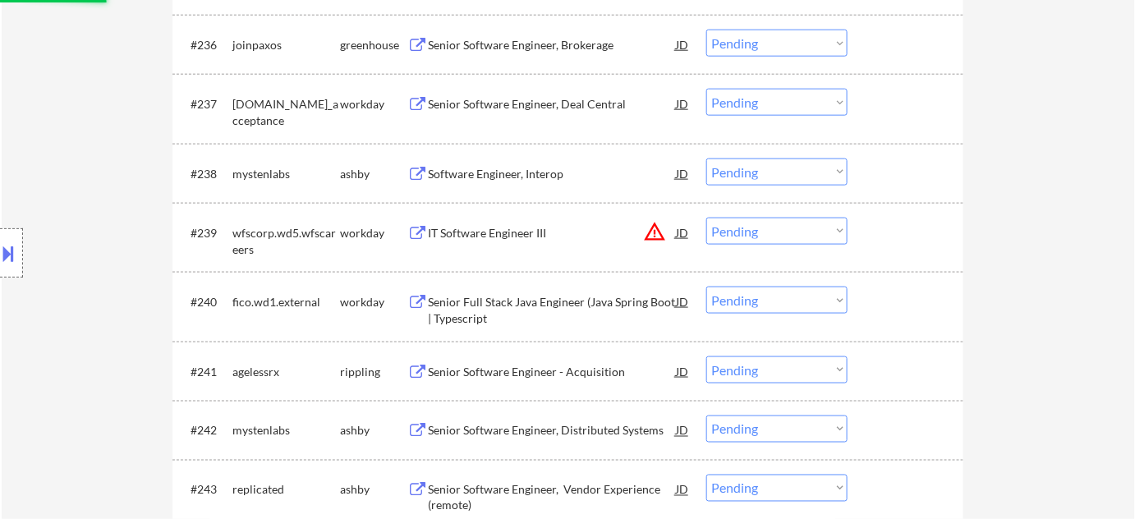
scroll to position [2736, 0]
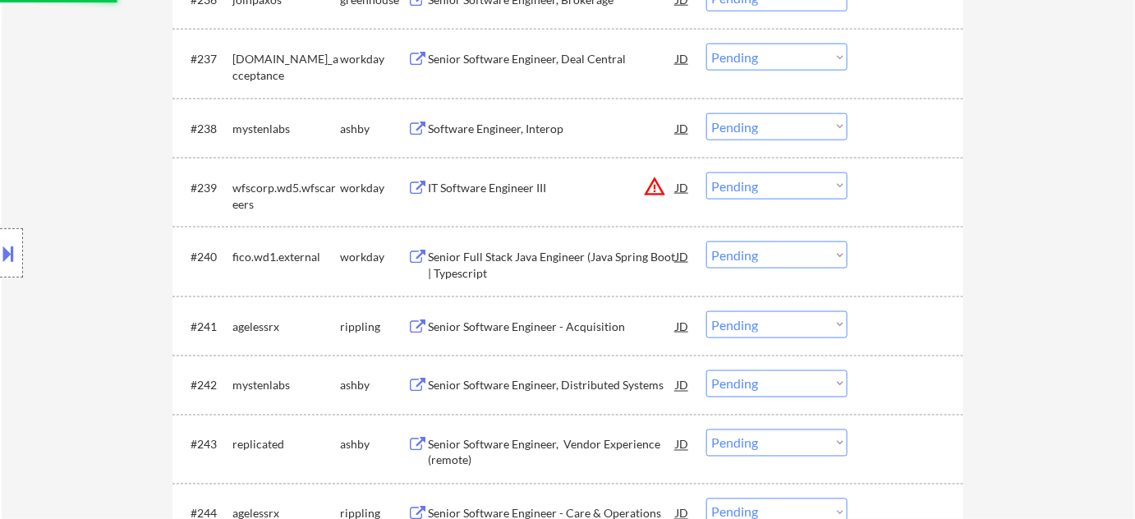
select select ""pending""
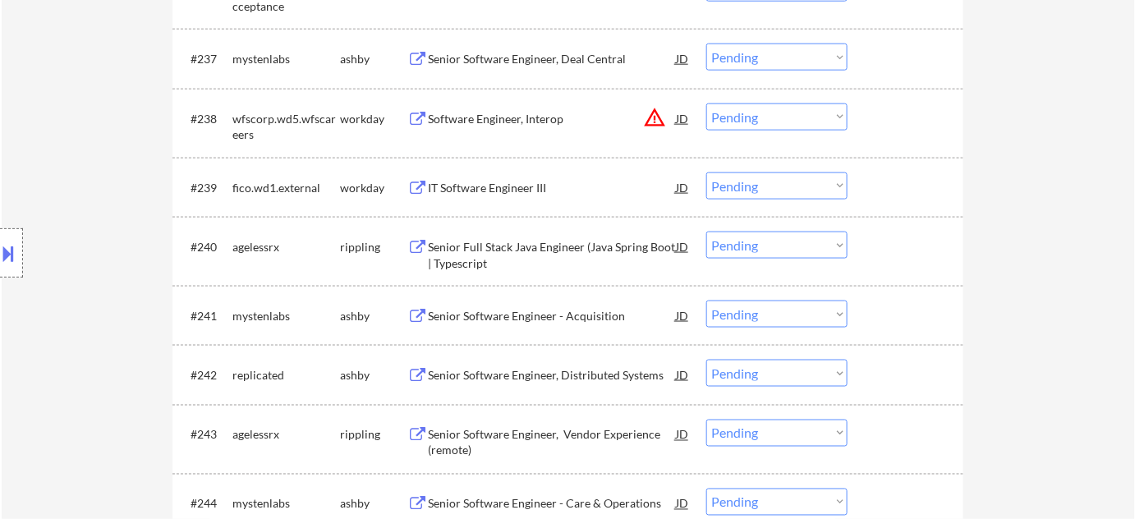
click at [649, 113] on button "warning_amber" at bounding box center [654, 117] width 23 height 23
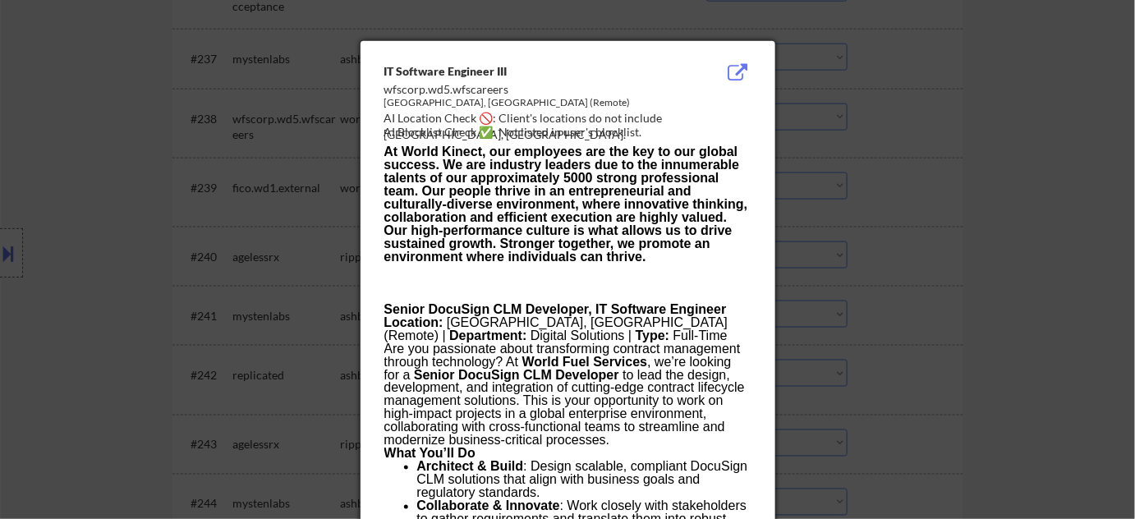
click at [841, 131] on div at bounding box center [567, 259] width 1135 height 519
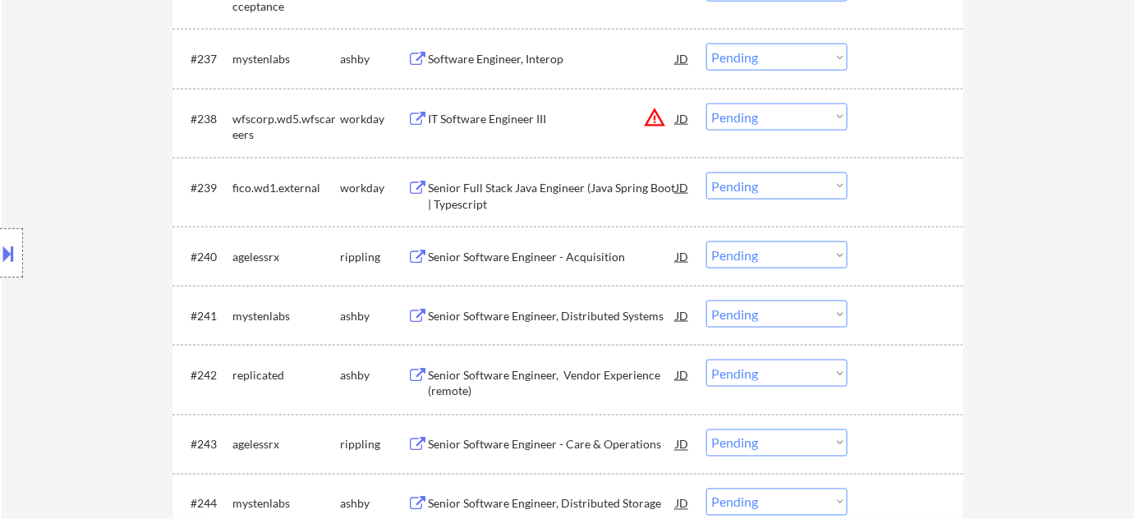
click at [750, 122] on select "Choose an option... Pending Applied Excluded (Questions) Excluded (Expired) Exc…" at bounding box center [776, 117] width 141 height 27
click at [706, 104] on select "Choose an option... Pending Applied Excluded (Questions) Excluded (Expired) Exc…" at bounding box center [776, 117] width 141 height 27
select select ""pending""
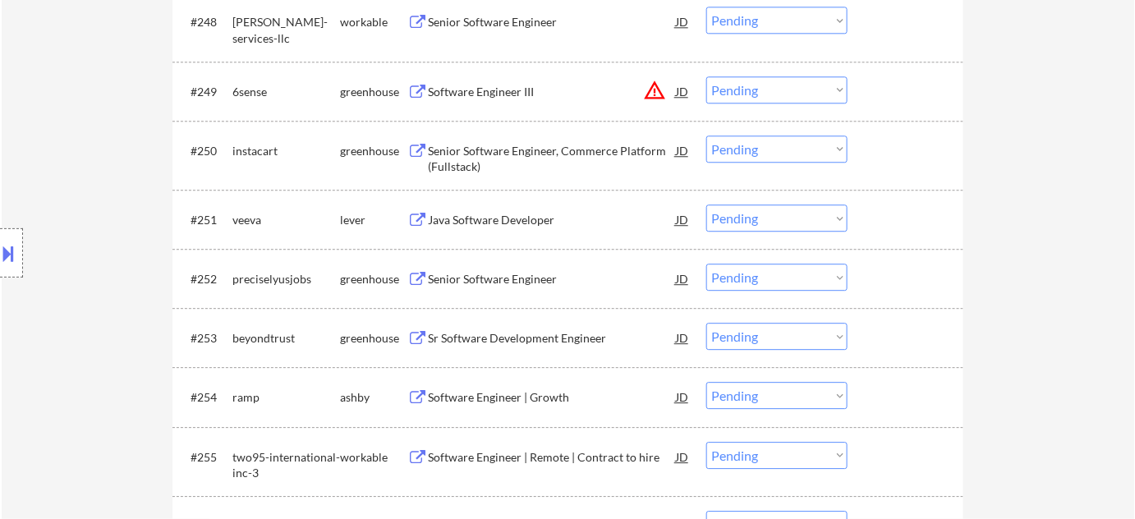
scroll to position [3482, 0]
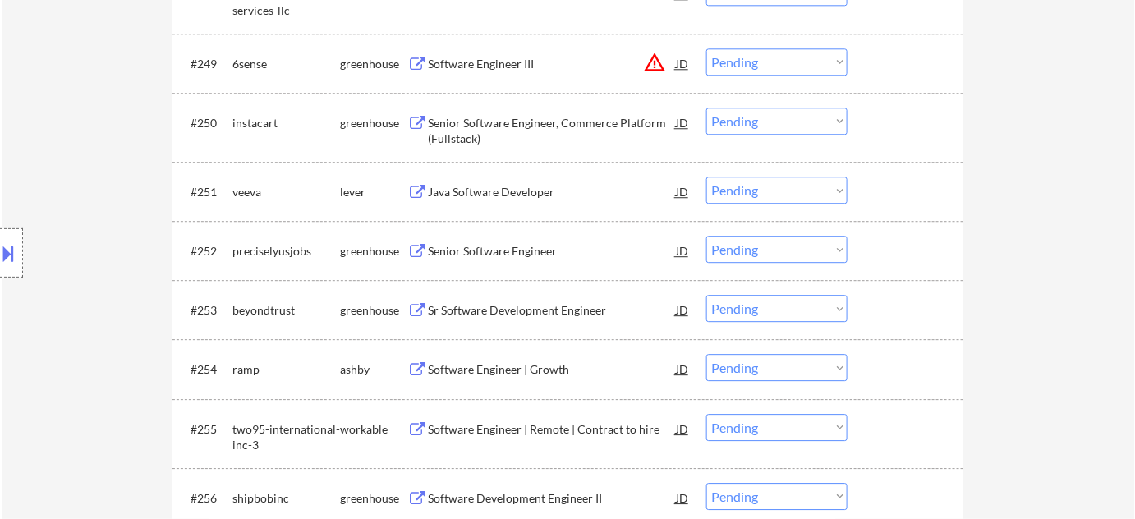
click at [656, 58] on button "warning_amber" at bounding box center [654, 62] width 23 height 23
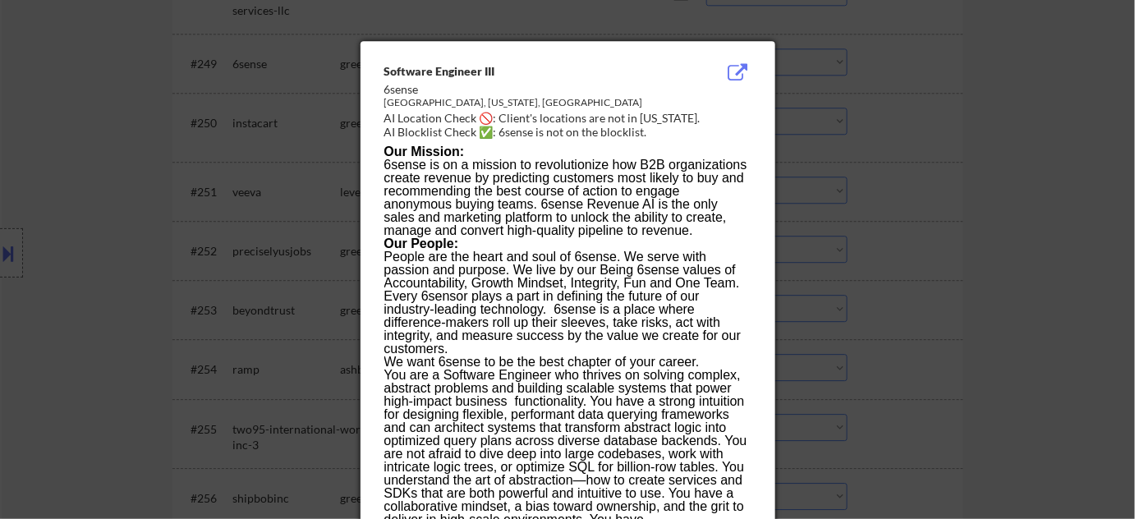
click at [216, 131] on div at bounding box center [567, 259] width 1135 height 519
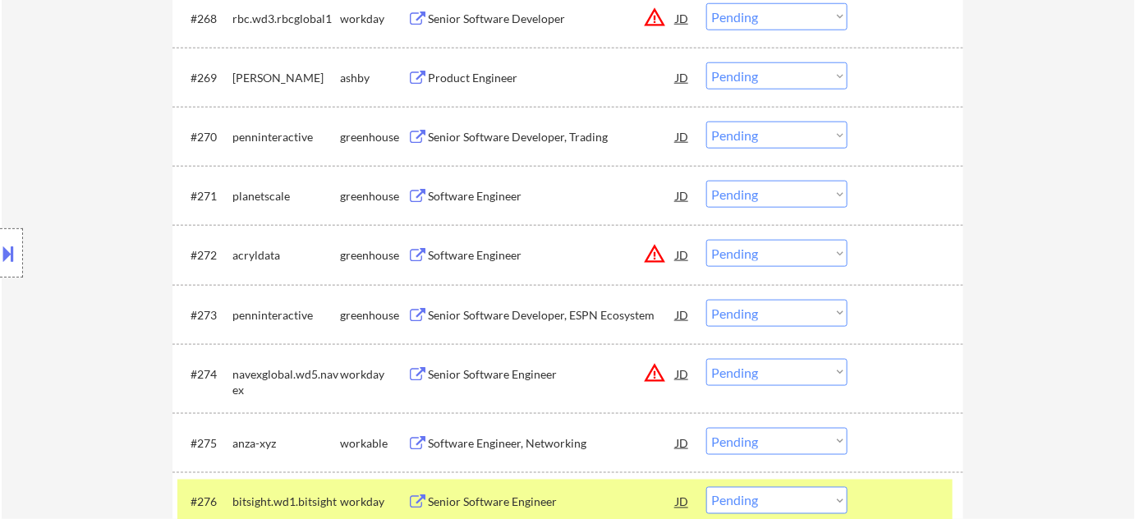
scroll to position [4752, 0]
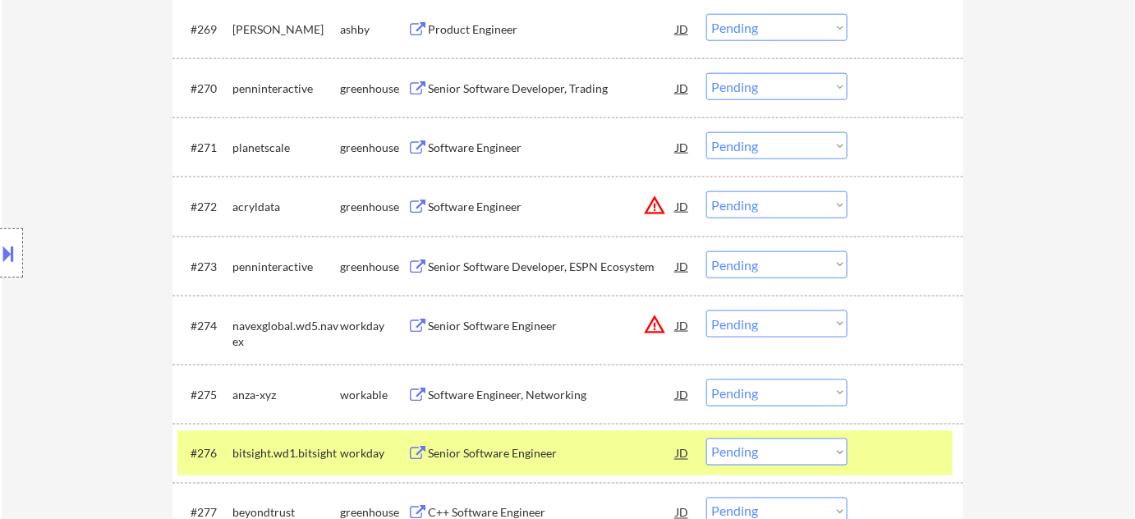
click at [653, 199] on button "warning_amber" at bounding box center [654, 205] width 23 height 23
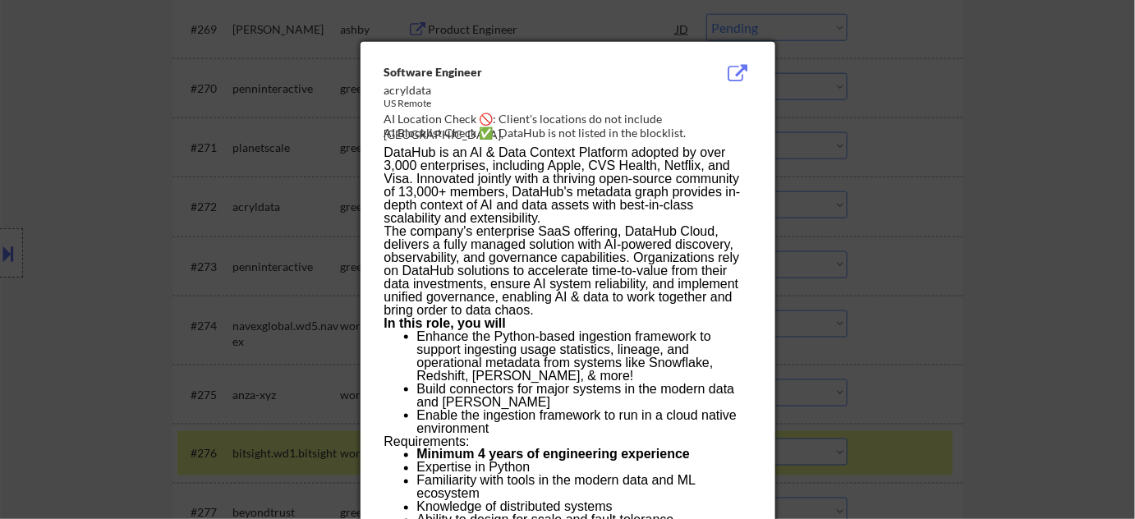
click at [928, 213] on div at bounding box center [567, 259] width 1135 height 519
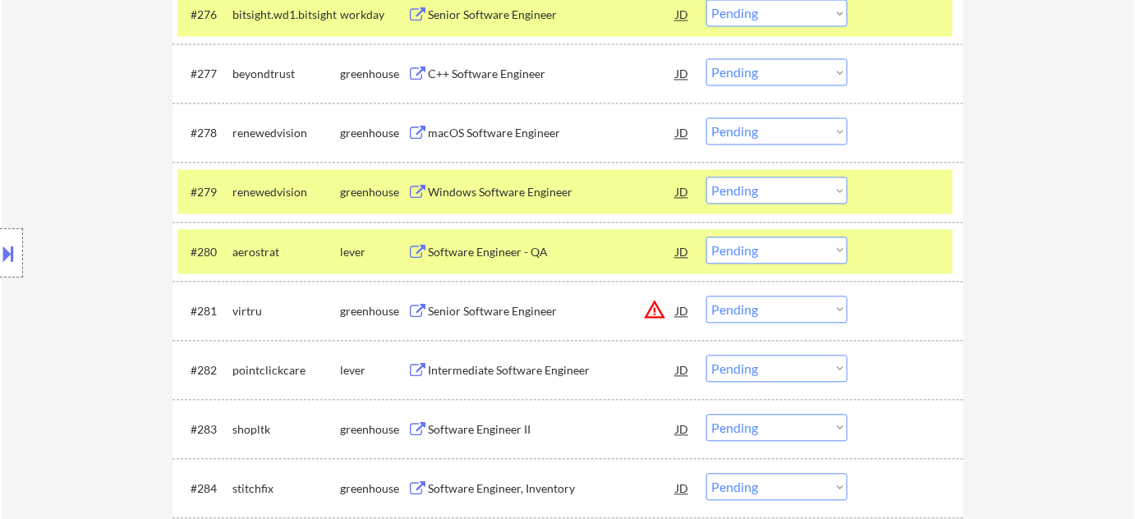
scroll to position [5200, 0]
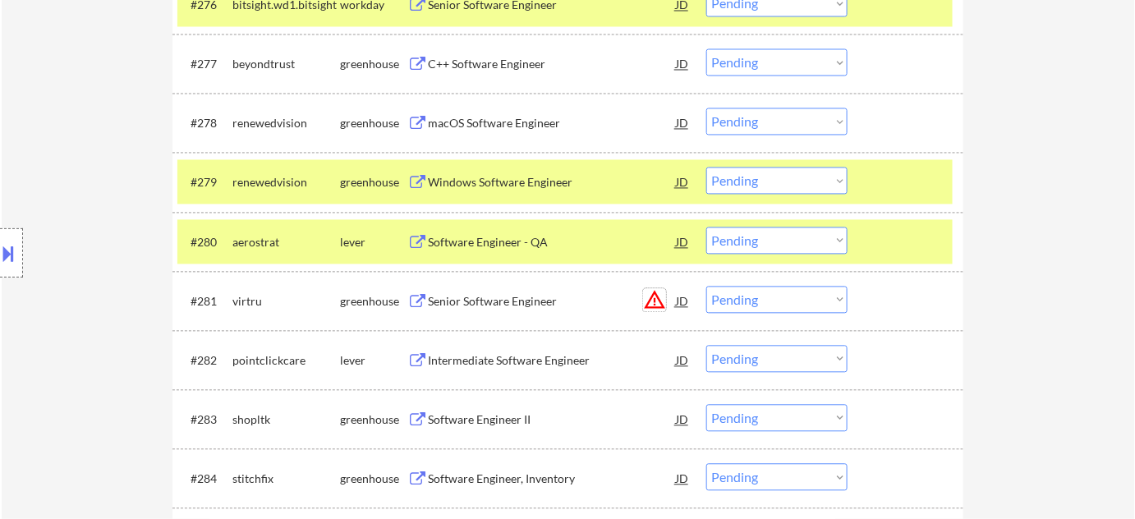
click at [651, 304] on button "warning_amber" at bounding box center [654, 300] width 23 height 23
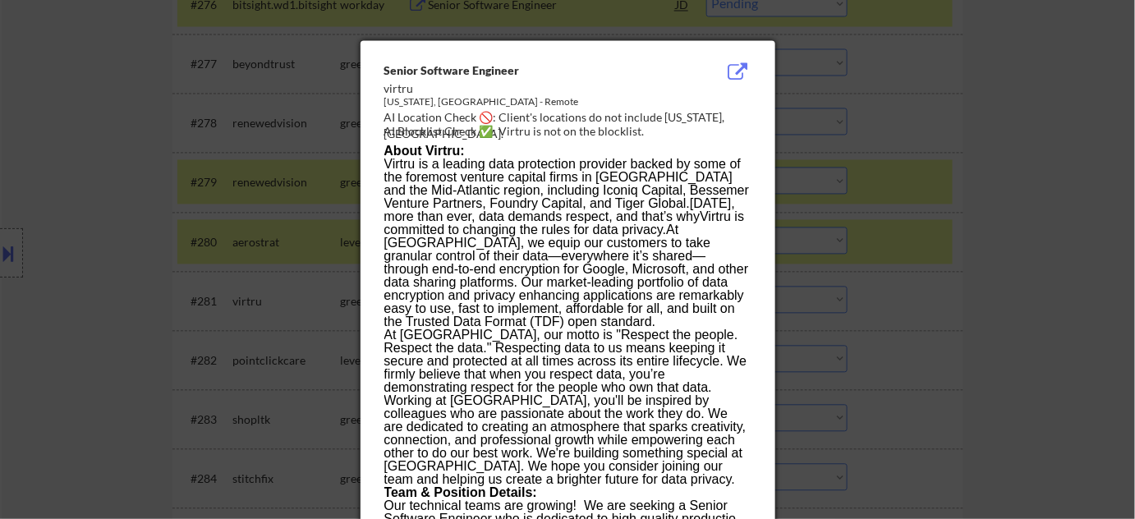
click at [944, 290] on div at bounding box center [567, 259] width 1135 height 519
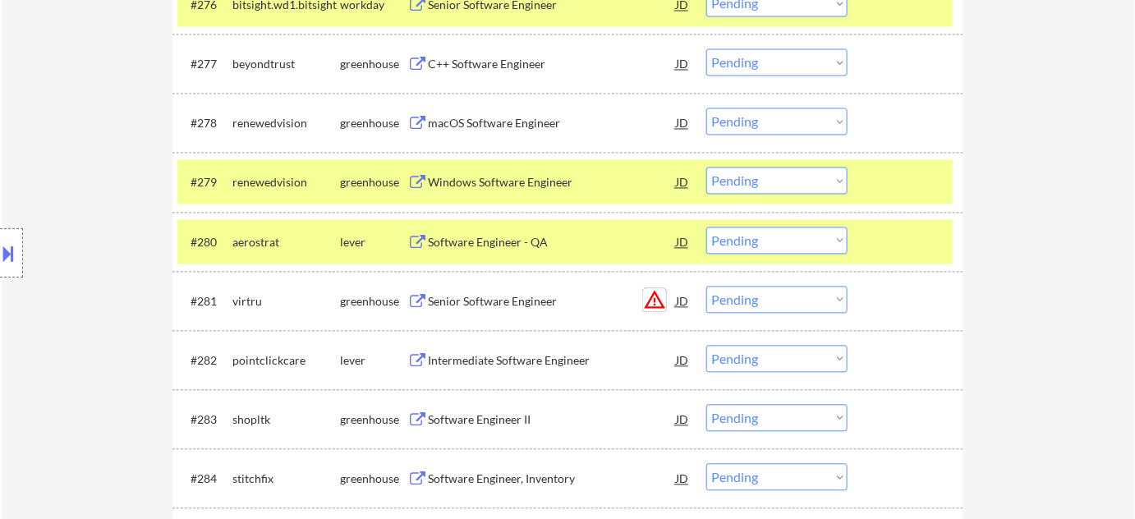
click at [651, 303] on button "warning_amber" at bounding box center [654, 300] width 23 height 23
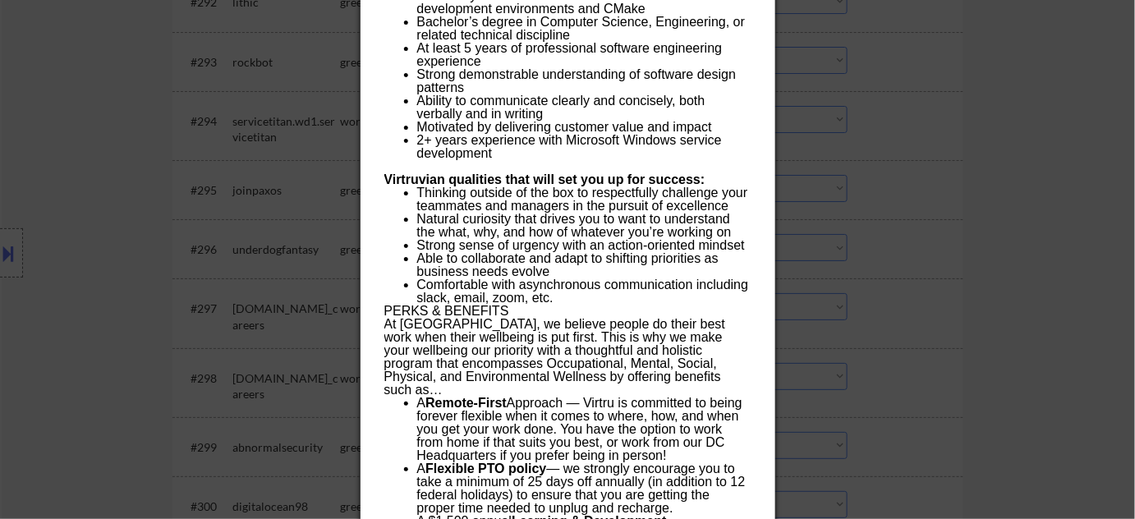
click at [808, 301] on div at bounding box center [567, 259] width 1135 height 519
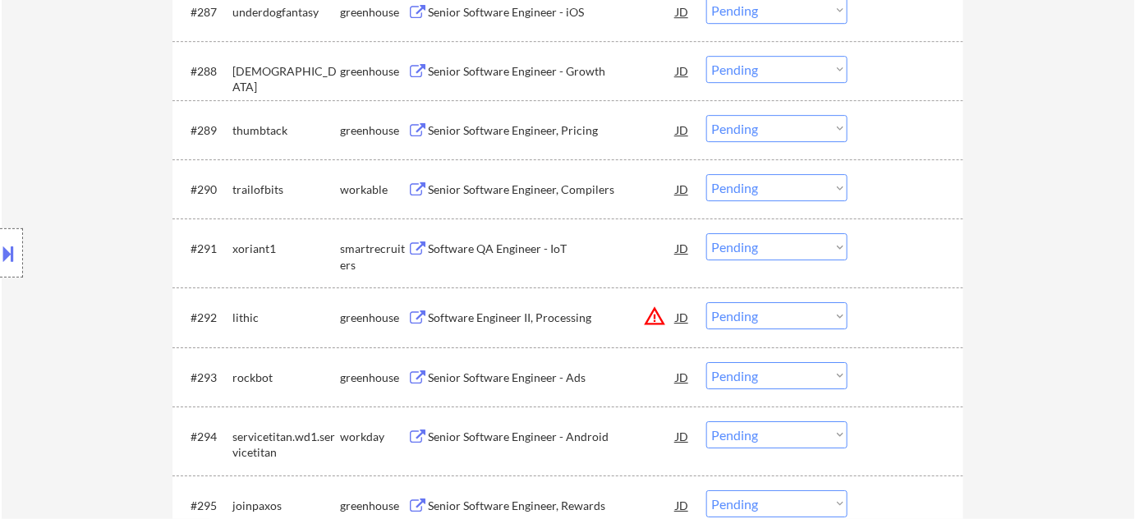
scroll to position [5872, 0]
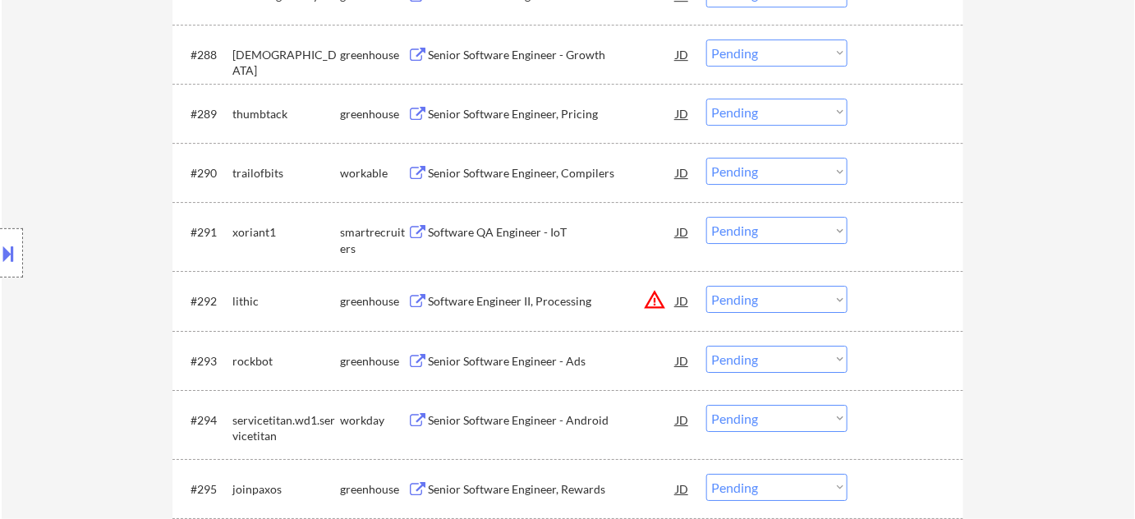
click at [655, 308] on button "warning_amber" at bounding box center [654, 299] width 23 height 23
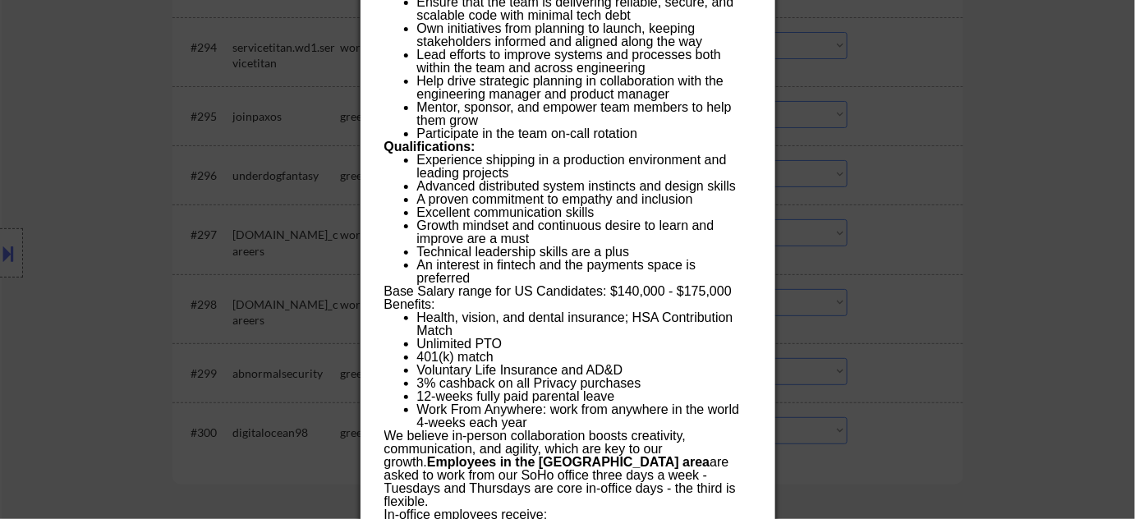
scroll to position [6320, 0]
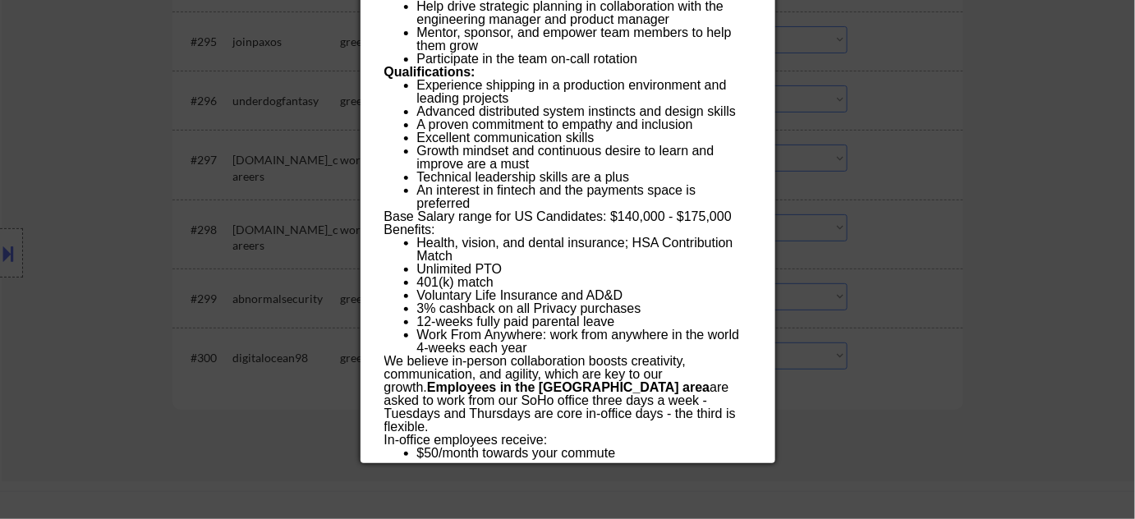
click at [1103, 87] on div at bounding box center [567, 259] width 1135 height 519
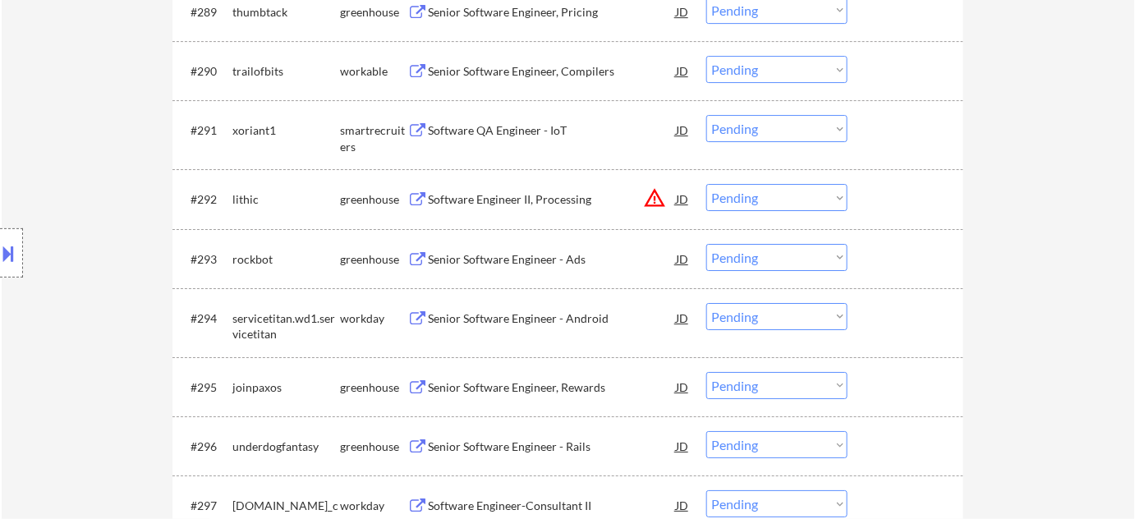
scroll to position [5947, 0]
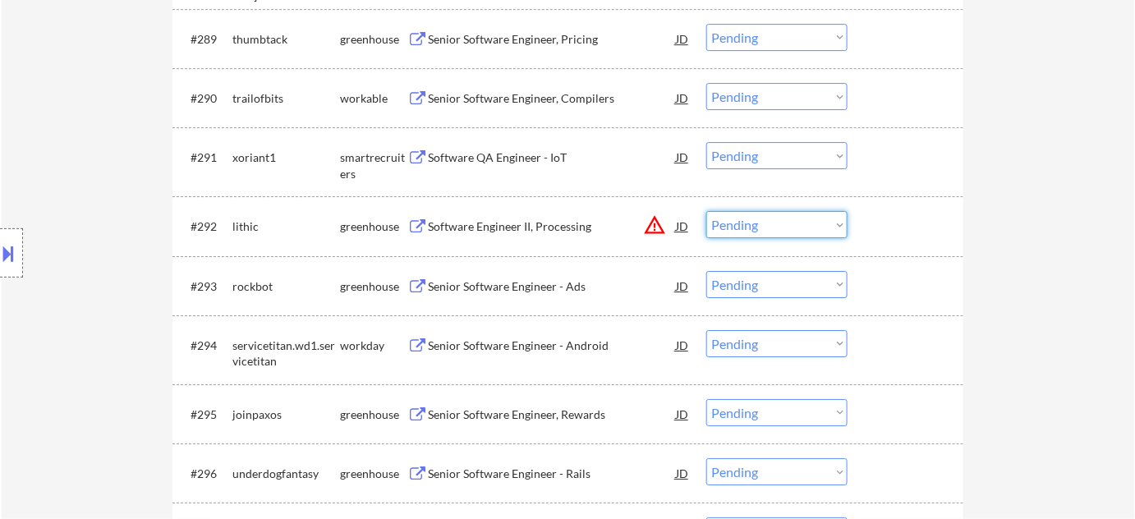
click at [792, 224] on select "Choose an option... Pending Applied Excluded (Questions) Excluded (Expired) Exc…" at bounding box center [776, 224] width 141 height 27
click at [706, 211] on select "Choose an option... Pending Applied Excluded (Questions) Excluded (Expired) Exc…" at bounding box center [776, 224] width 141 height 27
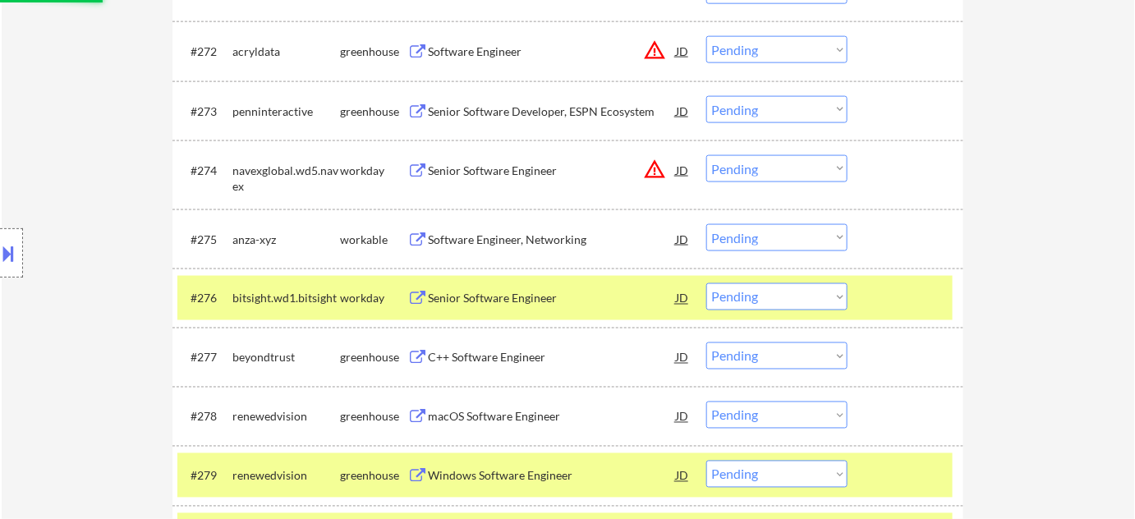
scroll to position [4826, 0]
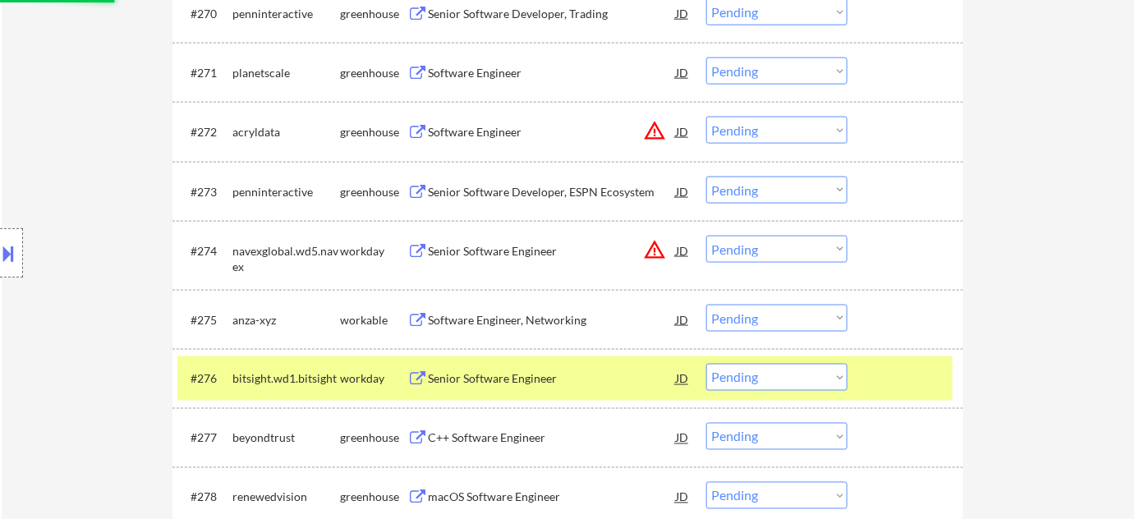
select select ""pending""
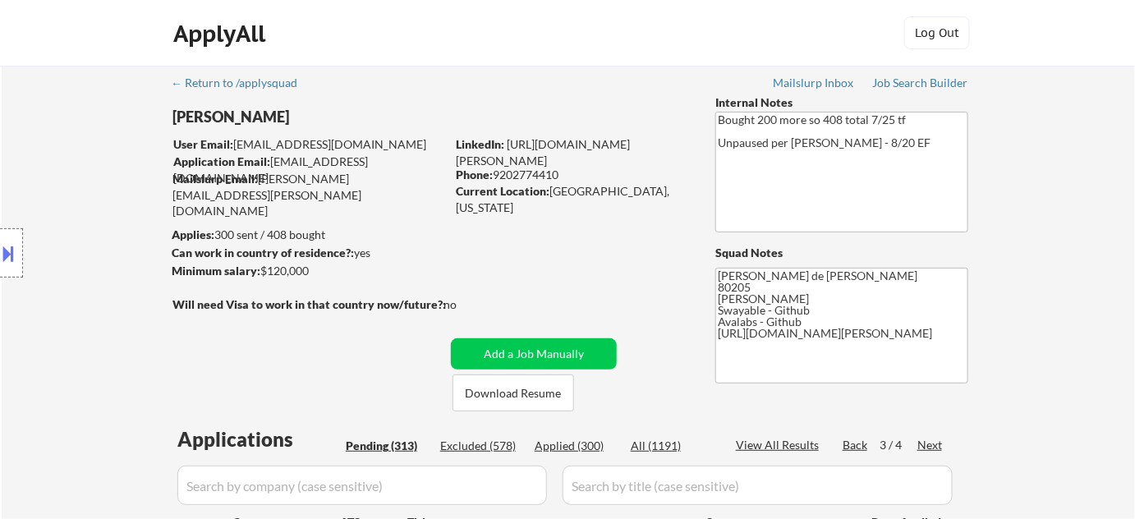
scroll to position [149, 0]
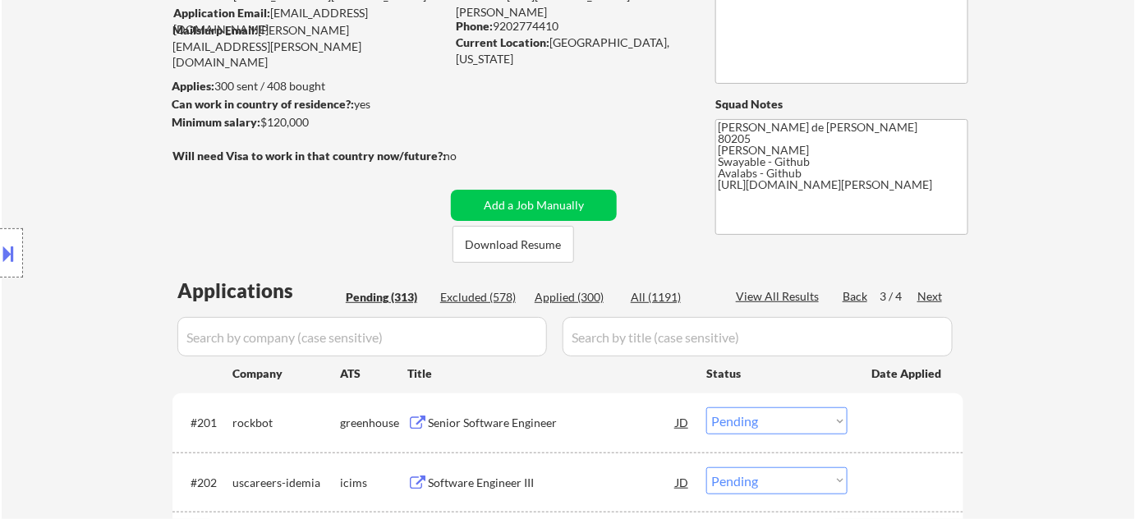
click at [926, 291] on div "Next" at bounding box center [931, 296] width 26 height 16
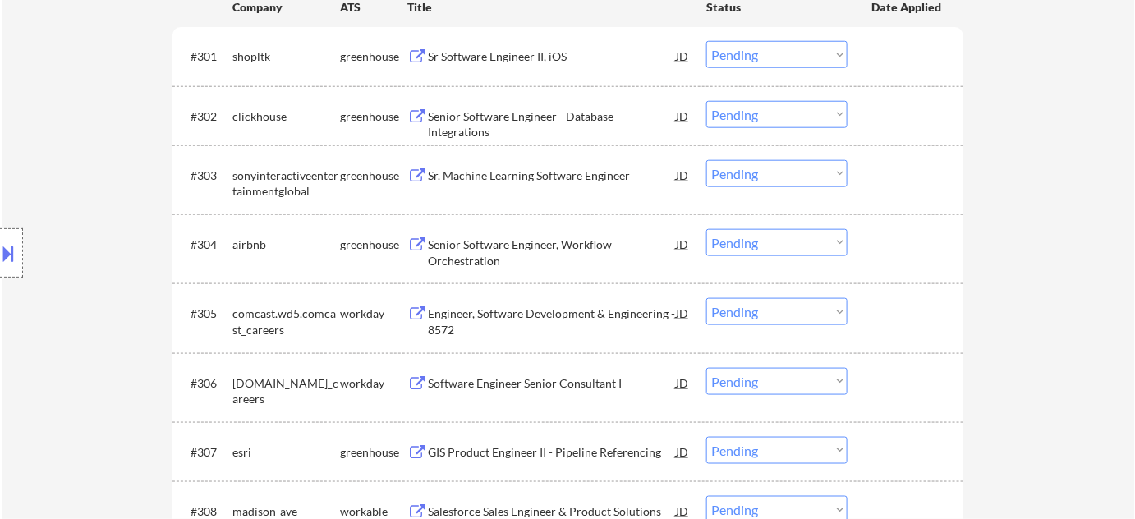
scroll to position [298, 0]
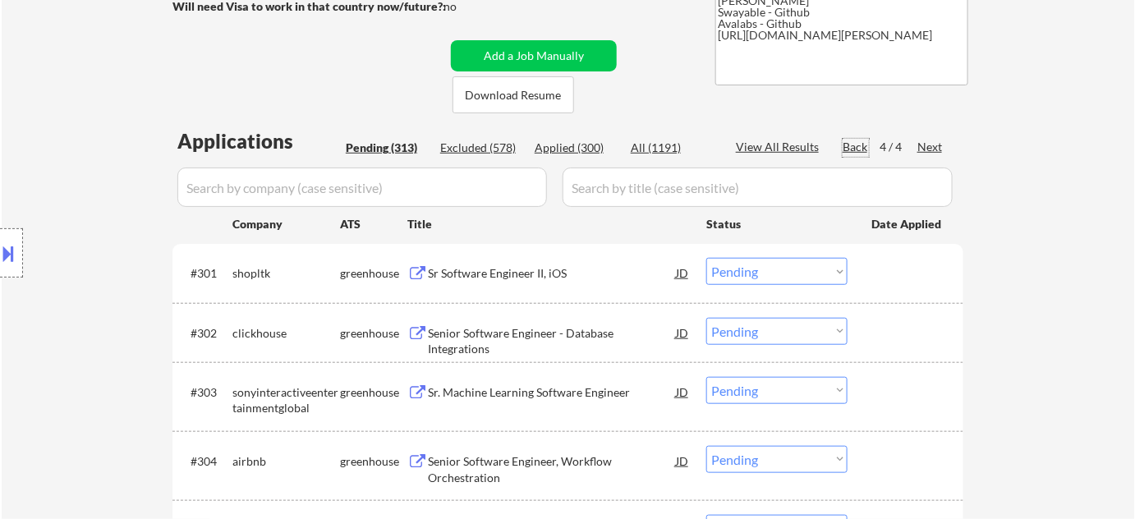
click at [862, 144] on div "Back" at bounding box center [856, 147] width 26 height 16
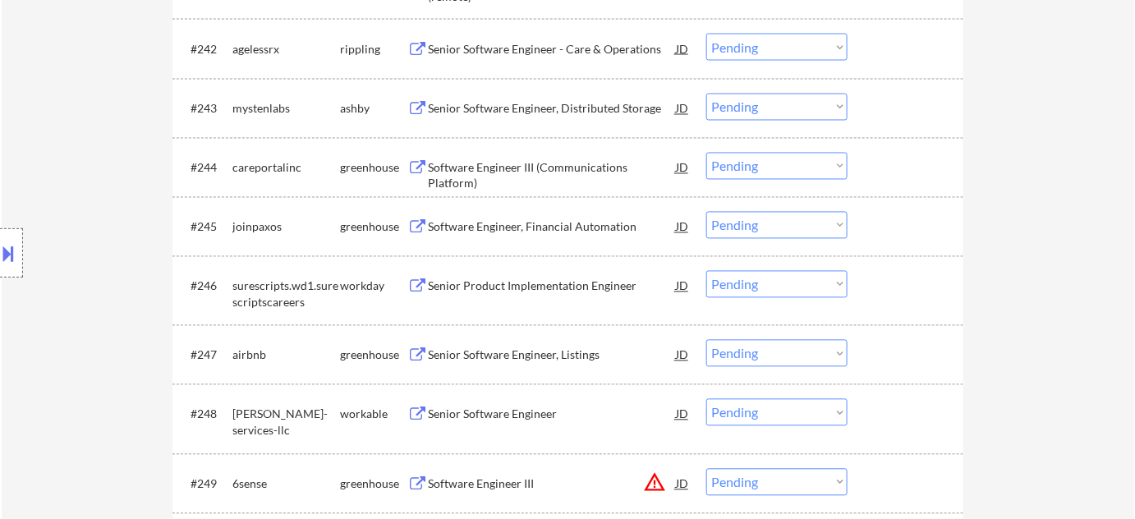
scroll to position [3435, 0]
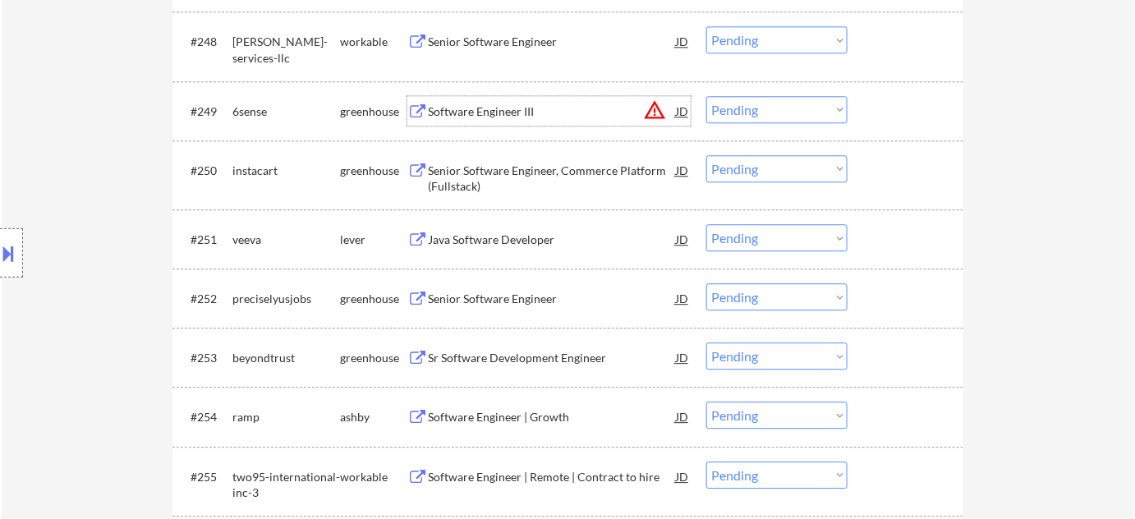
click at [509, 114] on div "Software Engineer III" at bounding box center [552, 112] width 248 height 16
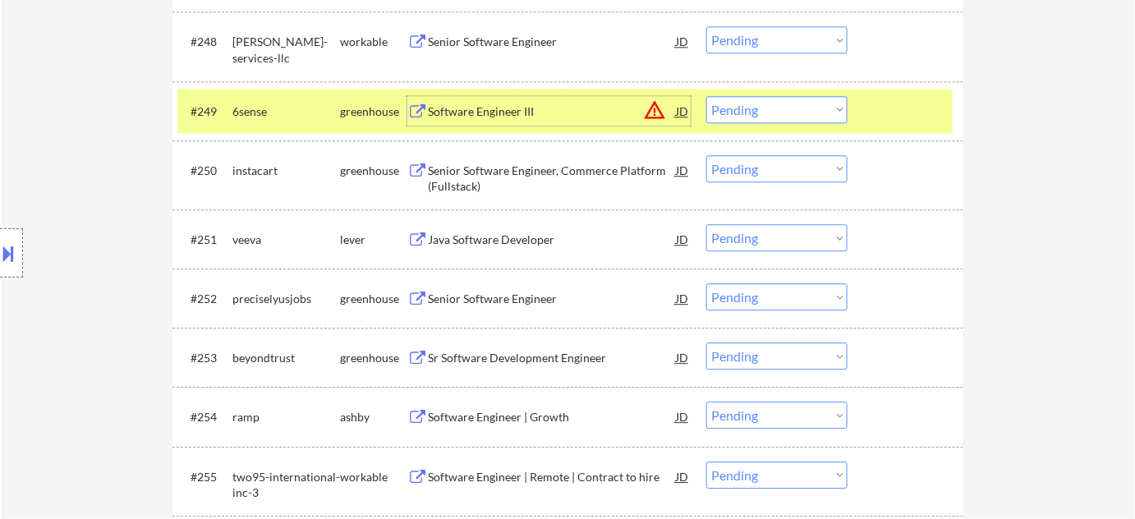
click at [744, 108] on select "Choose an option... Pending Applied Excluded (Questions) Excluded (Expired) Exc…" at bounding box center [776, 109] width 141 height 27
click at [706, 96] on select "Choose an option... Pending Applied Excluded (Questions) Excluded (Expired) Exc…" at bounding box center [776, 109] width 141 height 27
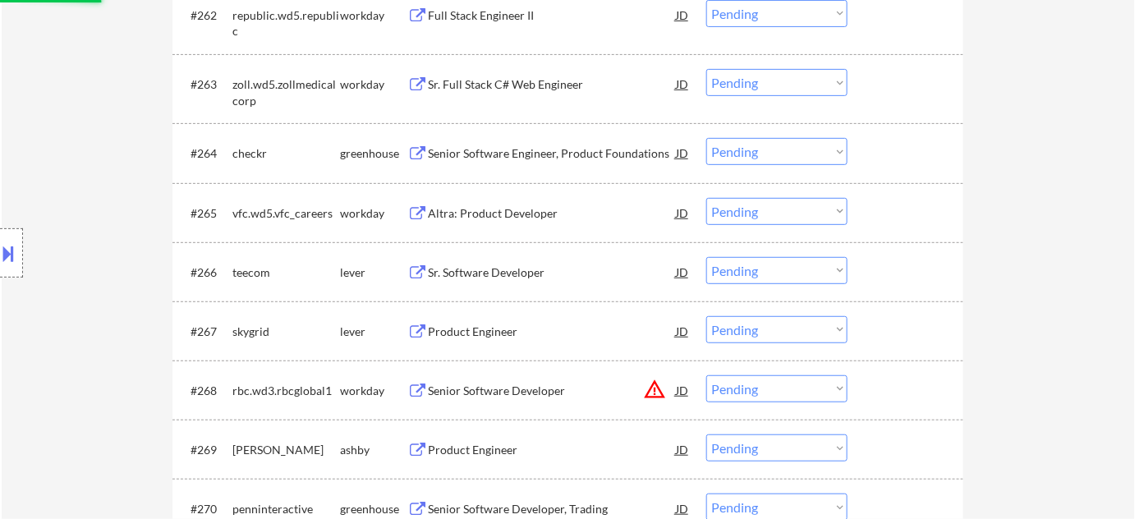
select select ""pending""
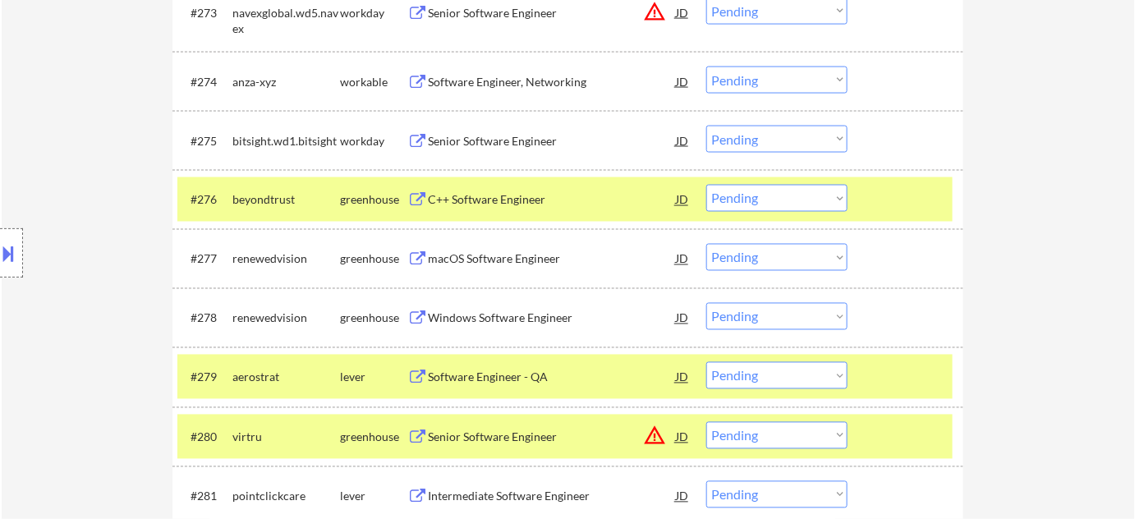
scroll to position [5227, 0]
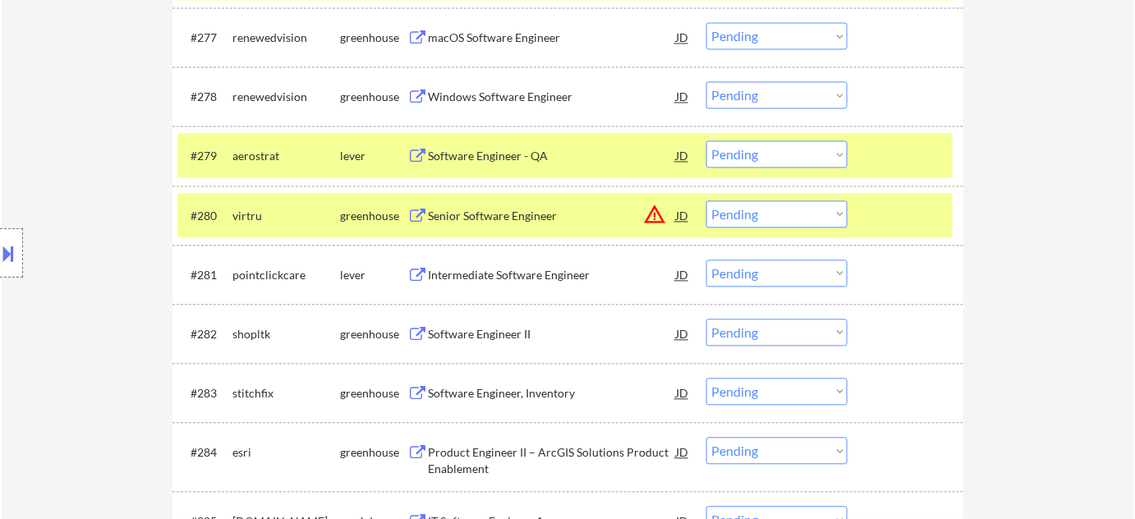
click at [527, 203] on div "Senior Software Engineer" at bounding box center [552, 215] width 248 height 30
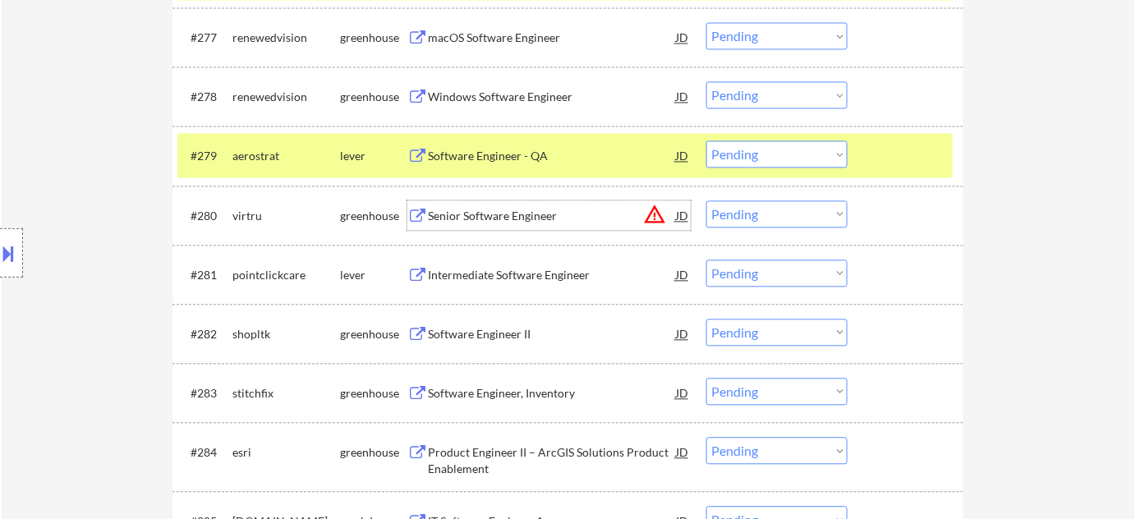
drag, startPoint x: 753, startPoint y: 212, endPoint x: 757, endPoint y: 225, distance: 13.5
click at [753, 212] on select "Choose an option... Pending Applied Excluded (Questions) Excluded (Expired) Exc…" at bounding box center [776, 213] width 141 height 27
click at [706, 200] on select "Choose an option... Pending Applied Excluded (Questions) Excluded (Expired) Exc…" at bounding box center [776, 213] width 141 height 27
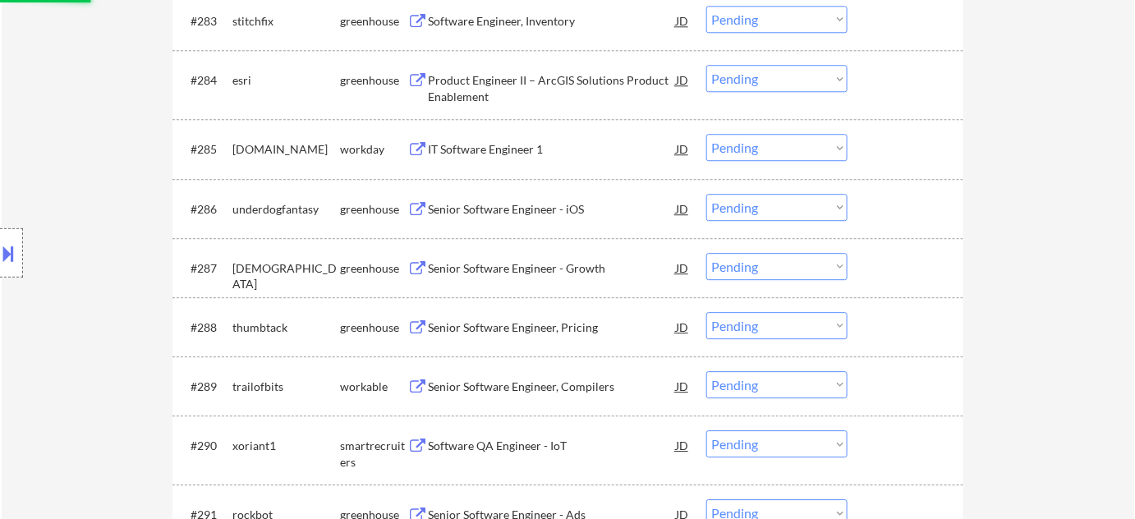
scroll to position [5601, 0]
select select ""pending""
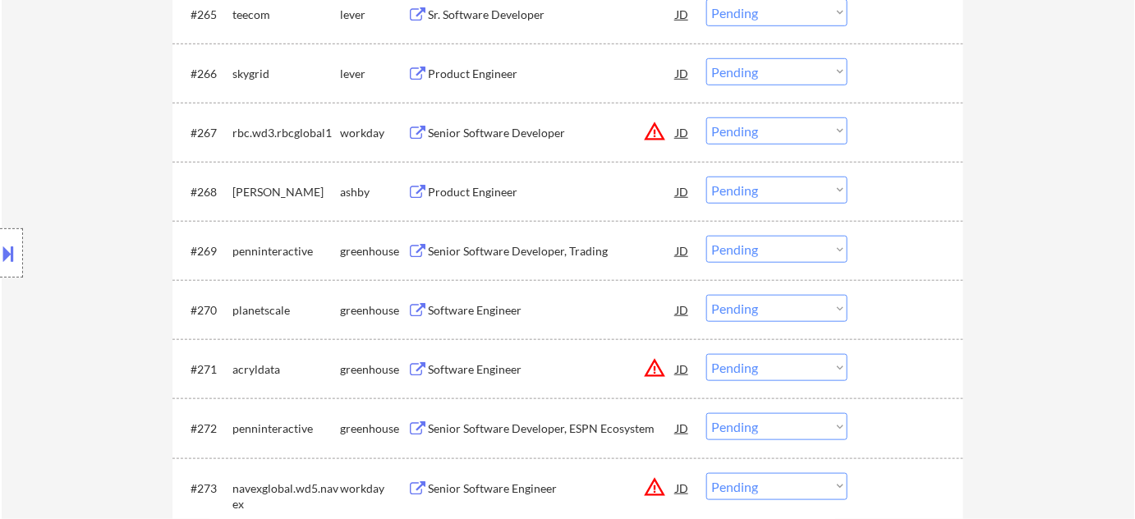
scroll to position [4555, 0]
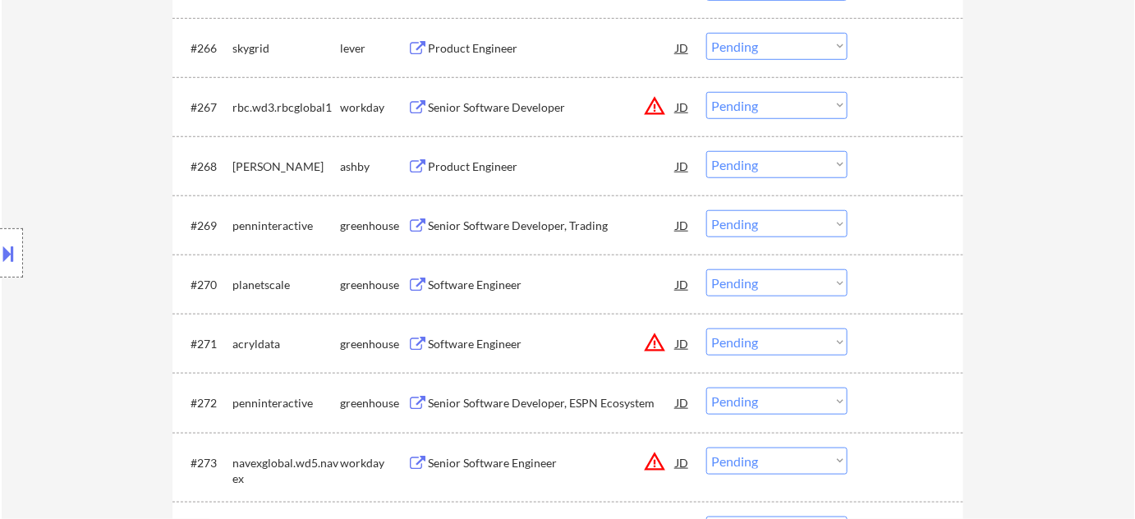
click at [430, 107] on div "Senior Software Developer" at bounding box center [552, 107] width 248 height 16
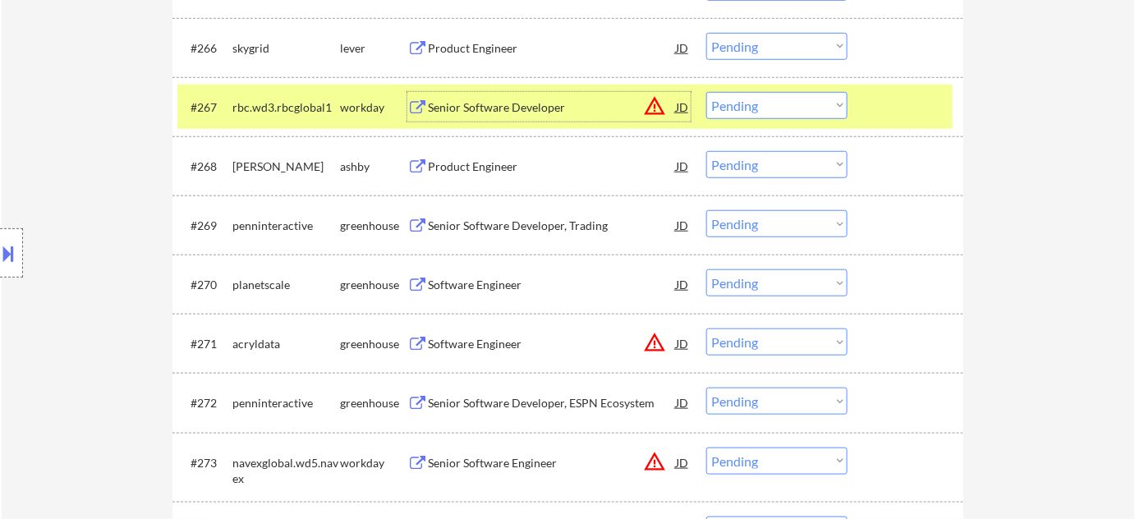
click at [777, 105] on select "Choose an option... Pending Applied Excluded (Questions) Excluded (Expired) Exc…" at bounding box center [776, 105] width 141 height 27
click at [706, 92] on select "Choose an option... Pending Applied Excluded (Questions) Excluded (Expired) Exc…" at bounding box center [776, 105] width 141 height 27
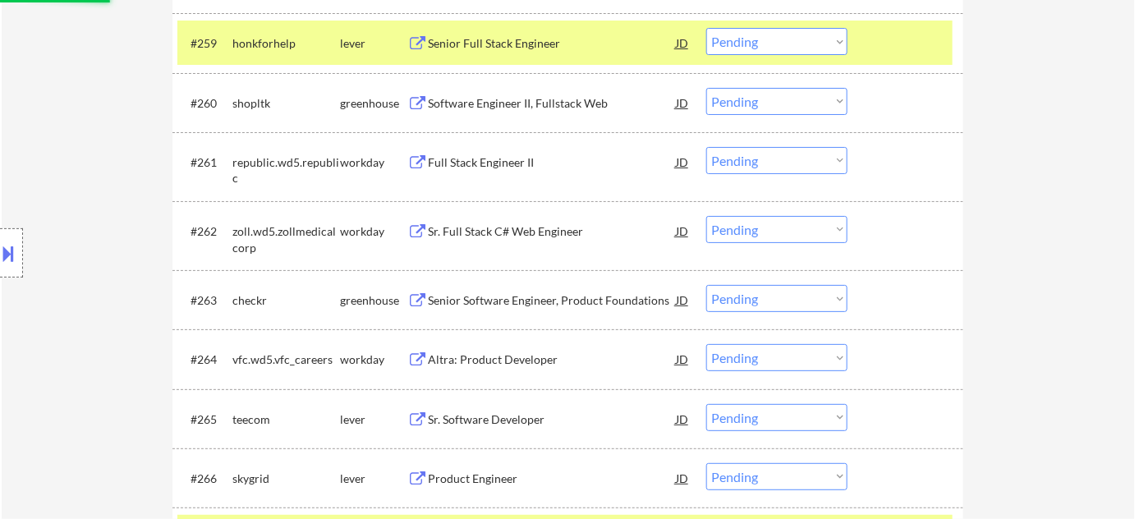
scroll to position [4181, 0]
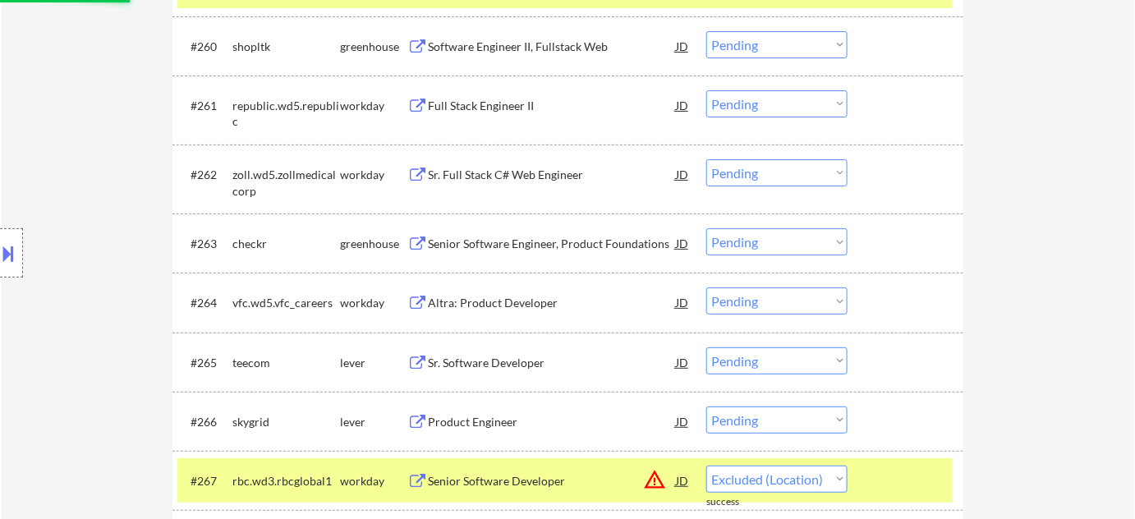
select select ""pending""
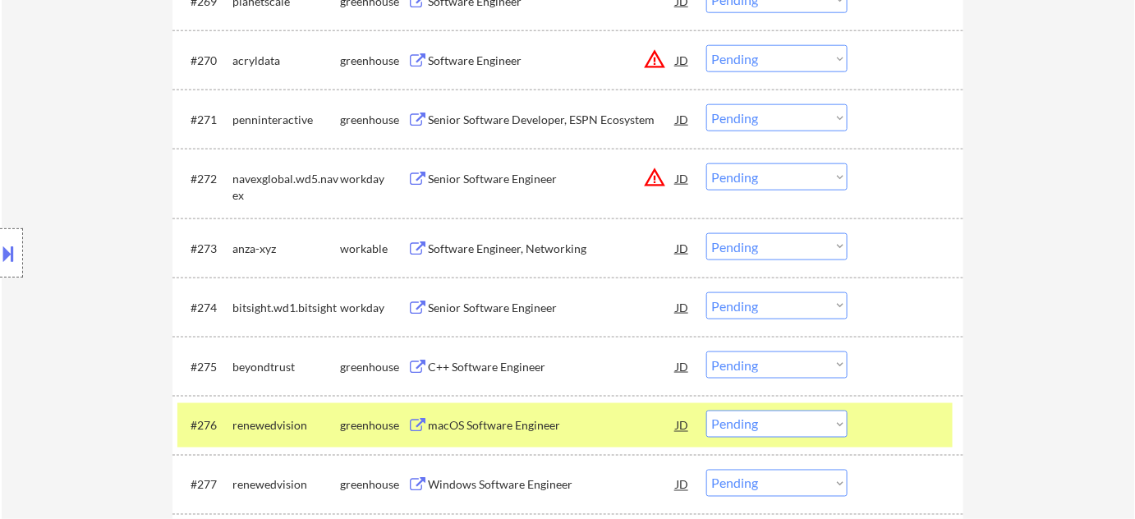
click at [661, 178] on button "warning_amber" at bounding box center [654, 177] width 23 height 23
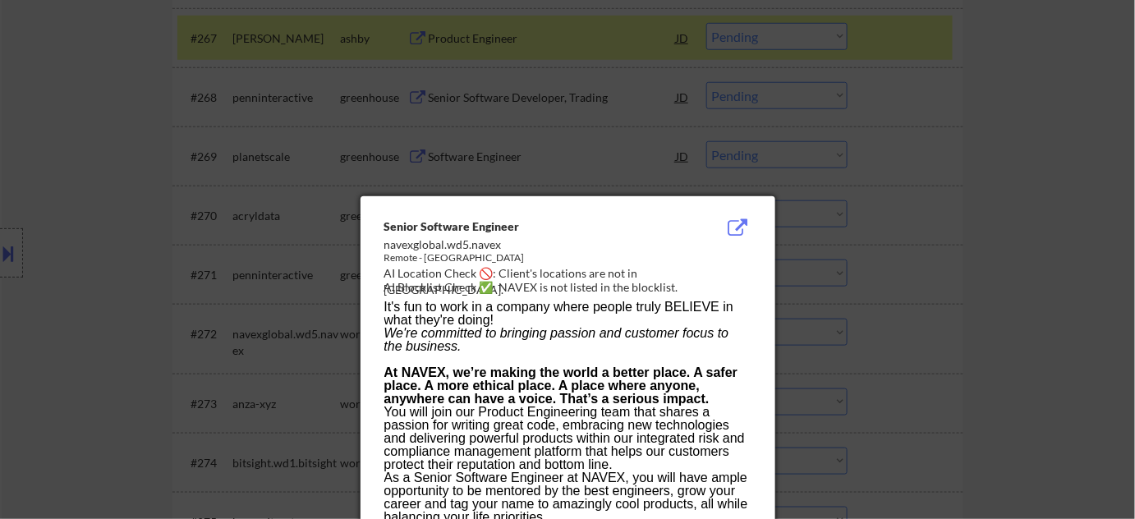
click at [1038, 295] on div at bounding box center [567, 259] width 1135 height 519
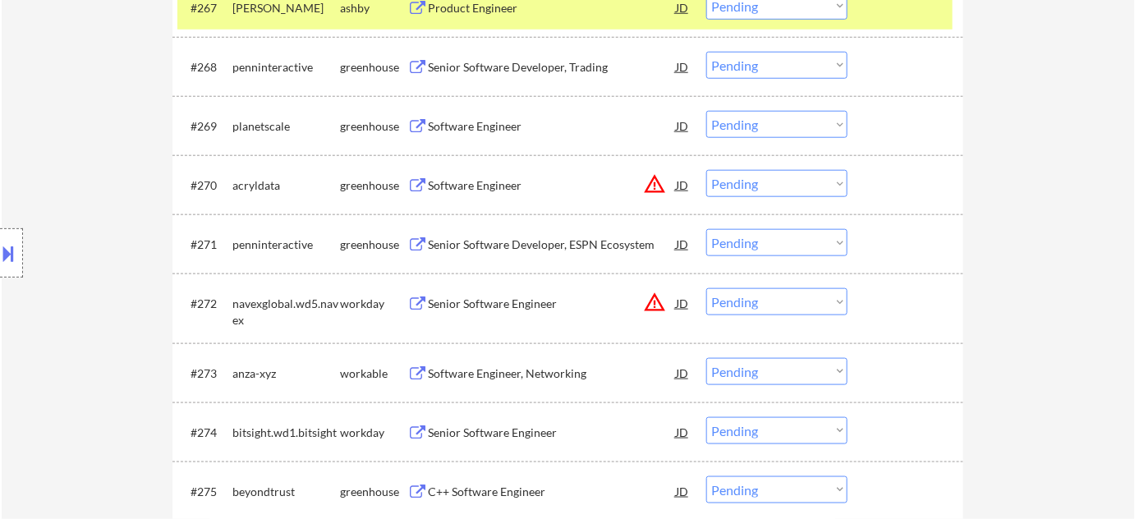
scroll to position [4549, 0]
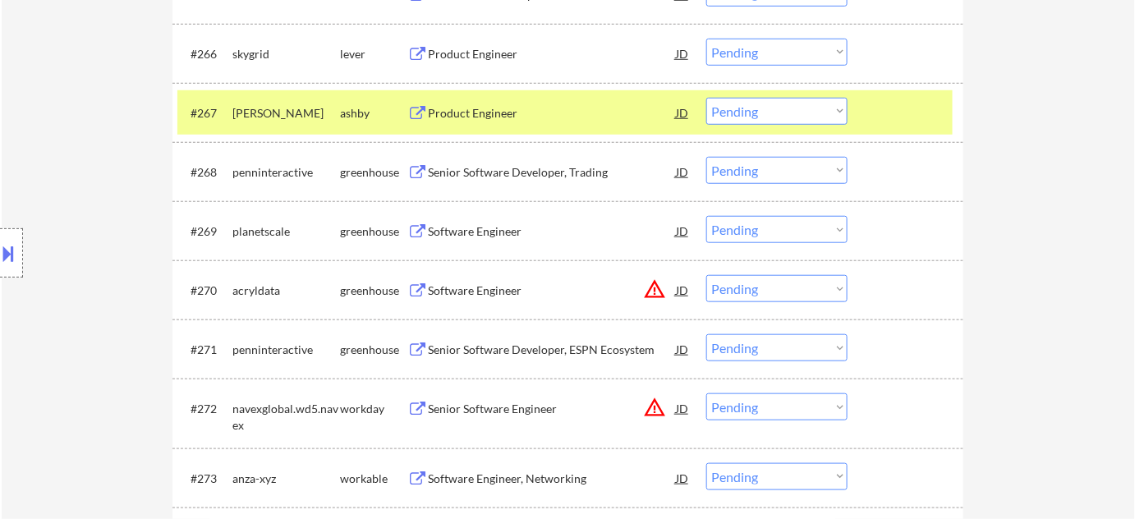
click at [803, 403] on select "Choose an option... Pending Applied Excluded (Questions) Excluded (Expired) Exc…" at bounding box center [776, 406] width 141 height 27
click at [706, 393] on select "Choose an option... Pending Applied Excluded (Questions) Excluded (Expired) Exc…" at bounding box center [776, 406] width 141 height 27
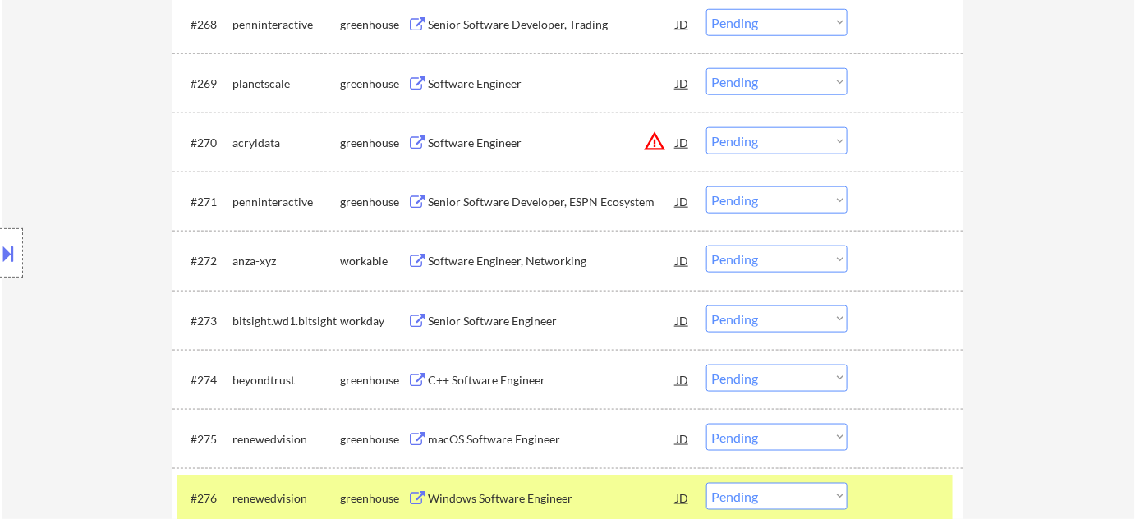
scroll to position [4699, 0]
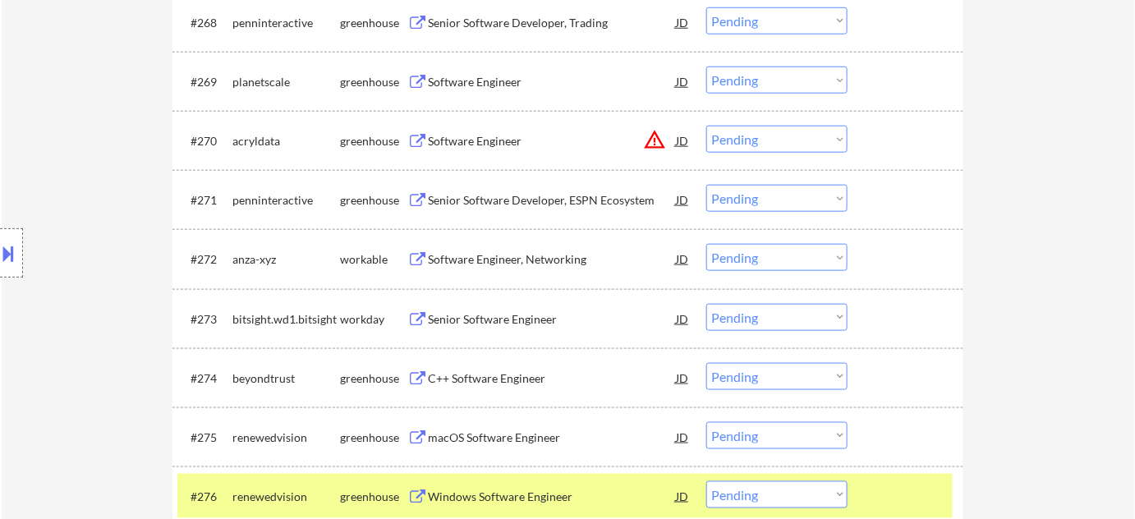
click at [528, 256] on div "Software Engineer, Networking" at bounding box center [552, 259] width 248 height 16
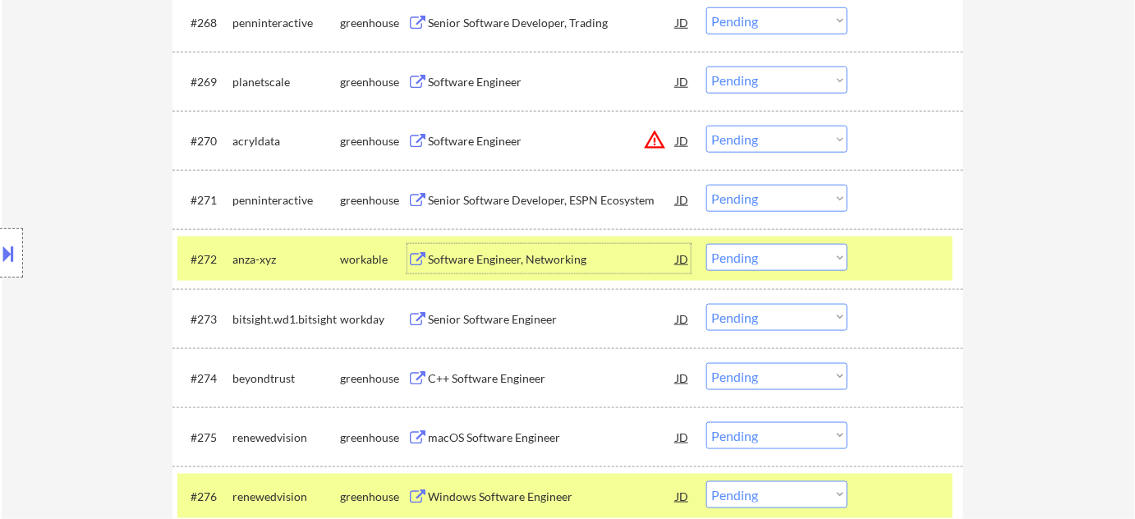
click at [776, 259] on select "Choose an option... Pending Applied Excluded (Questions) Excluded (Expired) Exc…" at bounding box center [776, 257] width 141 height 27
click at [706, 244] on select "Choose an option... Pending Applied Excluded (Questions) Excluded (Expired) Exc…" at bounding box center [776, 257] width 141 height 27
select select ""pending""
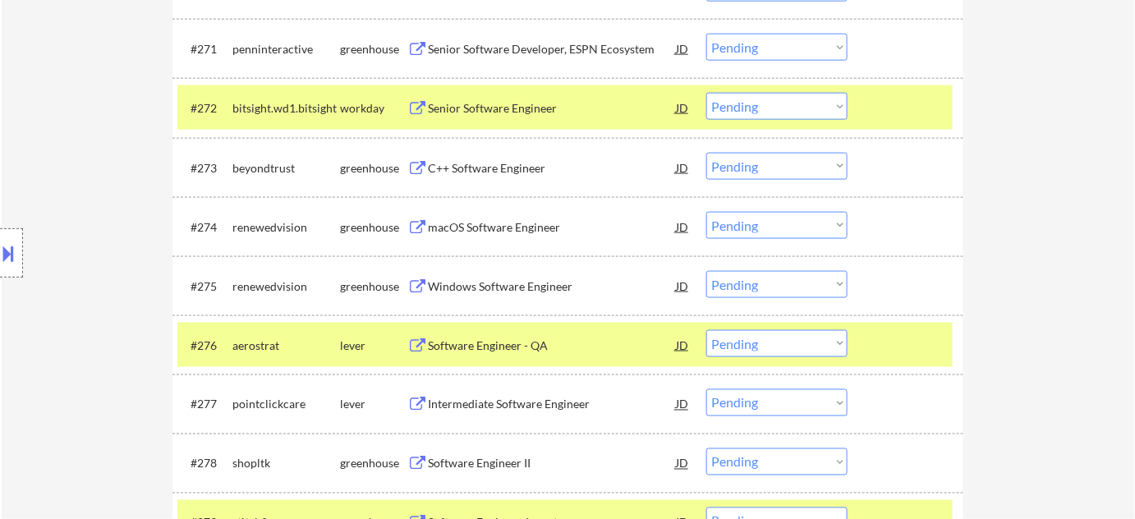
scroll to position [4922, 0]
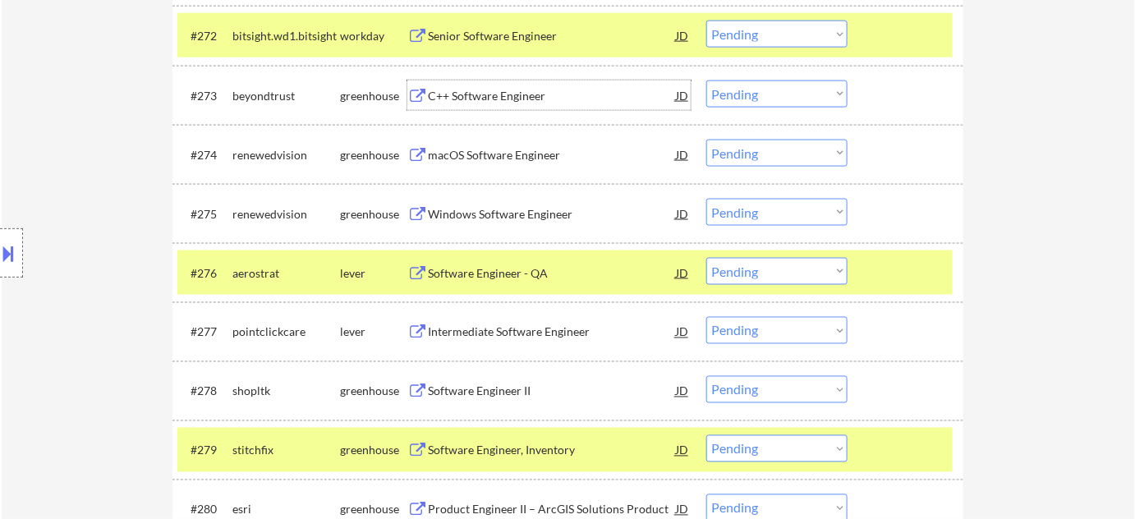
click at [472, 85] on div "C++ Software Engineer" at bounding box center [552, 96] width 248 height 30
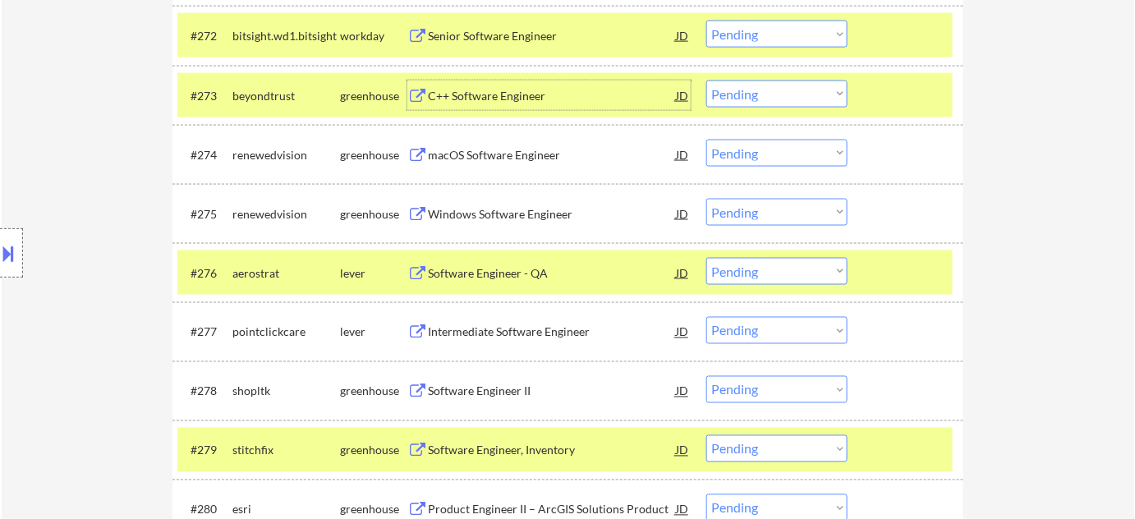
drag, startPoint x: 789, startPoint y: 83, endPoint x: 789, endPoint y: 93, distance: 9.9
click at [789, 83] on select "Choose an option... Pending Applied Excluded (Questions) Excluded (Expired) Exc…" at bounding box center [776, 94] width 141 height 27
click at [706, 81] on select "Choose an option... Pending Applied Excluded (Questions) Excluded (Expired) Exc…" at bounding box center [776, 94] width 141 height 27
click at [468, 275] on div "Software Engineer - QA" at bounding box center [552, 273] width 248 height 16
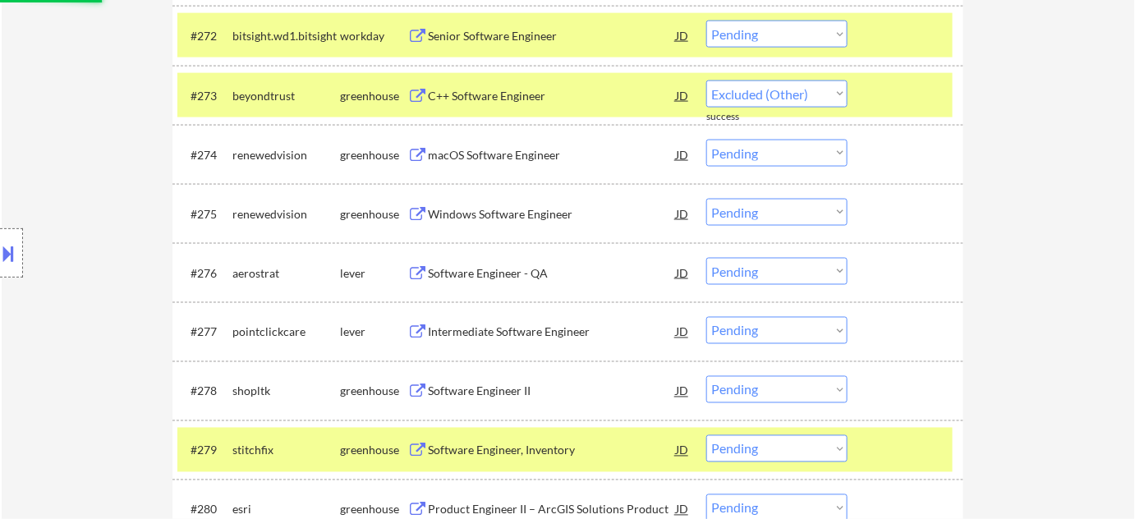
select select ""pending""
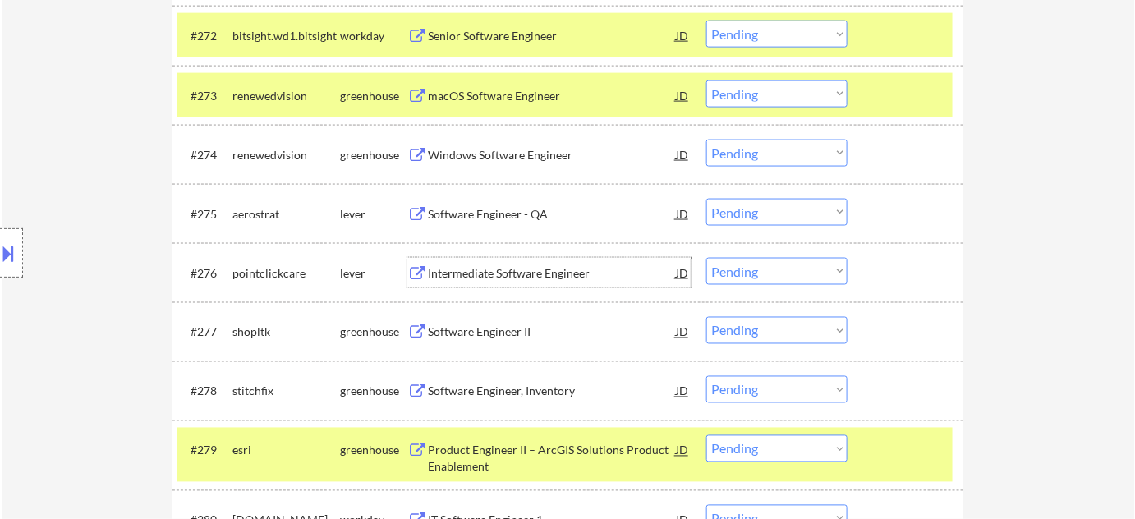
click at [796, 211] on select "Choose an option... Pending Applied Excluded (Questions) Excluded (Expired) Exc…" at bounding box center [776, 212] width 141 height 27
click at [706, 199] on select "Choose an option... Pending Applied Excluded (Questions) Excluded (Expired) Exc…" at bounding box center [776, 212] width 141 height 27
select select ""pending""
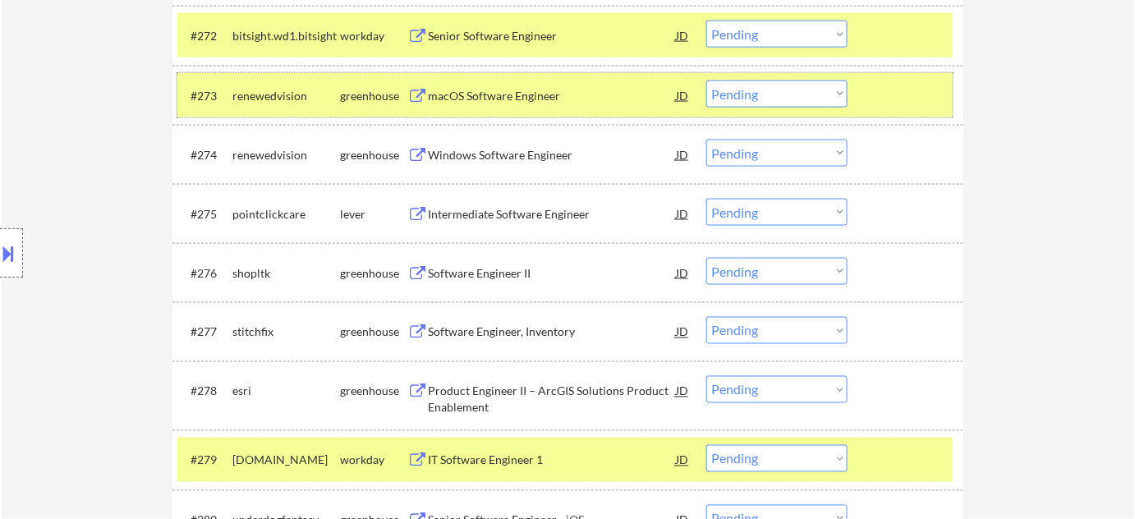
click at [478, 115] on div "#273 renewedvision greenhouse macOS Software Engineer JD warning_amber Choose a…" at bounding box center [564, 95] width 775 height 44
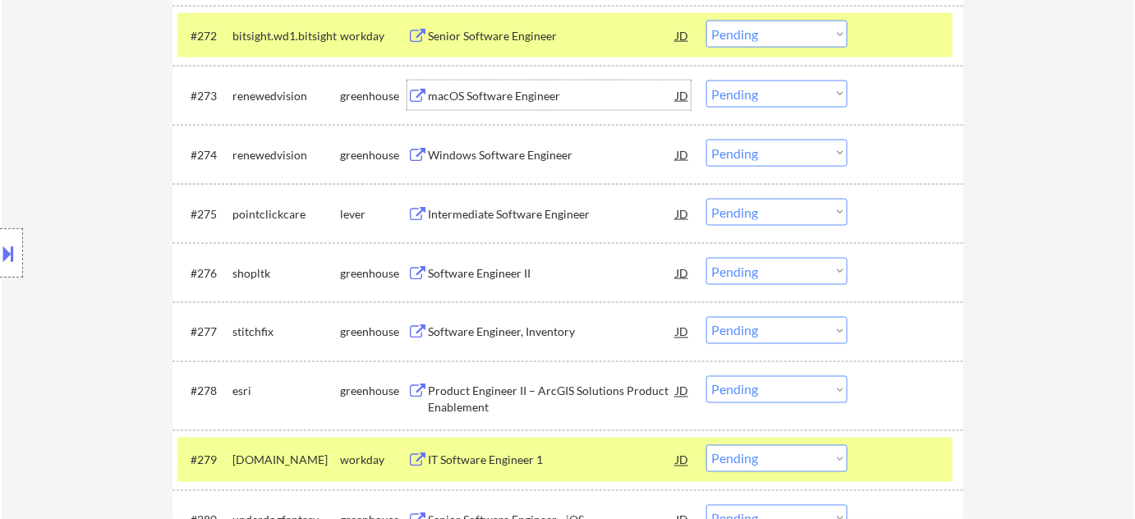
click at [485, 100] on div "macOS Software Engineer" at bounding box center [552, 96] width 248 height 16
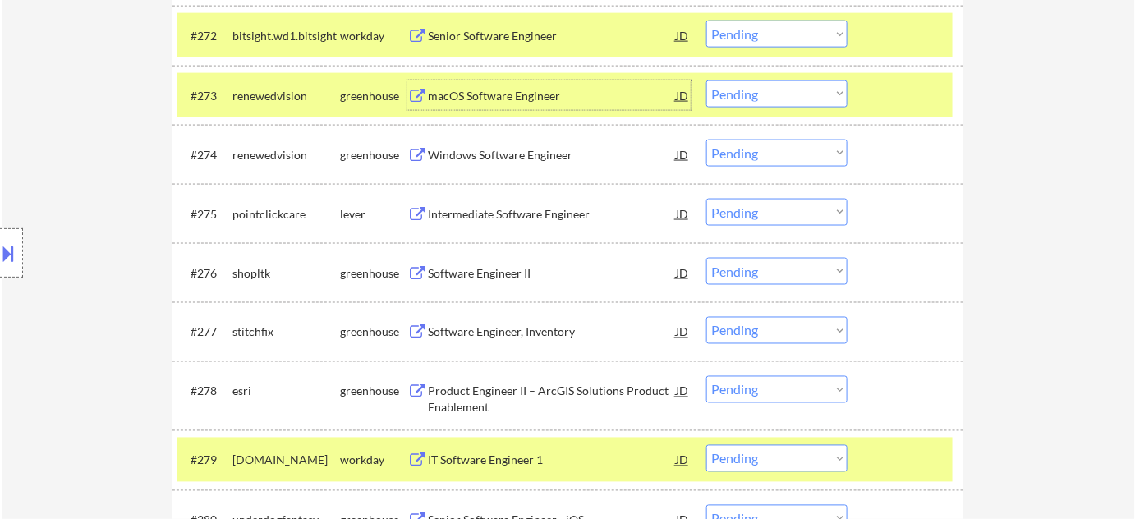
click at [785, 89] on select "Choose an option... Pending Applied Excluded (Questions) Excluded (Expired) Exc…" at bounding box center [776, 94] width 141 height 27
click at [706, 81] on select "Choose an option... Pending Applied Excluded (Questions) Excluded (Expired) Exc…" at bounding box center [776, 94] width 141 height 27
select select ""pending""
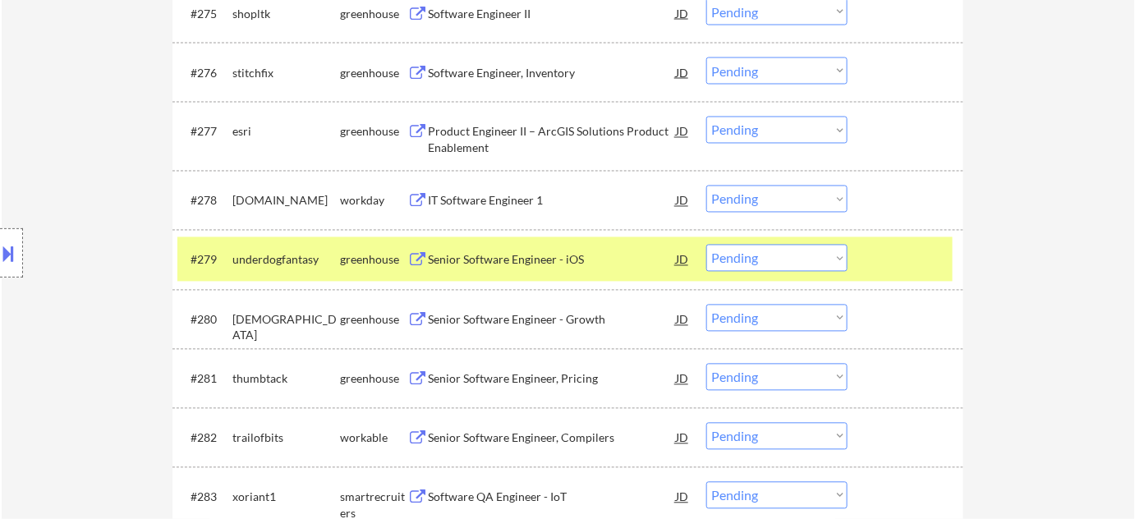
scroll to position [5147, 0]
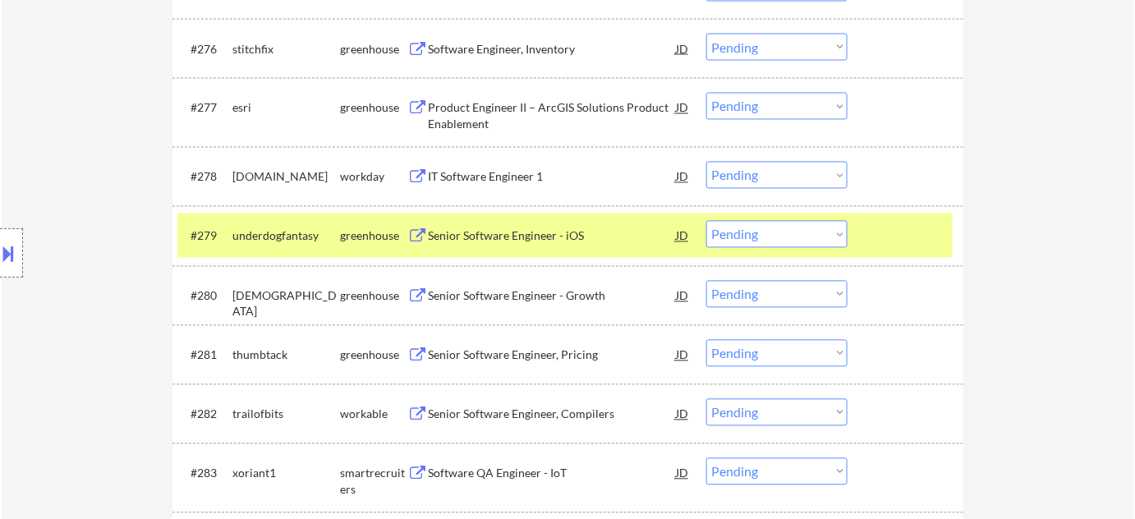
click at [509, 173] on div "IT Software Engineer 1" at bounding box center [552, 177] width 248 height 16
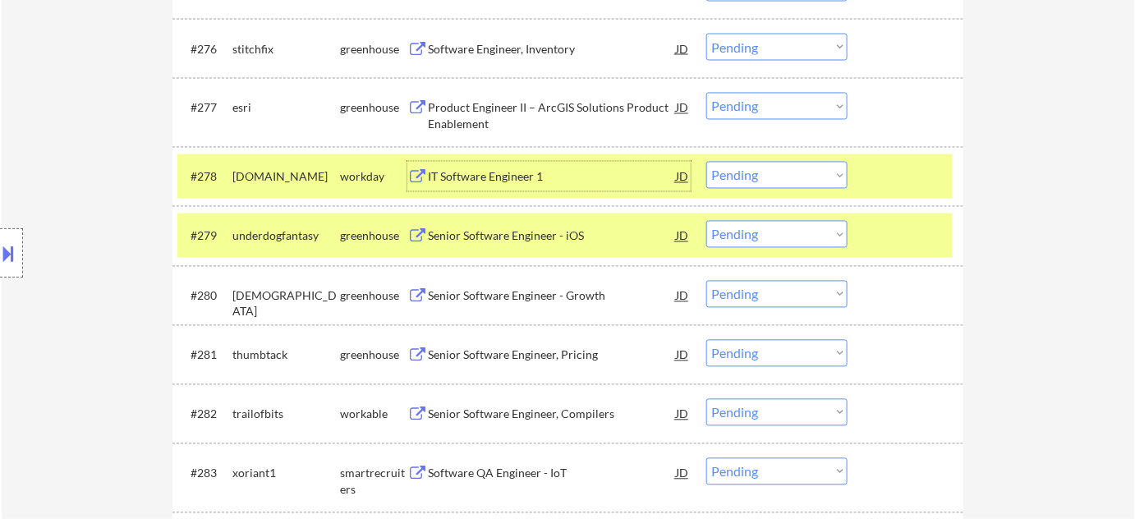
click at [762, 171] on select "Choose an option... Pending Applied Excluded (Questions) Excluded (Expired) Exc…" at bounding box center [776, 175] width 141 height 27
click at [706, 162] on select "Choose an option... Pending Applied Excluded (Questions) Excluded (Expired) Exc…" at bounding box center [776, 175] width 141 height 27
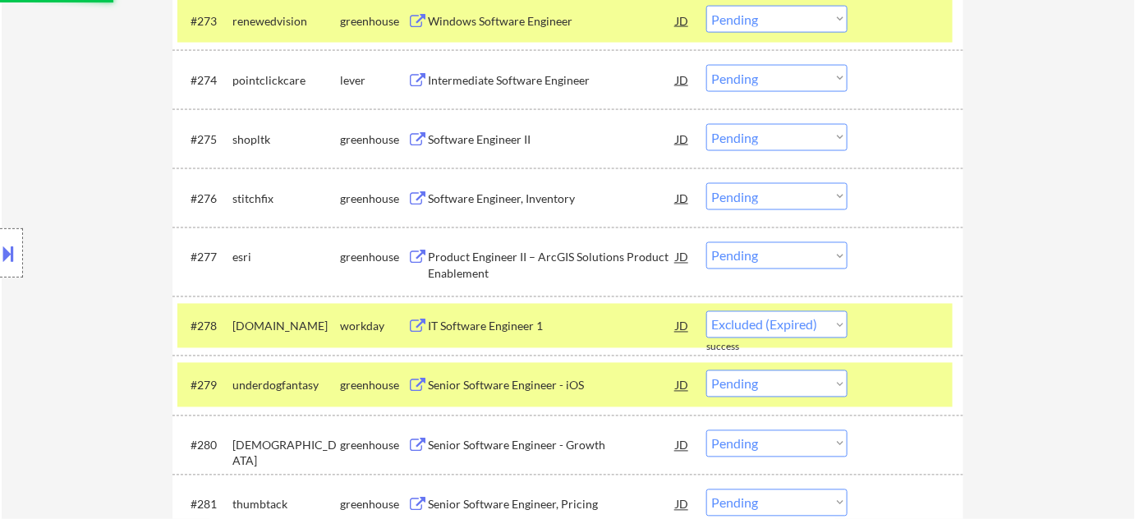
scroll to position [5296, 0]
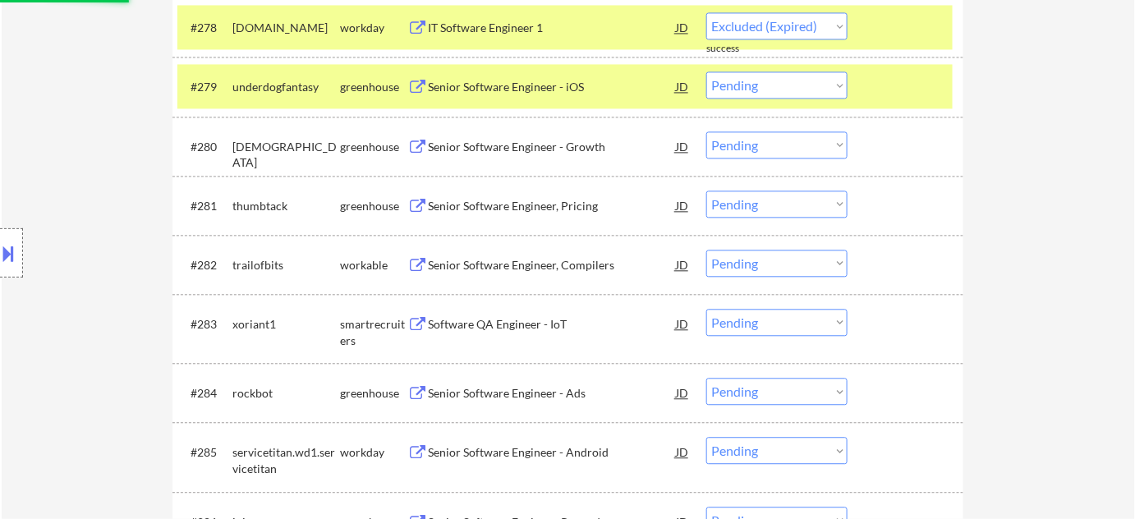
select select ""pending""
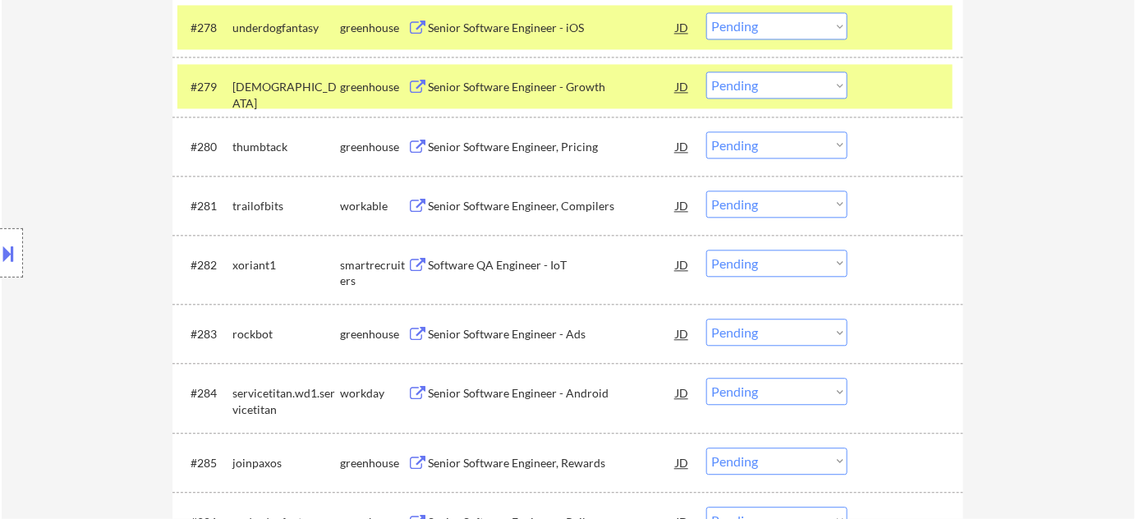
click at [492, 248] on div "#282 xoriant1 smartrecruiters Software QA Engineer - IoT JD warning_amber Choos…" at bounding box center [564, 269] width 775 height 54
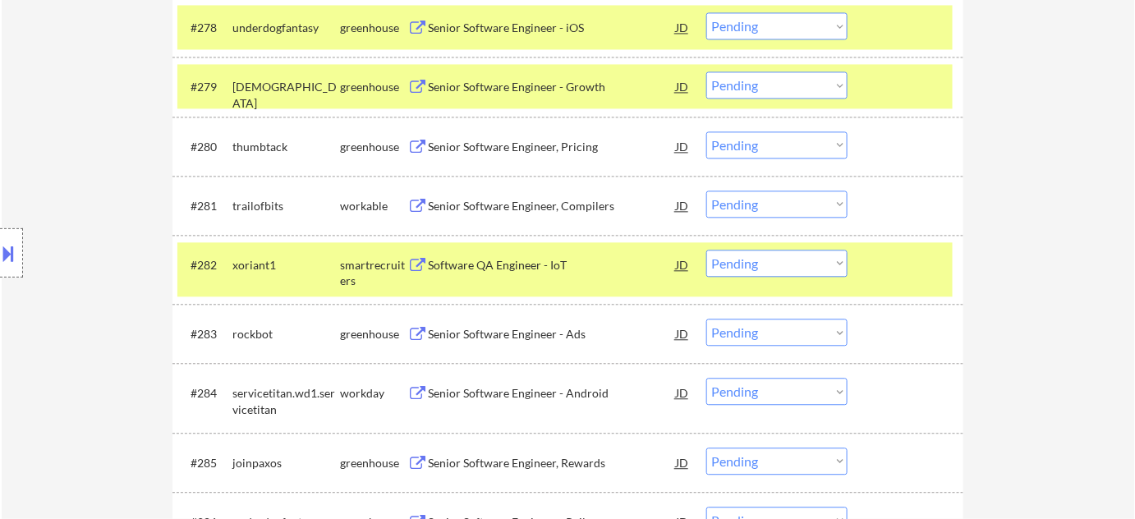
click at [504, 260] on div "Software QA Engineer - IoT" at bounding box center [552, 265] width 248 height 16
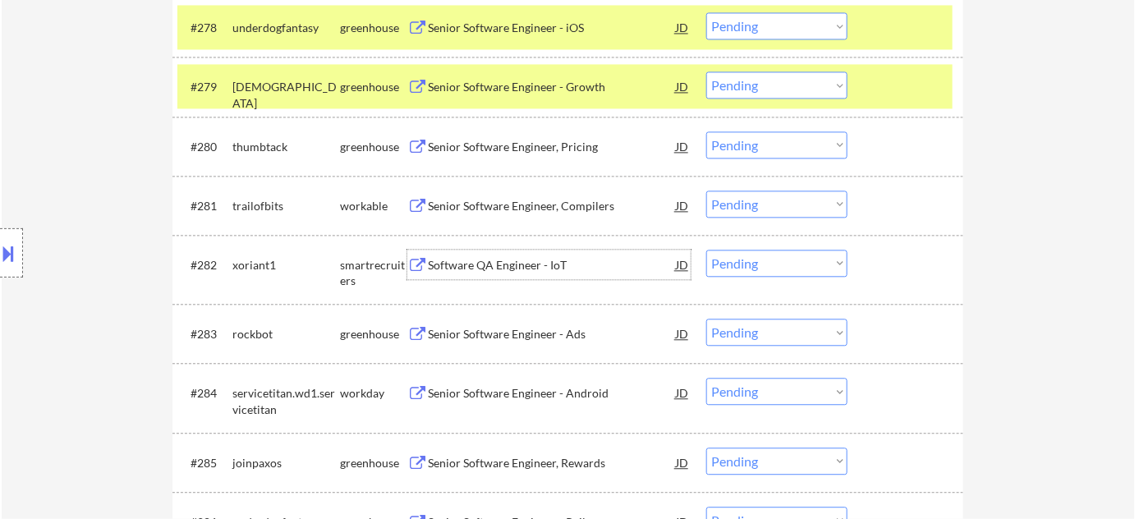
click at [737, 271] on select "Choose an option... Pending Applied Excluded (Questions) Excluded (Expired) Exc…" at bounding box center [776, 263] width 141 height 27
click at [706, 250] on select "Choose an option... Pending Applied Excluded (Questions) Excluded (Expired) Exc…" at bounding box center [776, 263] width 141 height 27
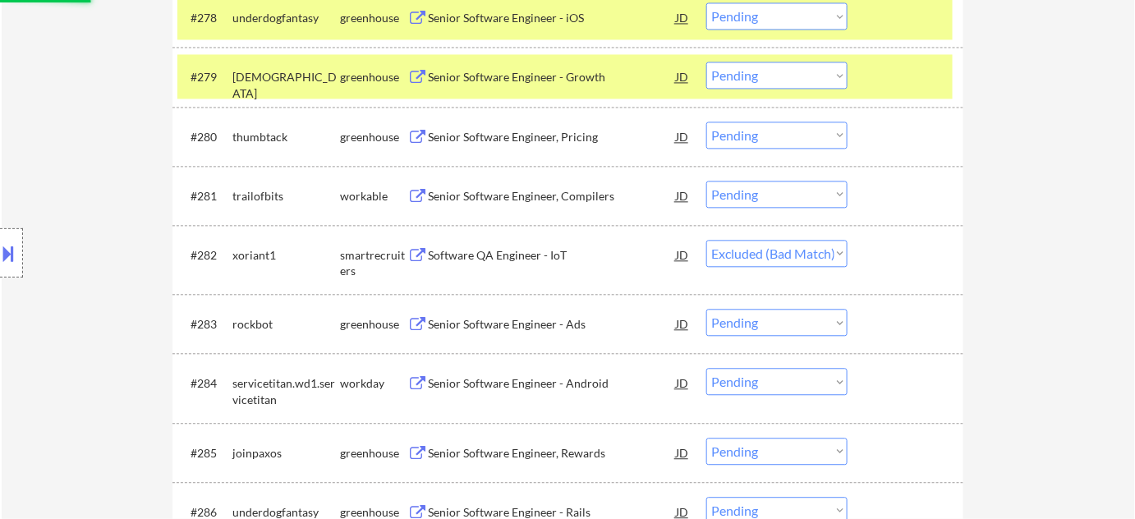
scroll to position [5371, 0]
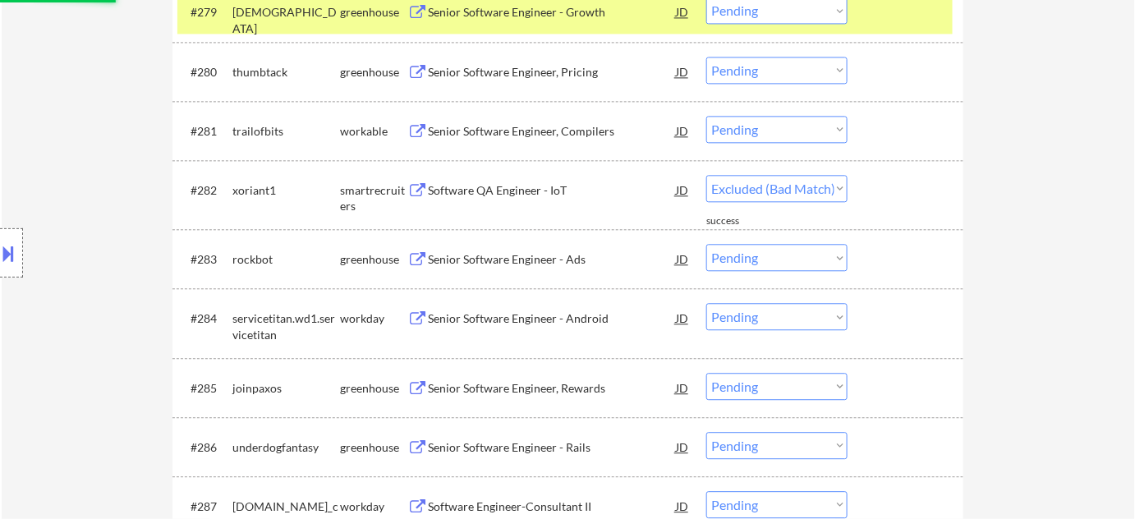
select select ""pending""
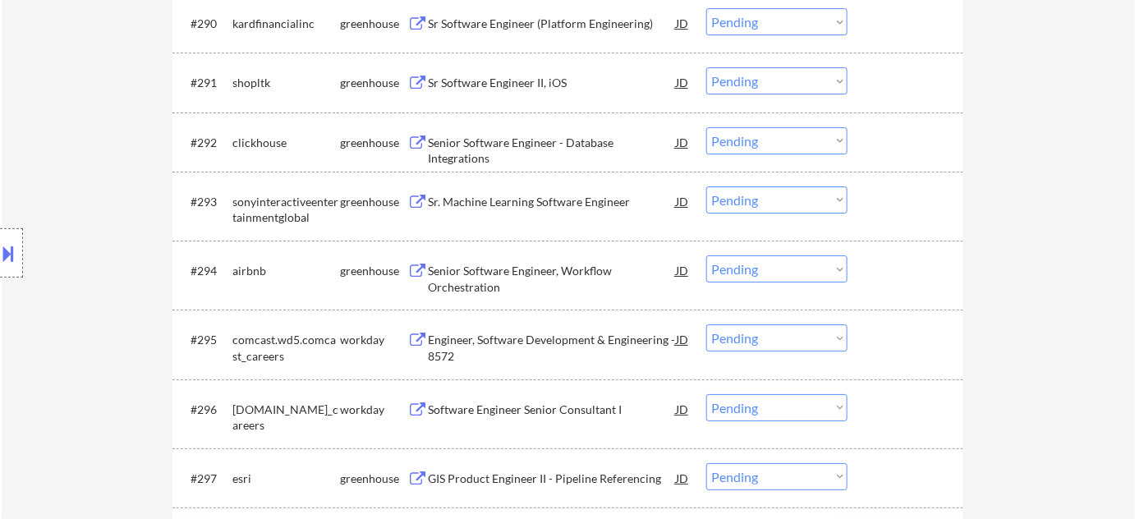
scroll to position [6043, 0]
click at [458, 339] on div "Engineer, Software Development & Engineering - 8572" at bounding box center [552, 346] width 248 height 32
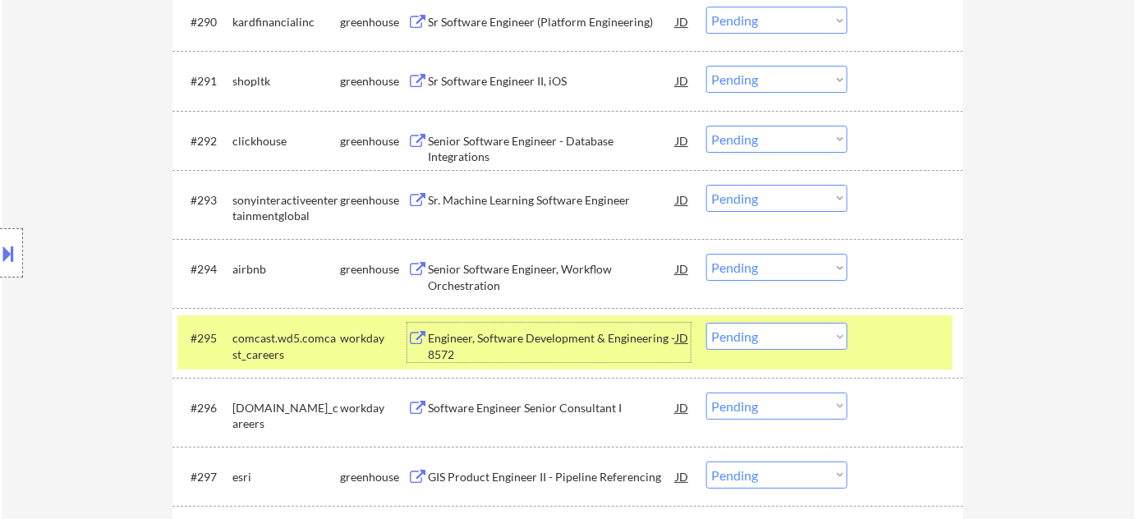
click at [806, 328] on select "Choose an option... Pending Applied Excluded (Questions) Excluded (Expired) Exc…" at bounding box center [776, 336] width 141 height 27
click at [706, 323] on select "Choose an option... Pending Applied Excluded (Questions) Excluded (Expired) Exc…" at bounding box center [776, 336] width 141 height 27
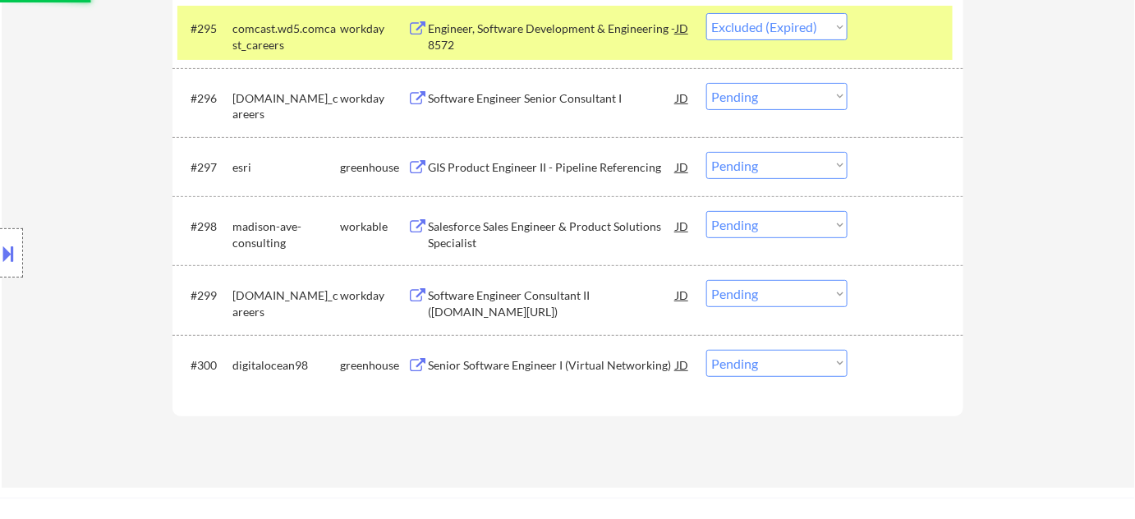
scroll to position [6416, 0]
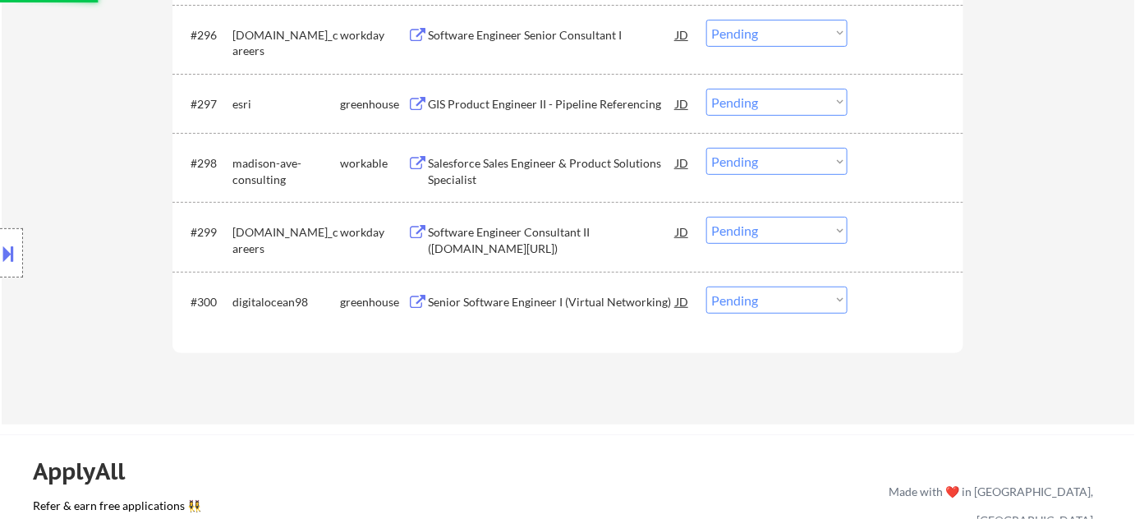
select select ""pending""
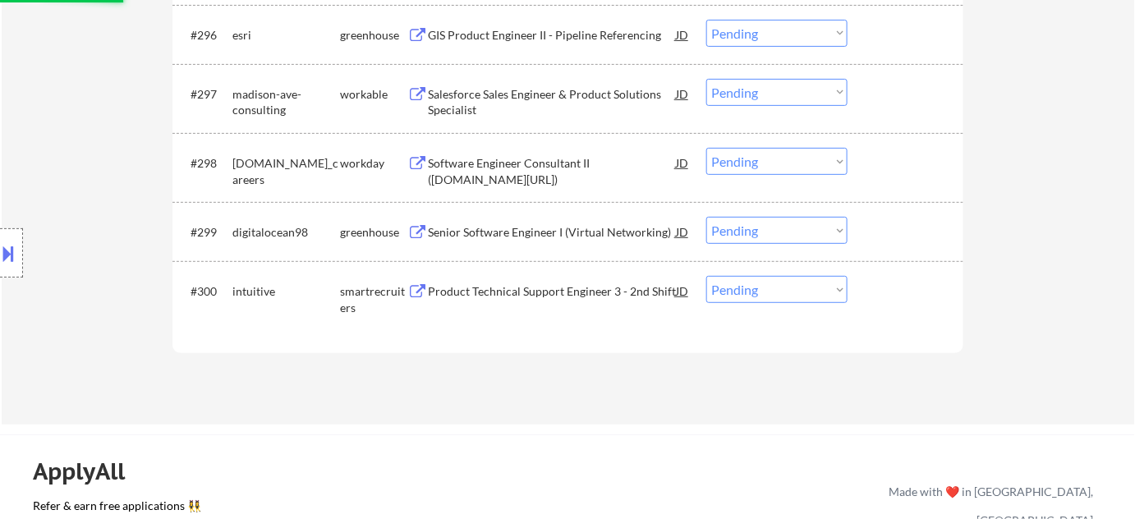
click at [453, 95] on div "Salesforce Sales Engineer & Product Solutions Specialist" at bounding box center [552, 102] width 248 height 32
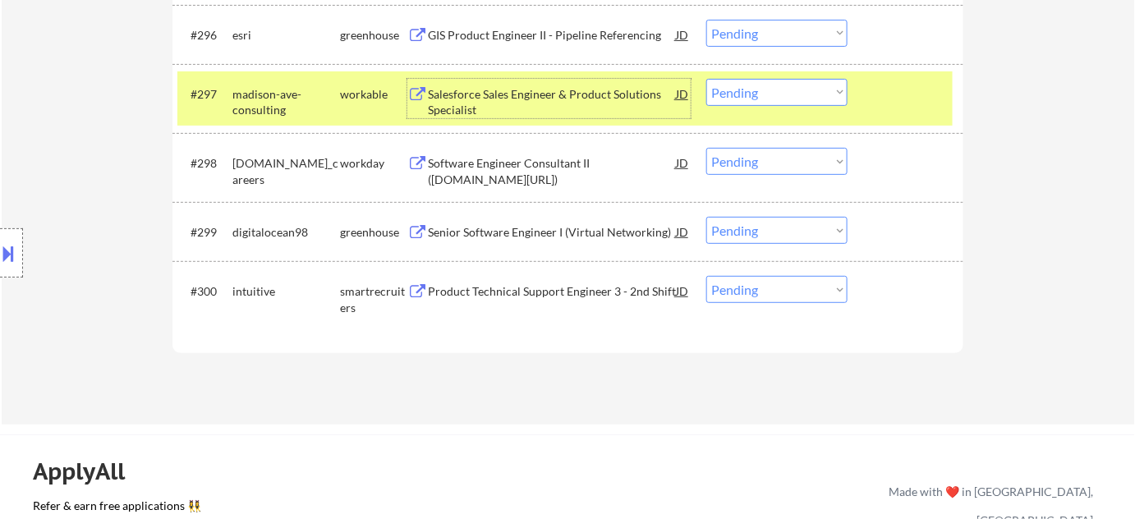
click at [775, 91] on select "Choose an option... Pending Applied Excluded (Questions) Excluded (Expired) Exc…" at bounding box center [776, 92] width 141 height 27
click at [706, 79] on select "Choose an option... Pending Applied Excluded (Questions) Excluded (Expired) Exc…" at bounding box center [776, 92] width 141 height 27
select select ""pending""
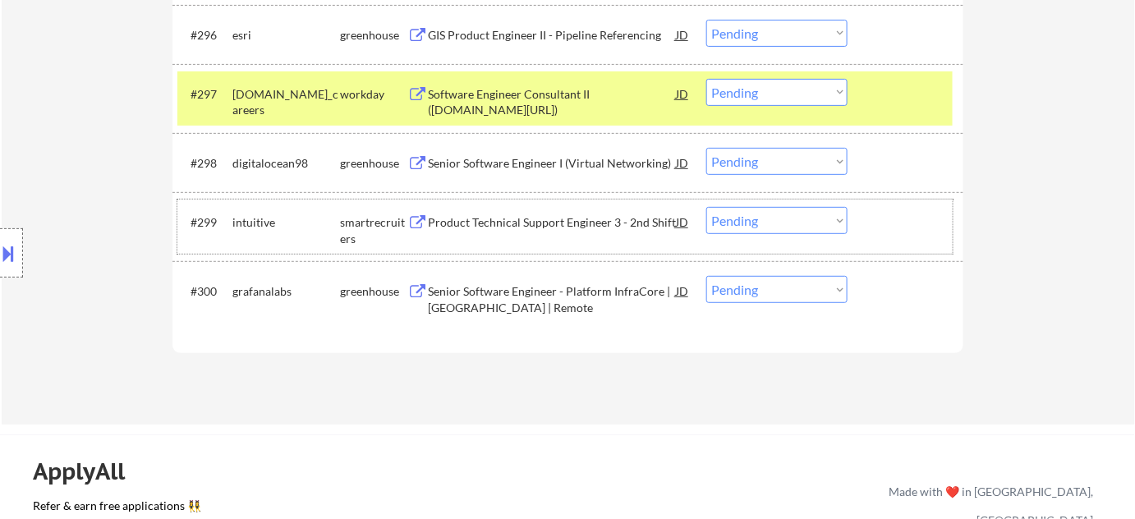
click at [516, 204] on div "#299 intuitive smartrecruiters Product Technical Support Engineer 3 - 2nd Shift…" at bounding box center [564, 227] width 775 height 54
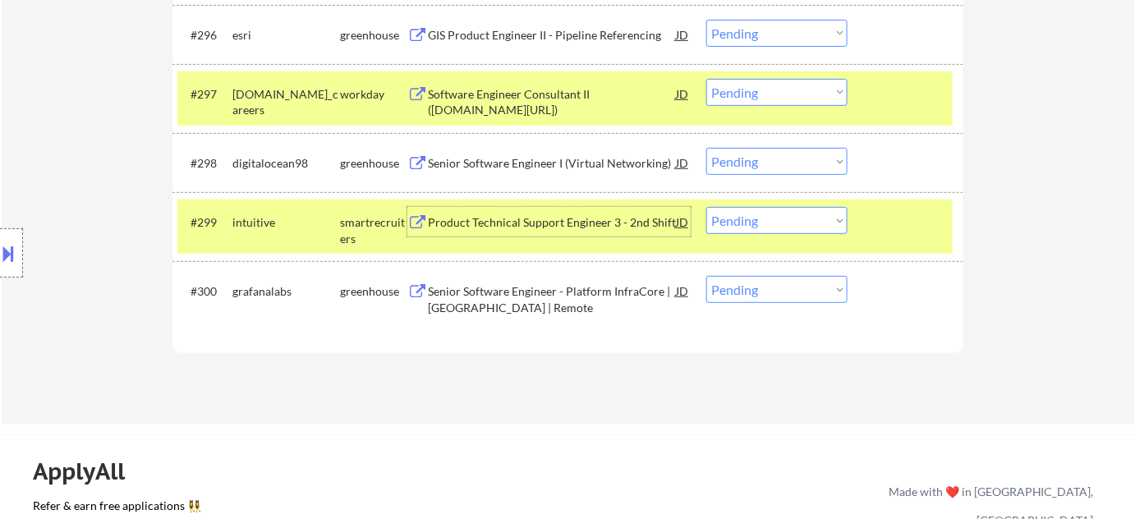
click at [472, 214] on div "Product Technical Support Engineer 3 - 2nd Shift" at bounding box center [552, 222] width 248 height 16
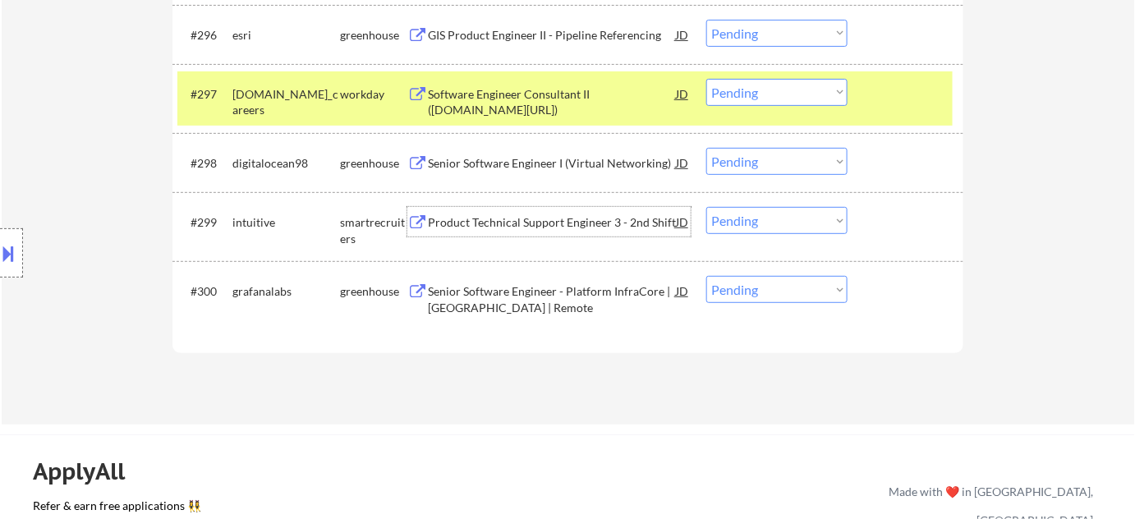
click at [791, 217] on select "Choose an option... Pending Applied Excluded (Questions) Excluded (Expired) Exc…" at bounding box center [776, 220] width 141 height 27
click at [706, 207] on select "Choose an option... Pending Applied Excluded (Questions) Excluded (Expired) Exc…" at bounding box center [776, 220] width 141 height 27
select select ""pending""
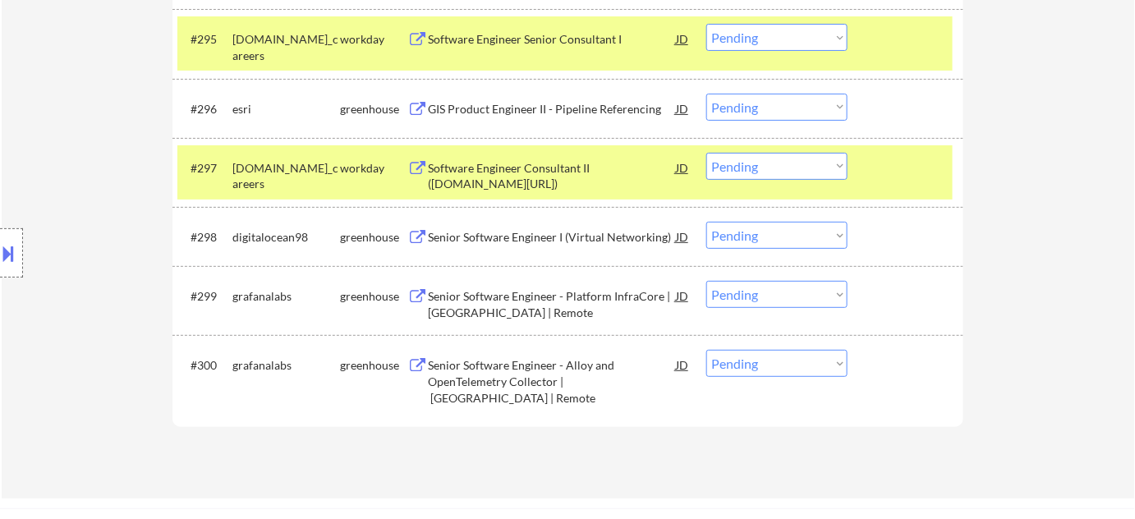
click at [526, 97] on div "GIS Product Engineer II - Pipeline Referencing" at bounding box center [552, 109] width 248 height 30
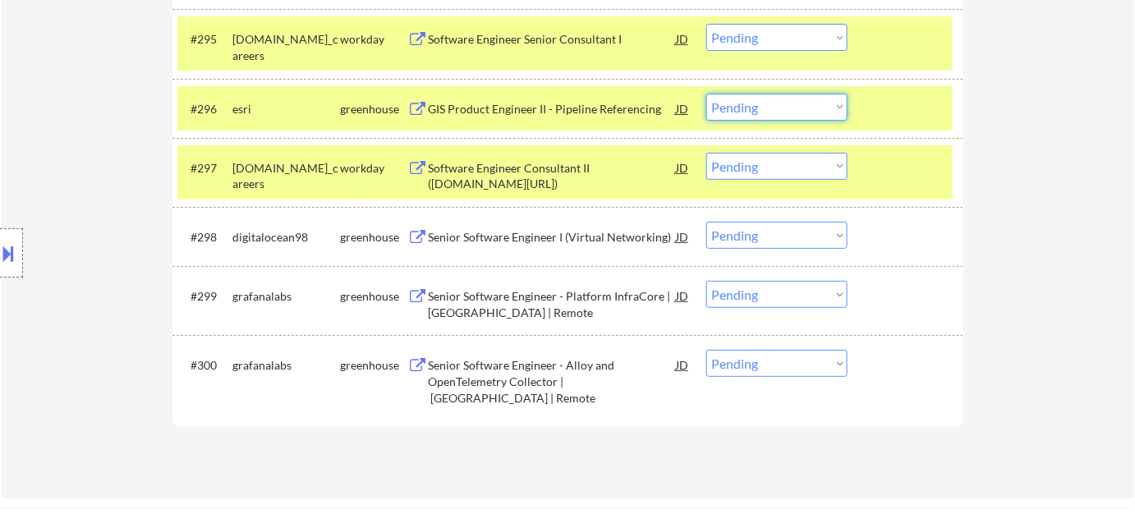
drag, startPoint x: 764, startPoint y: 108, endPoint x: 766, endPoint y: 117, distance: 9.4
click at [764, 108] on select "Choose an option... Pending Applied Excluded (Questions) Excluded (Expired) Exc…" at bounding box center [776, 107] width 141 height 27
click at [706, 94] on select "Choose an option... Pending Applied Excluded (Questions) Excluded (Expired) Exc…" at bounding box center [776, 107] width 141 height 27
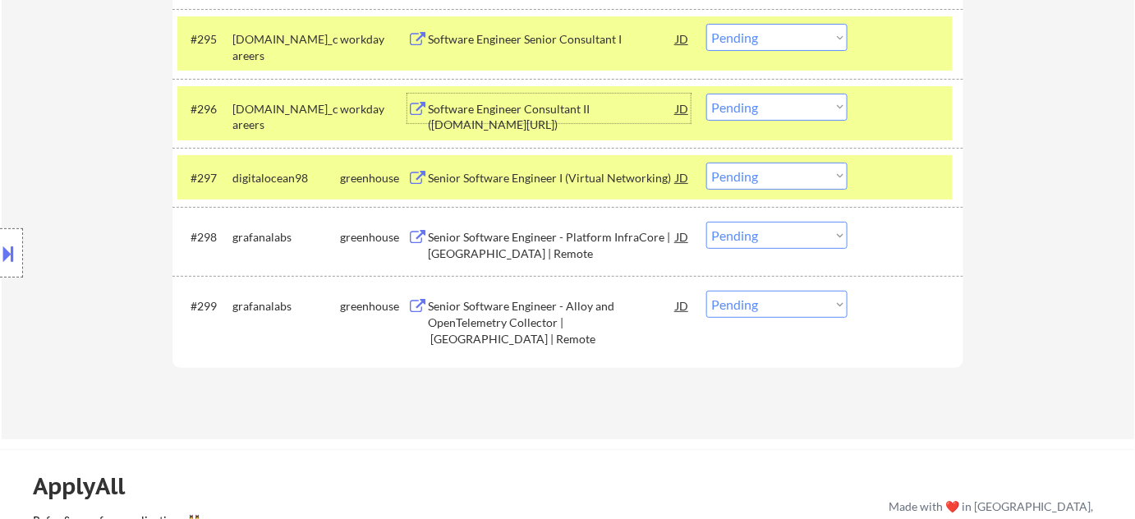
click at [540, 104] on div "Software Engineer Consultant II ([DOMAIN_NAME][URL])" at bounding box center [552, 117] width 248 height 32
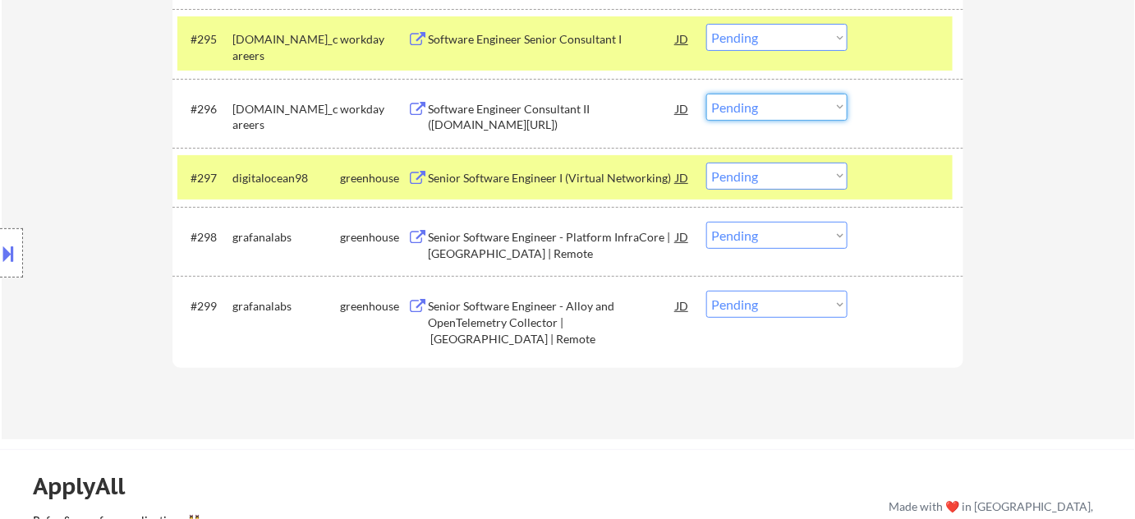
click at [780, 117] on select "Choose an option... Pending Applied Excluded (Questions) Excluded (Expired) Exc…" at bounding box center [776, 107] width 141 height 27
click at [706, 94] on select "Choose an option... Pending Applied Excluded (Questions) Excluded (Expired) Exc…" at bounding box center [776, 107] width 141 height 27
select select ""pending""
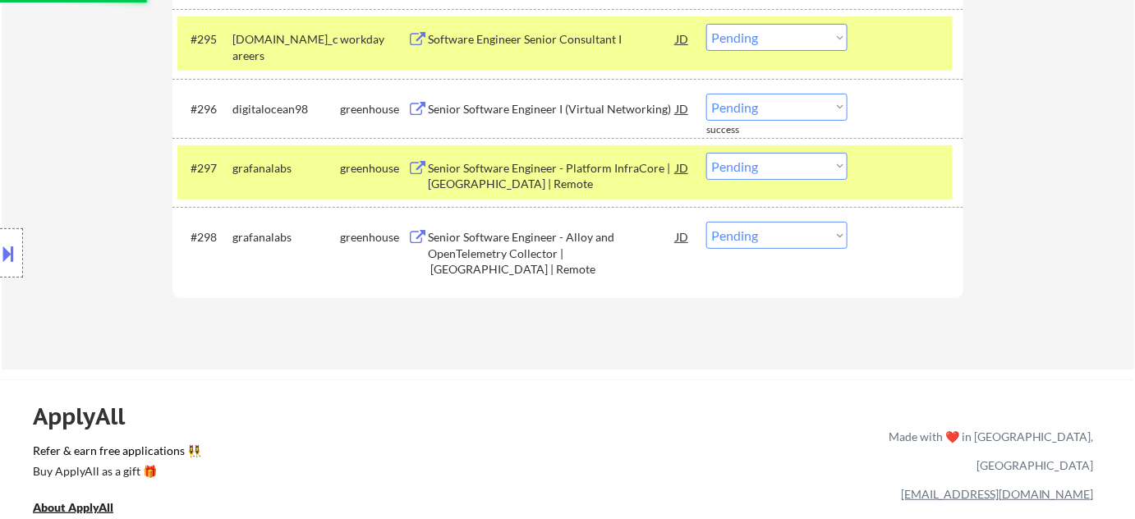
scroll to position [6043, 0]
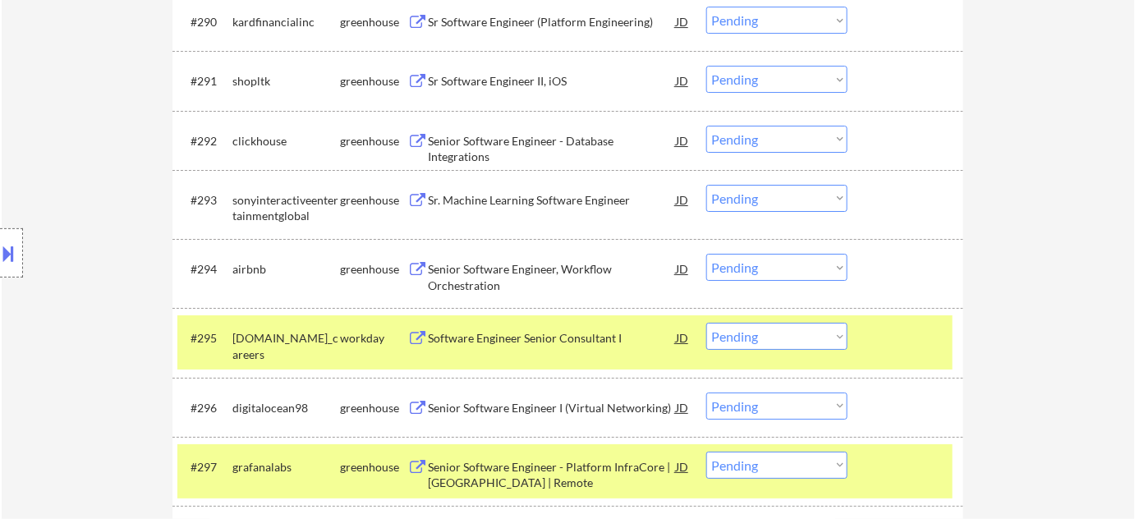
click at [591, 206] on div "Sr. Machine Learning Software Engineer" at bounding box center [552, 200] width 248 height 16
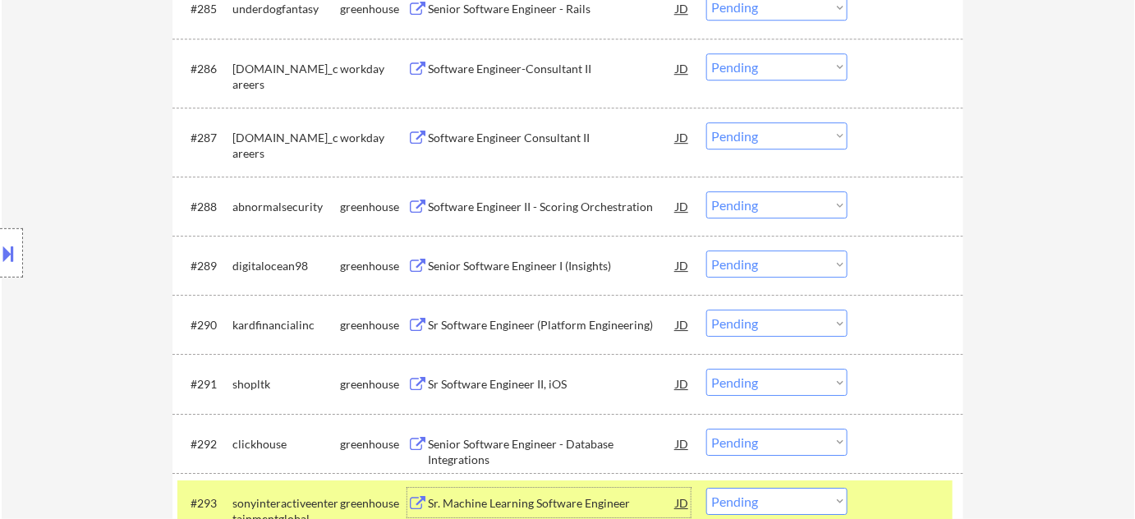
scroll to position [5669, 0]
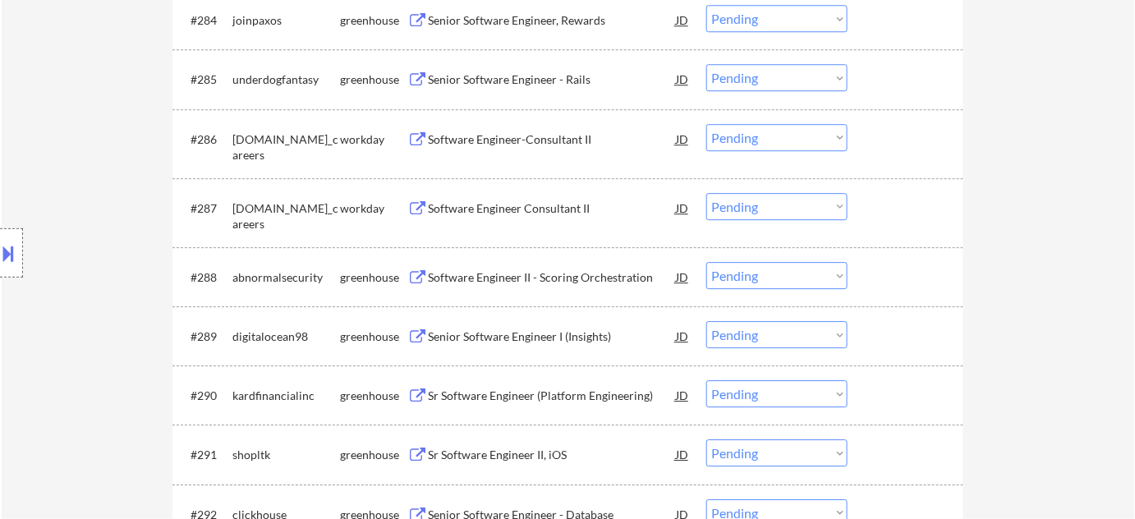
click at [544, 133] on div "Software Engineer-Consultant II" at bounding box center [552, 139] width 248 height 16
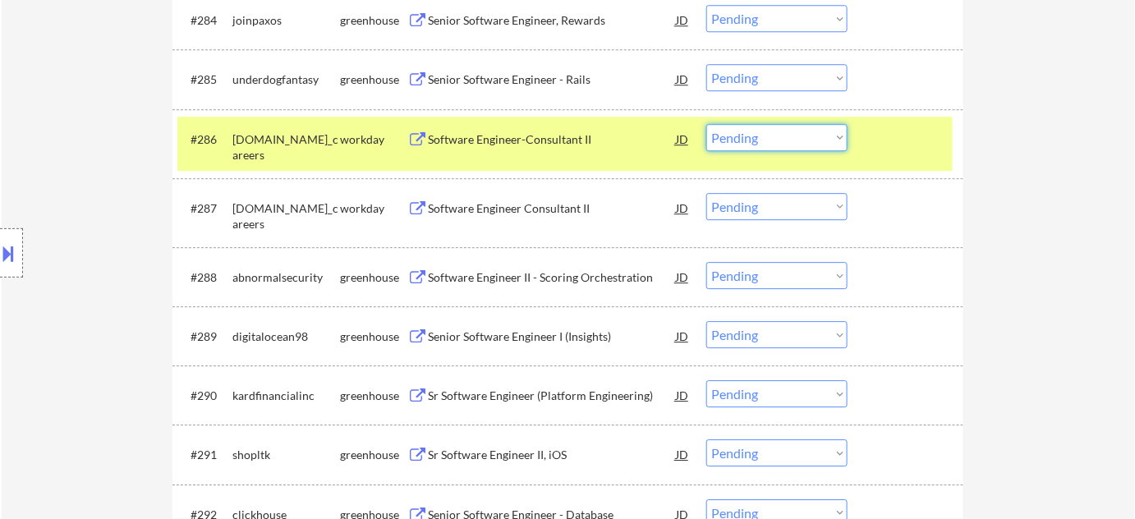
click at [810, 133] on select "Choose an option... Pending Applied Excluded (Questions) Excluded (Expired) Exc…" at bounding box center [776, 137] width 141 height 27
click at [706, 124] on select "Choose an option... Pending Applied Excluded (Questions) Excluded (Expired) Exc…" at bounding box center [776, 137] width 141 height 27
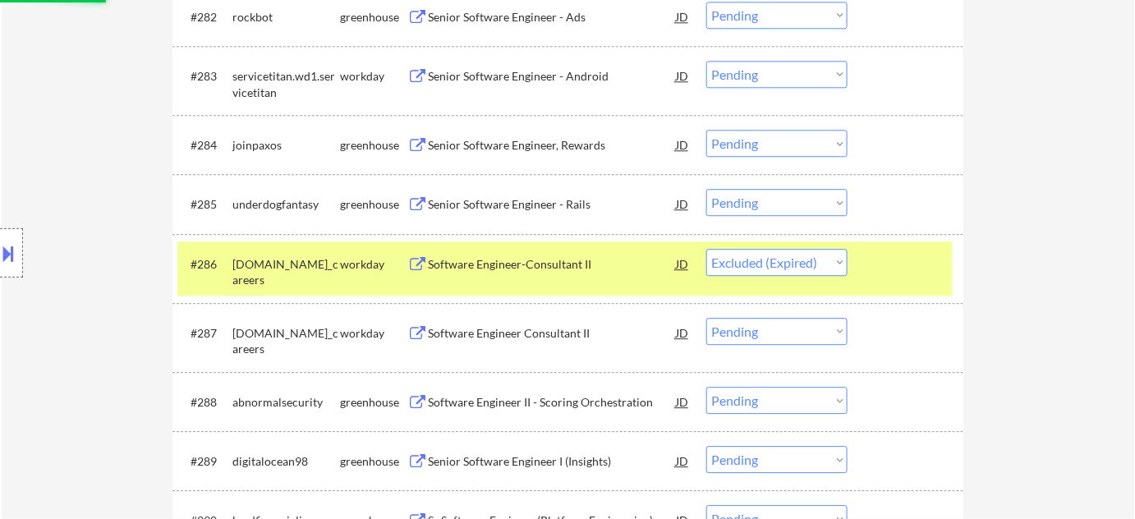
scroll to position [5520, 0]
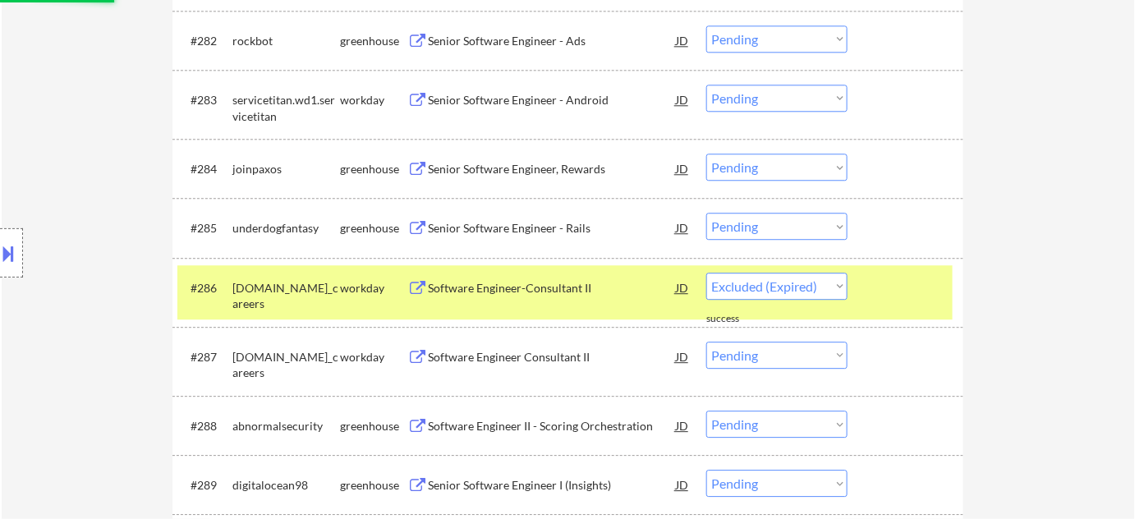
select select ""pending""
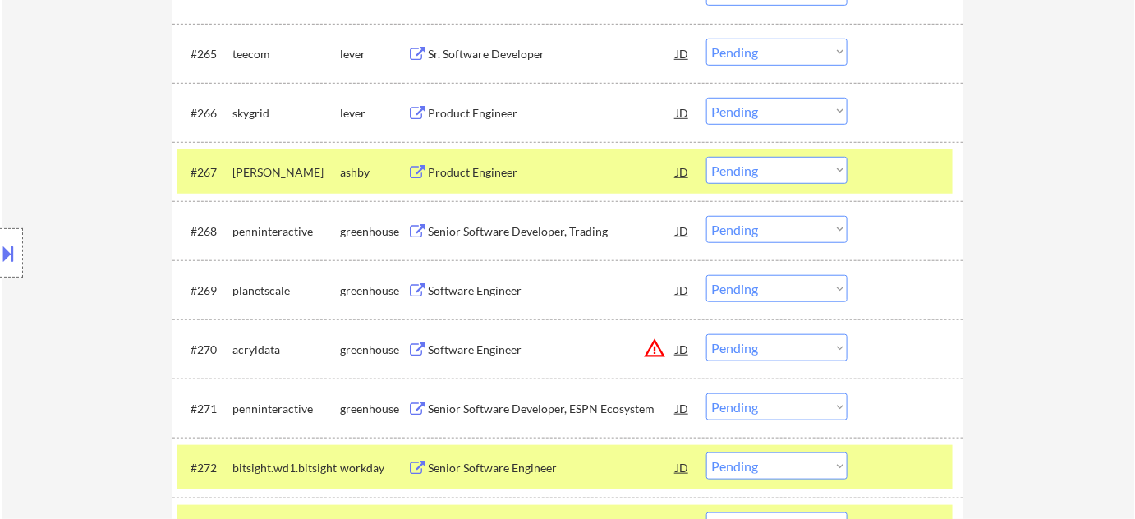
scroll to position [4475, 0]
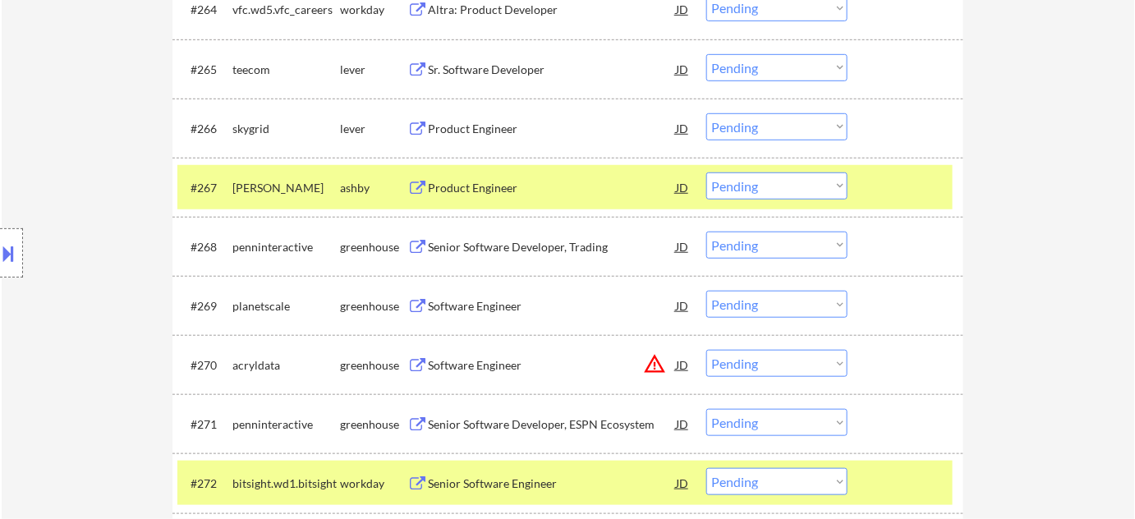
click at [463, 124] on div "Product Engineer" at bounding box center [552, 129] width 248 height 16
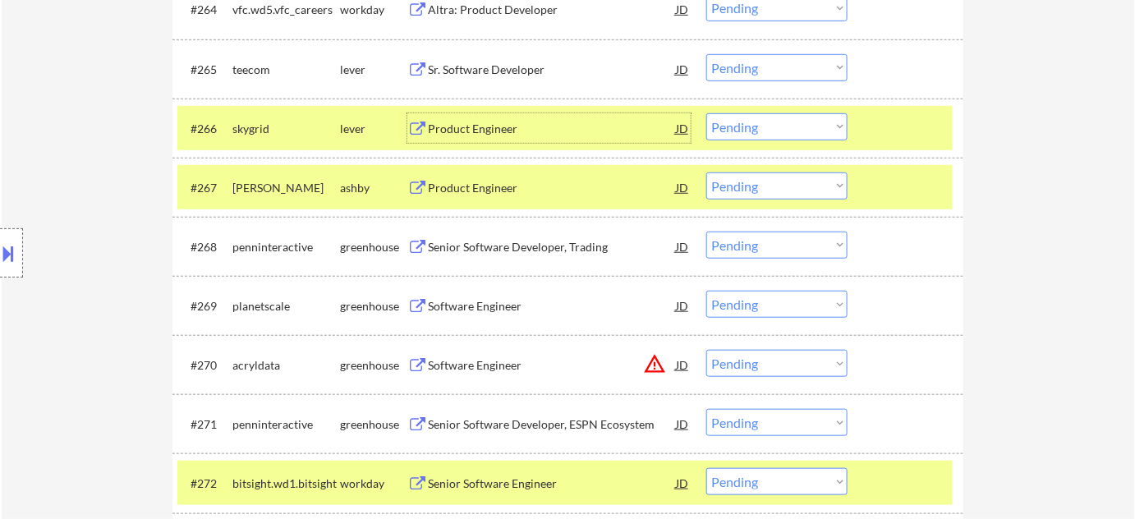
click at [784, 122] on select "Choose an option... Pending Applied Excluded (Questions) Excluded (Expired) Exc…" at bounding box center [776, 126] width 141 height 27
click at [706, 113] on select "Choose an option... Pending Applied Excluded (Questions) Excluded (Expired) Exc…" at bounding box center [776, 126] width 141 height 27
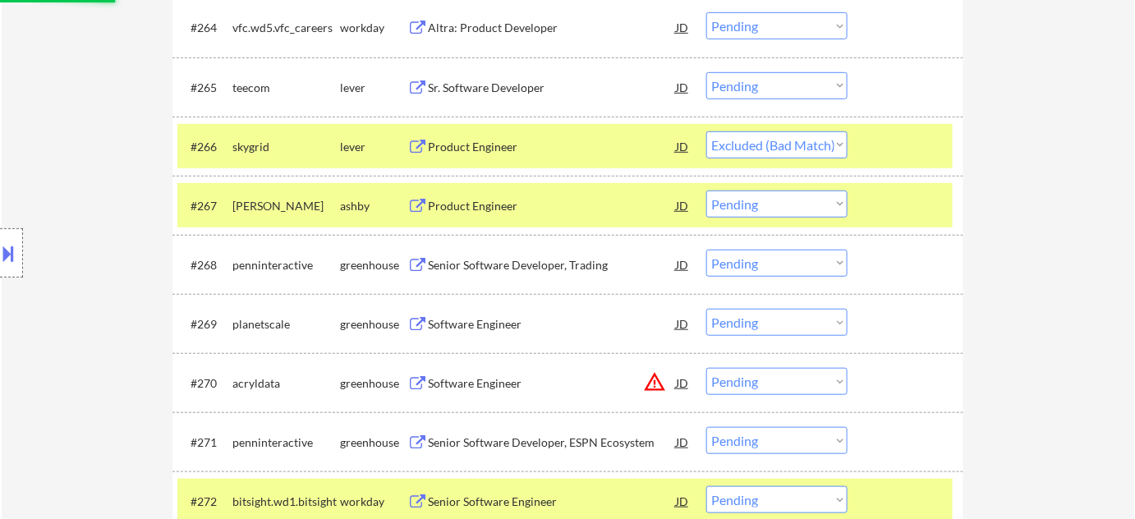
scroll to position [4400, 0]
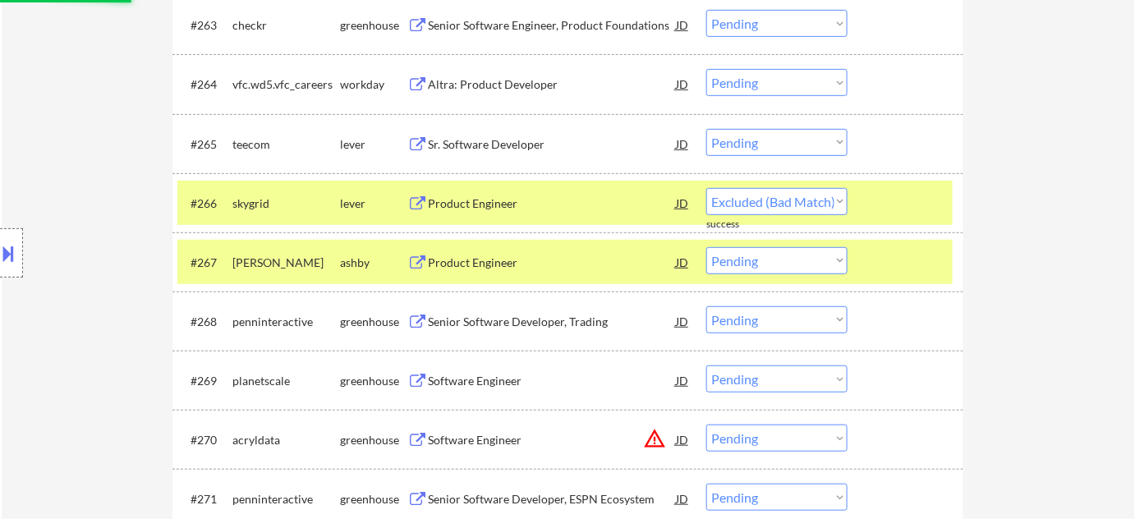
click at [485, 145] on div "Sr. Software Developer" at bounding box center [552, 144] width 248 height 16
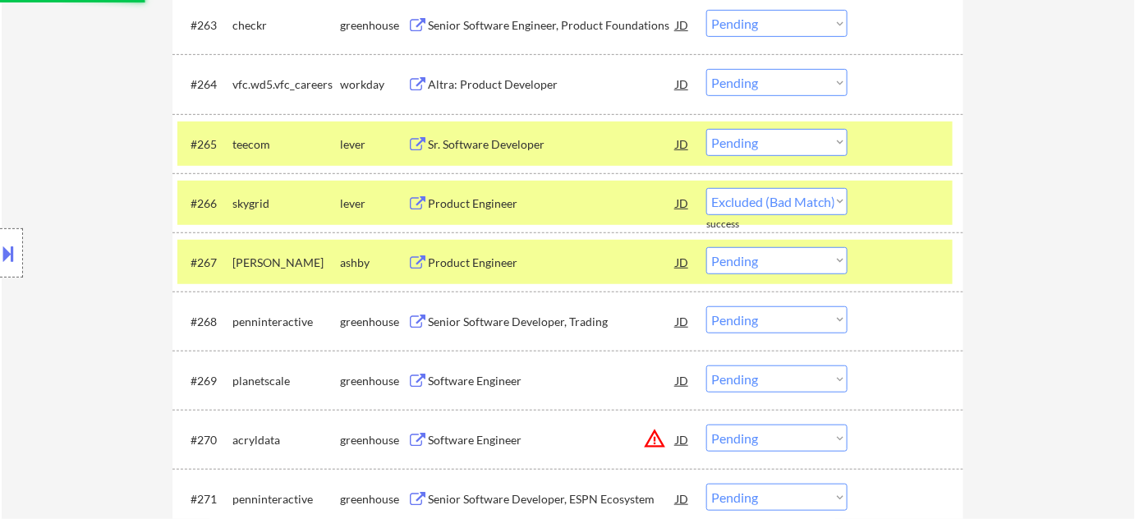
select select ""pending""
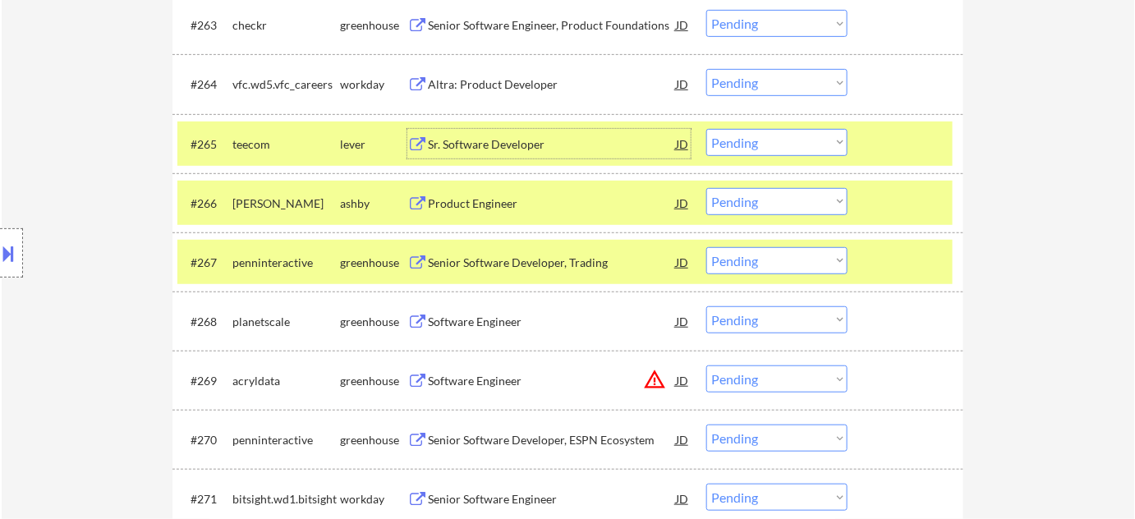
drag, startPoint x: 771, startPoint y: 141, endPoint x: 765, endPoint y: 151, distance: 11.4
click at [771, 141] on select "Choose an option... Pending Applied Excluded (Questions) Excluded (Expired) Exc…" at bounding box center [776, 142] width 141 height 27
click at [706, 129] on select "Choose an option... Pending Applied Excluded (Questions) Excluded (Expired) Exc…" at bounding box center [776, 142] width 141 height 27
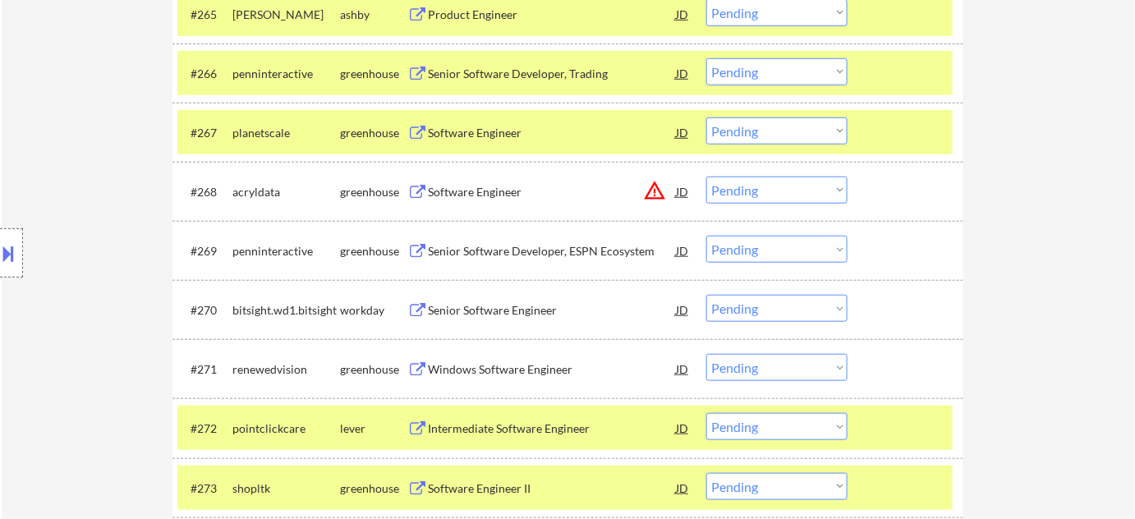
scroll to position [4549, 0]
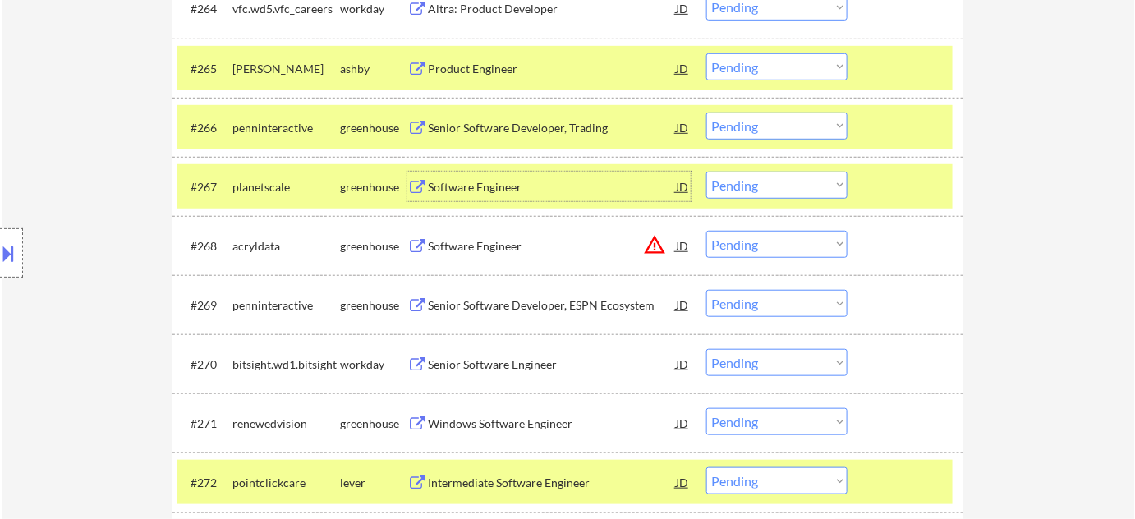
scroll to position [4475, 0]
click at [493, 117] on div "Senior Software Developer, Trading" at bounding box center [552, 128] width 248 height 30
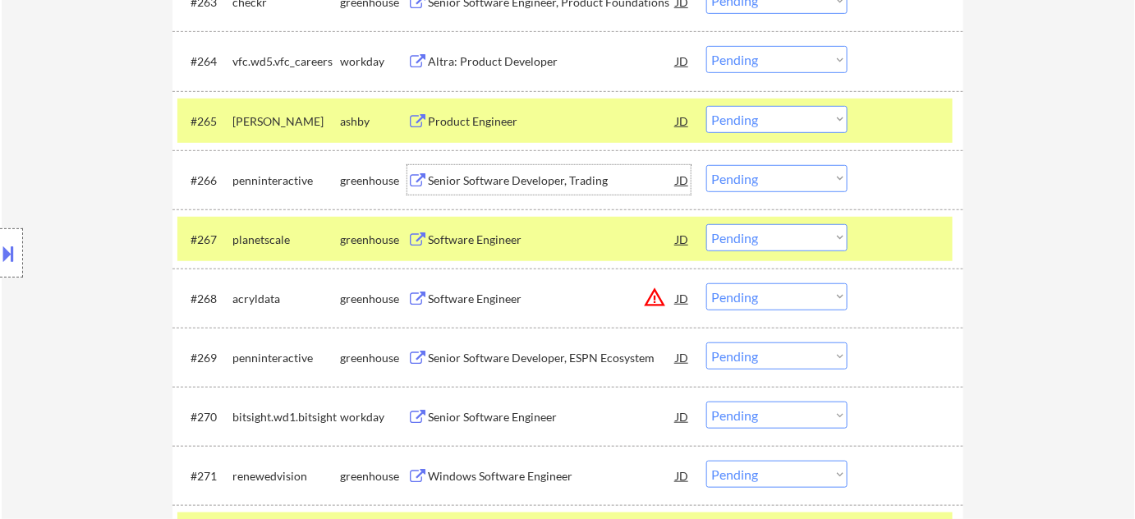
scroll to position [4400, 0]
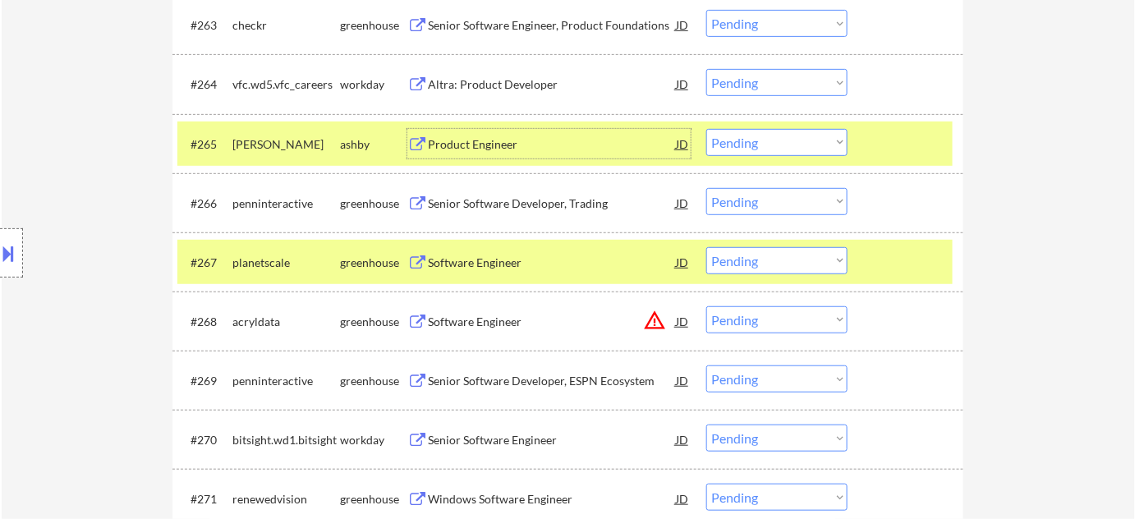
click at [444, 139] on div "Product Engineer" at bounding box center [552, 144] width 248 height 16
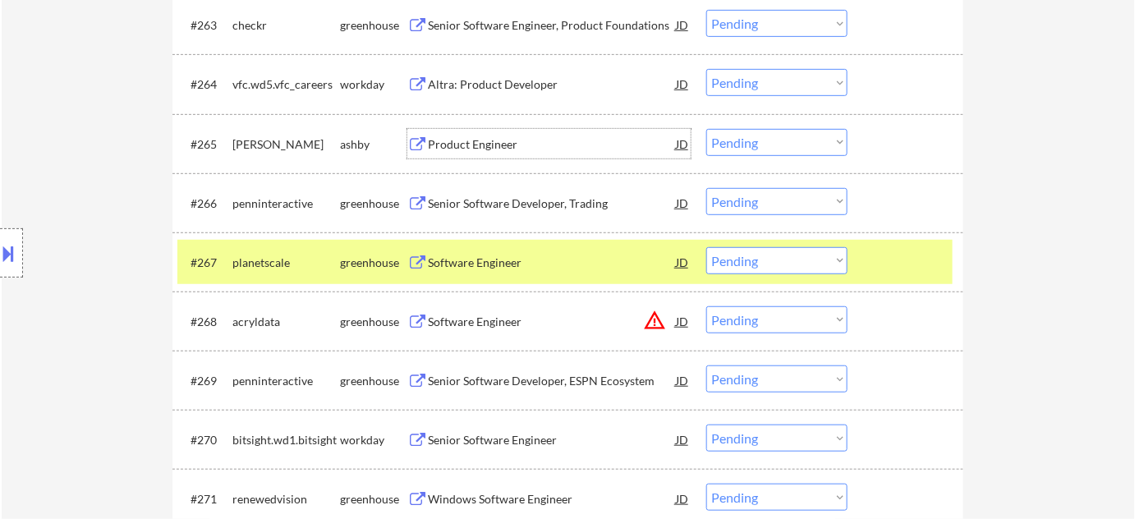
click at [769, 144] on select "Choose an option... Pending Applied Excluded (Questions) Excluded (Expired) Exc…" at bounding box center [776, 142] width 141 height 27
click at [706, 129] on select "Choose an option... Pending Applied Excluded (Questions) Excluded (Expired) Exc…" at bounding box center [776, 142] width 141 height 27
select select ""pending""
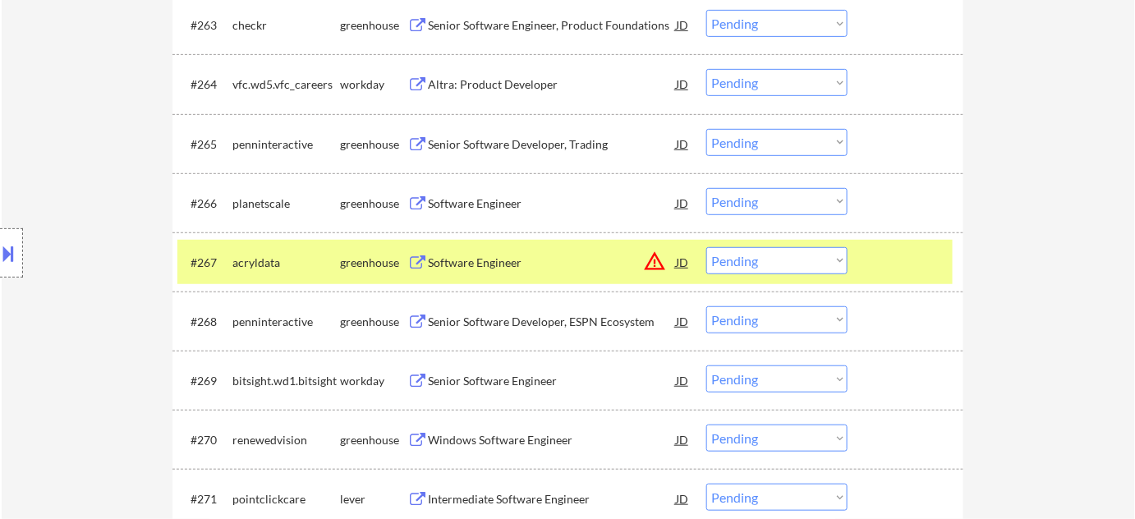
click at [450, 261] on div "Software Engineer" at bounding box center [552, 263] width 248 height 16
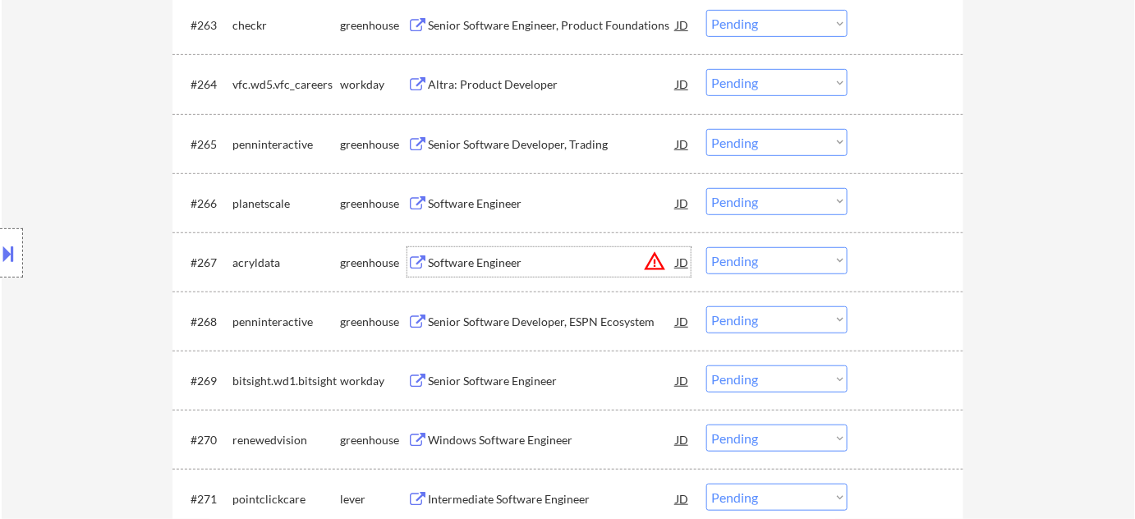
click at [799, 255] on select "Choose an option... Pending Applied Excluded (Questions) Excluded (Expired) Exc…" at bounding box center [776, 260] width 141 height 27
click at [706, 247] on select "Choose an option... Pending Applied Excluded (Questions) Excluded (Expired) Exc…" at bounding box center [776, 260] width 141 height 27
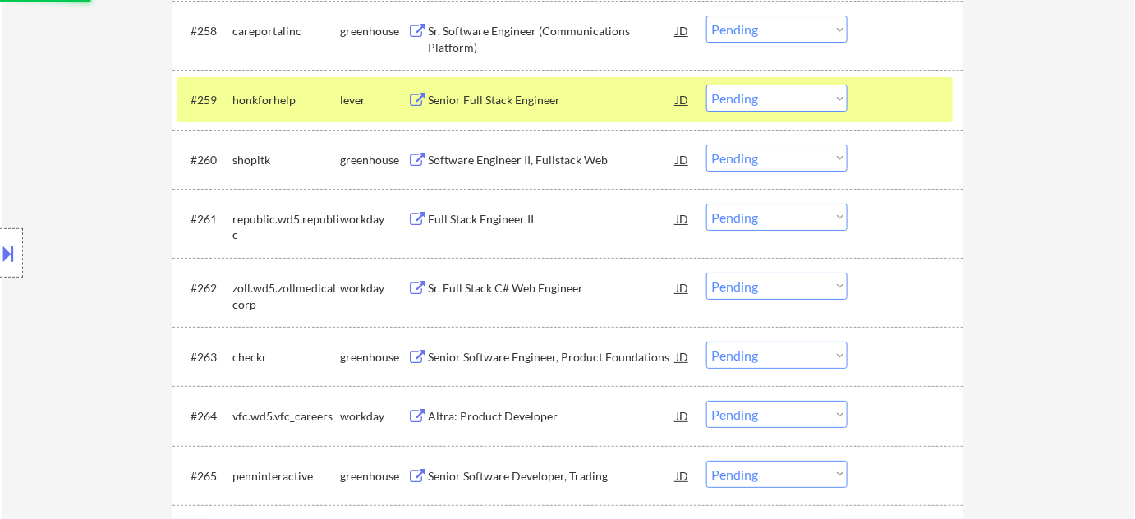
scroll to position [4026, 0]
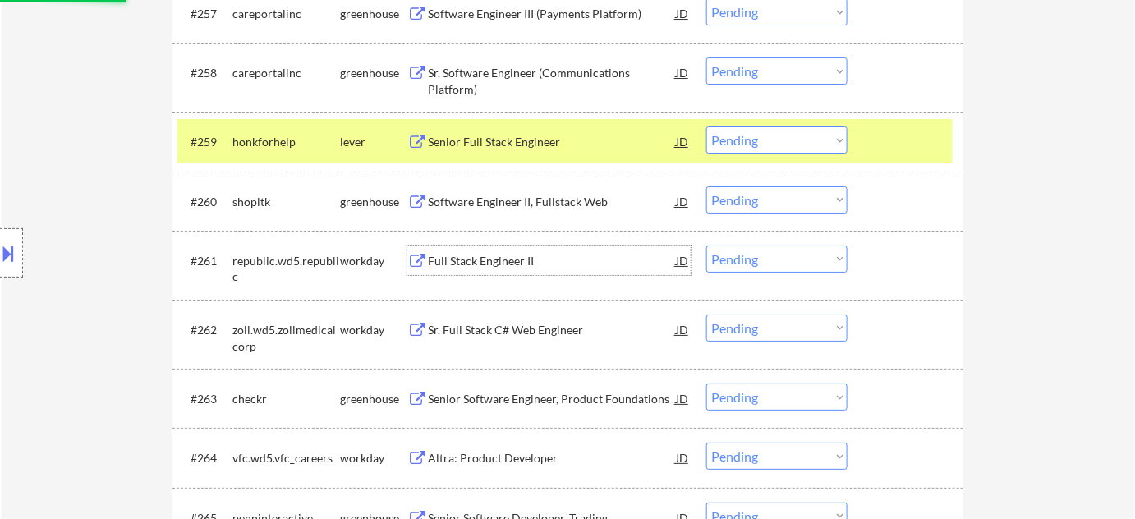
click at [466, 255] on div "Full Stack Engineer II" at bounding box center [552, 261] width 248 height 16
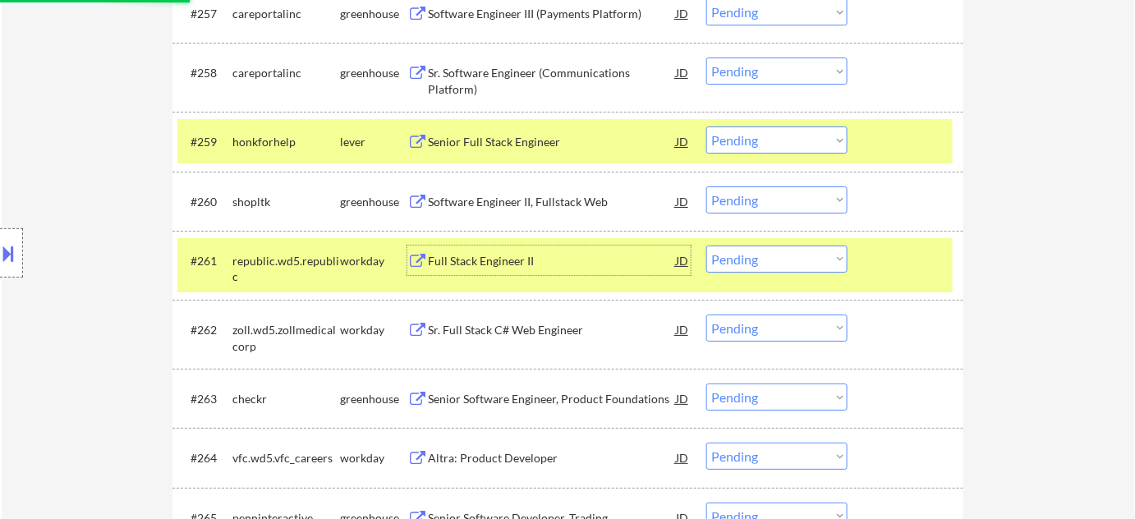
select select ""pending""
click at [513, 334] on div "Sr. Full Stack C# Web Engineer" at bounding box center [552, 330] width 248 height 16
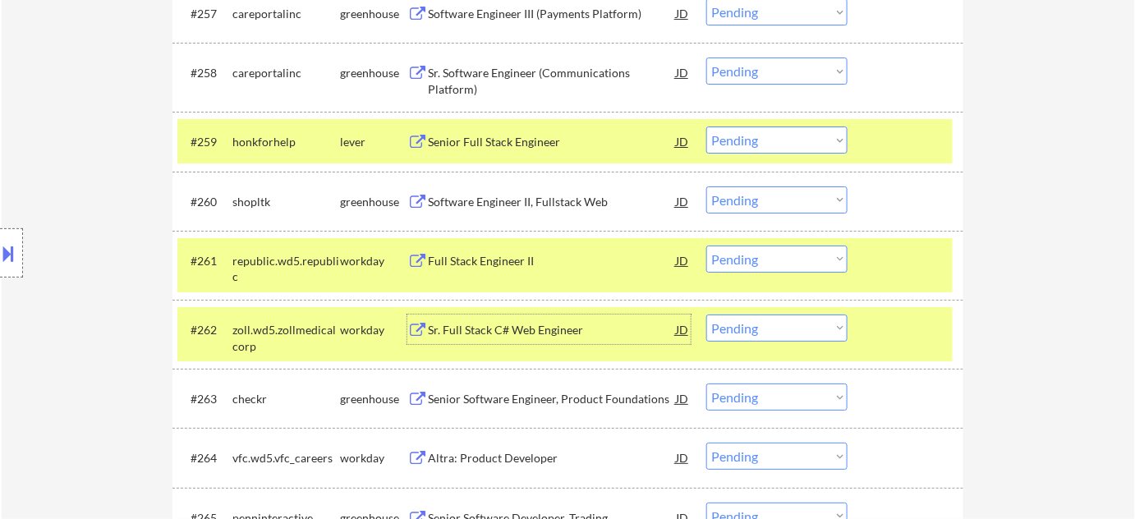
click at [505, 337] on div "Sr. Full Stack C# Web Engineer" at bounding box center [552, 330] width 248 height 16
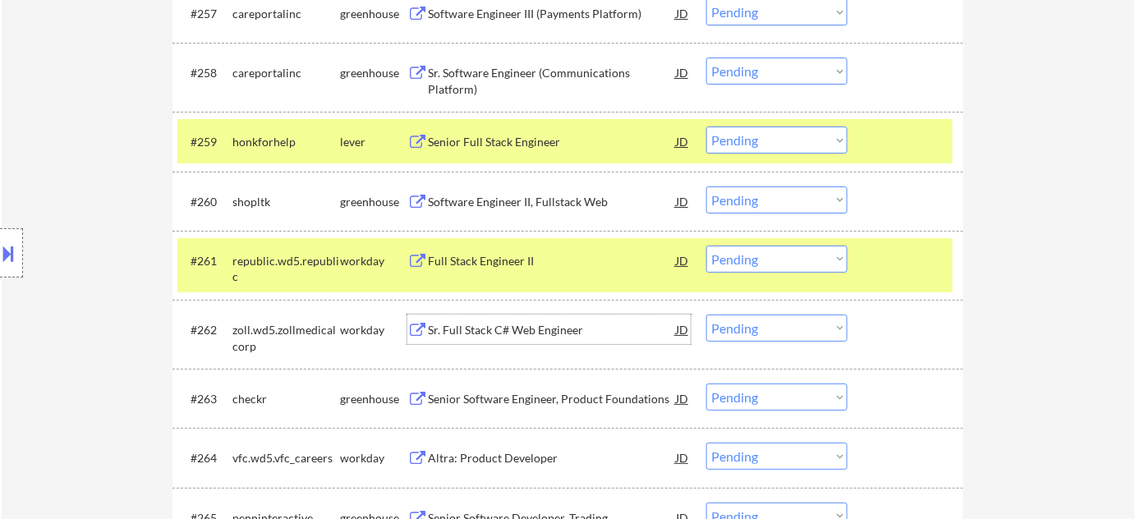
click at [772, 325] on select "Choose an option... Pending Applied Excluded (Questions) Excluded (Expired) Exc…" at bounding box center [776, 328] width 141 height 27
click at [706, 315] on select "Choose an option... Pending Applied Excluded (Questions) Excluded (Expired) Exc…" at bounding box center [776, 328] width 141 height 27
select select ""pending""
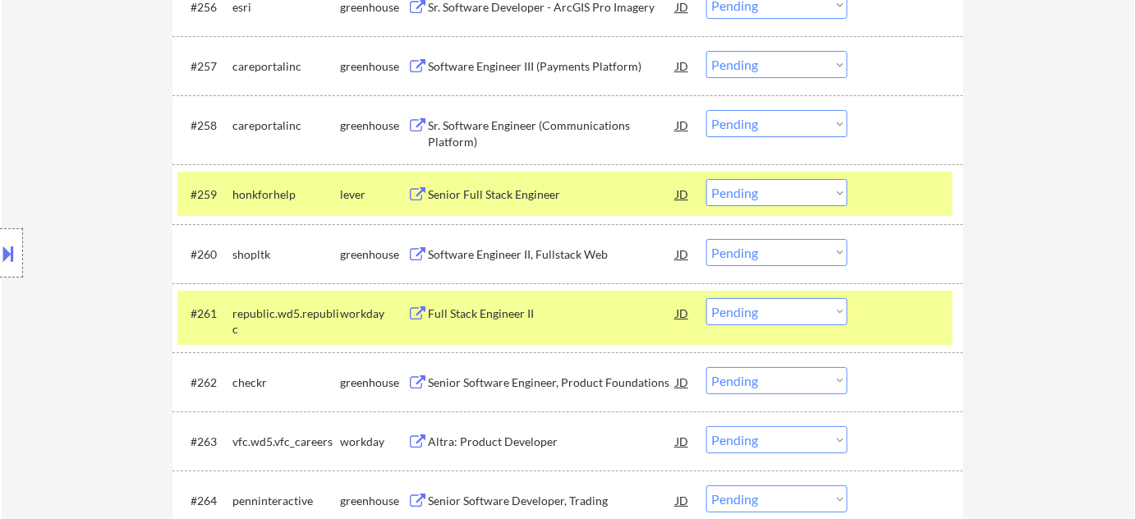
scroll to position [3951, 0]
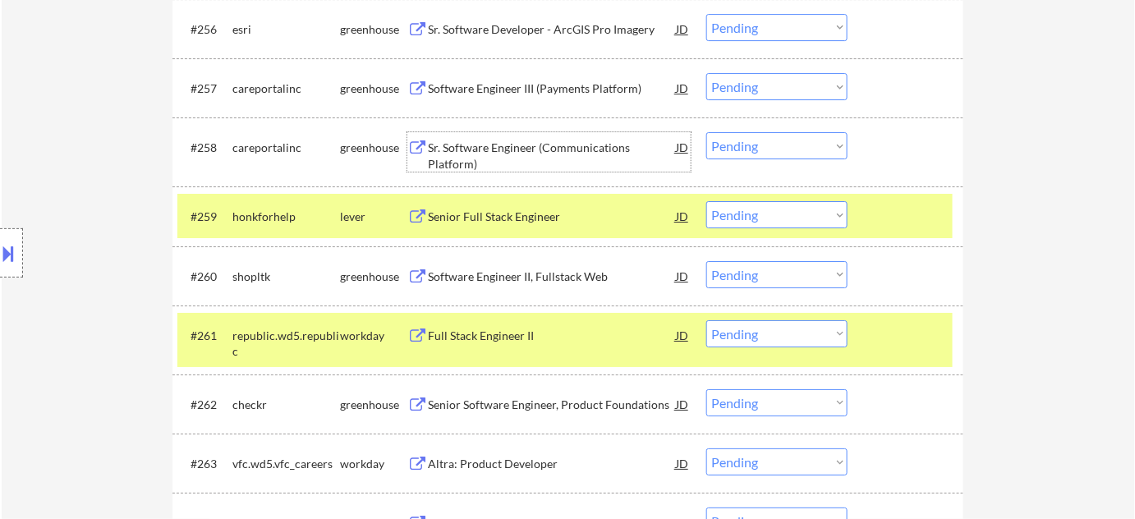
click at [460, 150] on div "Sr. Software Engineer (Communications Platform)" at bounding box center [552, 156] width 248 height 32
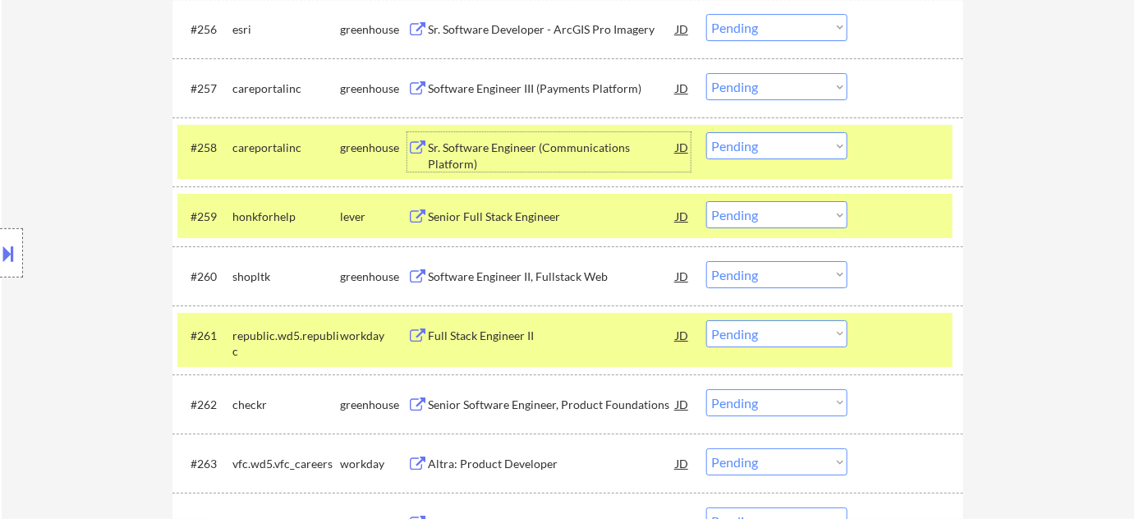
click at [779, 149] on select "Choose an option... Pending Applied Excluded (Questions) Excluded (Expired) Exc…" at bounding box center [776, 145] width 141 height 27
click at [706, 132] on select "Choose an option... Pending Applied Excluded (Questions) Excluded (Expired) Exc…" at bounding box center [776, 145] width 141 height 27
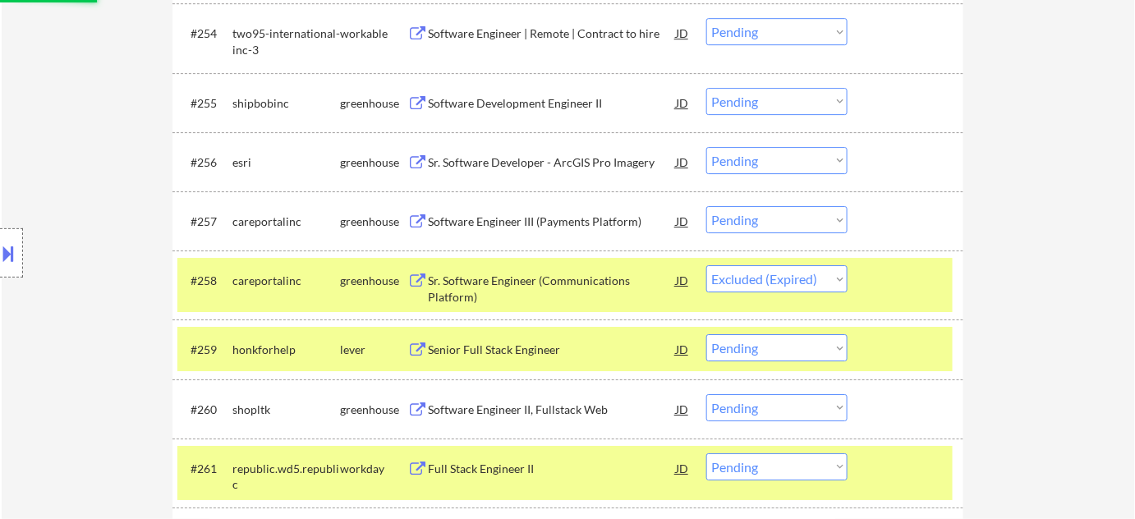
scroll to position [3803, 0]
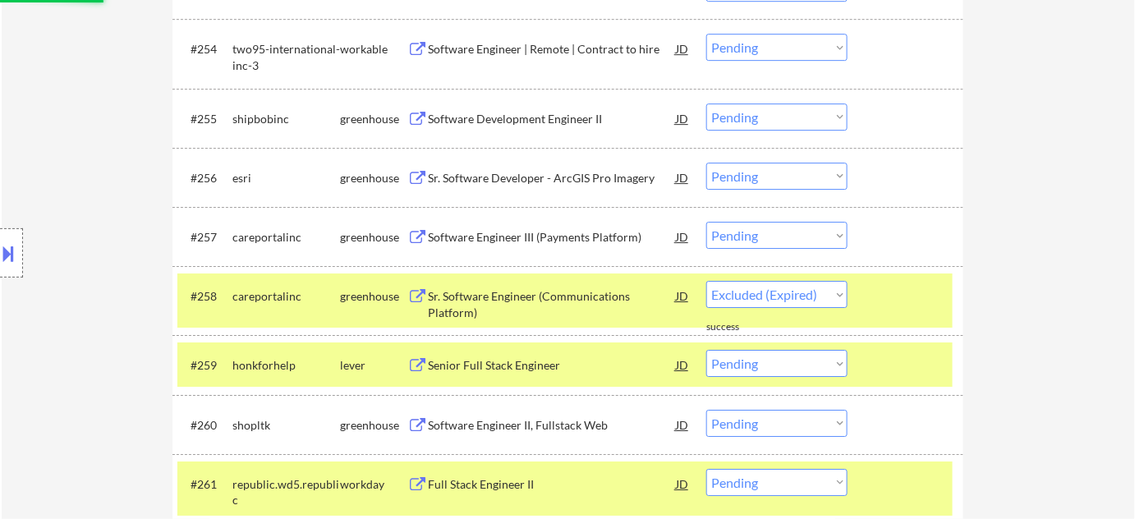
click at [532, 170] on div "Sr. Software Developer - ArcGIS Pro Imagery" at bounding box center [552, 178] width 248 height 16
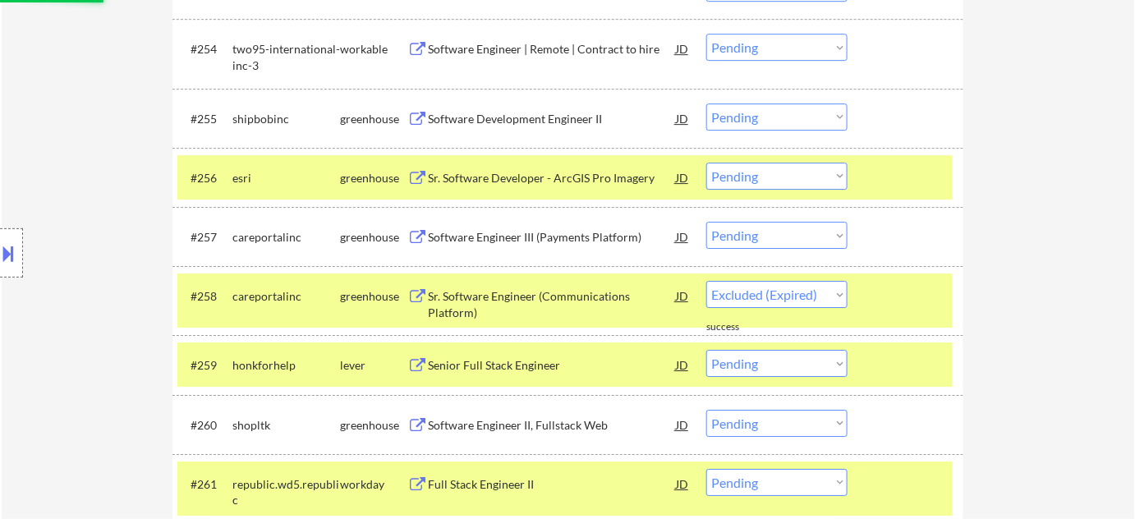
select select ""pending""
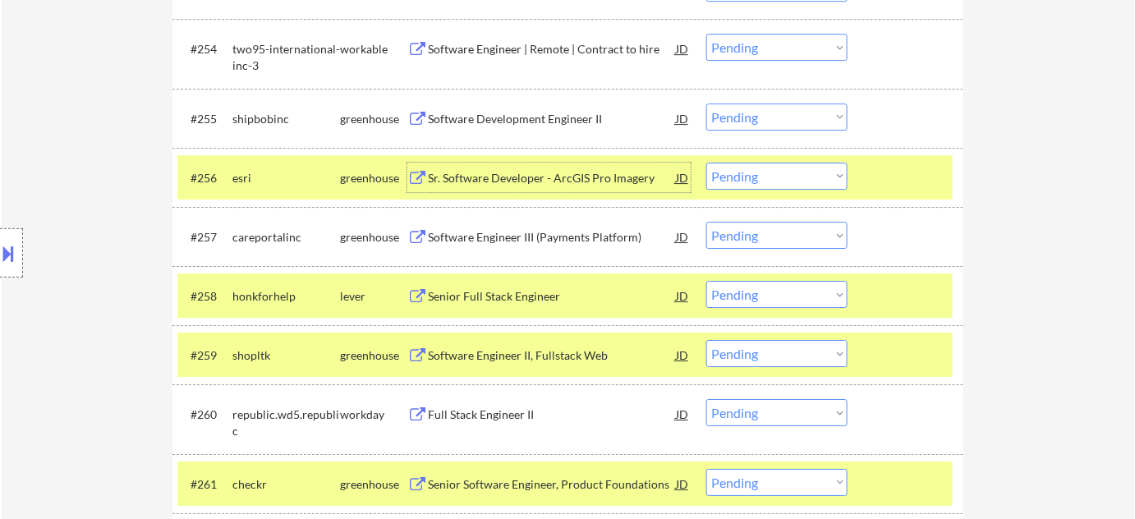
click at [743, 181] on select "Choose an option... Pending Applied Excluded (Questions) Excluded (Expired) Exc…" at bounding box center [776, 176] width 141 height 27
click at [706, 163] on select "Choose an option... Pending Applied Excluded (Questions) Excluded (Expired) Exc…" at bounding box center [776, 176] width 141 height 27
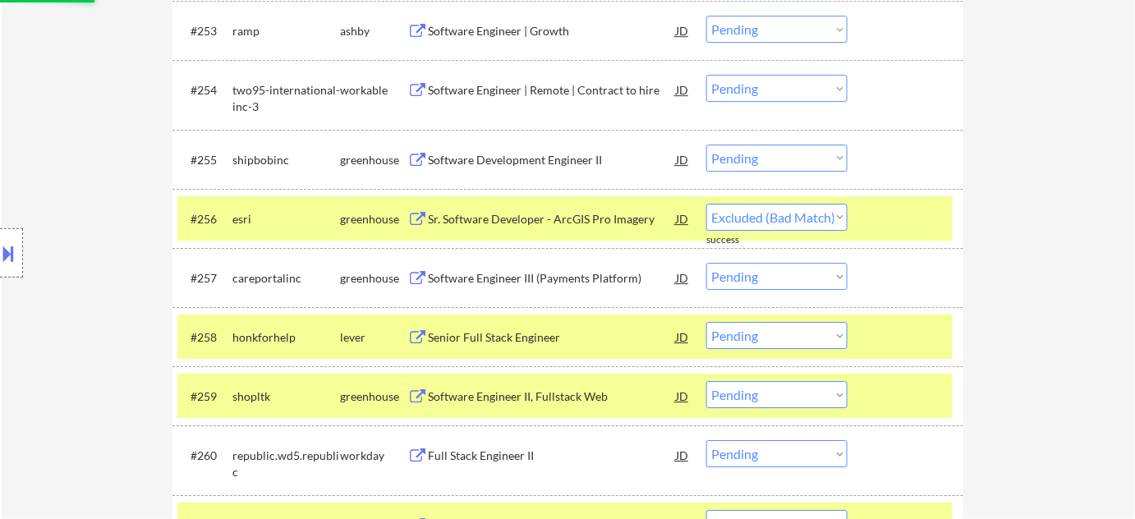
scroll to position [3728, 0]
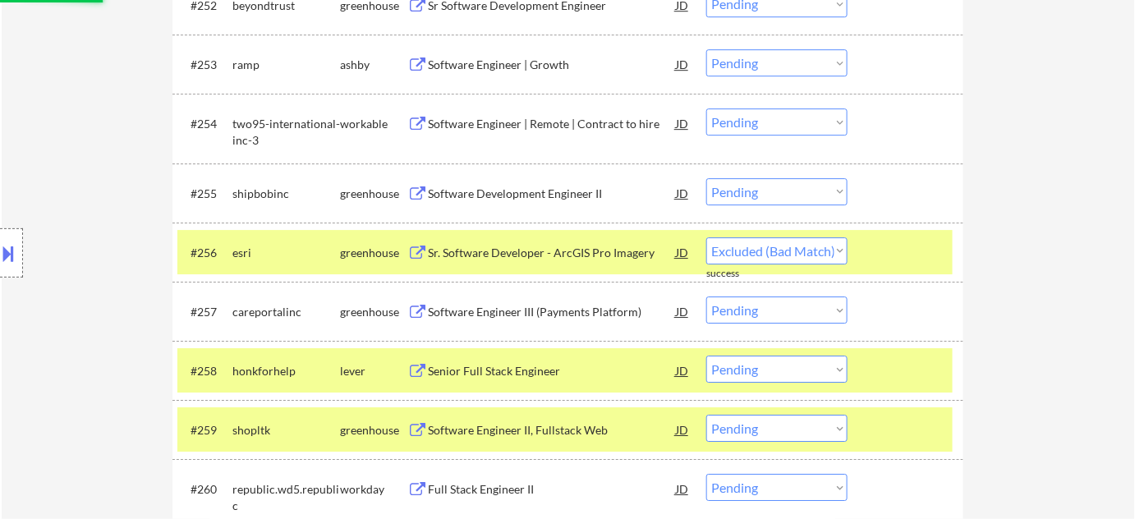
select select ""pending""
click at [510, 194] on div "Software Development Engineer II" at bounding box center [552, 194] width 248 height 16
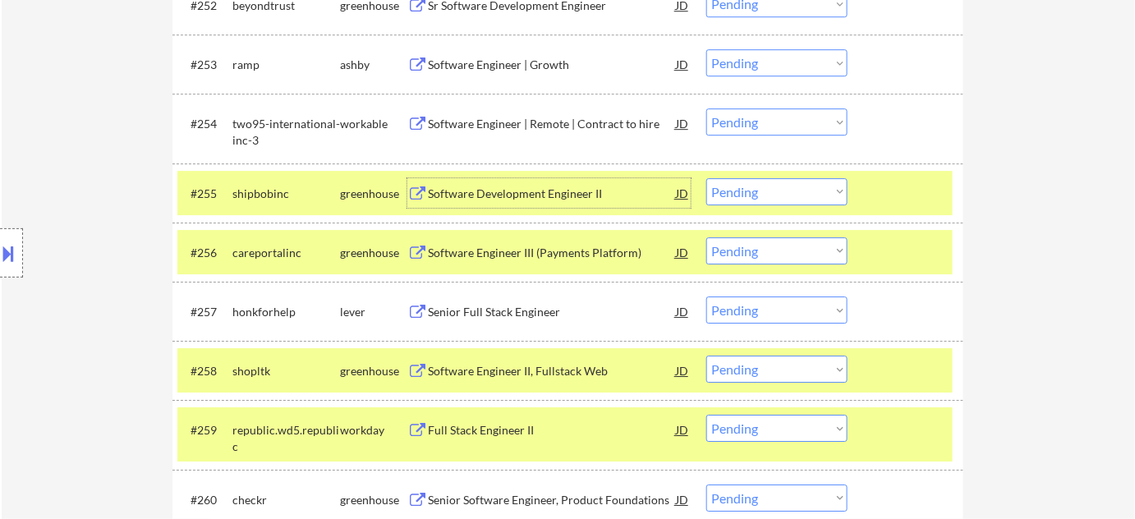
click at [757, 201] on select "Choose an option... Pending Applied Excluded (Questions) Excluded (Expired) Exc…" at bounding box center [776, 191] width 141 height 27
select select ""excluded__expired_""
click at [706, 178] on select "Choose an option... Pending Applied Excluded (Questions) Excluded (Expired) Exc…" at bounding box center [776, 191] width 141 height 27
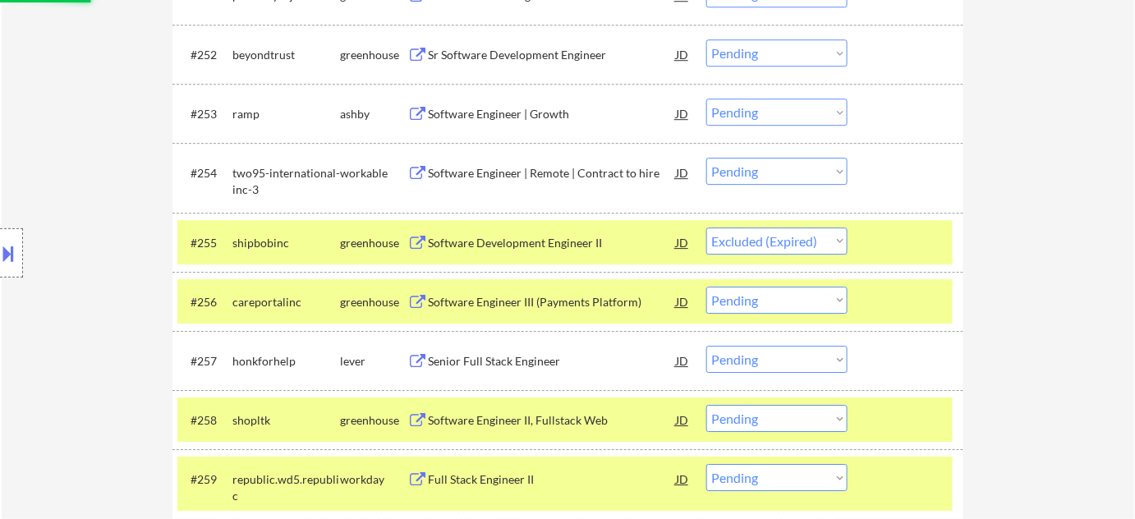
scroll to position [3653, 0]
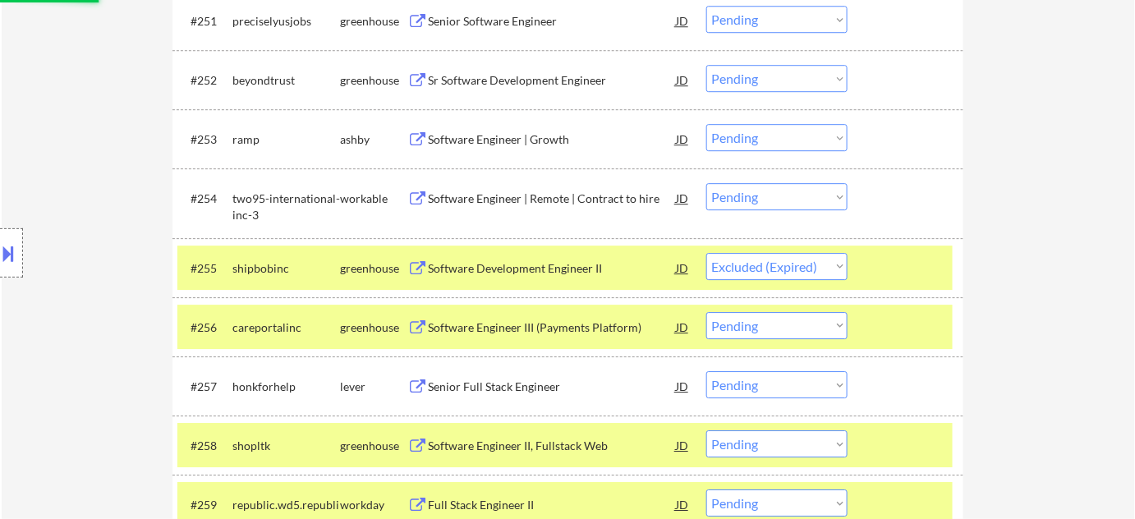
click at [546, 136] on div "Software Engineer | Growth" at bounding box center [552, 139] width 248 height 16
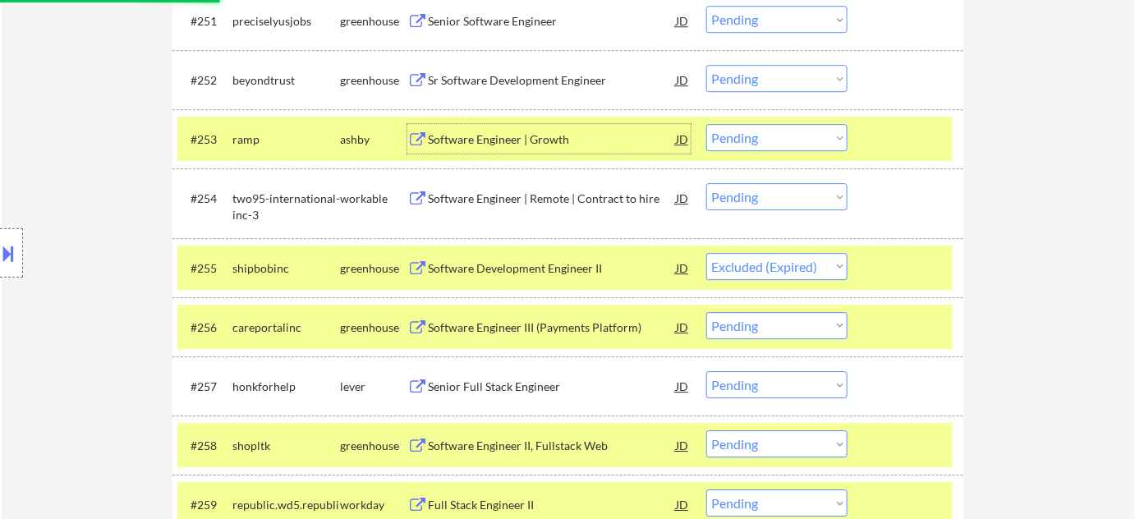
click at [755, 137] on select "Choose an option... Pending Applied Excluded (Questions) Excluded (Expired) Exc…" at bounding box center [776, 137] width 141 height 27
click at [706, 124] on select "Choose an option... Pending Applied Excluded (Questions) Excluded (Expired) Exc…" at bounding box center [776, 137] width 141 height 27
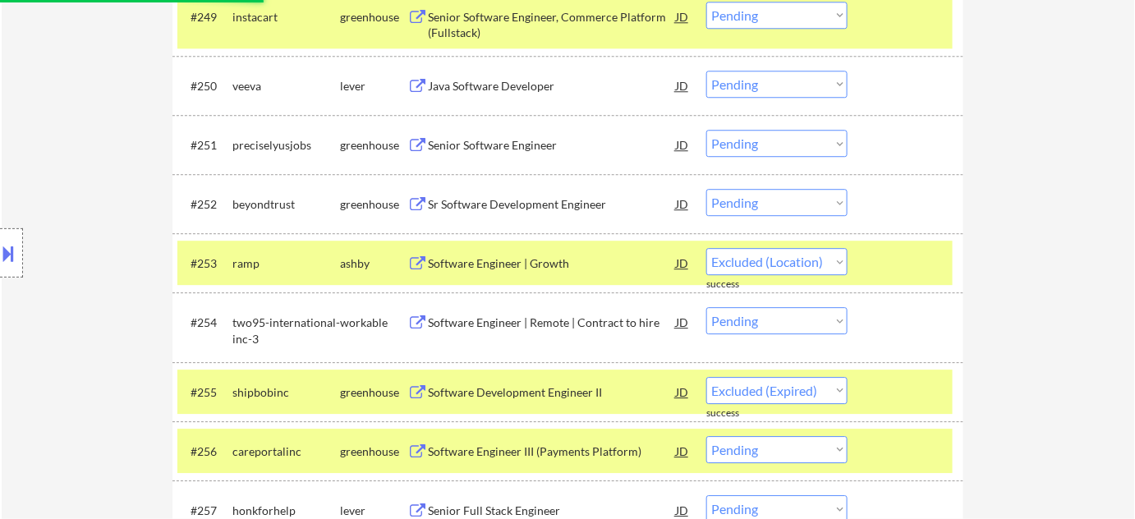
scroll to position [3504, 0]
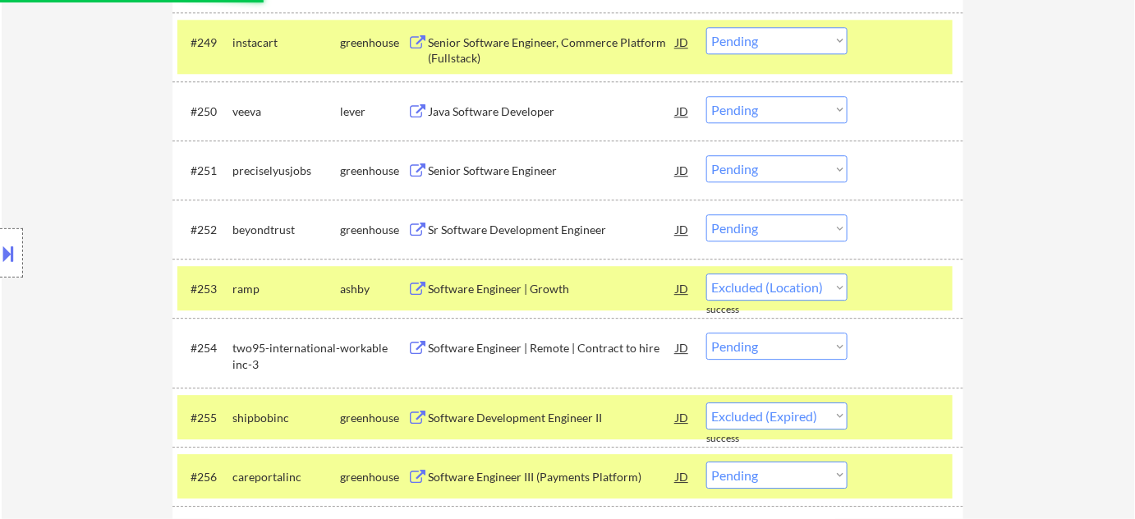
click at [525, 173] on div "Senior Software Engineer" at bounding box center [552, 171] width 248 height 16
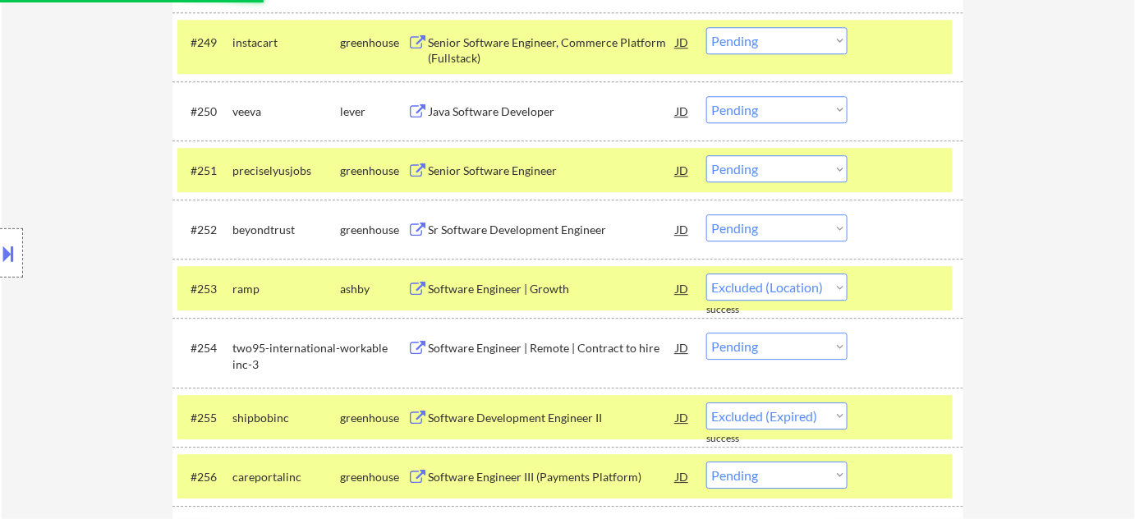
select select ""pending""
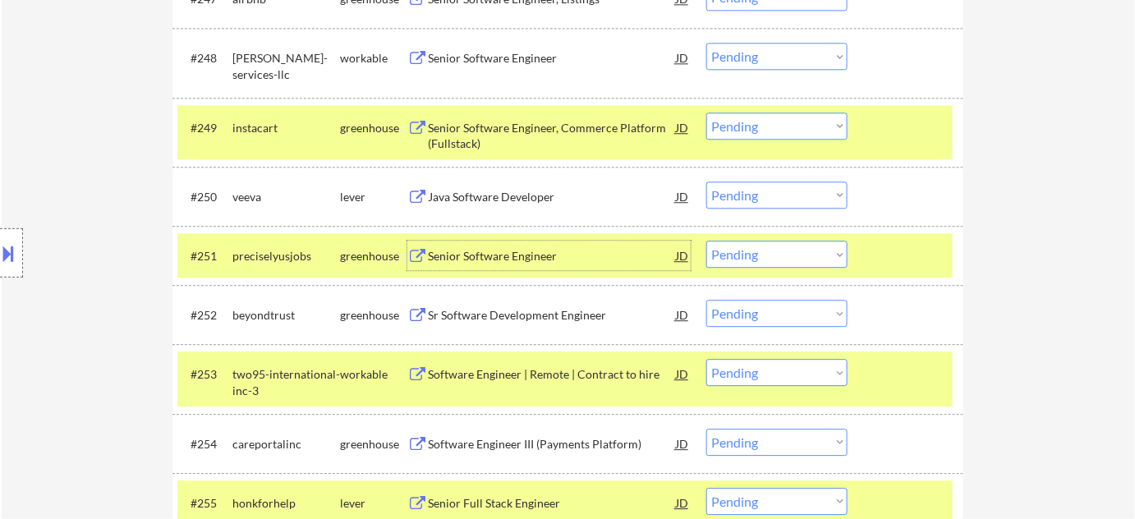
scroll to position [3354, 0]
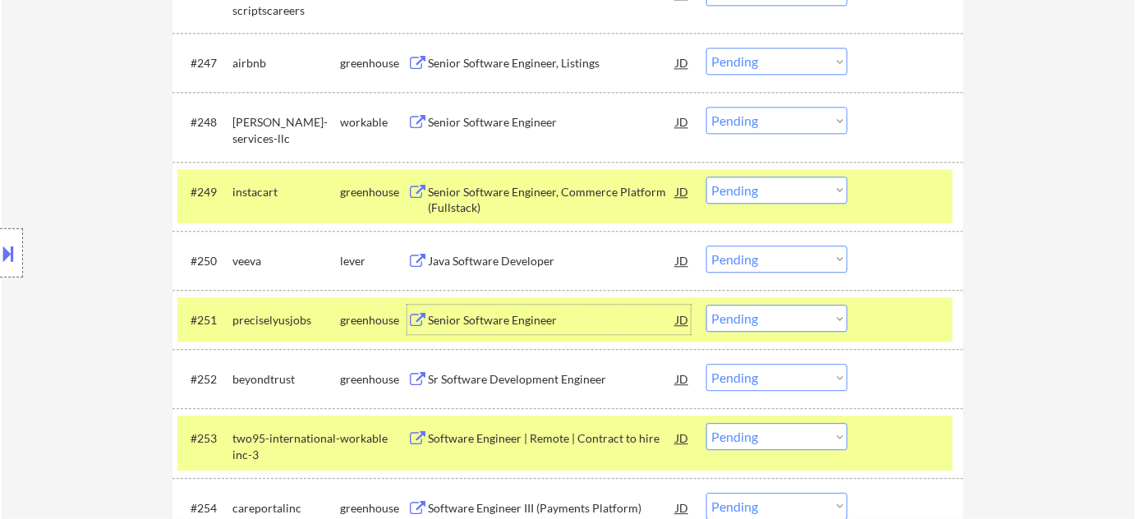
click at [485, 124] on div "Senior Software Engineer" at bounding box center [552, 122] width 248 height 16
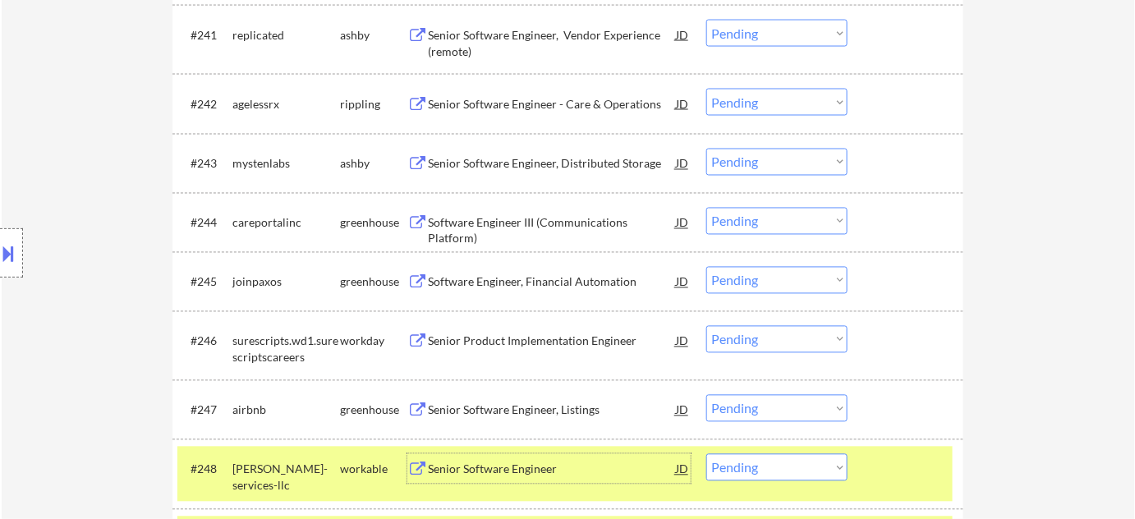
scroll to position [2981, 0]
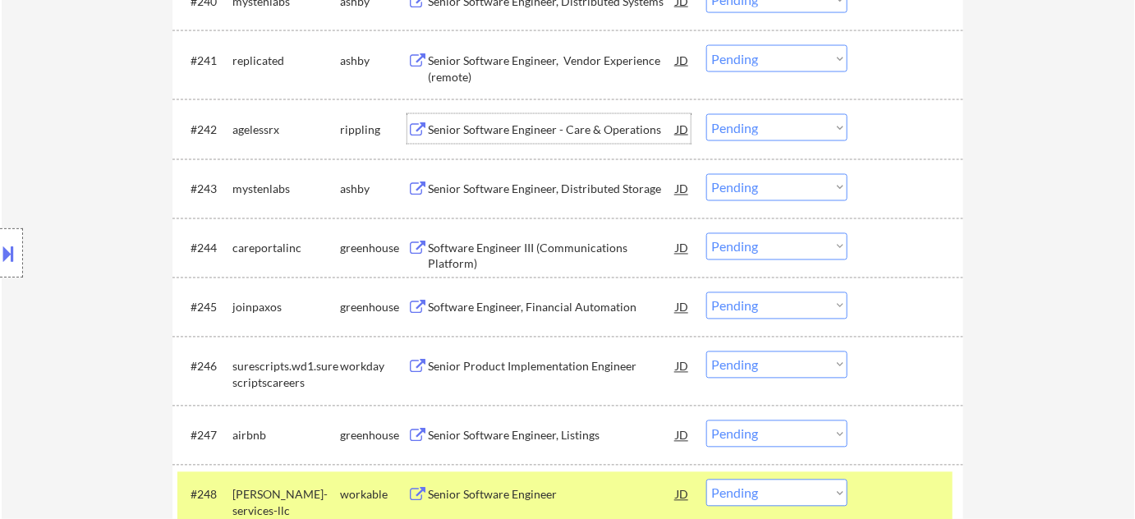
click at [536, 126] on div "Senior Software Engineer - Care & Operations" at bounding box center [552, 130] width 248 height 16
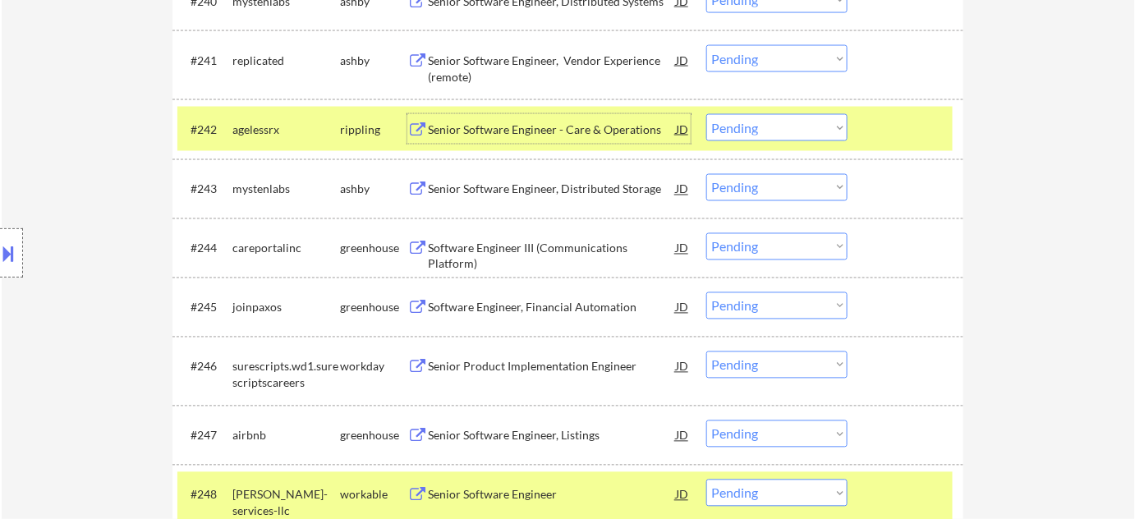
drag, startPoint x: 757, startPoint y: 128, endPoint x: 766, endPoint y: 140, distance: 14.6
click at [758, 128] on select "Choose an option... Pending Applied Excluded (Questions) Excluded (Expired) Exc…" at bounding box center [776, 127] width 141 height 27
click at [706, 114] on select "Choose an option... Pending Applied Excluded (Questions) Excluded (Expired) Exc…" at bounding box center [776, 127] width 141 height 27
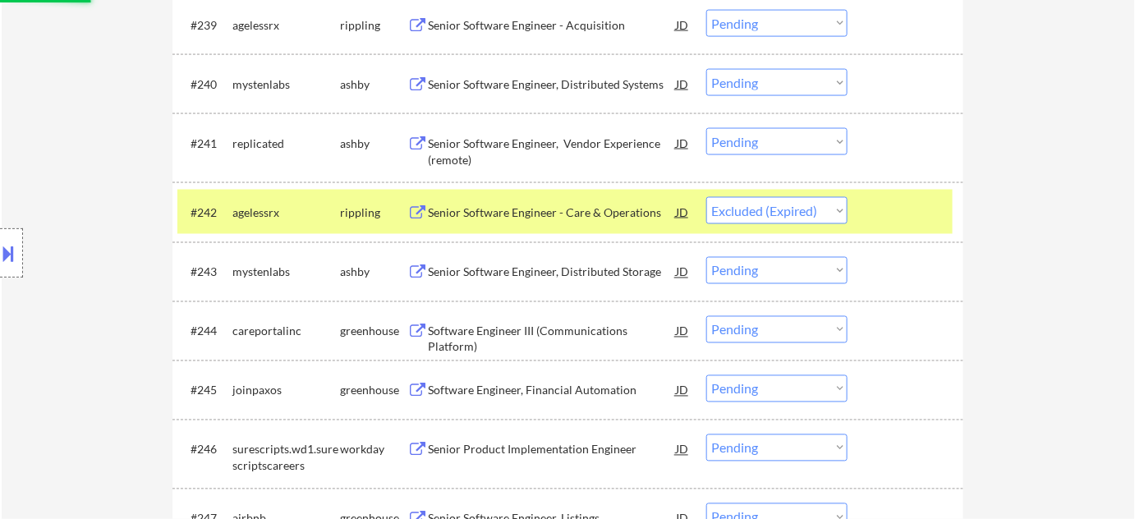
scroll to position [2832, 0]
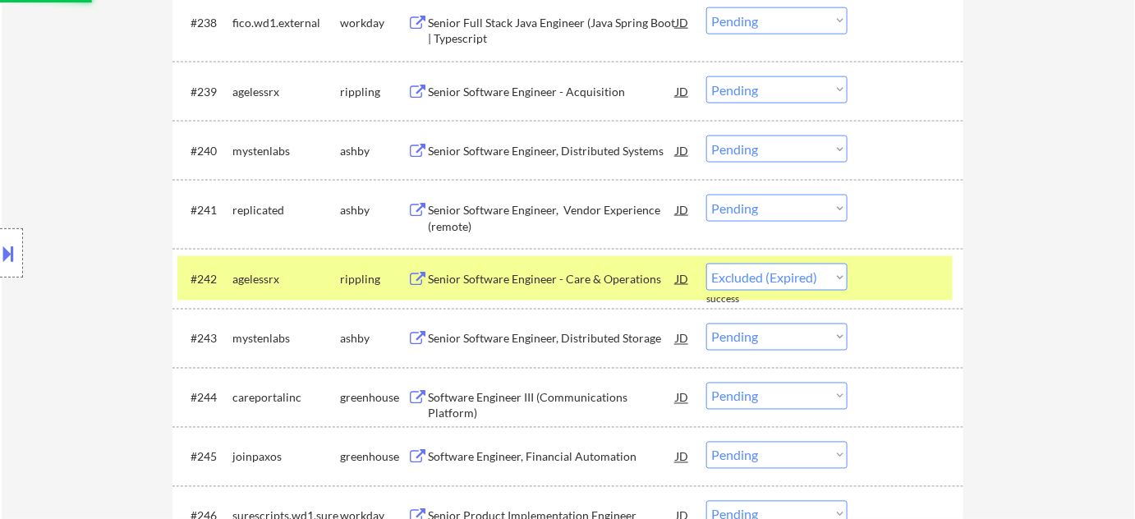
click at [538, 213] on div "Senior Software Engineer, Vendor Experience (remote)" at bounding box center [552, 218] width 248 height 32
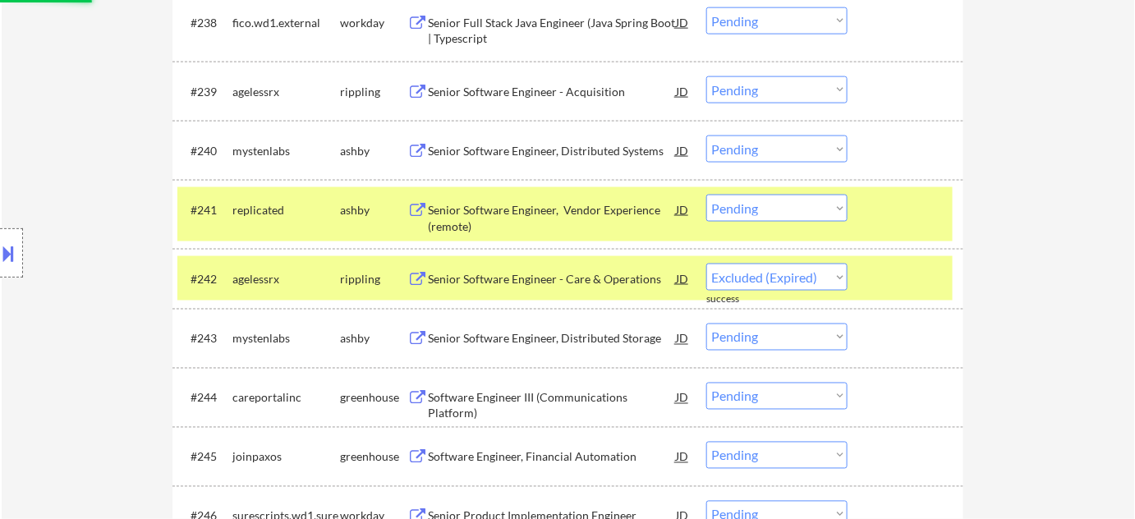
select select ""pending""
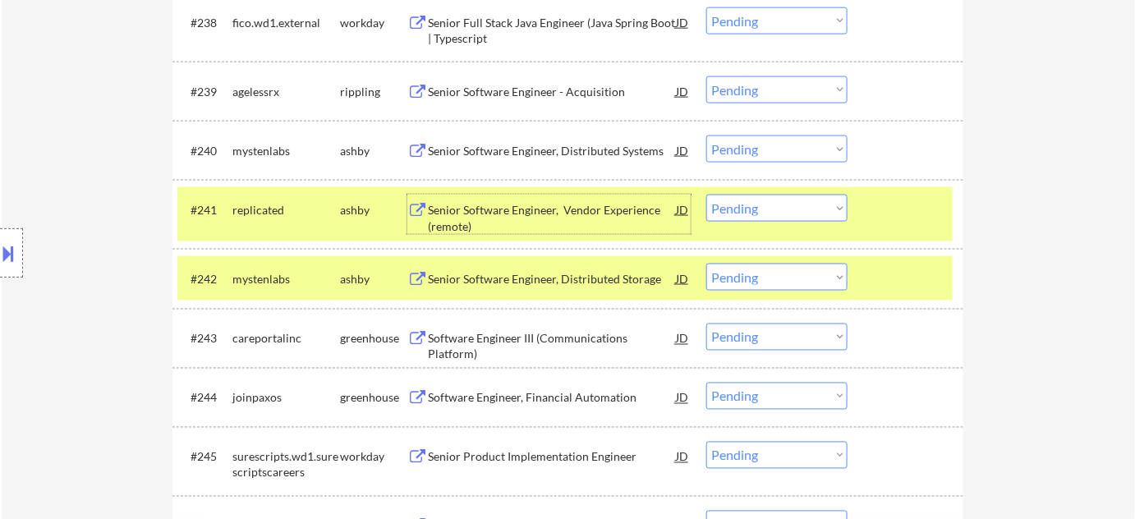
click at [804, 203] on select "Choose an option... Pending Applied Excluded (Questions) Excluded (Expired) Exc…" at bounding box center [776, 208] width 141 height 27
click at [706, 195] on select "Choose an option... Pending Applied Excluded (Questions) Excluded (Expired) Exc…" at bounding box center [776, 208] width 141 height 27
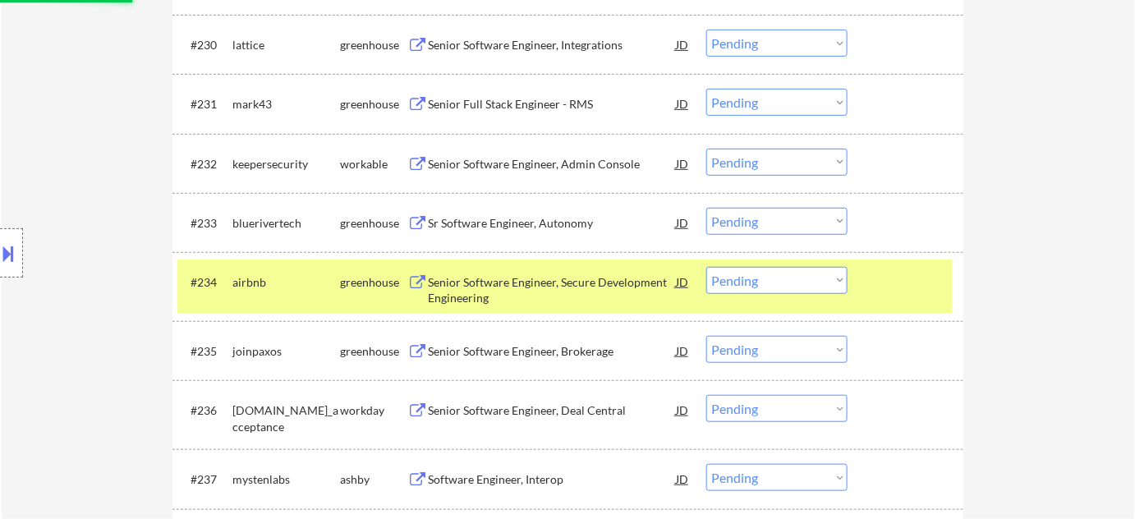
scroll to position [2308, 0]
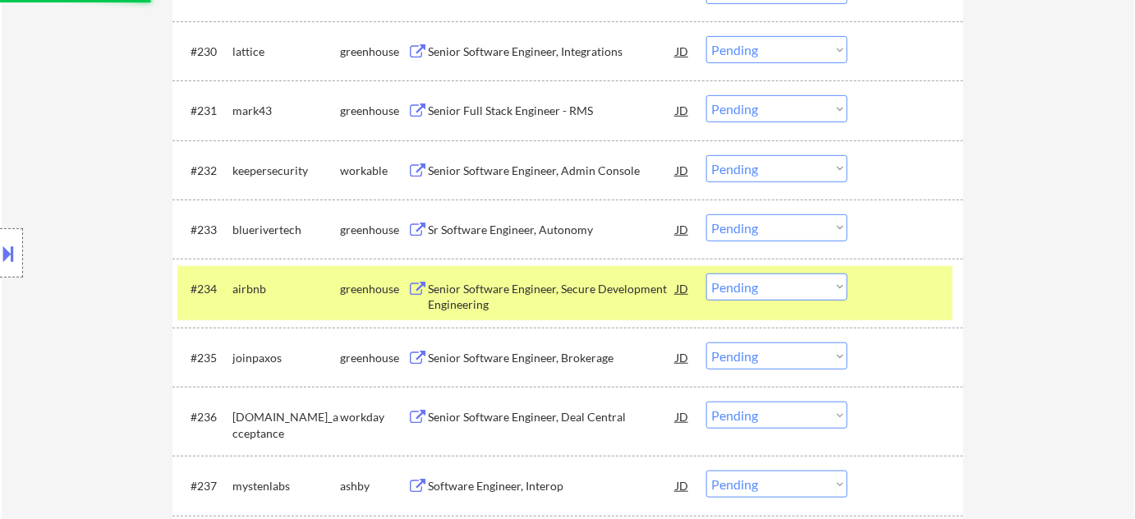
select select ""pending""
click at [546, 227] on div "Sr Software Engineer, Autonomy" at bounding box center [552, 230] width 248 height 16
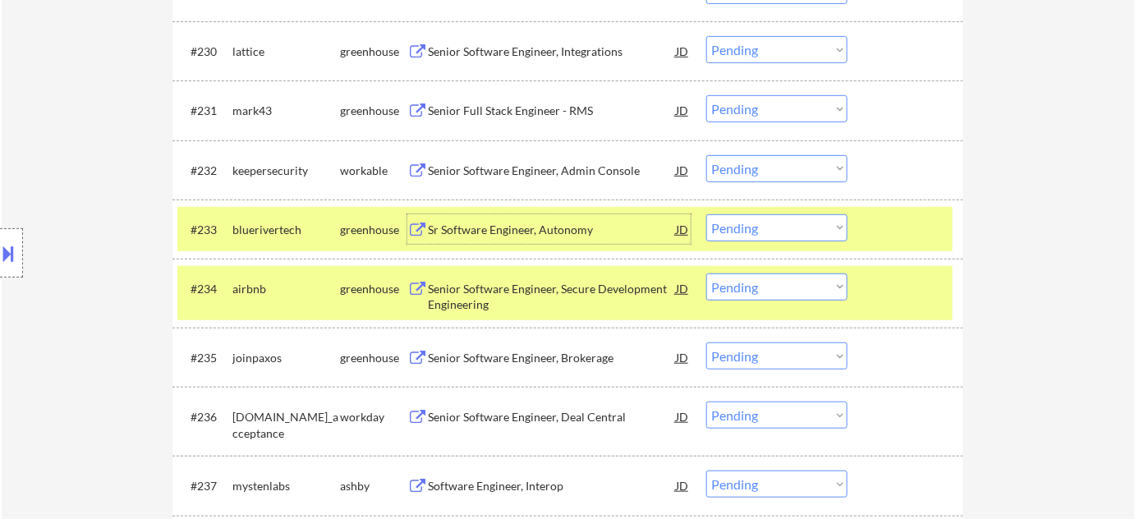
click at [743, 227] on select "Choose an option... Pending Applied Excluded (Questions) Excluded (Expired) Exc…" at bounding box center [776, 227] width 141 height 27
click at [790, 225] on select "Choose an option... Pending Applied Excluded (Questions) Excluded (Expired) Exc…" at bounding box center [776, 227] width 141 height 27
click at [706, 214] on select "Choose an option... Pending Applied Excluded (Questions) Excluded (Expired) Exc…" at bounding box center [776, 227] width 141 height 27
select select ""pending""
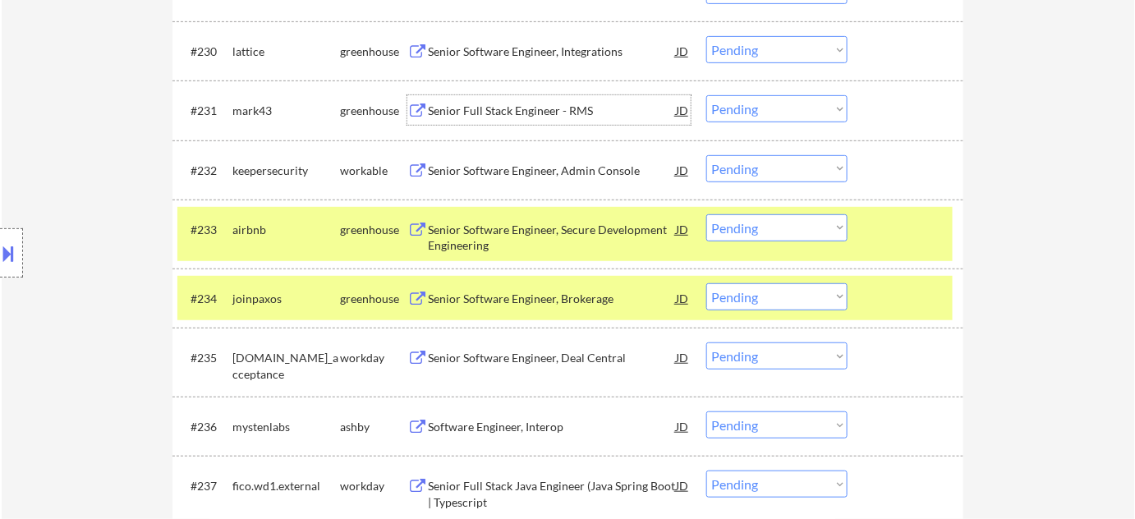
click at [521, 103] on div "Senior Full Stack Engineer - RMS" at bounding box center [552, 111] width 248 height 16
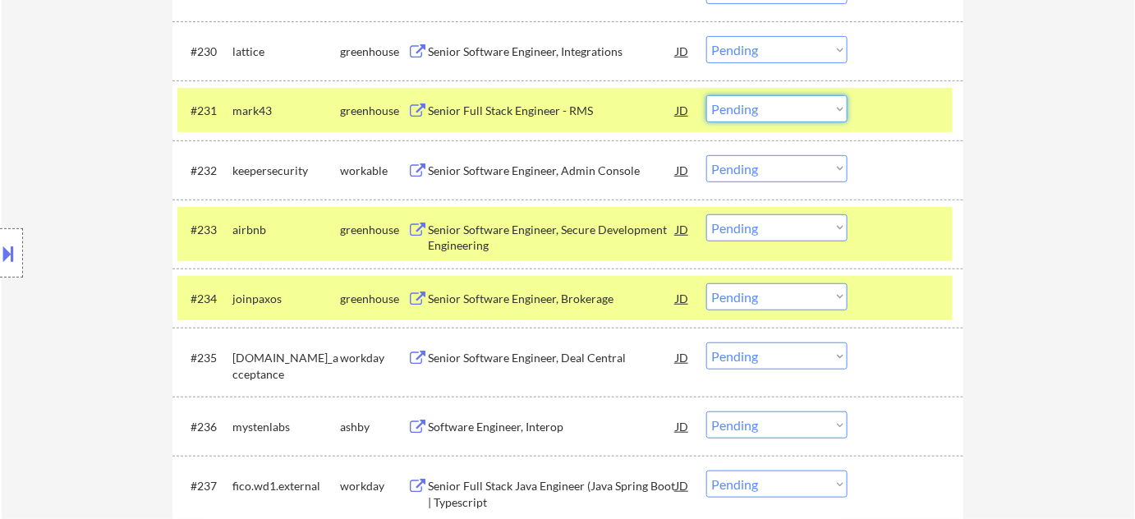
click at [736, 101] on select "Choose an option... Pending Applied Excluded (Questions) Excluded (Expired) Exc…" at bounding box center [776, 108] width 141 height 27
click at [706, 95] on select "Choose an option... Pending Applied Excluded (Questions) Excluded (Expired) Exc…" at bounding box center [776, 108] width 141 height 27
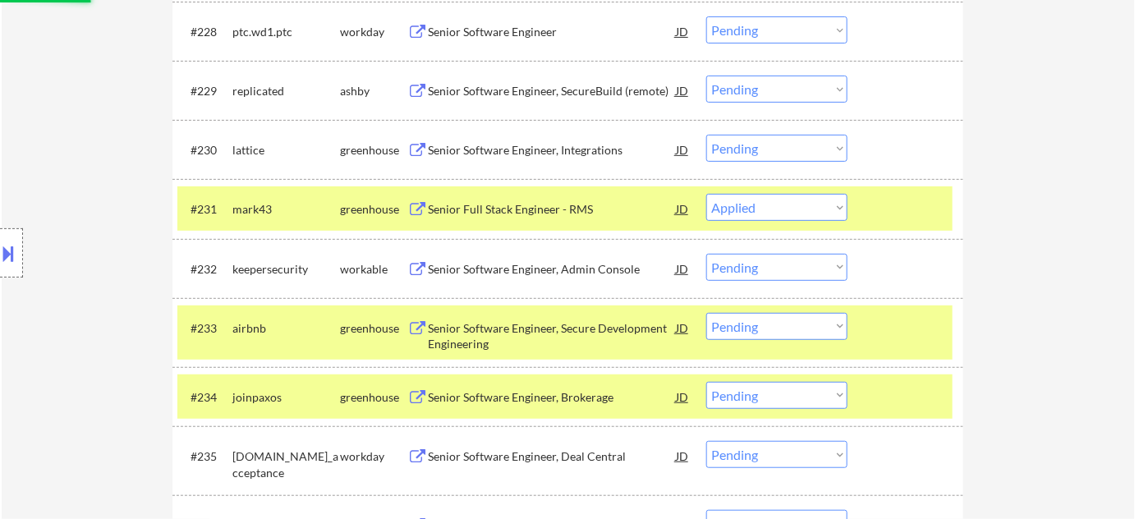
scroll to position [2160, 0]
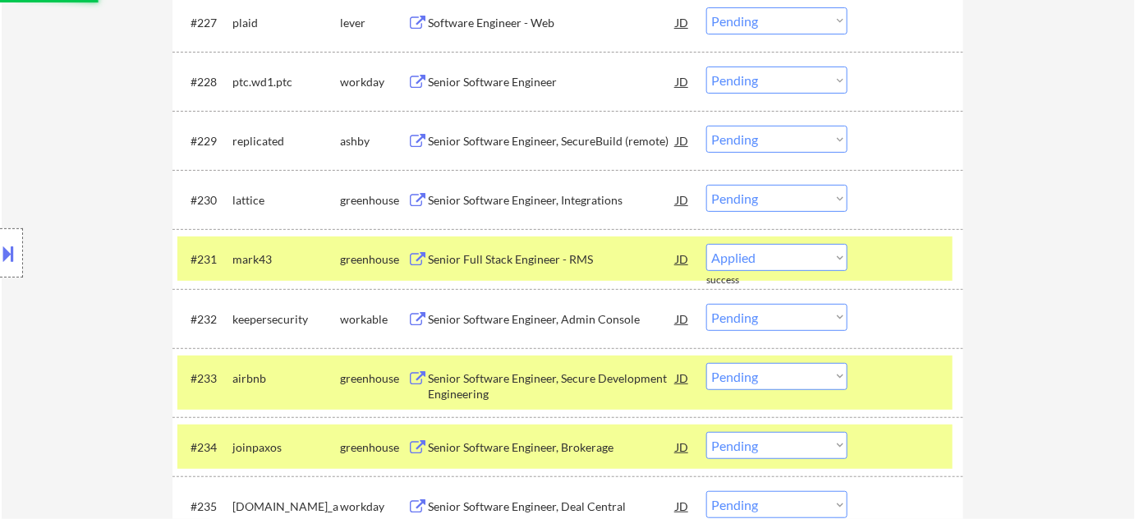
select select ""pending""
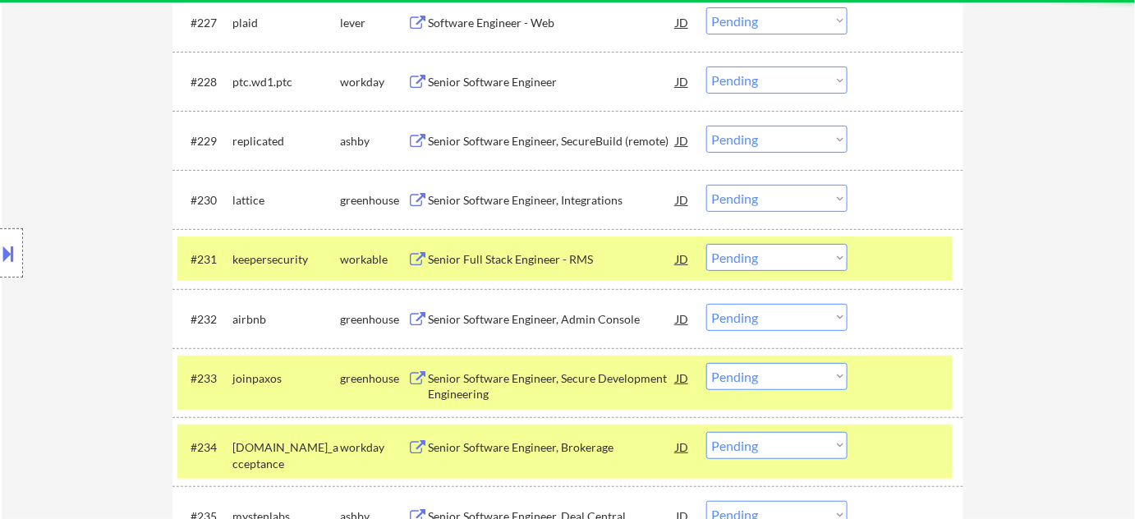
scroll to position [2085, 0]
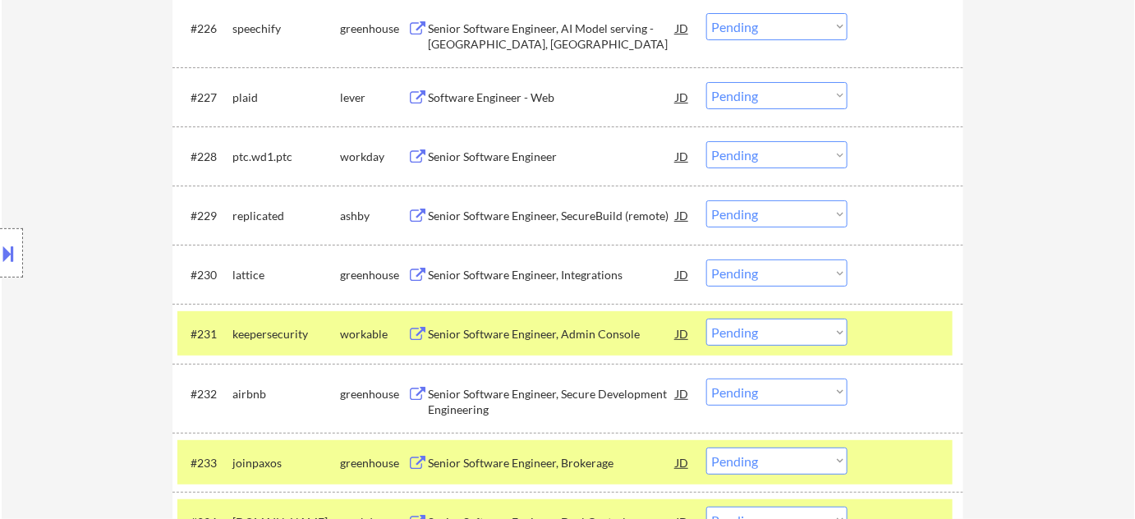
click at [511, 94] on div "Software Engineer - Web" at bounding box center [552, 98] width 248 height 16
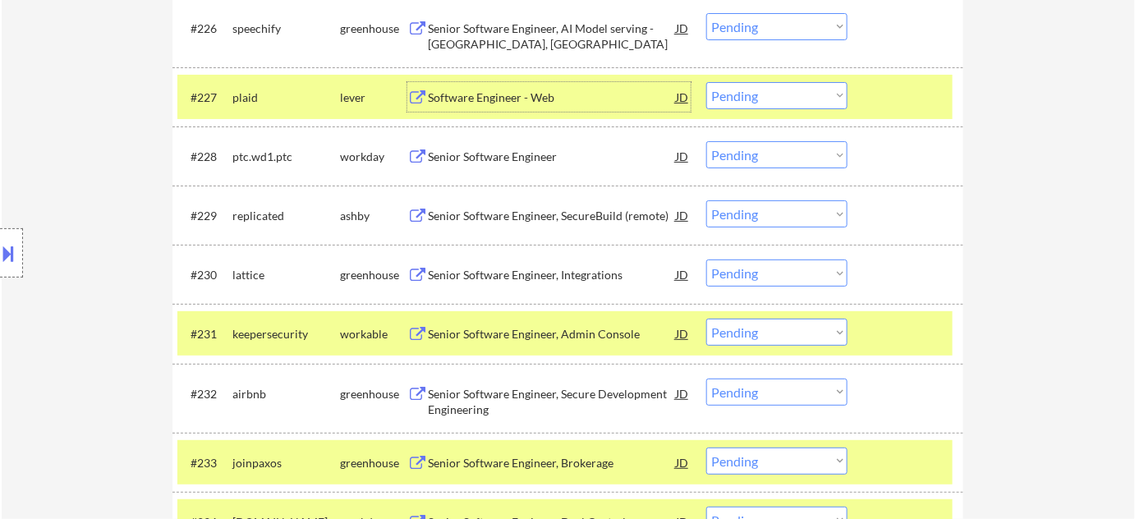
click at [767, 88] on select "Choose an option... Pending Applied Excluded (Questions) Excluded (Expired) Exc…" at bounding box center [776, 95] width 141 height 27
click at [706, 82] on select "Choose an option... Pending Applied Excluded (Questions) Excluded (Expired) Exc…" at bounding box center [776, 95] width 141 height 27
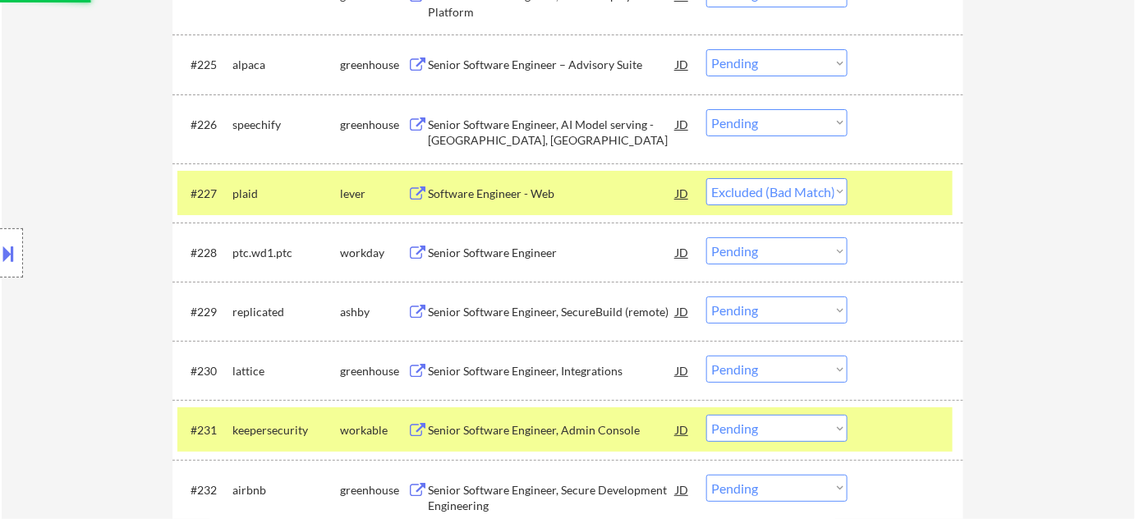
scroll to position [1935, 0]
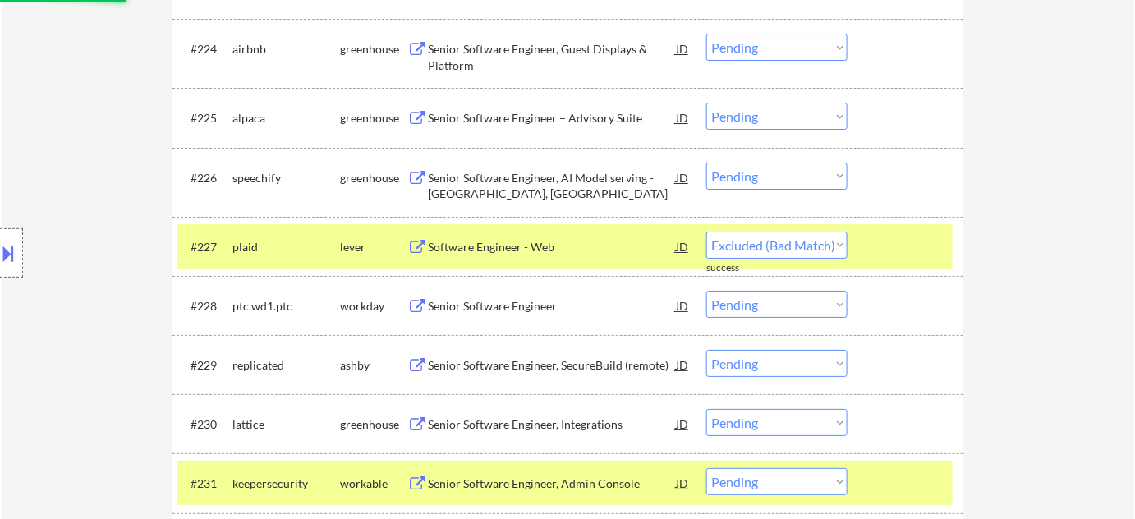
select select ""pending""
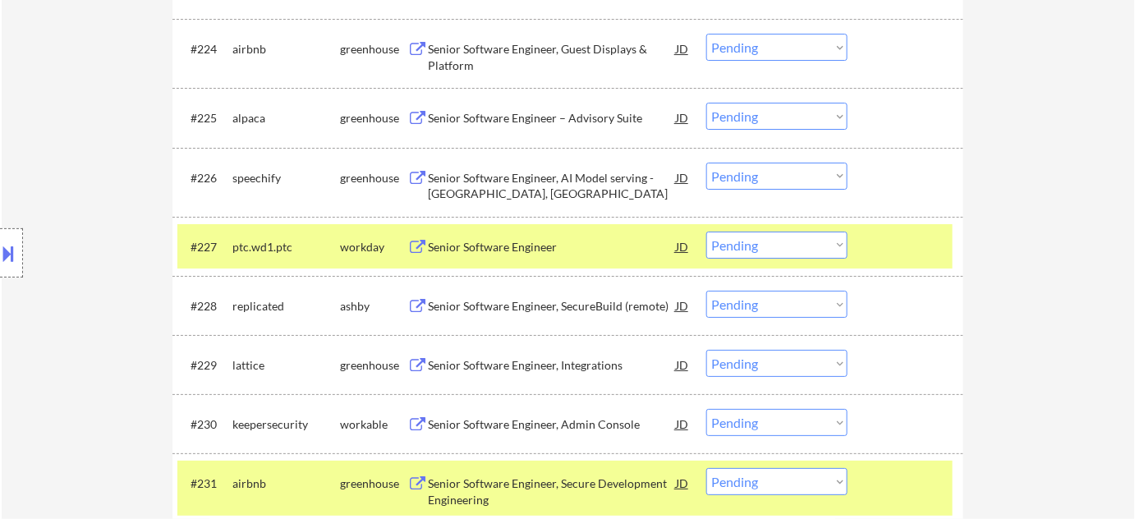
click at [483, 117] on div "Senior Software Engineer – Advisory Suite" at bounding box center [552, 118] width 248 height 16
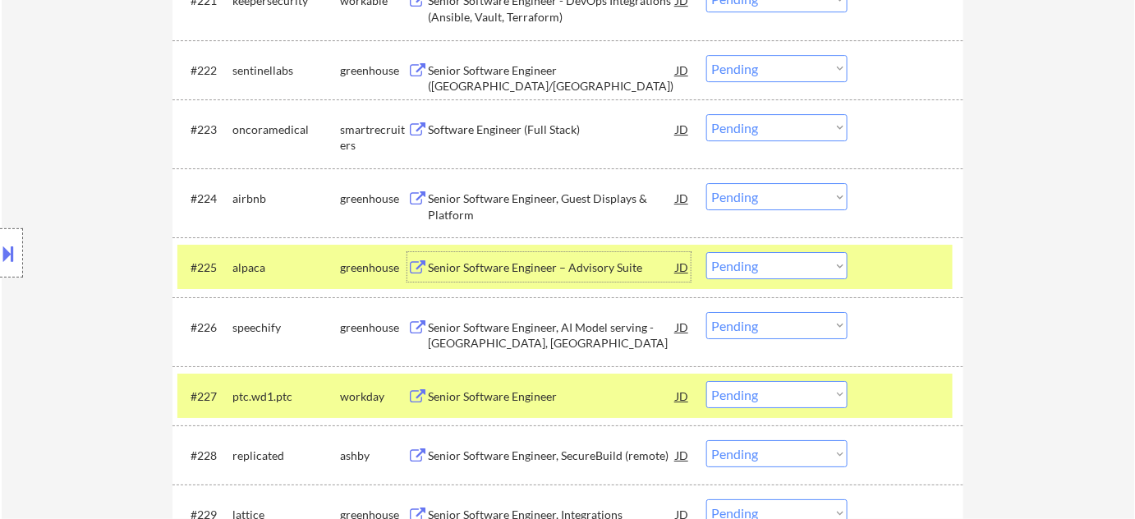
scroll to position [1711, 0]
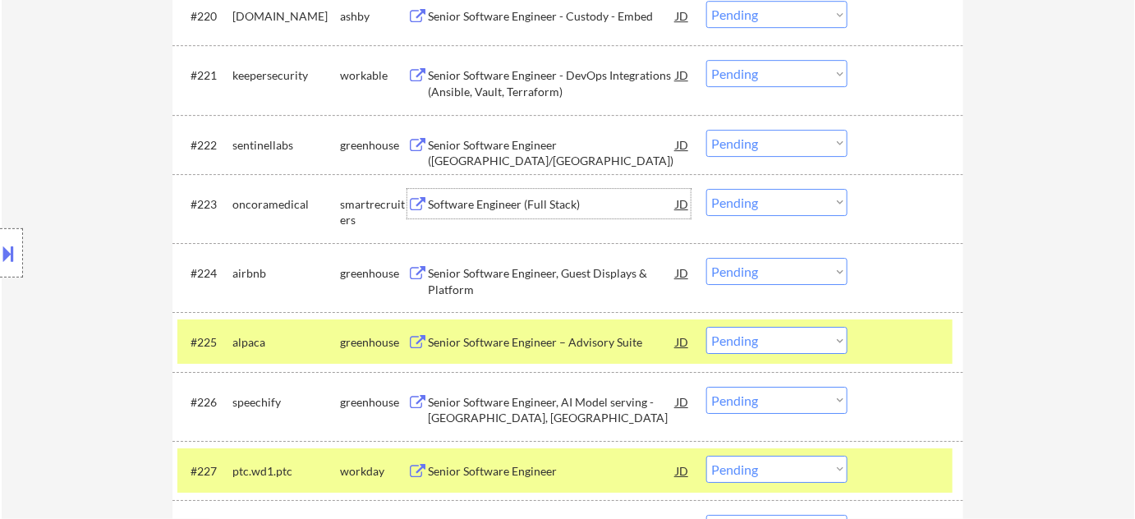
click at [505, 203] on div "Software Engineer (Full Stack)" at bounding box center [552, 204] width 248 height 16
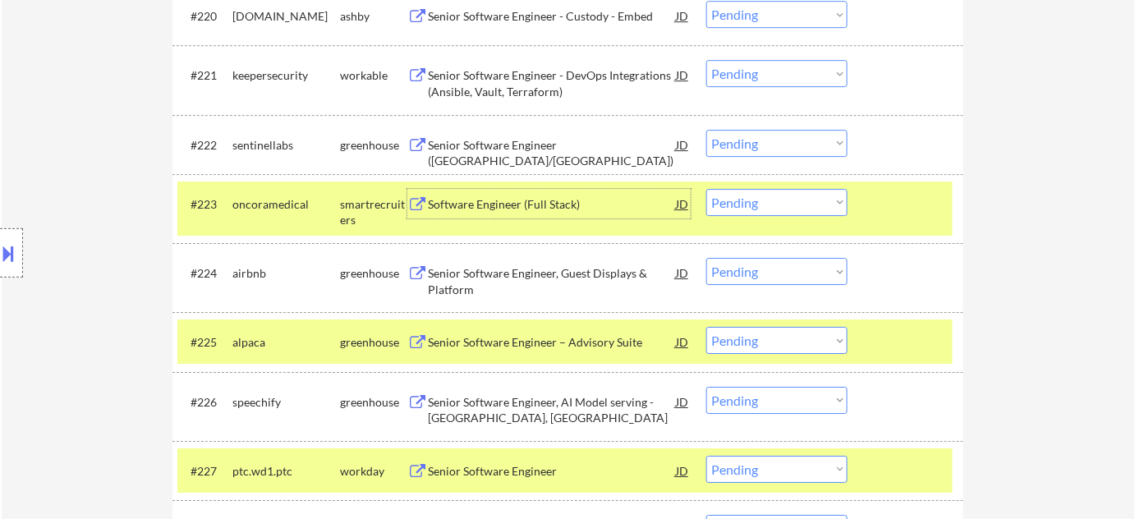
click at [744, 221] on div "#223 oncoramedical smartrecruiters Software Engineer (Full Stack) JD Choose an …" at bounding box center [564, 209] width 775 height 54
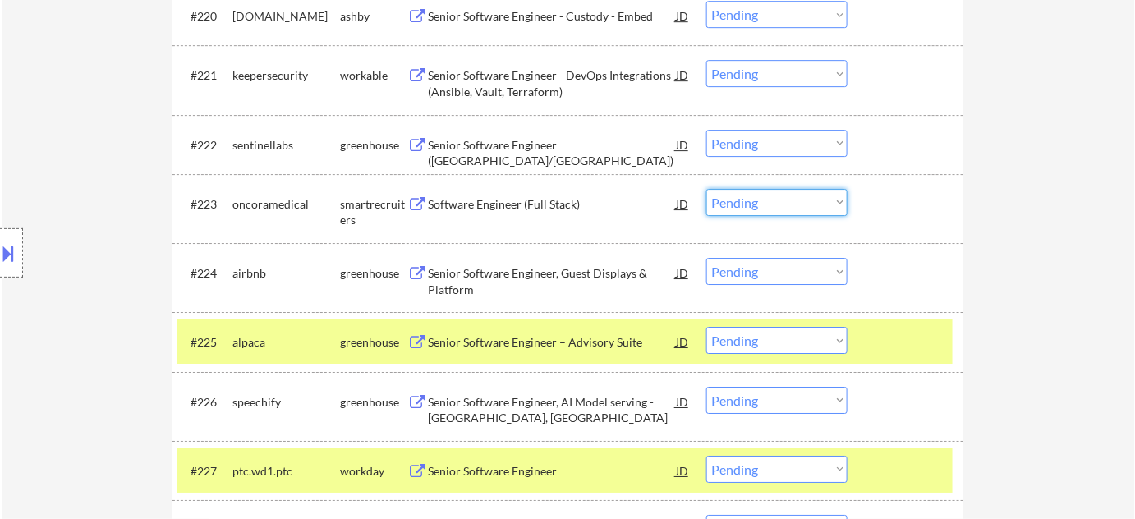
click at [758, 210] on select "Choose an option... Pending Applied Excluded (Questions) Excluded (Expired) Exc…" at bounding box center [776, 202] width 141 height 27
click at [706, 189] on select "Choose an option... Pending Applied Excluded (Questions) Excluded (Expired) Exc…" at bounding box center [776, 202] width 141 height 27
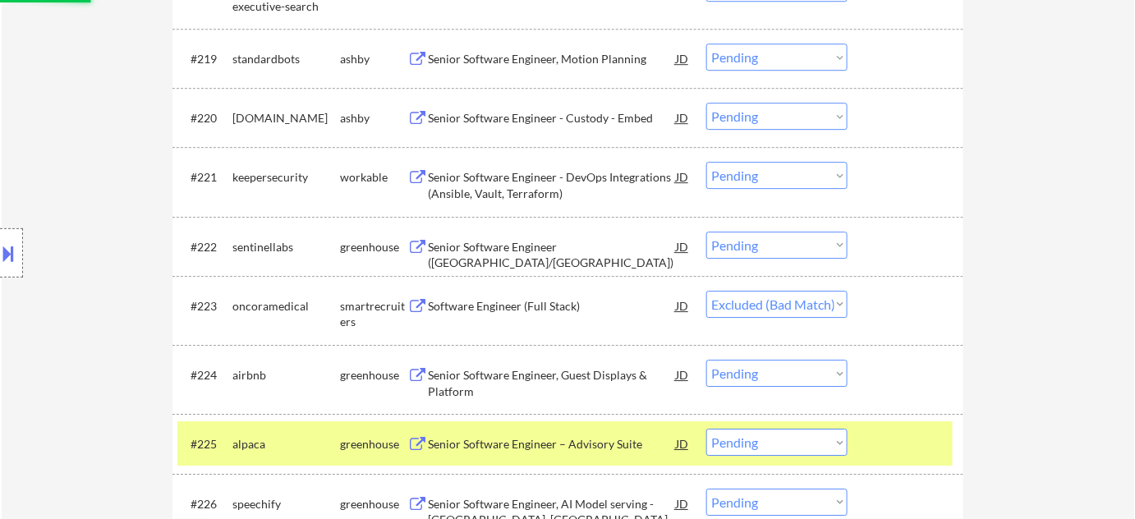
scroll to position [1562, 0]
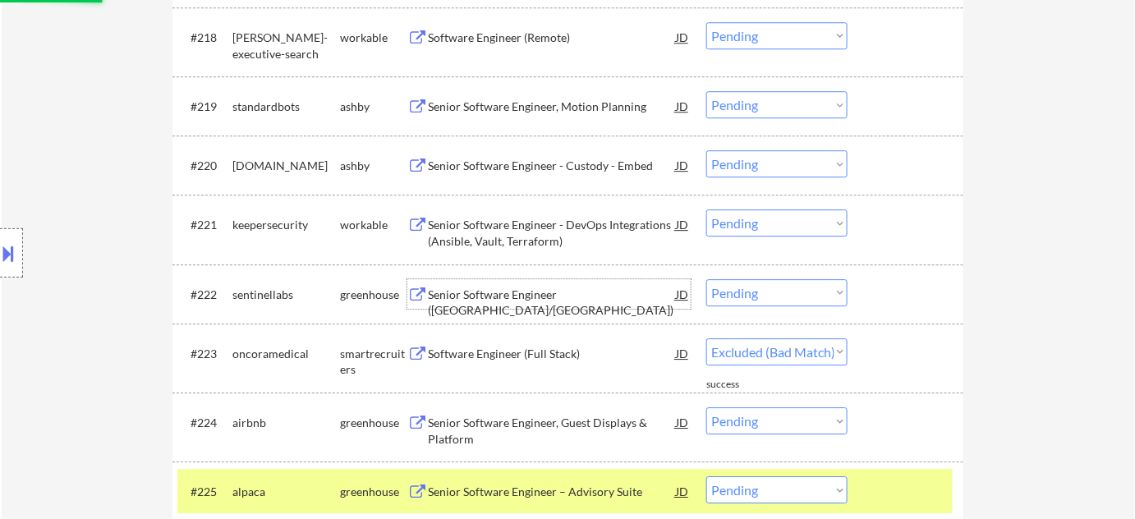
click at [550, 293] on div "Senior Software Engineer ([GEOGRAPHIC_DATA]/[GEOGRAPHIC_DATA])" at bounding box center [552, 303] width 248 height 32
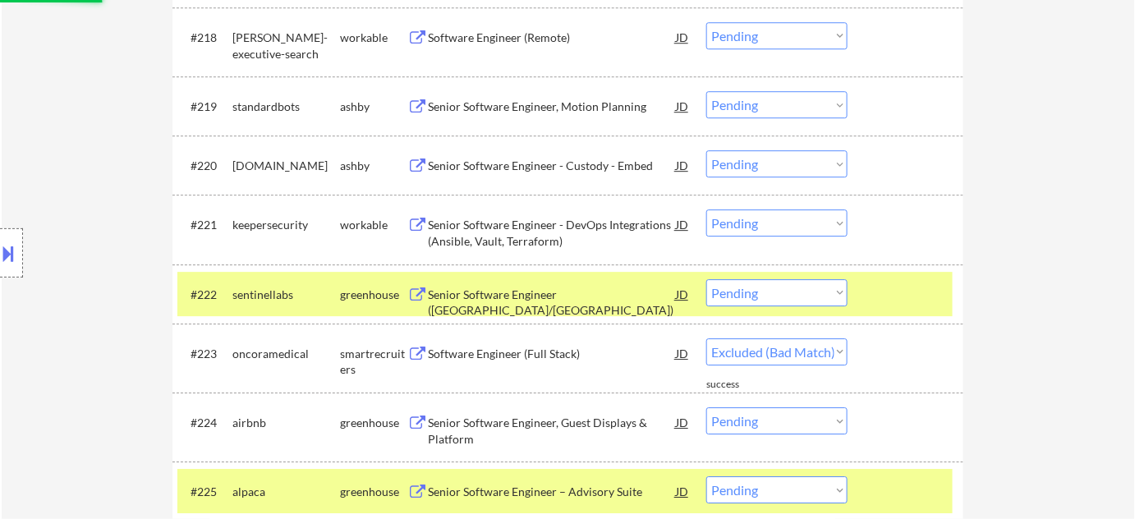
select select ""pending""
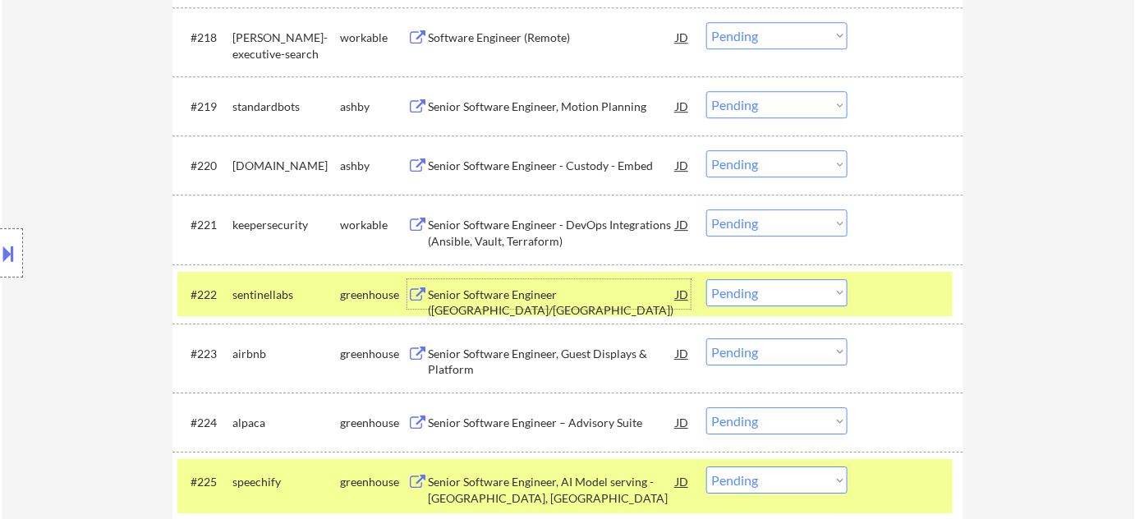
click at [799, 295] on select "Choose an option... Pending Applied Excluded (Questions) Excluded (Expired) Exc…" at bounding box center [776, 292] width 141 height 27
click at [706, 279] on select "Choose an option... Pending Applied Excluded (Questions) Excluded (Expired) Exc…" at bounding box center [776, 292] width 141 height 27
select select ""pending""
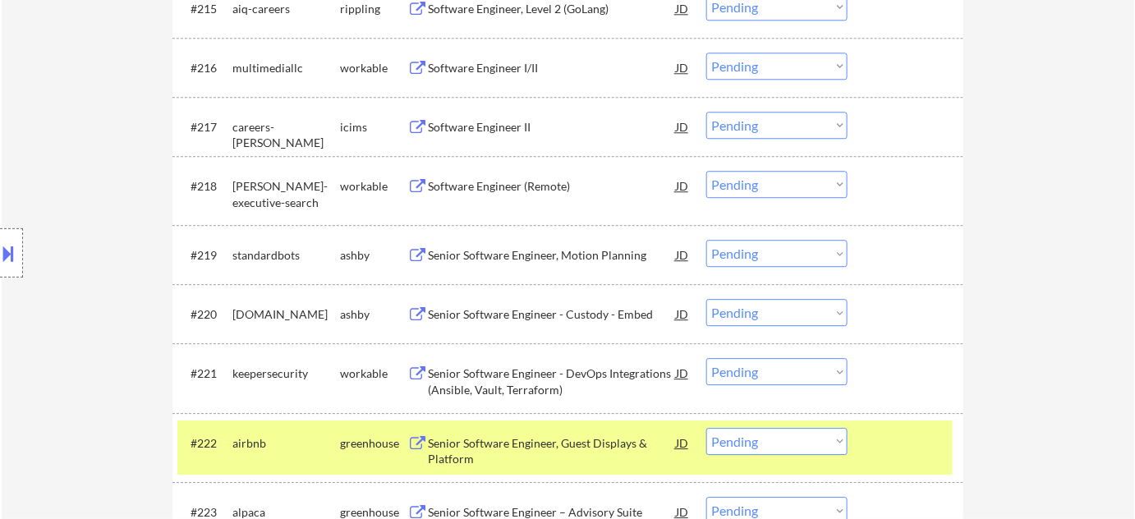
scroll to position [1338, 0]
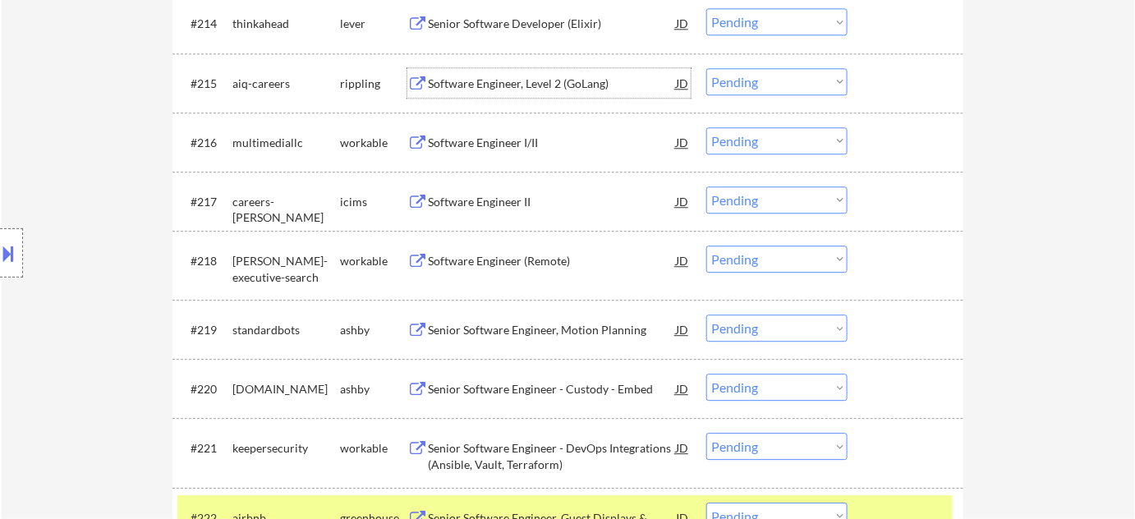
click at [517, 92] on div "Software Engineer, Level 2 (GoLang)" at bounding box center [552, 83] width 248 height 30
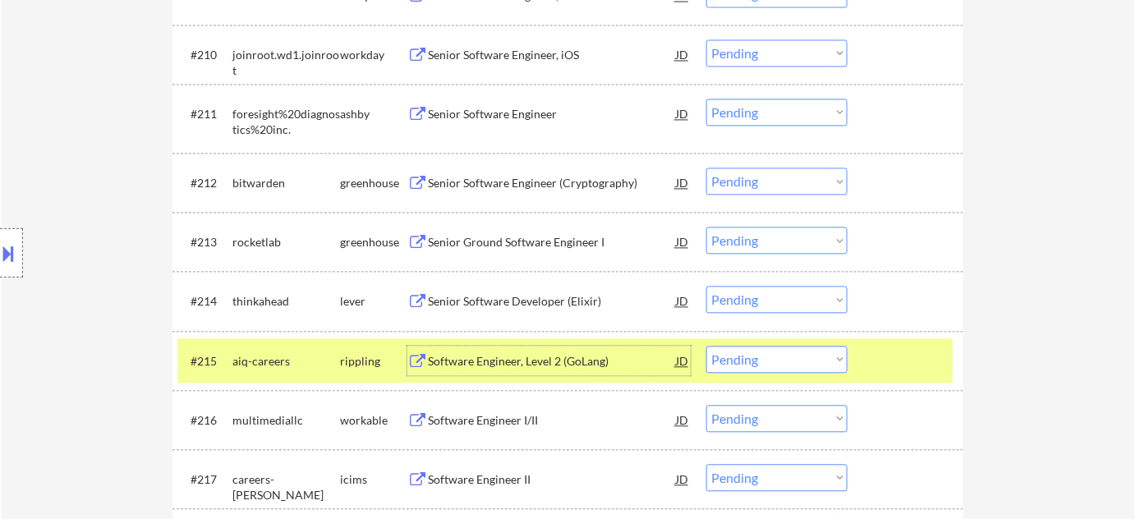
scroll to position [1039, 0]
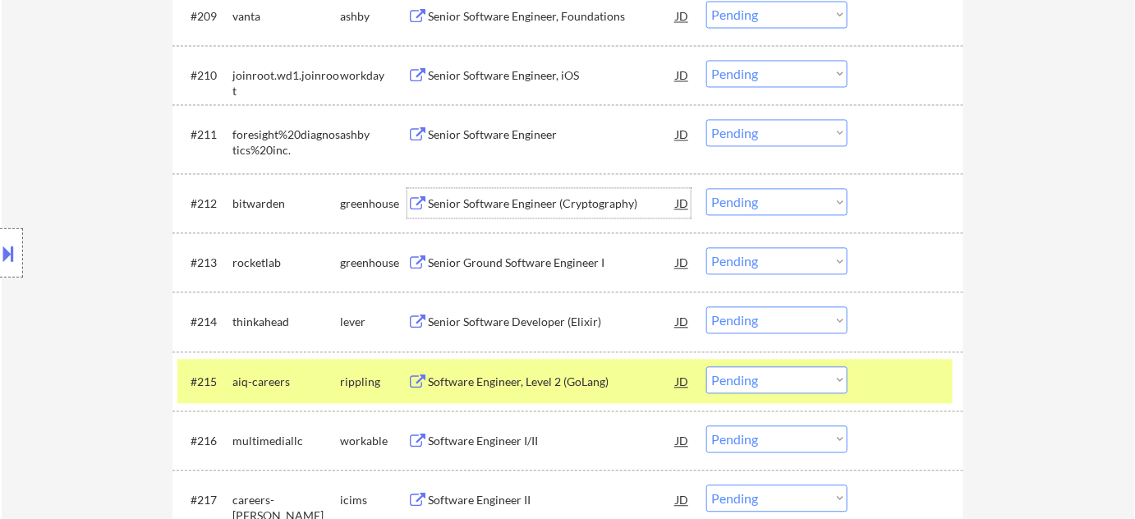
click at [518, 208] on div "Senior Software Engineer (Cryptography)" at bounding box center [552, 204] width 248 height 16
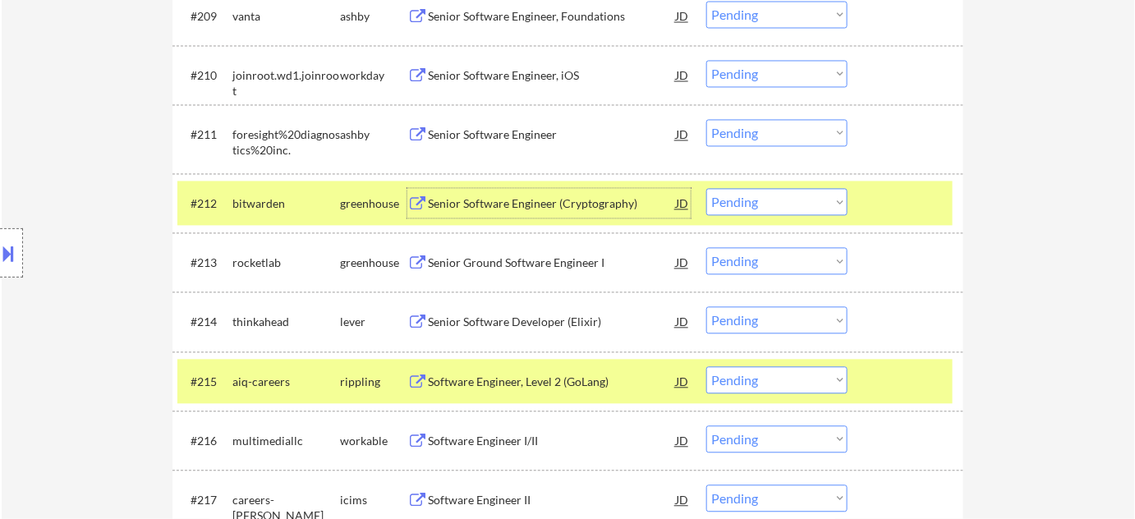
click at [796, 206] on select "Choose an option... Pending Applied Excluded (Questions) Excluded (Expired) Exc…" at bounding box center [776, 202] width 141 height 27
click at [706, 189] on select "Choose an option... Pending Applied Excluded (Questions) Excluded (Expired) Exc…" at bounding box center [776, 202] width 141 height 27
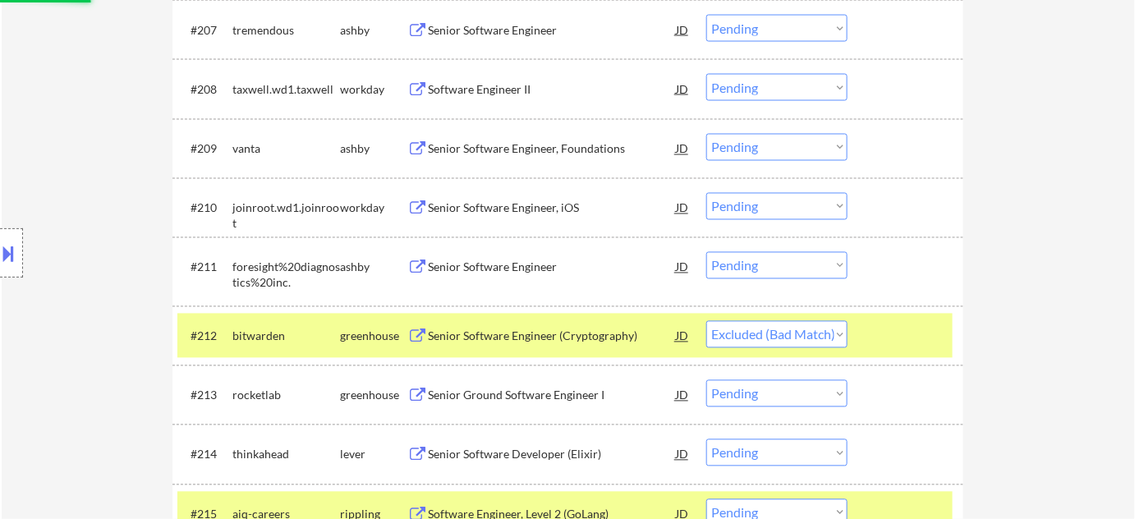
scroll to position [890, 0]
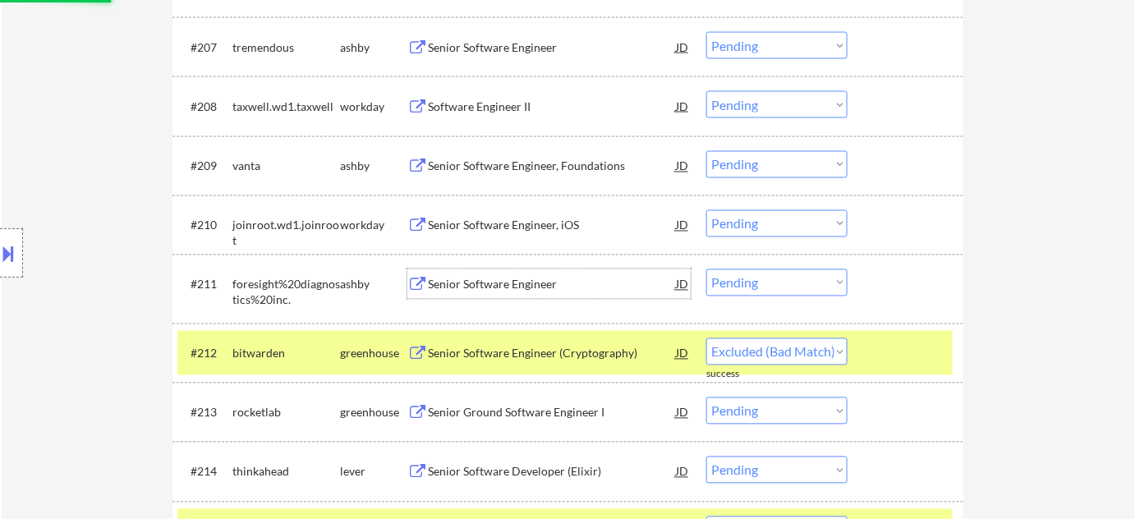
click at [504, 284] on div "Senior Software Engineer" at bounding box center [552, 285] width 248 height 16
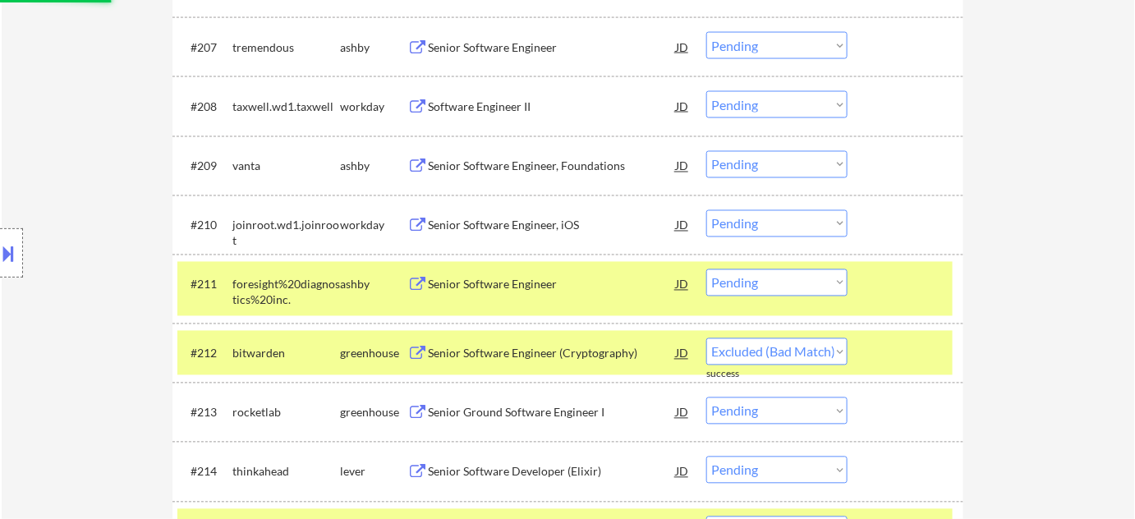
select select ""pending""
click at [754, 286] on select "Choose an option... Pending Applied Excluded (Questions) Excluded (Expired) Exc…" at bounding box center [776, 282] width 141 height 27
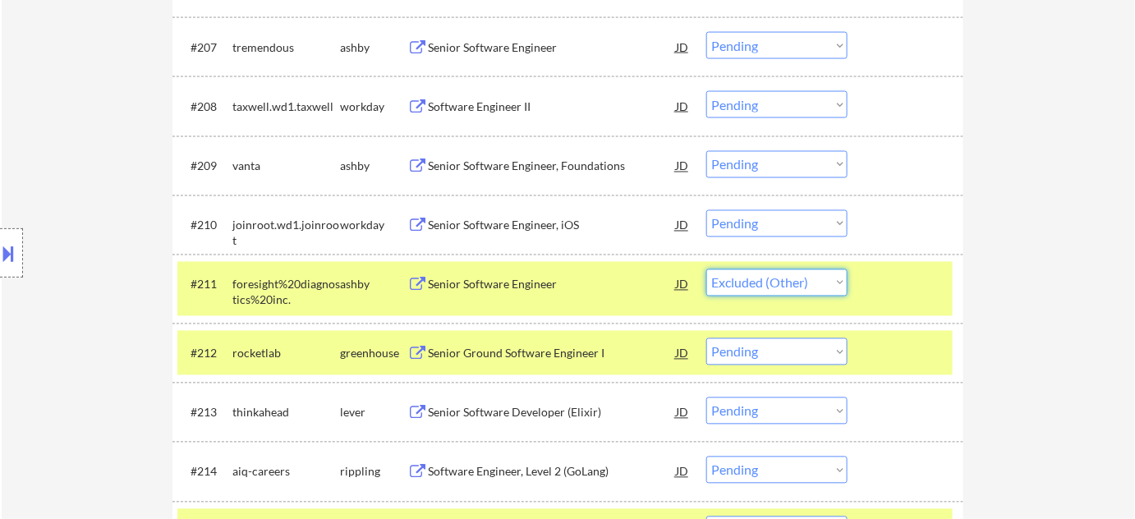
click at [706, 269] on select "Choose an option... Pending Applied Excluded (Questions) Excluded (Expired) Exc…" at bounding box center [776, 282] width 141 height 27
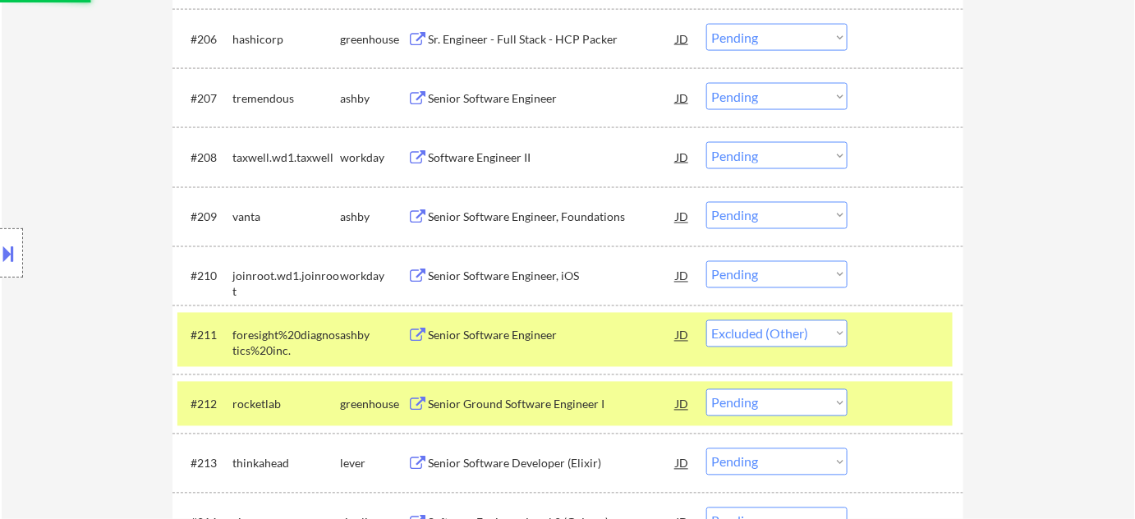
scroll to position [815, 0]
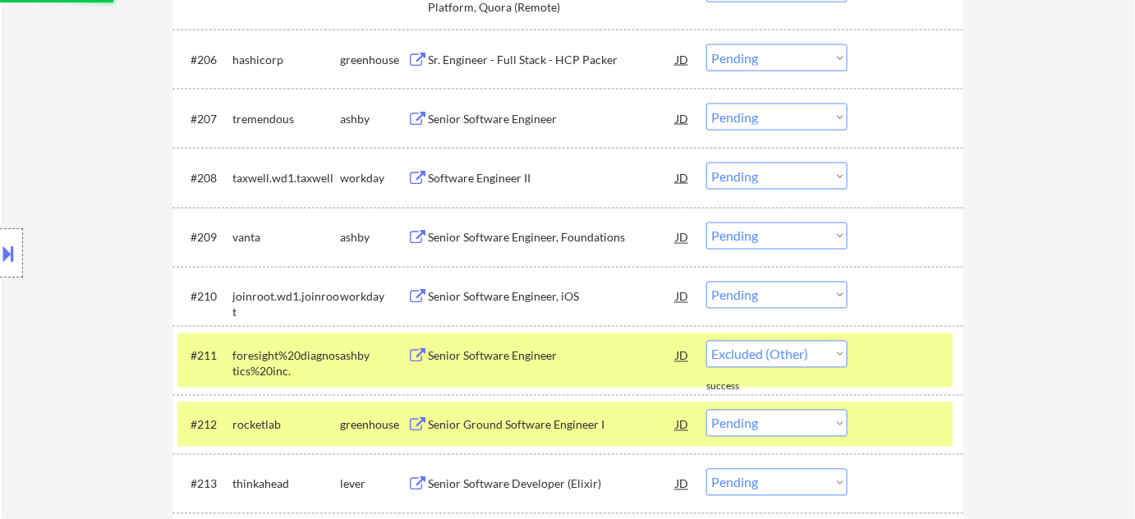
select select ""pending""
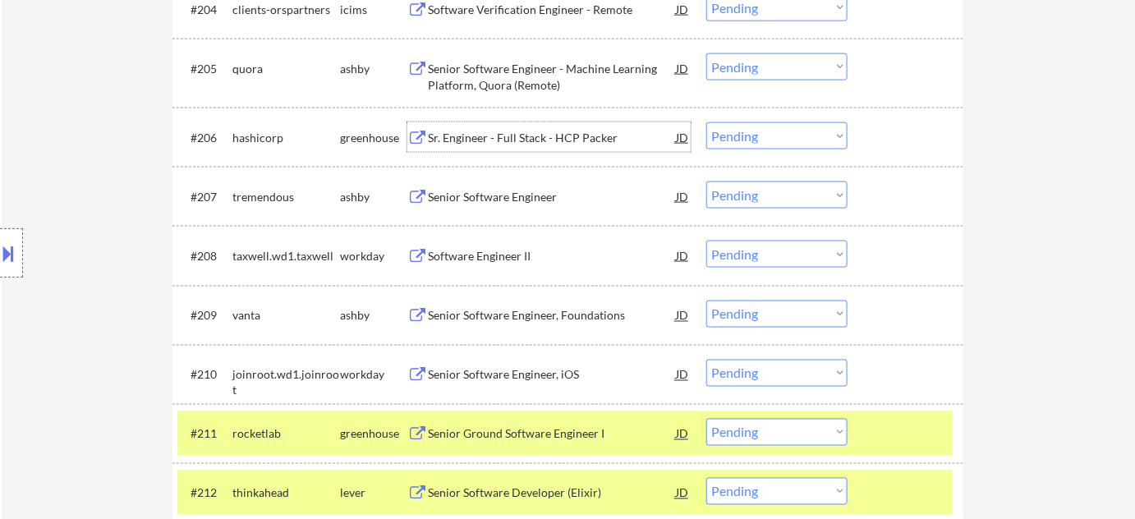
click at [512, 135] on div "Sr. Engineer - Full Stack - HCP Packer" at bounding box center [552, 138] width 248 height 16
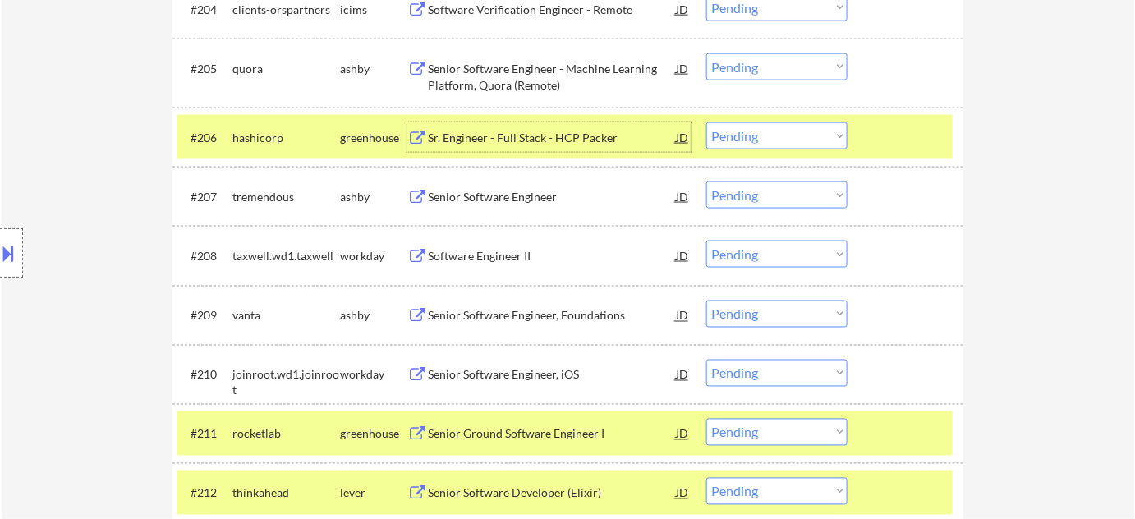
drag, startPoint x: 776, startPoint y: 132, endPoint x: 778, endPoint y: 146, distance: 14.1
click at [776, 132] on select "Choose an option... Pending Applied Excluded (Questions) Excluded (Expired) Exc…" at bounding box center [776, 135] width 141 height 27
click at [706, 122] on select "Choose an option... Pending Applied Excluded (Questions) Excluded (Expired) Exc…" at bounding box center [776, 135] width 141 height 27
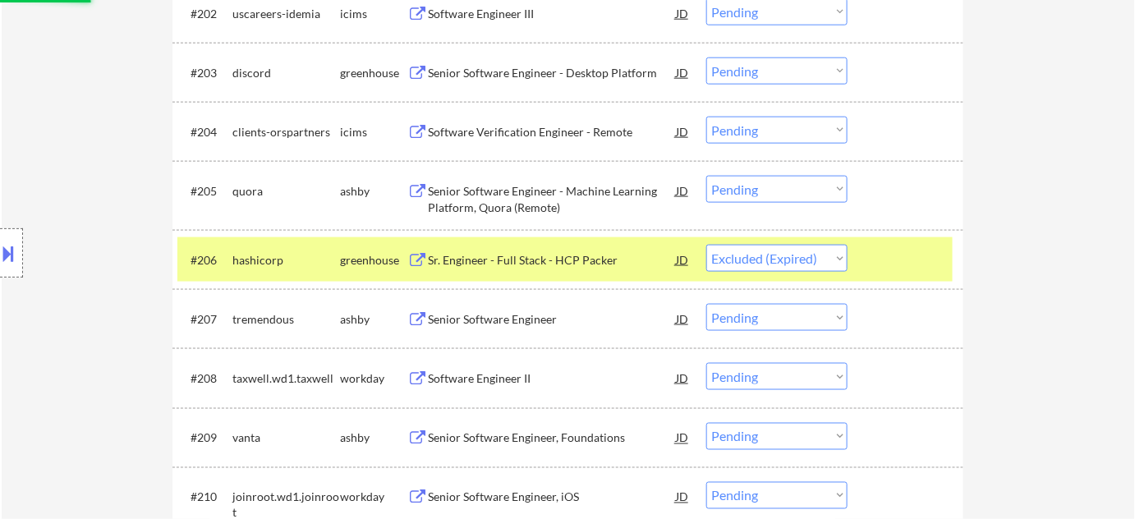
scroll to position [591, 0]
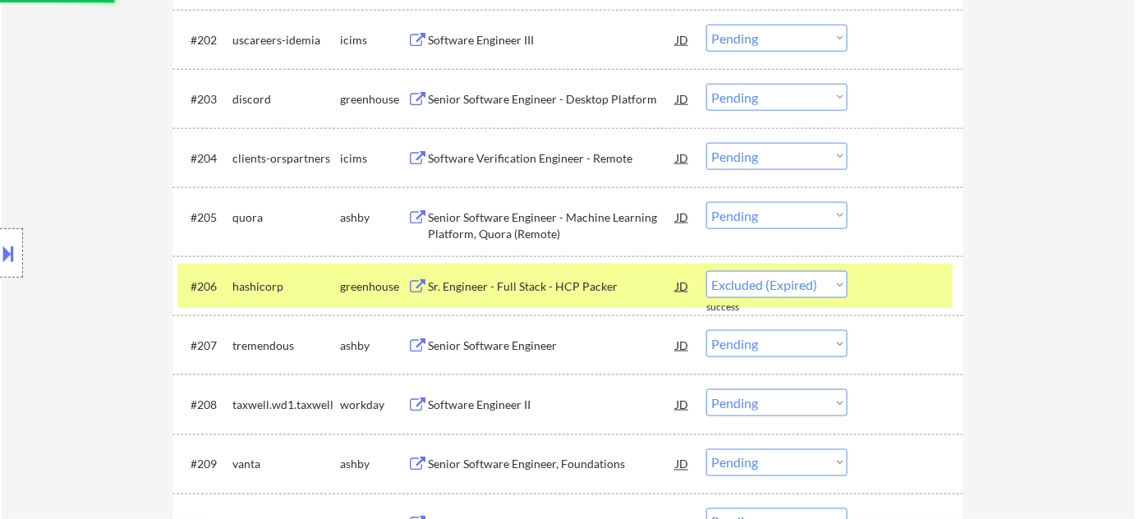
select select ""pending""
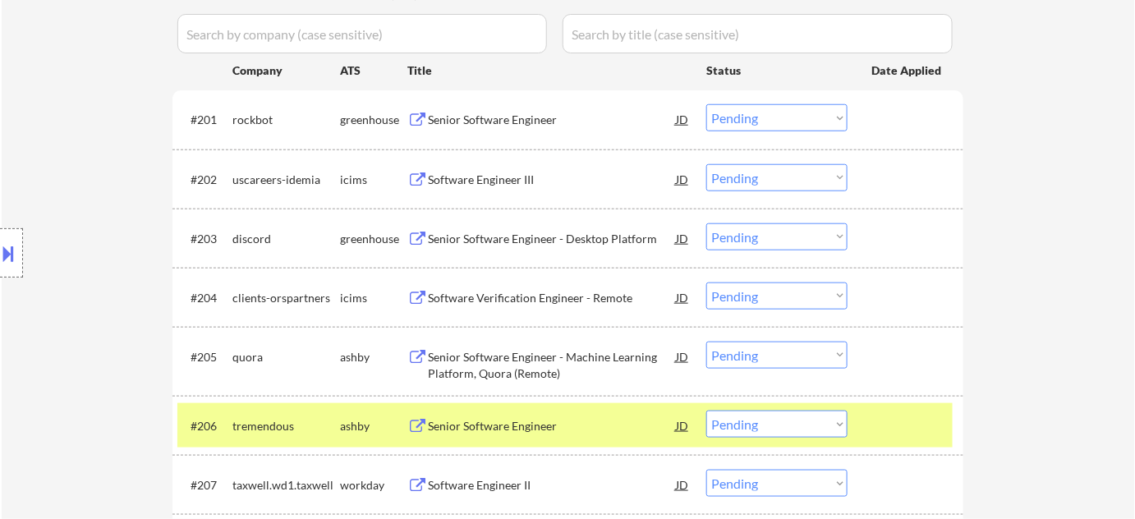
scroll to position [517, 0]
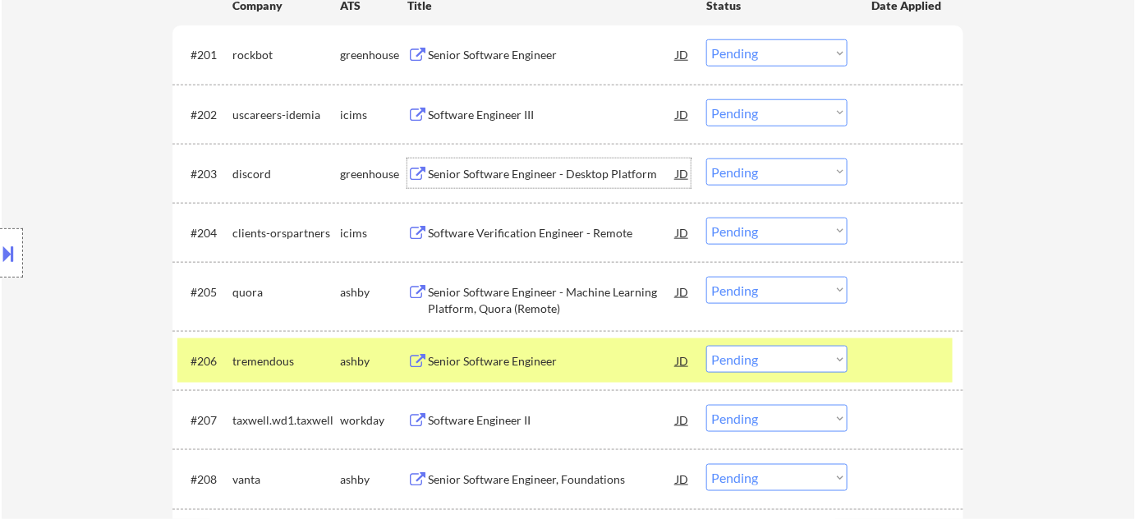
click at [509, 169] on div "Senior Software Engineer - Desktop Platform" at bounding box center [552, 174] width 248 height 16
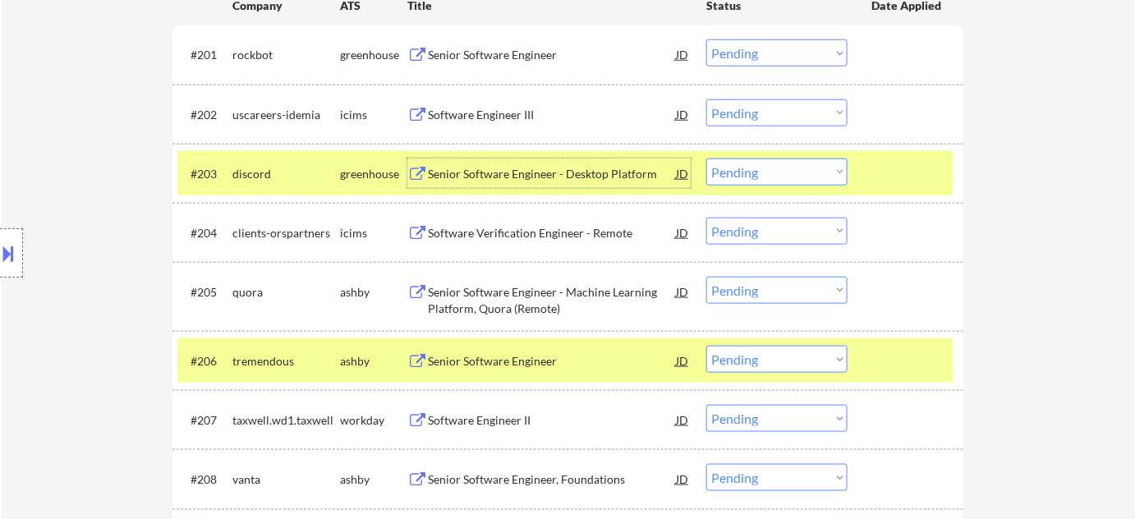
click at [775, 175] on select "Choose an option... Pending Applied Excluded (Questions) Excluded (Expired) Exc…" at bounding box center [776, 172] width 141 height 27
click at [706, 159] on select "Choose an option... Pending Applied Excluded (Questions) Excluded (Expired) Exc…" at bounding box center [776, 172] width 141 height 27
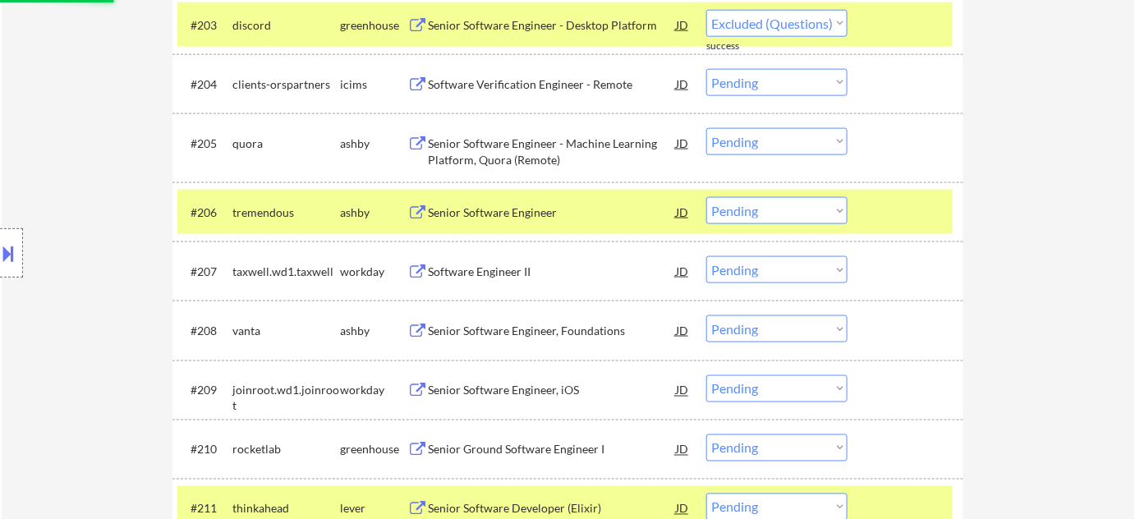
scroll to position [665, 0]
select select ""pending""
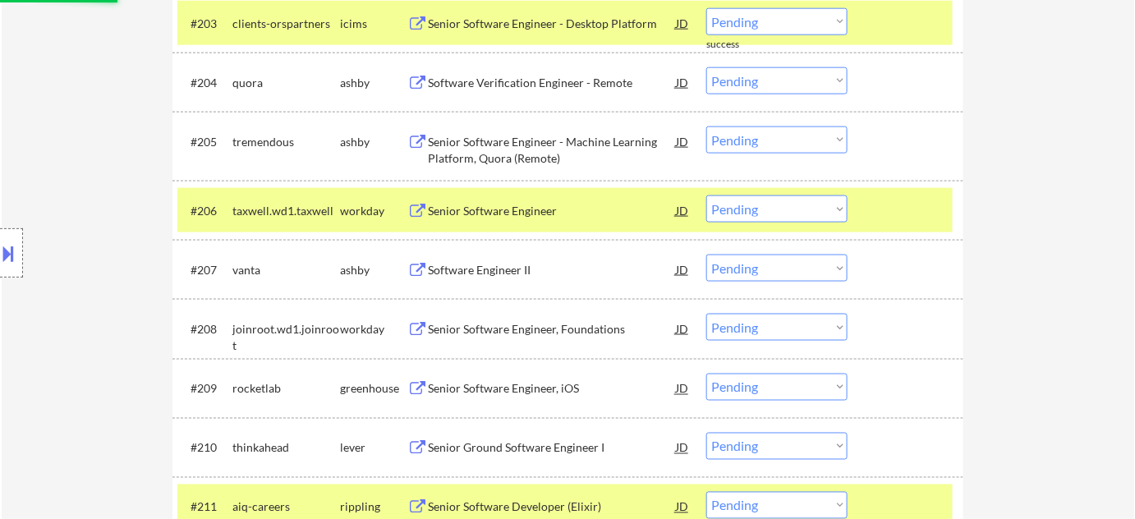
scroll to position [740, 0]
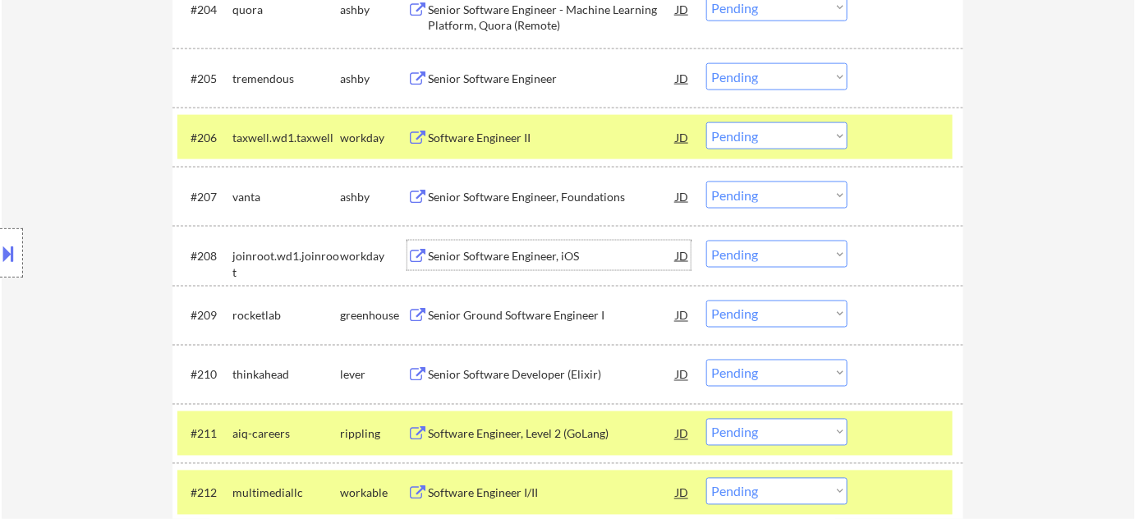
click at [514, 255] on div "Senior Software Engineer, iOS" at bounding box center [552, 256] width 248 height 16
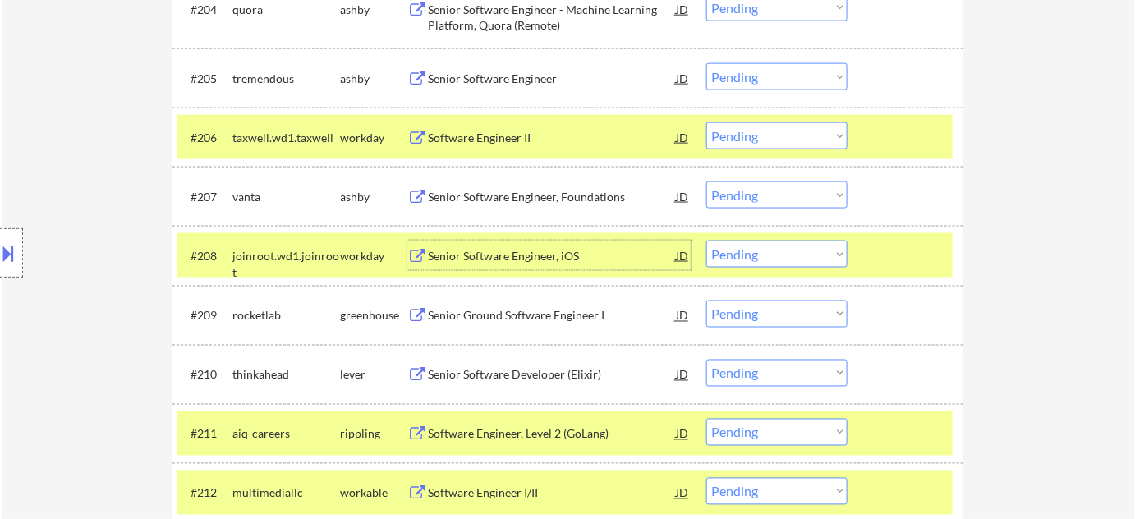
click at [789, 251] on select "Choose an option... Pending Applied Excluded (Questions) Excluded (Expired) Exc…" at bounding box center [776, 254] width 141 height 27
click at [706, 241] on select "Choose an option... Pending Applied Excluded (Questions) Excluded (Expired) Exc…" at bounding box center [776, 254] width 141 height 27
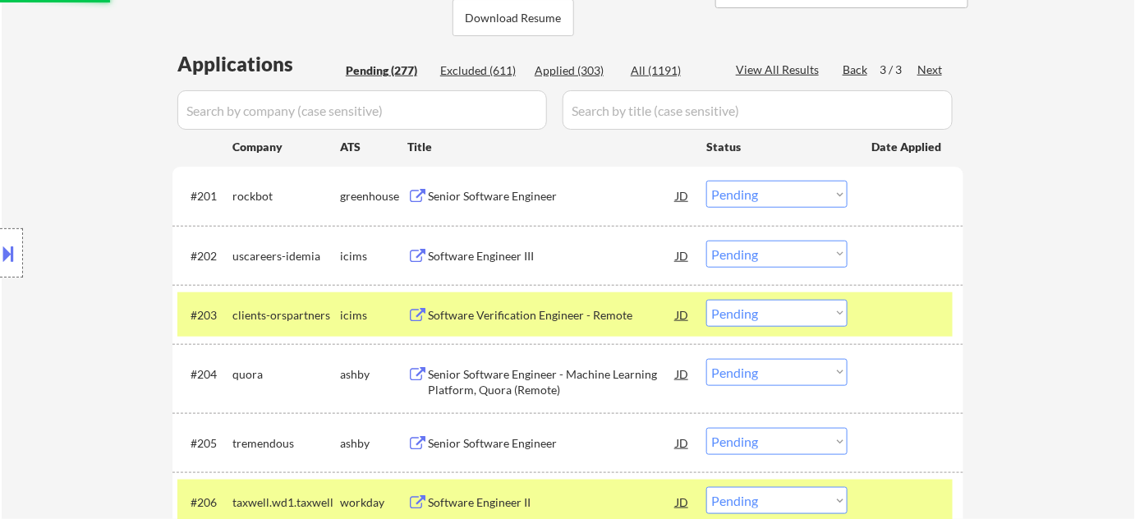
select select ""pending""
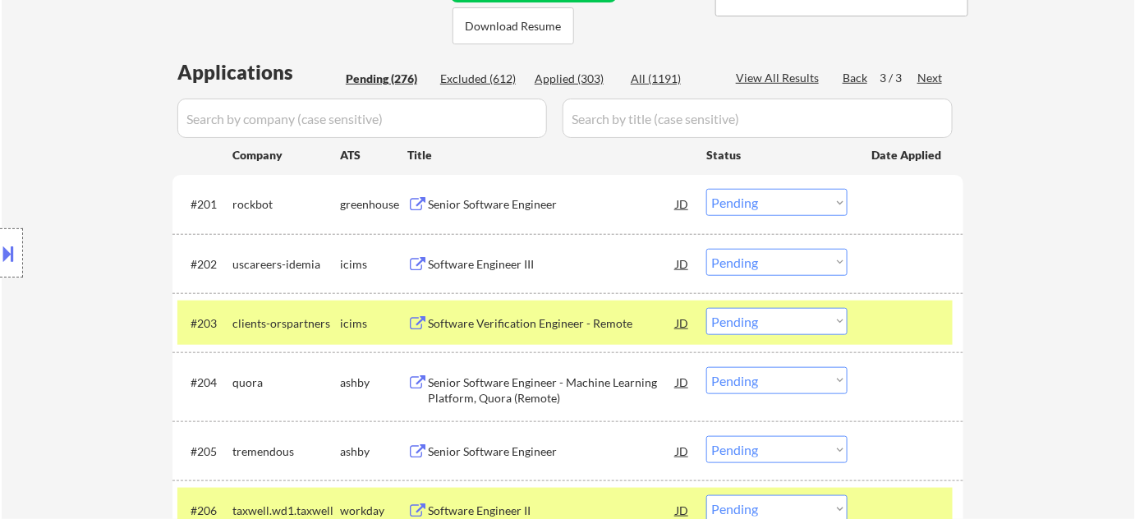
click at [851, 74] on div "Back" at bounding box center [856, 78] width 26 height 16
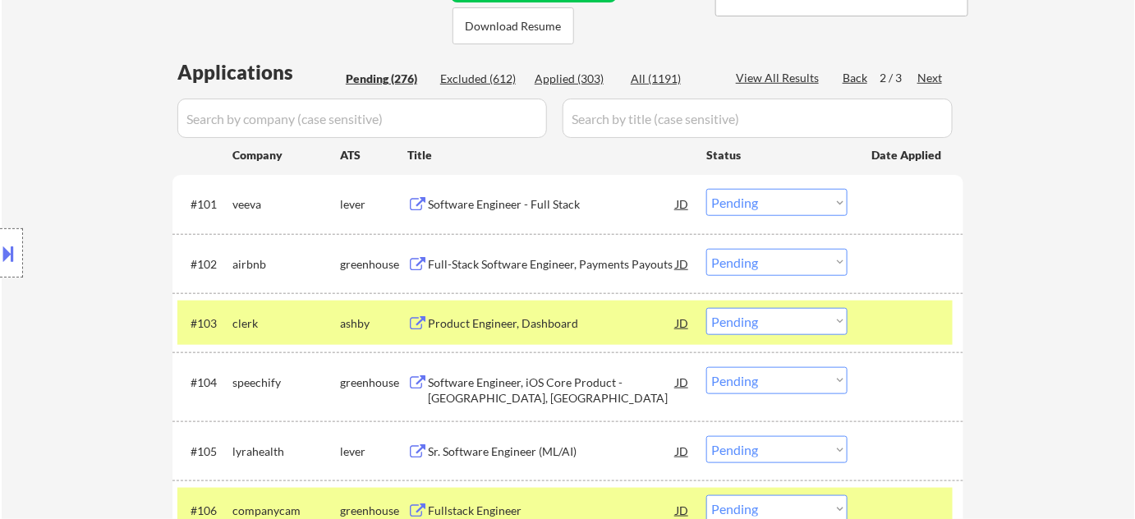
click at [532, 322] on div "Product Engineer, Dashboard" at bounding box center [552, 323] width 248 height 16
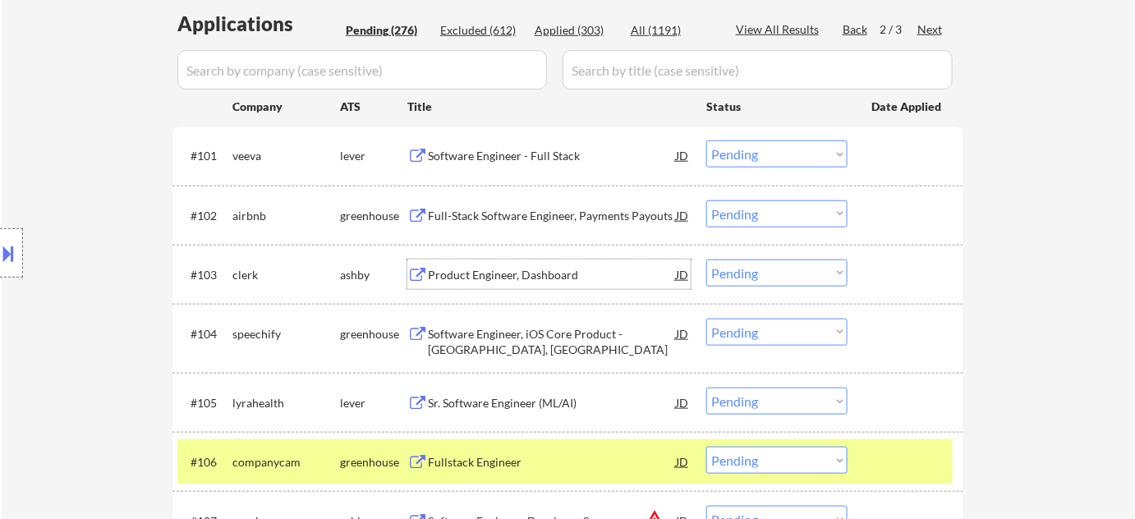
scroll to position [442, 0]
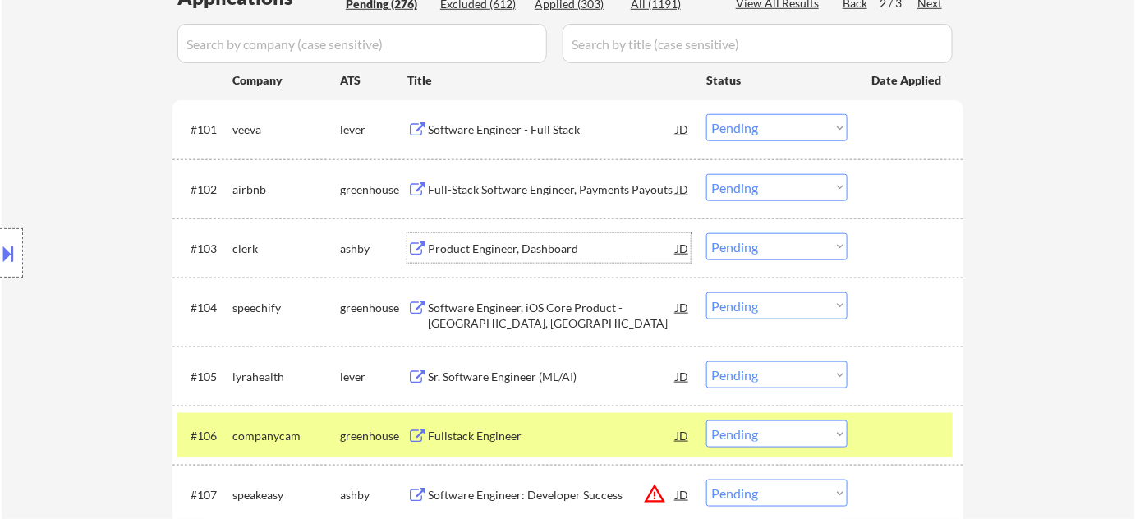
drag, startPoint x: 752, startPoint y: 246, endPoint x: 746, endPoint y: 256, distance: 12.1
click at [752, 246] on select "Choose an option... Pending Applied Excluded (Questions) Excluded (Expired) Exc…" at bounding box center [776, 246] width 141 height 27
click at [706, 233] on select "Choose an option... Pending Applied Excluded (Questions) Excluded (Expired) Exc…" at bounding box center [776, 246] width 141 height 27
select select ""pending""
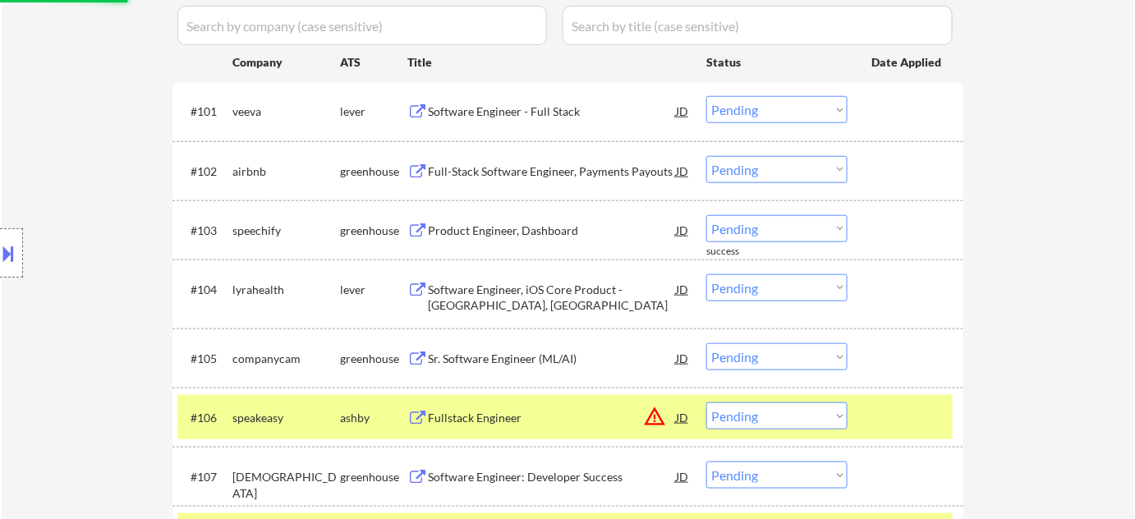
scroll to position [517, 0]
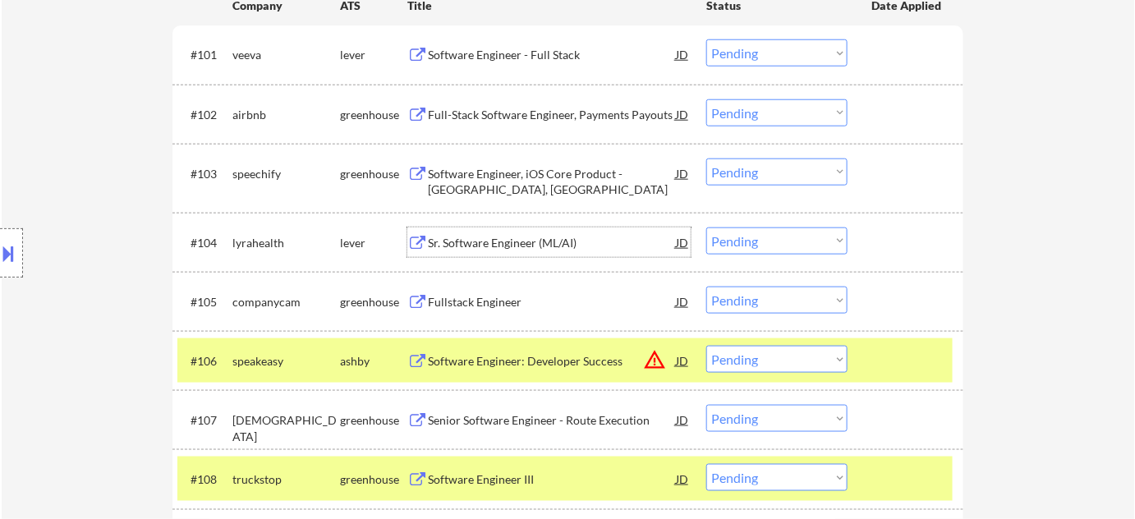
click at [550, 244] on div "Sr. Software Engineer (ML/AI)" at bounding box center [552, 243] width 248 height 16
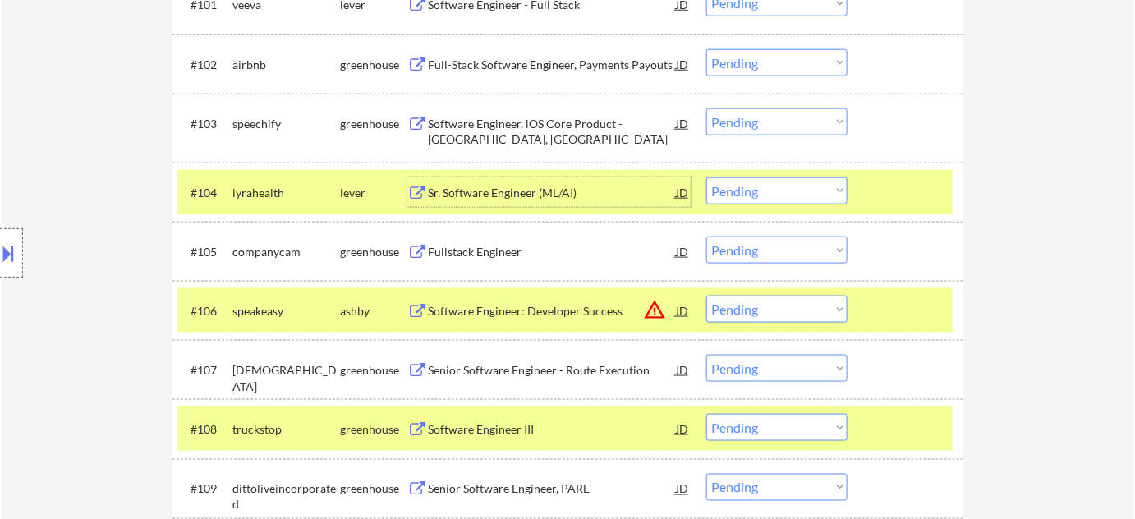
scroll to position [591, 0]
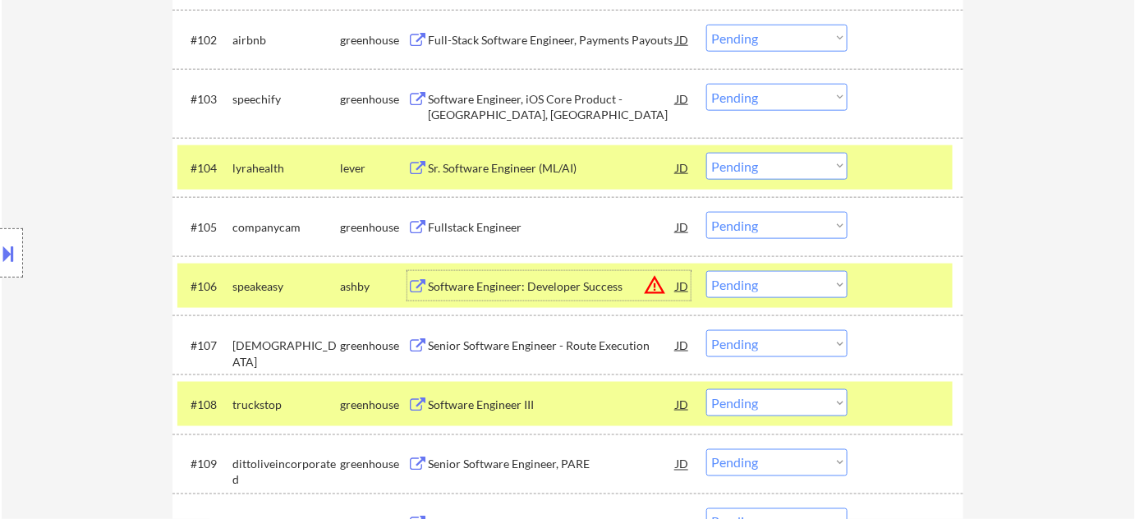
click at [551, 284] on div "Software Engineer: Developer Success" at bounding box center [552, 286] width 248 height 16
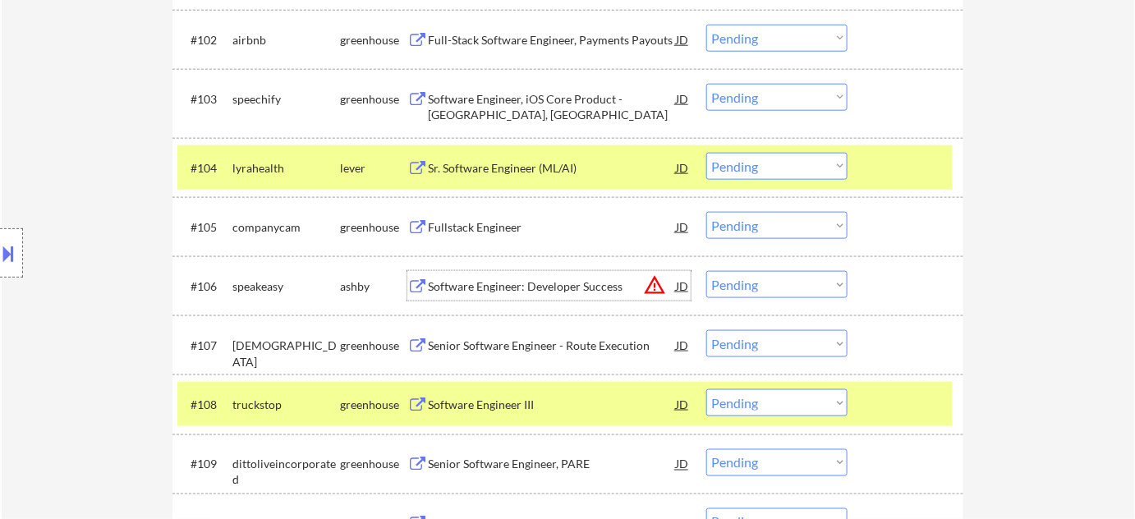
click at [762, 283] on select "Choose an option... Pending Applied Excluded (Questions) Excluded (Expired) Exc…" at bounding box center [776, 284] width 141 height 27
click at [706, 271] on select "Choose an option... Pending Applied Excluded (Questions) Excluded (Expired) Exc…" at bounding box center [776, 284] width 141 height 27
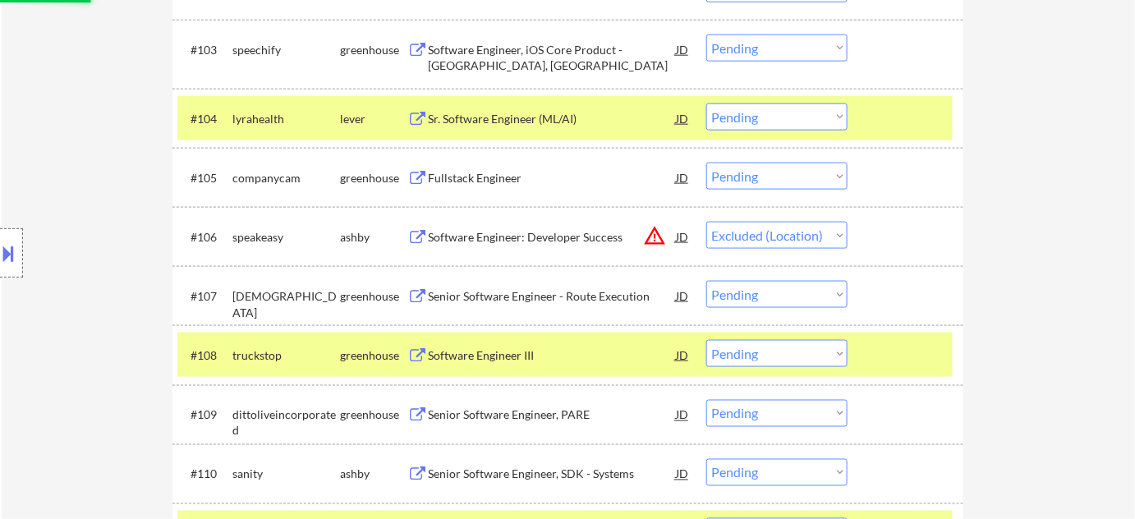
scroll to position [740, 0]
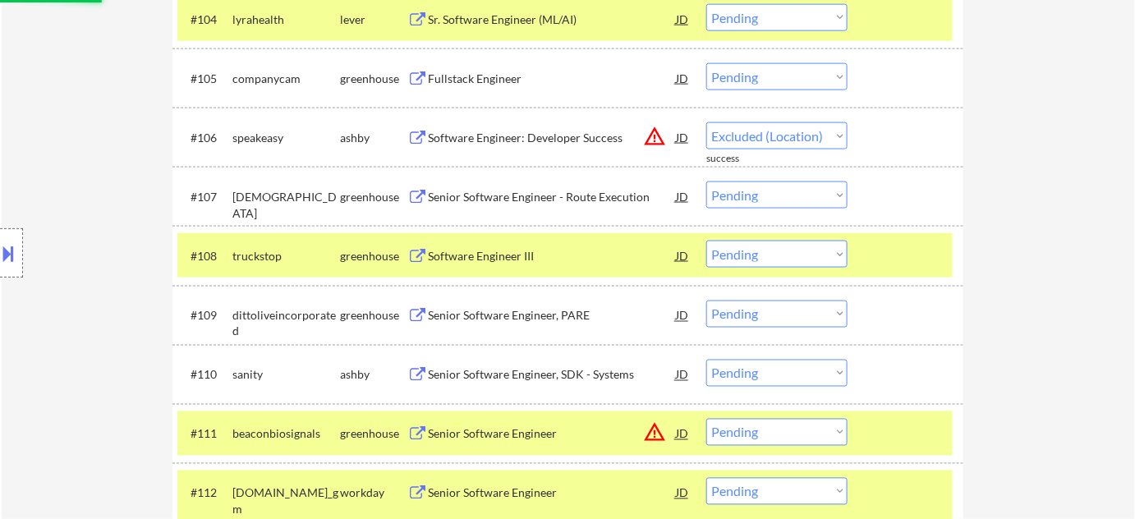
select select ""pending""
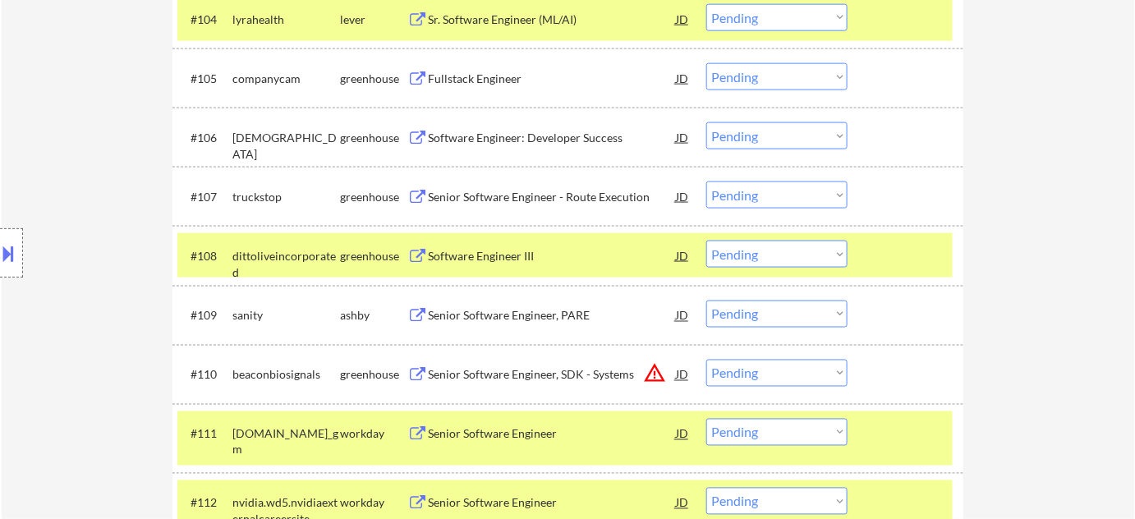
click at [486, 246] on div "Software Engineer III" at bounding box center [552, 256] width 248 height 30
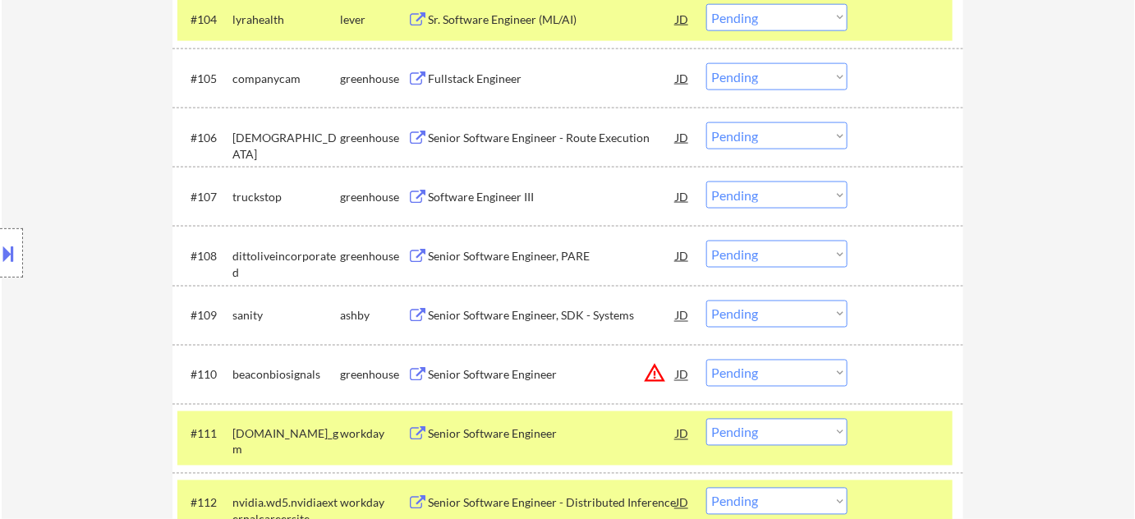
select select ""pending""
click at [720, 255] on select "Choose an option... Pending Applied Excluded (Questions) Excluded (Expired) Exc…" at bounding box center [776, 254] width 141 height 27
click at [706, 241] on select "Choose an option... Pending Applied Excluded (Questions) Excluded (Expired) Exc…" at bounding box center [776, 254] width 141 height 27
click at [575, 315] on div "Senior Software Engineer, SDK - Systems" at bounding box center [552, 316] width 248 height 16
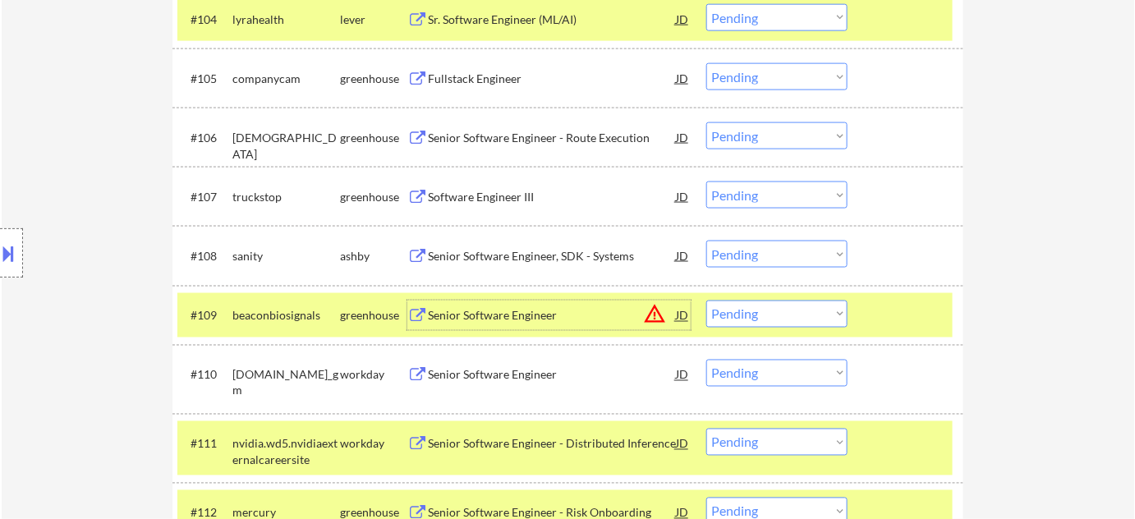
click at [757, 248] on select "Choose an option... Pending Applied Excluded (Questions) Excluded (Expired) Exc…" at bounding box center [776, 254] width 141 height 27
click at [706, 241] on select "Choose an option... Pending Applied Excluded (Questions) Excluded (Expired) Exc…" at bounding box center [776, 254] width 141 height 27
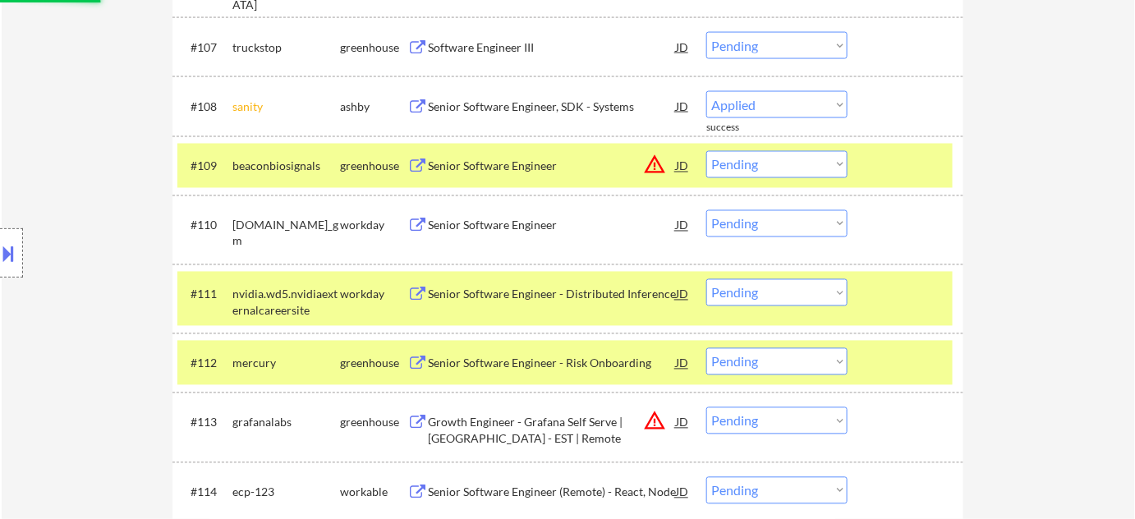
select select ""pending""
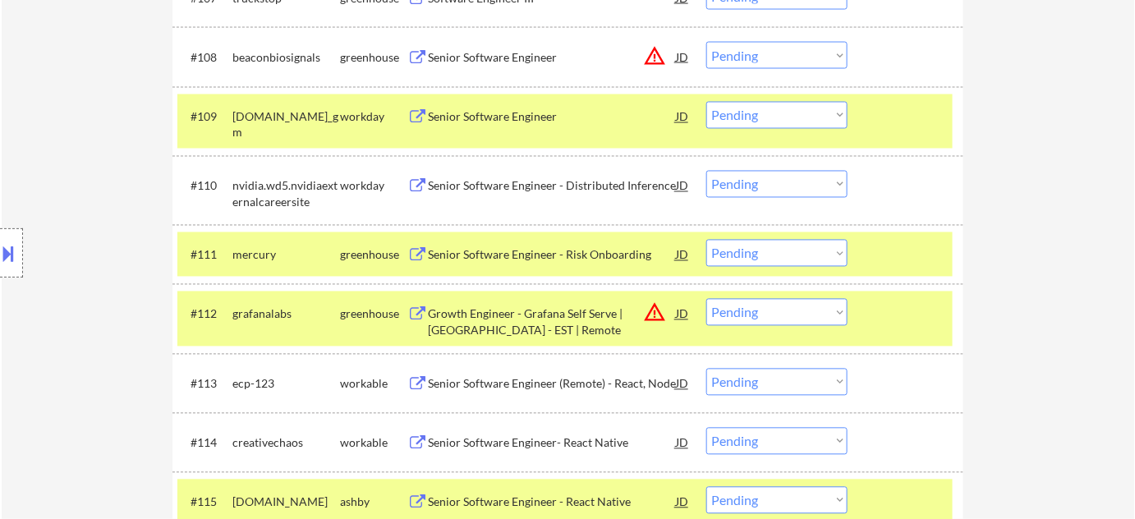
scroll to position [964, 0]
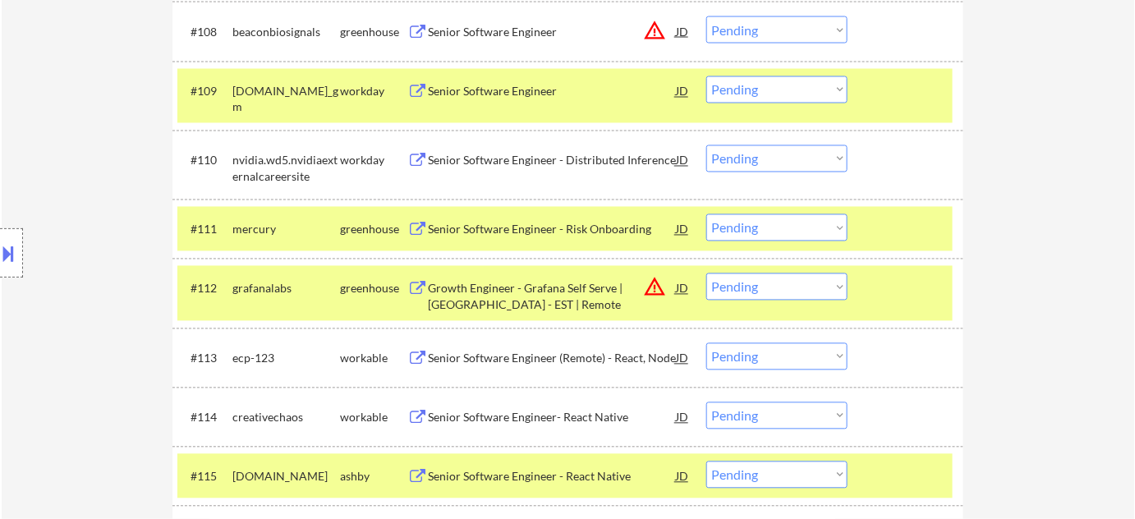
click at [794, 288] on select "Choose an option... Pending Applied Excluded (Questions) Excluded (Expired) Exc…" at bounding box center [776, 287] width 141 height 27
click at [706, 274] on select "Choose an option... Pending Applied Excluded (Questions) Excluded (Expired) Exc…" at bounding box center [776, 287] width 141 height 27
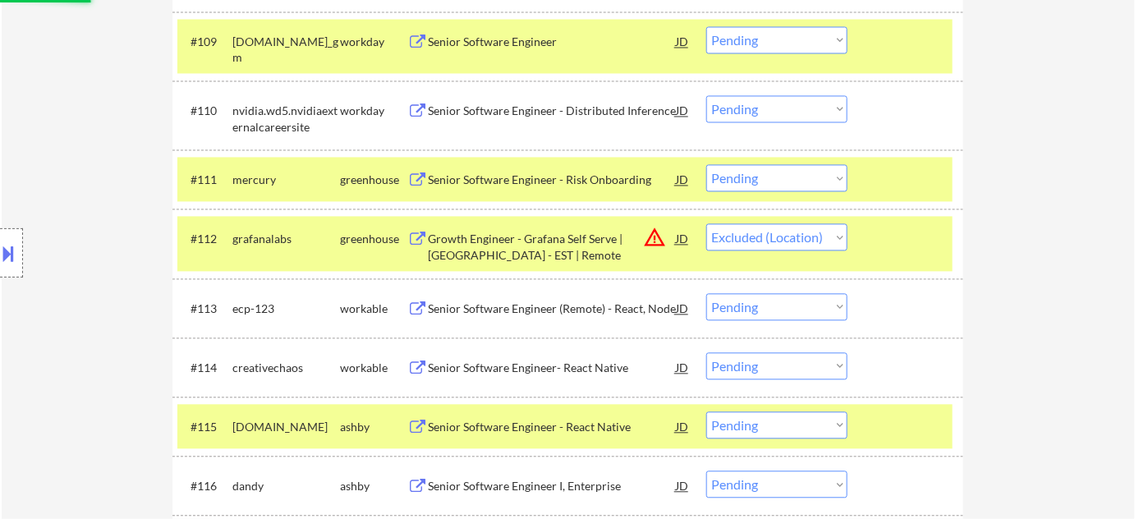
scroll to position [1114, 0]
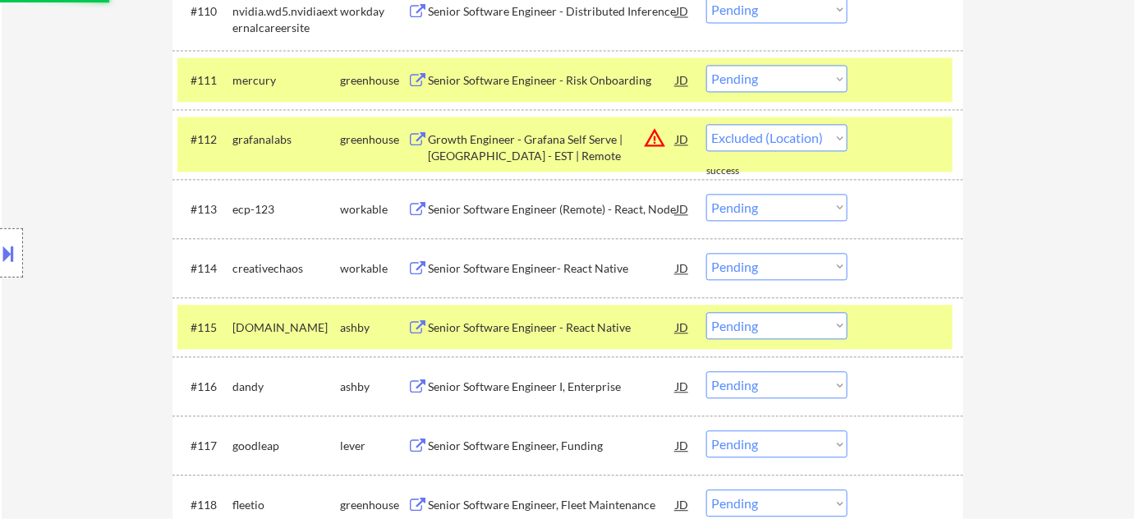
select select ""pending""
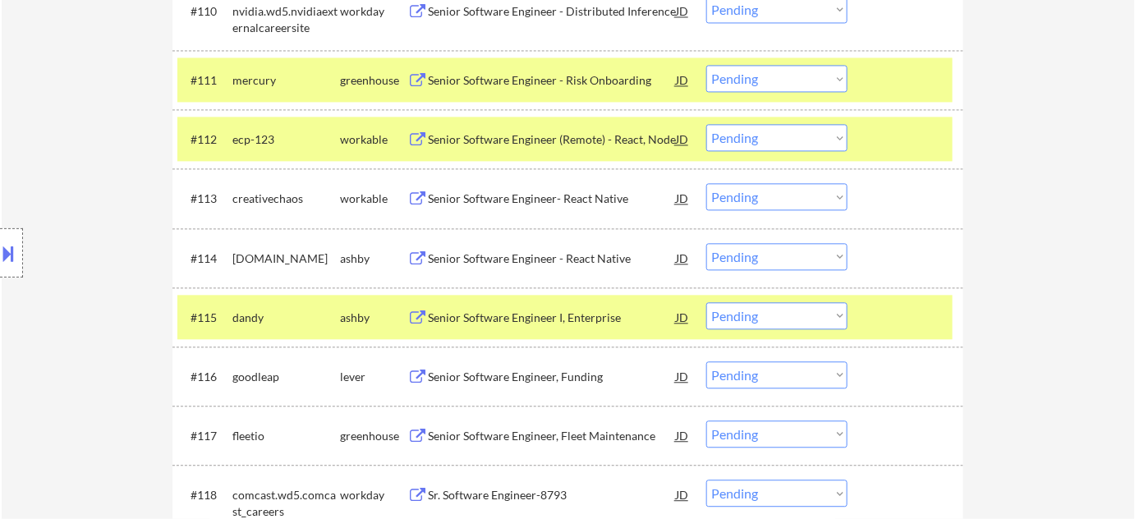
click at [564, 198] on div "Senior Software Engineer- React Native" at bounding box center [552, 199] width 248 height 16
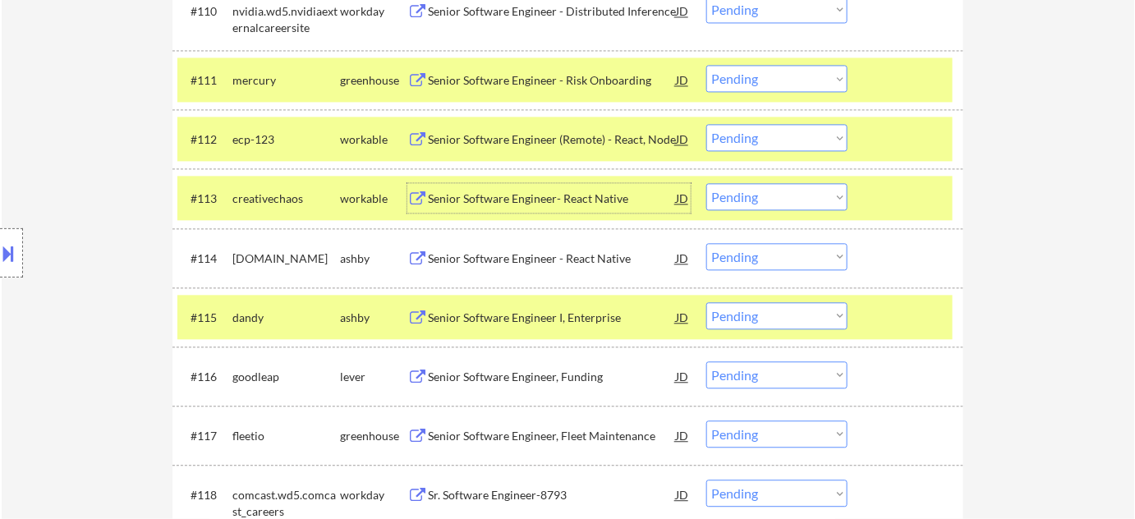
click at [754, 194] on select "Choose an option... Pending Applied Excluded (Questions) Excluded (Expired) Exc…" at bounding box center [776, 196] width 141 height 27
click at [706, 183] on select "Choose an option... Pending Applied Excluded (Questions) Excluded (Expired) Exc…" at bounding box center [776, 196] width 141 height 27
select select ""pending""
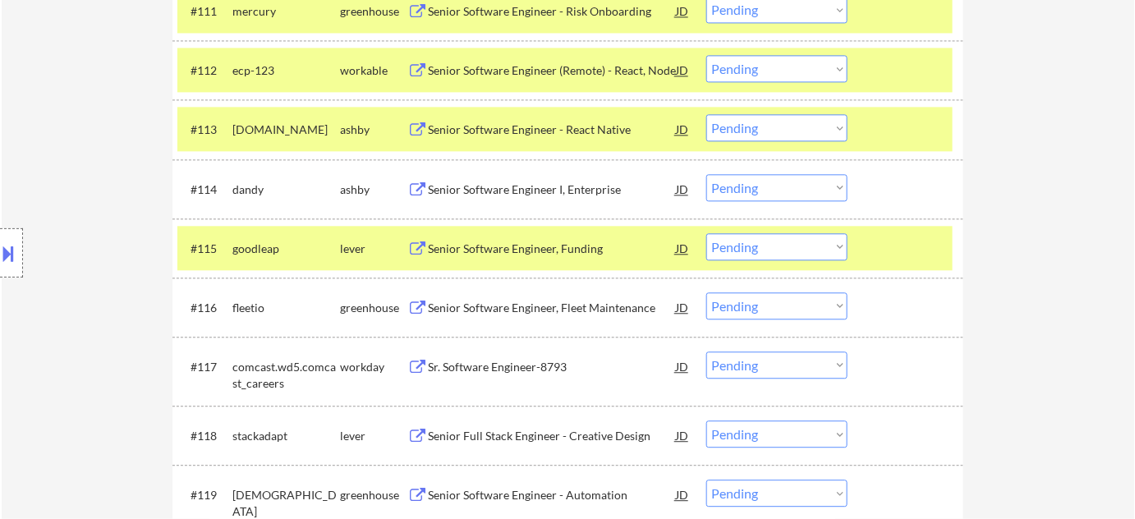
scroll to position [1189, 0]
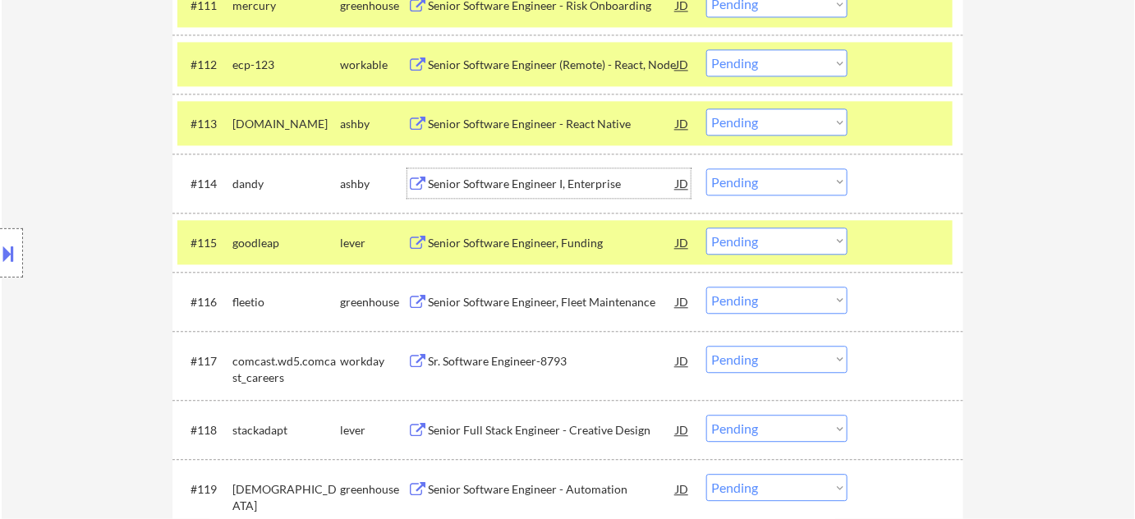
click at [536, 191] on div "Senior Software Engineer I, Enterprise" at bounding box center [552, 183] width 248 height 30
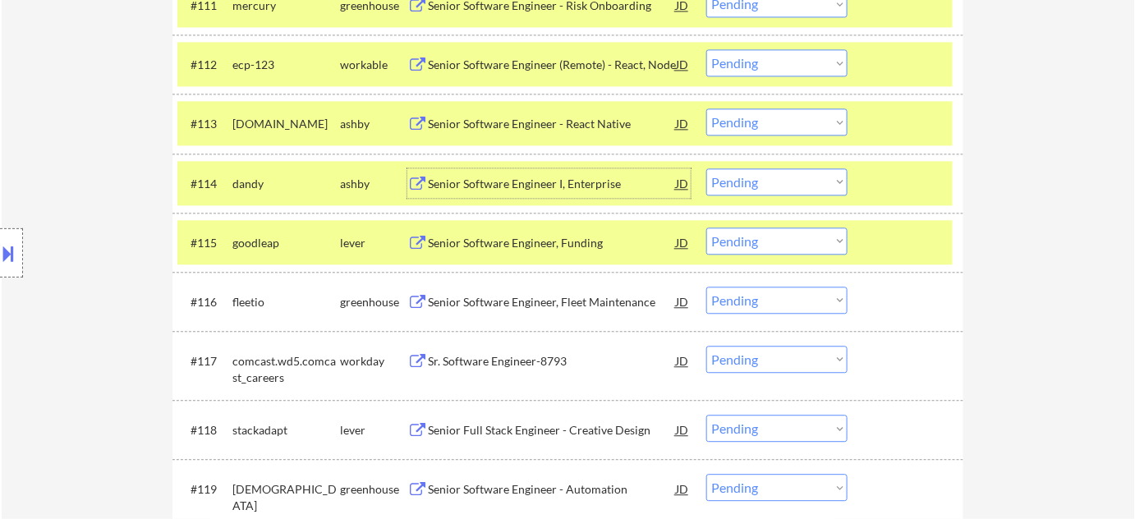
drag, startPoint x: 771, startPoint y: 172, endPoint x: 762, endPoint y: 189, distance: 19.1
click at [771, 172] on select "Choose an option... Pending Applied Excluded (Questions) Excluded (Expired) Exc…" at bounding box center [776, 181] width 141 height 27
click at [706, 168] on select "Choose an option... Pending Applied Excluded (Questions) Excluded (Expired) Exc…" at bounding box center [776, 181] width 141 height 27
select select ""pending""
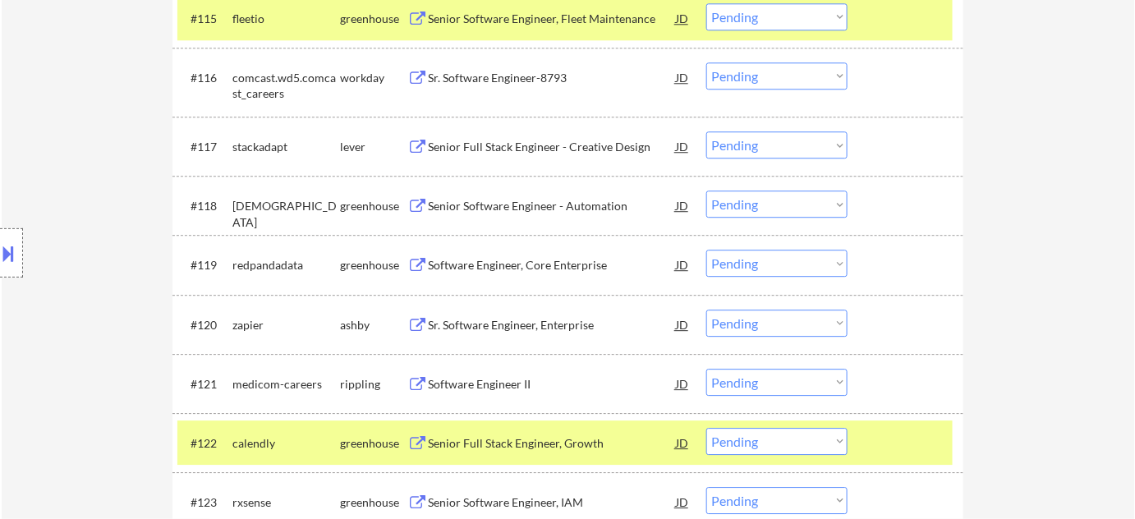
click at [531, 266] on div "Software Engineer, Core Enterprise" at bounding box center [552, 265] width 248 height 16
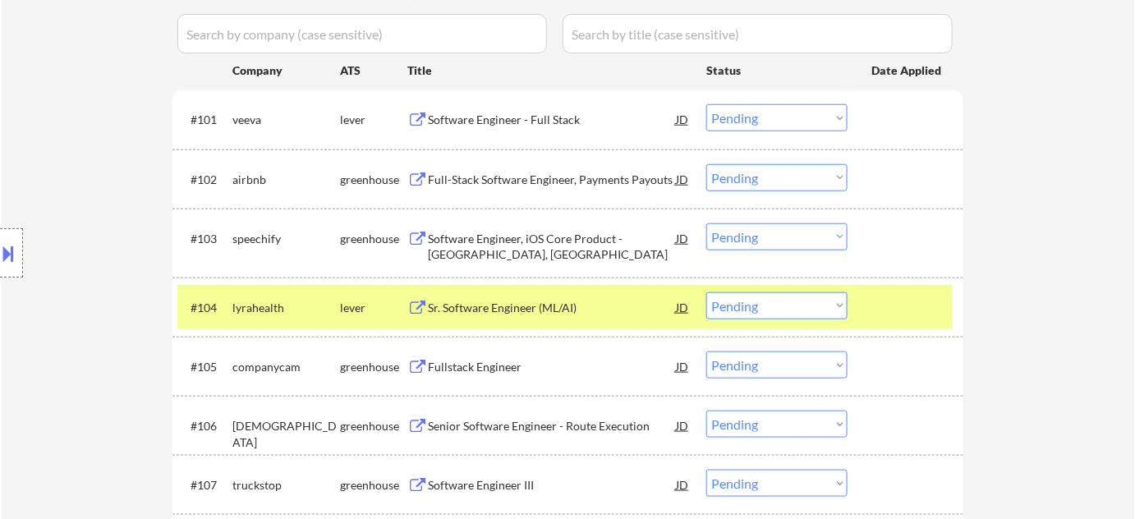
scroll to position [218, 0]
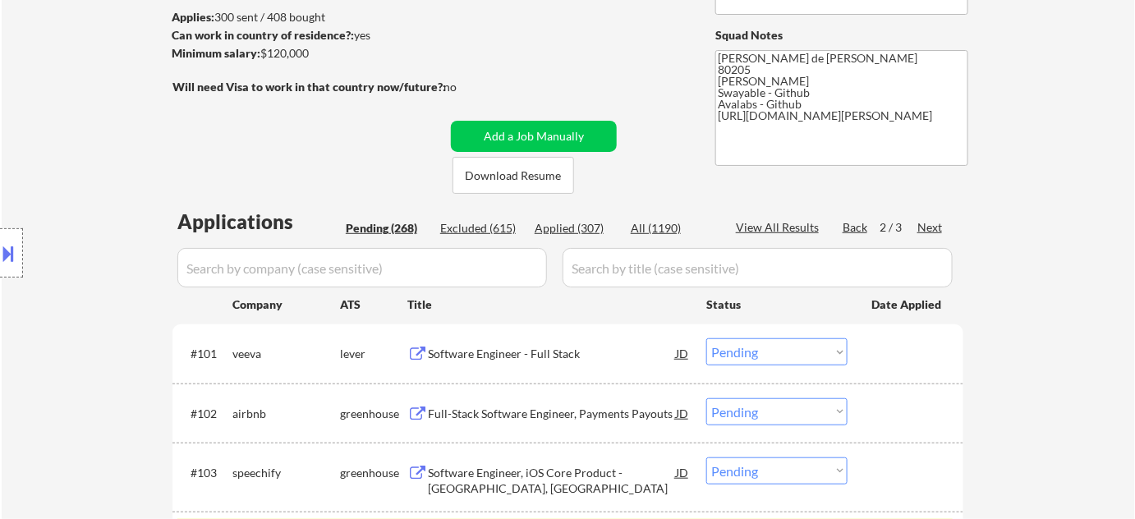
click at [850, 227] on div "Back" at bounding box center [856, 227] width 26 height 16
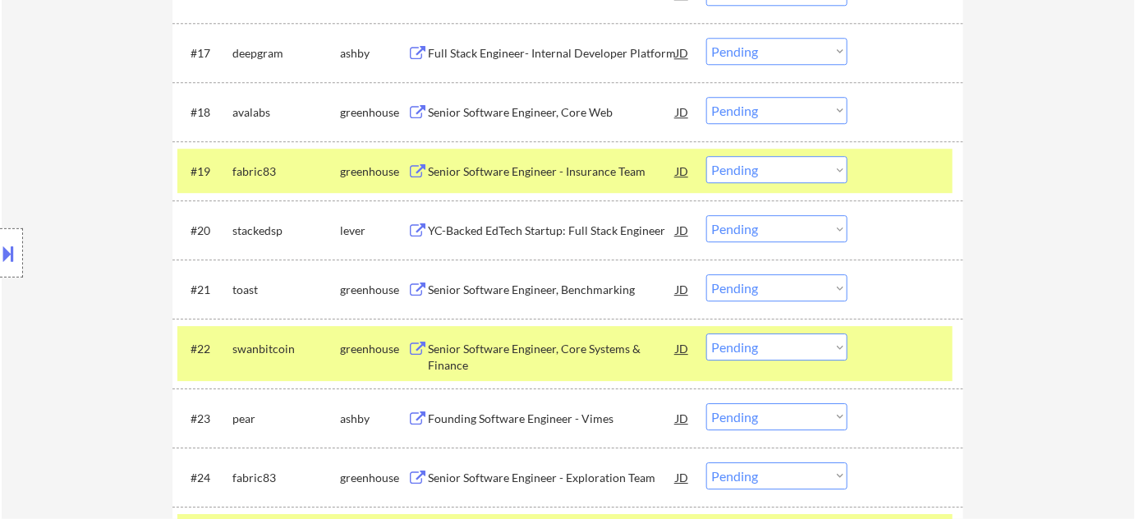
scroll to position [1263, 0]
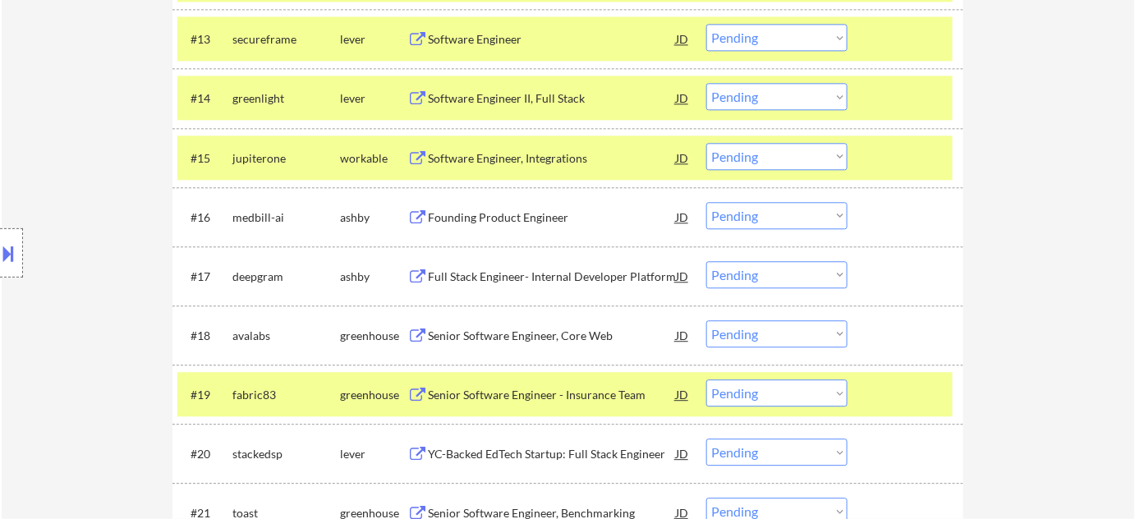
click at [534, 217] on div "Founding Product Engineer" at bounding box center [552, 217] width 248 height 16
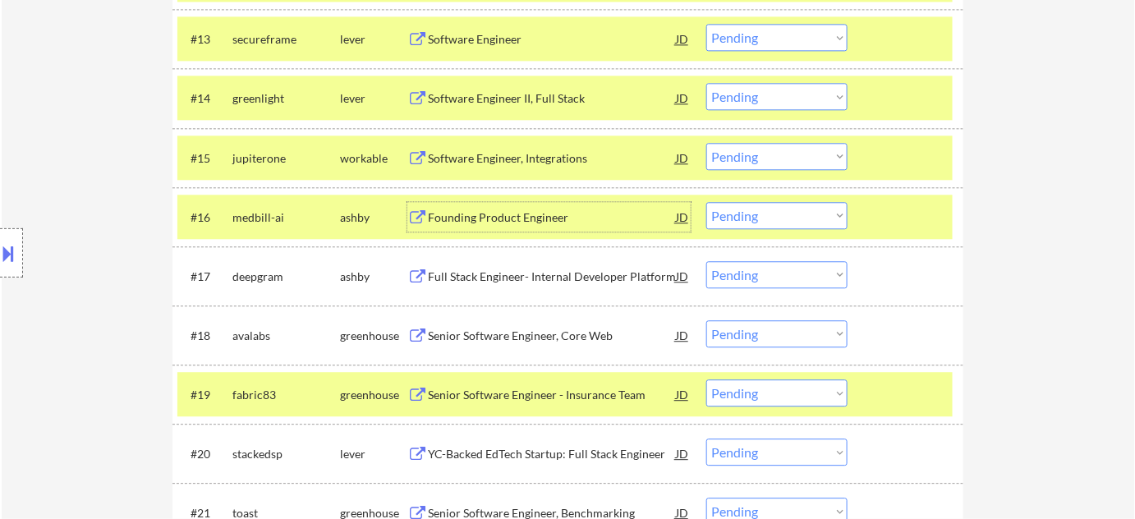
click at [744, 223] on select "Choose an option... Pending Applied Excluded (Questions) Excluded (Expired) Exc…" at bounding box center [776, 215] width 141 height 27
click at [706, 202] on select "Choose an option... Pending Applied Excluded (Questions) Excluded (Expired) Exc…" at bounding box center [776, 215] width 141 height 27
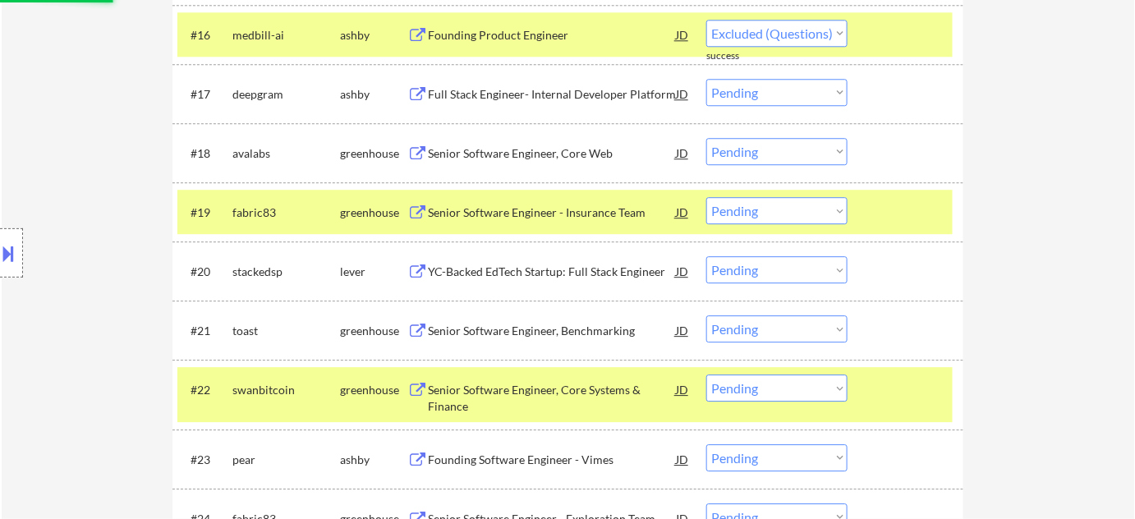
scroll to position [1562, 0]
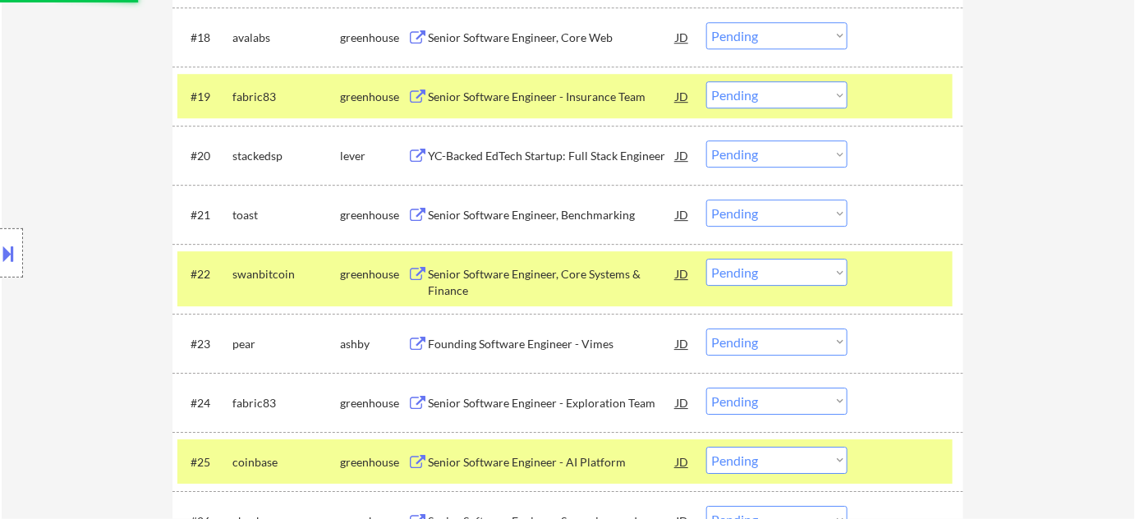
select select ""pending""
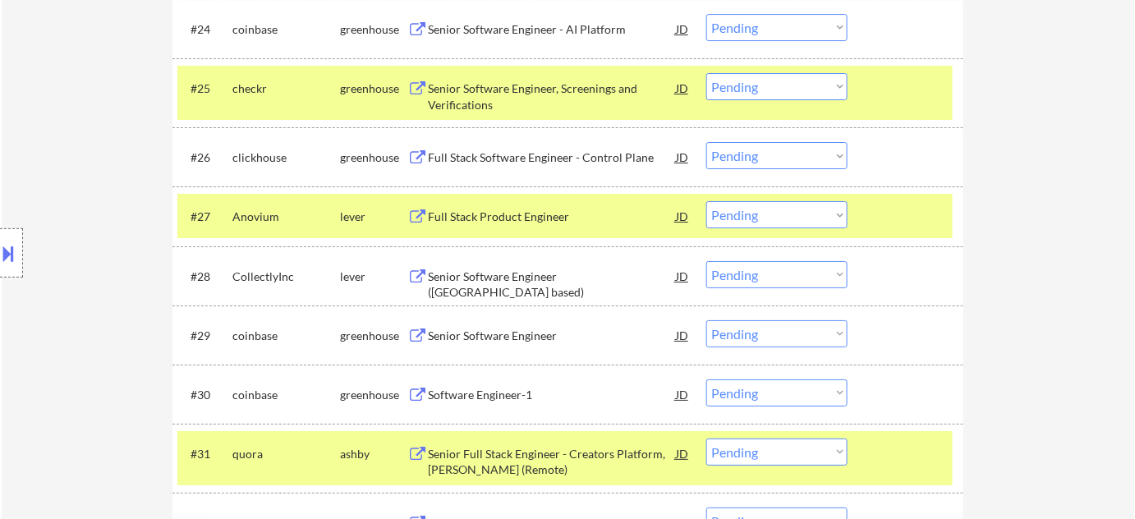
scroll to position [2010, 0]
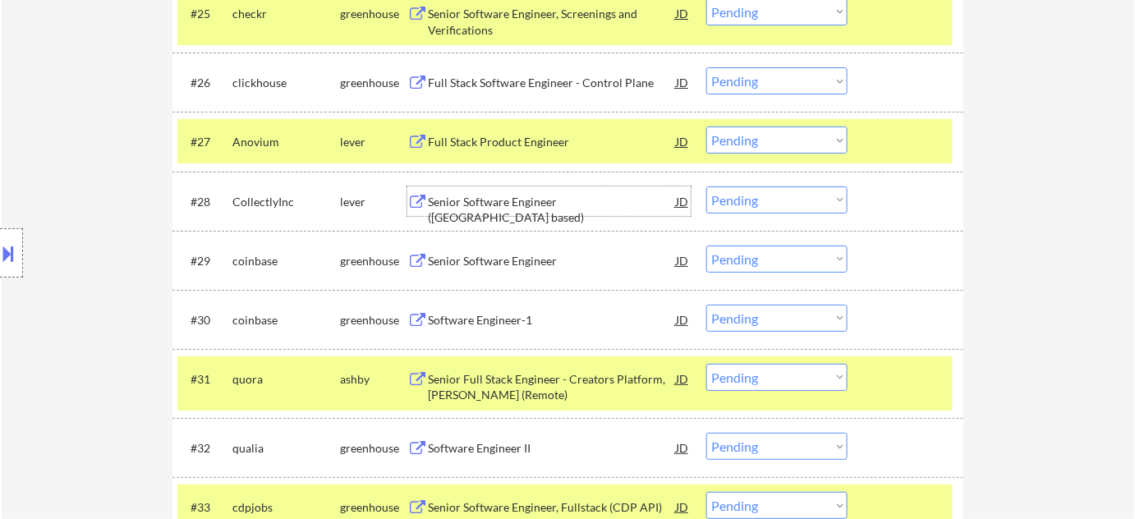
click at [535, 207] on div "Senior Software Engineer ([GEOGRAPHIC_DATA] based)" at bounding box center [552, 210] width 248 height 32
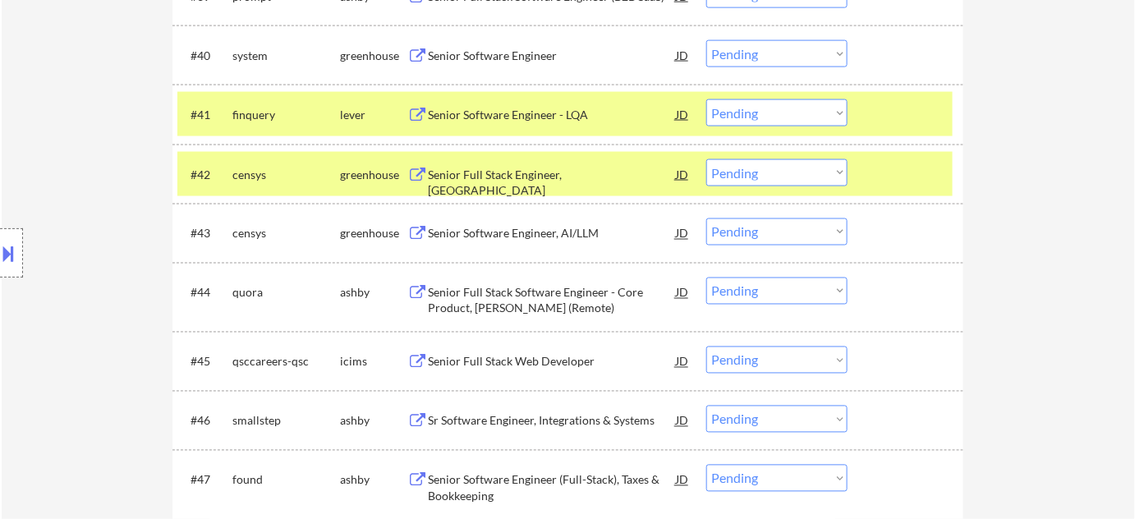
scroll to position [2981, 0]
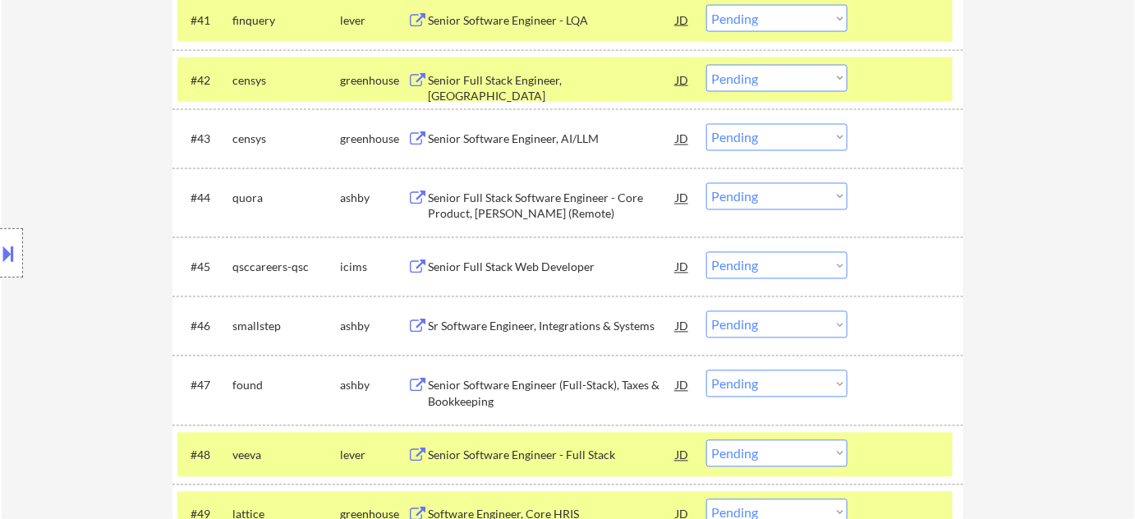
click at [533, 319] on div "Sr Software Engineer, Integrations & Systems" at bounding box center [552, 327] width 248 height 16
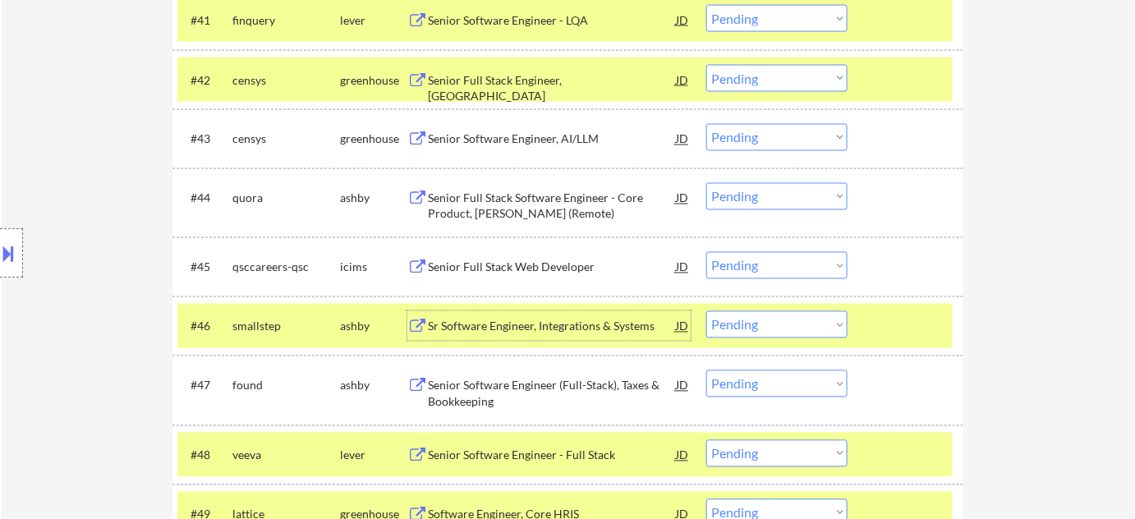
click at [755, 325] on select "Choose an option... Pending Applied Excluded (Questions) Excluded (Expired) Exc…" at bounding box center [776, 324] width 141 height 27
click at [706, 311] on select "Choose an option... Pending Applied Excluded (Questions) Excluded (Expired) Exc…" at bounding box center [776, 324] width 141 height 27
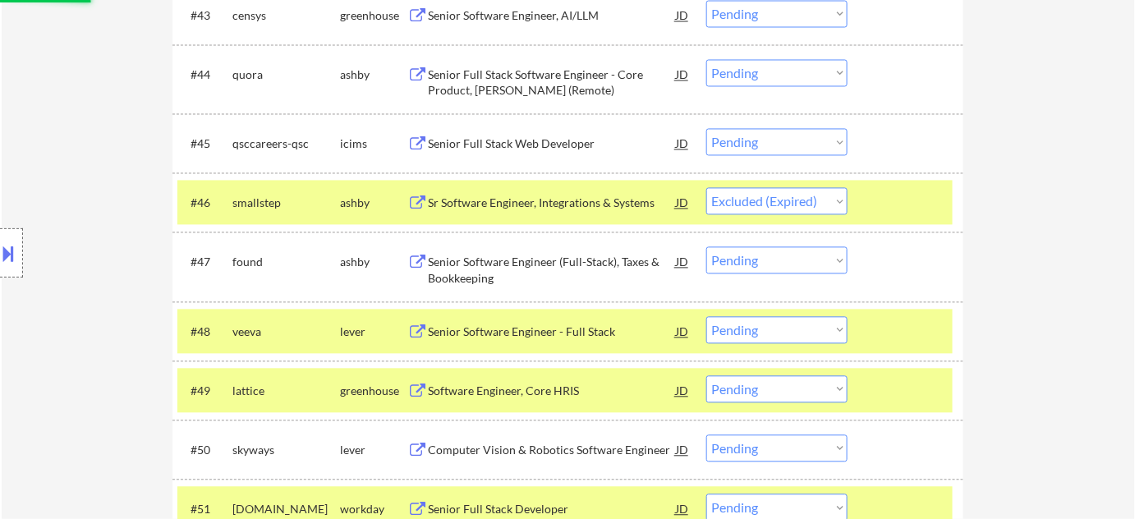
scroll to position [3130, 0]
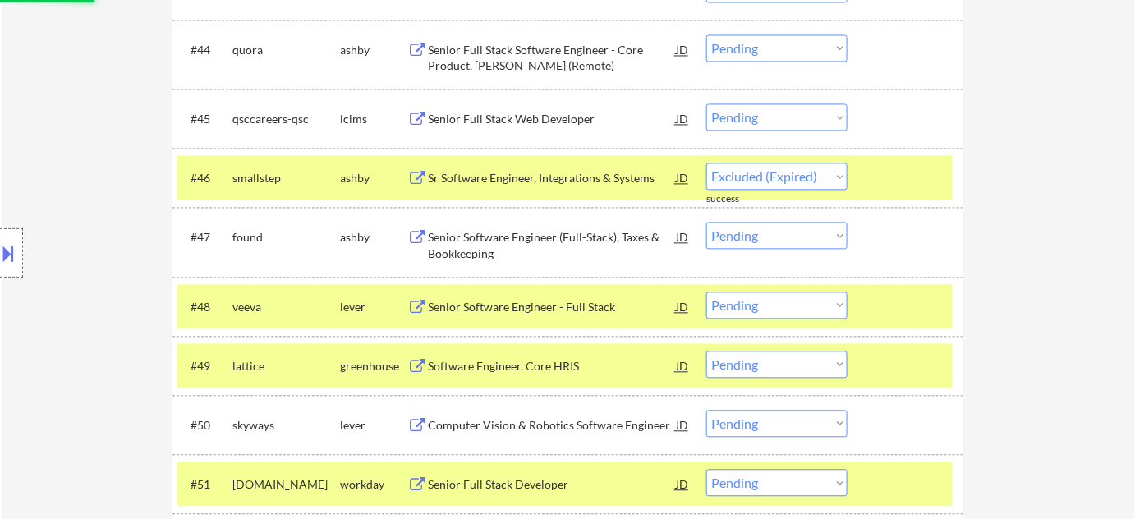
select select ""pending""
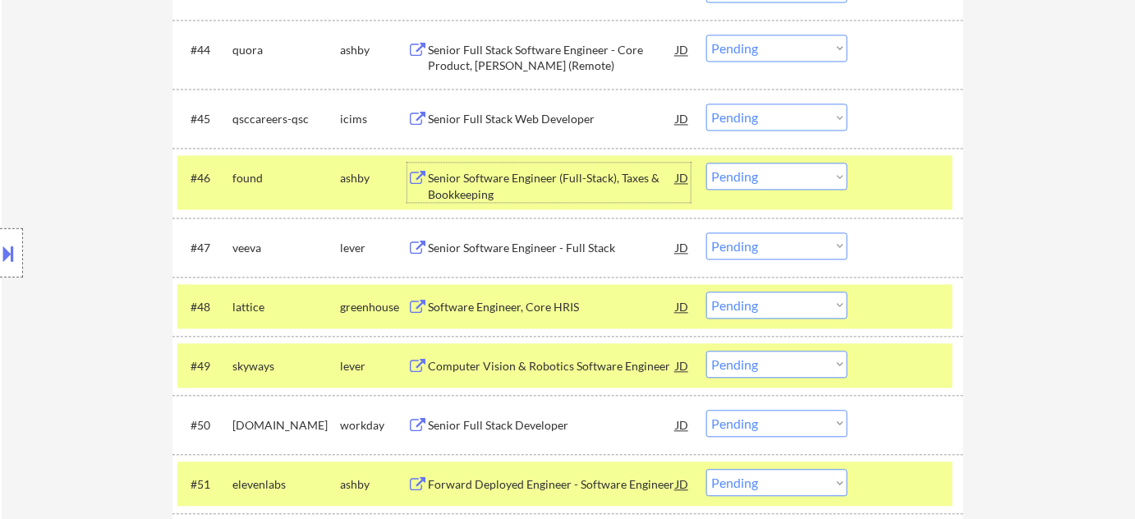
click at [489, 182] on div "Senior Software Engineer (Full-Stack), Taxes & Bookkeeping" at bounding box center [552, 186] width 248 height 32
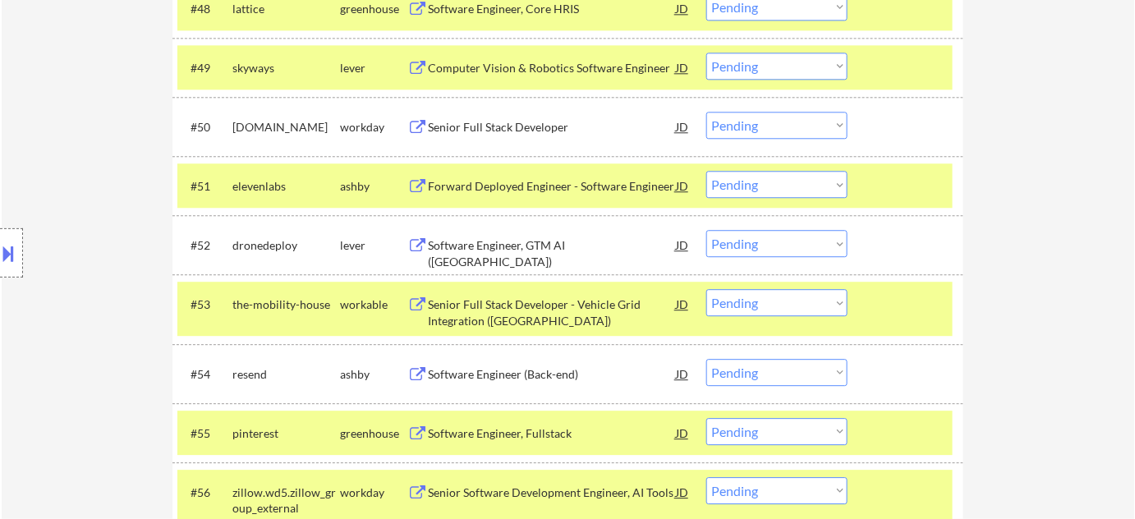
scroll to position [3429, 0]
click at [526, 237] on div "Software Engineer, GTM AI ([GEOGRAPHIC_DATA])" at bounding box center [552, 253] width 248 height 32
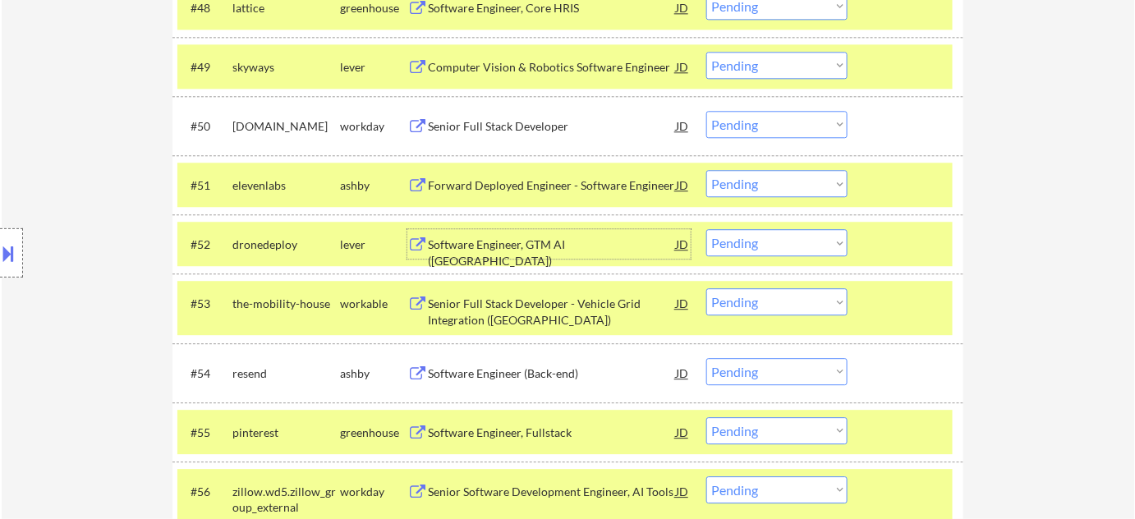
click at [720, 238] on select "Choose an option... Pending Applied Excluded (Questions) Excluded (Expired) Exc…" at bounding box center [776, 242] width 141 height 27
click at [706, 229] on select "Choose an option... Pending Applied Excluded (Questions) Excluded (Expired) Exc…" at bounding box center [776, 242] width 141 height 27
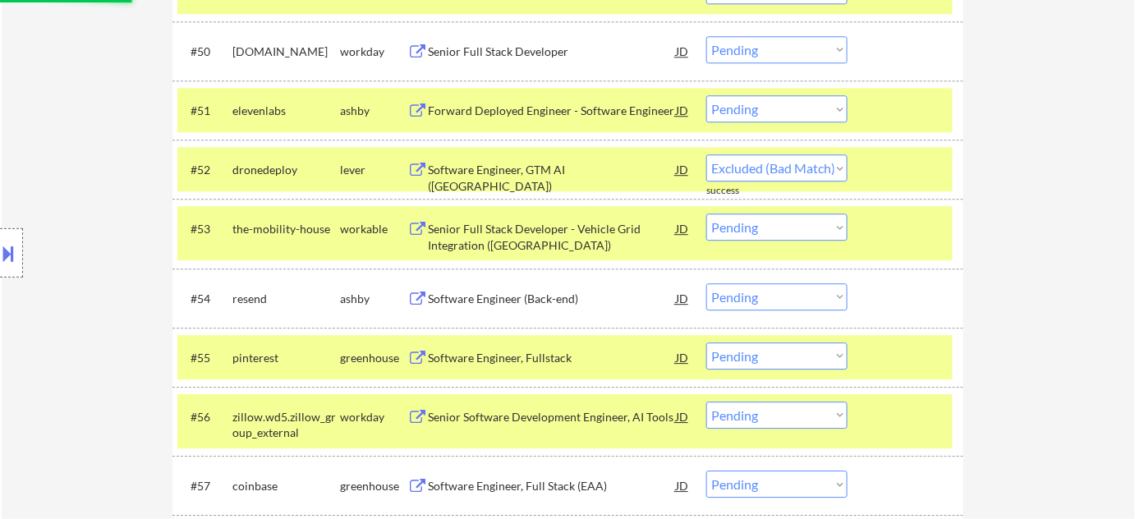
select select ""pending""
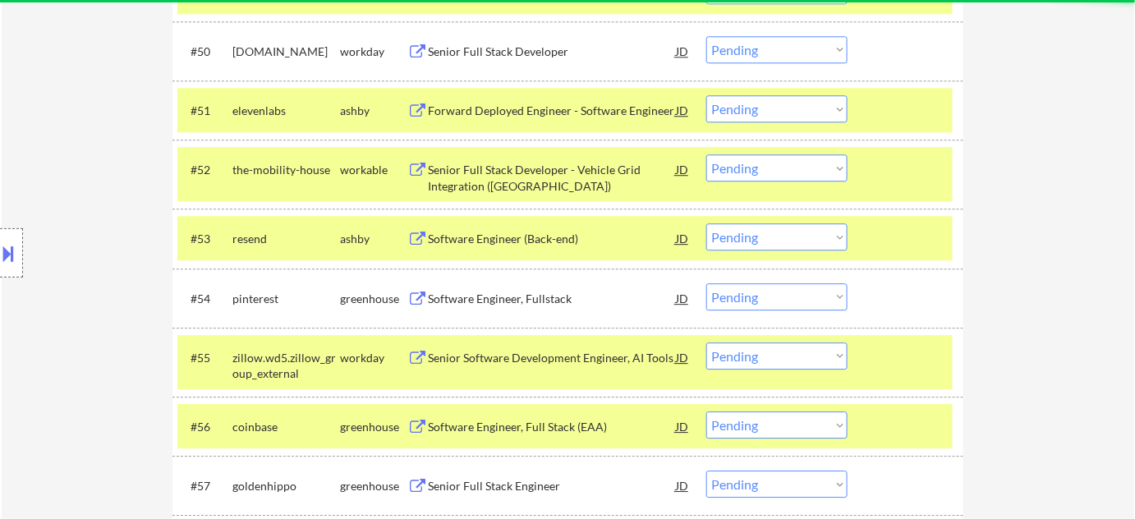
scroll to position [3578, 0]
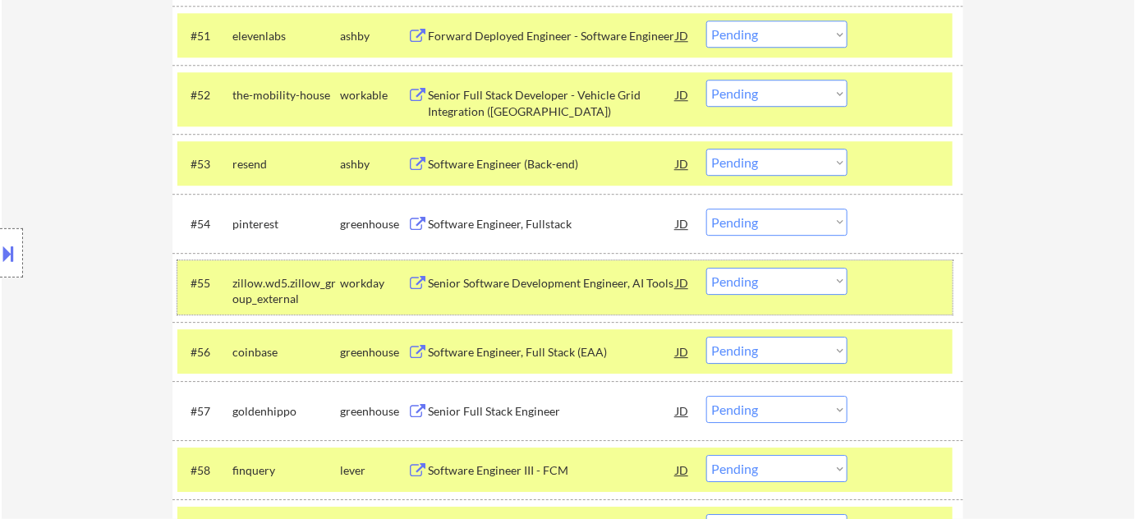
click at [532, 265] on div "#55 zillow.wd5.zillow_group_external workday Senior Software Development Engine…" at bounding box center [564, 287] width 775 height 54
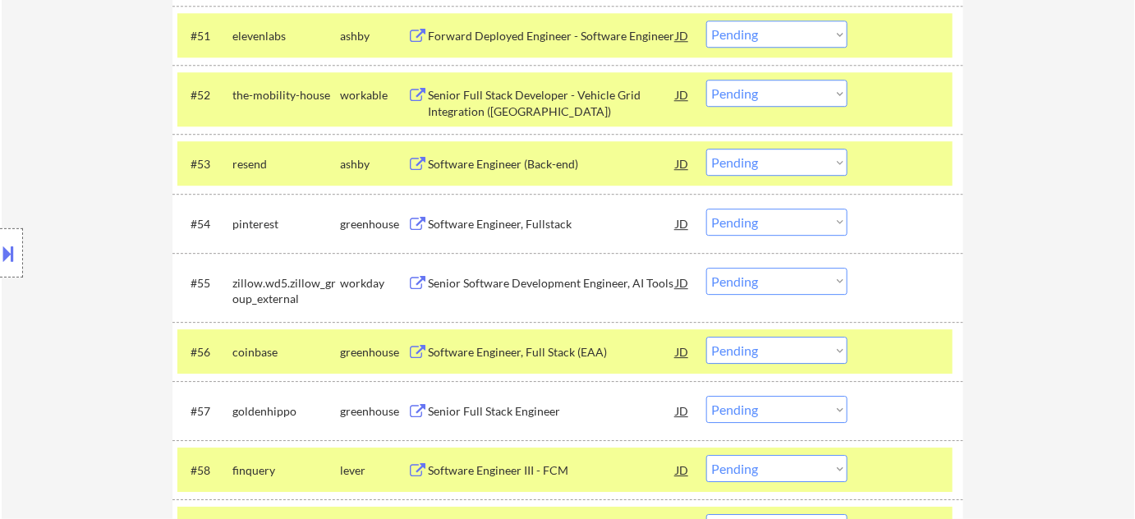
click at [527, 271] on div "Senior Software Development Engineer, AI Tools" at bounding box center [552, 283] width 248 height 30
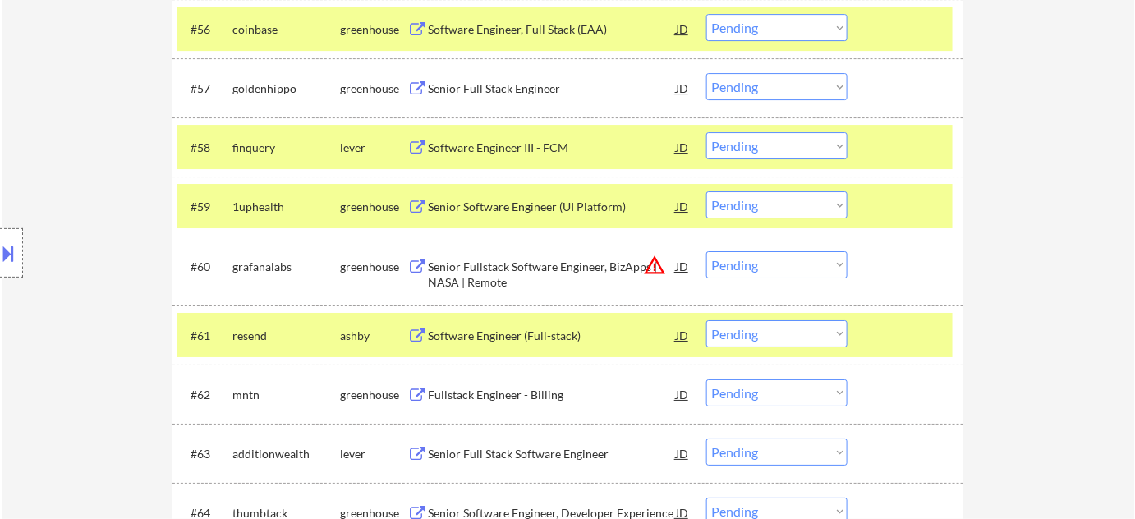
scroll to position [3877, 0]
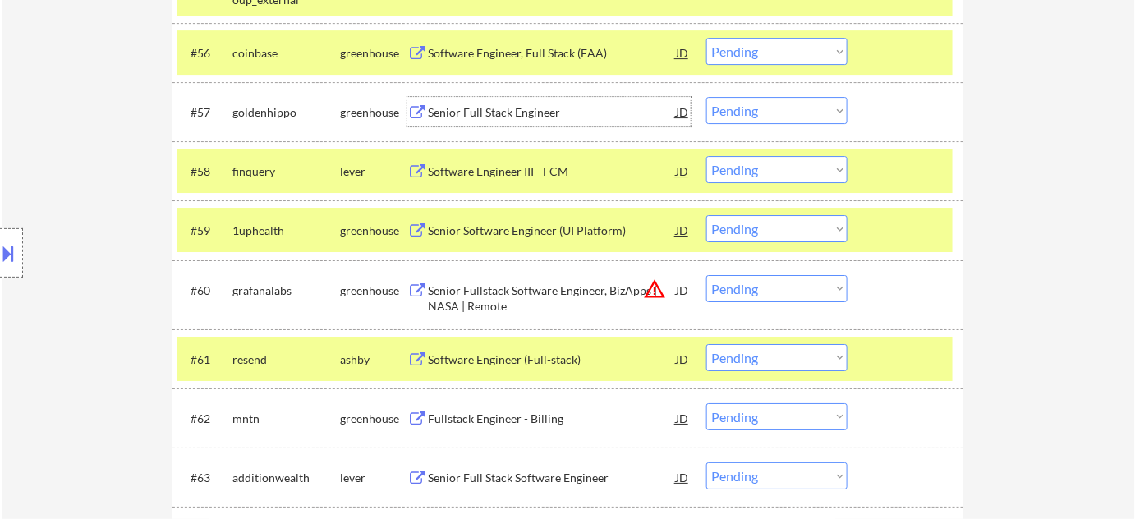
click at [435, 107] on div "Senior Full Stack Engineer" at bounding box center [552, 112] width 248 height 16
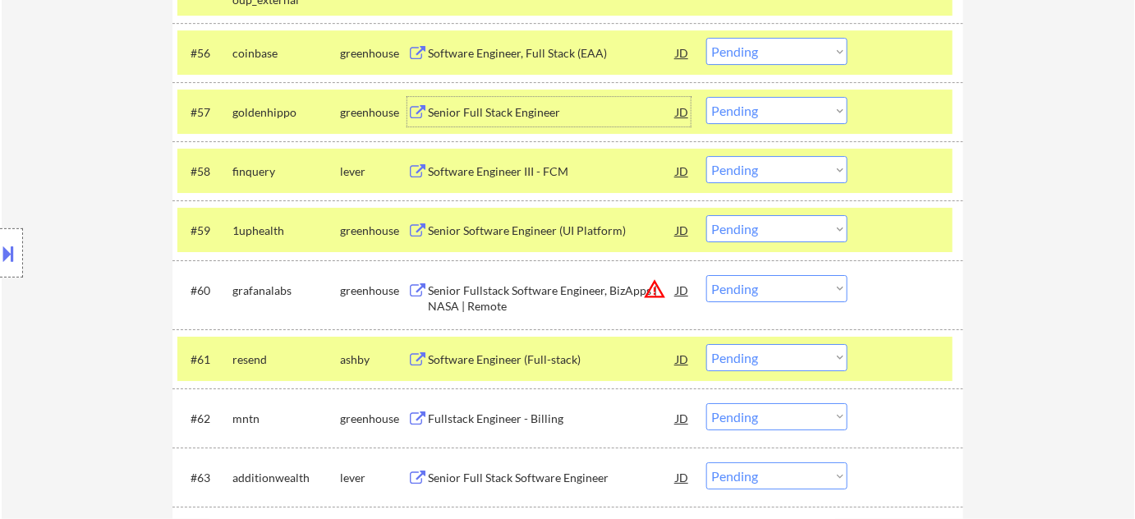
click at [784, 114] on select "Choose an option... Pending Applied Excluded (Questions) Excluded (Expired) Exc…" at bounding box center [776, 110] width 141 height 27
click at [706, 97] on select "Choose an option... Pending Applied Excluded (Questions) Excluded (Expired) Exc…" at bounding box center [776, 110] width 141 height 27
select select ""pending""
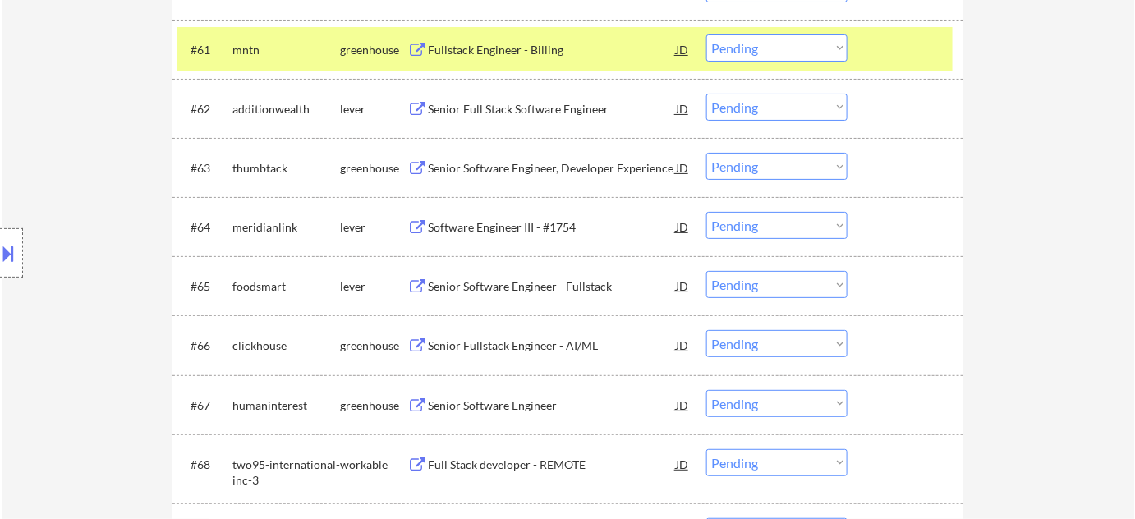
scroll to position [4250, 0]
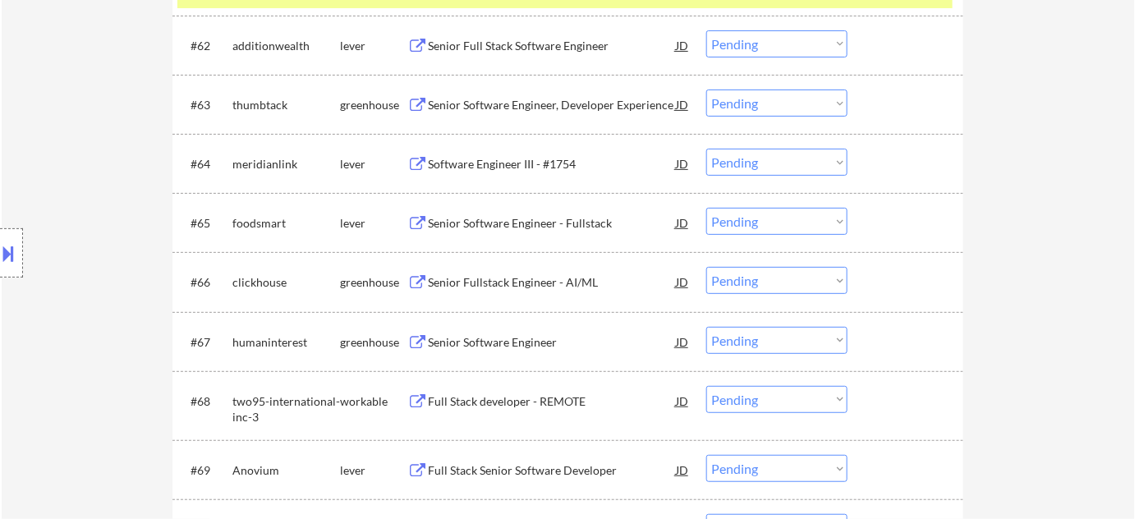
click at [451, 224] on div "Senior Software Engineer - Fullstack" at bounding box center [552, 223] width 248 height 16
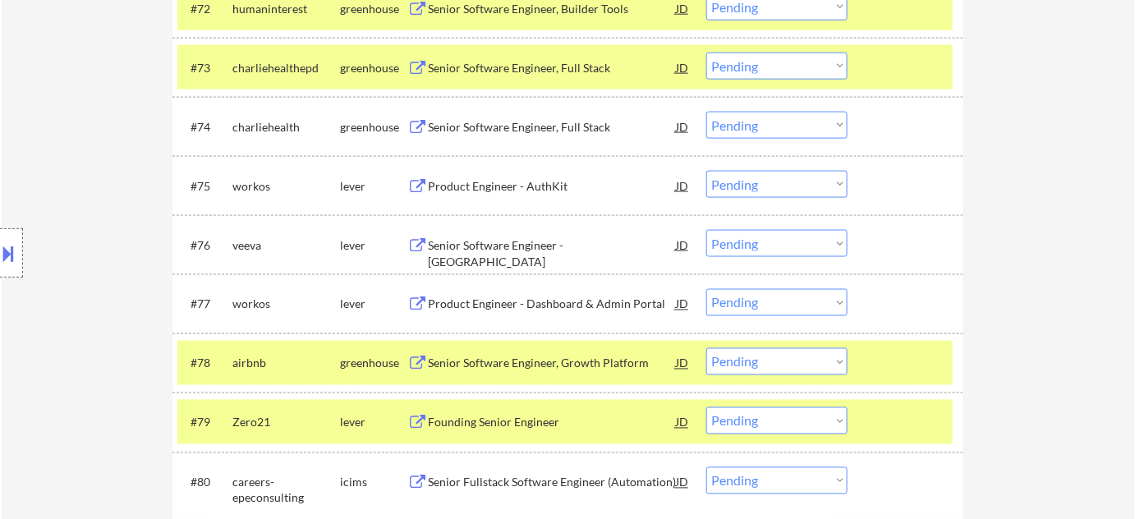
scroll to position [4922, 0]
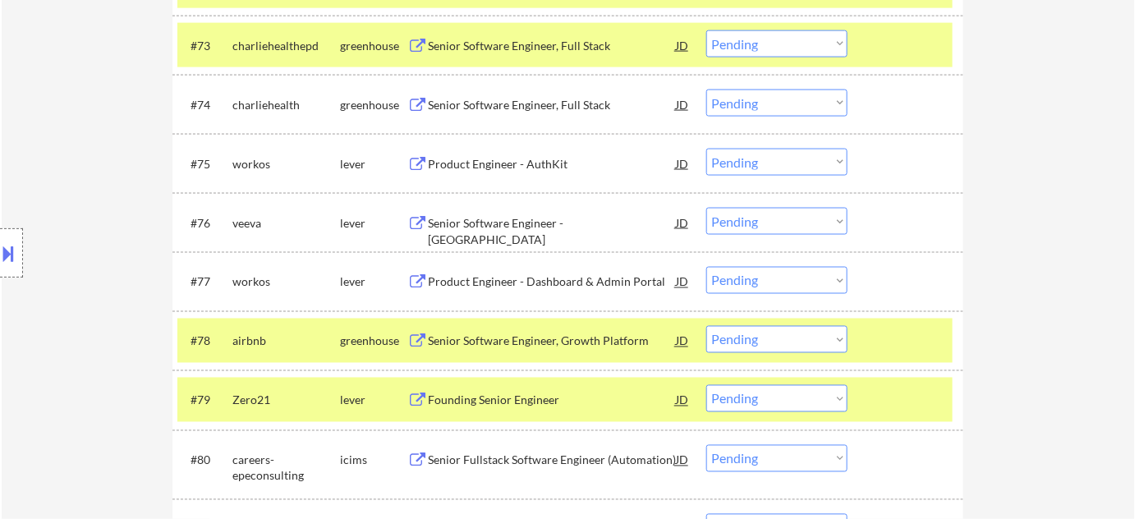
click at [568, 274] on div "Product Engineer - Dashboard & Admin Portal" at bounding box center [552, 282] width 248 height 16
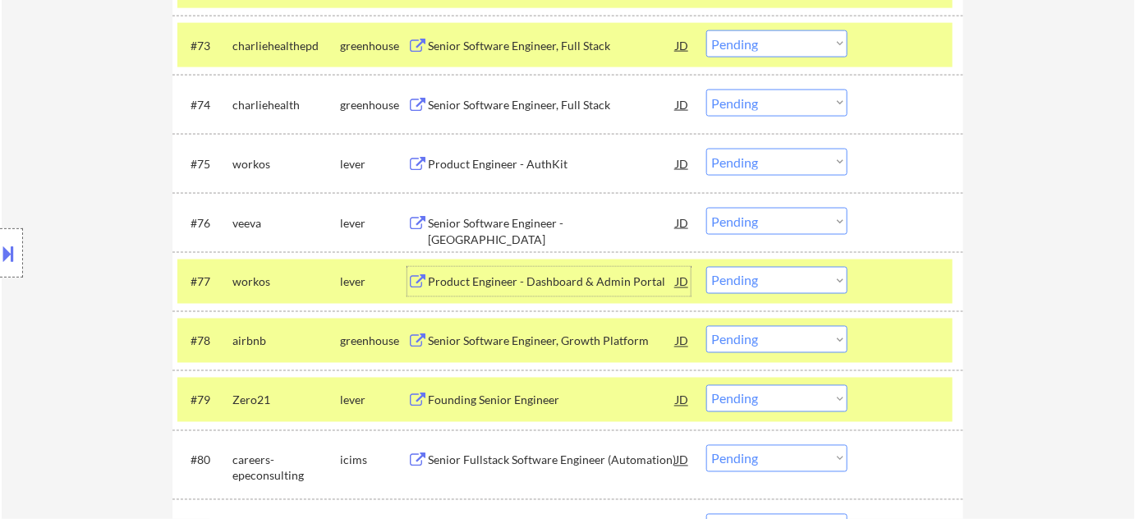
click at [757, 284] on select "Choose an option... Pending Applied Excluded (Questions) Excluded (Expired) Exc…" at bounding box center [776, 280] width 141 height 27
click at [706, 267] on select "Choose an option... Pending Applied Excluded (Questions) Excluded (Expired) Exc…" at bounding box center [776, 280] width 141 height 27
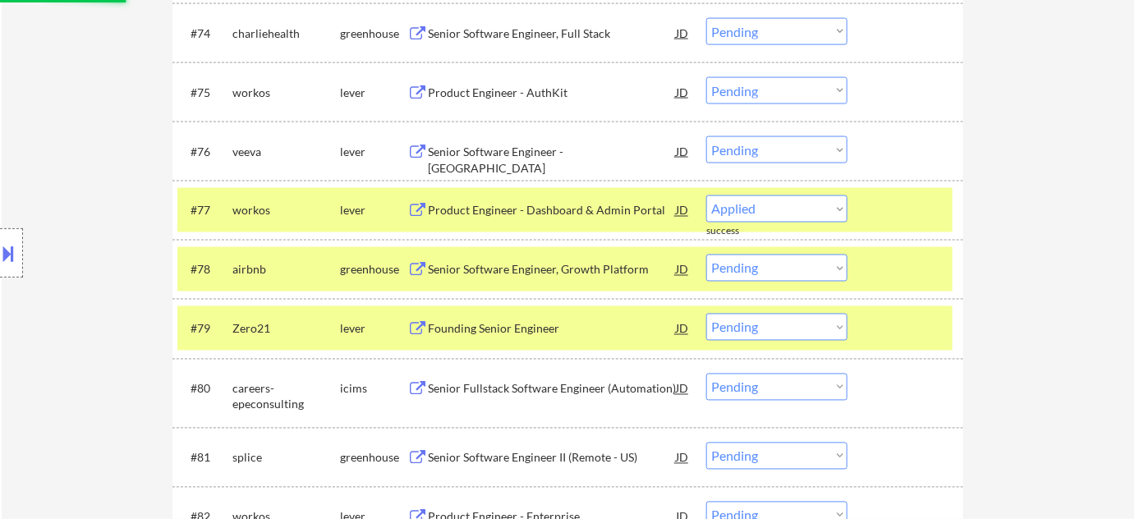
select select ""pending""
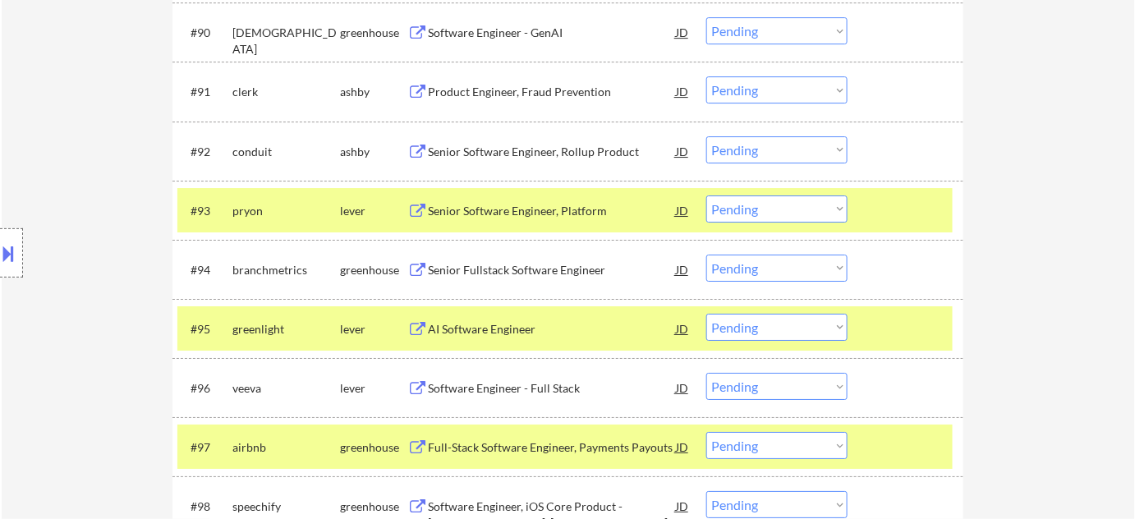
scroll to position [6043, 0]
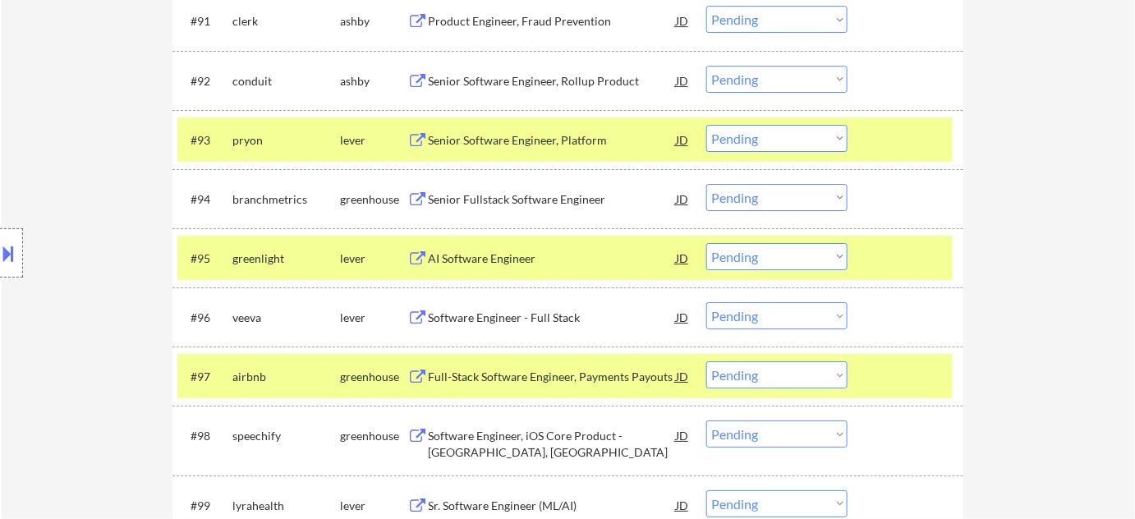
click at [501, 210] on div "Senior Fullstack Software Engineer" at bounding box center [552, 199] width 248 height 30
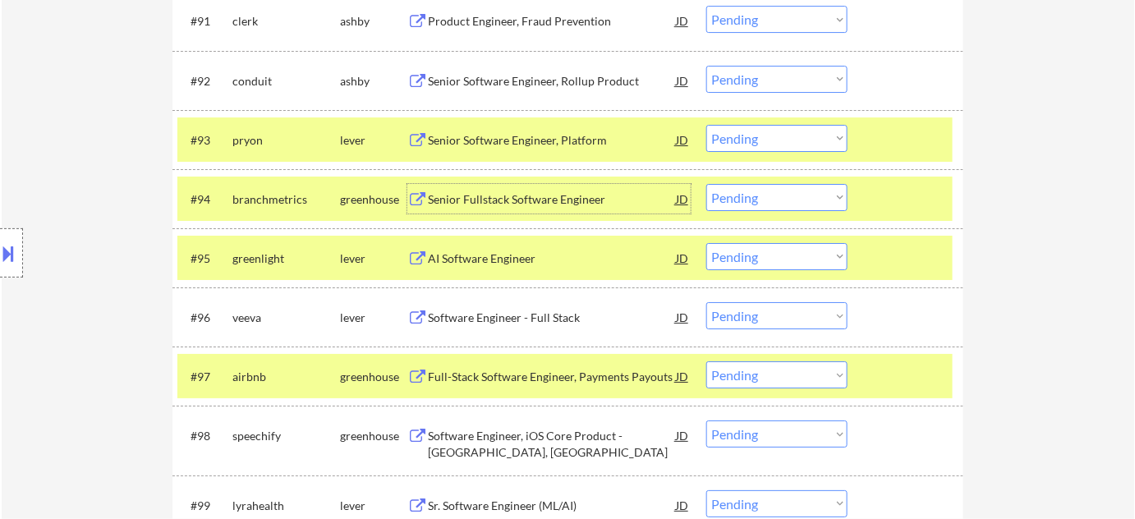
click at [765, 184] on select "Choose an option... Pending Applied Excluded (Questions) Excluded (Expired) Exc…" at bounding box center [776, 197] width 141 height 27
click at [706, 184] on select "Choose an option... Pending Applied Excluded (Questions) Excluded (Expired) Exc…" at bounding box center [776, 197] width 141 height 27
select select ""pending""
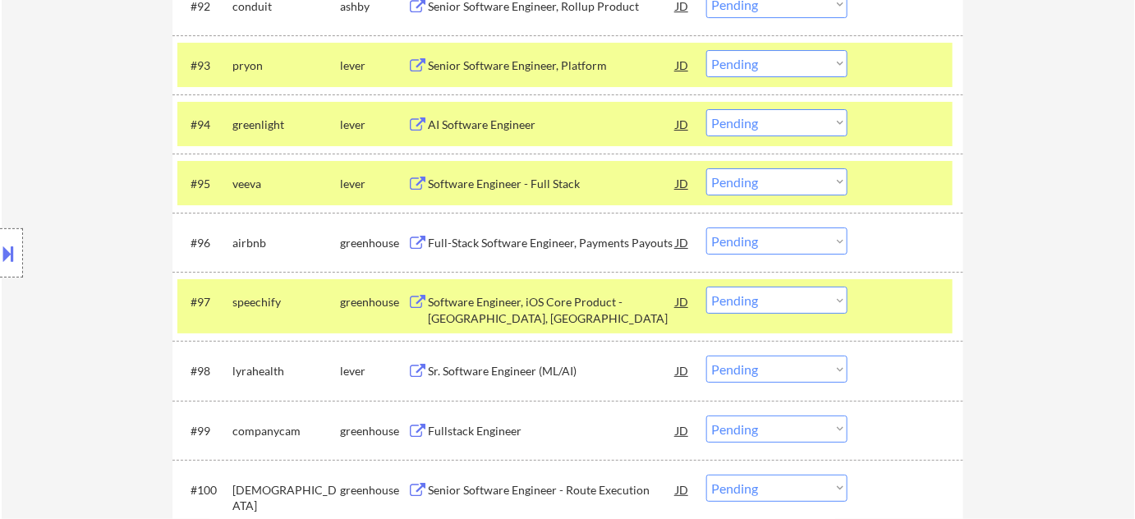
scroll to position [6267, 0]
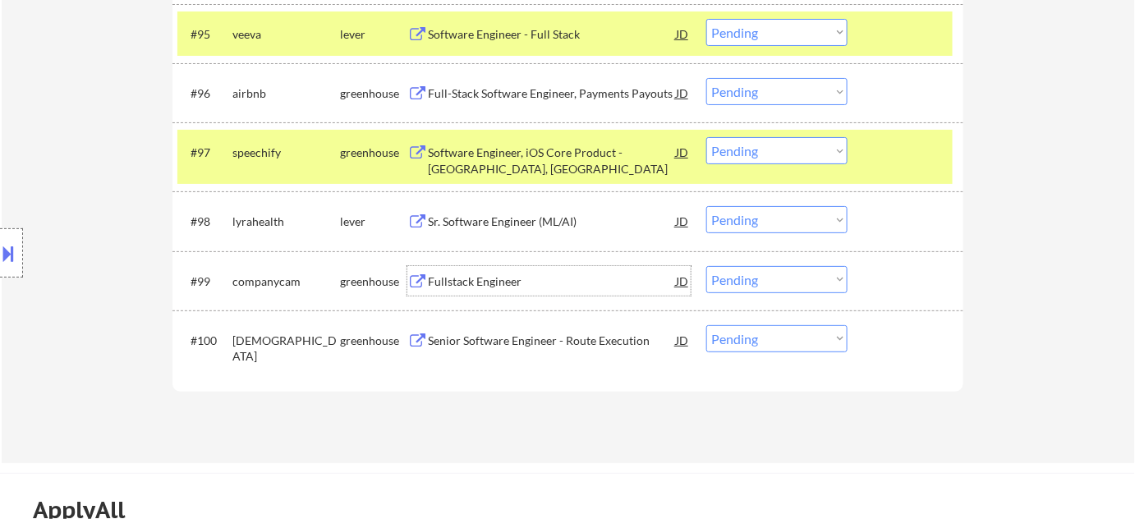
click at [462, 279] on div "Fullstack Engineer" at bounding box center [552, 282] width 248 height 16
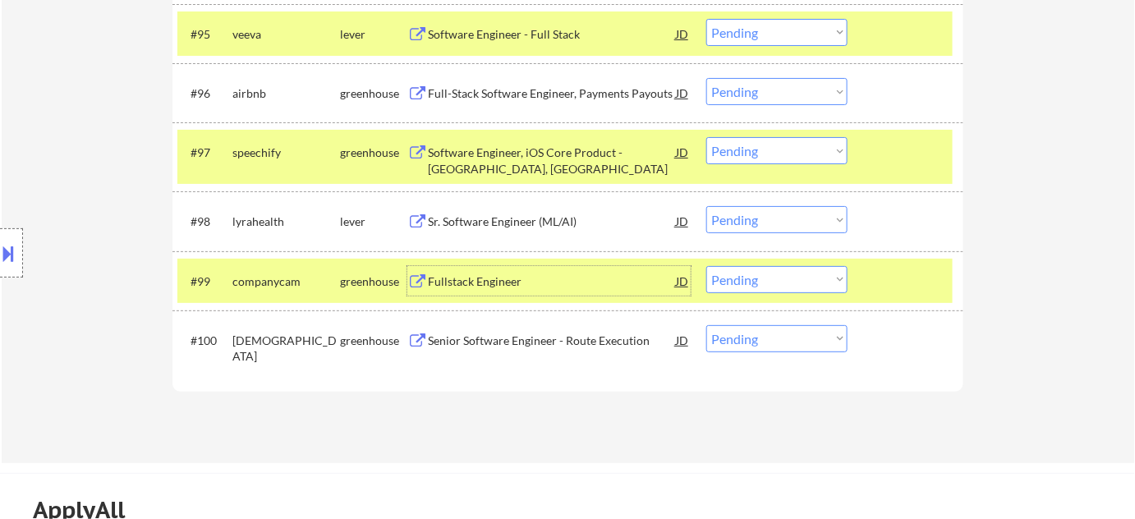
click at [757, 288] on select "Choose an option... Pending Applied Excluded (Questions) Excluded (Expired) Exc…" at bounding box center [776, 279] width 141 height 27
click at [706, 266] on select "Choose an option... Pending Applied Excluded (Questions) Excluded (Expired) Exc…" at bounding box center [776, 279] width 141 height 27
select select ""pending""
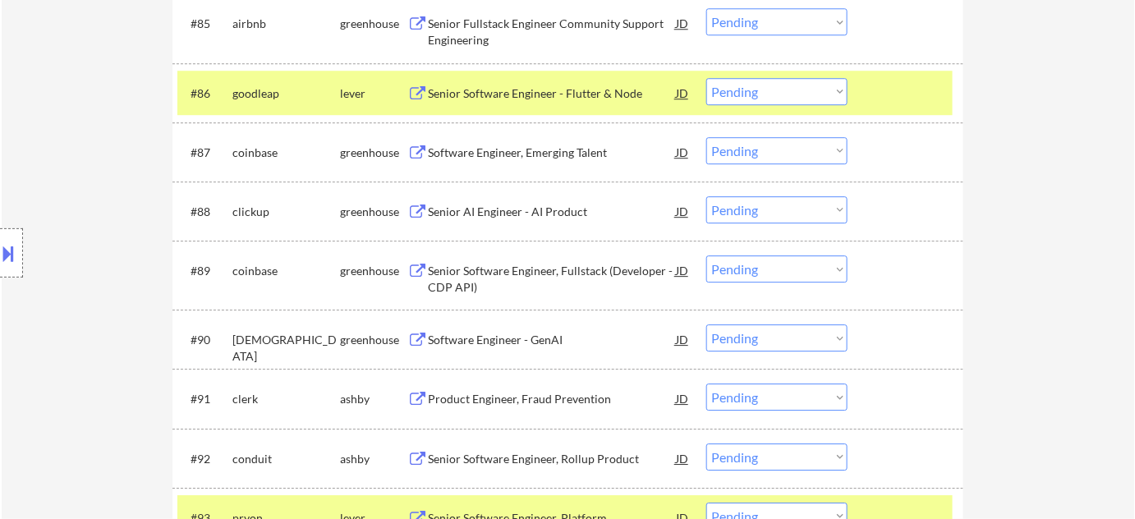
scroll to position [5594, 0]
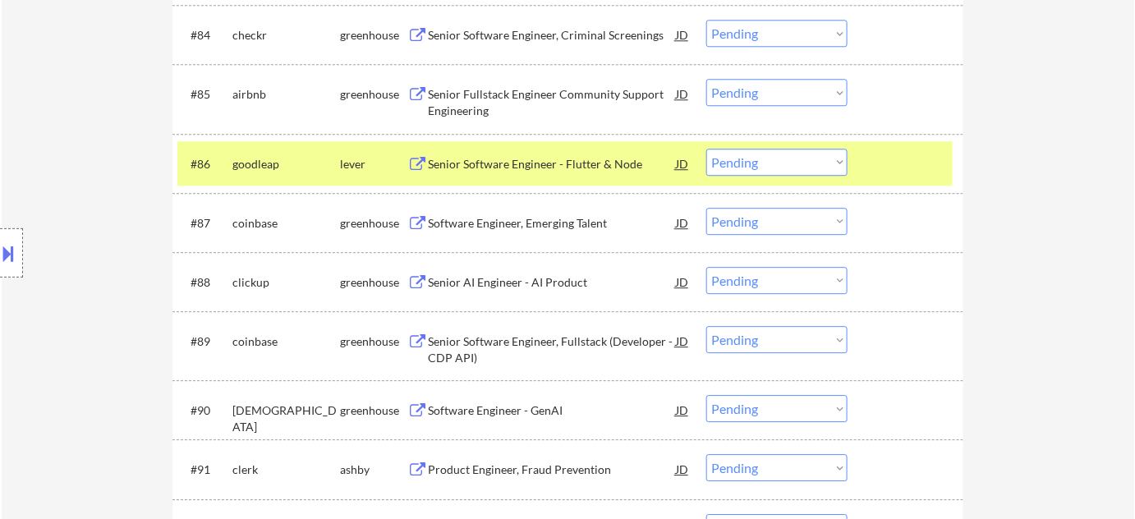
click at [501, 159] on div "Senior Software Engineer - Flutter & Node" at bounding box center [552, 164] width 248 height 16
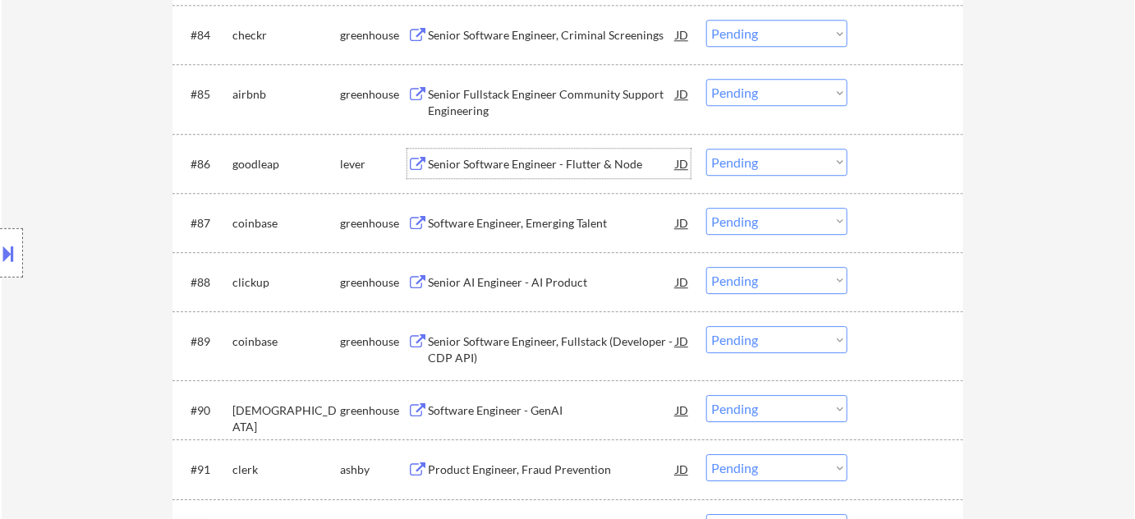
click at [767, 159] on select "Choose an option... Pending Applied Excluded (Questions) Excluded (Expired) Exc…" at bounding box center [776, 162] width 141 height 27
click at [706, 149] on select "Choose an option... Pending Applied Excluded (Questions) Excluded (Expired) Exc…" at bounding box center [776, 162] width 141 height 27
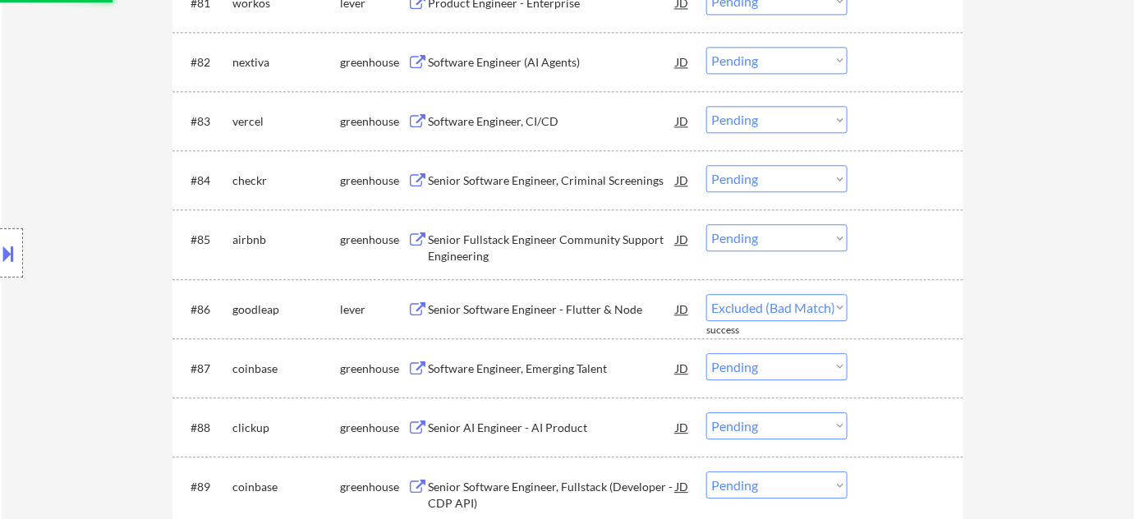
scroll to position [5446, 0]
select select ""pending""
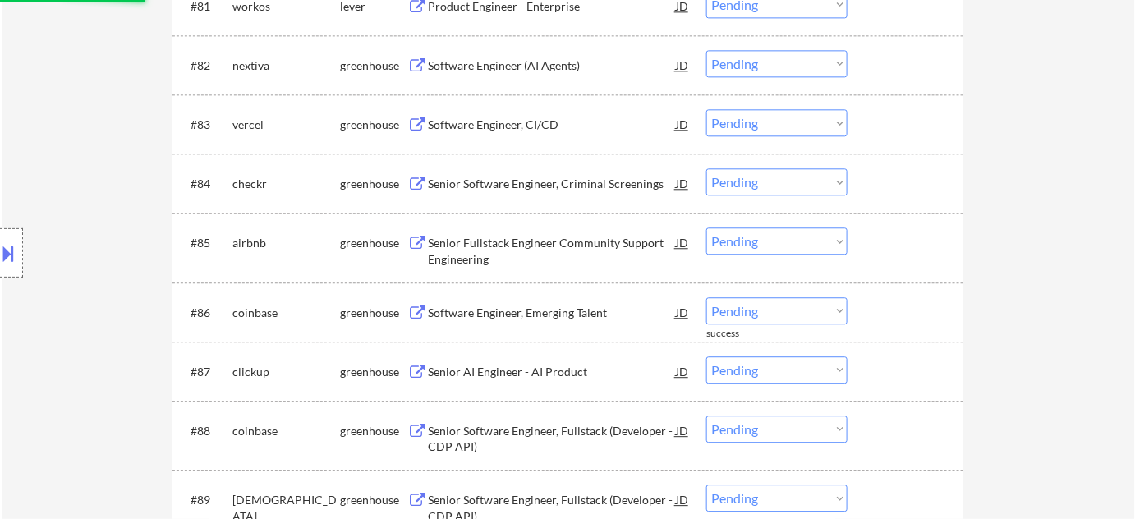
scroll to position [5296, 0]
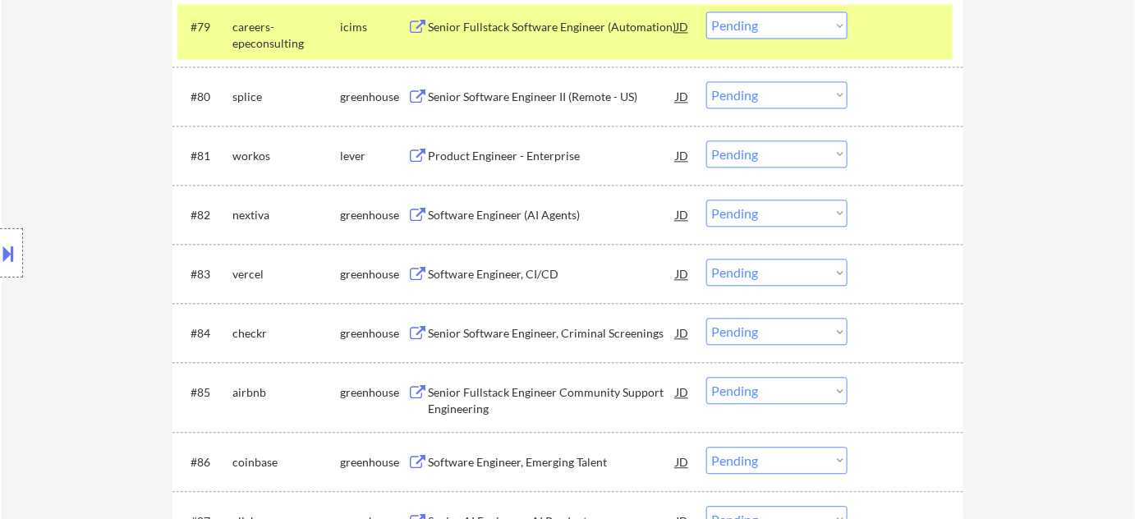
click at [557, 211] on div "Software Engineer (AI Agents)" at bounding box center [552, 215] width 248 height 16
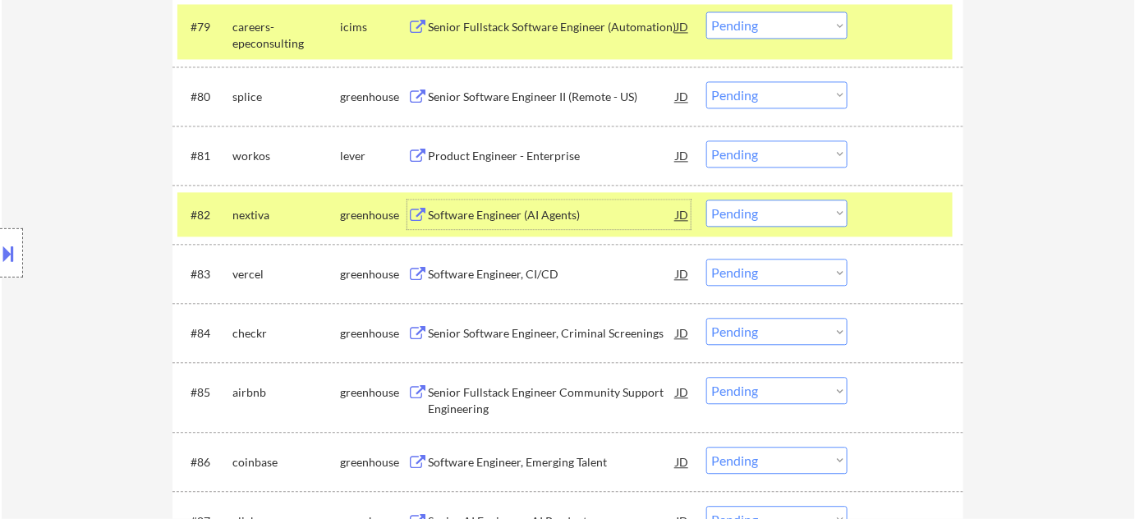
click at [766, 215] on select "Choose an option... Pending Applied Excluded (Questions) Excluded (Expired) Exc…" at bounding box center [776, 213] width 141 height 27
click at [706, 200] on select "Choose an option... Pending Applied Excluded (Questions) Excluded (Expired) Exc…" at bounding box center [776, 213] width 141 height 27
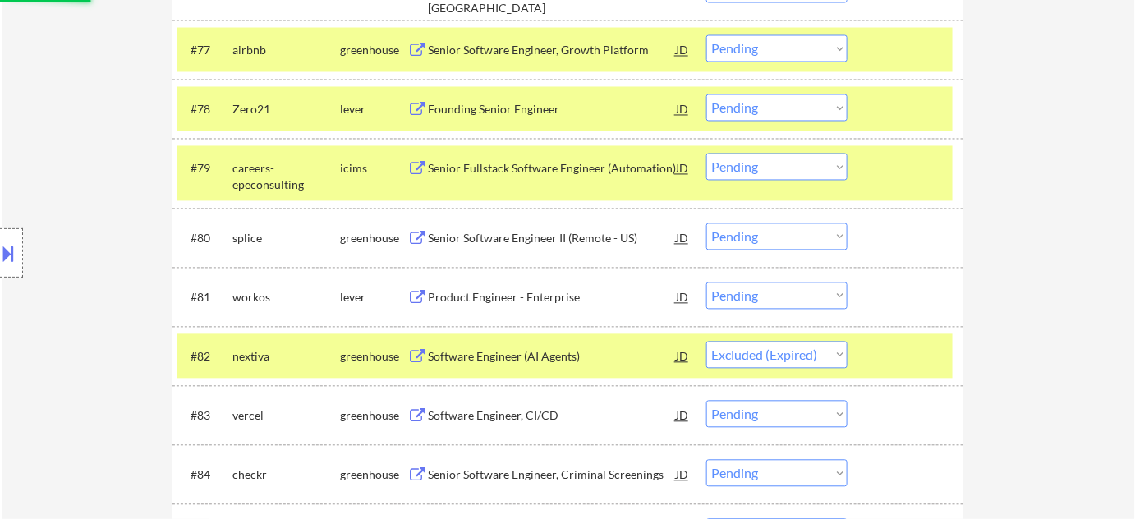
scroll to position [5147, 0]
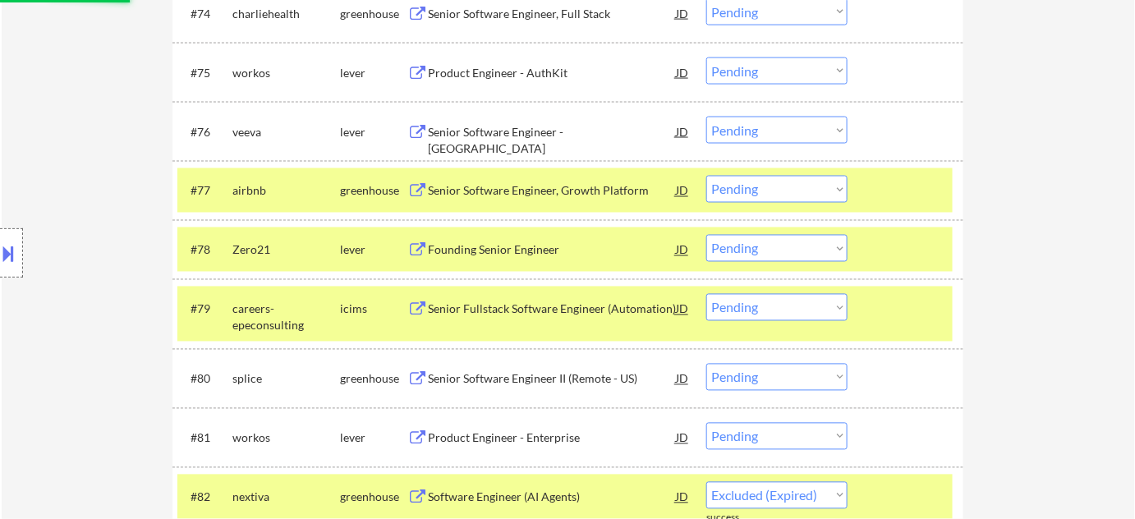
select select ""pending""
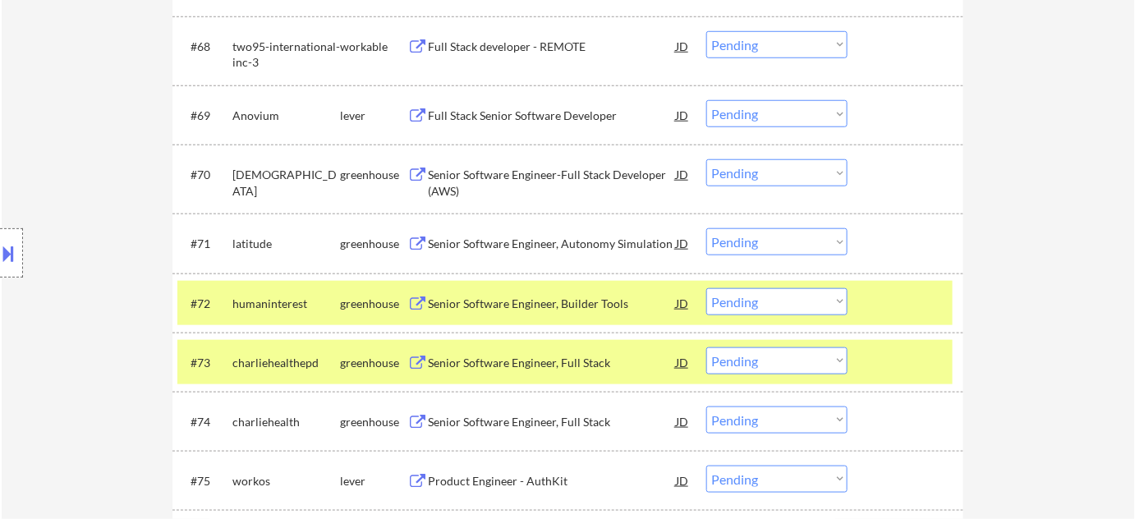
scroll to position [4549, 0]
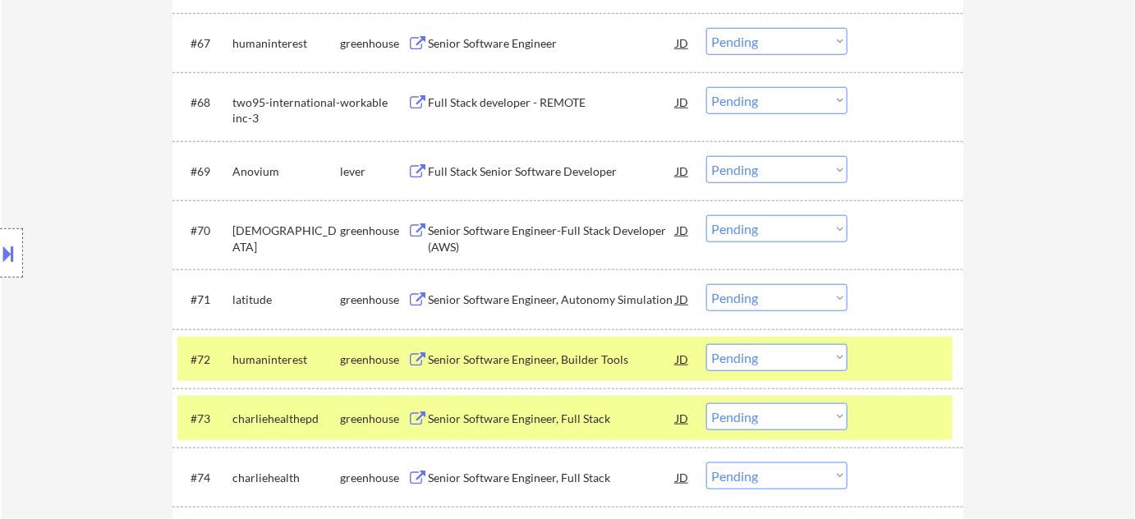
click at [529, 98] on div "Full Stack developer - REMOTE" at bounding box center [552, 102] width 248 height 16
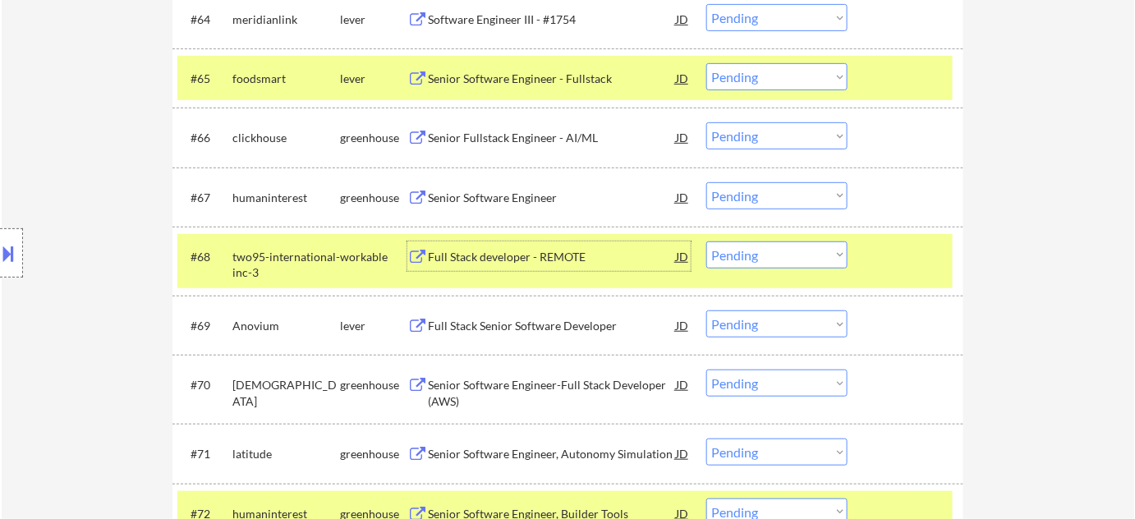
scroll to position [4325, 0]
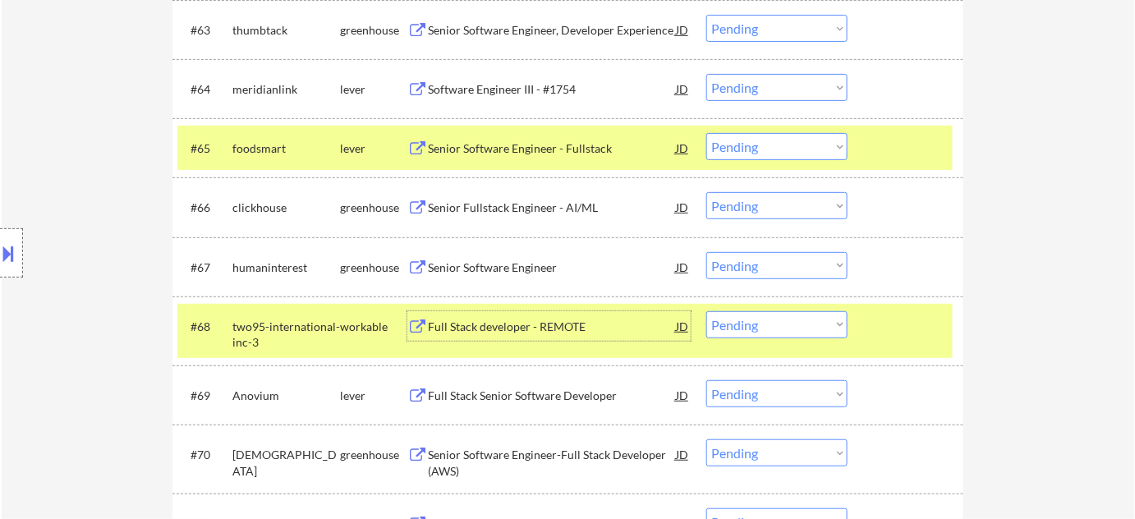
click at [548, 205] on div "Senior Fullstack Engineer - AI/ML" at bounding box center [552, 208] width 248 height 16
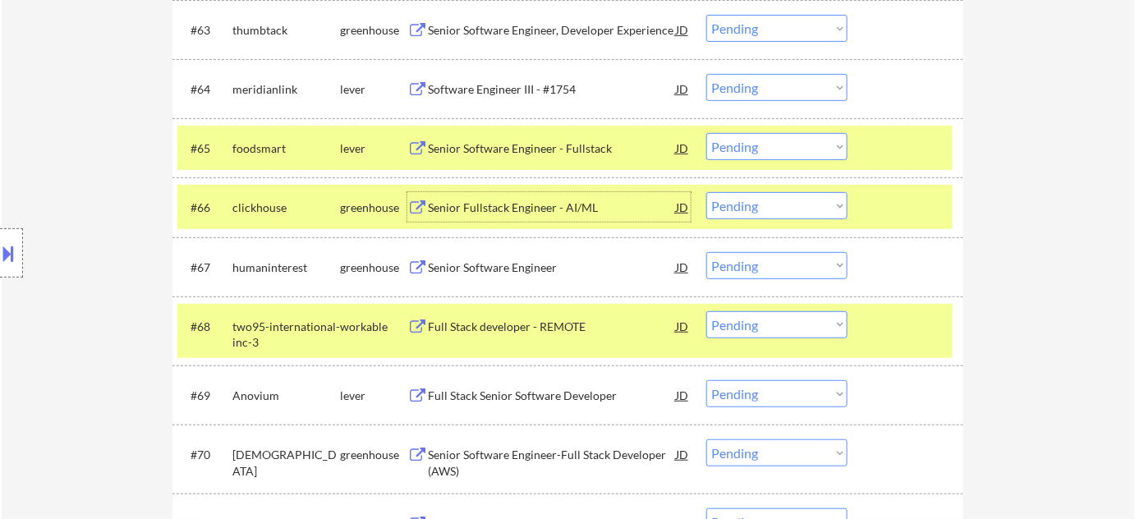
click at [739, 209] on select "Choose an option... Pending Applied Excluded (Questions) Excluded (Expired) Exc…" at bounding box center [776, 205] width 141 height 27
click at [706, 192] on select "Choose an option... Pending Applied Excluded (Questions) Excluded (Expired) Exc…" at bounding box center [776, 205] width 141 height 27
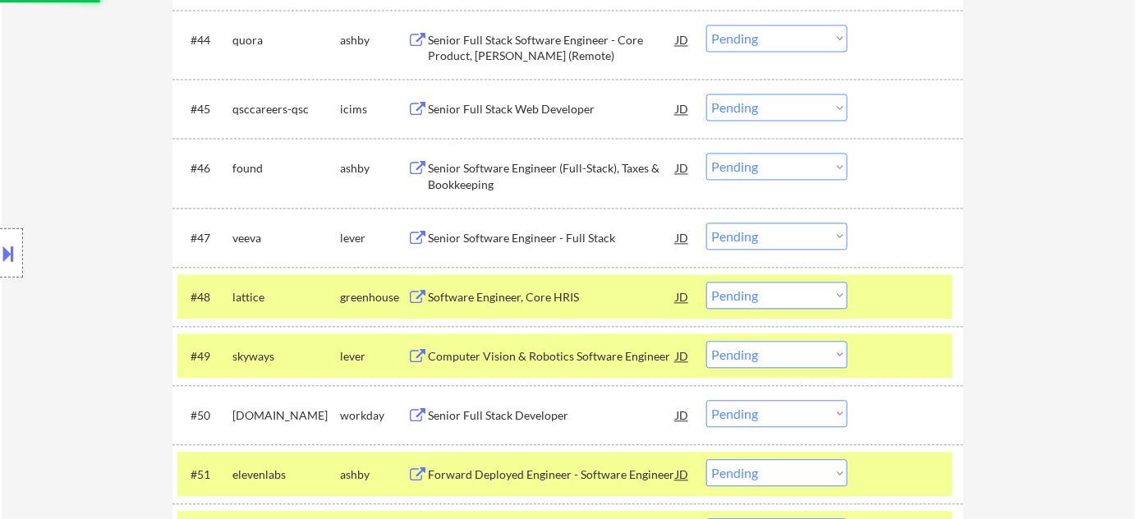
scroll to position [3130, 0]
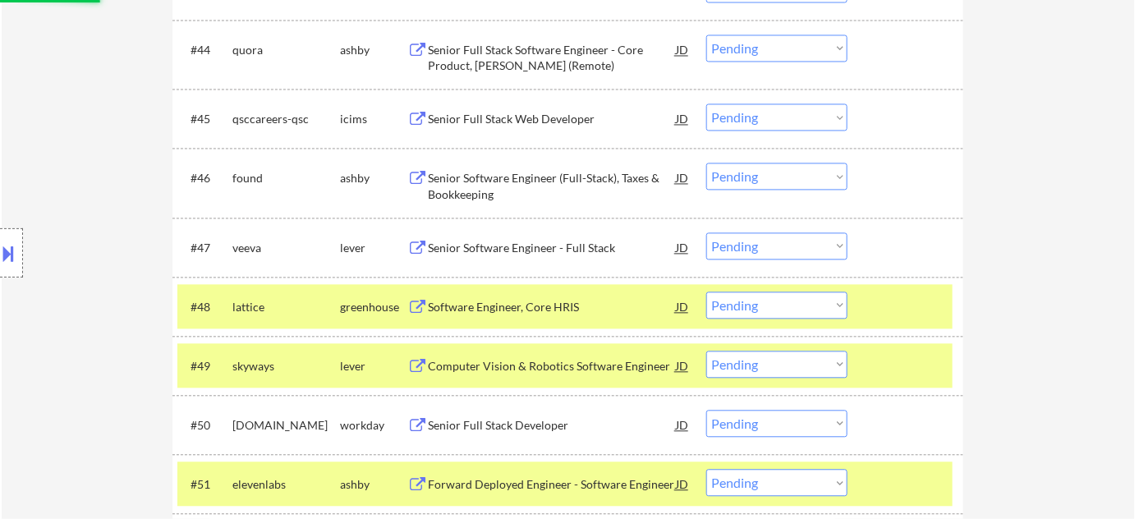
select select ""pending""
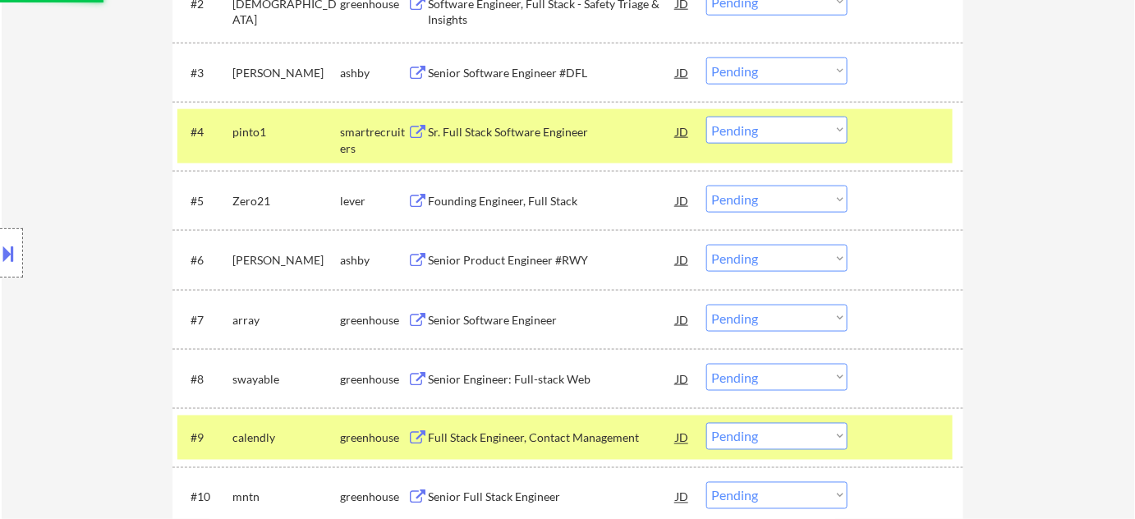
scroll to position [26, 0]
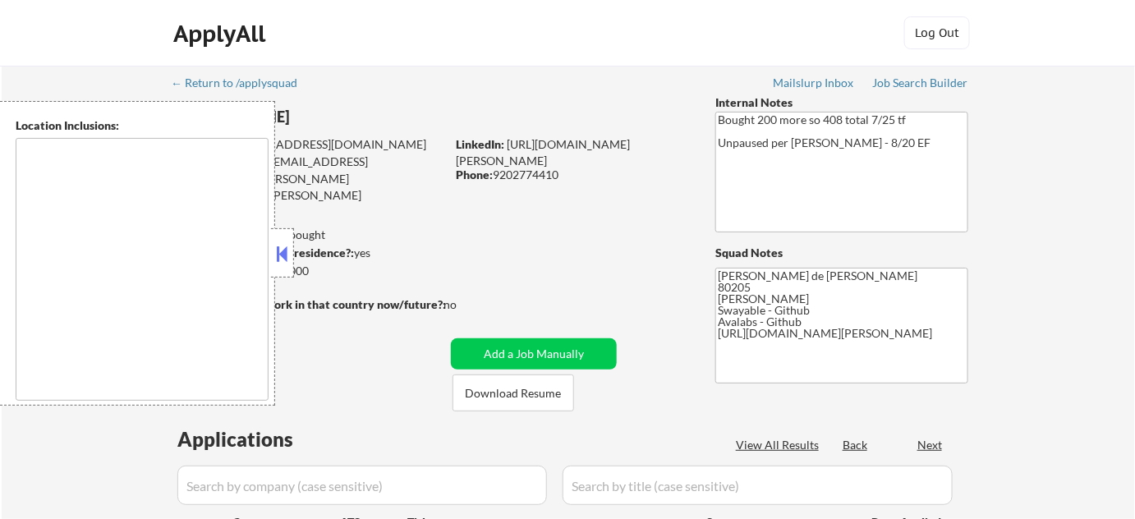
type textarea "[GEOGRAPHIC_DATA], [GEOGRAPHIC_DATA] [GEOGRAPHIC_DATA], [GEOGRAPHIC_DATA], [GEO…"
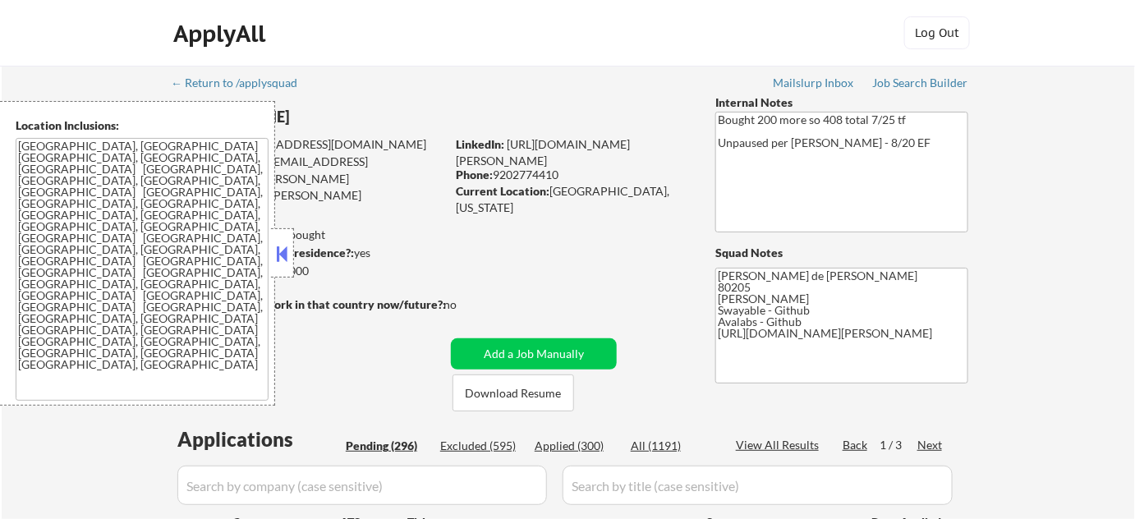
select select ""pending""
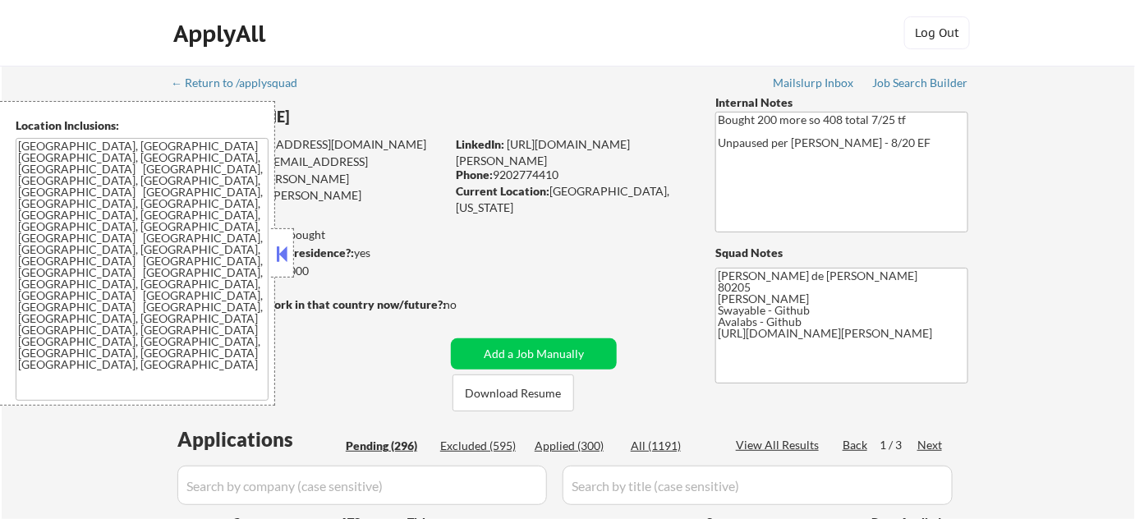
select select ""pending""
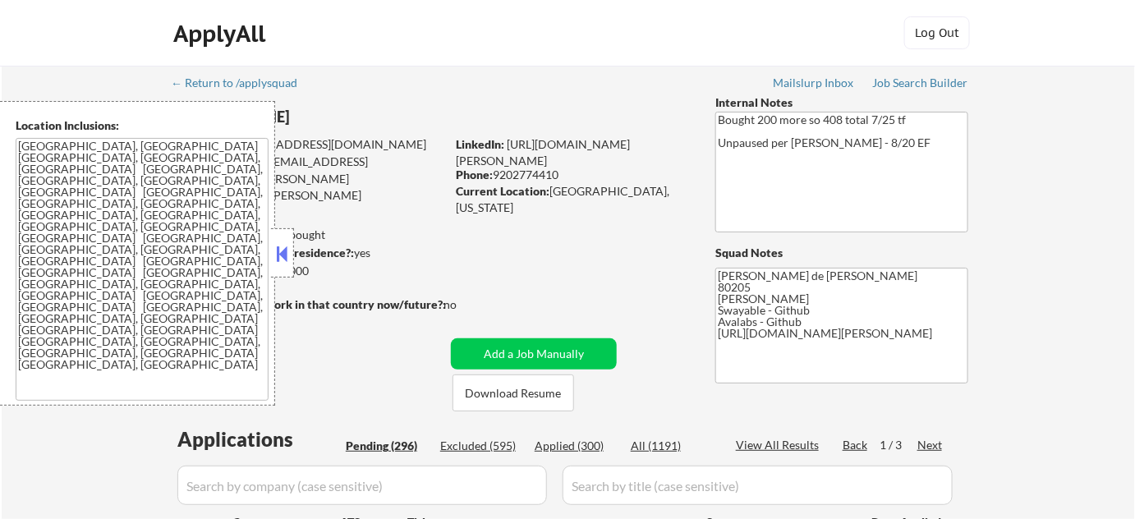
select select ""pending""
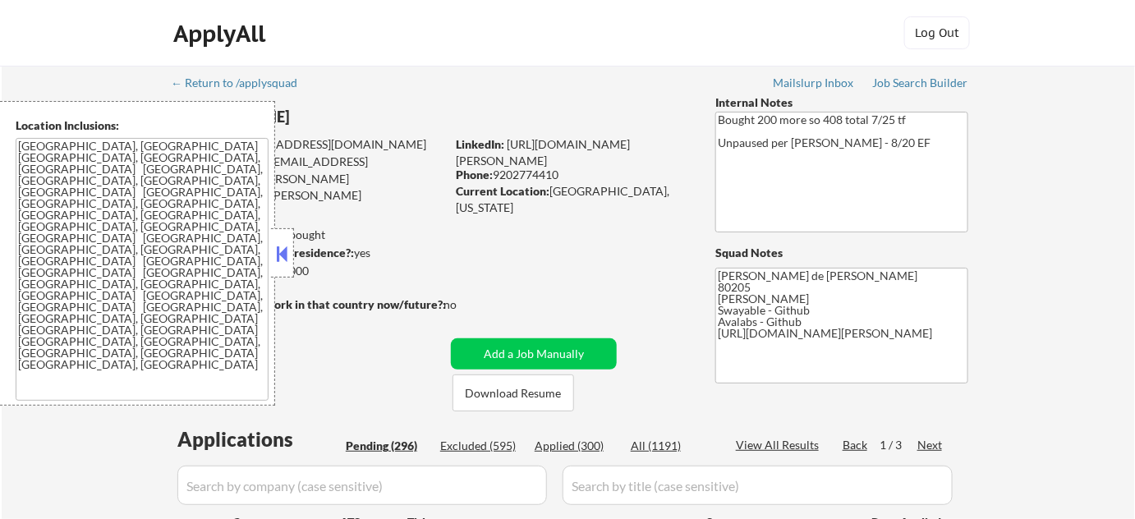
select select ""pending""
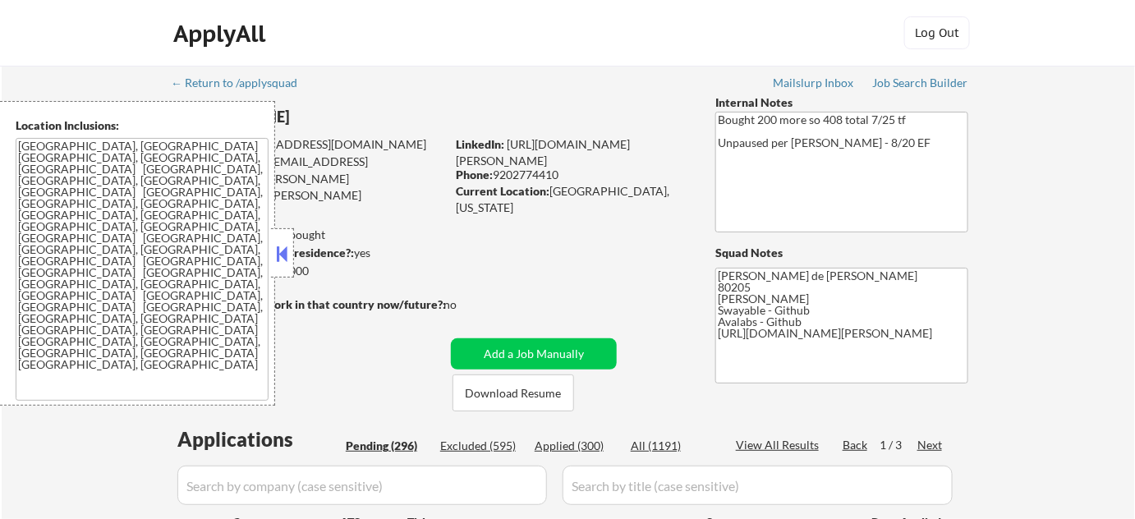
select select ""pending""
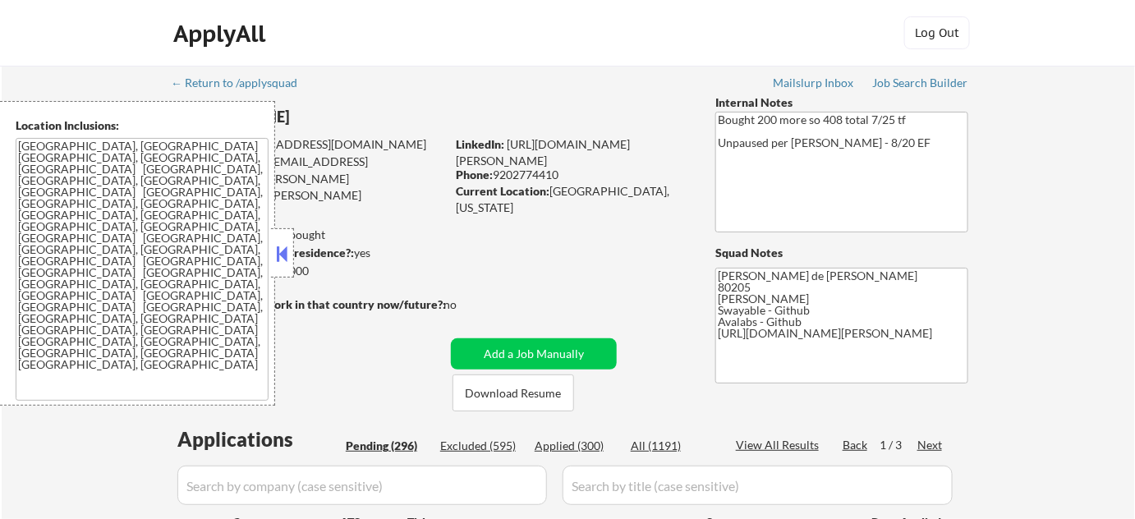
select select ""pending""
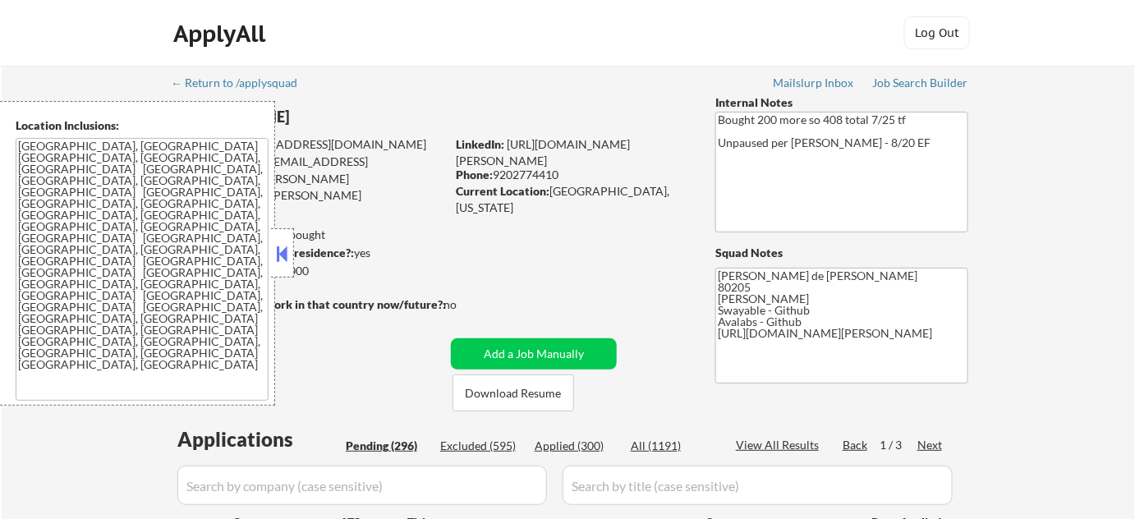
select select ""pending""
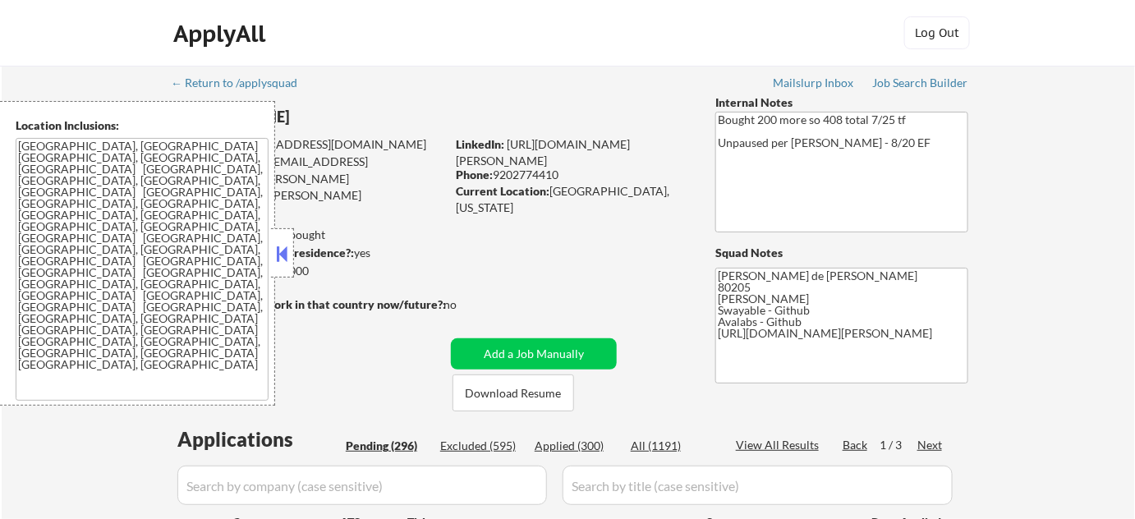
select select ""pending""
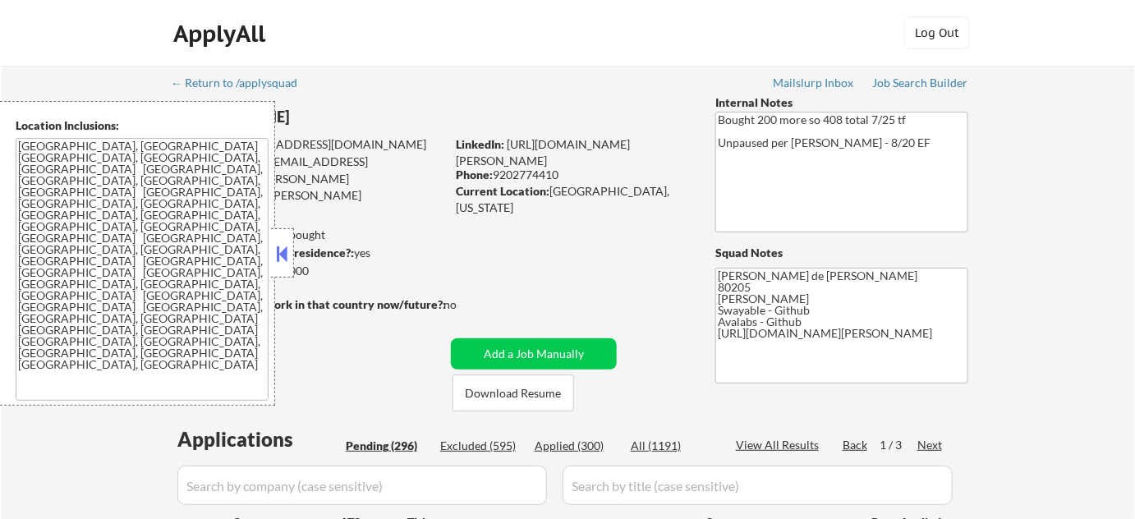
select select ""pending""
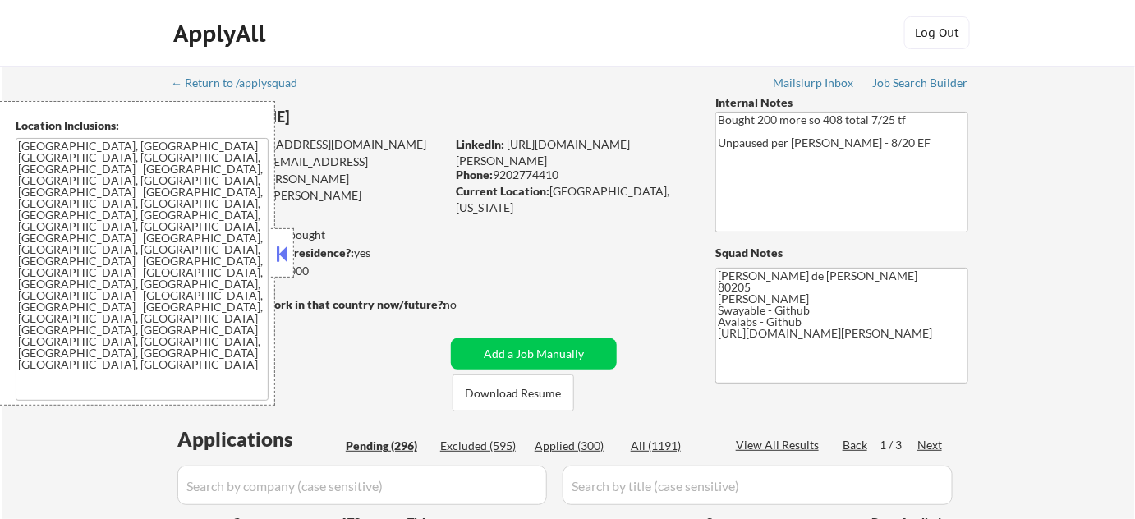
select select ""pending""
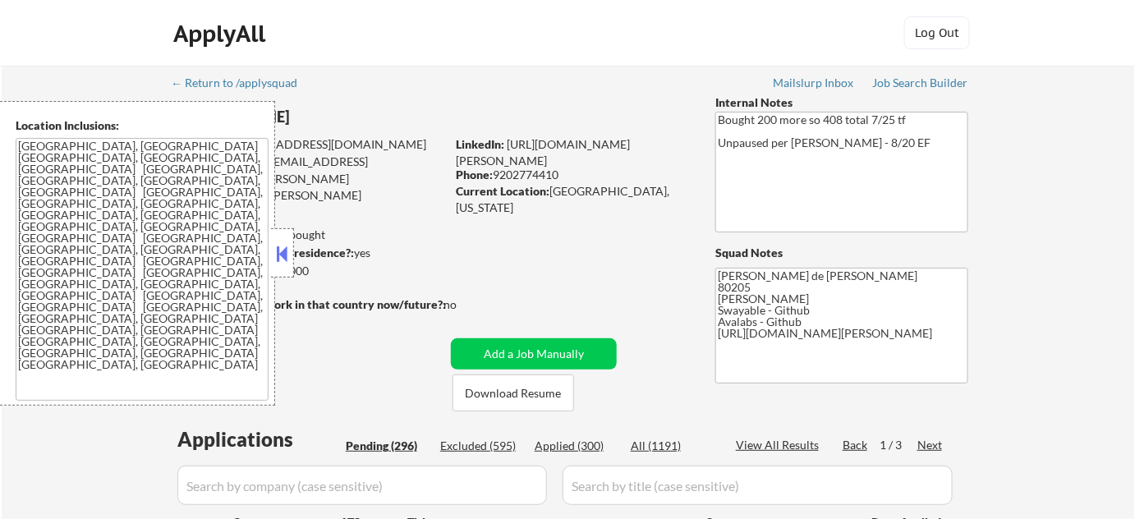
select select ""pending""
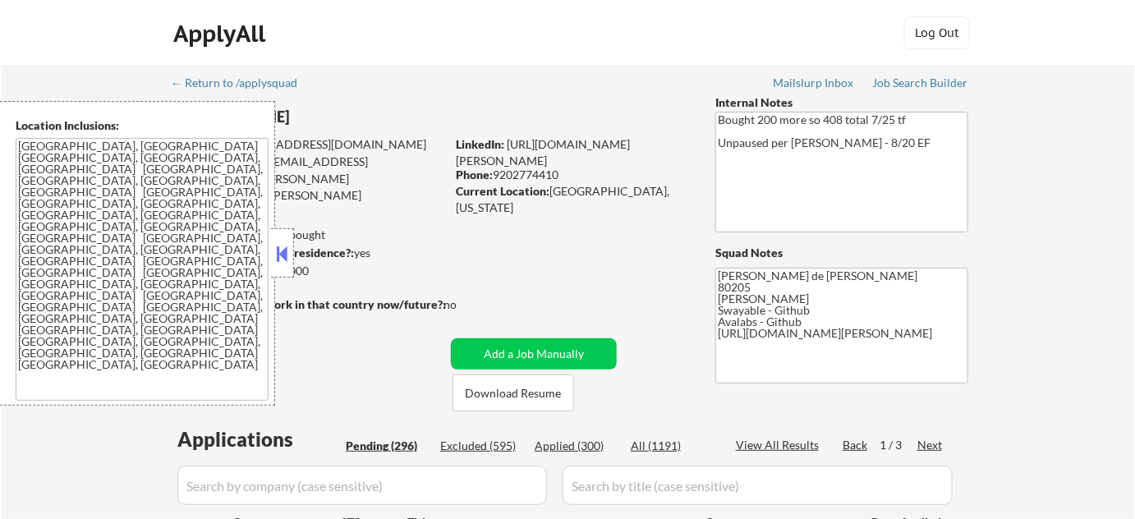
select select ""pending""
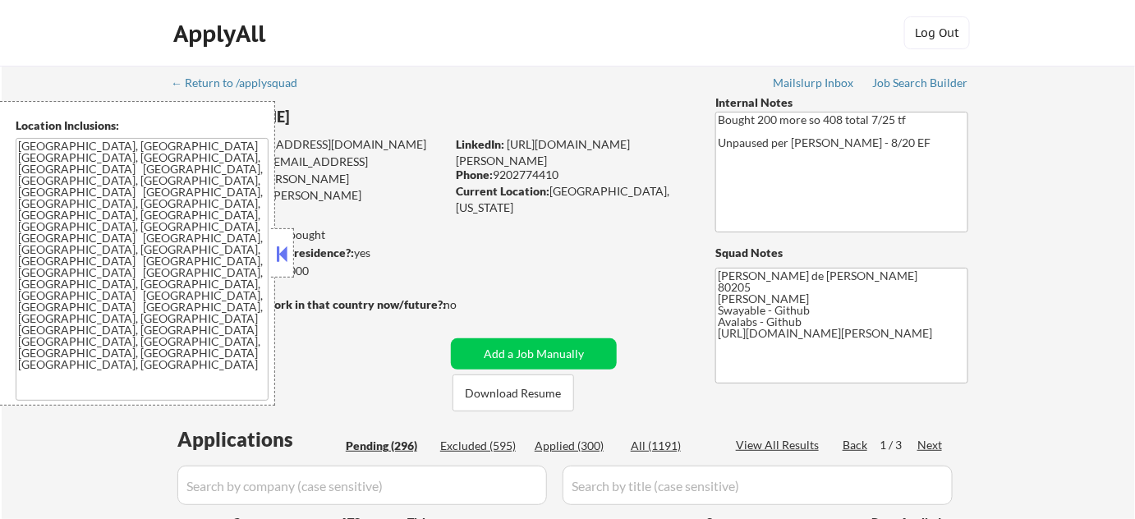
select select ""pending""
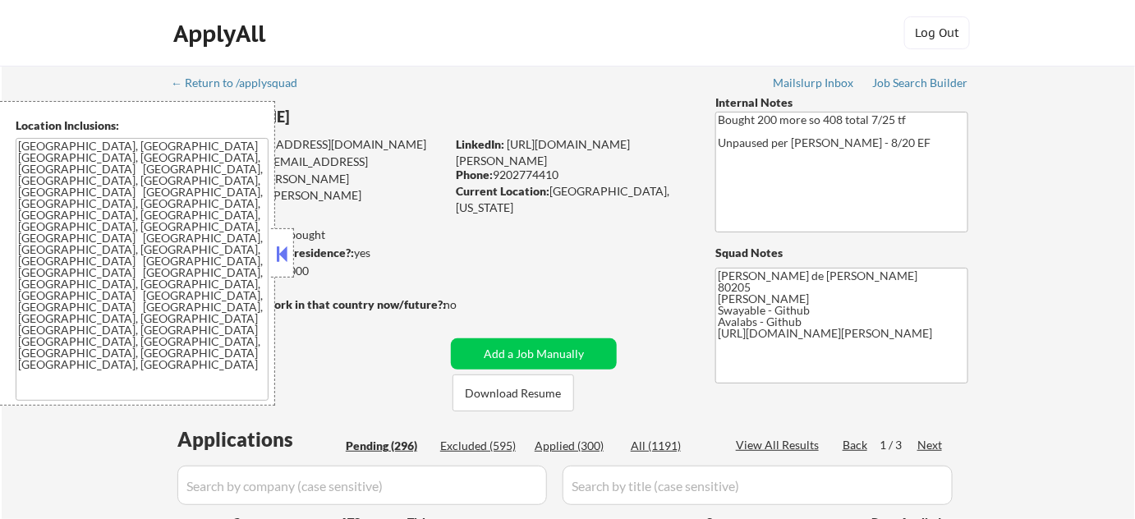
select select ""pending""
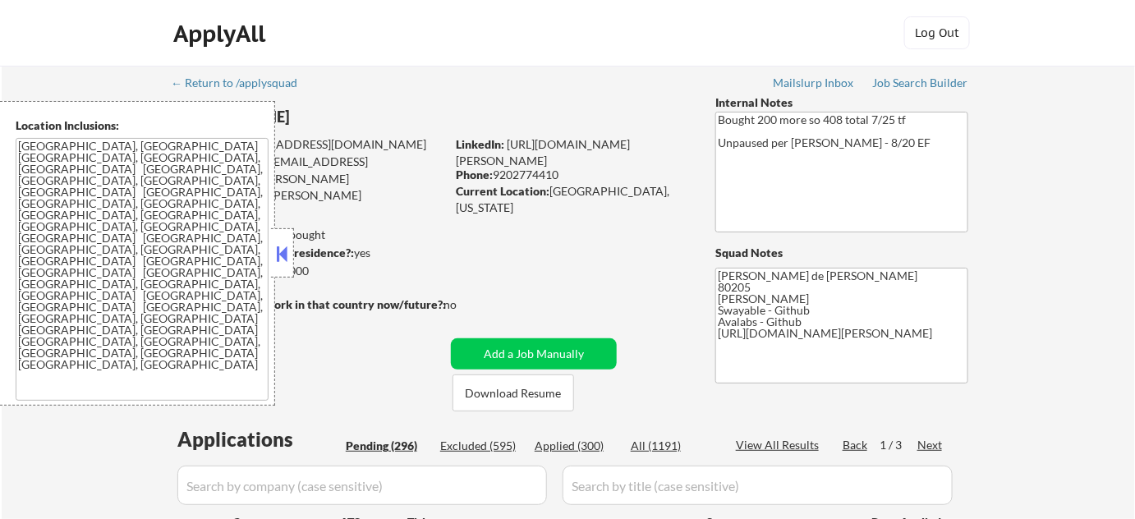
select select ""pending""
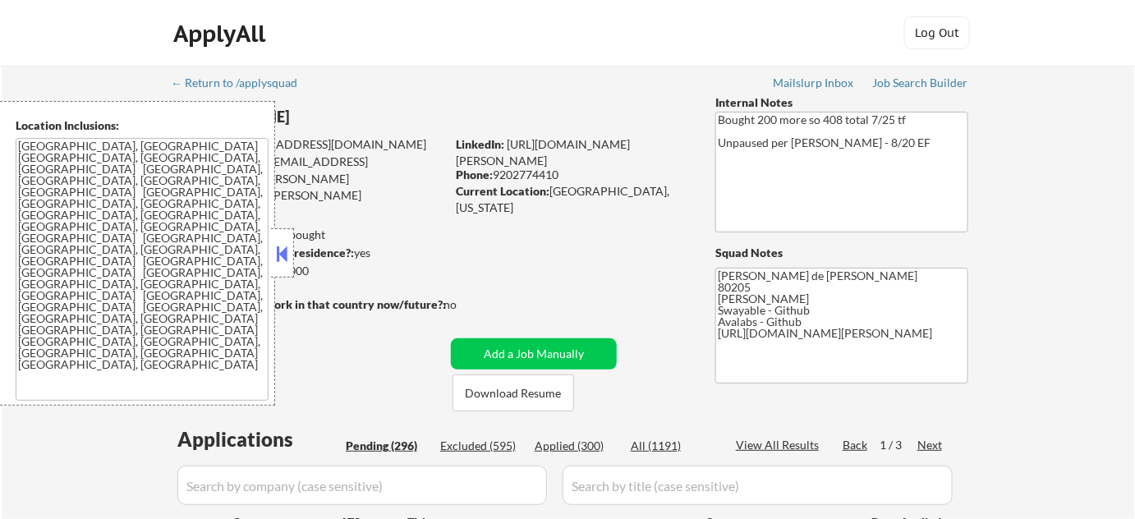
select select ""pending""
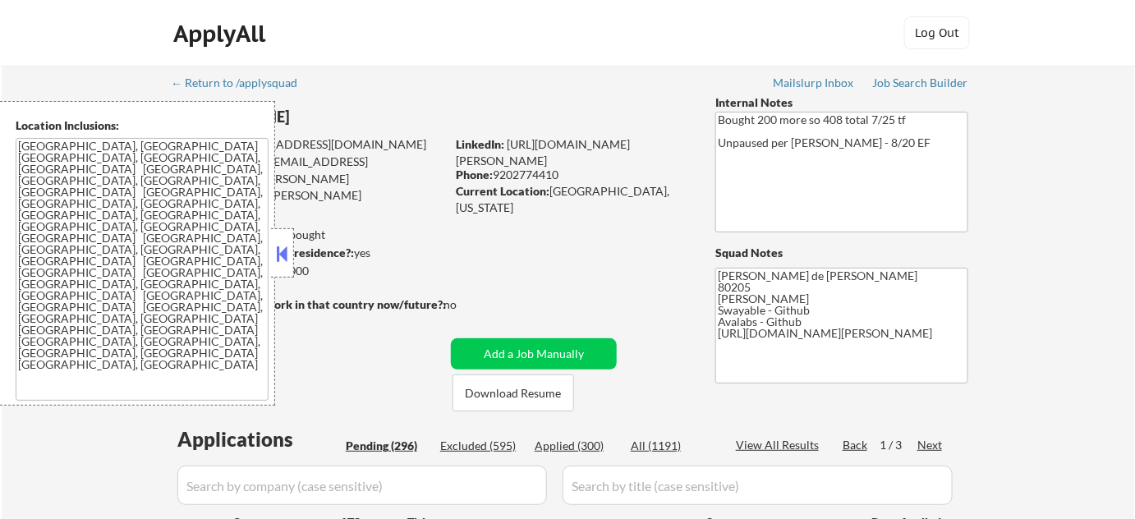
select select ""pending""
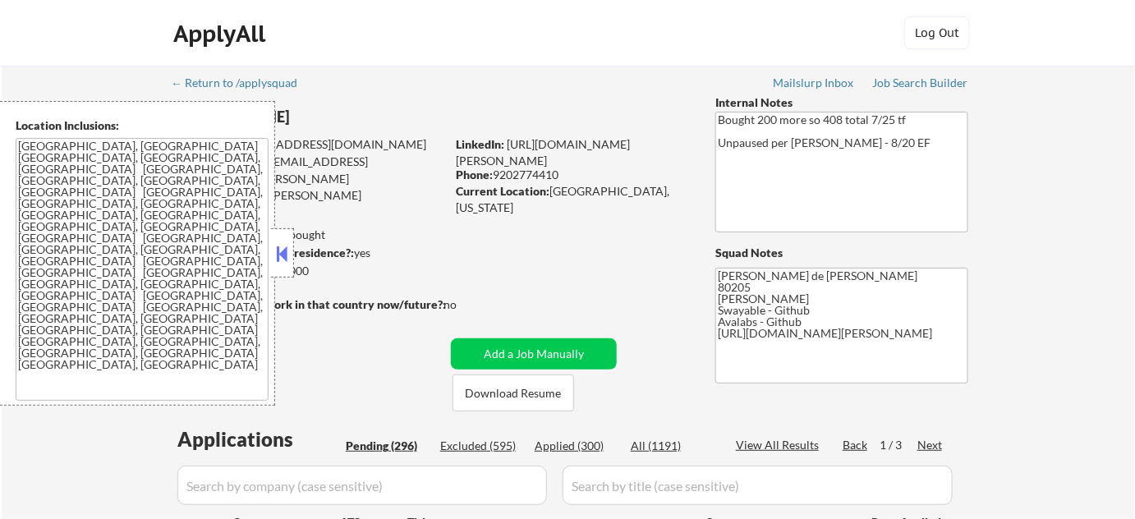
select select ""pending""
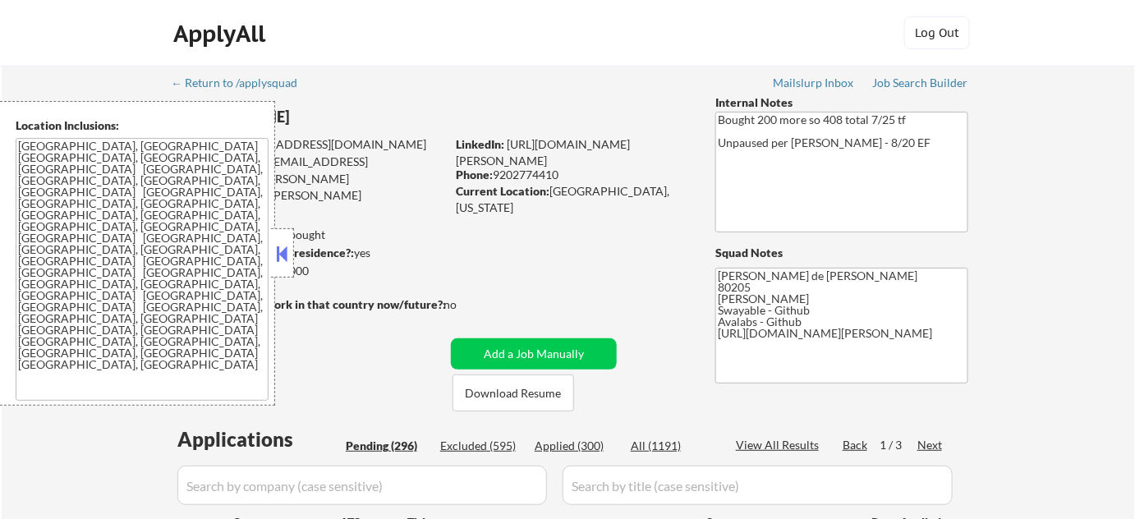
select select ""pending""
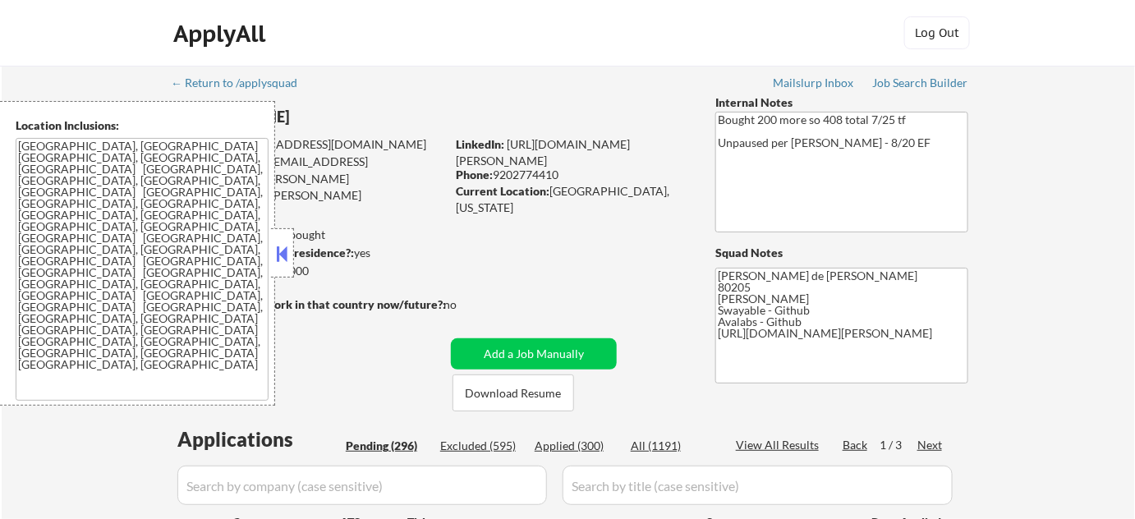
select select ""pending""
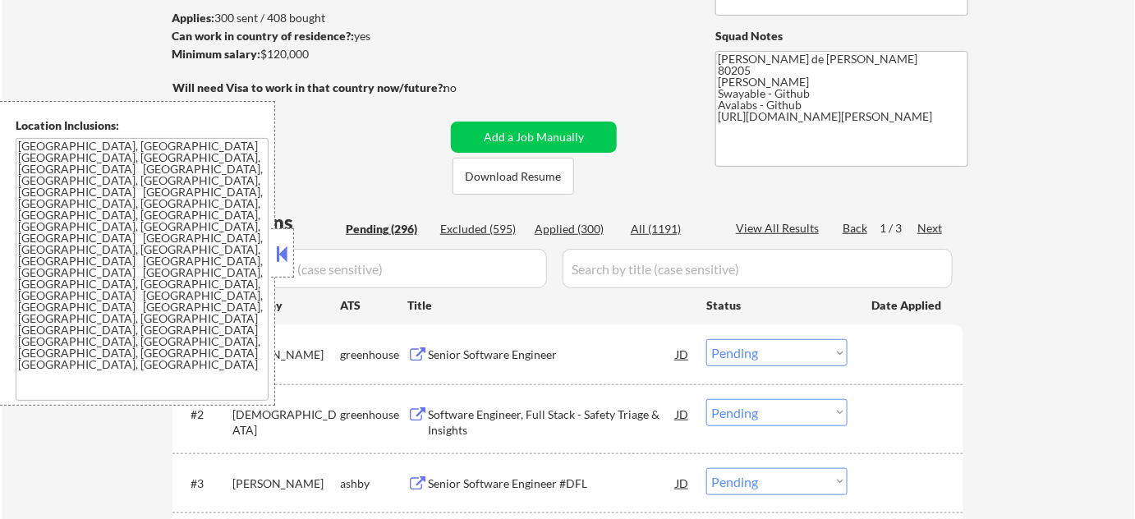
scroll to position [223, 0]
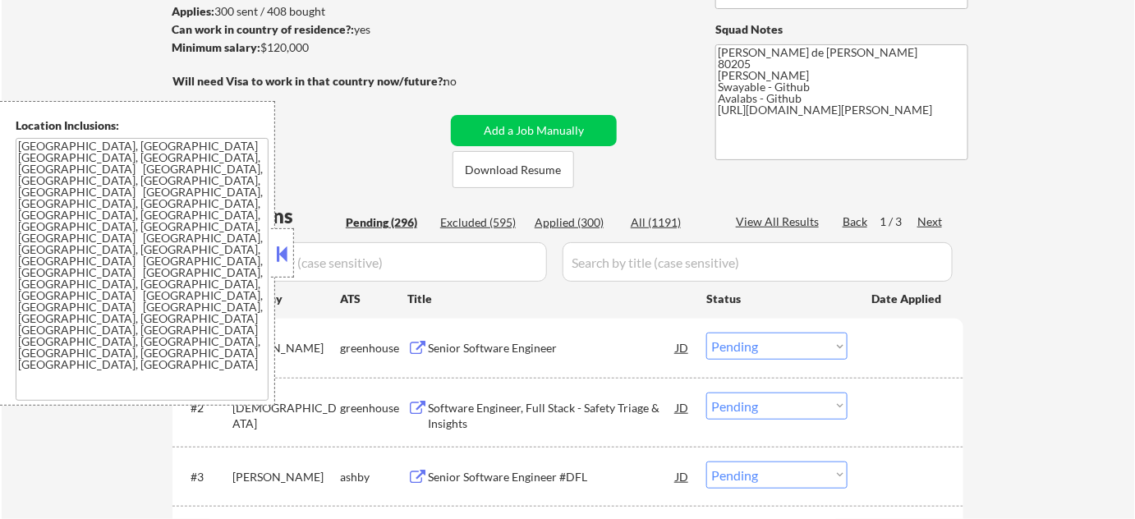
click at [285, 239] on div at bounding box center [282, 252] width 23 height 49
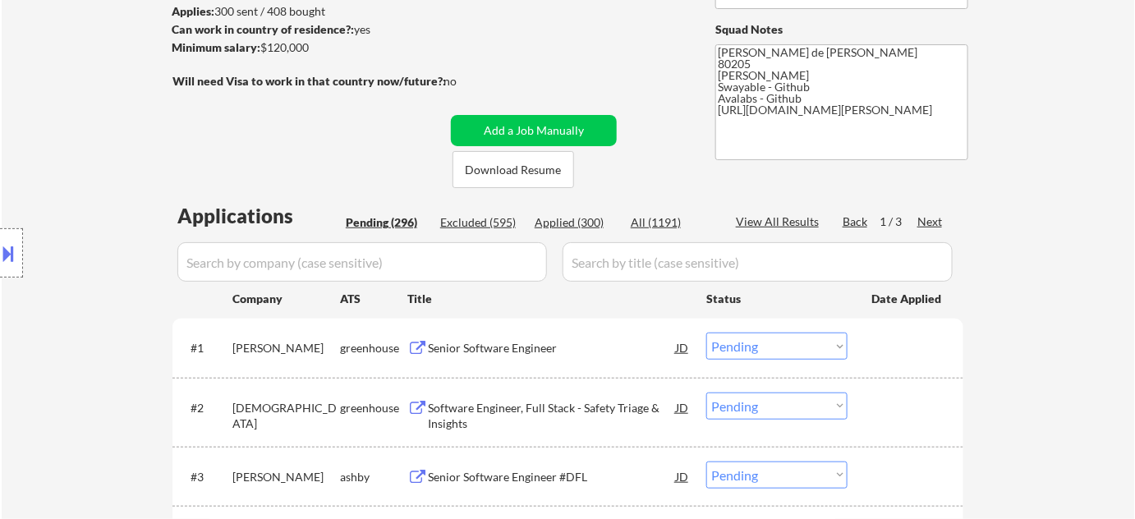
click at [565, 223] on div "Applied (300)" at bounding box center [576, 222] width 82 height 16
click at [344, 274] on input "input" at bounding box center [362, 261] width 370 height 39
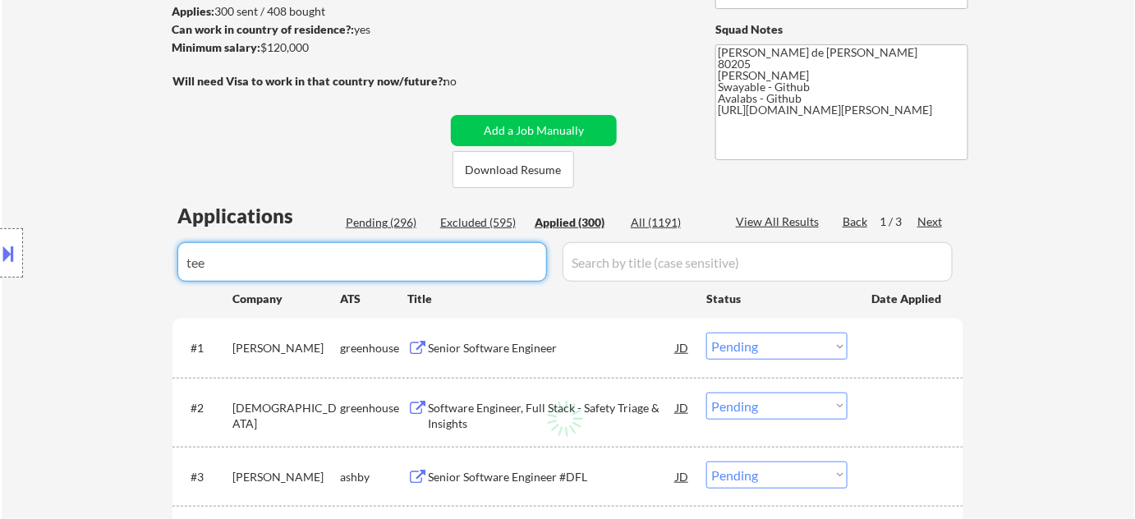
type input "tee"
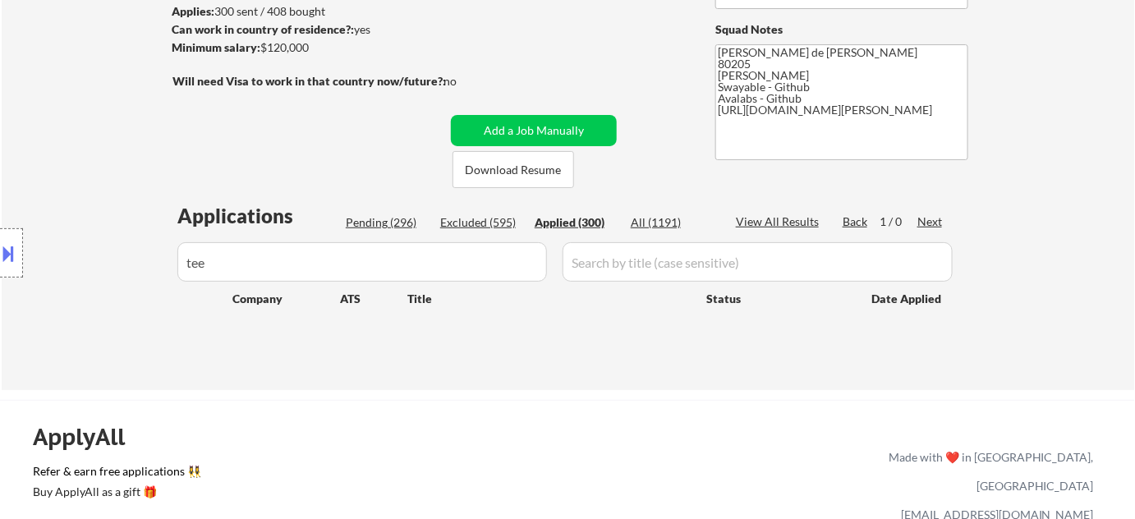
select select ""applied""
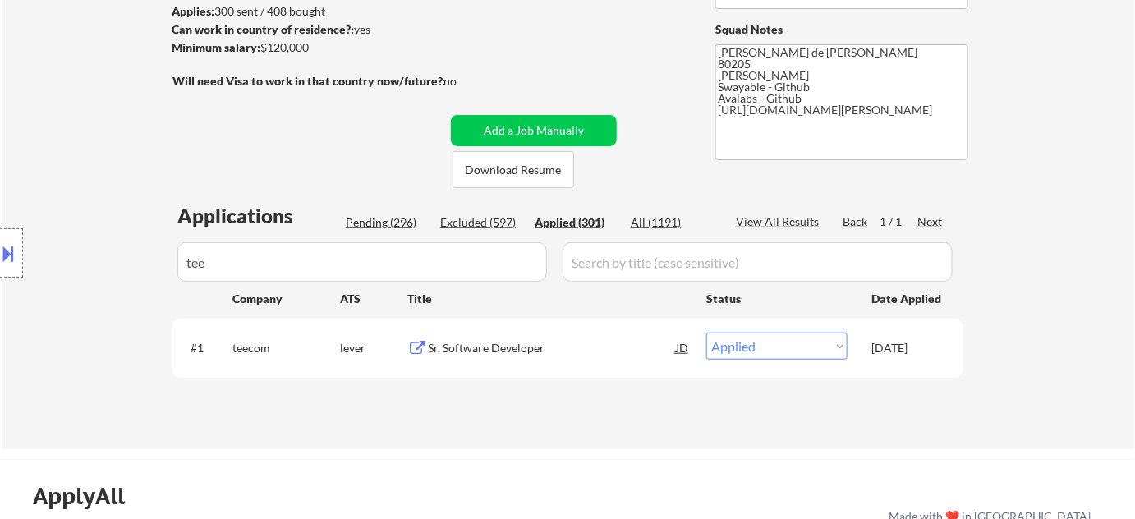
click at [13, 266] on button at bounding box center [9, 253] width 18 height 27
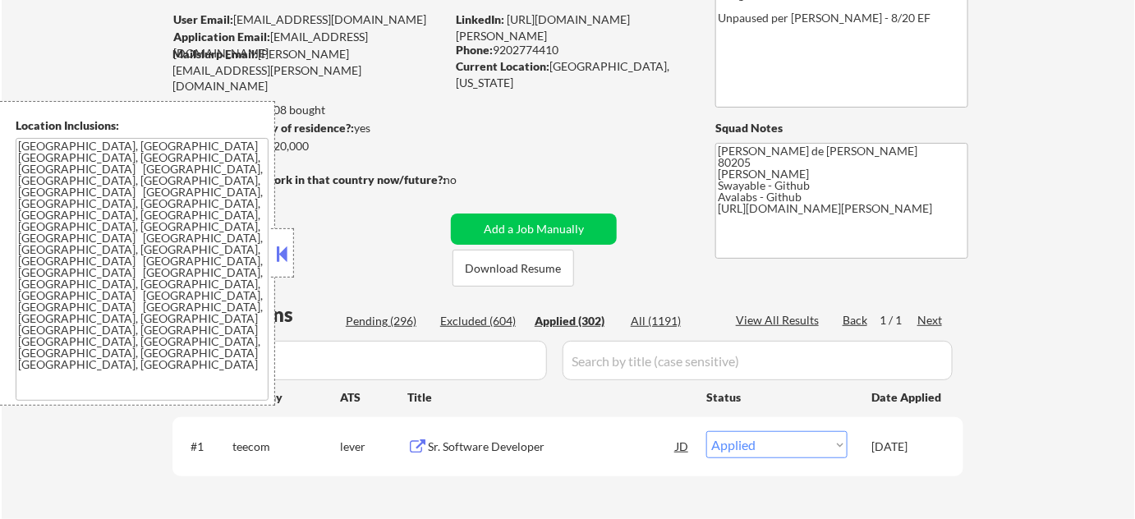
scroll to position [74, 0]
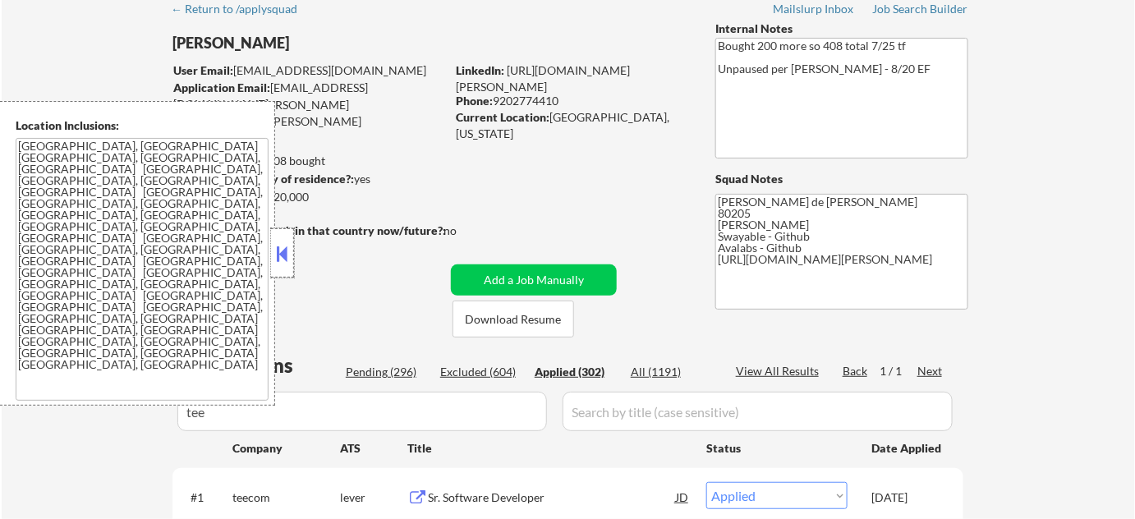
click at [292, 246] on div at bounding box center [282, 252] width 23 height 49
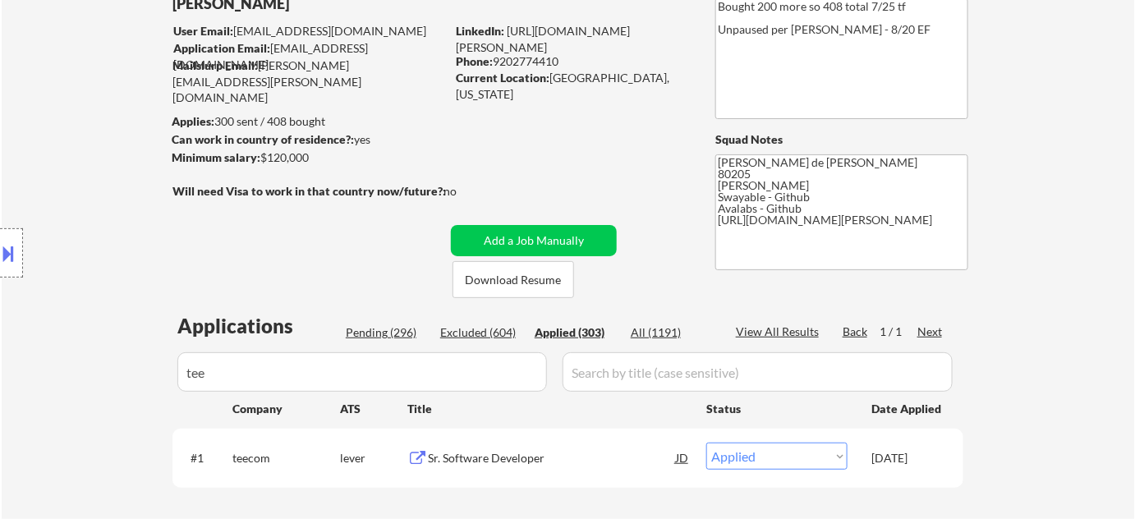
scroll to position [149, 0]
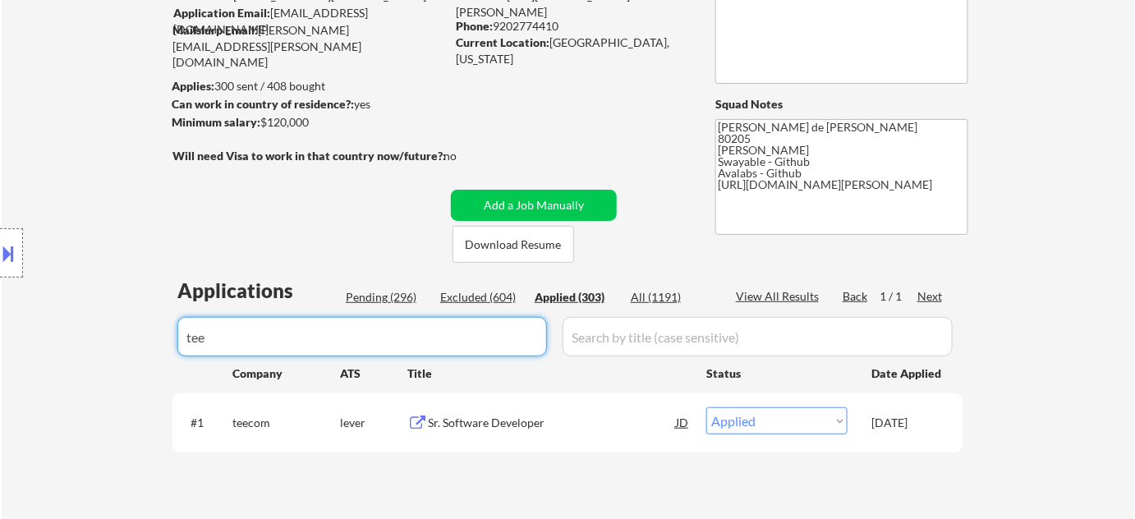
drag, startPoint x: 359, startPoint y: 341, endPoint x: 0, endPoint y: 332, distance: 359.1
click at [0, 332] on body "← Return to /applysquad Mailslurp Inbox Job Search Builder Adam Gusky User Emai…" at bounding box center [567, 110] width 1135 height 519
type input "plaid"
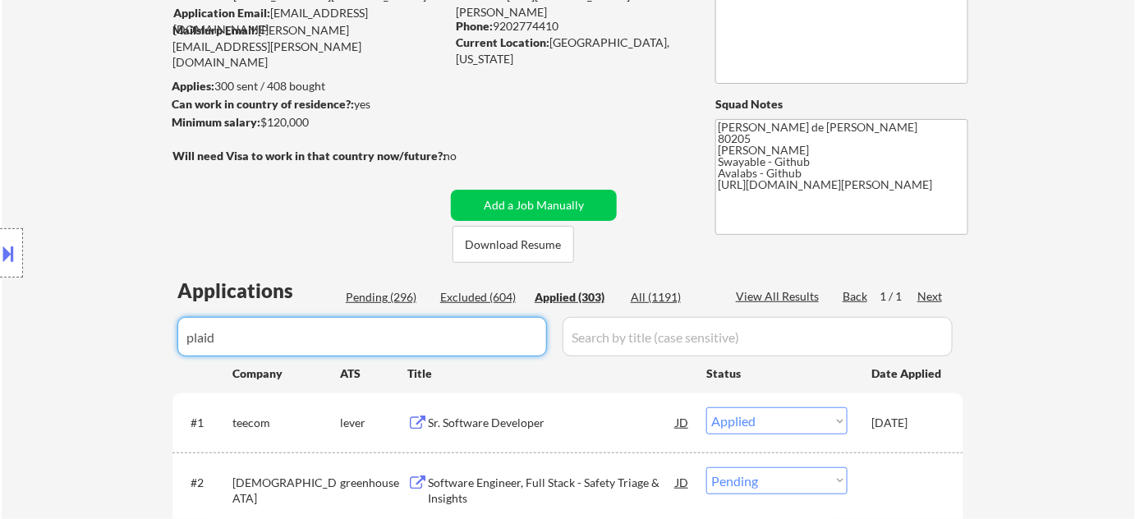
select select ""applied""
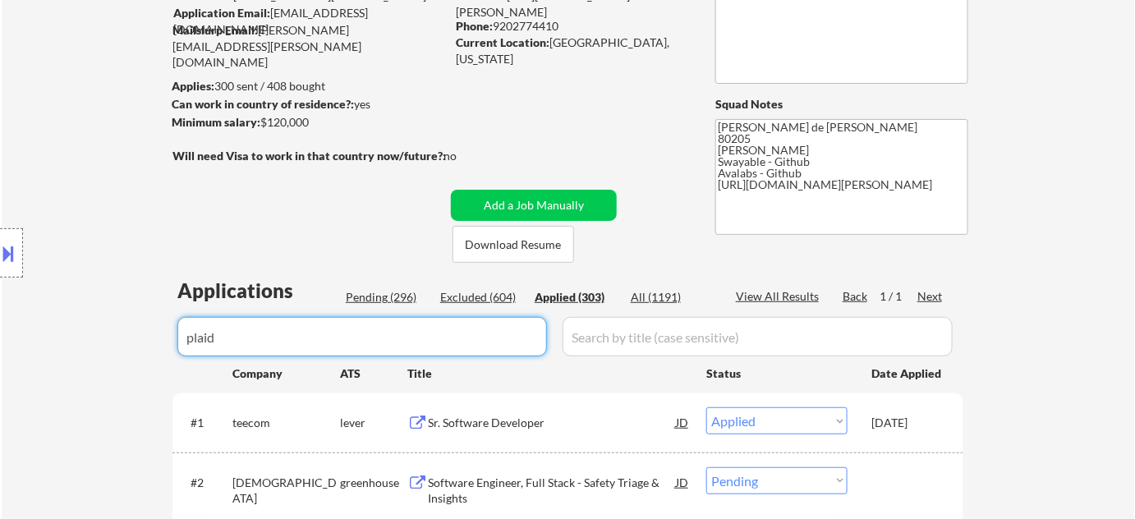
select select ""applied""
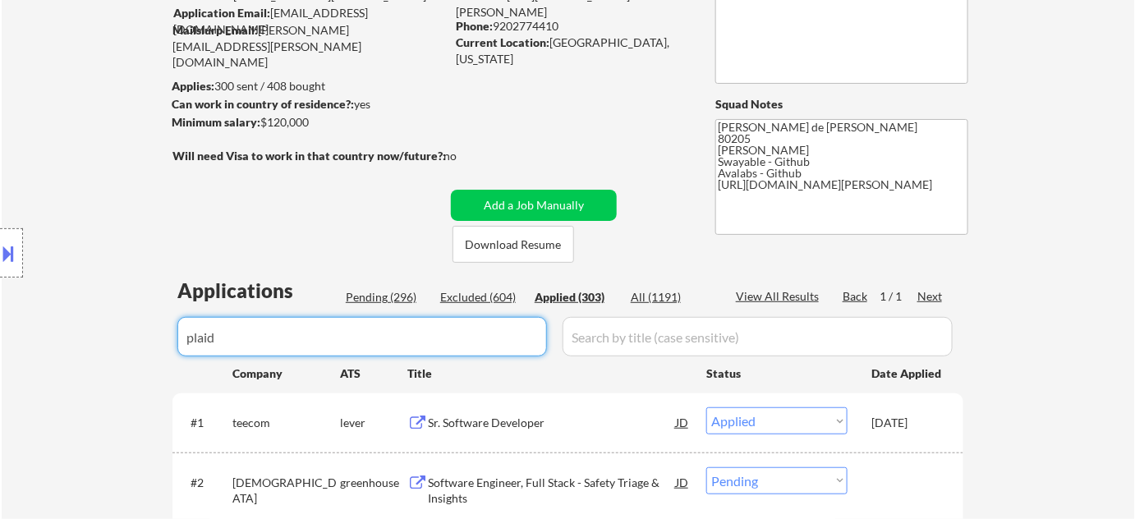
select select ""applied""
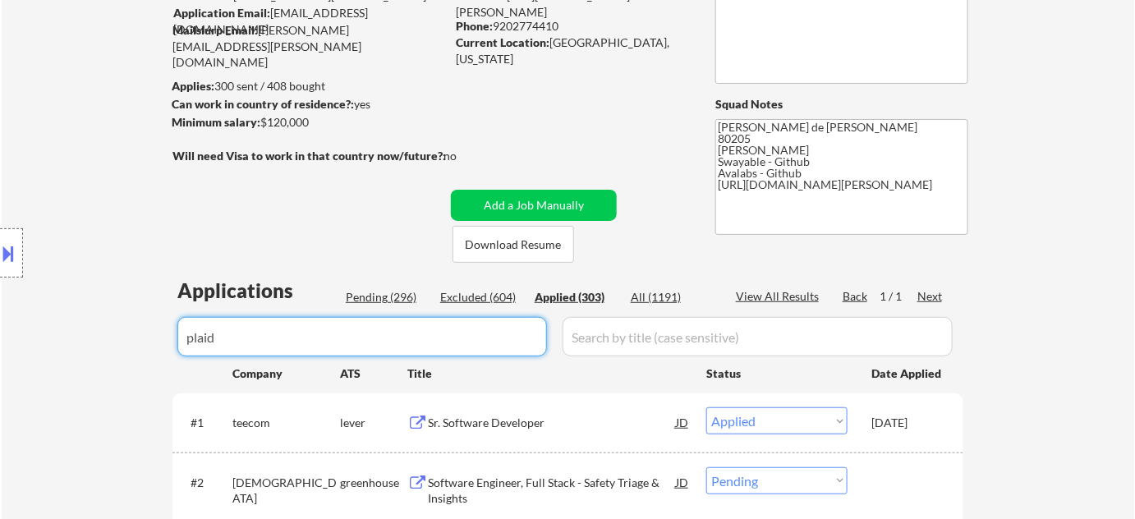
select select ""applied""
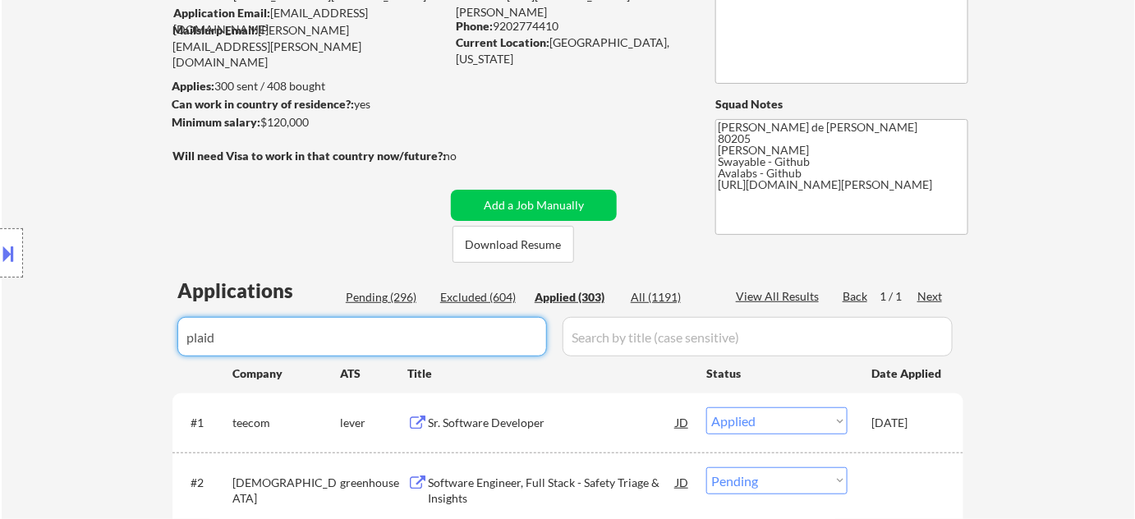
select select ""applied""
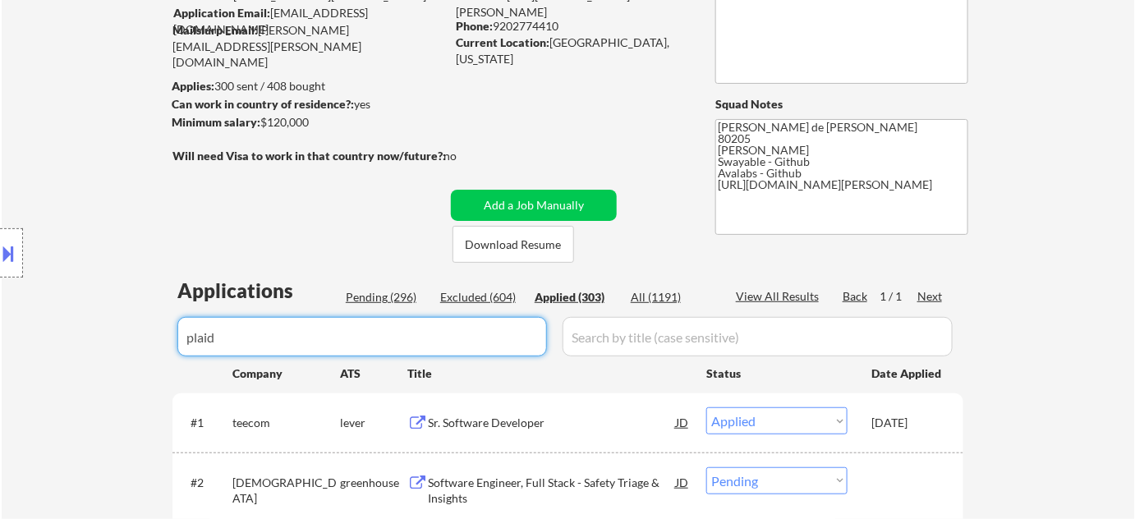
select select ""applied""
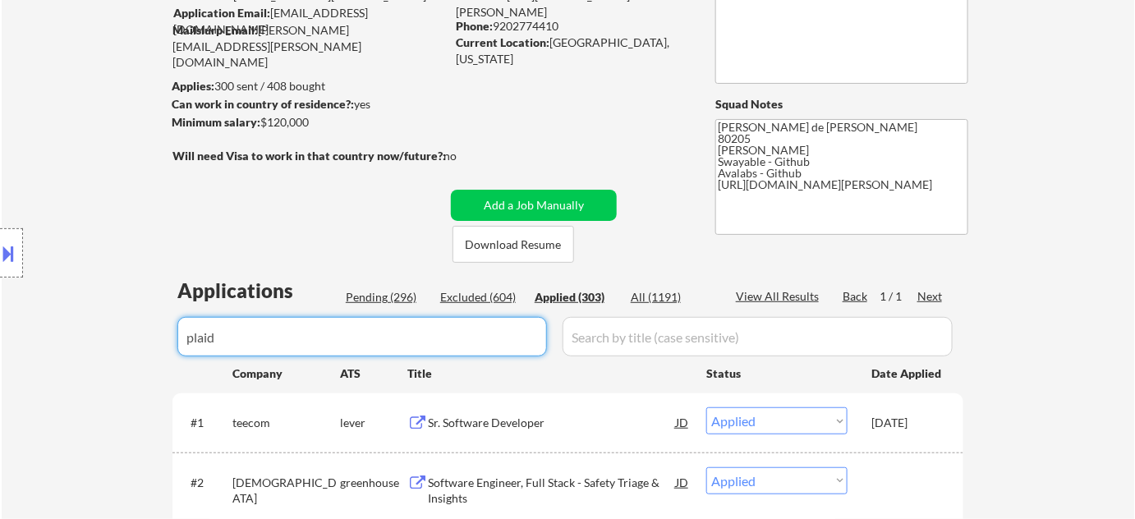
select select ""applied""
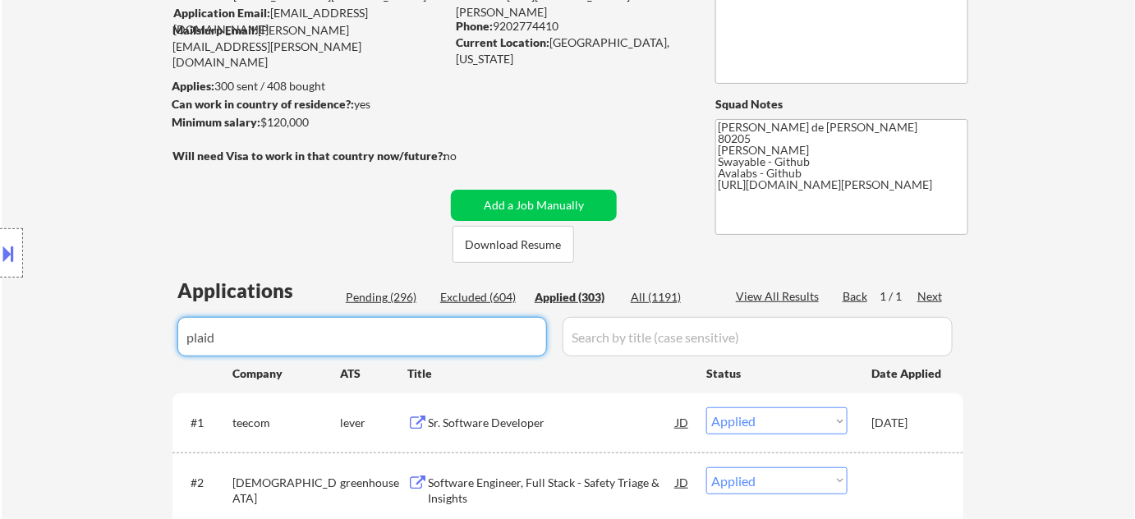
select select ""applied""
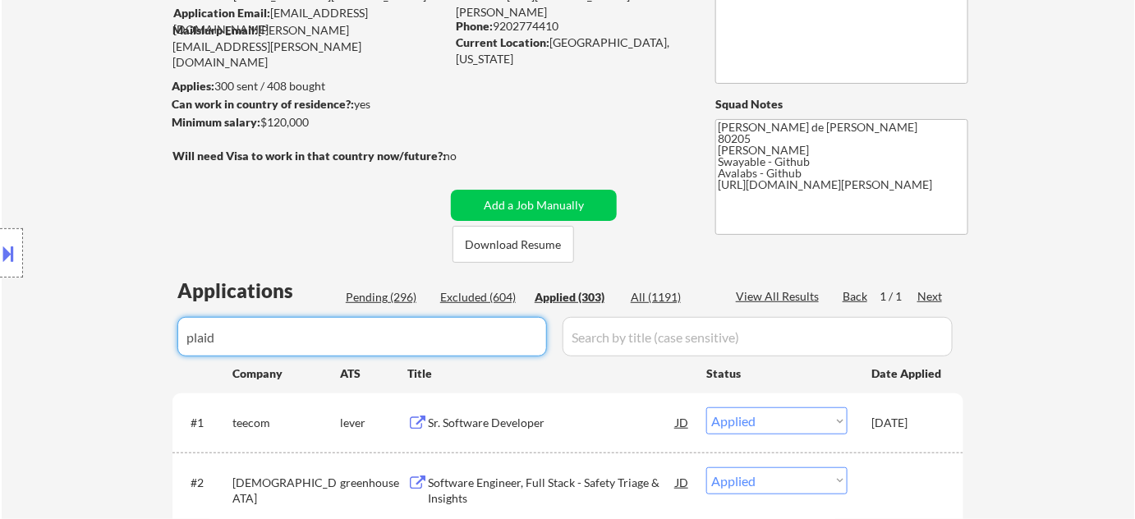
select select ""applied""
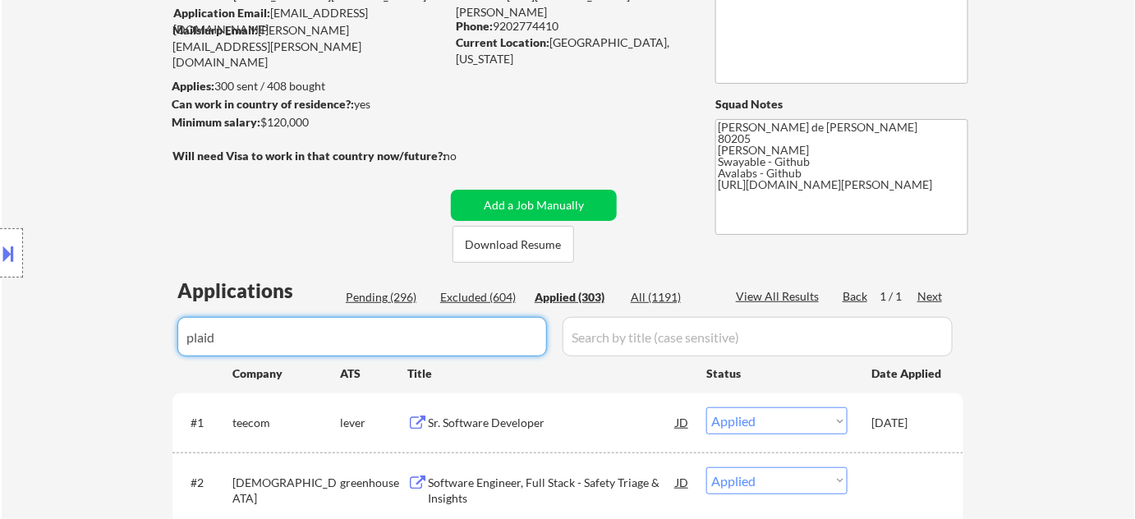
select select ""applied""
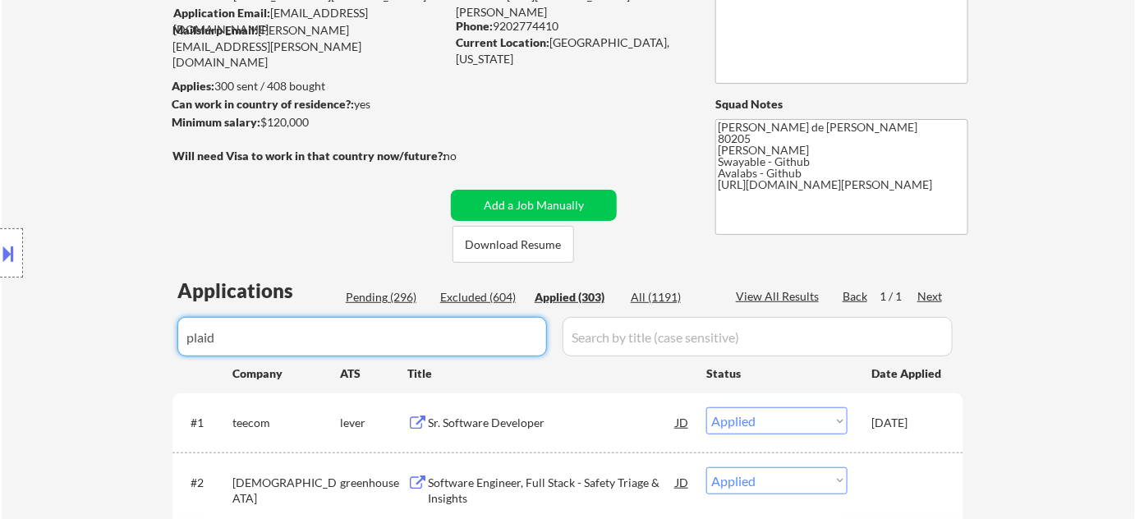
select select ""applied""
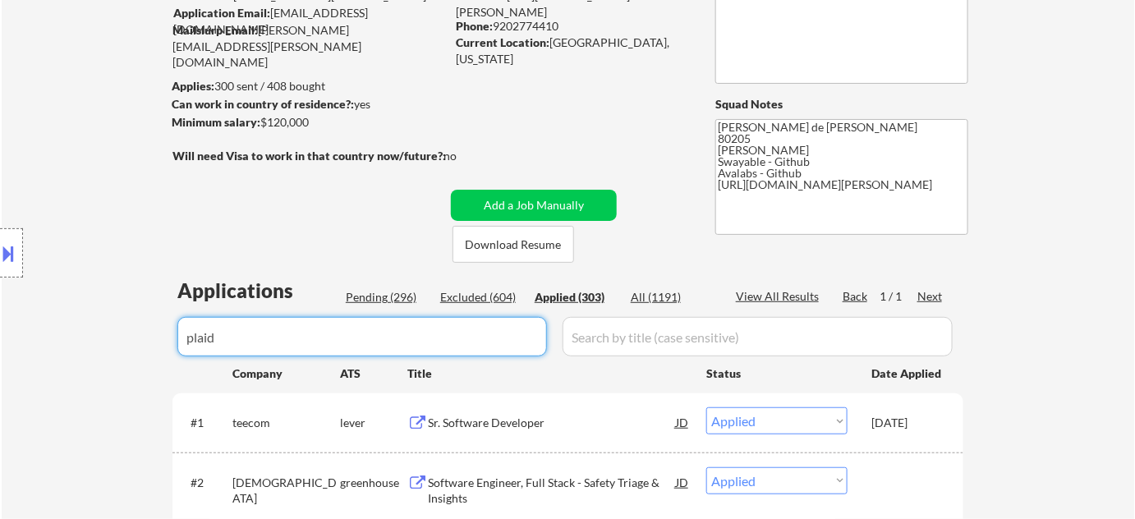
select select ""applied""
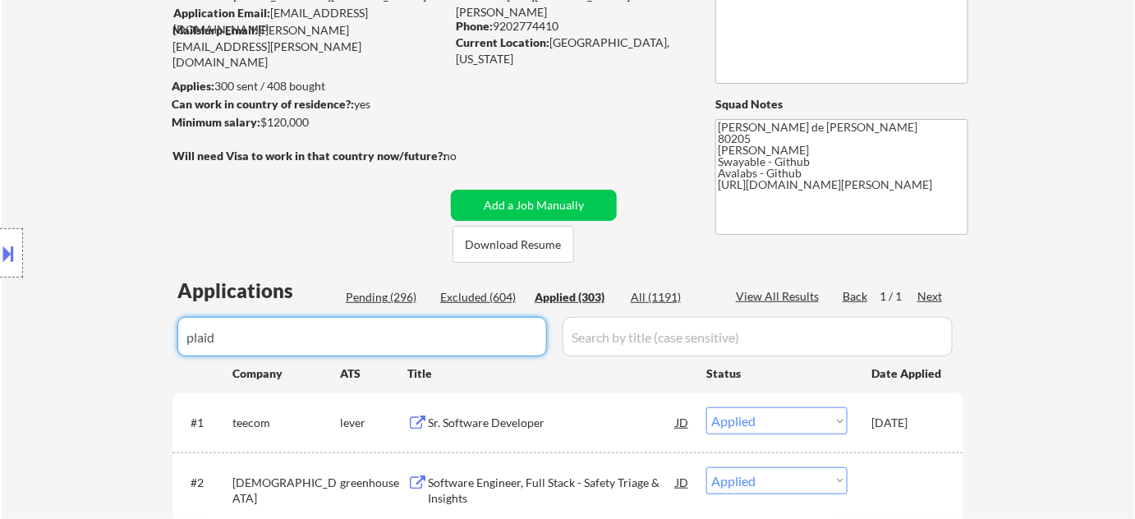
select select ""applied""
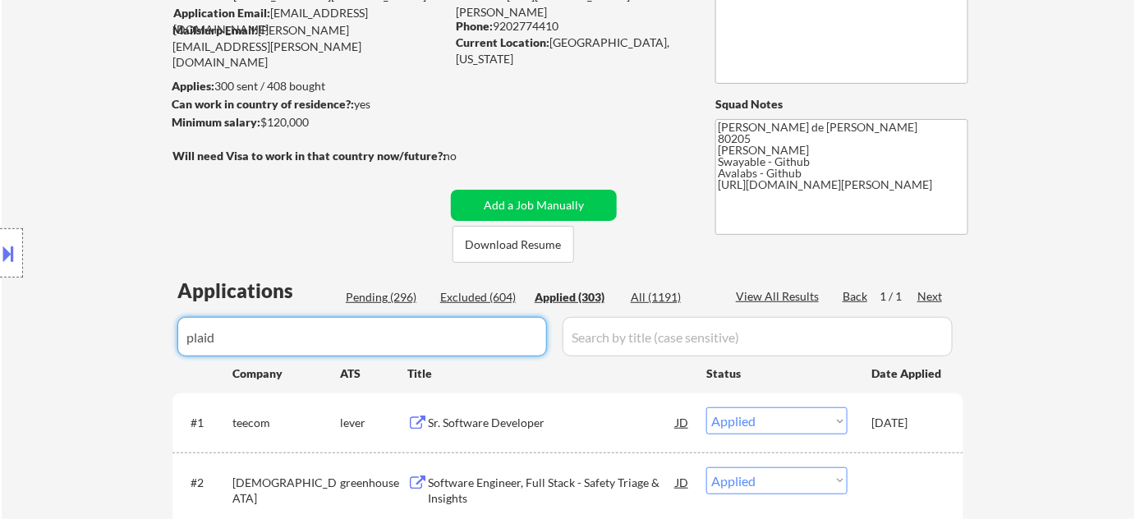
select select ""applied""
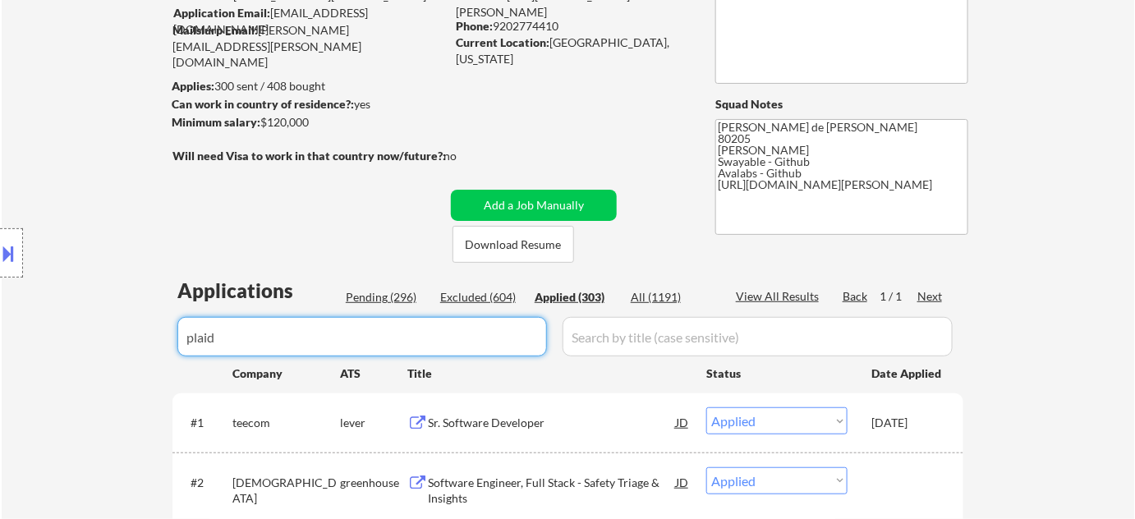
select select ""applied""
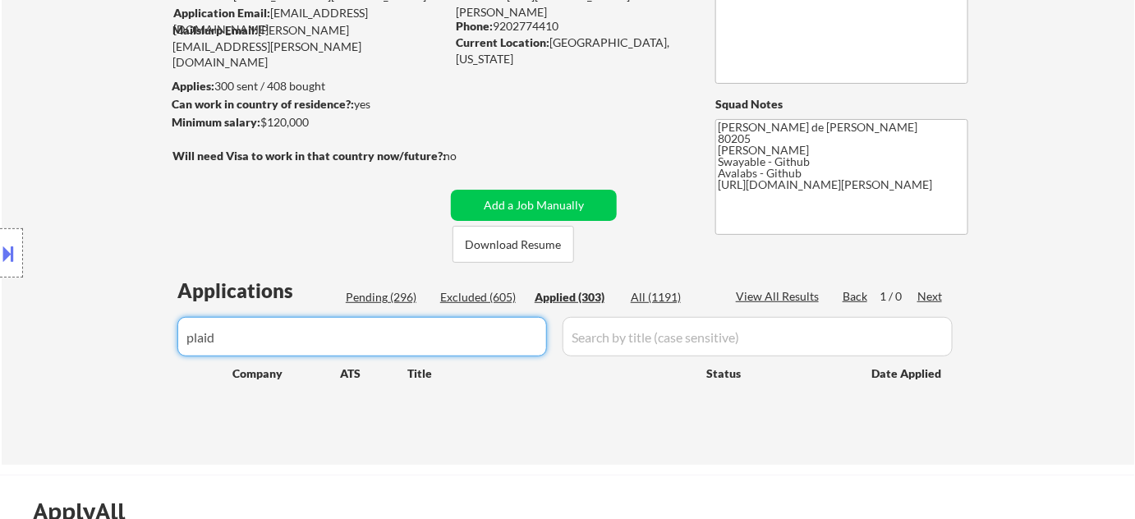
drag, startPoint x: 213, startPoint y: 347, endPoint x: 49, endPoint y: 336, distance: 163.9
click at [50, 336] on div "Location Inclusions: Denver, CO Glendale, CO Edgewater, CO Wheat Ridge, CO Comm…" at bounding box center [147, 253] width 294 height 305
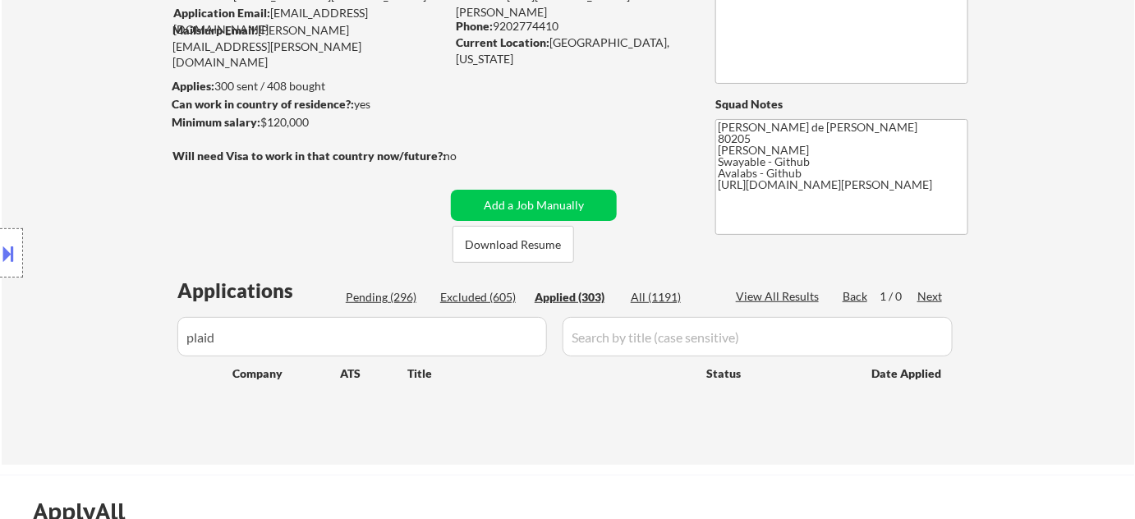
drag, startPoint x: 250, startPoint y: 325, endPoint x: 99, endPoint y: 334, distance: 151.4
click at [99, 334] on div "Location Inclusions: Denver, CO Glendale, CO Edgewater, CO Wheat Ridge, CO Comm…" at bounding box center [147, 253] width 294 height 305
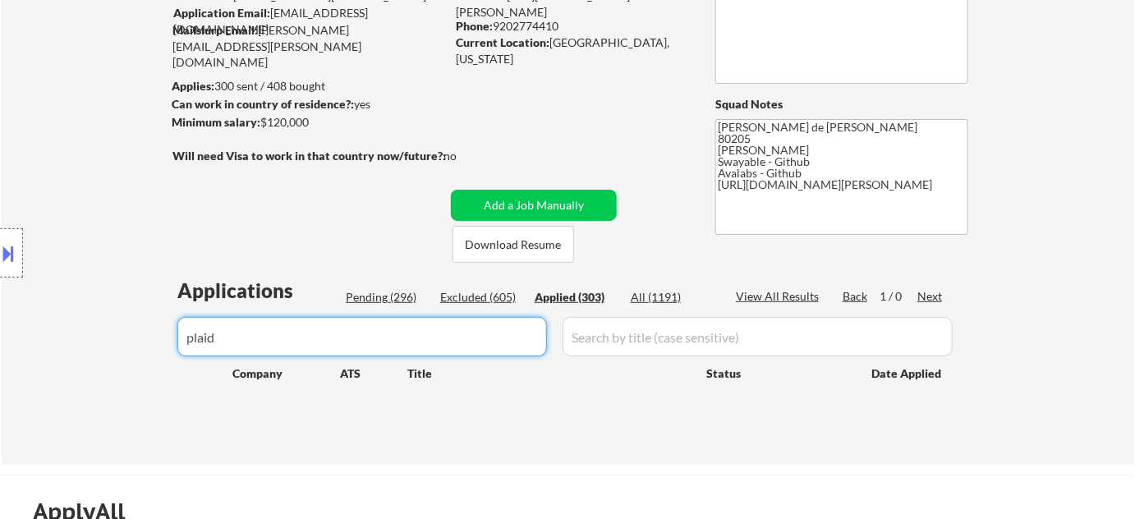
drag, startPoint x: 400, startPoint y: 335, endPoint x: 0, endPoint y: 335, distance: 400.1
click at [0, 335] on body "← Return to /applysquad Mailslurp Inbox Job Search Builder Adam Gusky User Emai…" at bounding box center [567, 110] width 1135 height 519
type input "alpaca"
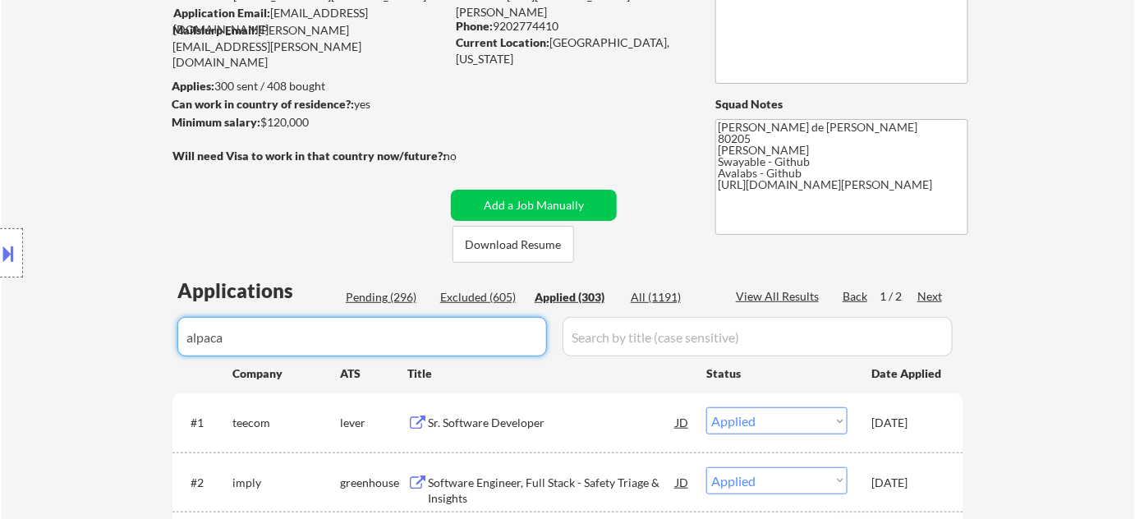
select select ""applied""
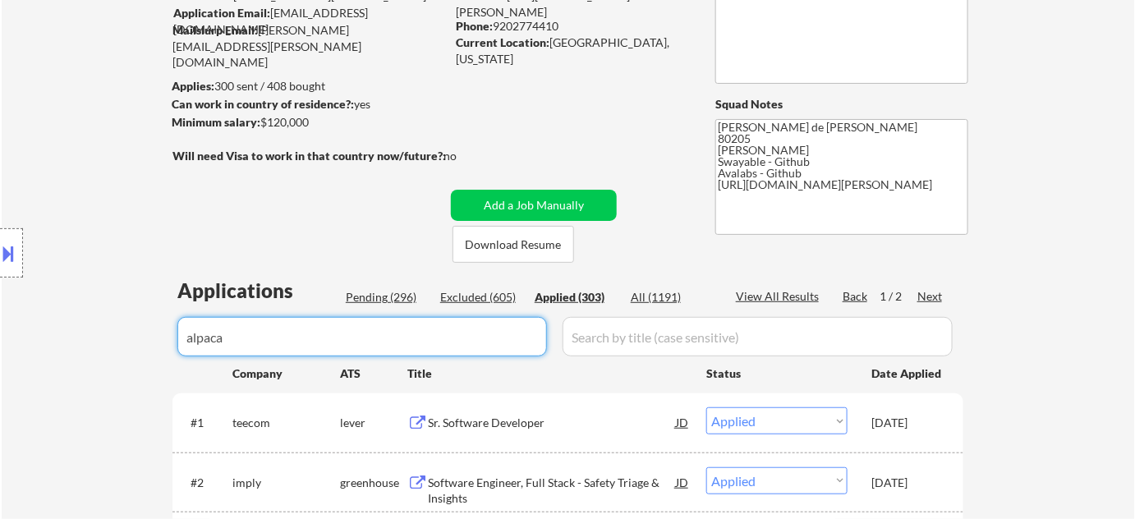
select select ""applied""
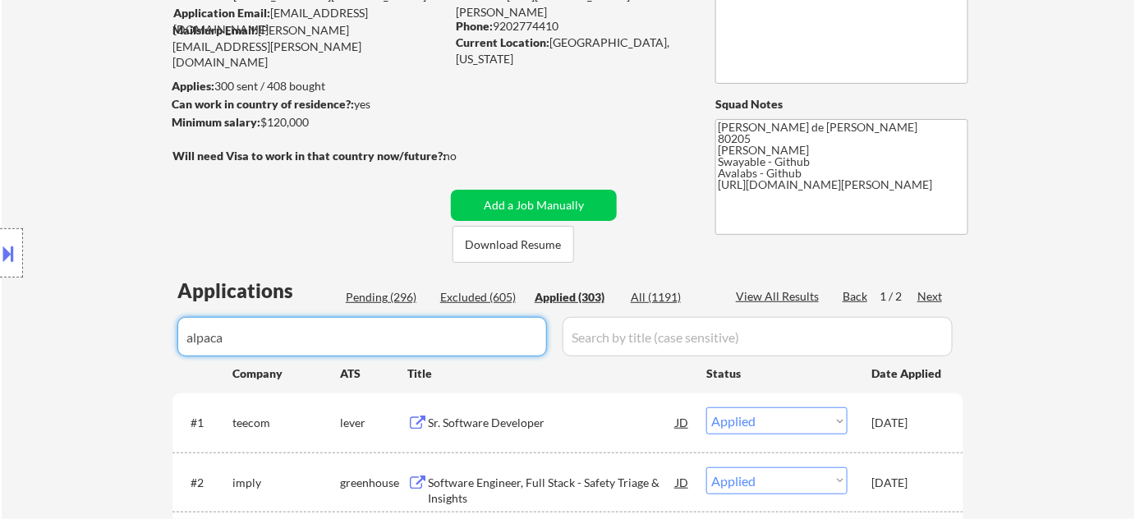
select select ""applied""
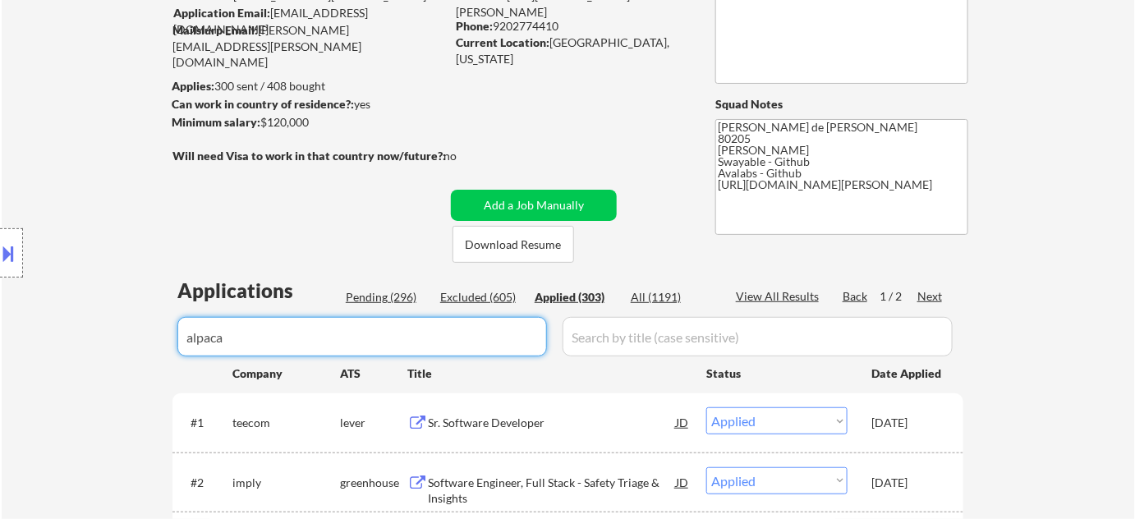
select select ""applied""
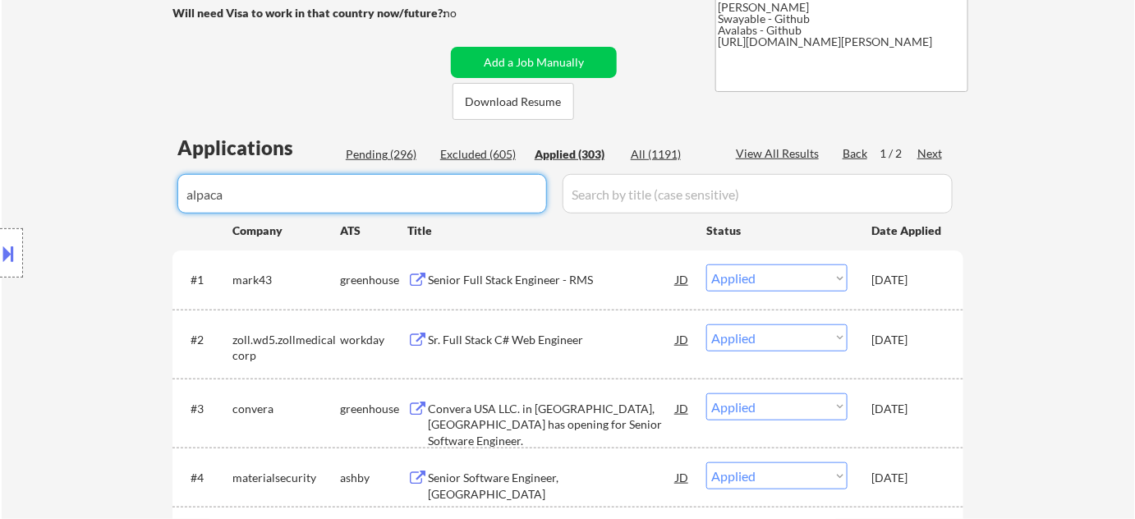
scroll to position [298, 0]
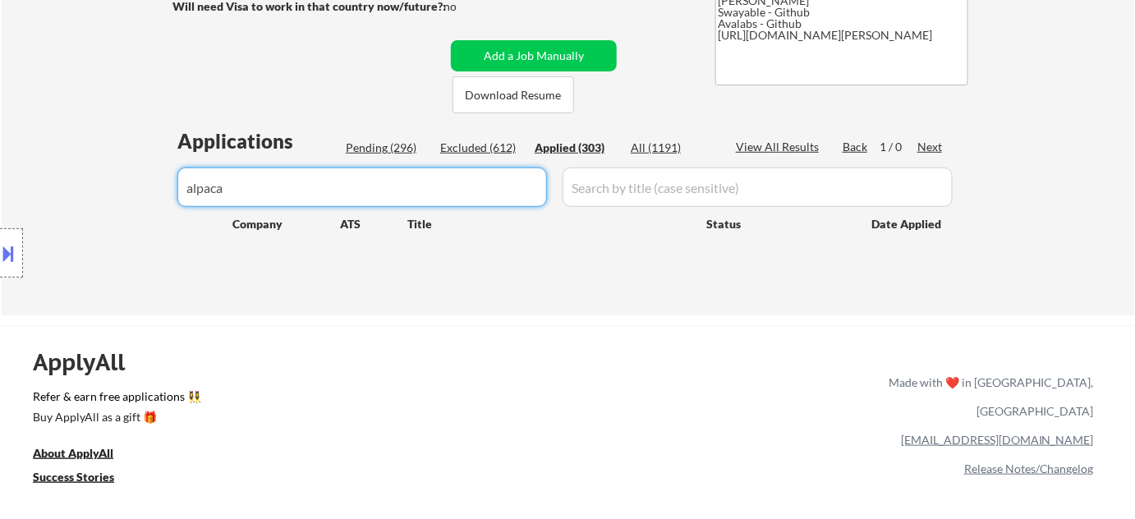
drag, startPoint x: 147, startPoint y: 192, endPoint x: 0, endPoint y: 177, distance: 147.9
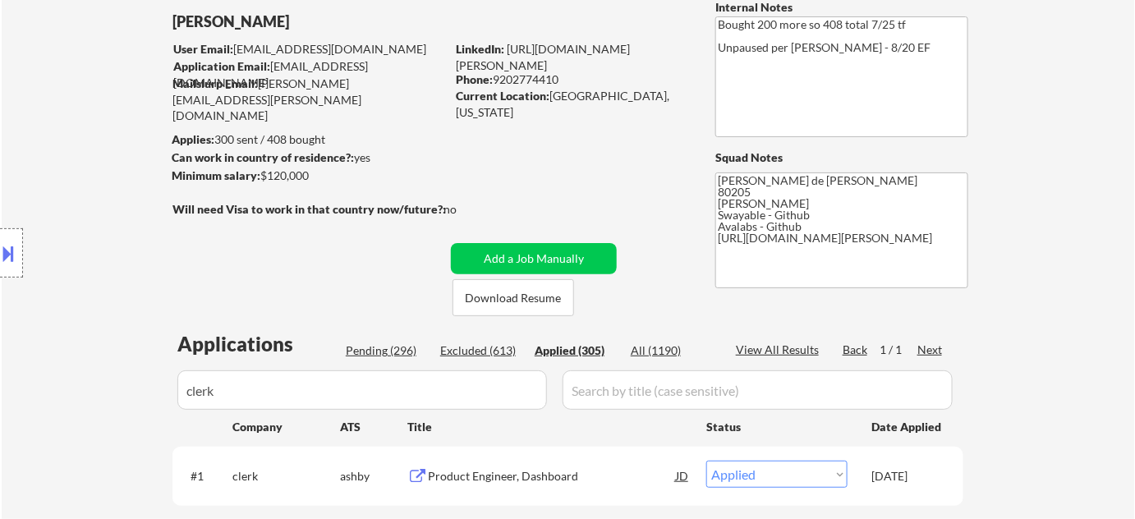
scroll to position [223, 0]
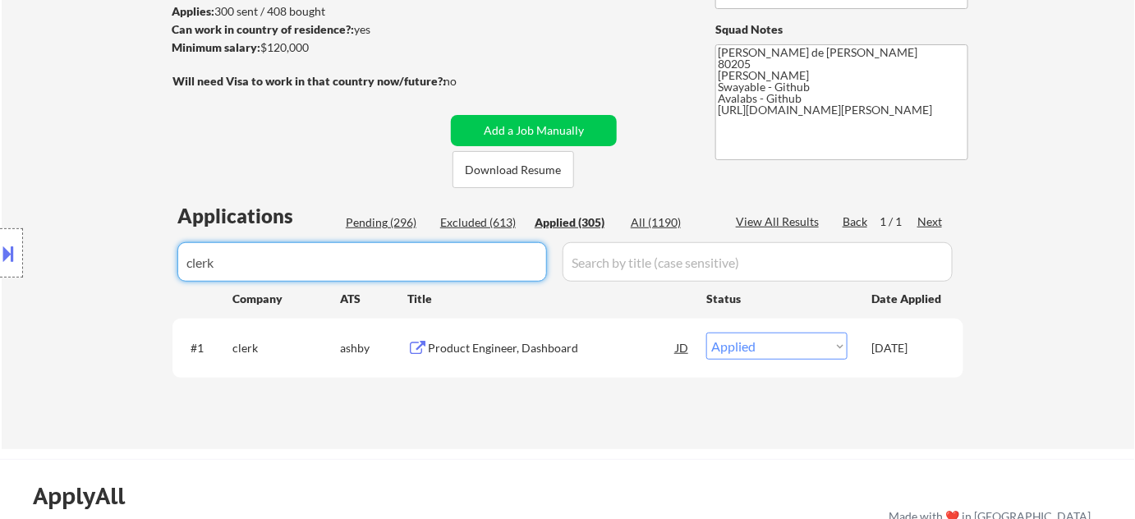
drag, startPoint x: 317, startPoint y: 259, endPoint x: 147, endPoint y: 253, distance: 170.1
click at [150, 253] on body "← Return to /applysquad Mailslurp Inbox Job Search Builder Adam Gusky User Emai…" at bounding box center [567, 36] width 1135 height 519
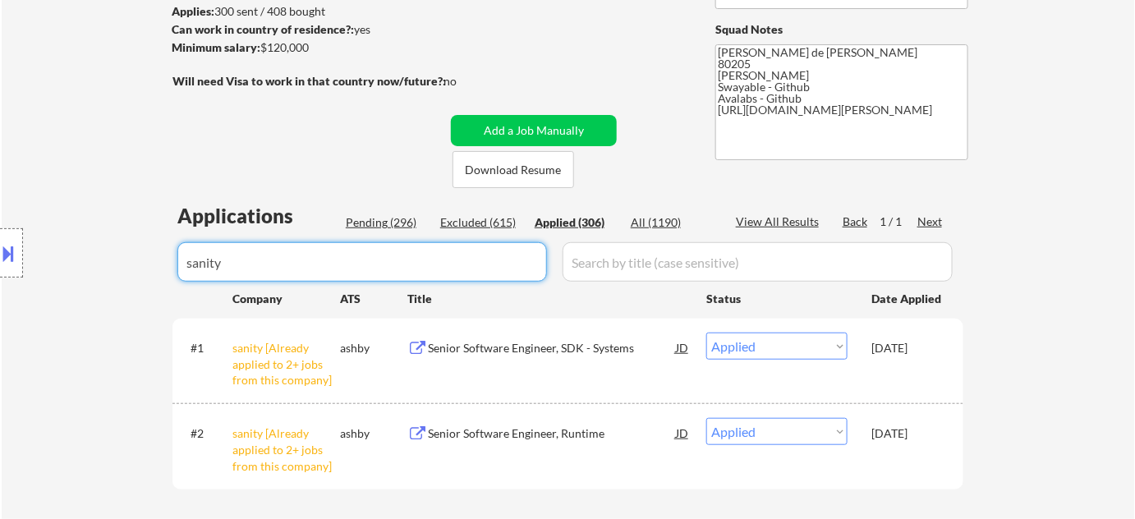
drag, startPoint x: 357, startPoint y: 251, endPoint x: 0, endPoint y: 247, distance: 356.6
click at [0, 247] on body "← Return to /applysquad Mailslurp Inbox Job Search Builder Adam Gusky User Emai…" at bounding box center [567, 36] width 1135 height 519
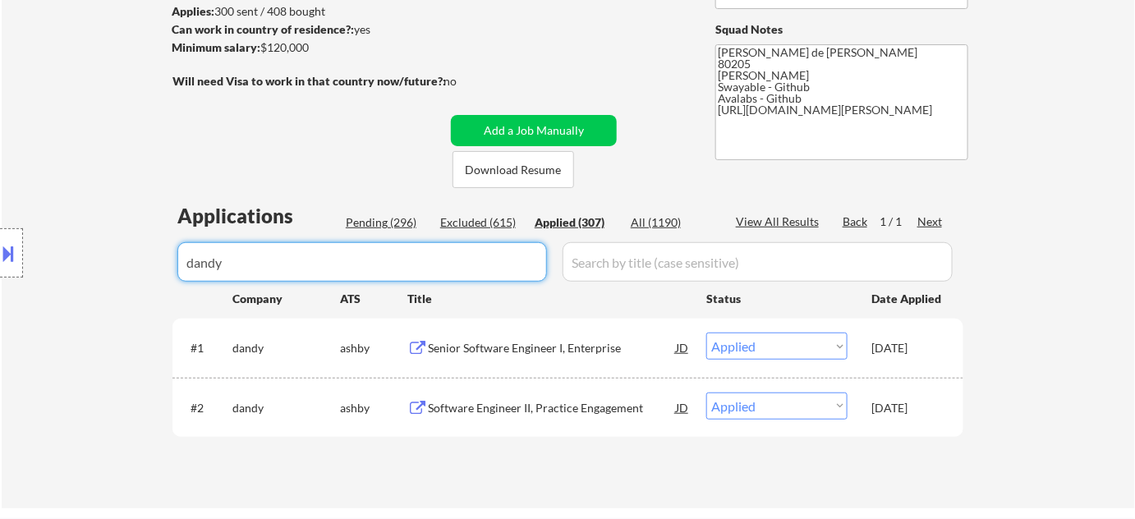
drag, startPoint x: 322, startPoint y: 245, endPoint x: 4, endPoint y: 229, distance: 318.3
click at [4, 229] on body "← Return to /applysquad Mailslurp Inbox Job Search Builder Adam Gusky User Emai…" at bounding box center [567, 36] width 1135 height 519
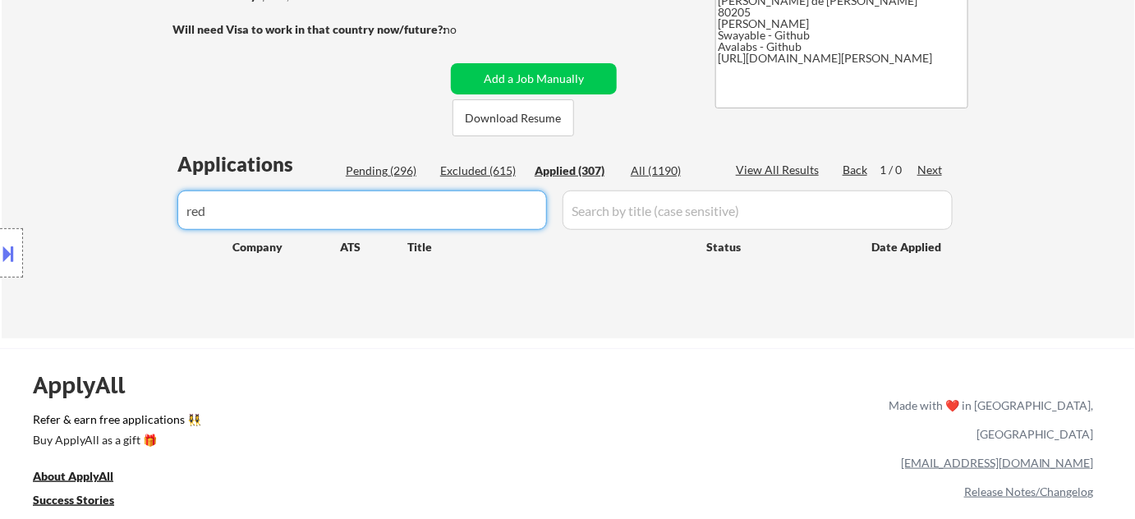
scroll to position [298, 0]
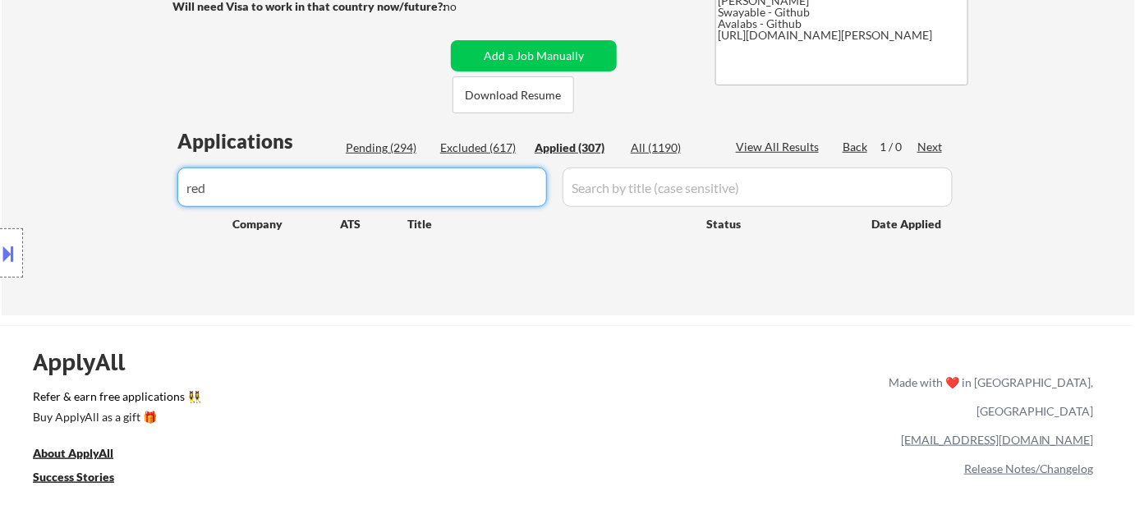
drag, startPoint x: 301, startPoint y: 181, endPoint x: 21, endPoint y: 157, distance: 281.1
drag, startPoint x: 315, startPoint y: 190, endPoint x: 0, endPoint y: 186, distance: 315.5
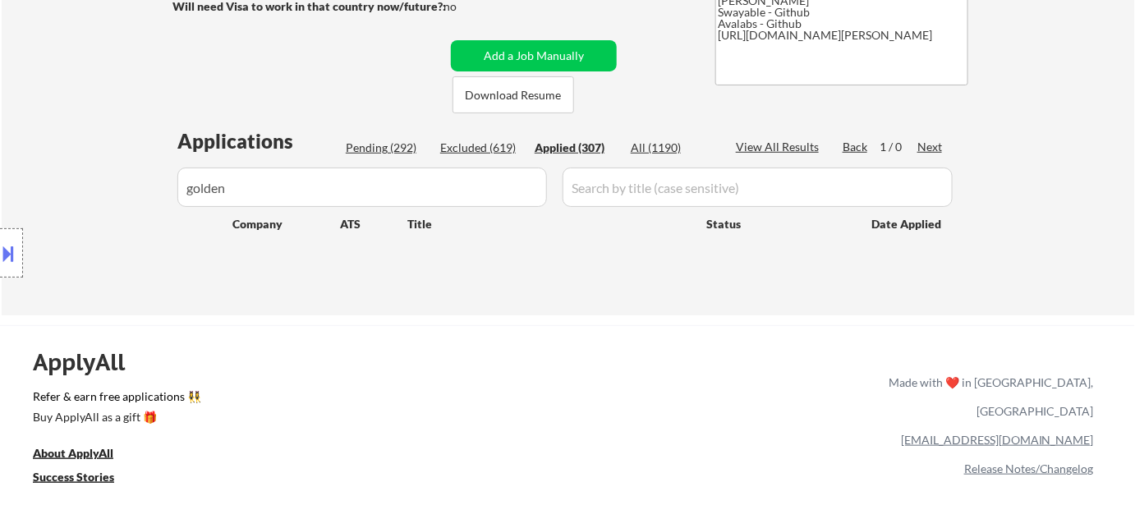
drag, startPoint x: 184, startPoint y: 200, endPoint x: 114, endPoint y: 185, distance: 71.6
click at [87, 200] on div "Location Inclusions: Denver, CO Glendale, CO Edgewater, CO Wheat Ridge, CO Comm…" at bounding box center [147, 253] width 294 height 305
drag, startPoint x: 7, startPoint y: 202, endPoint x: 0, endPoint y: 196, distance: 8.7
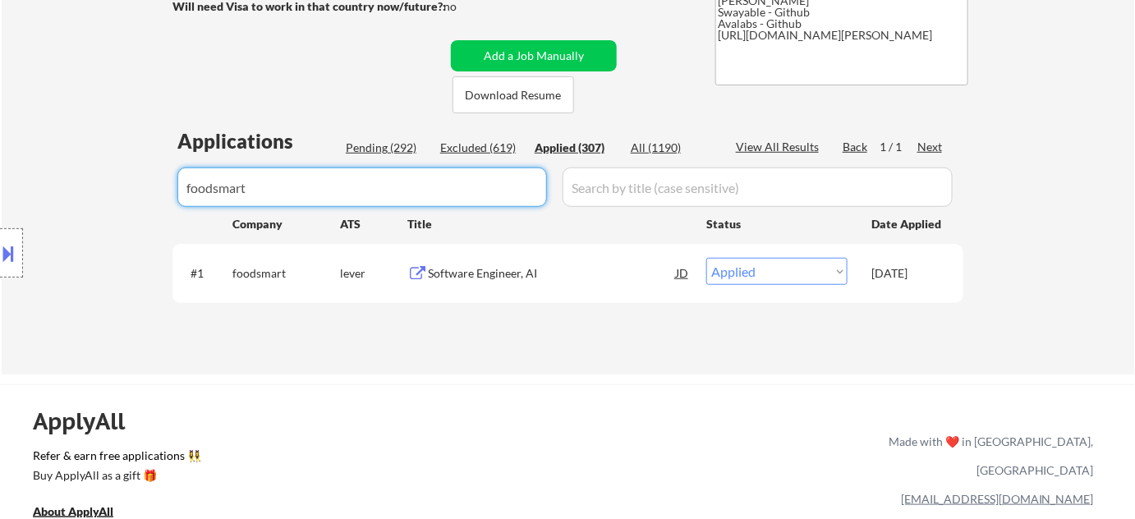
click at [492, 274] on div "Software Engineer, AI" at bounding box center [552, 273] width 248 height 16
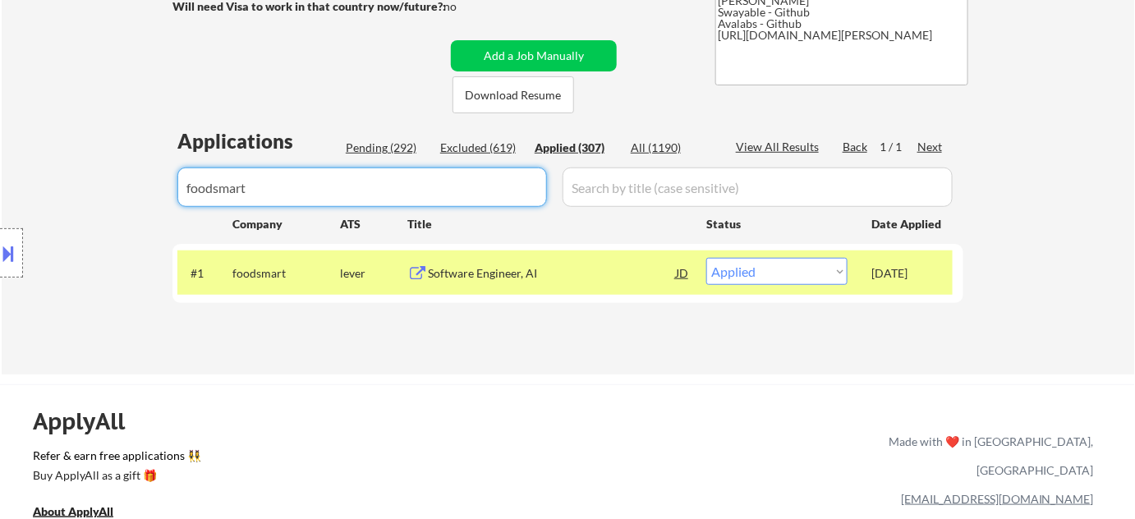
drag, startPoint x: 140, startPoint y: 179, endPoint x: 0, endPoint y: 173, distance: 139.8
drag, startPoint x: 313, startPoint y: 190, endPoint x: 0, endPoint y: 173, distance: 313.5
drag, startPoint x: 127, startPoint y: 191, endPoint x: 0, endPoint y: 186, distance: 126.6
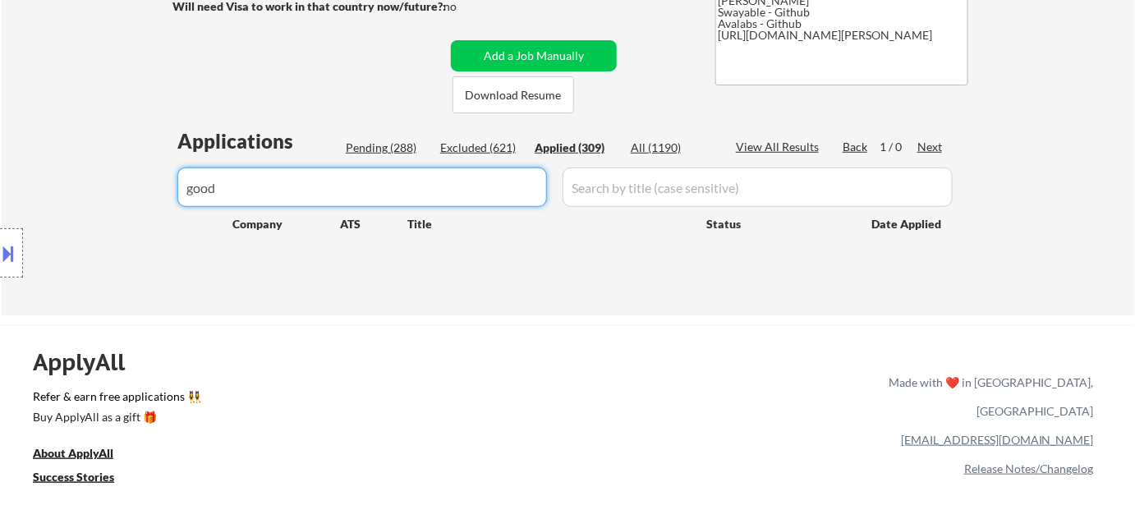
drag, startPoint x: 228, startPoint y: 194, endPoint x: 94, endPoint y: 192, distance: 133.9
drag, startPoint x: 322, startPoint y: 194, endPoint x: 96, endPoint y: 182, distance: 226.2
